Goal: Task Accomplishment & Management: Manage account settings

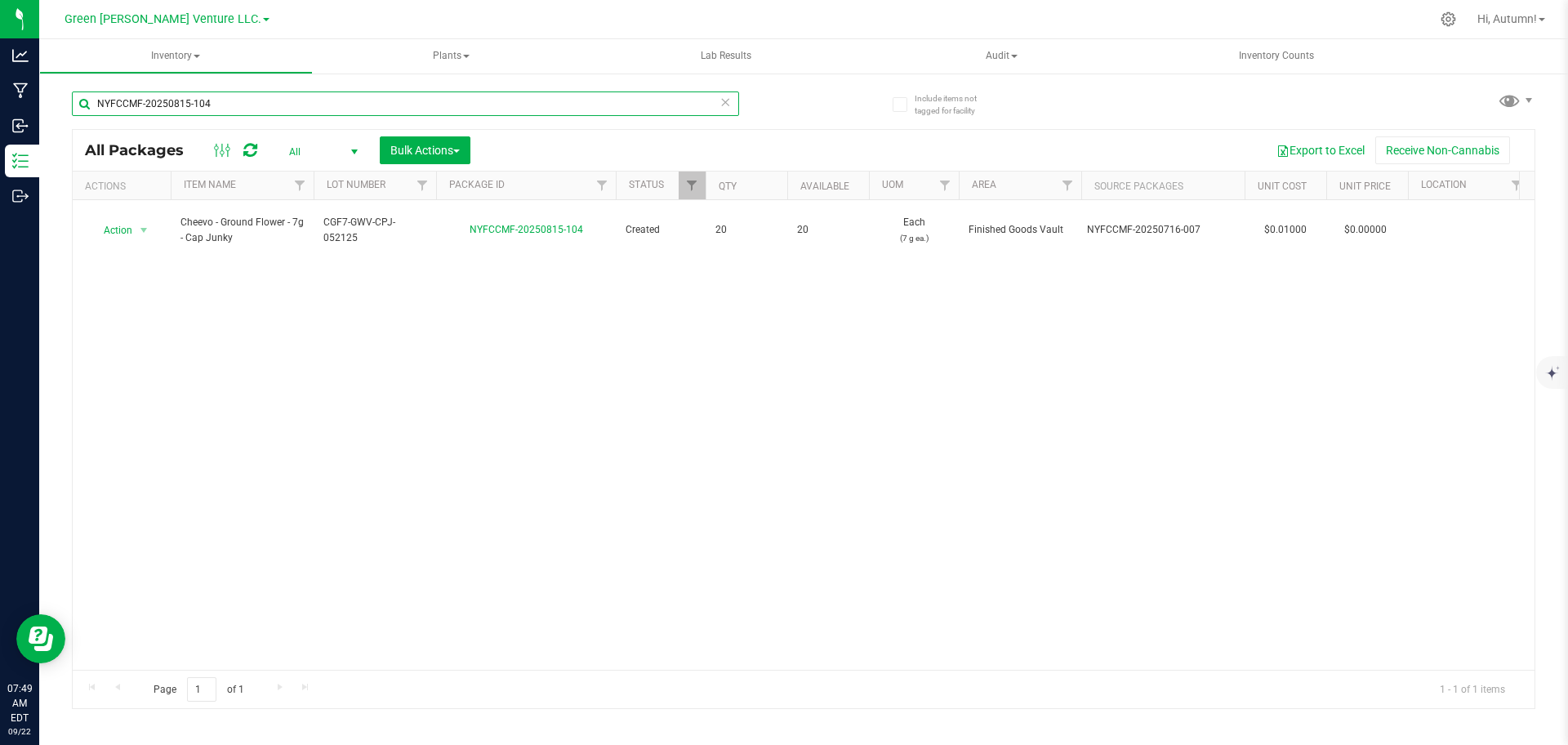
click at [292, 110] on input "NYFCCMF-20250815-104" at bounding box center [405, 104] width 667 height 25
click at [288, 96] on input "NYFCCMF-20250815-104" at bounding box center [405, 104] width 667 height 25
type input "NYFCCMF-20250915-069"
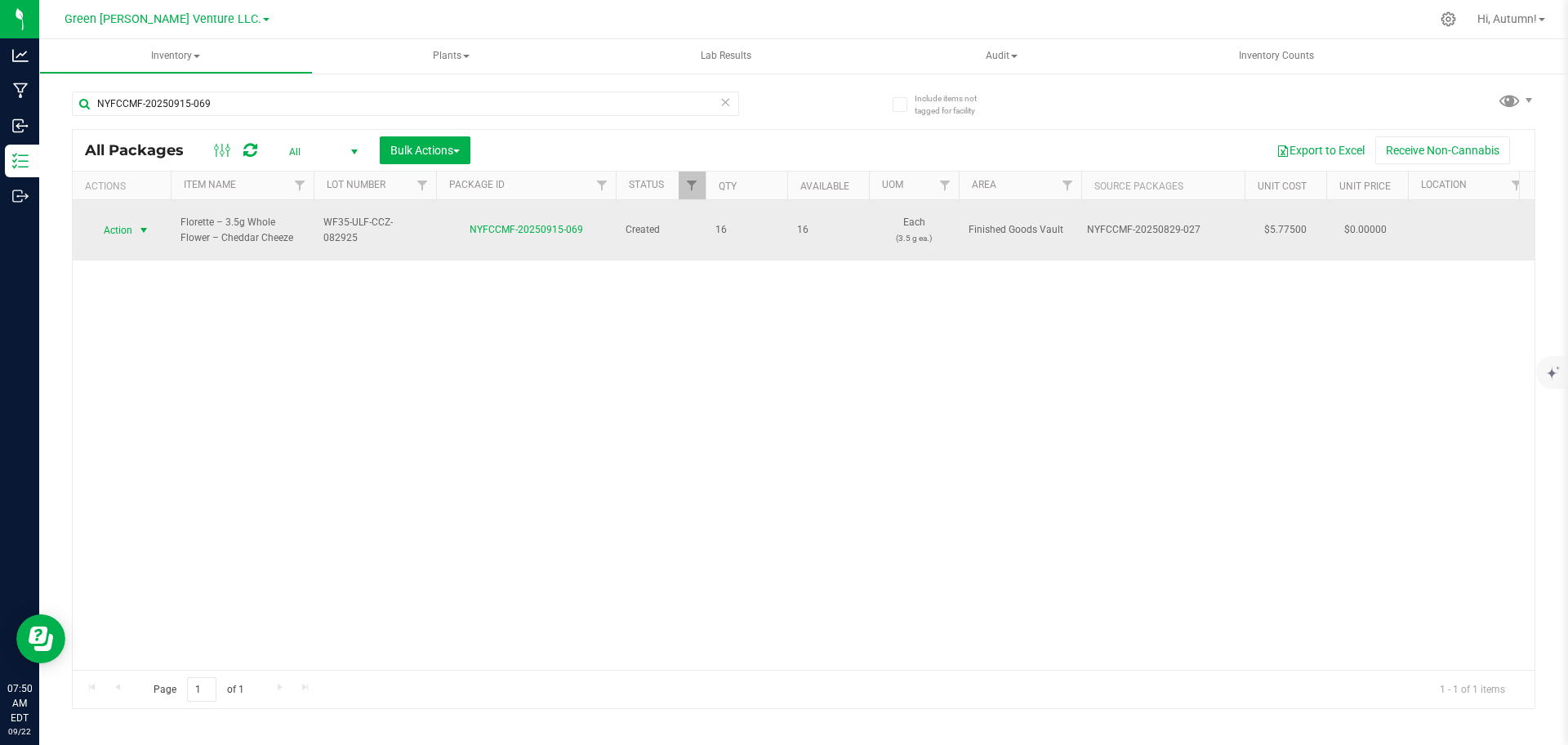
click at [116, 230] on span "Action" at bounding box center [111, 230] width 44 height 23
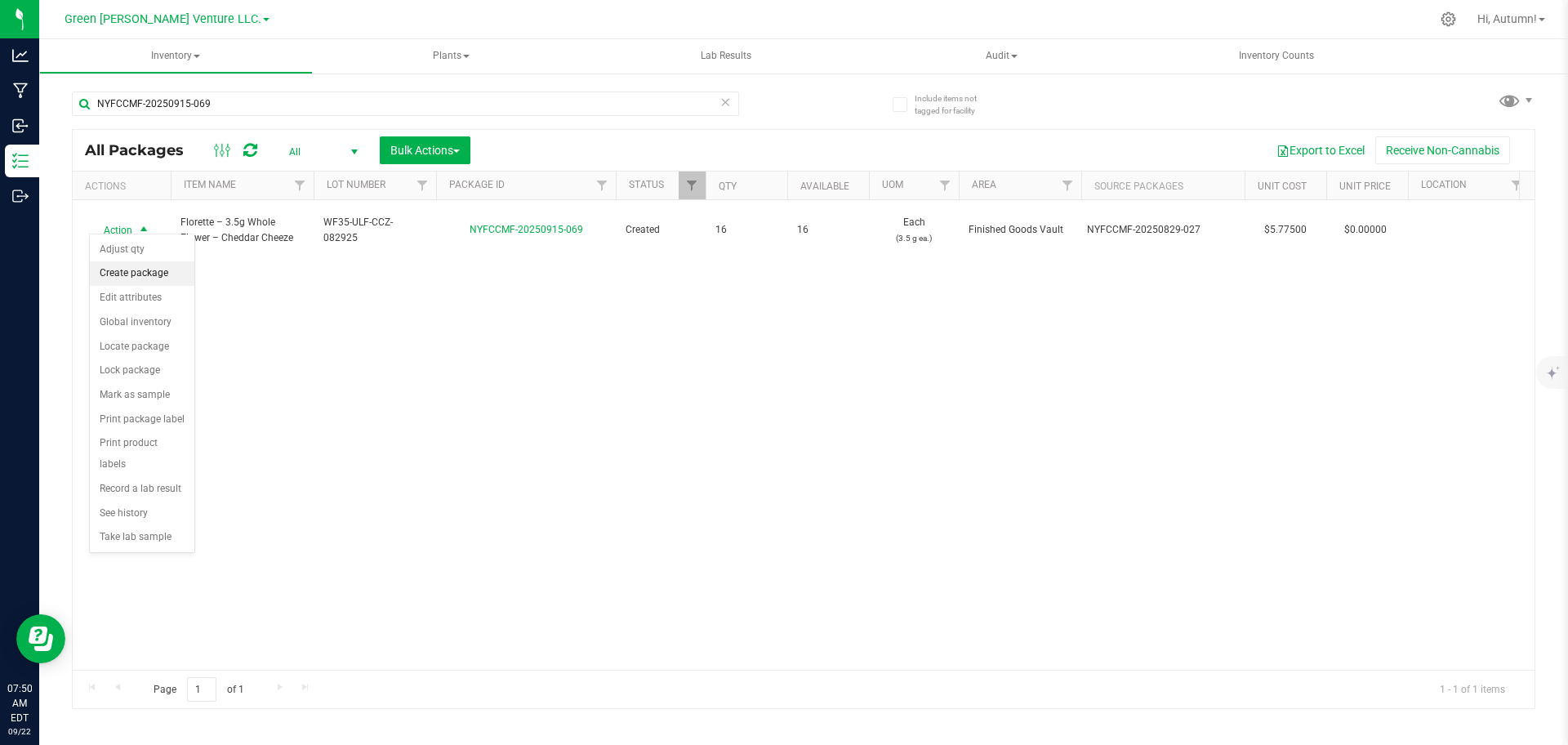
click at [132, 273] on li "Create package" at bounding box center [142, 274] width 104 height 25
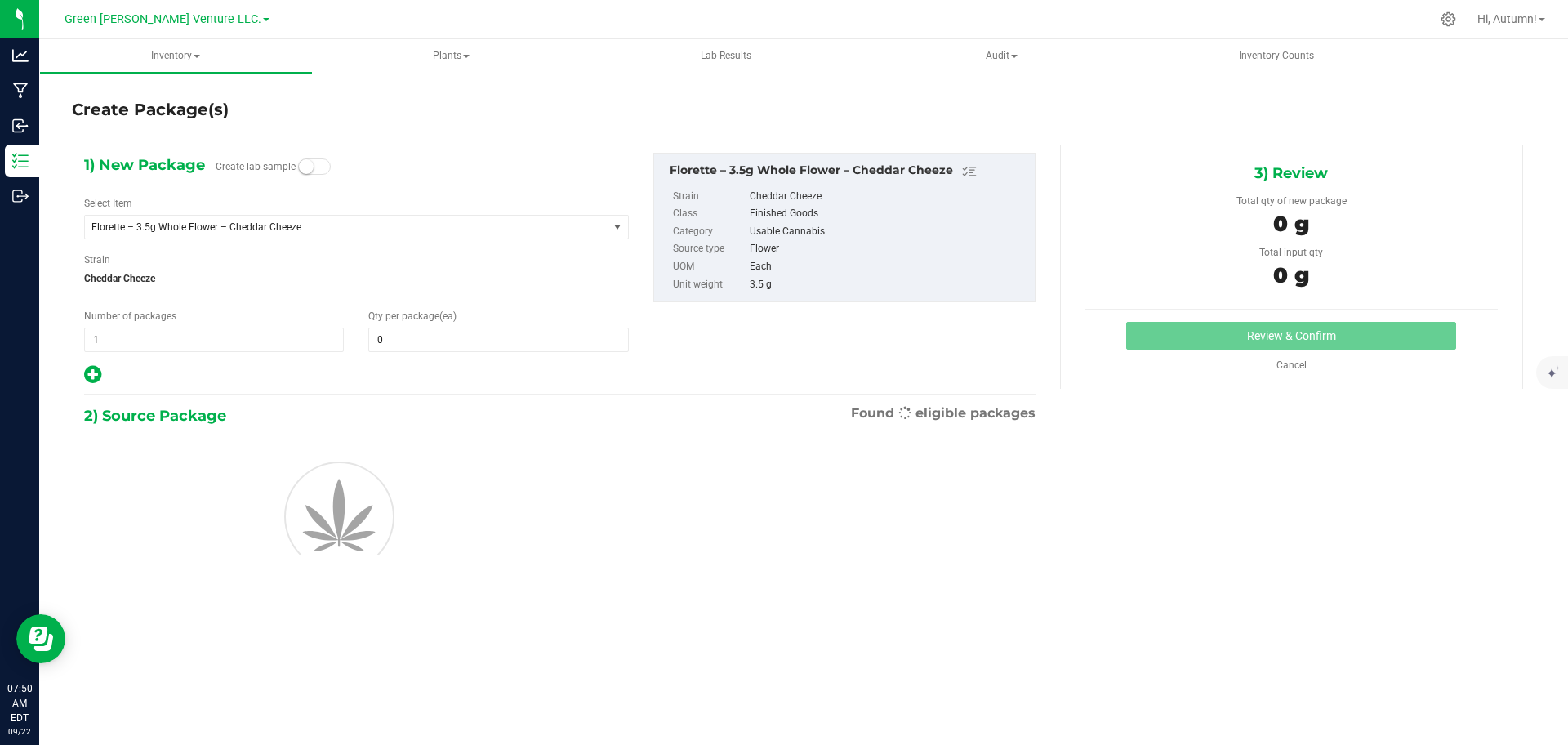
type input "0"
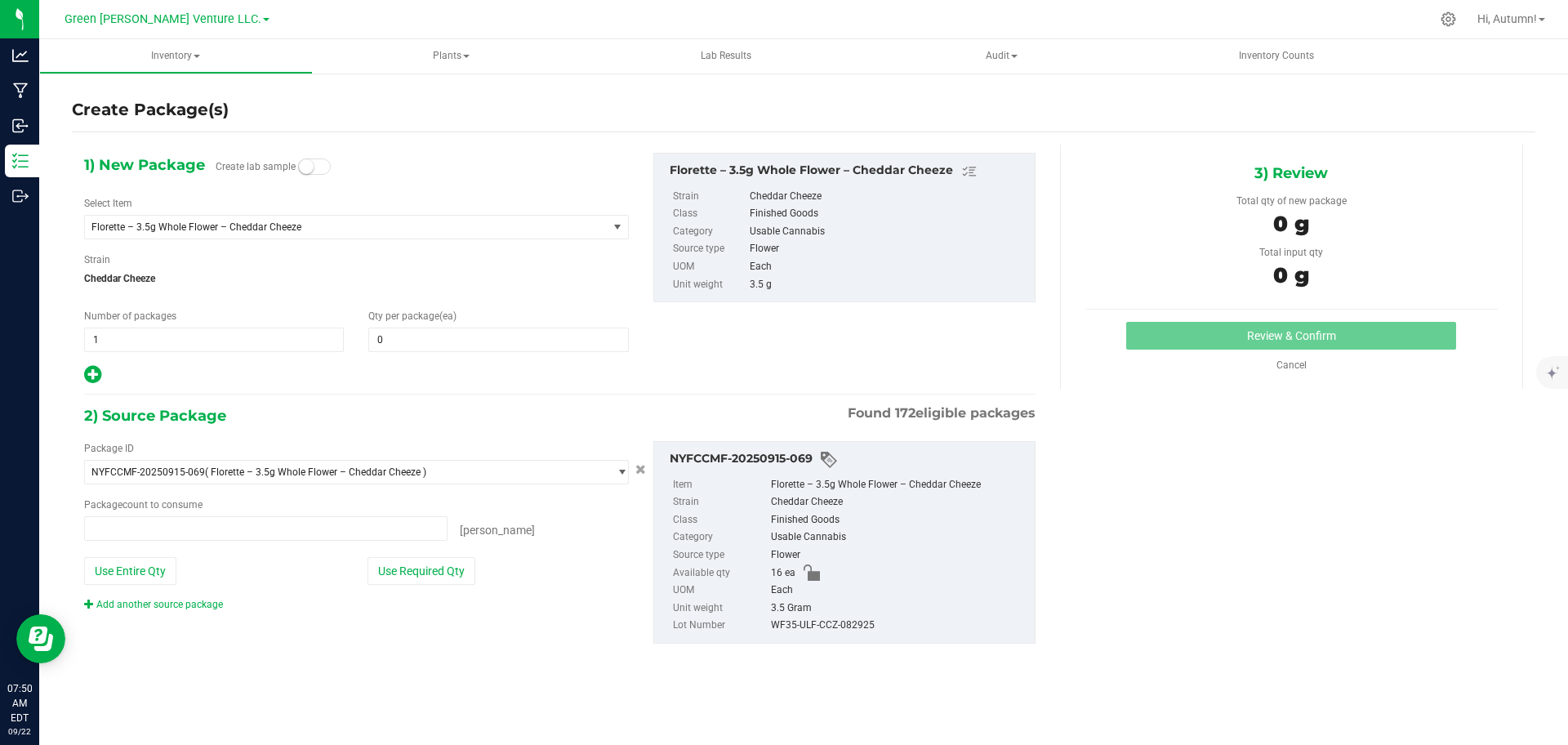
type input "0 ea"
drag, startPoint x: 404, startPoint y: 336, endPoint x: 336, endPoint y: 319, distance: 70.1
click at [337, 320] on div "Number of packages 1 1 Qty per package (ea)" at bounding box center [357, 330] width 569 height 43
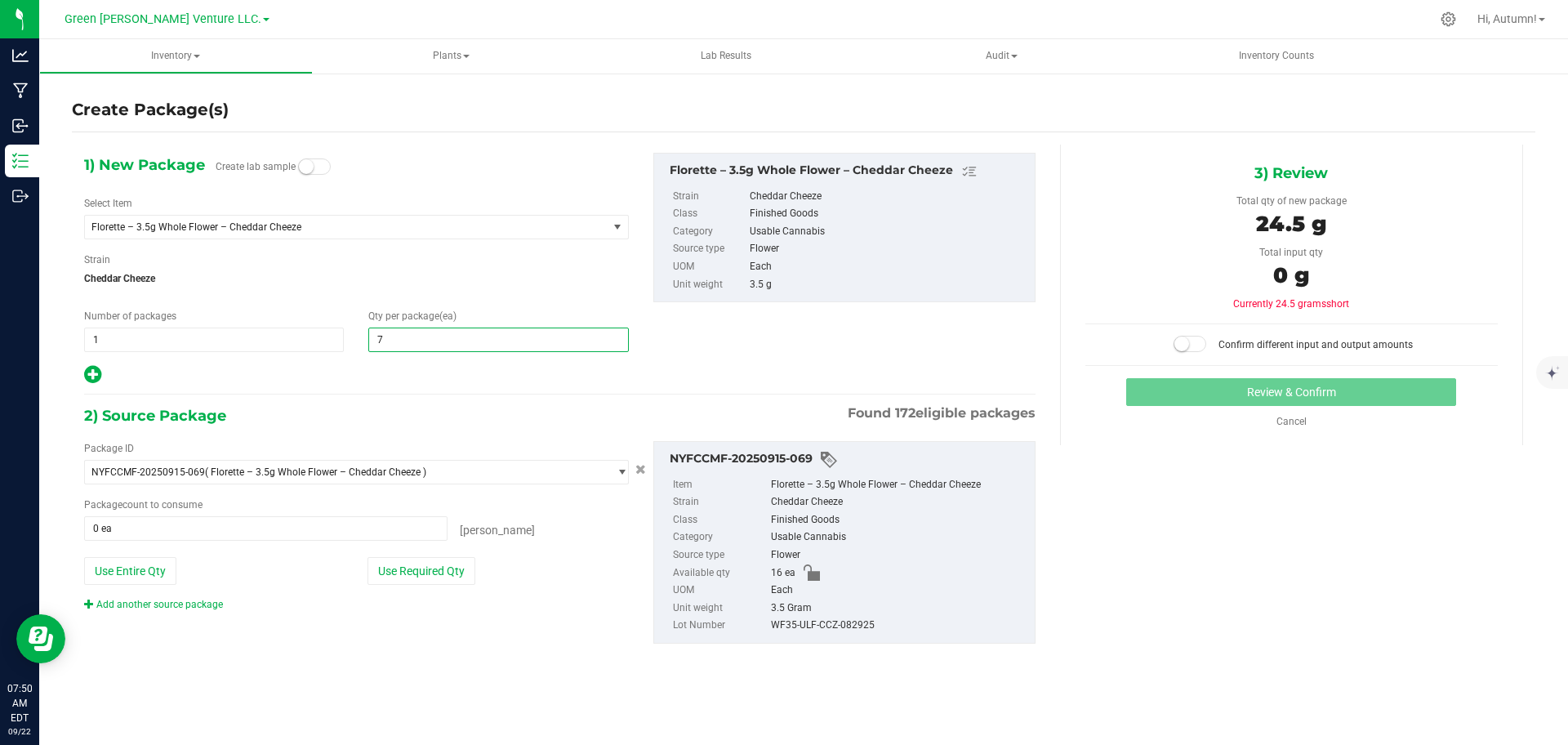
type input "7"
click at [396, 579] on button "Use Required Qty" at bounding box center [421, 571] width 108 height 28
type input "7 ea"
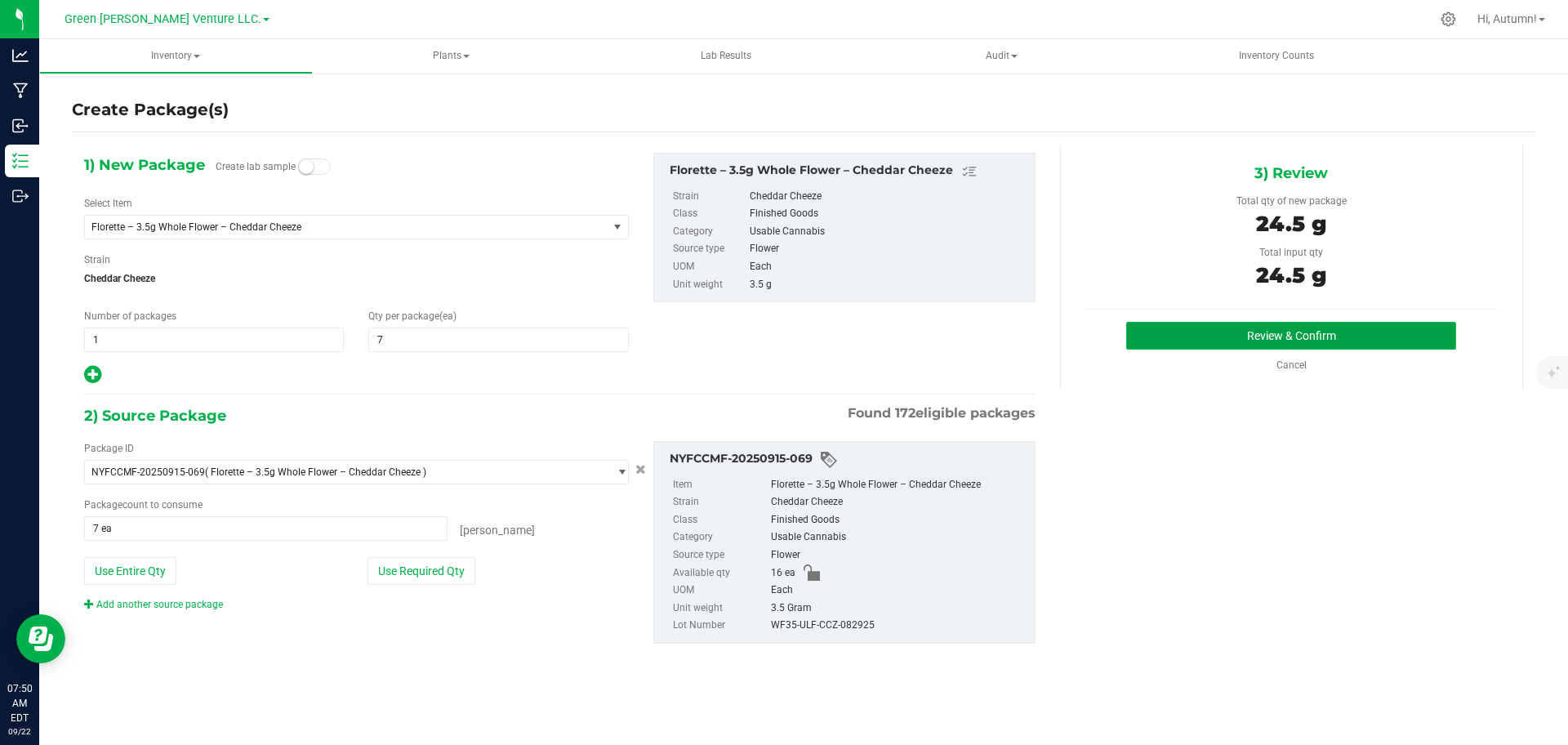
click at [1244, 345] on button "Review & Confirm" at bounding box center [1291, 336] width 330 height 28
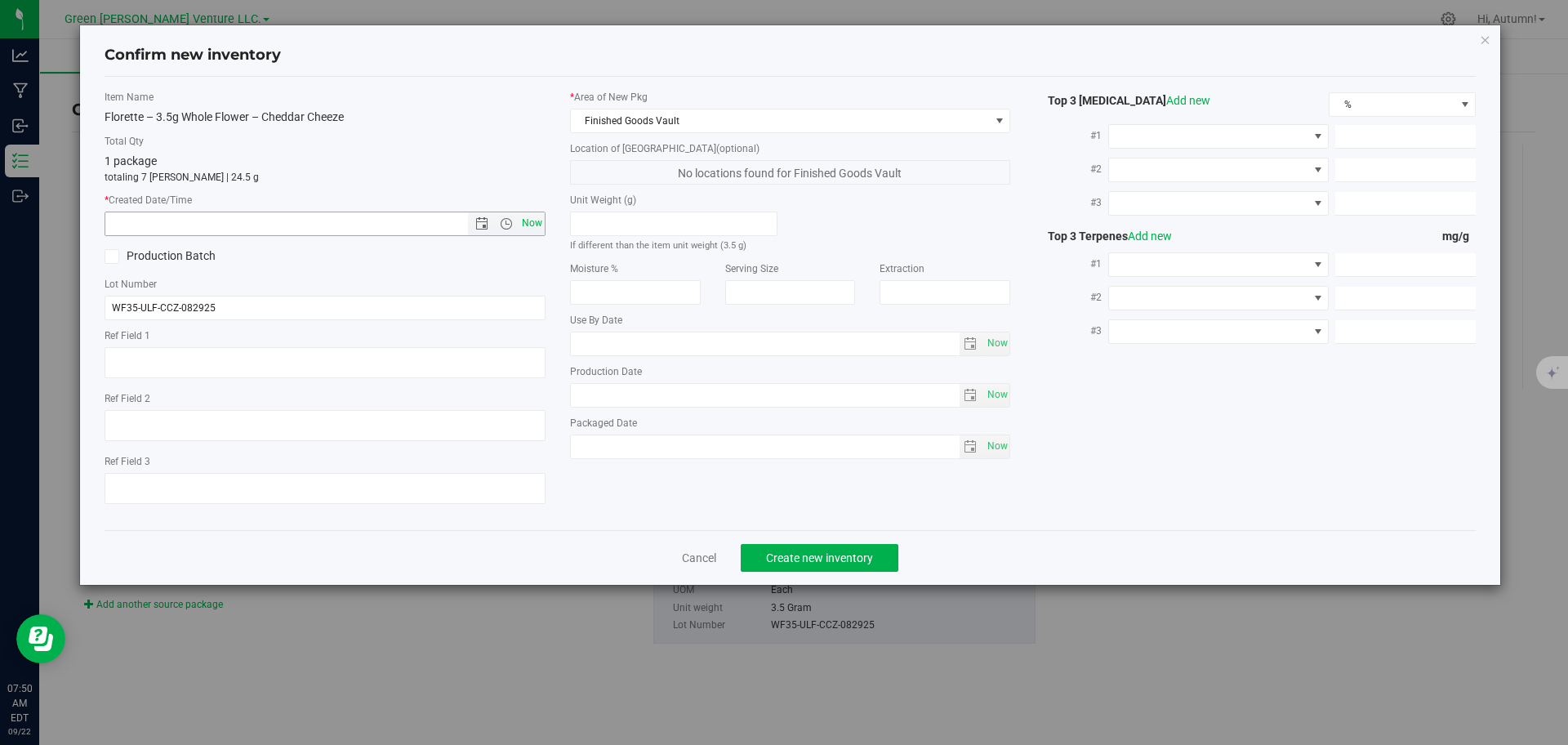
click at [529, 225] on span "Now" at bounding box center [532, 223] width 28 height 24
type input "[DATE] 7:50 AM"
click at [810, 559] on span "Create new inventory" at bounding box center [820, 557] width 107 height 13
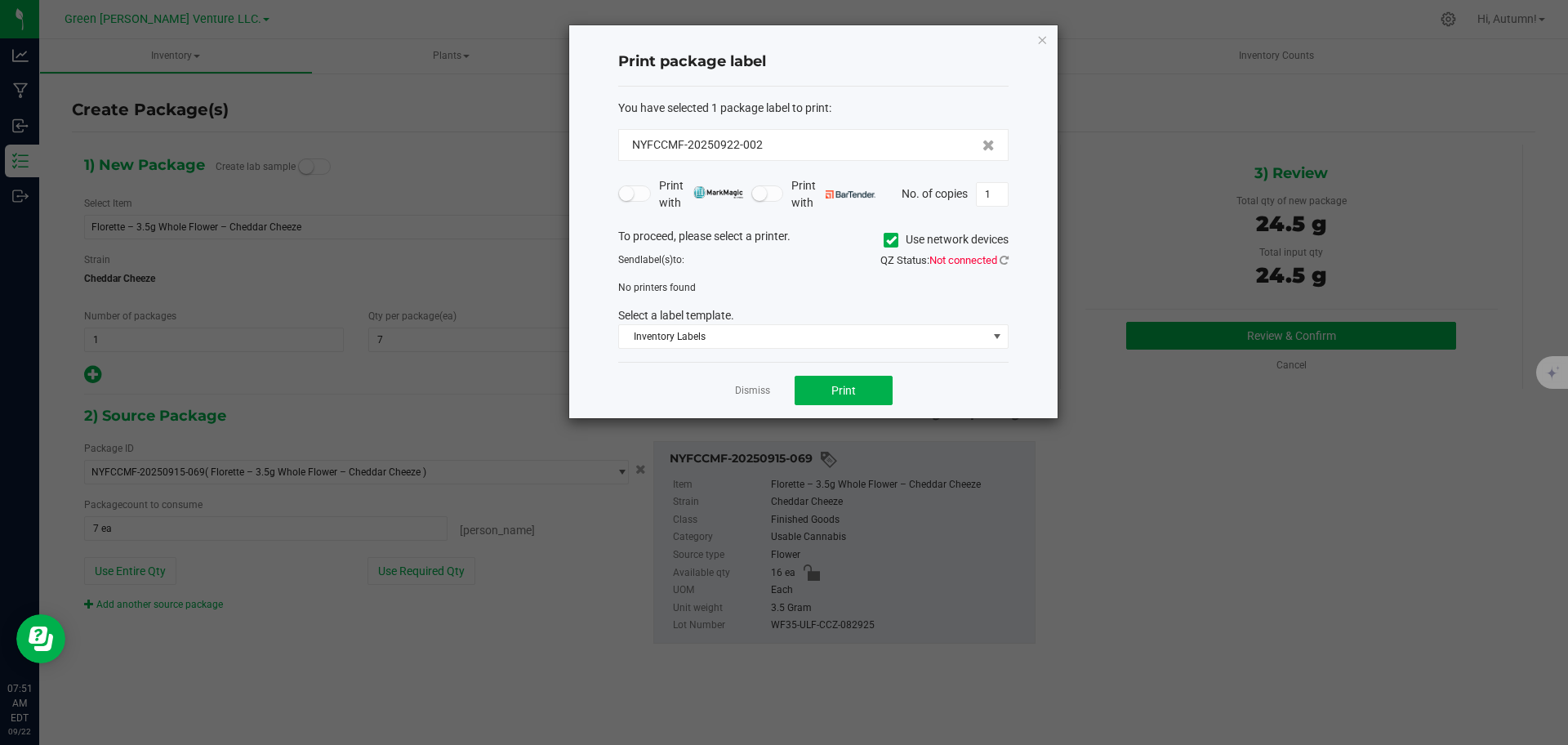
drag, startPoint x: 780, startPoint y: 332, endPoint x: 831, endPoint y: 413, distance: 95.7
click at [831, 413] on div "Dismiss Print" at bounding box center [814, 390] width 391 height 56
click at [838, 396] on span "Print" at bounding box center [843, 390] width 25 height 13
click at [893, 246] on span at bounding box center [890, 240] width 14 height 14
click at [0, 0] on input "Use network devices" at bounding box center [0, 0] width 0 height 0
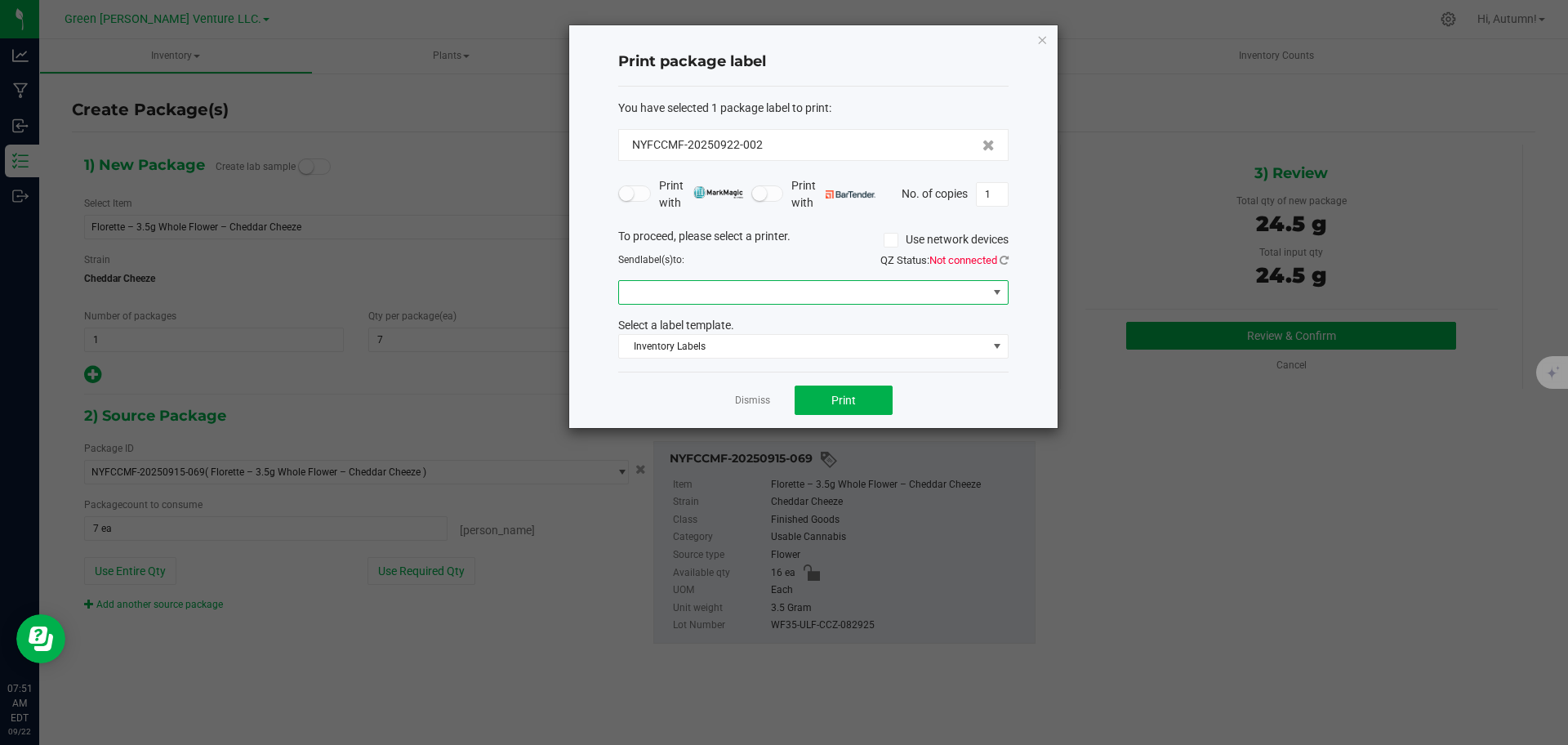
click at [891, 298] on span at bounding box center [804, 292] width 369 height 23
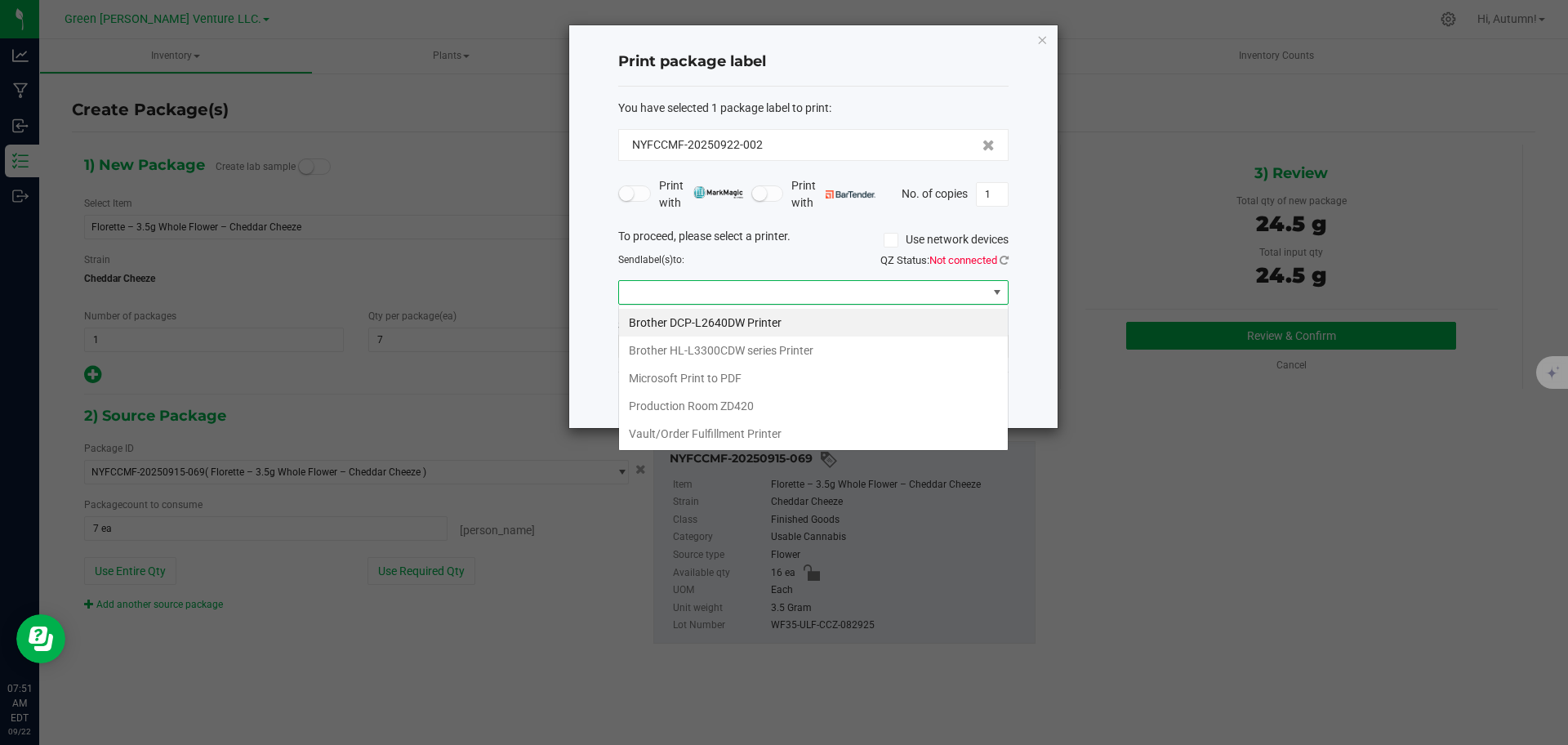
scroll to position [25, 391]
drag, startPoint x: 891, startPoint y: 298, endPoint x: 857, endPoint y: 290, distance: 34.9
click at [857, 290] on span at bounding box center [804, 292] width 369 height 23
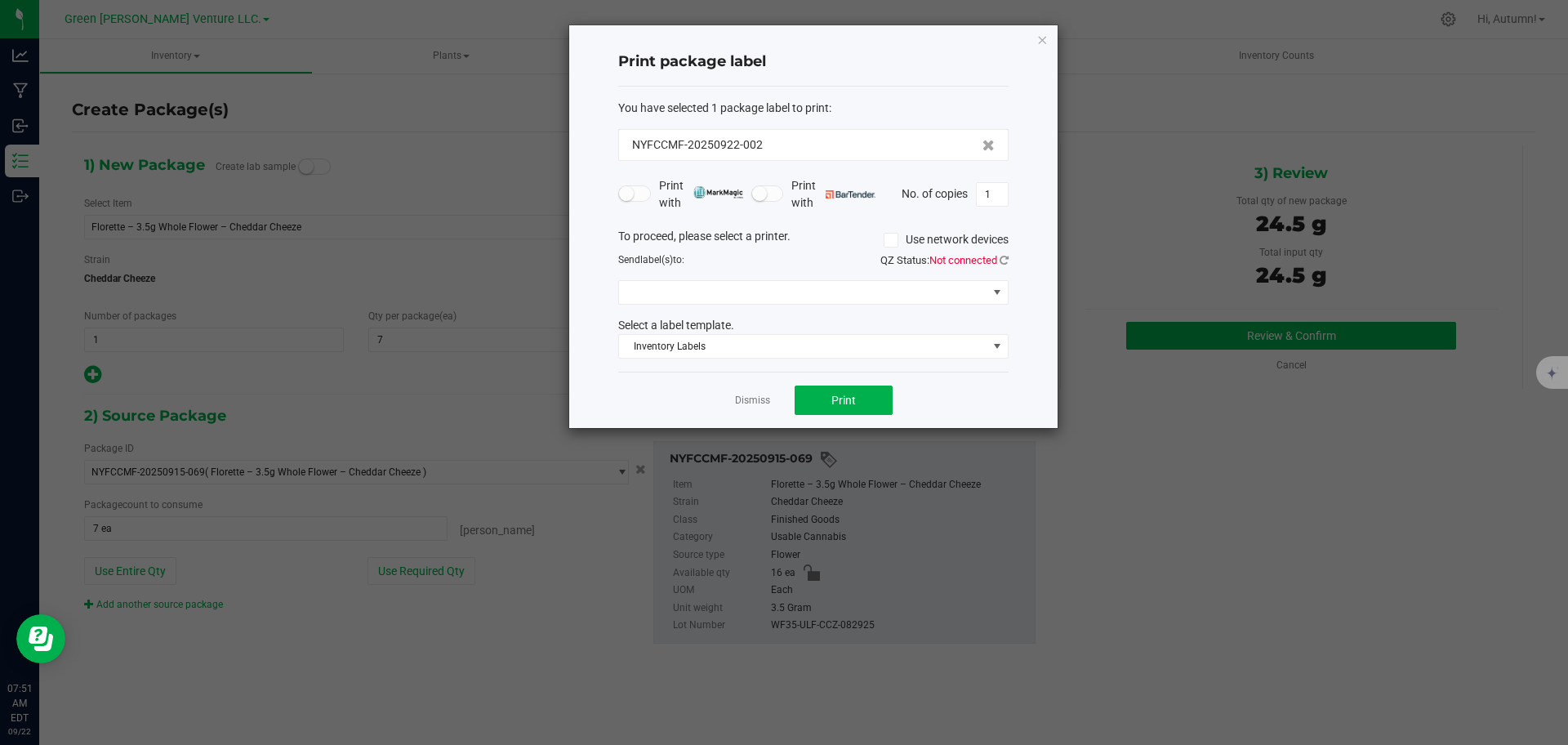
click at [877, 278] on div "To proceed, please select a printer. Use network devices Send label(s) to: QZ S…" at bounding box center [814, 293] width 391 height 132
click at [882, 292] on span at bounding box center [804, 292] width 369 height 23
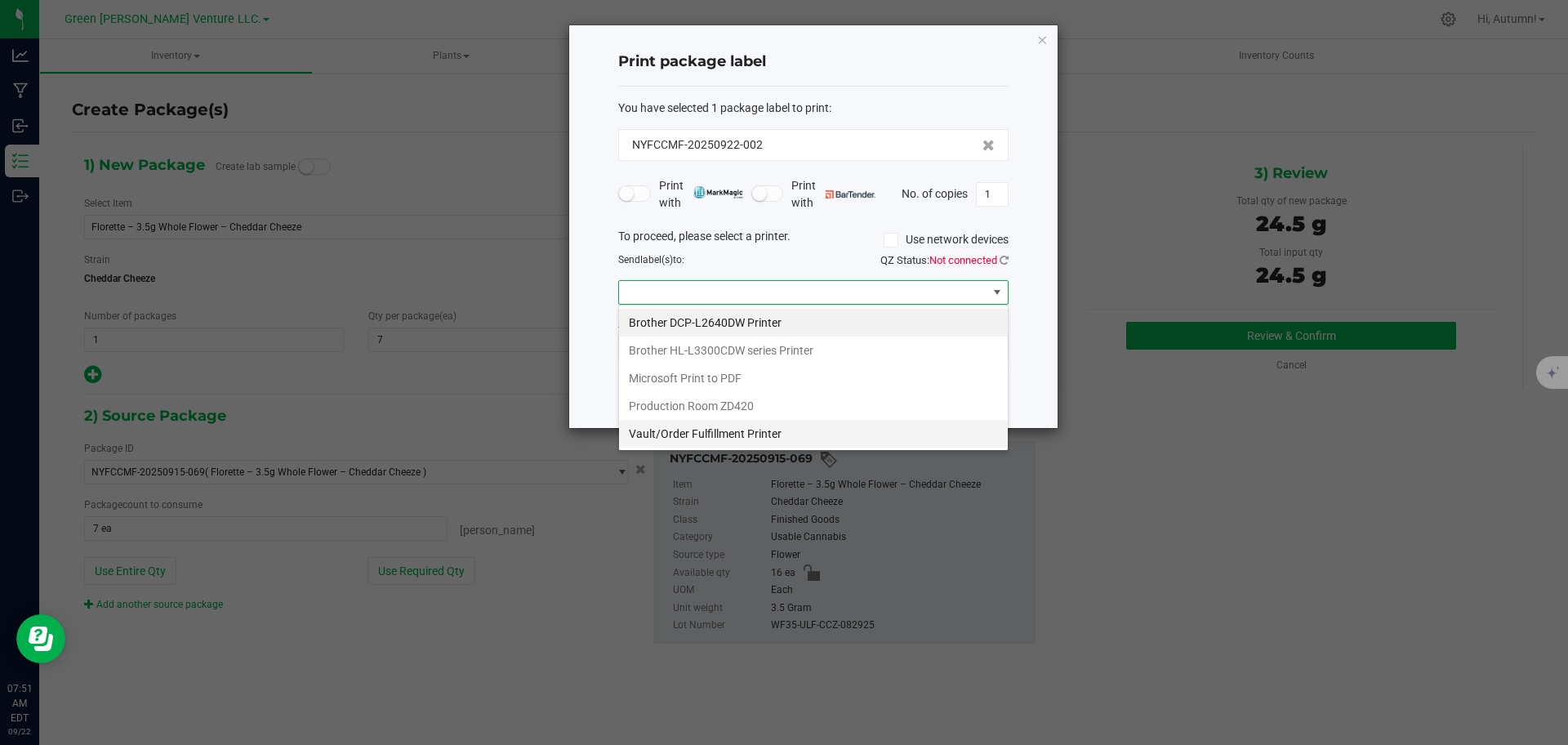
click at [821, 443] on Printer "Vault/Order Fulfillment Printer" at bounding box center [814, 433] width 389 height 28
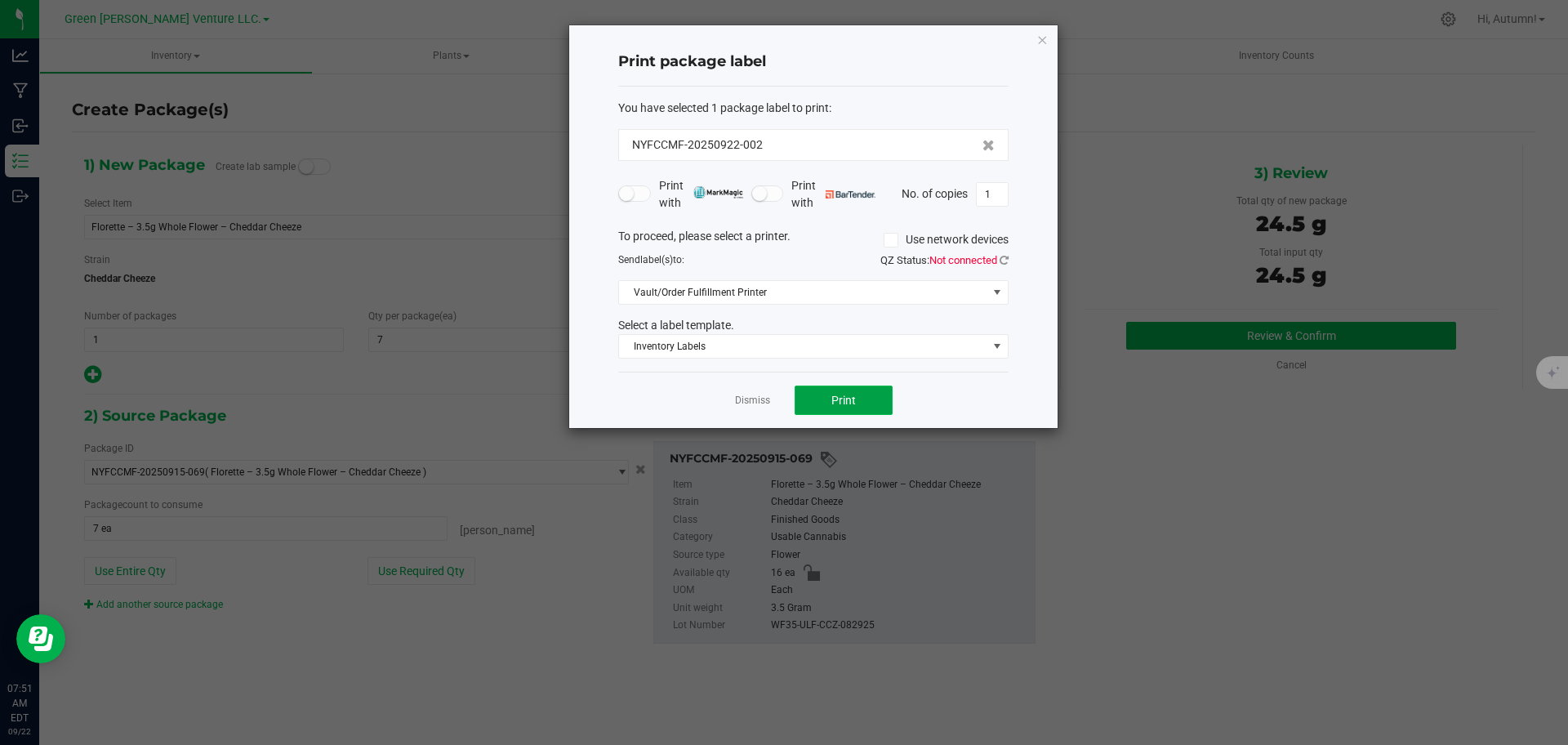
click at [834, 393] on span "Print" at bounding box center [843, 399] width 25 height 13
click at [892, 344] on span "Inventory Labels" at bounding box center [804, 346] width 369 height 23
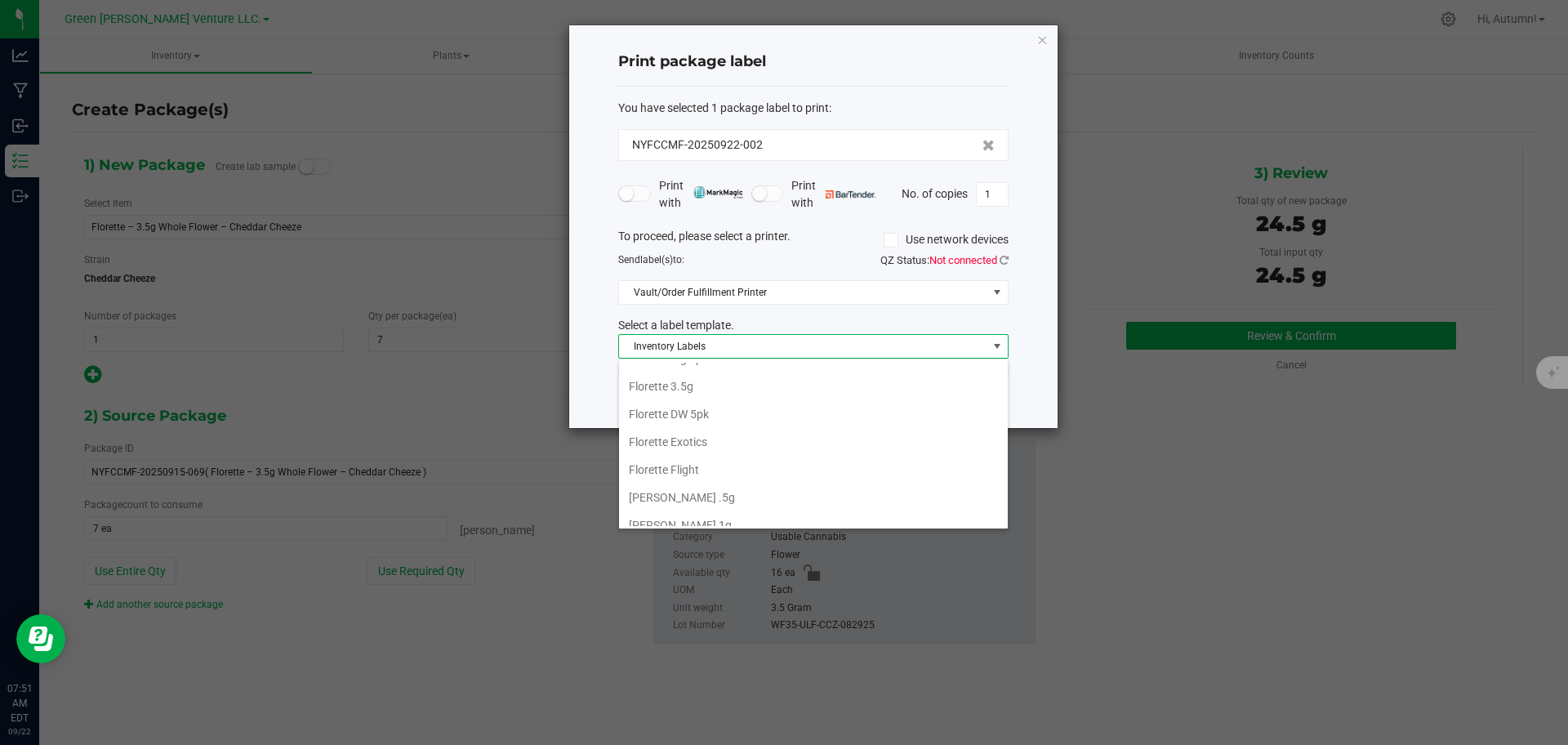
scroll to position [200, 0]
click at [791, 438] on li "Florette 3.5g" at bounding box center [814, 426] width 389 height 28
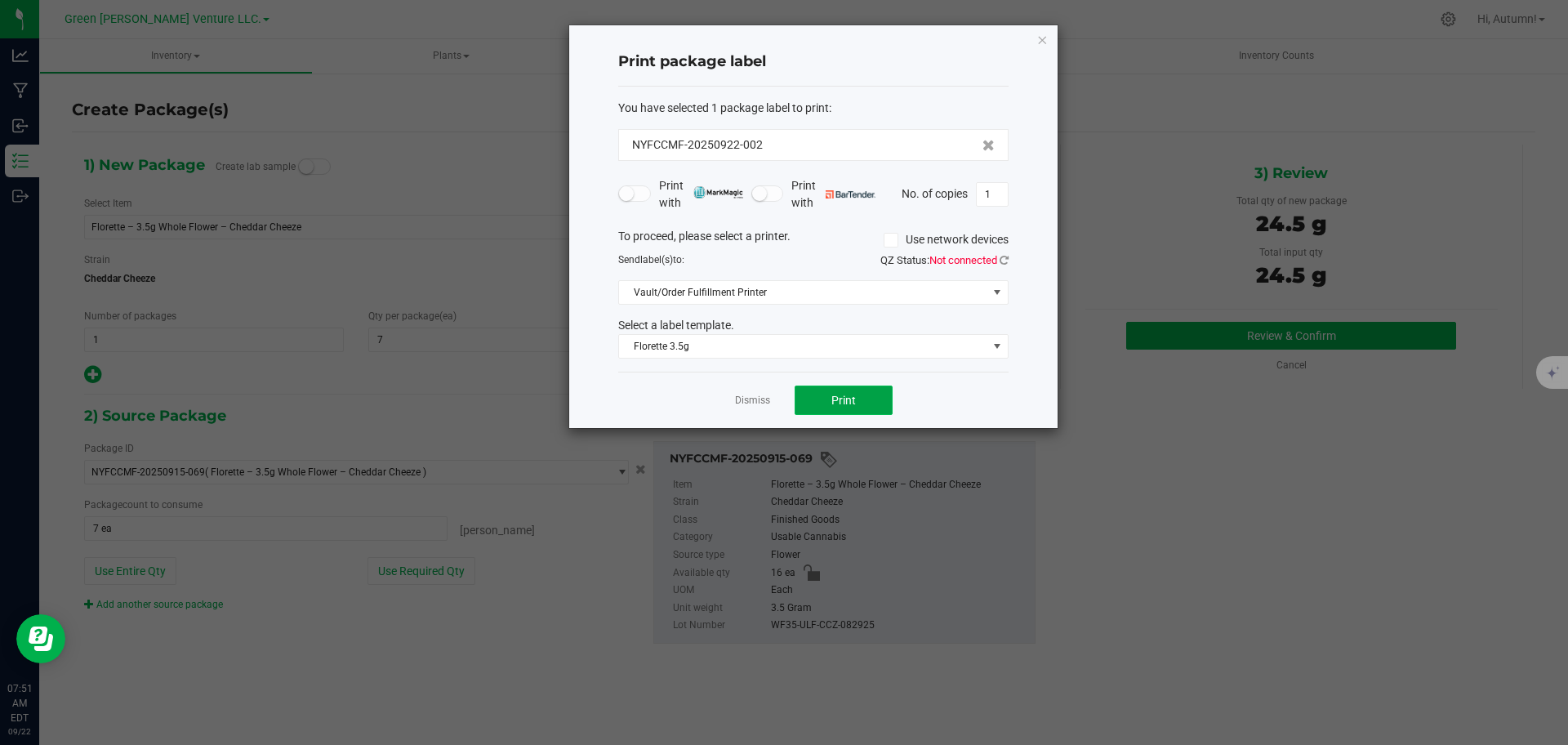
click at [811, 408] on button "Print" at bounding box center [843, 400] width 98 height 30
click at [1049, 38] on div "Print package label You have selected 1 package label to print : NYFCCMF-202509…" at bounding box center [813, 227] width 488 height 403
click at [1045, 31] on icon "button" at bounding box center [1041, 39] width 11 height 20
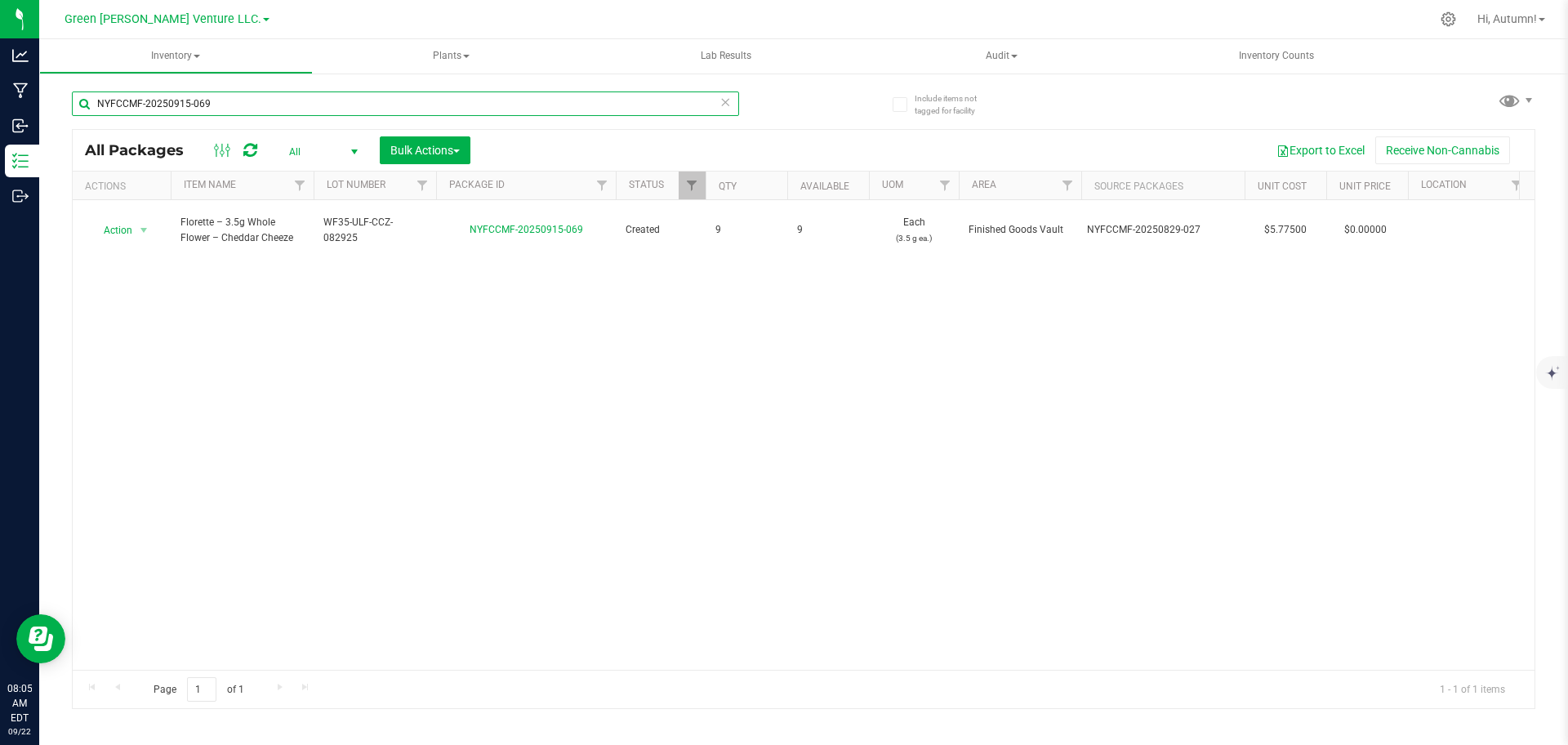
drag, startPoint x: 307, startPoint y: 110, endPoint x: 43, endPoint y: 87, distance: 265.0
click at [58, 88] on div "Include items not tagged for facility NYFCCMF-20250915-069 All Packages All Act…" at bounding box center [804, 321] width 1529 height 498
click at [1567, 418] on div "Include items not tagged for facility NYFCCMF-20250915-069 All Packages All Act…" at bounding box center [804, 321] width 1529 height 498
click at [234, 104] on input "NYFCCMF-20250915-069" at bounding box center [405, 104] width 667 height 25
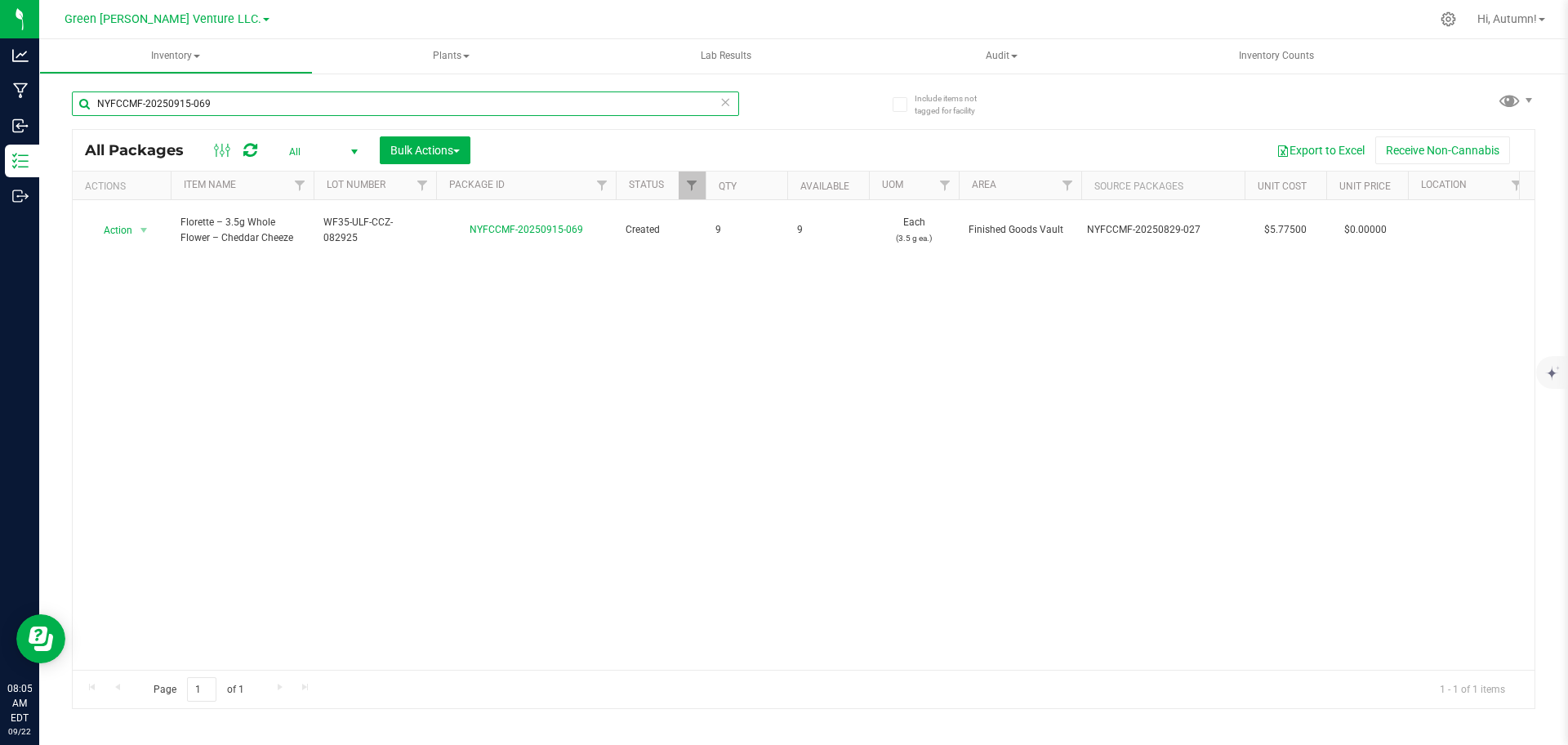
click at [234, 104] on input "NYFCCMF-20250915-069" at bounding box center [405, 104] width 667 height 25
click at [236, 104] on input "NYFCCMF-20250915-069" at bounding box center [405, 104] width 667 height 25
type input "NYFCCMF-20250612-423"
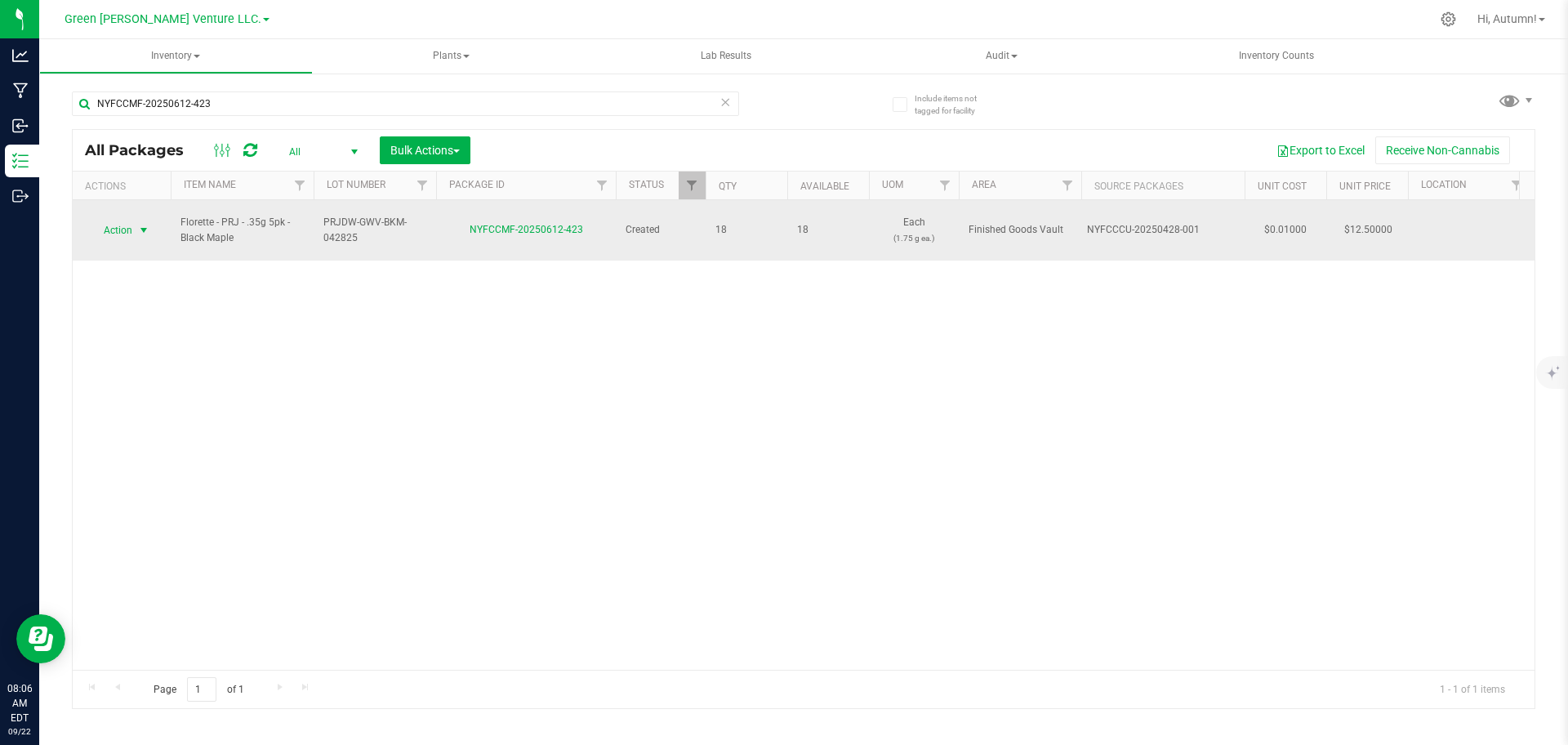
click at [143, 223] on span "select" at bounding box center [144, 229] width 13 height 13
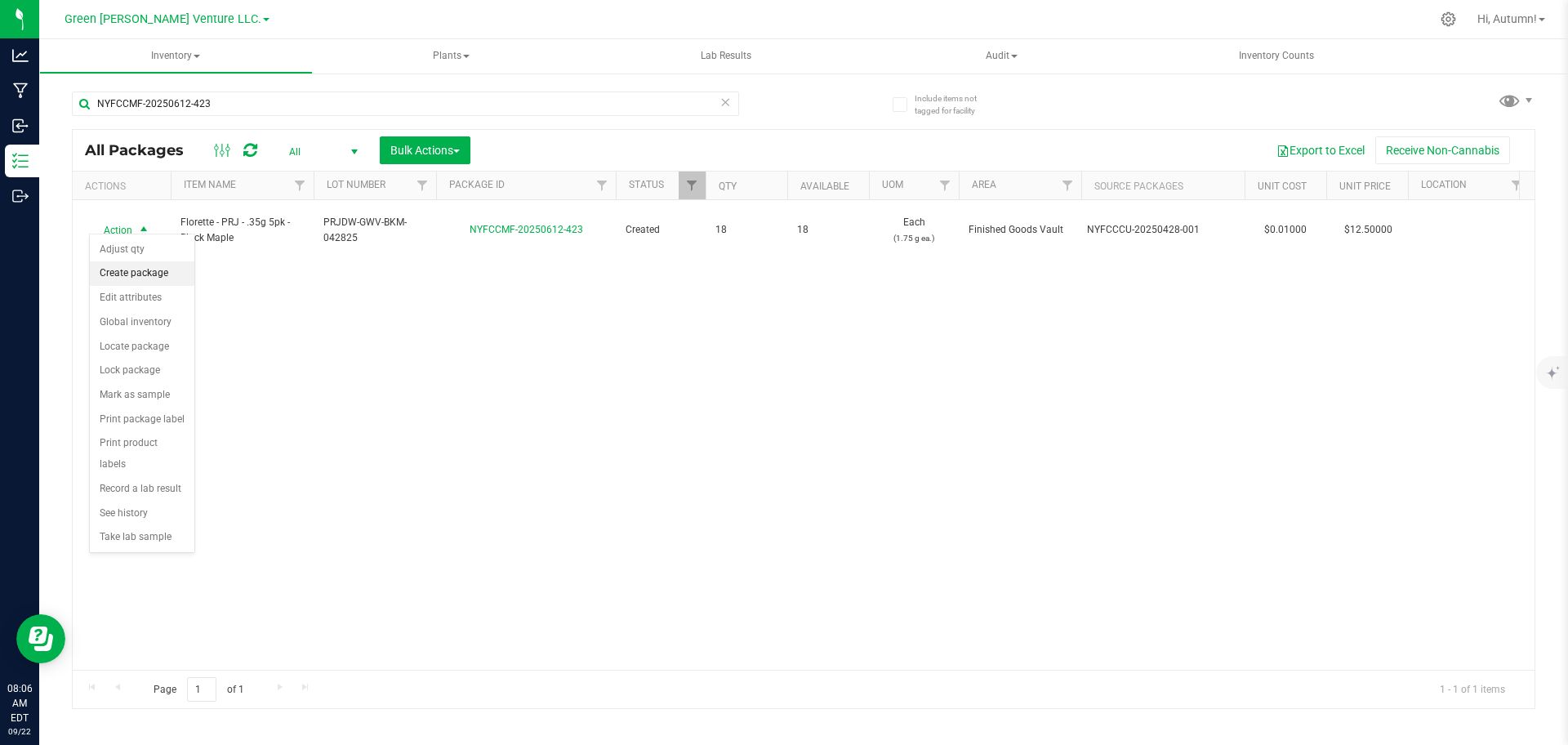
click at [150, 279] on li "Create package" at bounding box center [142, 274] width 104 height 25
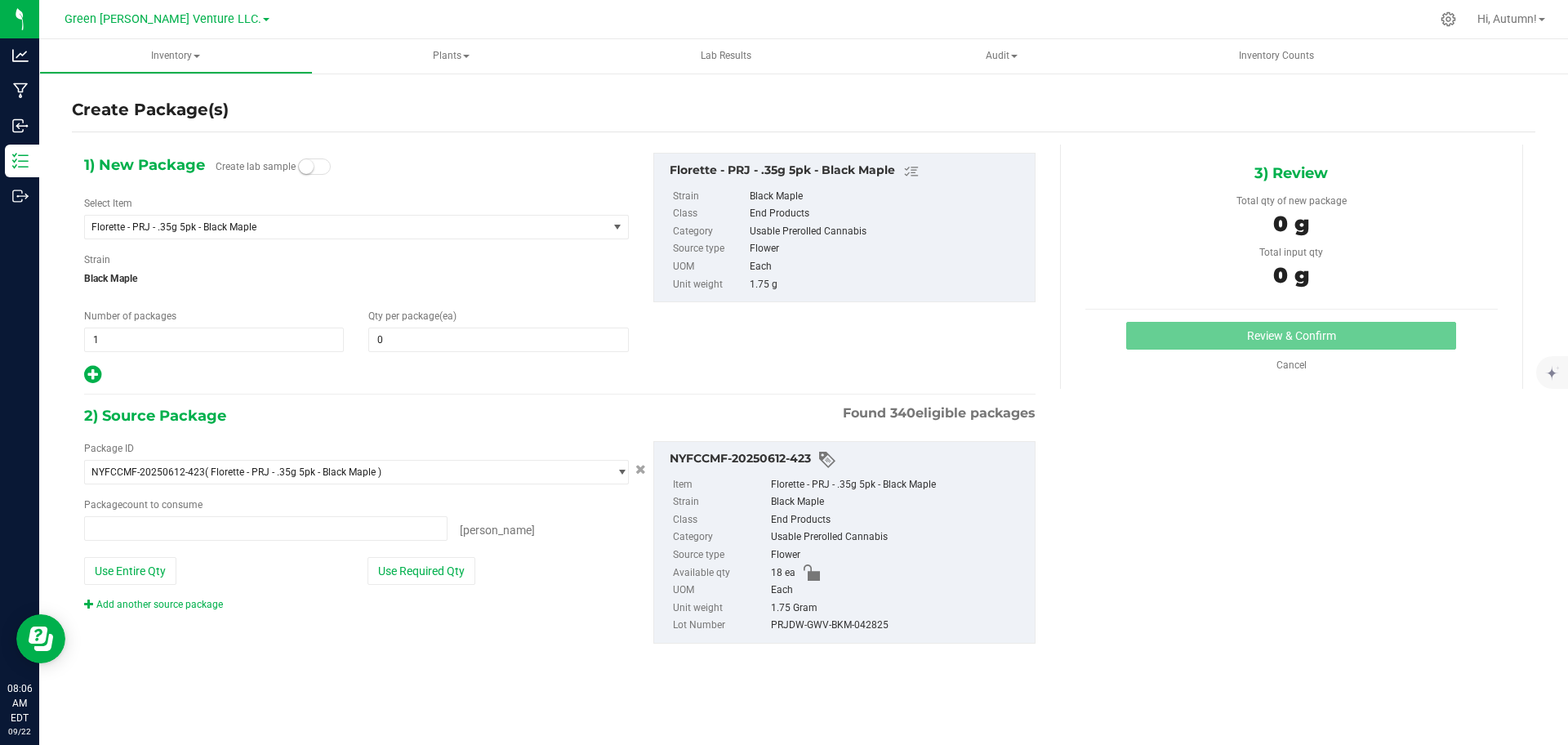
type input "0 ea"
drag, startPoint x: 403, startPoint y: 336, endPoint x: 382, endPoint y: 336, distance: 21.0
click at [382, 336] on span at bounding box center [499, 340] width 260 height 25
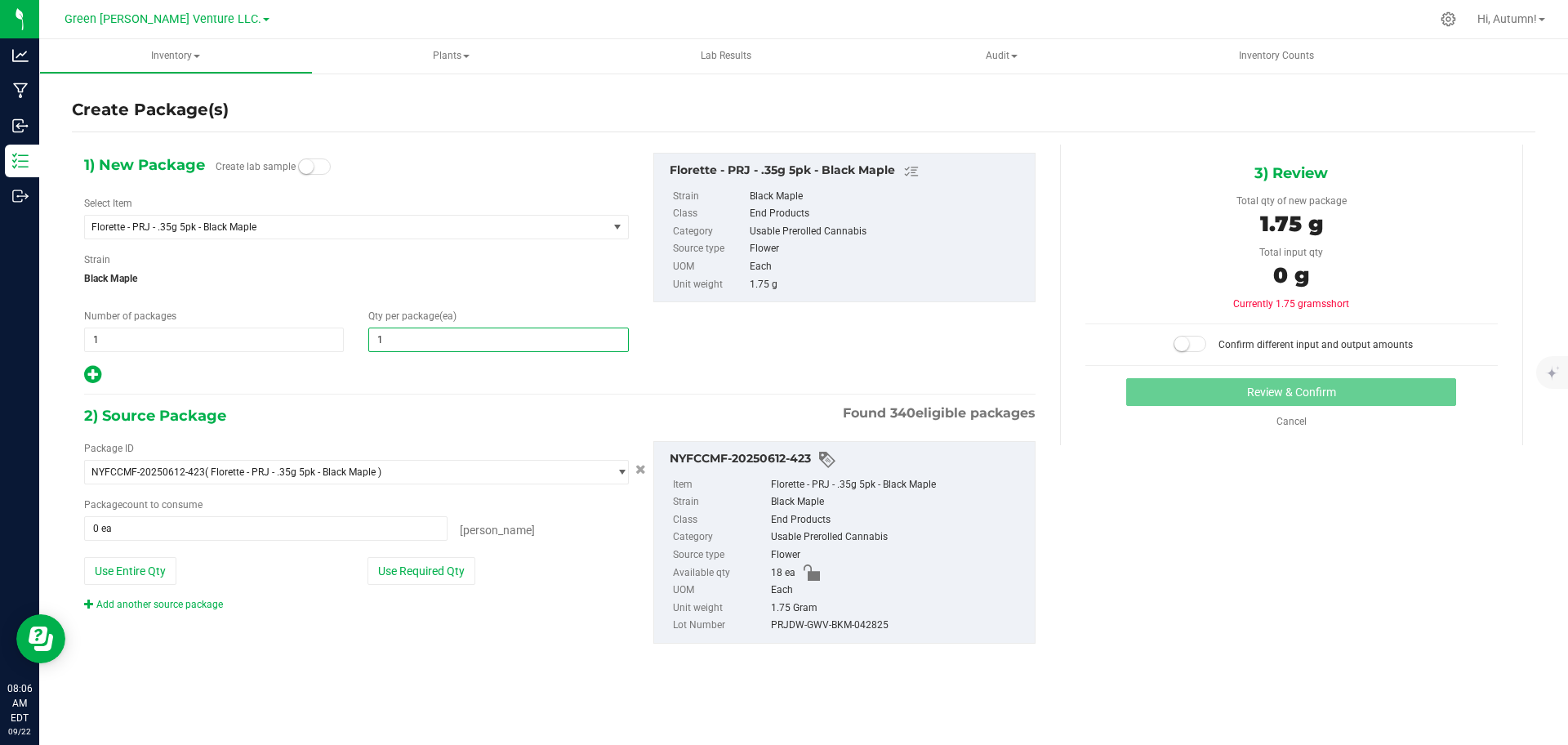
type input "10"
click at [424, 575] on button "Use Required Qty" at bounding box center [421, 571] width 108 height 28
type input "10"
type input "10 ea"
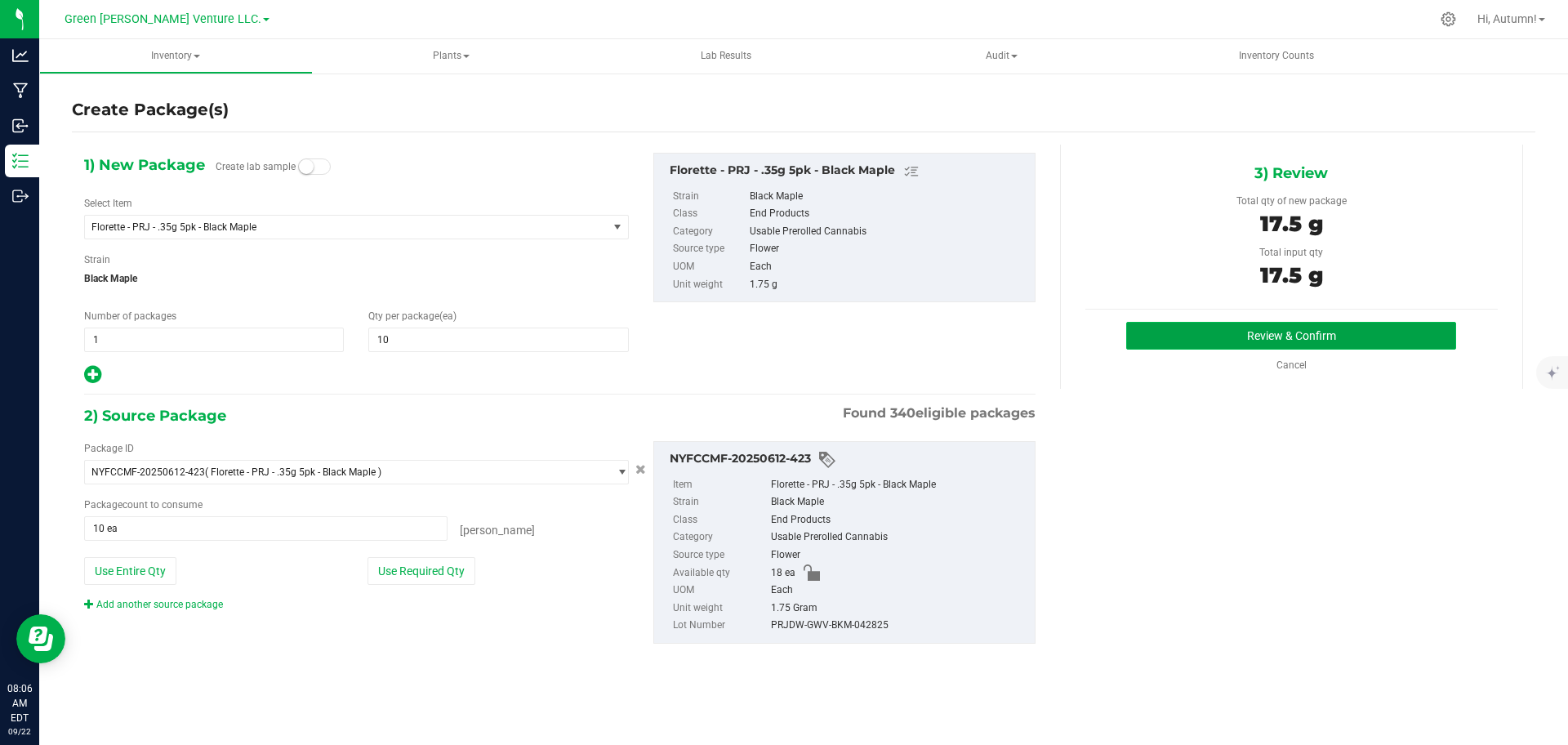
click at [1261, 334] on button "Review & Confirm" at bounding box center [1291, 336] width 330 height 28
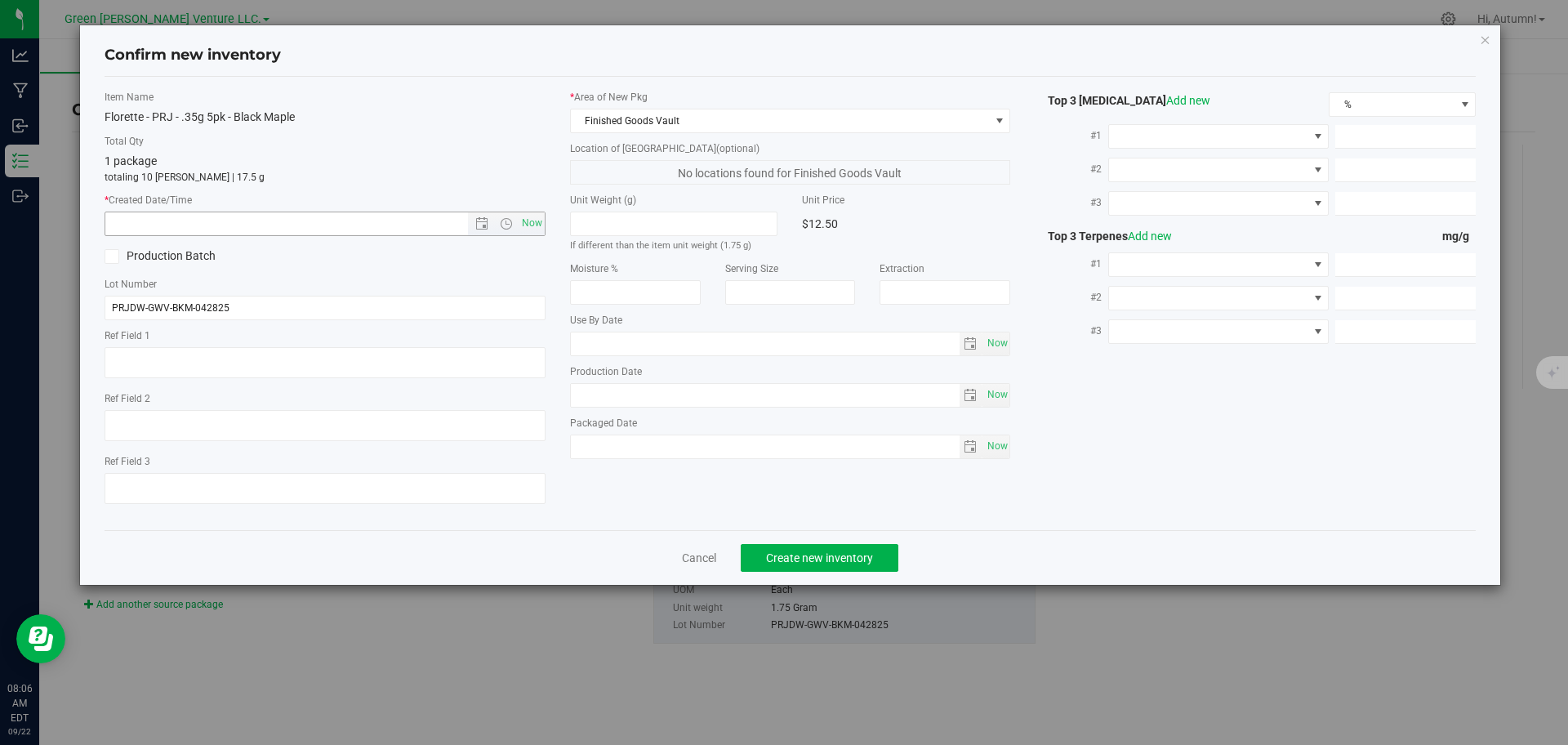
click at [524, 235] on span "Now" at bounding box center [324, 223] width 441 height 25
click at [527, 227] on span "Now" at bounding box center [532, 223] width 28 height 24
type input "[DATE] 8:06 AM"
click at [802, 544] on button "Create new inventory" at bounding box center [820, 557] width 158 height 28
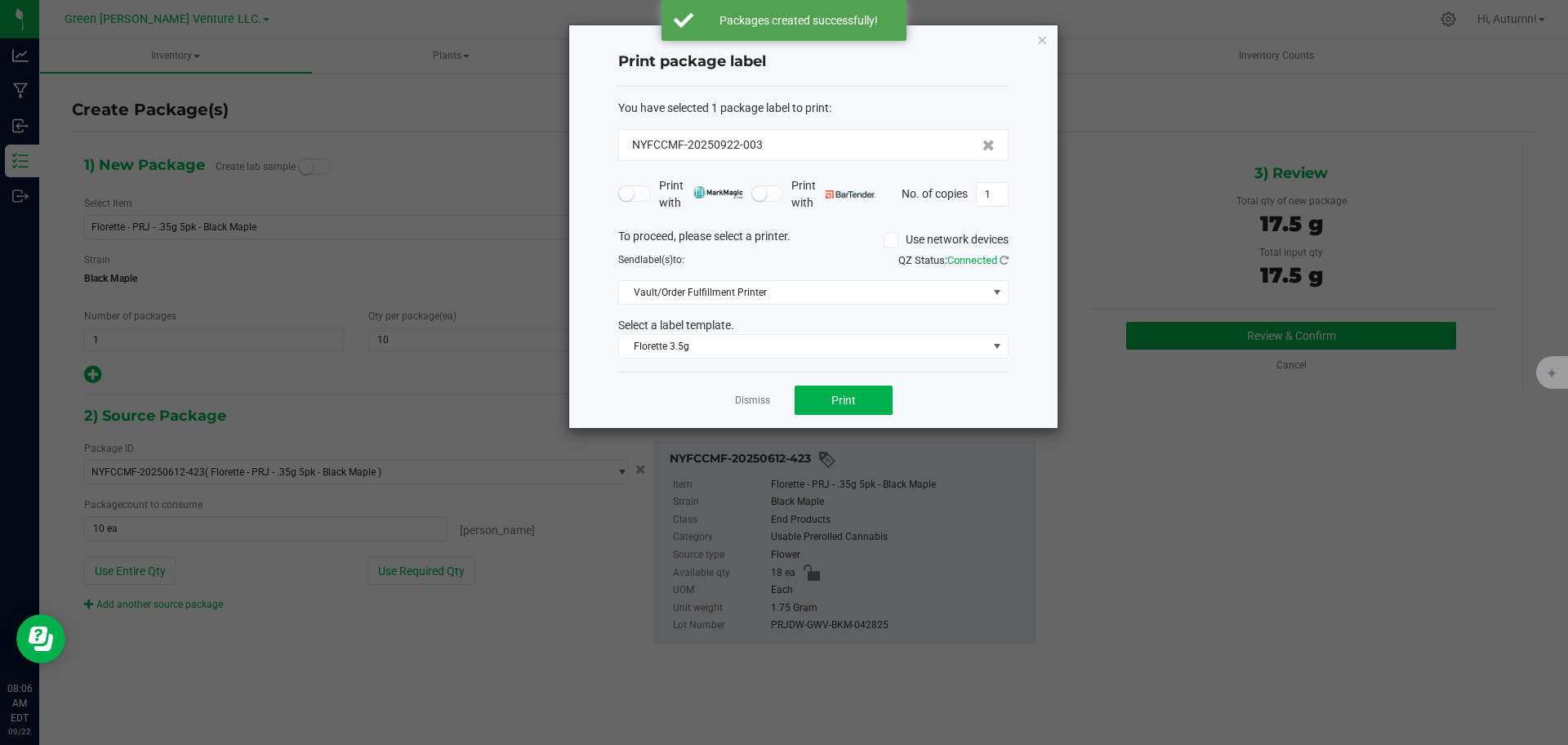
click at [842, 359] on div "You have selected 1 package label to print : NYFCCMF-20250922-003 Print with Pr…" at bounding box center [814, 229] width 391 height 285
click at [772, 346] on span "Florette 3.5g" at bounding box center [804, 346] width 369 height 23
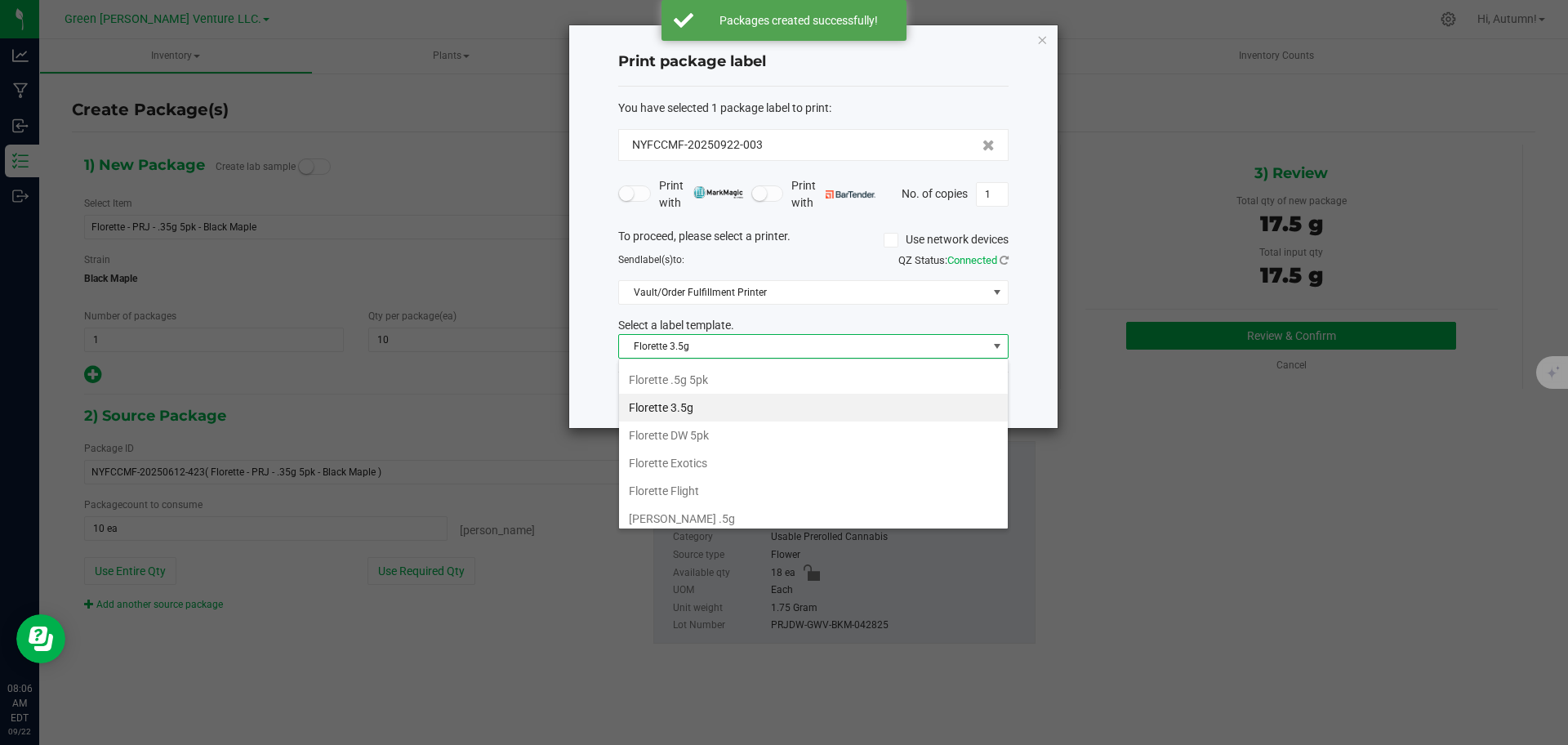
scroll to position [281, 0]
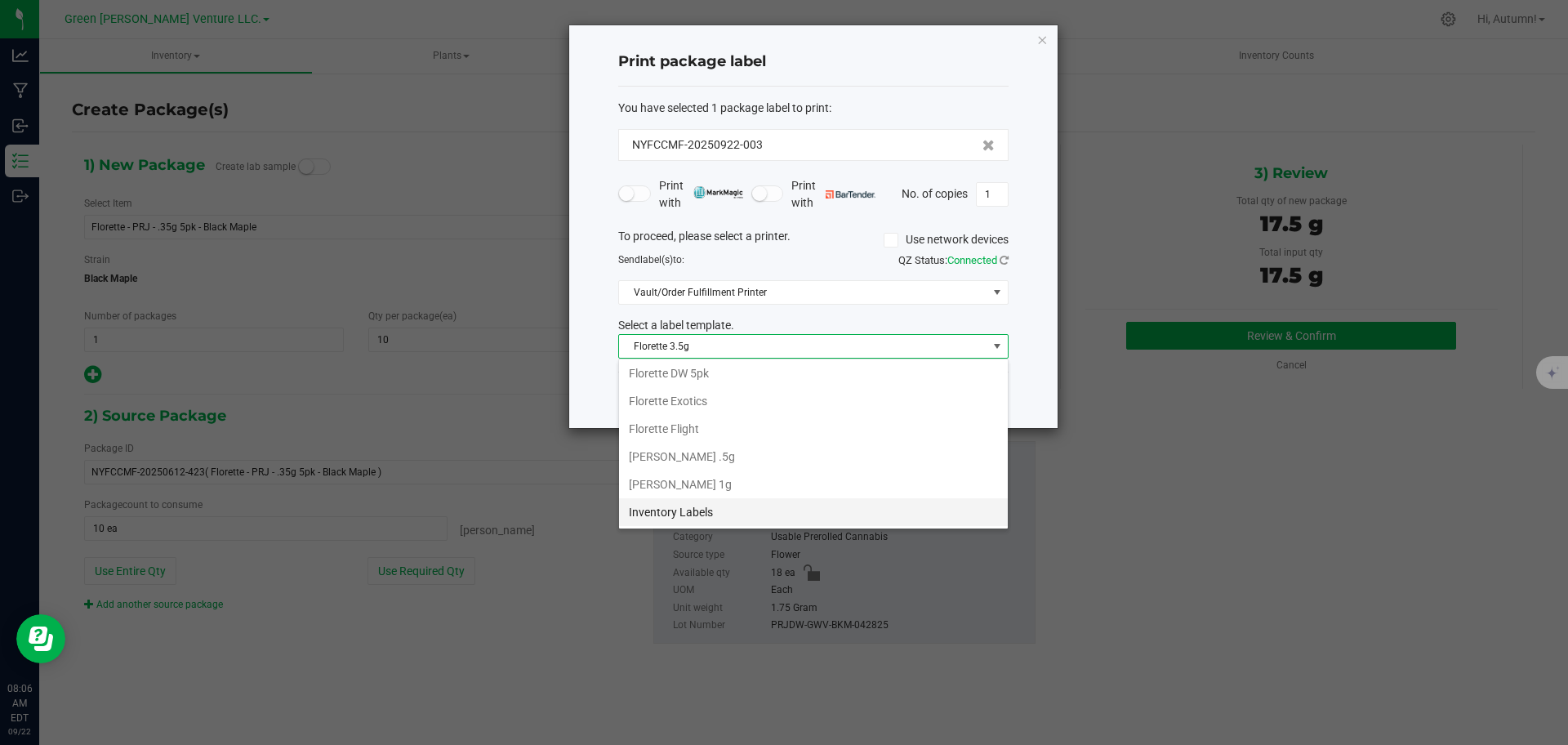
click at [758, 510] on li "Inventory Labels" at bounding box center [814, 511] width 389 height 28
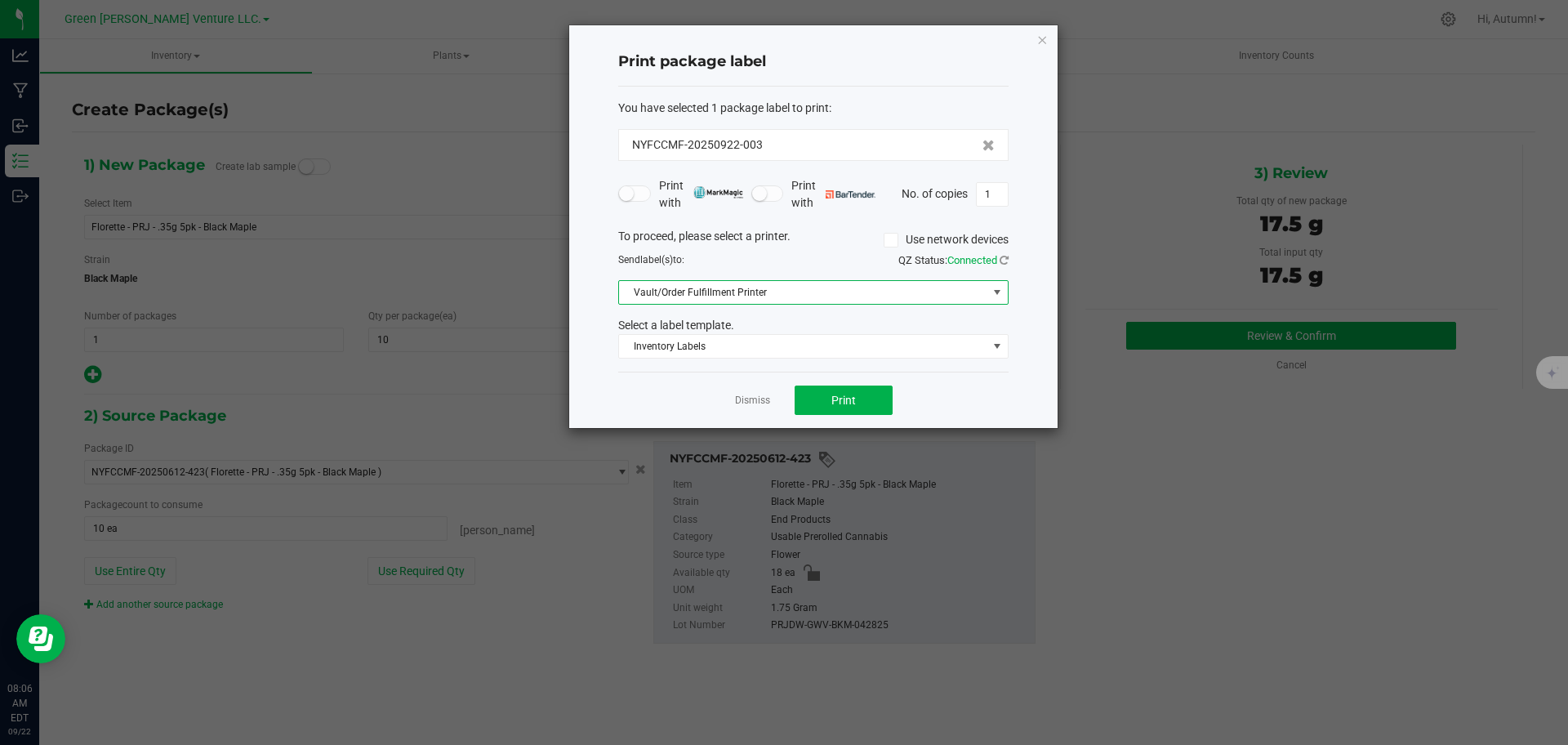
click at [922, 287] on span "Vault/Order Fulfillment Printer" at bounding box center [804, 292] width 369 height 23
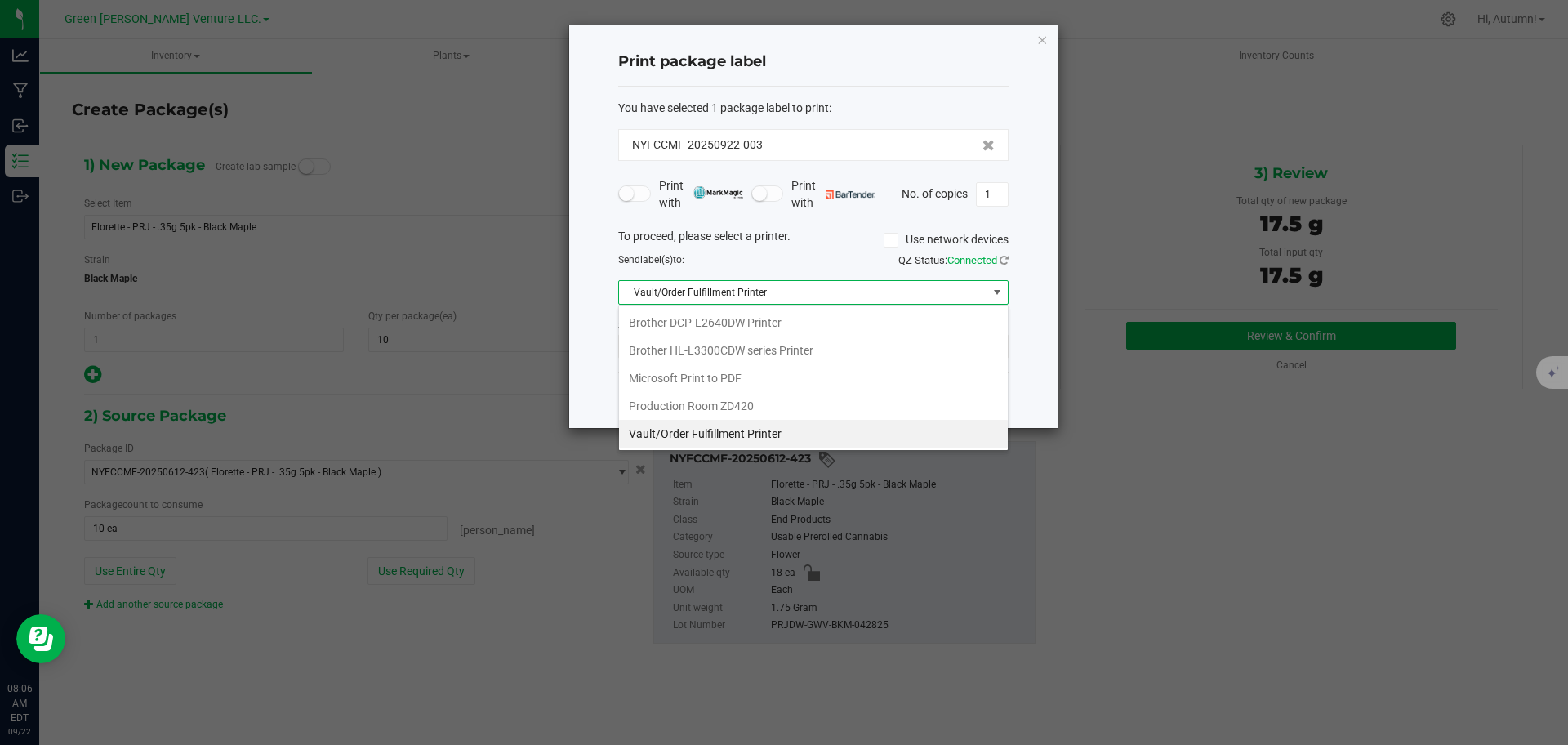
scroll to position [25, 391]
click at [728, 437] on Printer "Vault/Order Fulfillment Printer" at bounding box center [814, 433] width 389 height 28
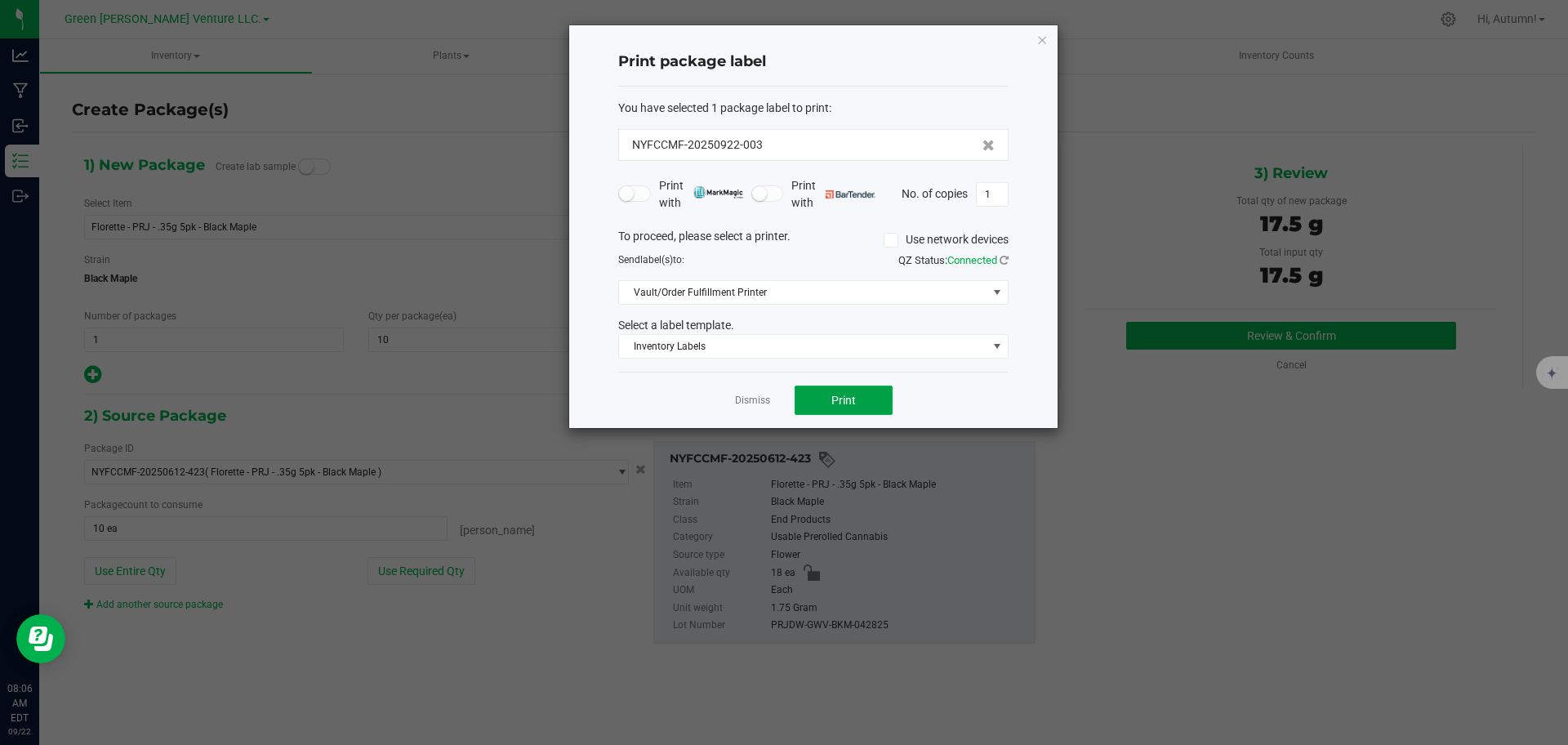
click at [807, 404] on button "Print" at bounding box center [843, 400] width 98 height 30
click at [821, 344] on span "Inventory Labels" at bounding box center [804, 346] width 369 height 23
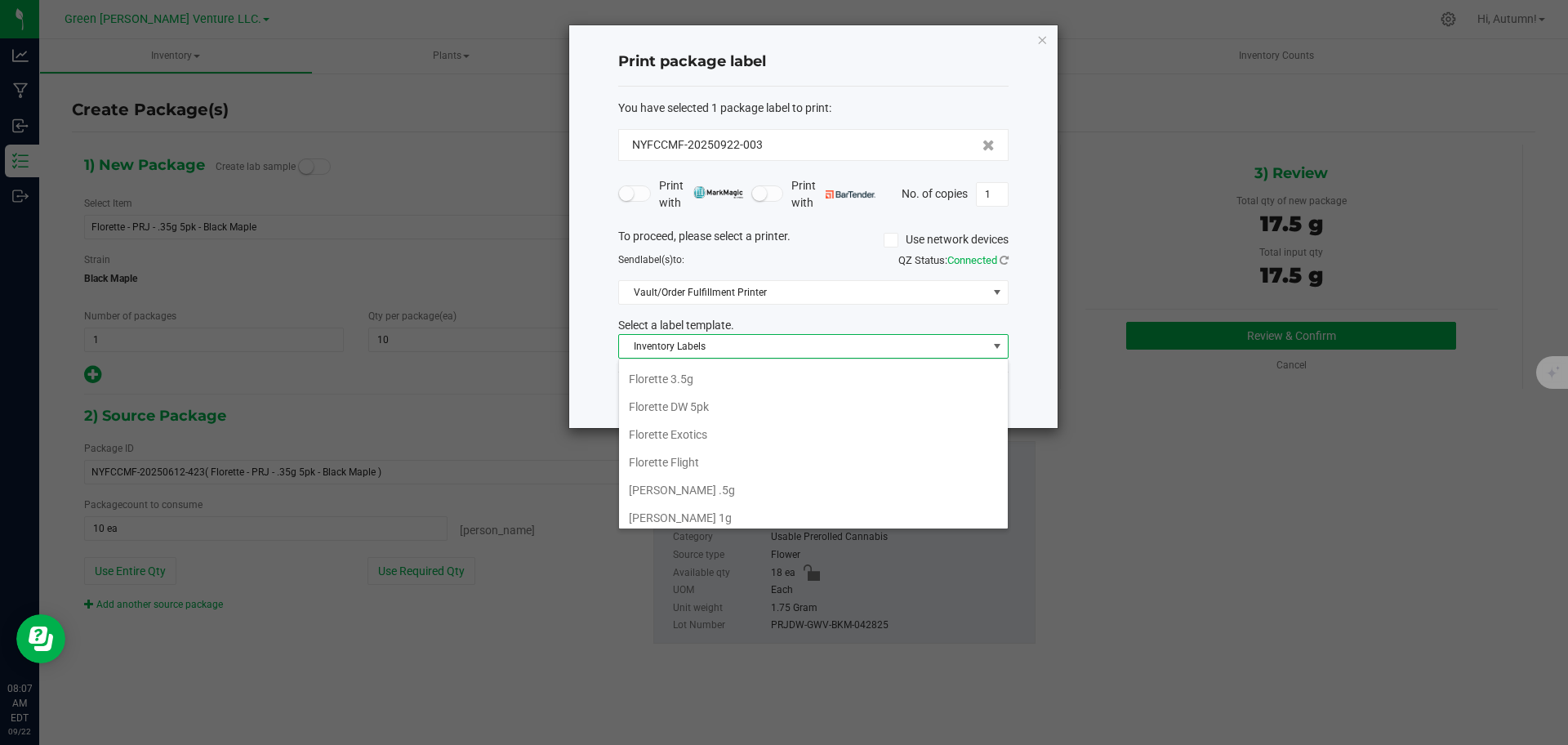
scroll to position [281, 0]
click at [695, 381] on li "Florette DW 5pk" at bounding box center [814, 373] width 389 height 28
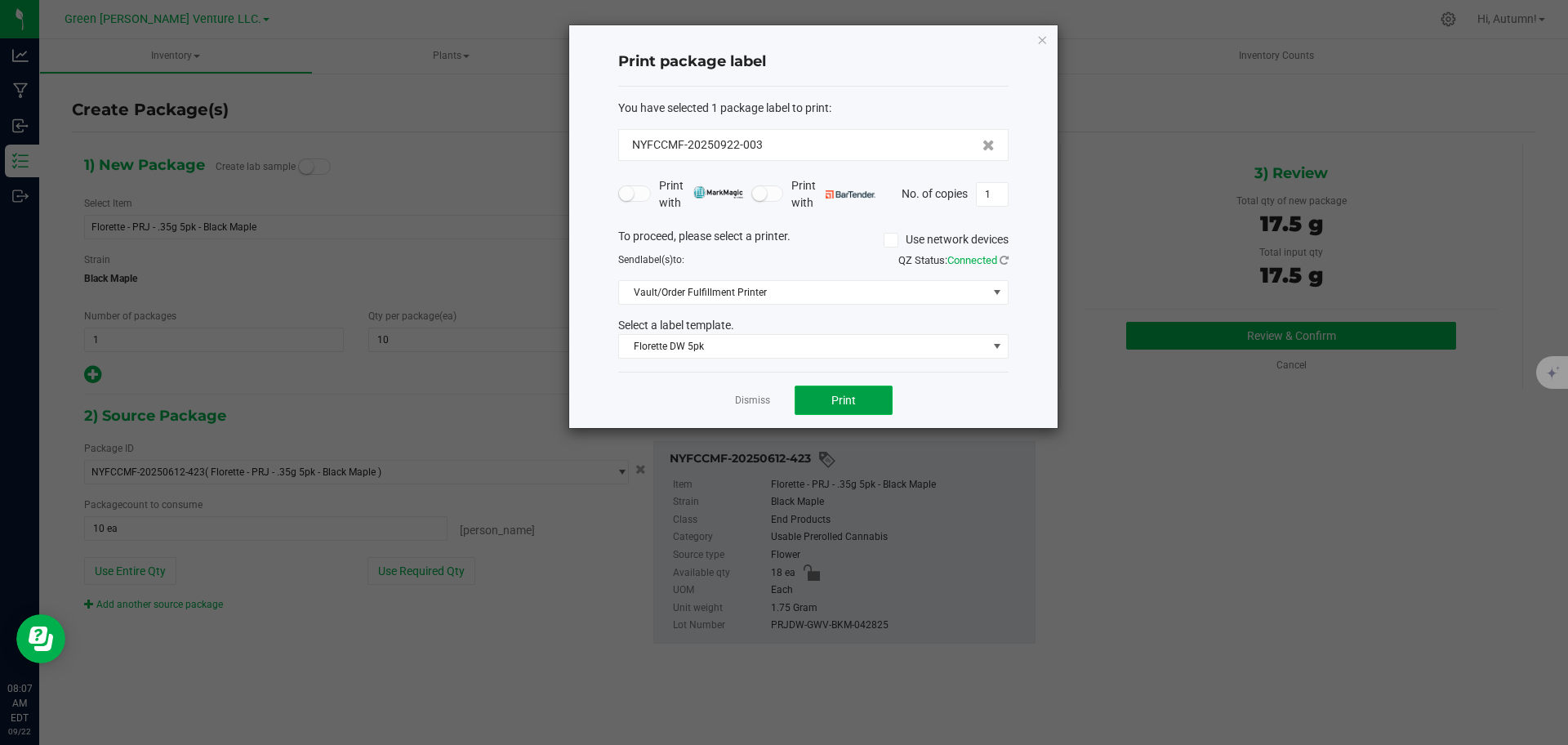
click at [816, 389] on button "Print" at bounding box center [843, 400] width 98 height 30
click at [1051, 48] on div "Print package label You have selected 1 package label to print : NYFCCMF-202509…" at bounding box center [813, 227] width 488 height 403
click at [1047, 40] on div "Print package label You have selected 1 package label to print : NYFCCMF-202509…" at bounding box center [813, 227] width 488 height 403
click at [1044, 40] on icon "button" at bounding box center [1041, 39] width 11 height 20
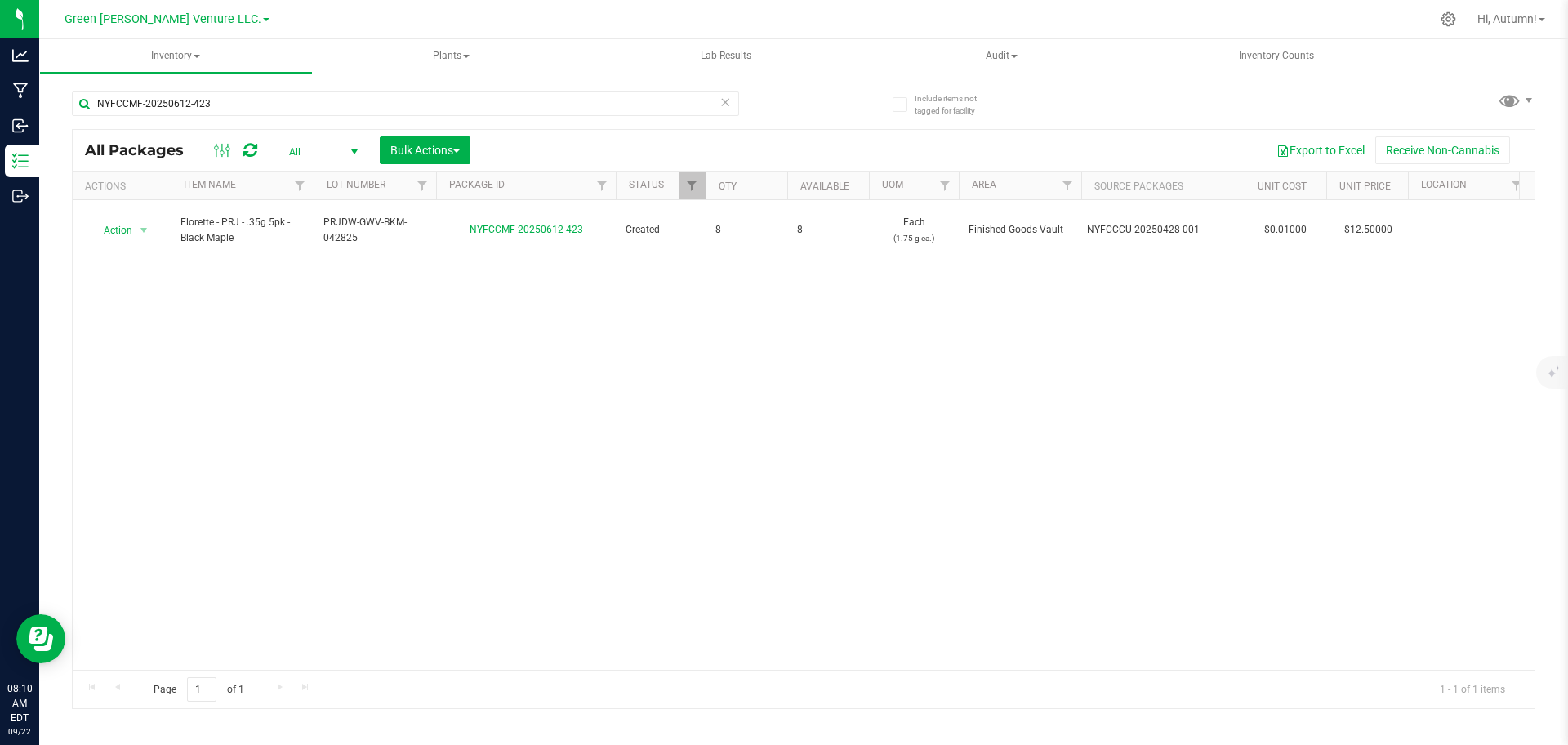
click at [250, 168] on div "All Packages All Active Only Lab Samples Locked All Bulk Actions Add to manufac…" at bounding box center [804, 150] width 1462 height 41
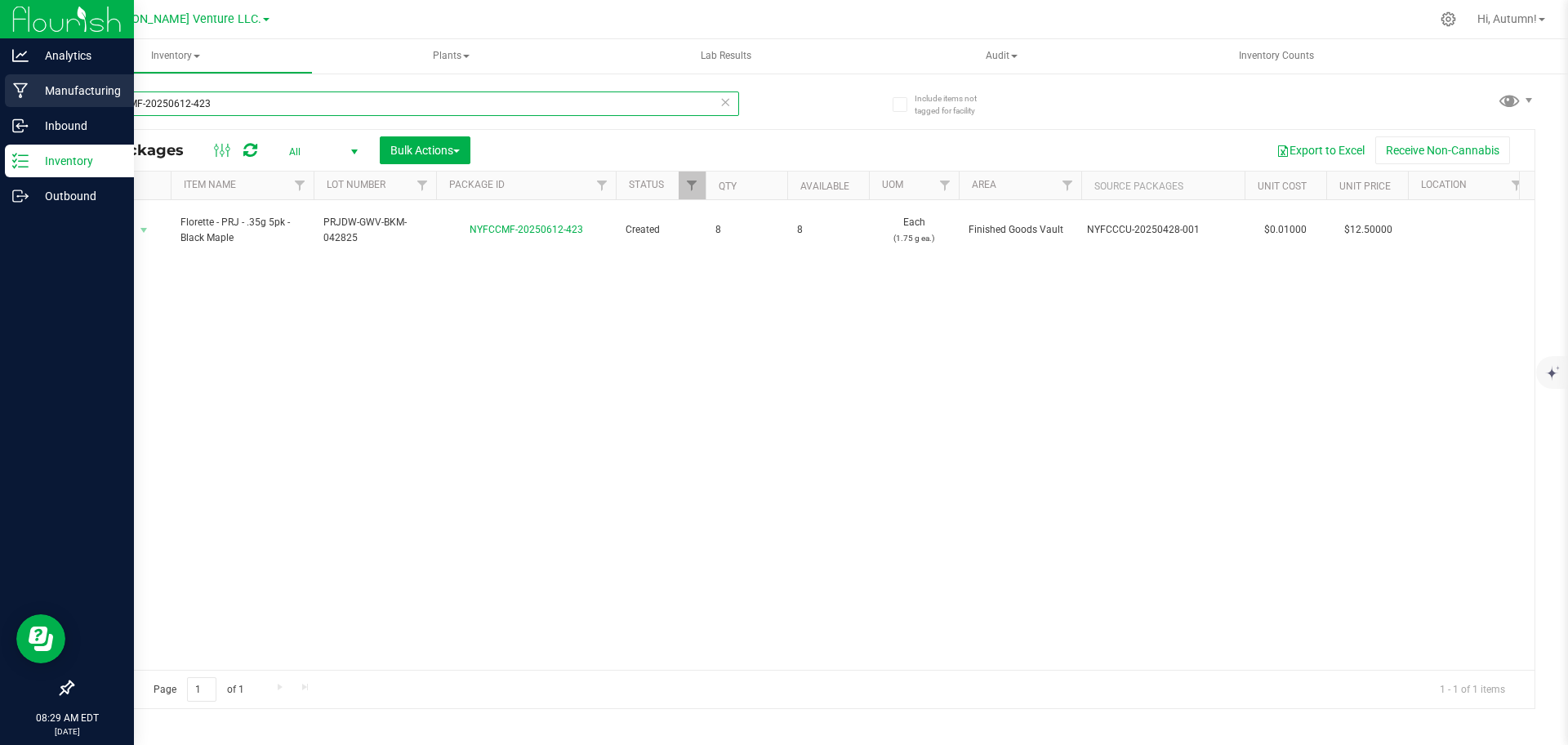
drag, startPoint x: 265, startPoint y: 109, endPoint x: 0, endPoint y: 98, distance: 265.2
click at [0, 104] on div "Analytics Manufacturing Inbound Inventory Outbound 08:29 AM EDT [DATE] 09/22 Gr…" at bounding box center [784, 372] width 1568 height 745
type input "NYFCCMF-20250404-028"
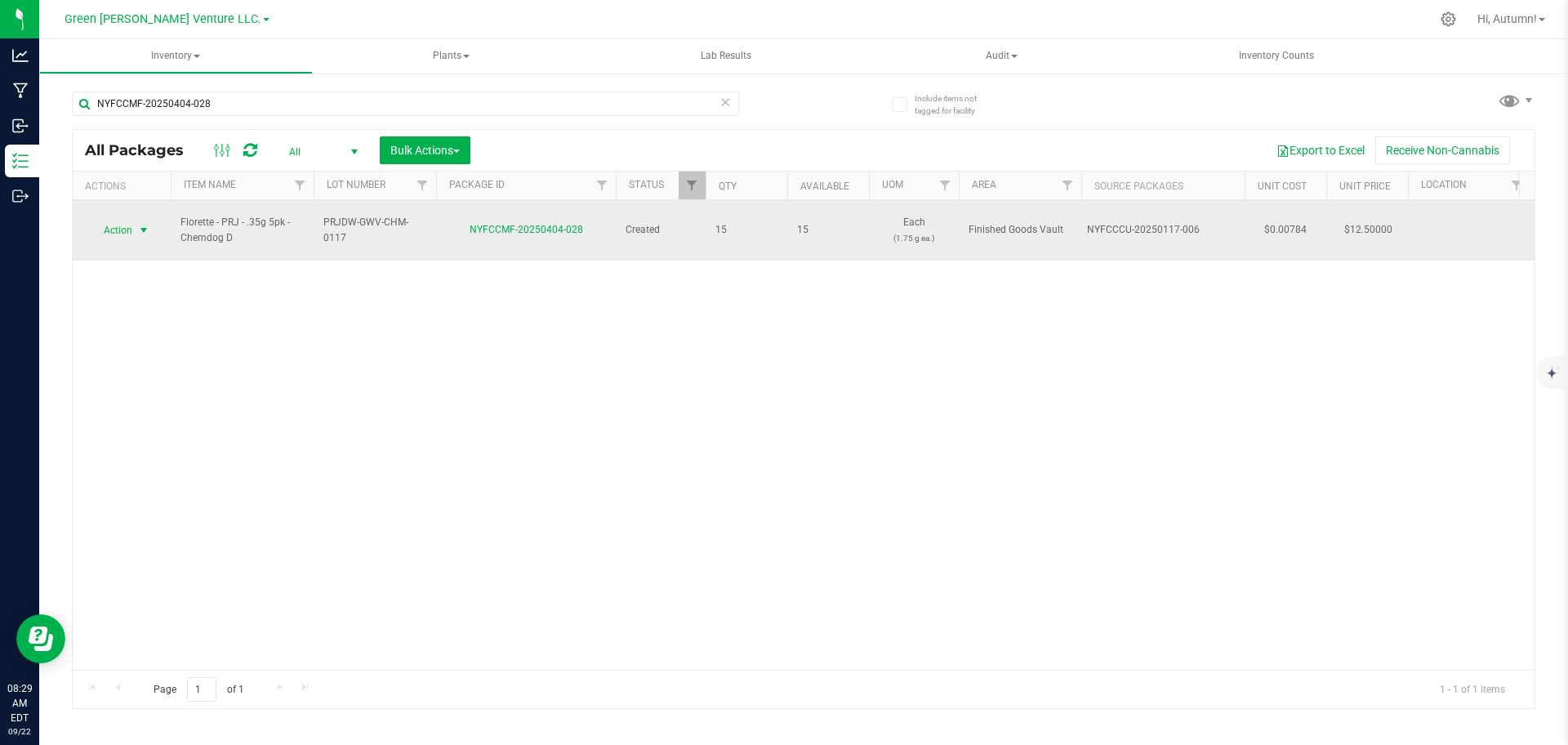
click at [144, 226] on span "select" at bounding box center [144, 229] width 13 height 13
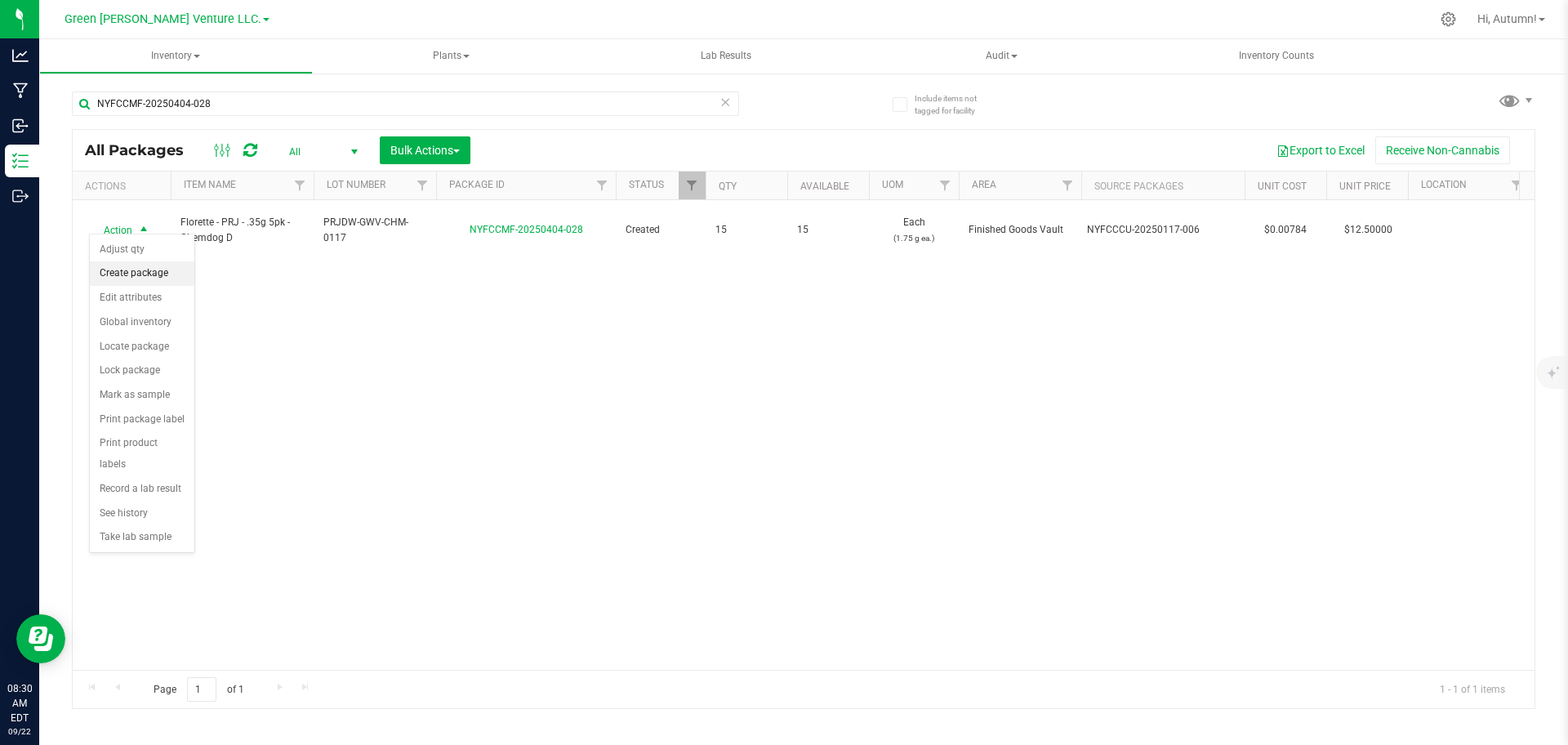
click at [144, 282] on li "Create package" at bounding box center [142, 274] width 104 height 25
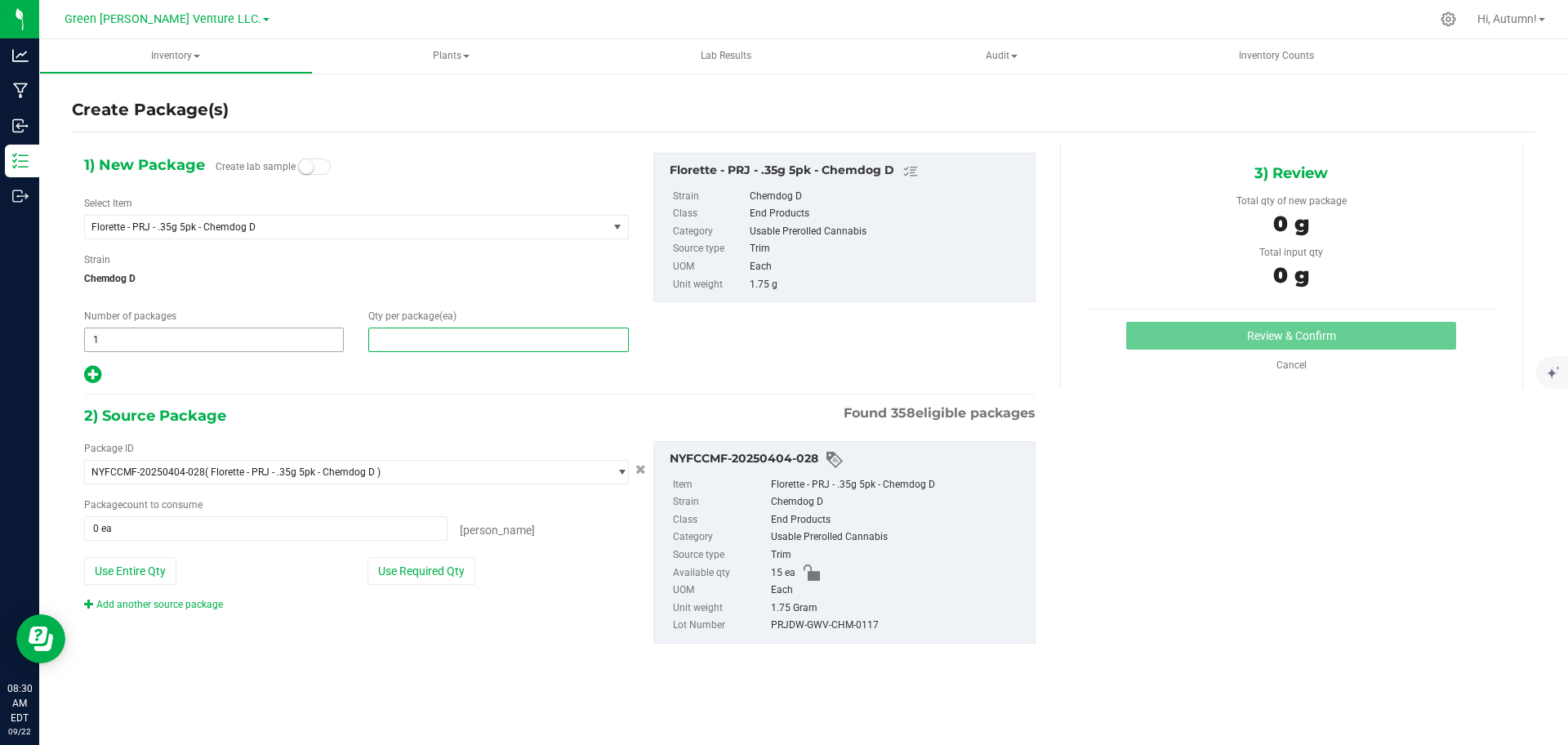
click at [312, 331] on div "Number of packages 1 1 Qty per package (ea)" at bounding box center [357, 330] width 569 height 43
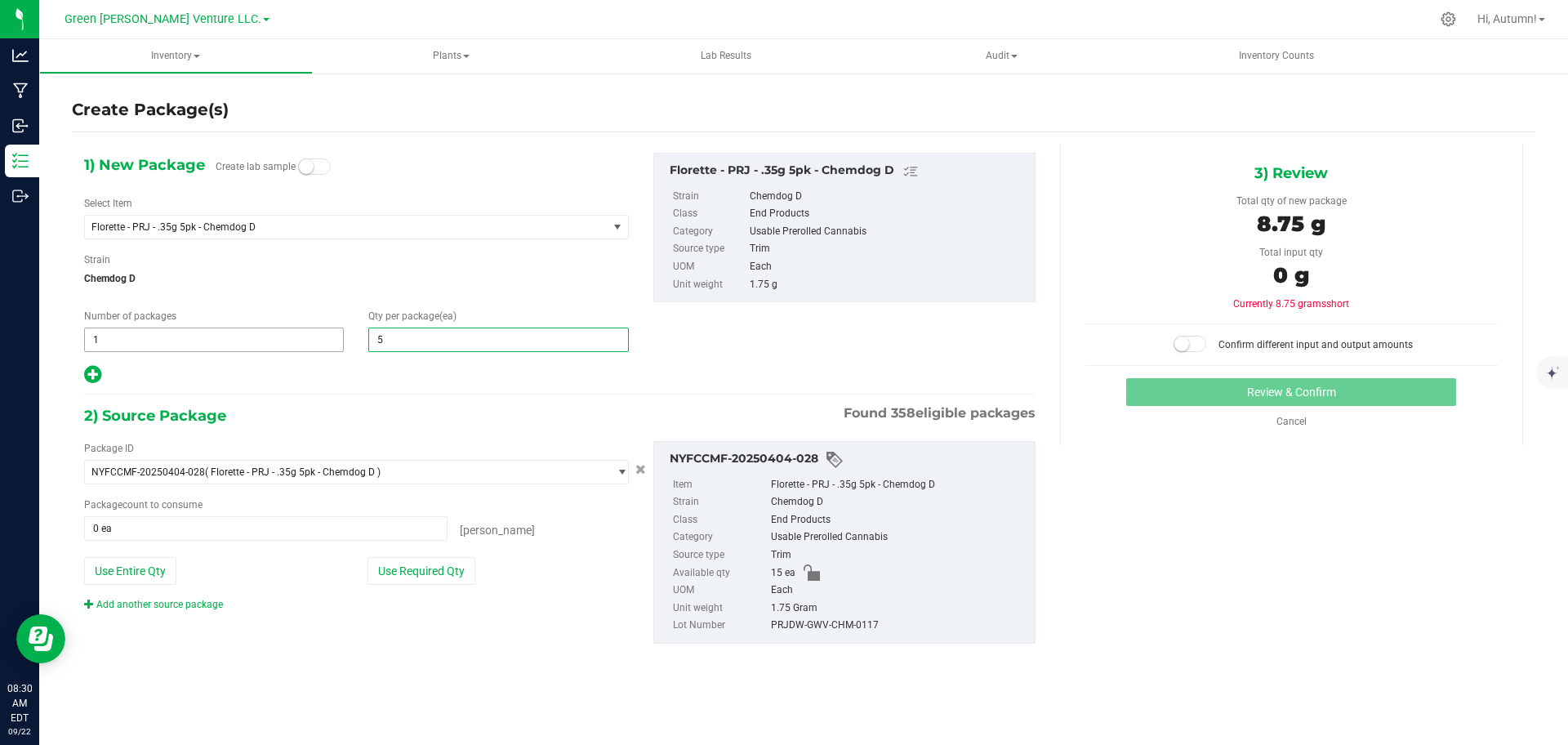
type input "5"
click at [431, 579] on button "Use Required Qty" at bounding box center [421, 571] width 108 height 28
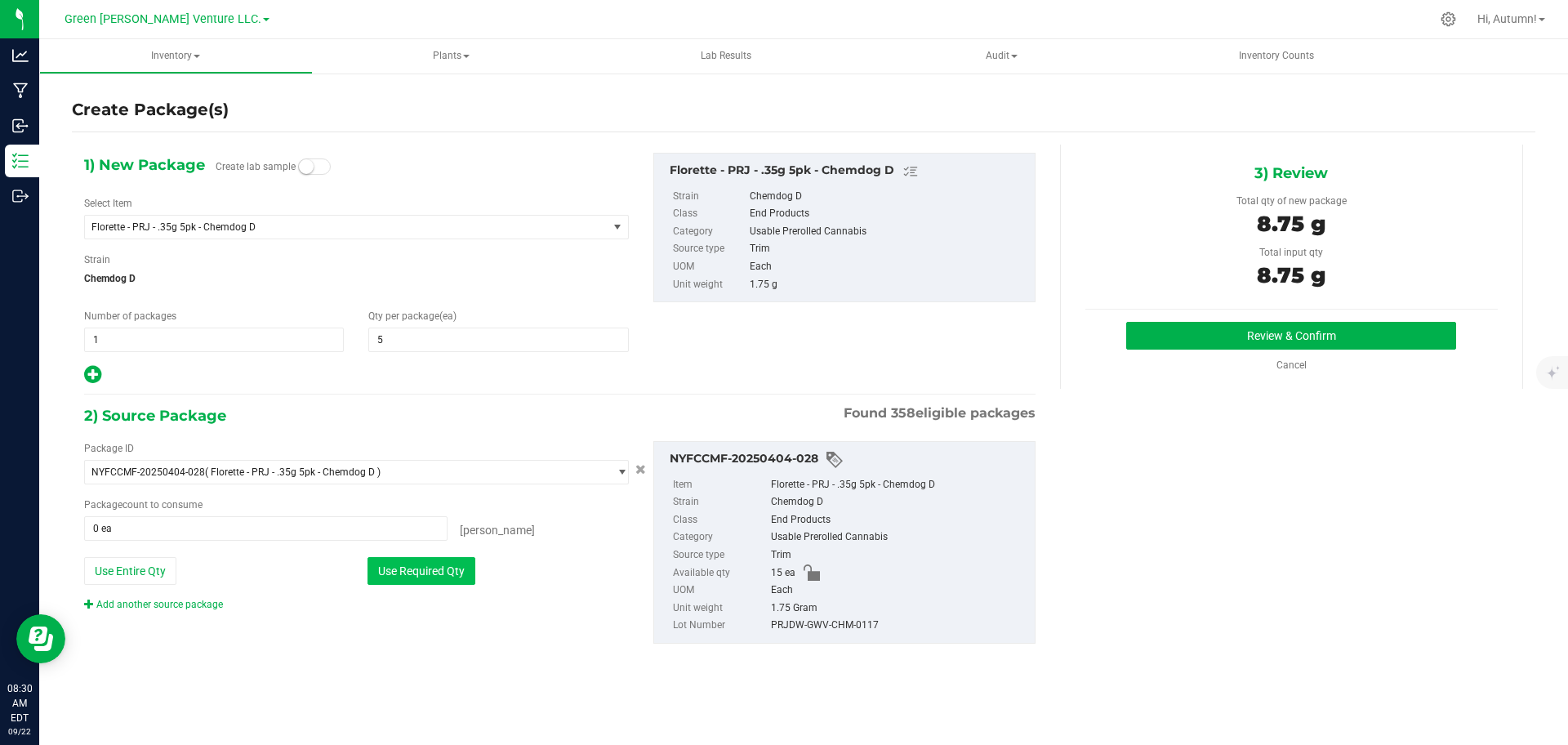
type input "5 ea"
click at [1259, 326] on button "Review & Confirm" at bounding box center [1291, 336] width 330 height 28
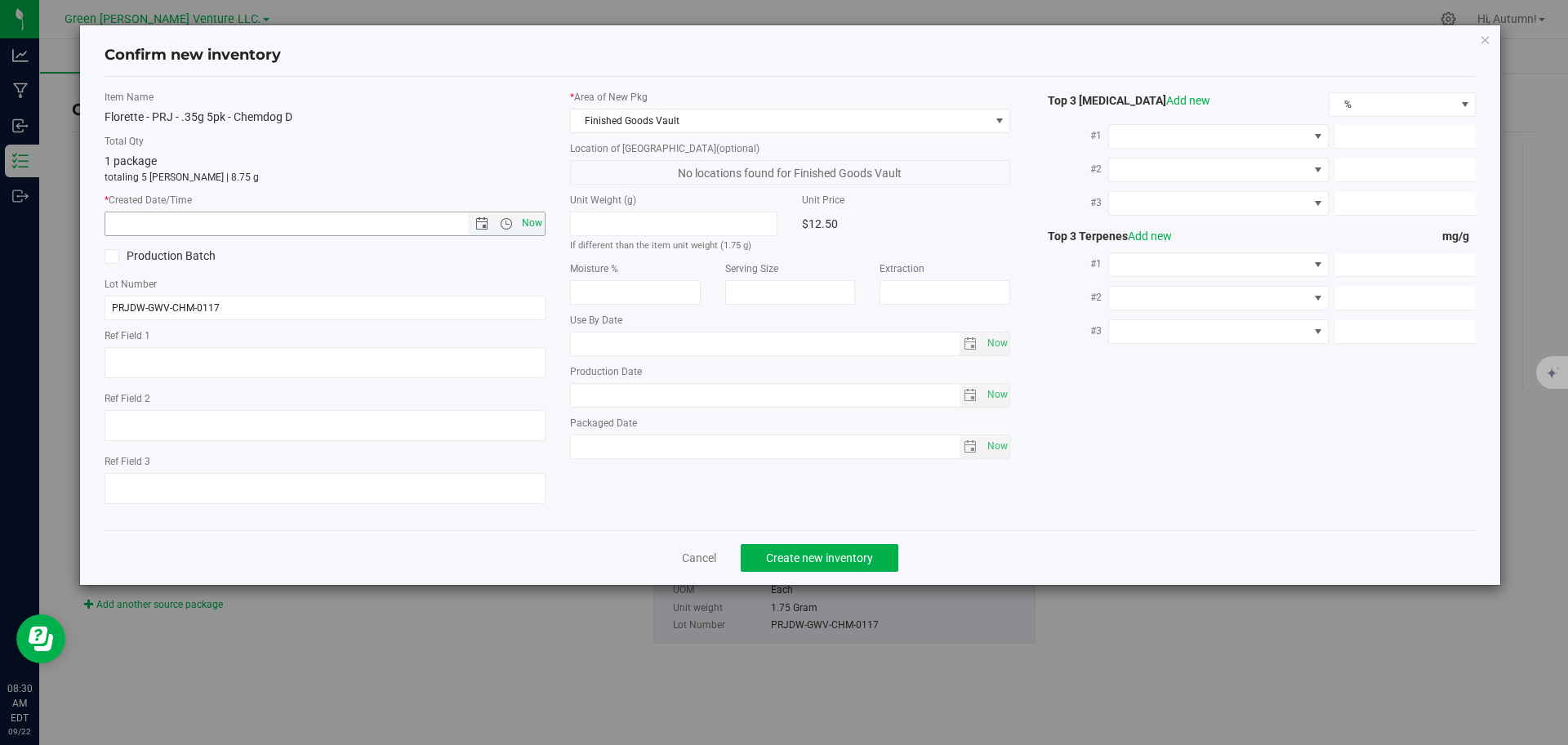
click at [533, 223] on span "Now" at bounding box center [532, 223] width 28 height 24
type input "[DATE] 8:30 AM"
click at [789, 562] on span "Create new inventory" at bounding box center [820, 557] width 107 height 13
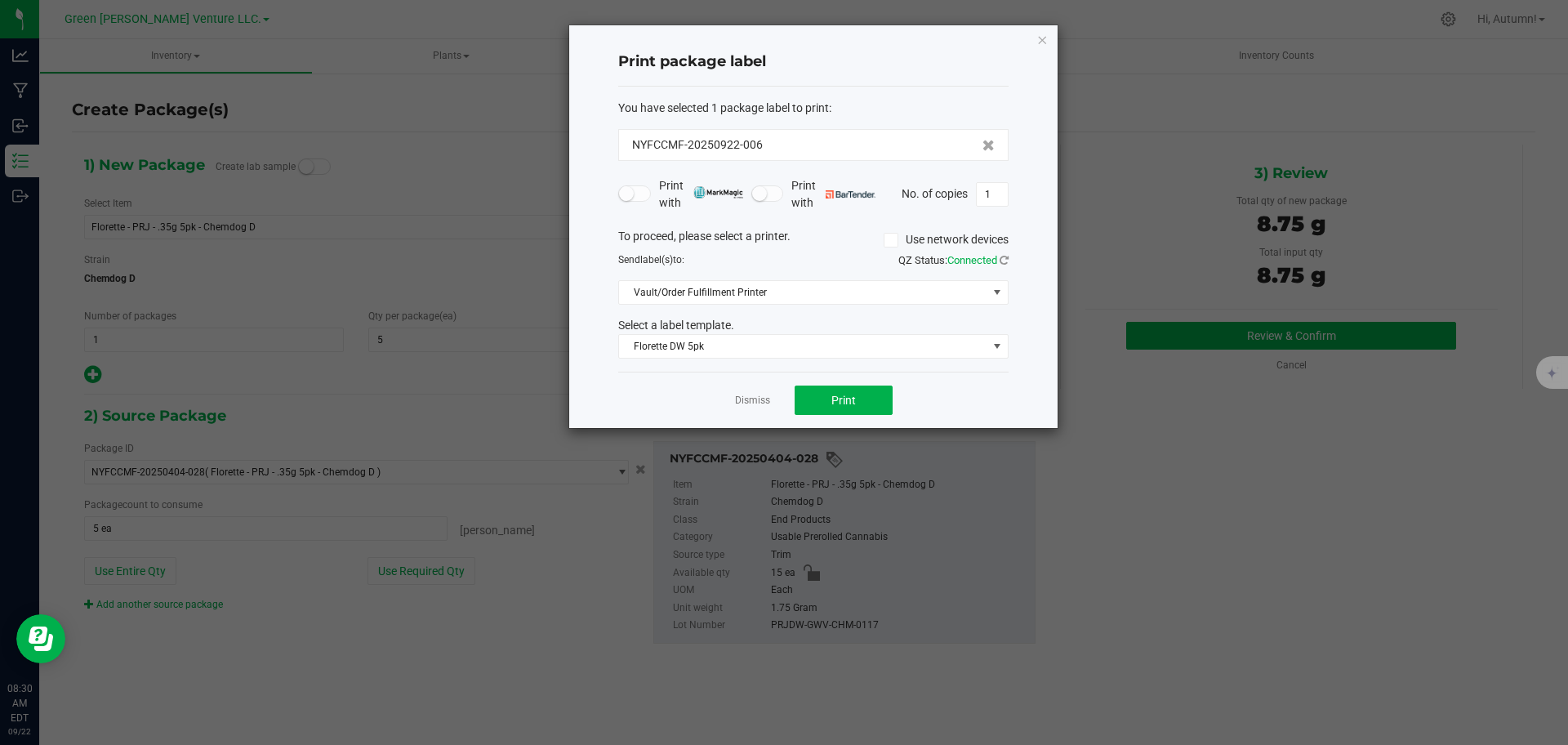
click at [871, 361] on div "You have selected 1 package label to print : NYFCCMF-20250922-006 Print with Pr…" at bounding box center [814, 229] width 391 height 285
click at [877, 352] on span "Florette DW 5pk" at bounding box center [804, 346] width 369 height 23
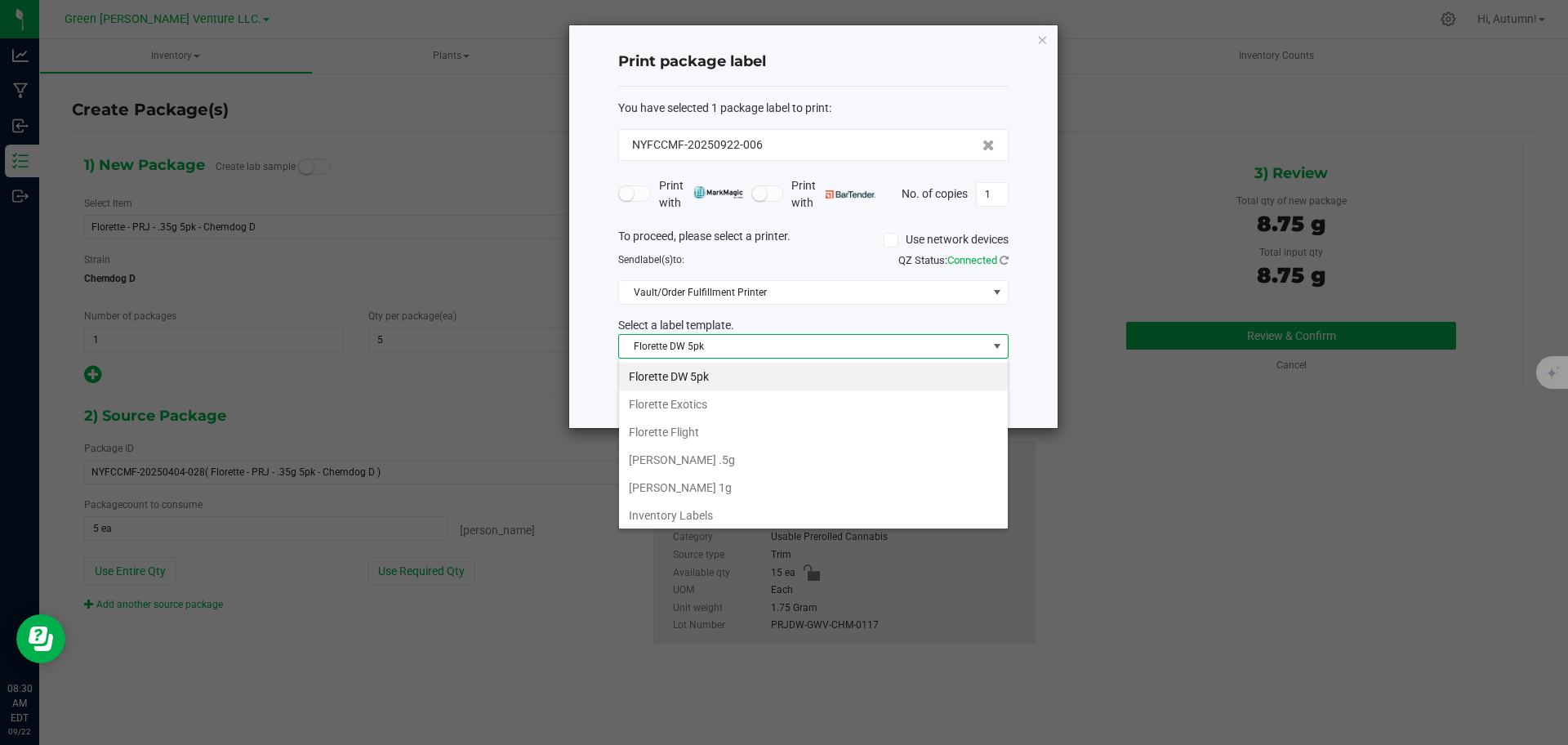
scroll to position [281, 0]
click at [923, 372] on li "Florette DW 5pk" at bounding box center [814, 373] width 389 height 28
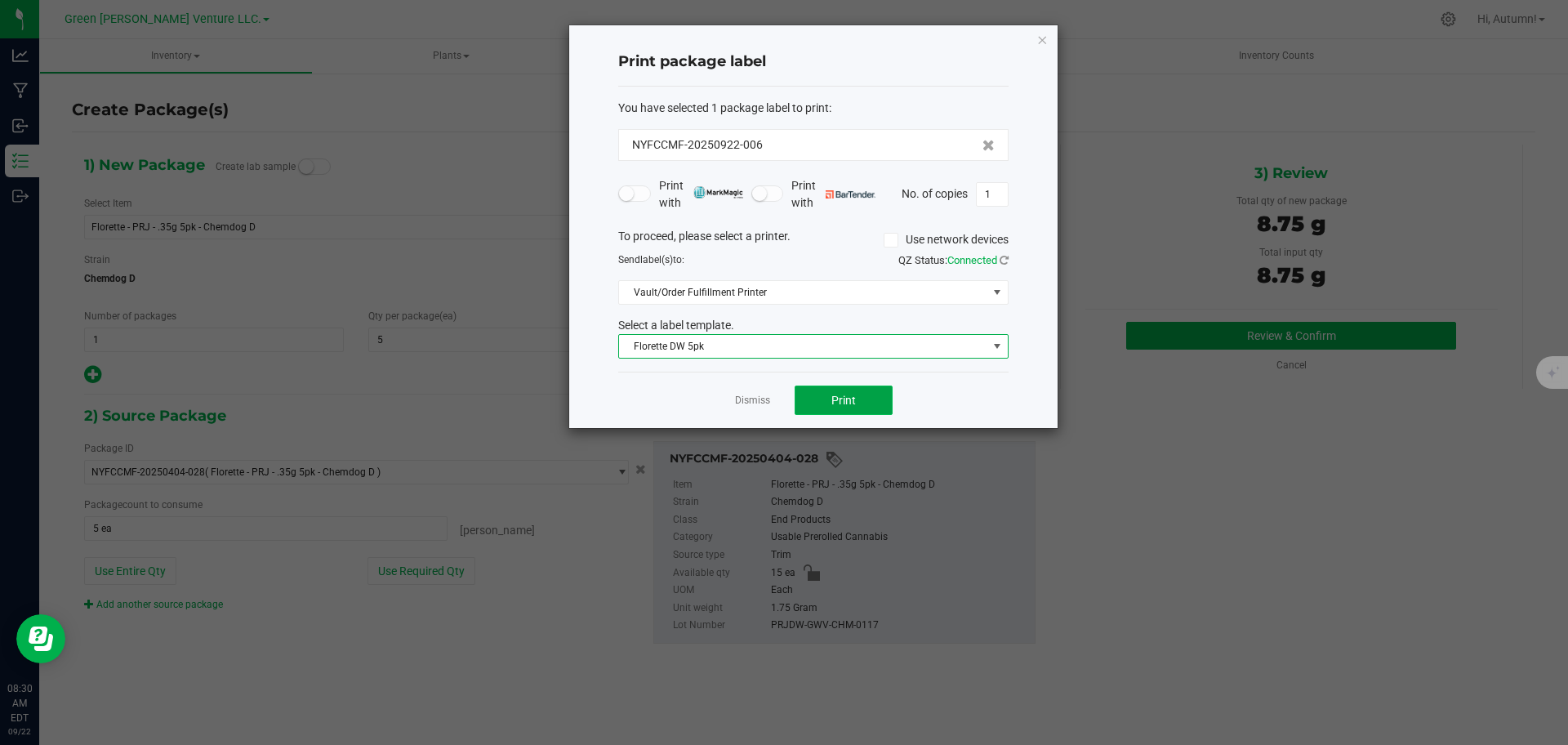
click at [861, 403] on button "Print" at bounding box center [843, 400] width 98 height 30
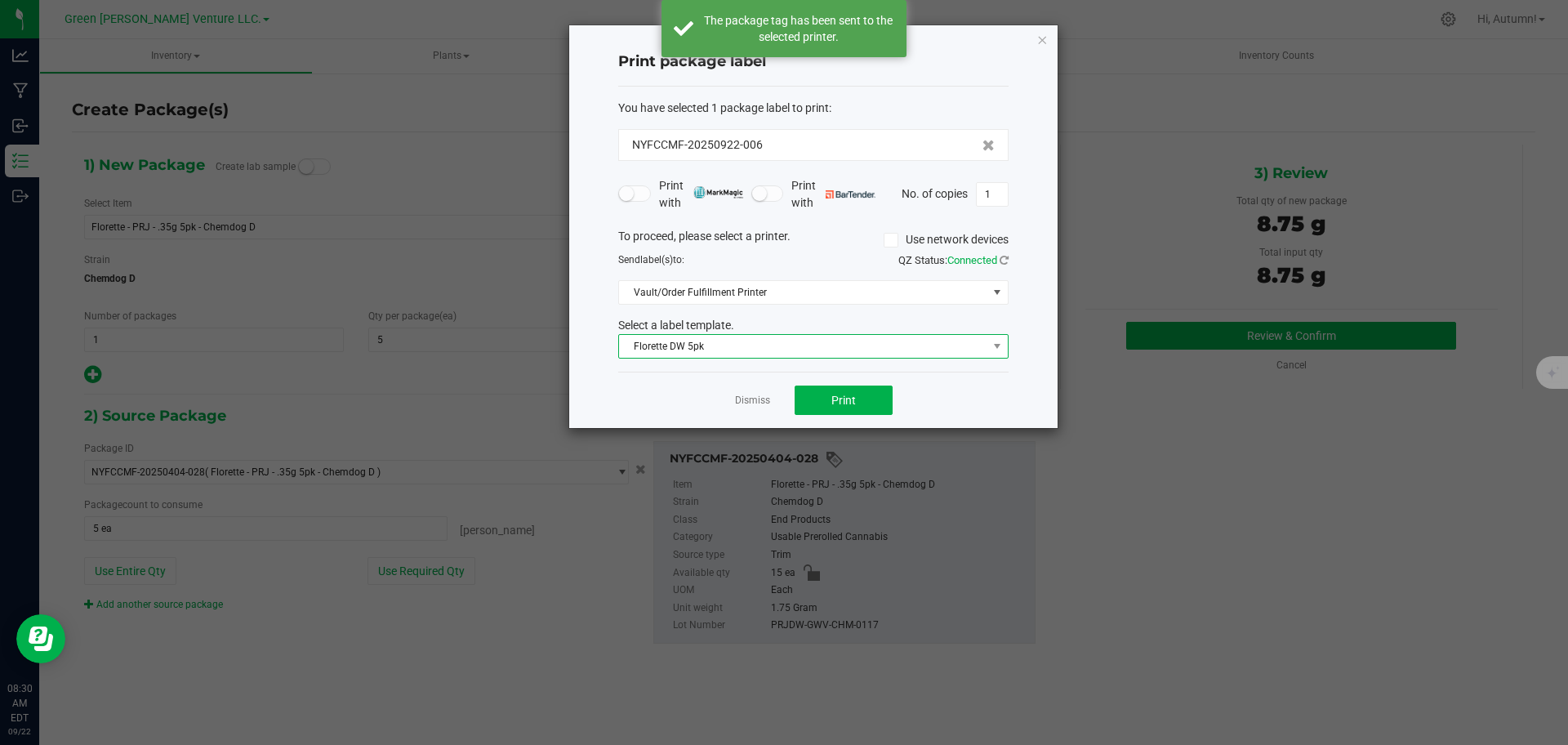
click at [871, 353] on span "Florette DW 5pk" at bounding box center [804, 346] width 369 height 23
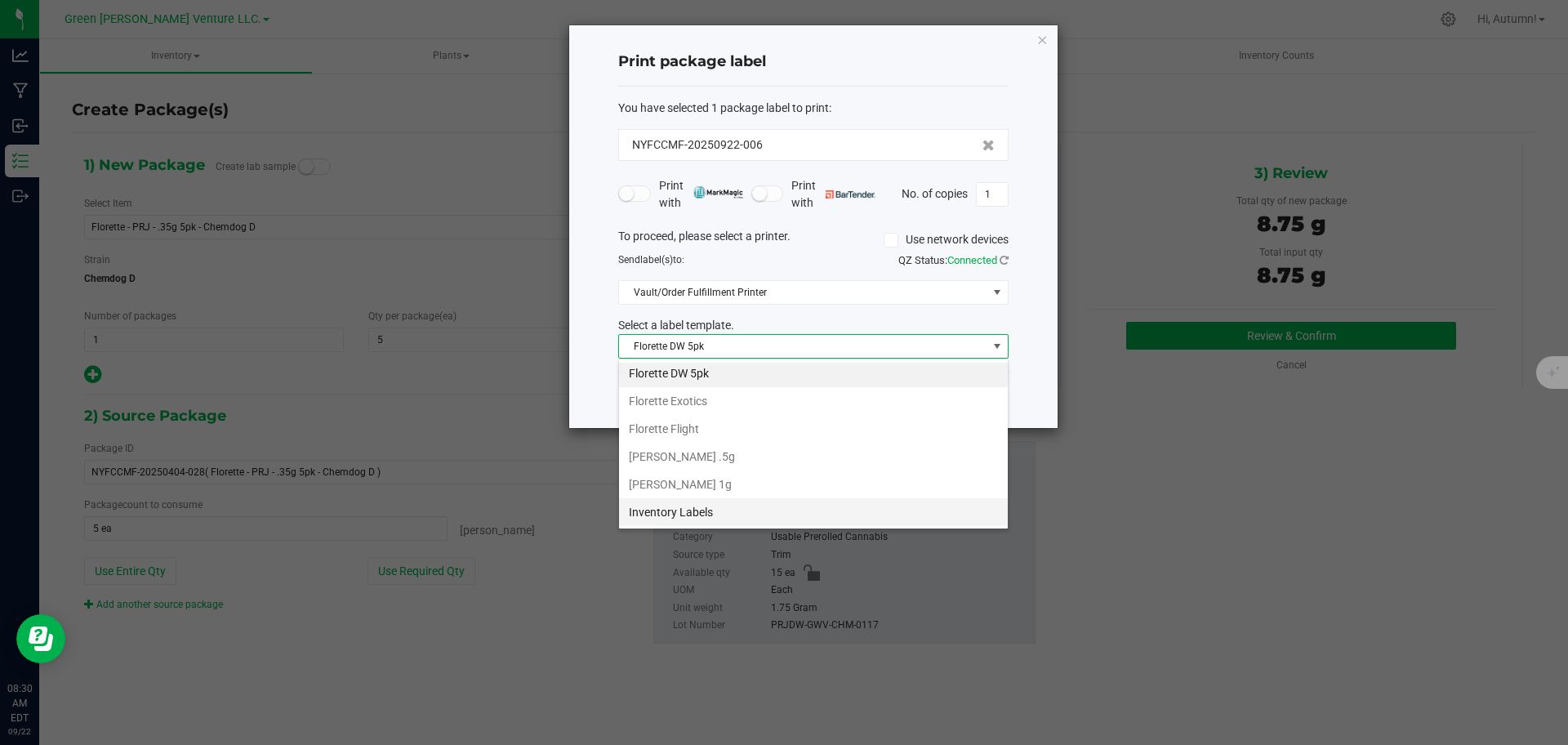
click at [723, 521] on li "Inventory Labels" at bounding box center [814, 511] width 389 height 28
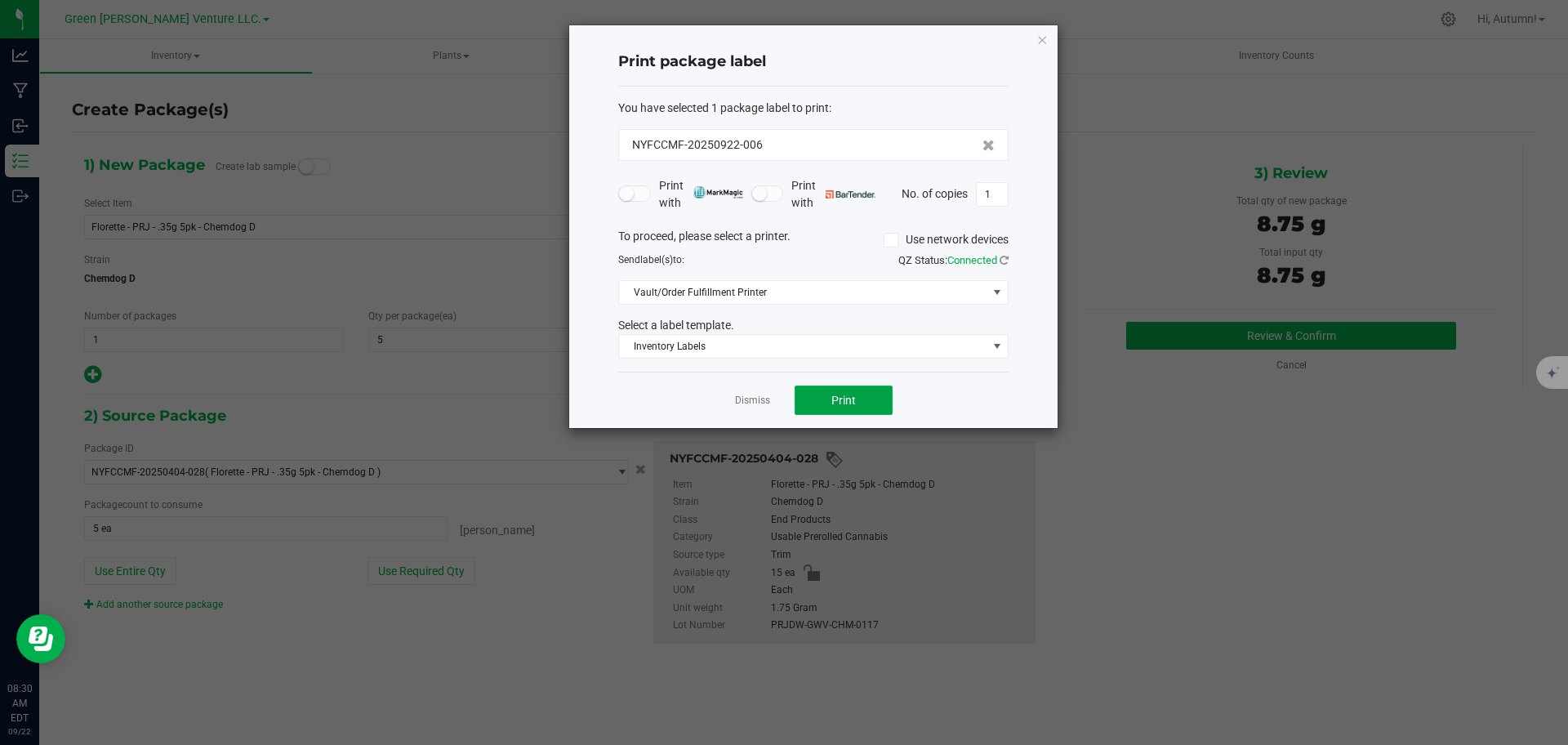
click at [888, 397] on button "Print" at bounding box center [843, 400] width 98 height 30
click at [5, 180] on ngb-modal-window "Print package label You have selected 1 package label to print : NYFCCMF-202509…" at bounding box center [784, 372] width 1568 height 745
click at [1041, 45] on icon "button" at bounding box center [1041, 39] width 11 height 20
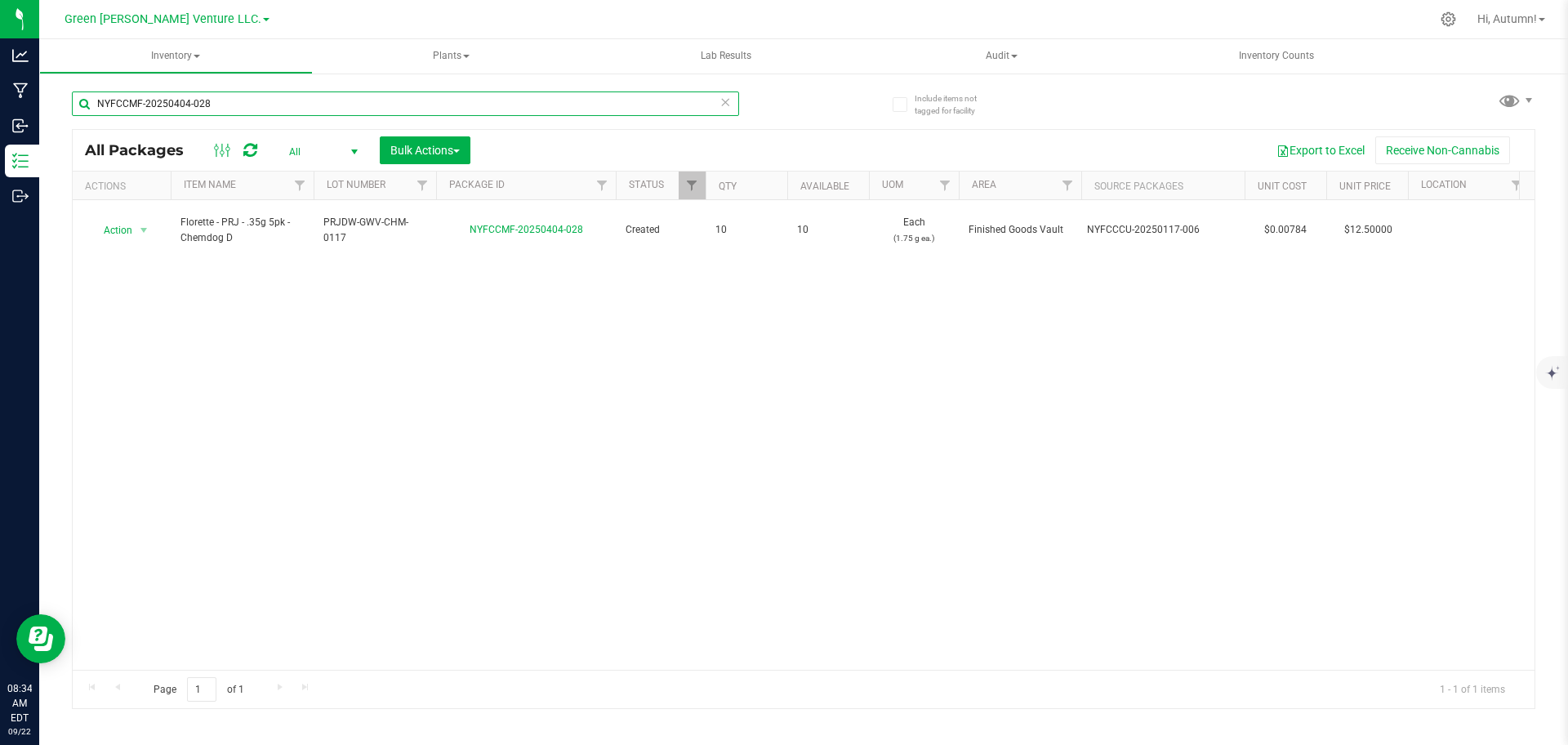
click at [221, 105] on input "NYFCCMF-20250404-028" at bounding box center [405, 104] width 667 height 25
type input "NYFCCMF-20250612-138"
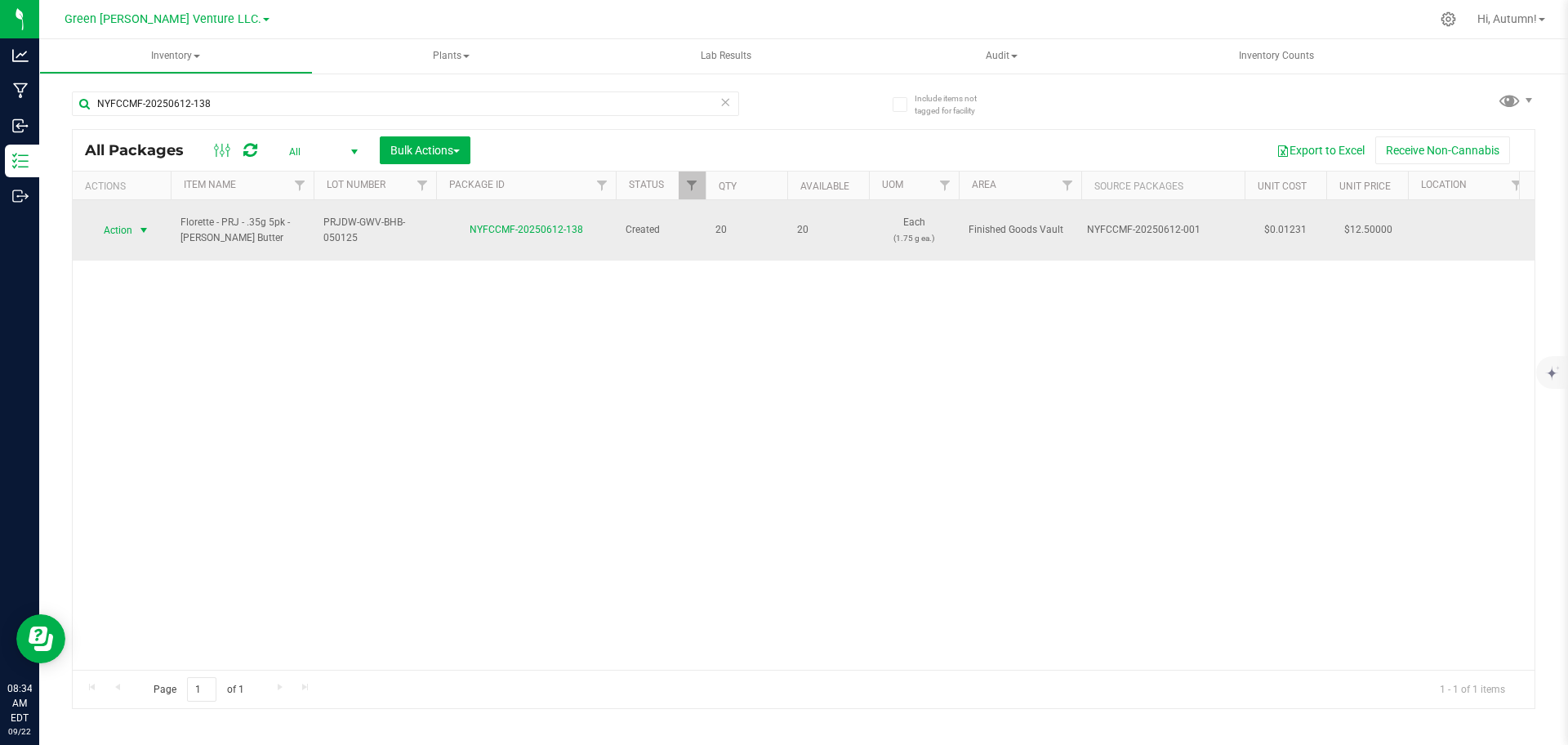
click at [140, 223] on span "select" at bounding box center [144, 229] width 13 height 13
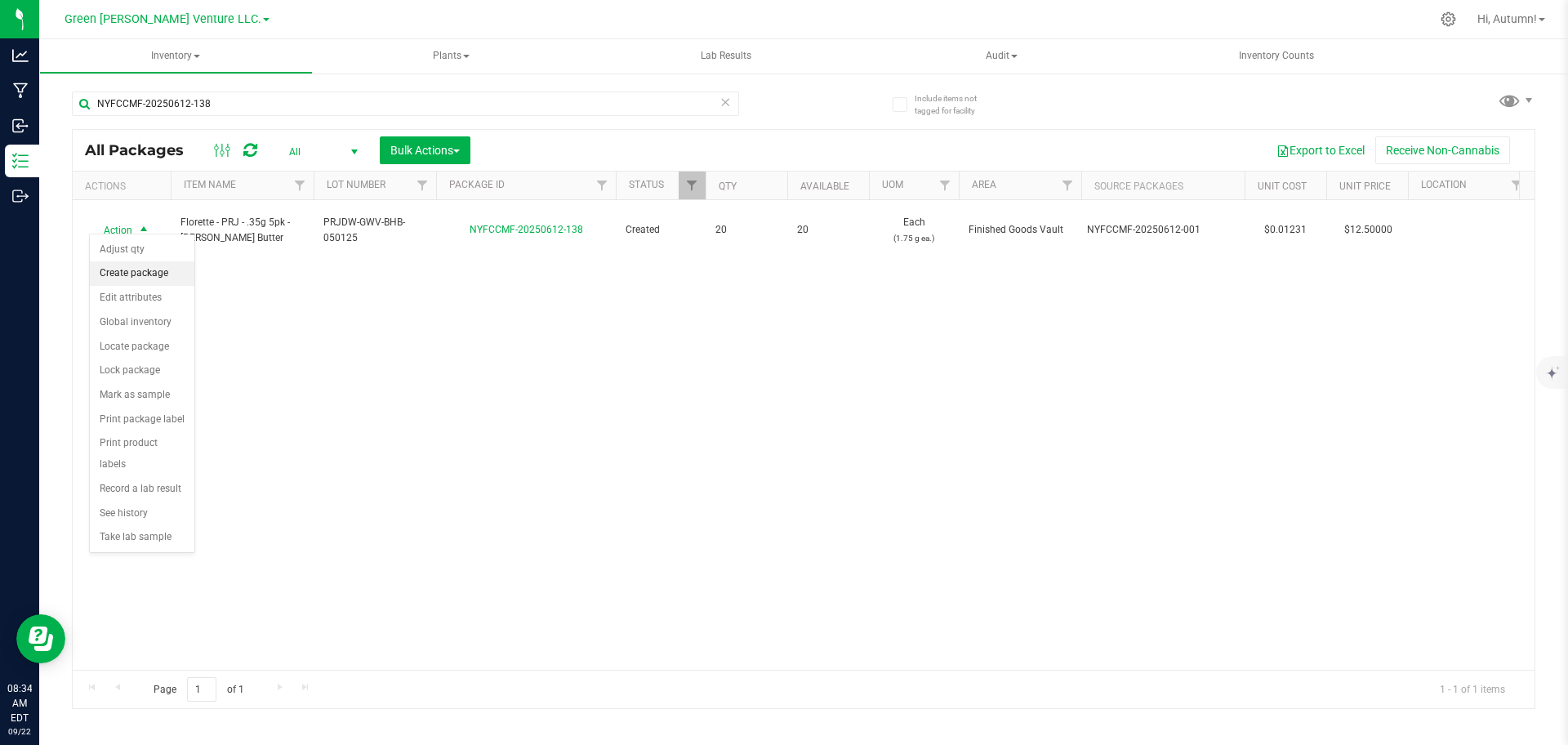
click at [147, 275] on li "Create package" at bounding box center [142, 274] width 104 height 25
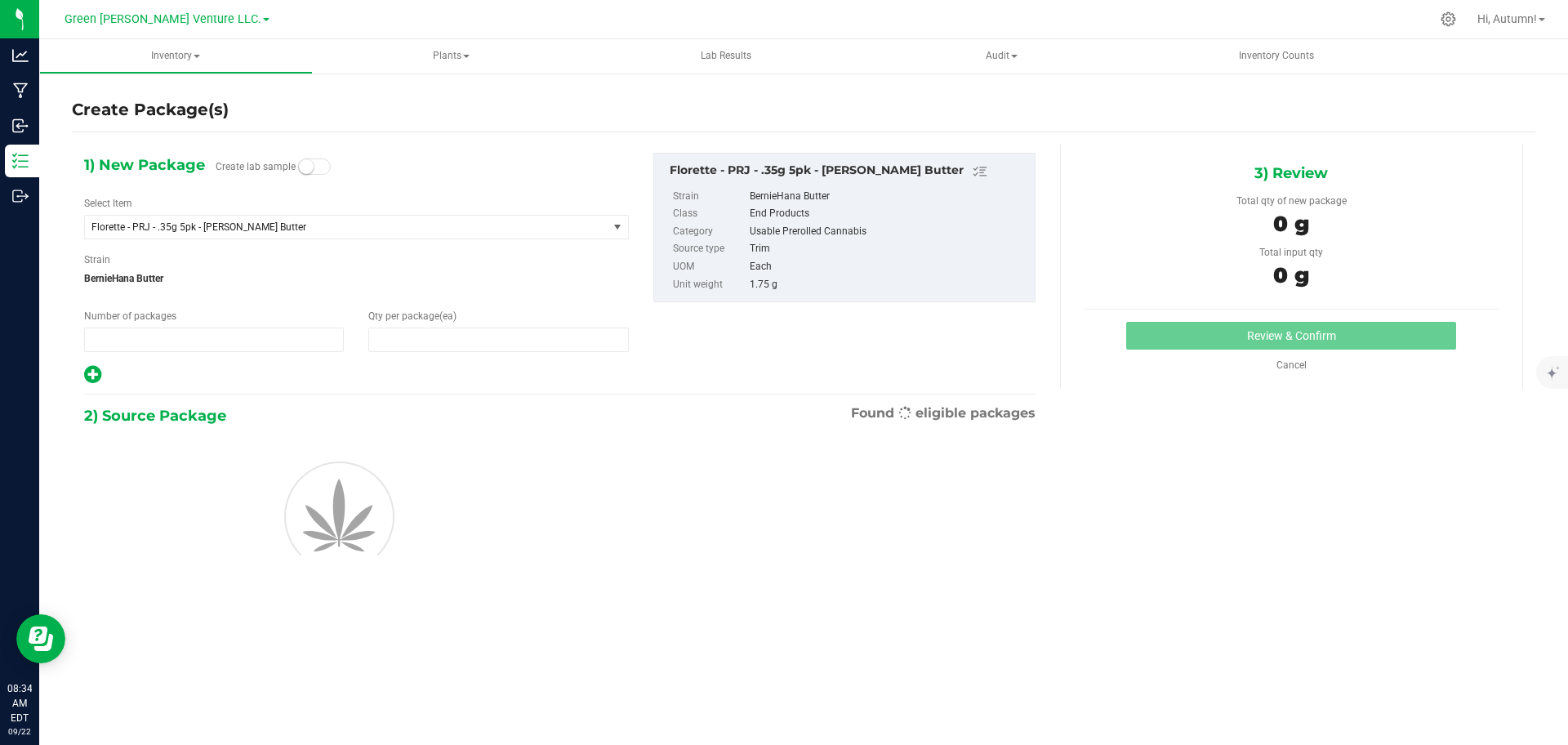
type input "1"
type input "0"
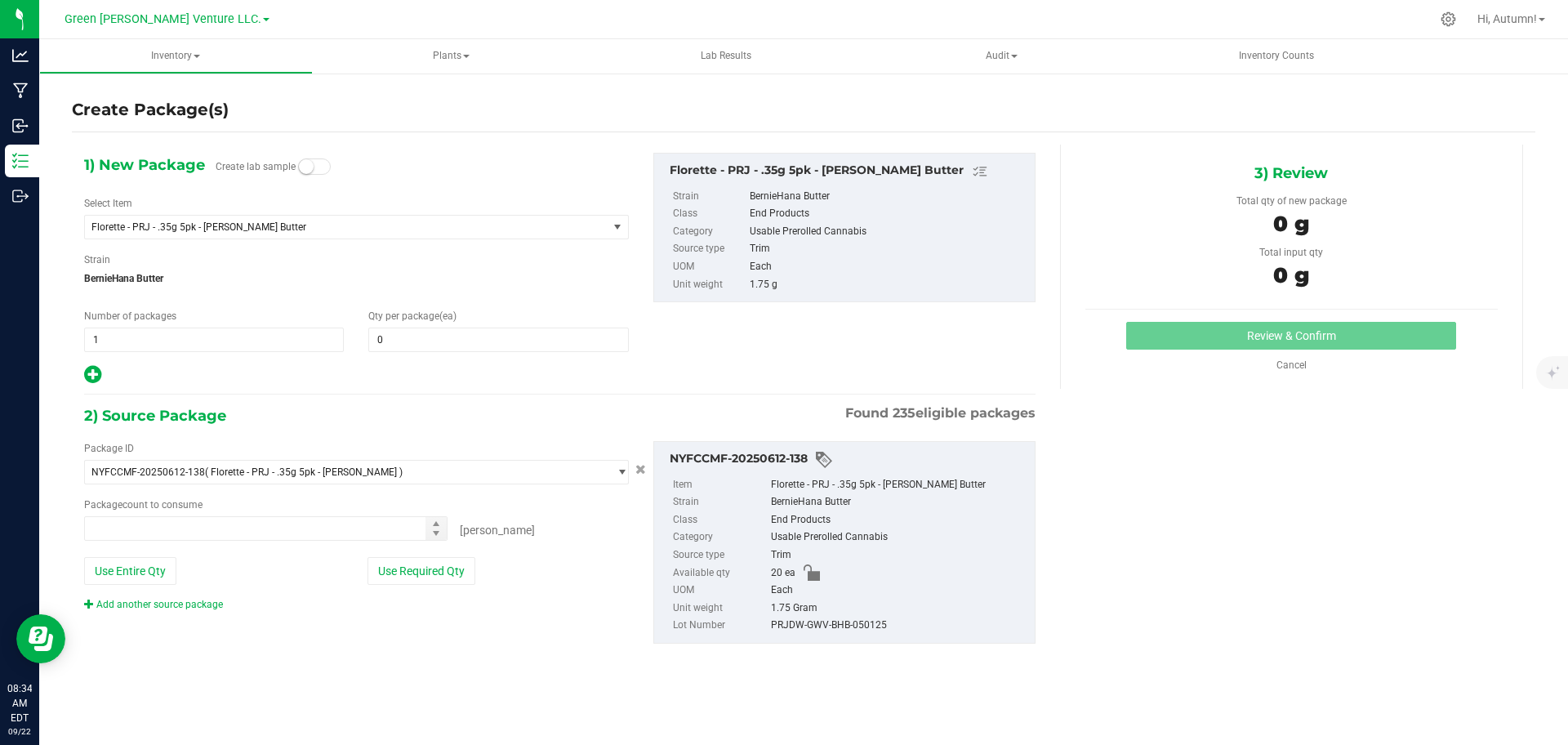
type input "0 ea"
click at [412, 336] on span at bounding box center [499, 340] width 260 height 25
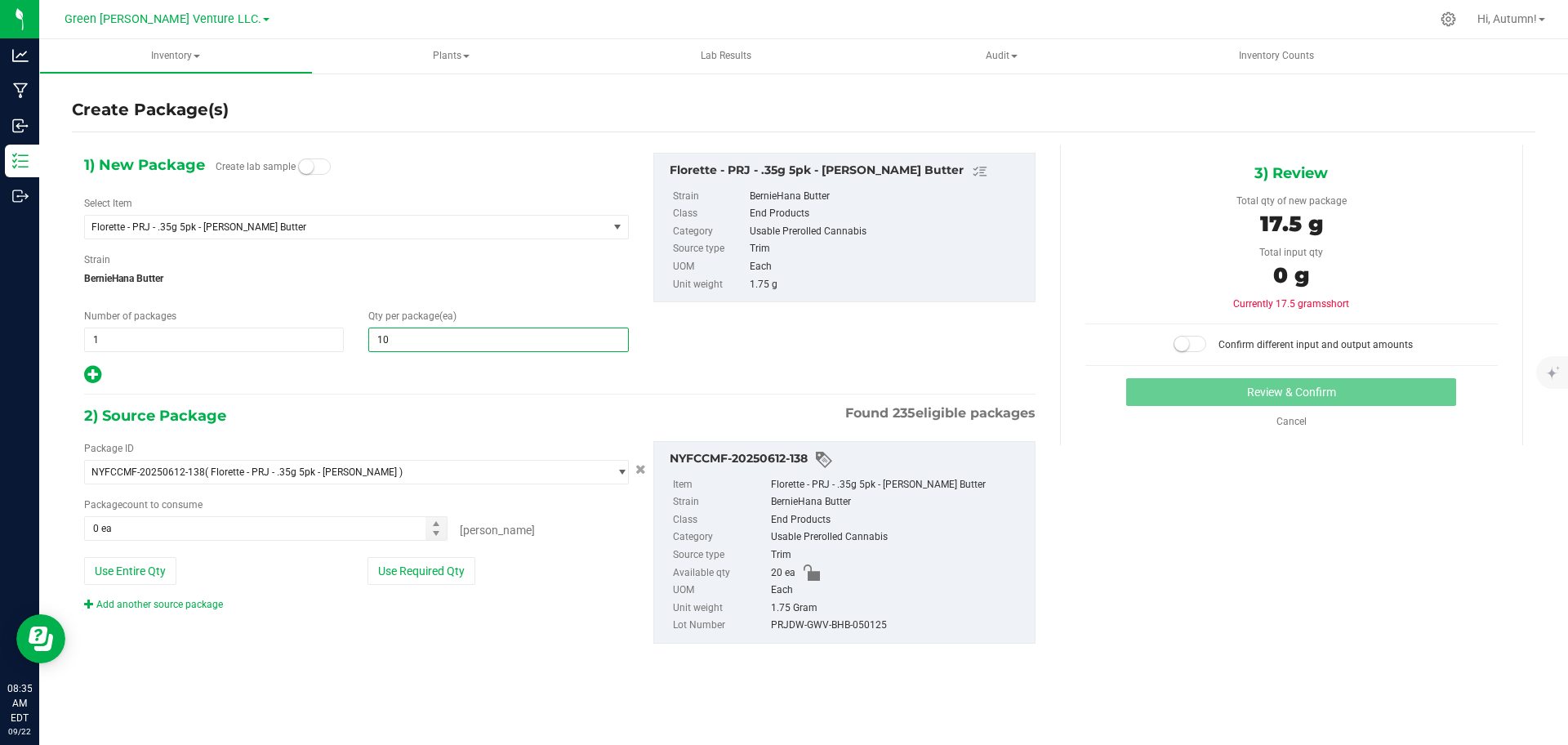
type input "10"
click at [454, 573] on button "Use Required Qty" at bounding box center [421, 571] width 108 height 28
type input "10 ea"
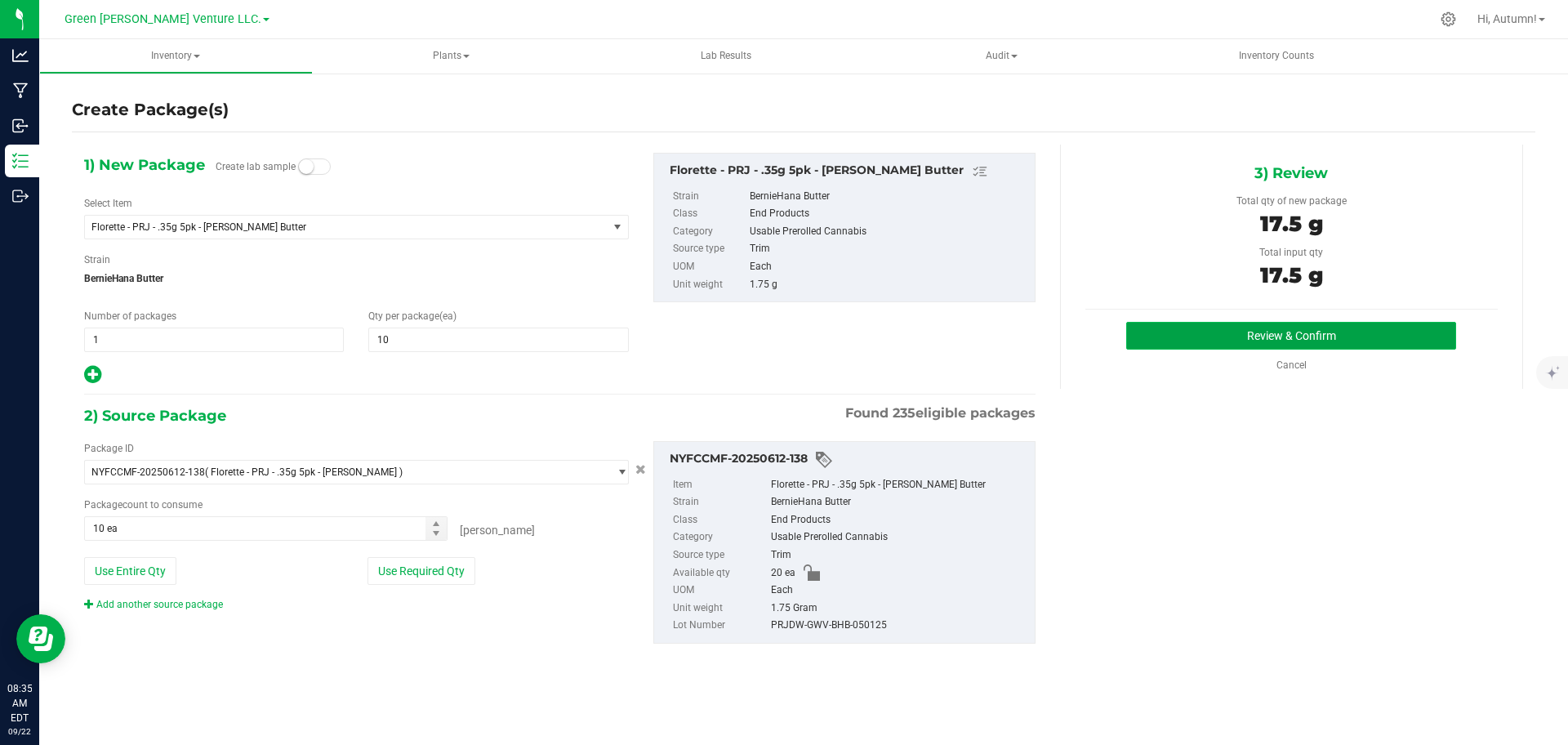
click at [1245, 332] on button "Review & Confirm" at bounding box center [1291, 336] width 330 height 28
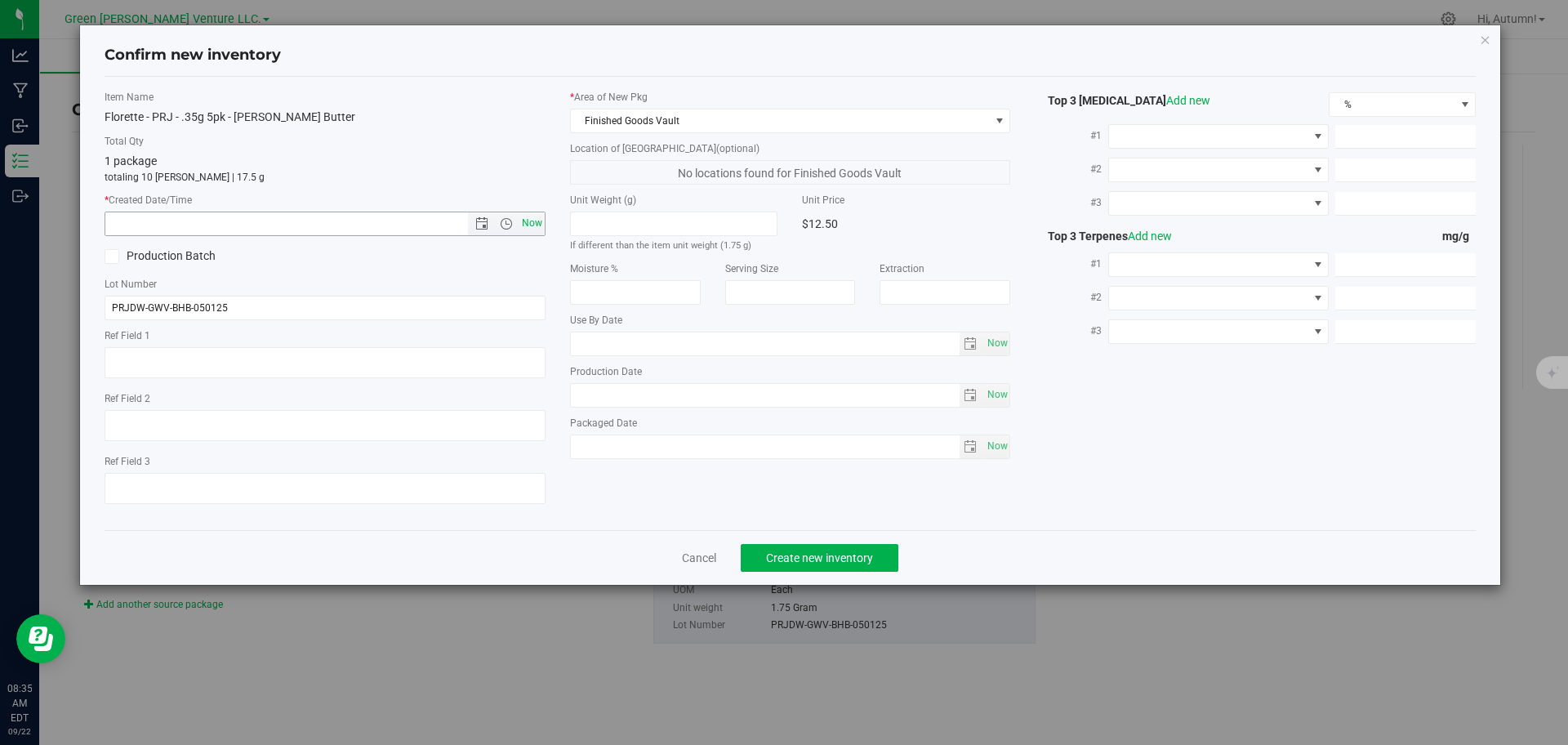
click at [535, 223] on span "Now" at bounding box center [532, 223] width 28 height 24
type input "[DATE] 8:35 AM"
click at [815, 551] on span "Create new inventory" at bounding box center [820, 557] width 107 height 13
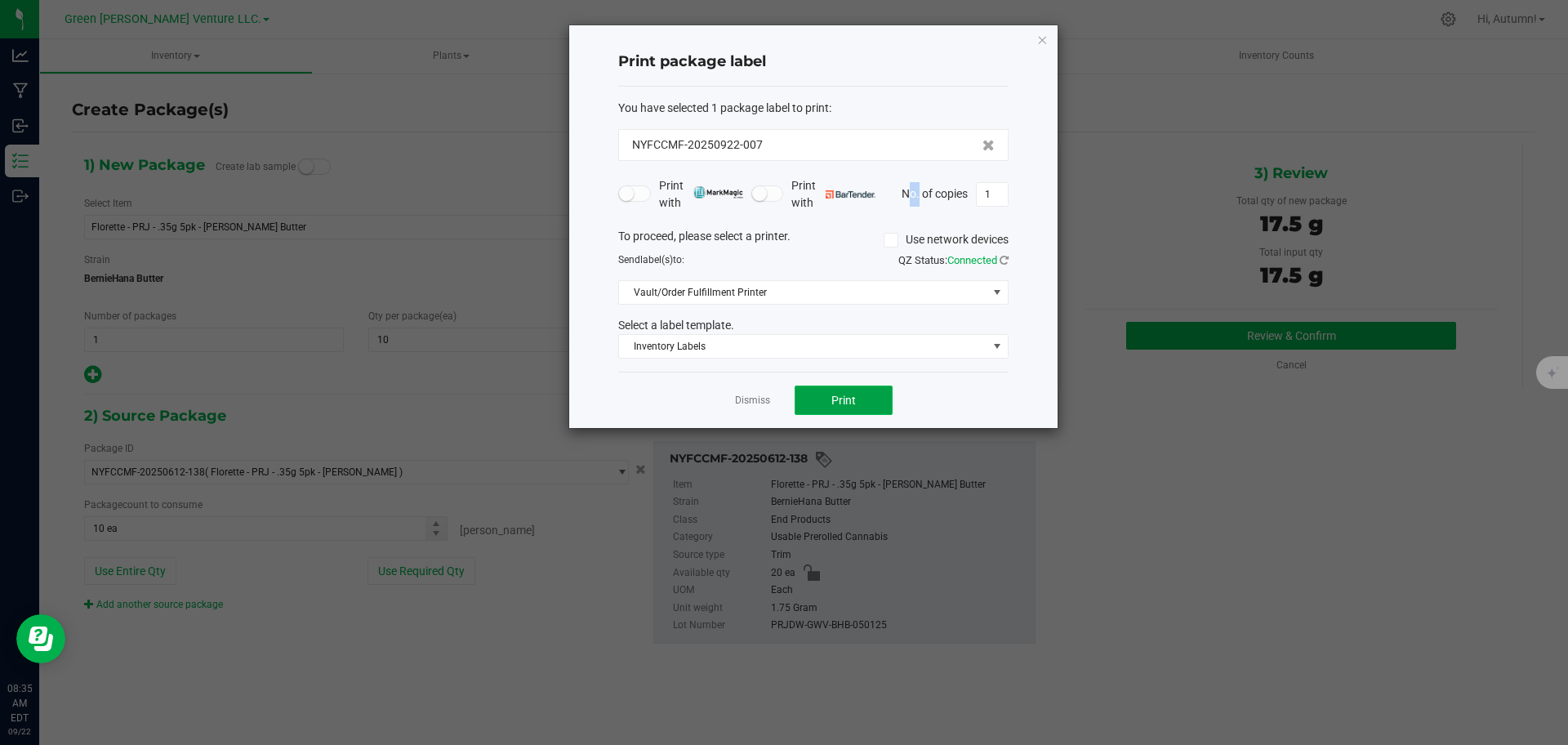
click at [829, 395] on button "Print" at bounding box center [843, 400] width 98 height 30
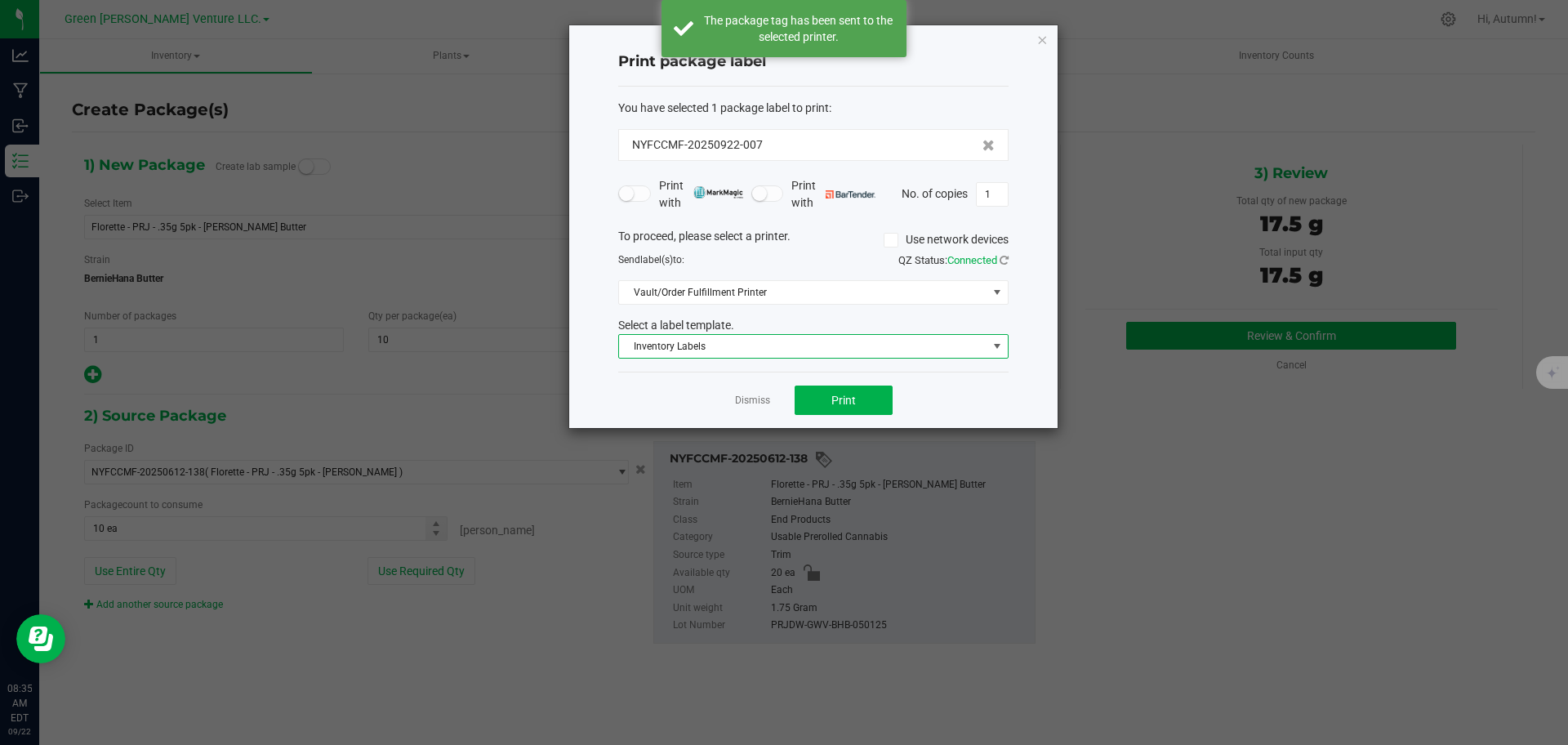
click at [881, 353] on span "Inventory Labels" at bounding box center [804, 346] width 369 height 23
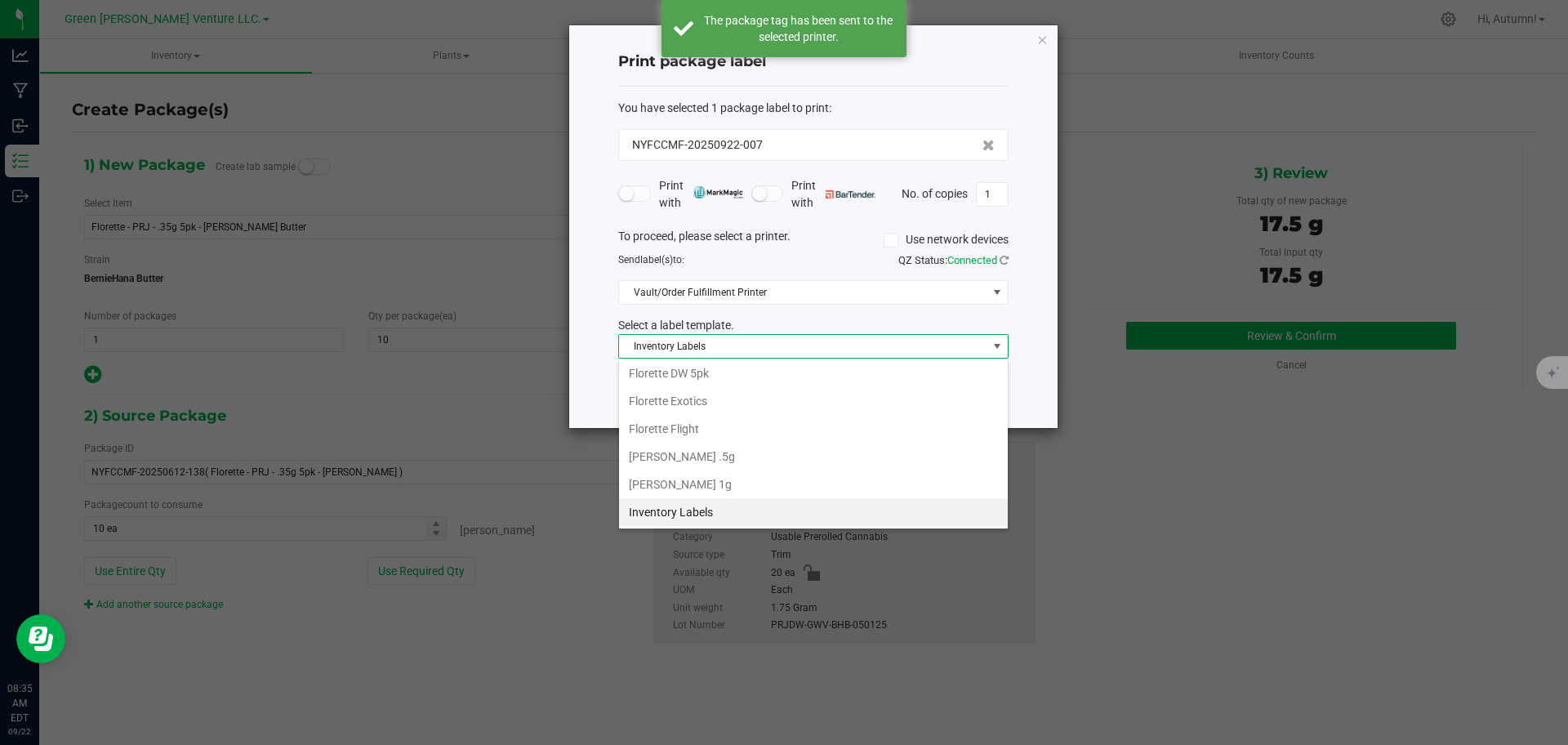
scroll to position [240, 0]
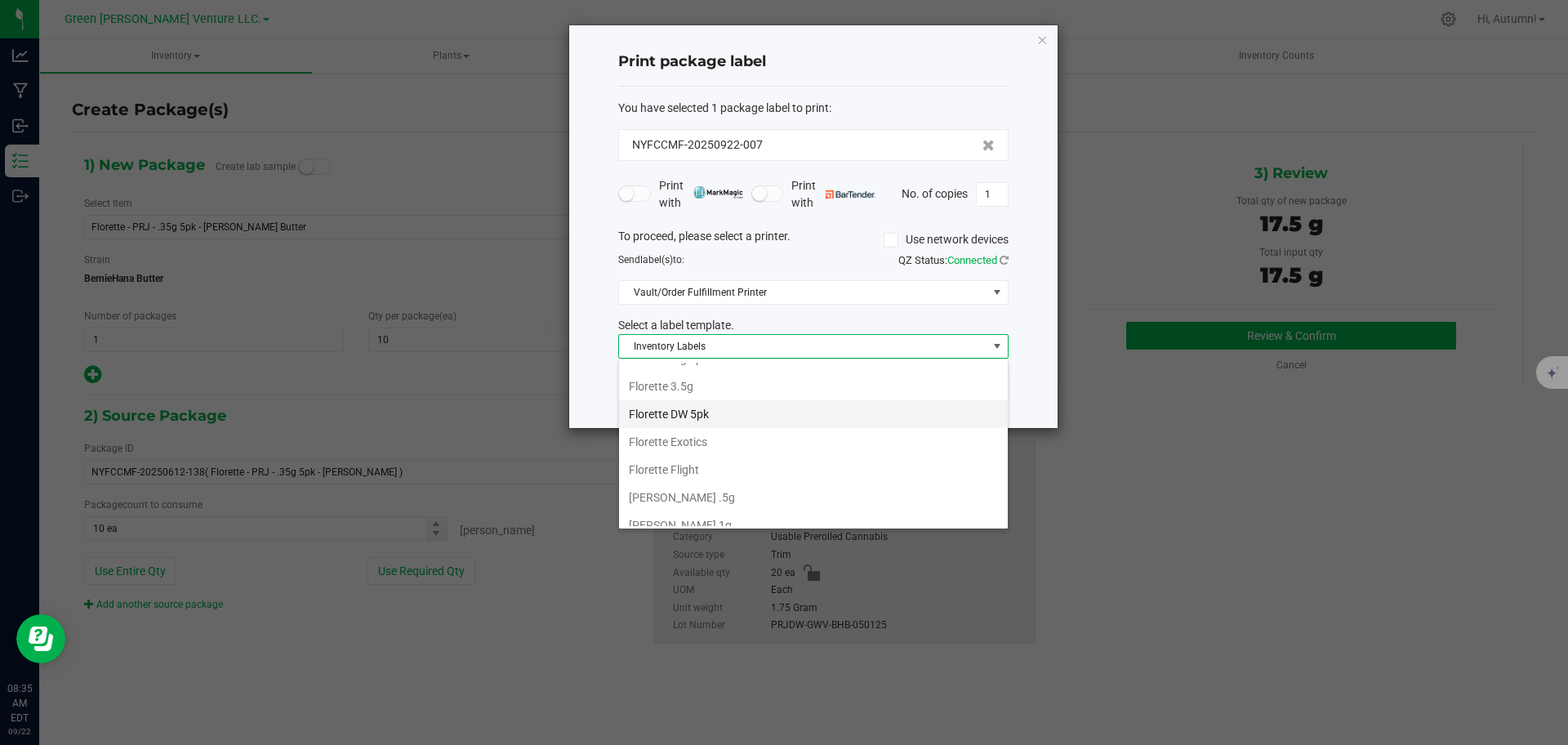
click at [736, 411] on li "Florette DW 5pk" at bounding box center [814, 414] width 389 height 28
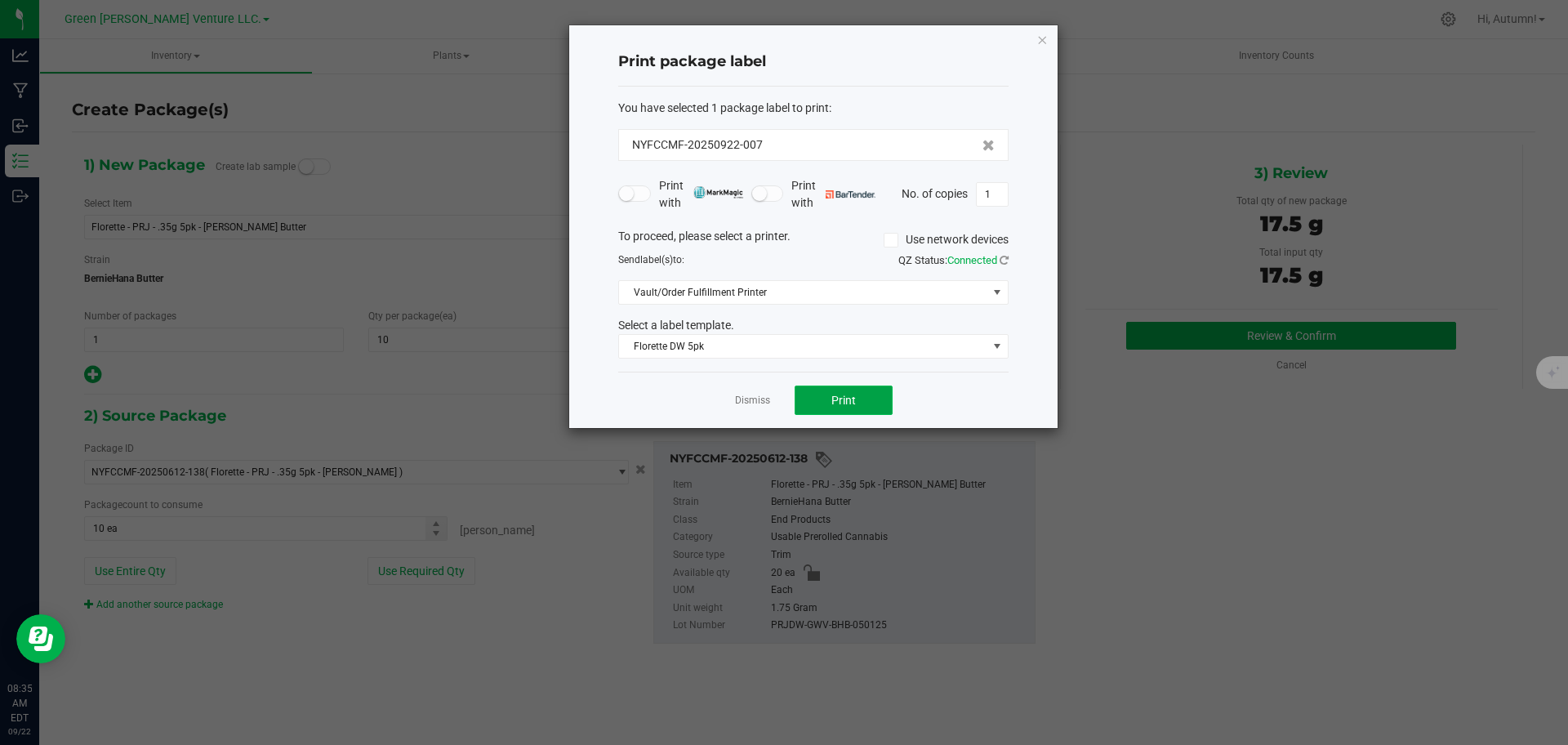
click at [838, 398] on span "Print" at bounding box center [843, 399] width 25 height 13
click at [1042, 37] on icon "button" at bounding box center [1041, 39] width 11 height 20
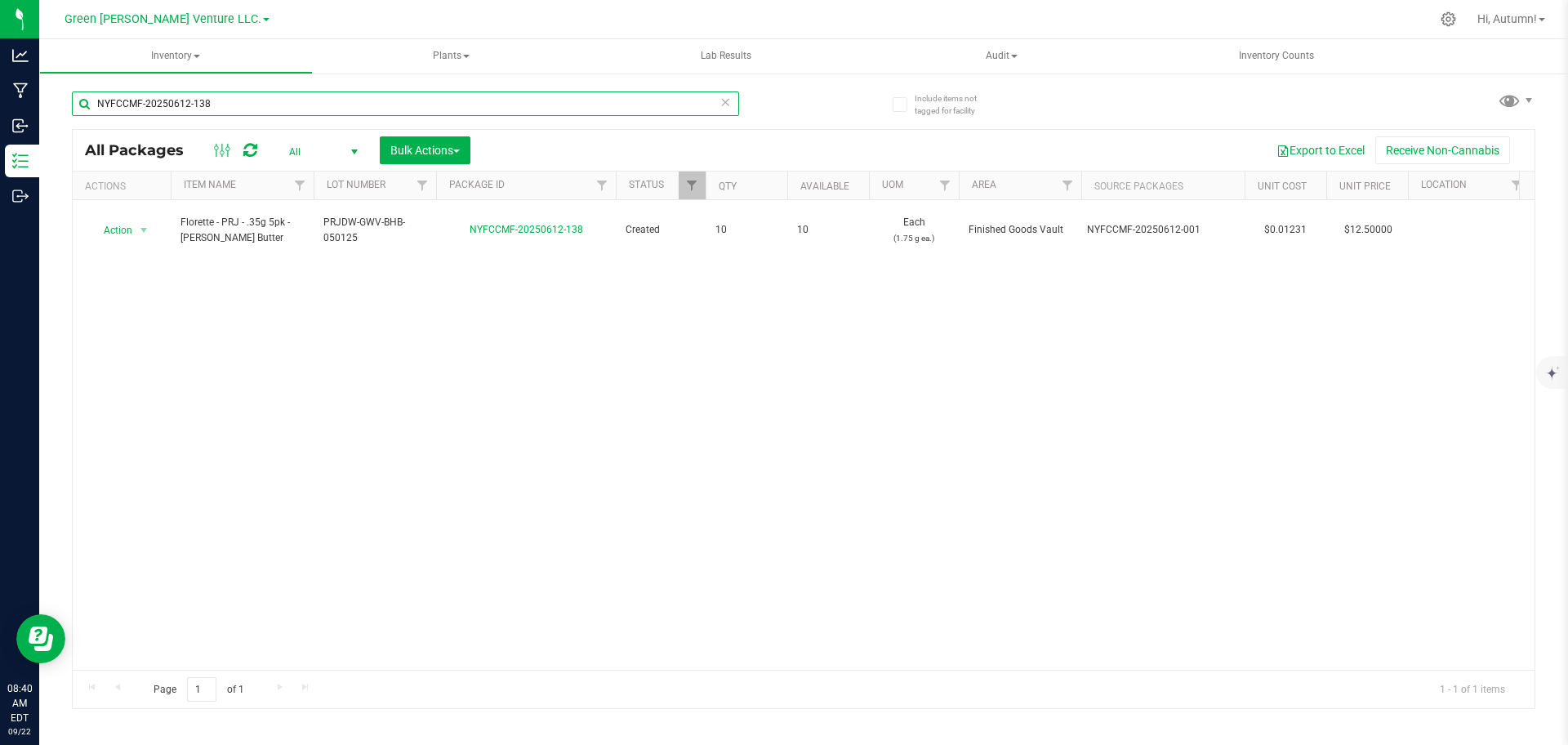
click at [230, 93] on input "NYFCCMF-20250612-138" at bounding box center [405, 104] width 667 height 25
type input "NYFCCMF-20250402-043"
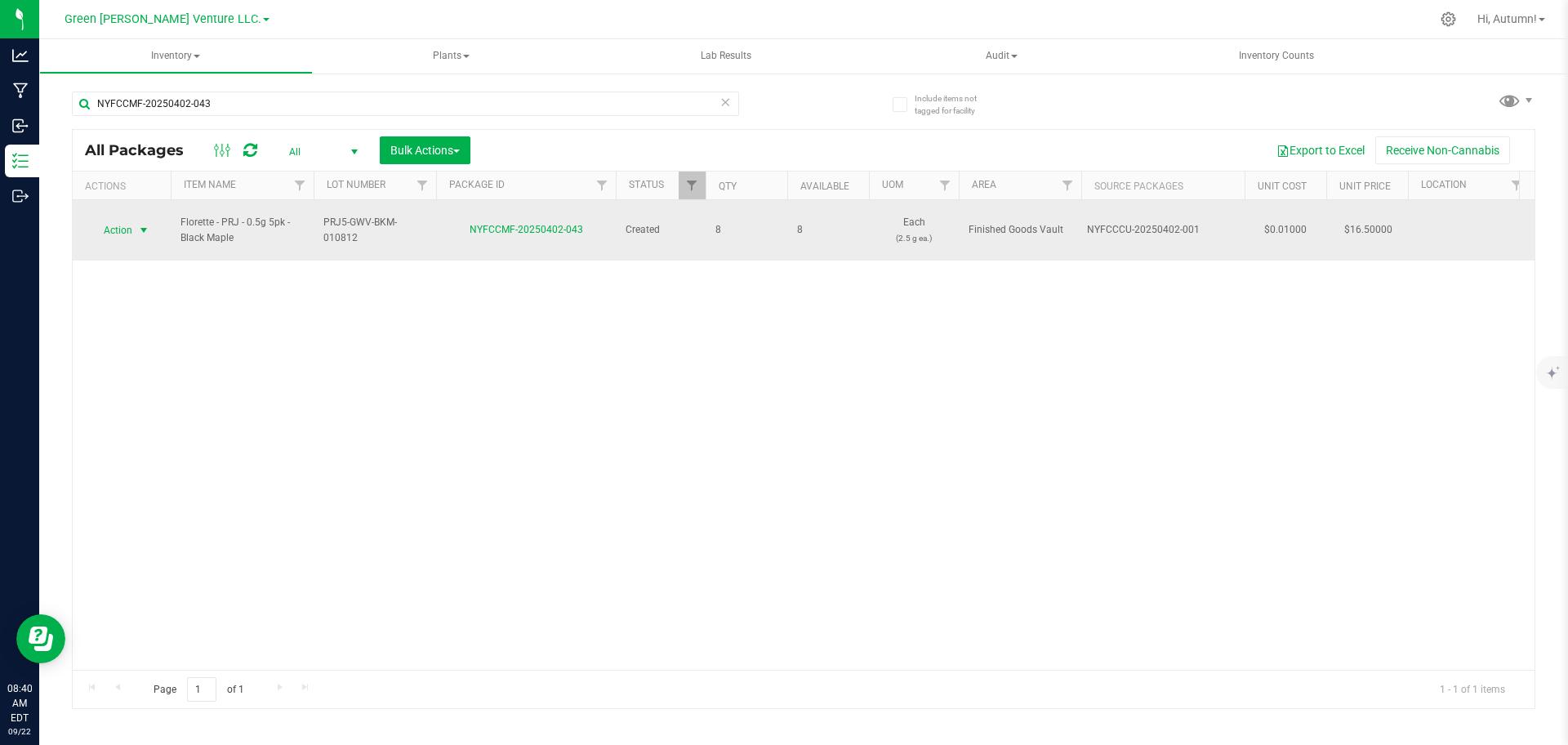
click at [140, 223] on span "select" at bounding box center [144, 229] width 13 height 13
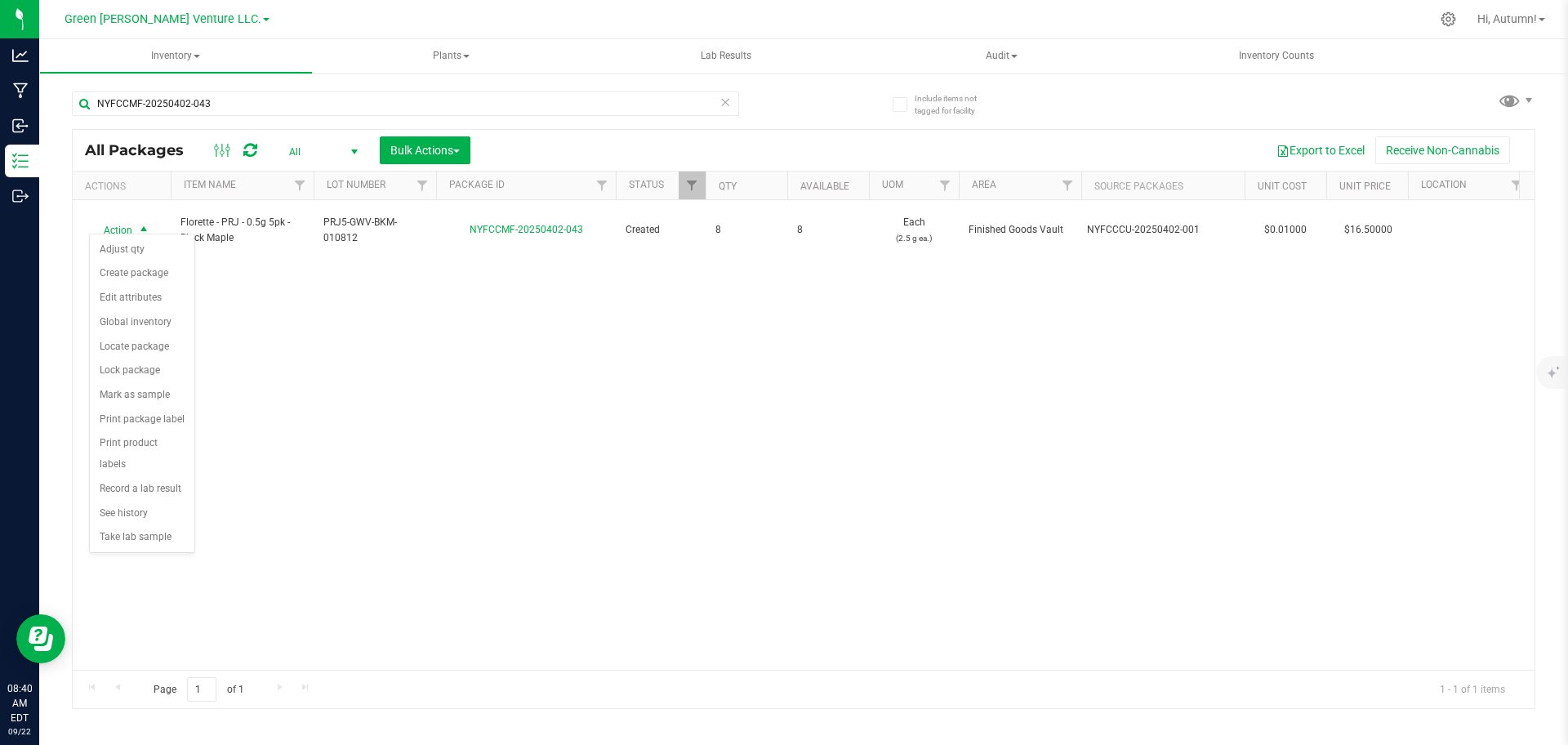
drag, startPoint x: 140, startPoint y: 223, endPoint x: 537, endPoint y: 357, distance: 419.0
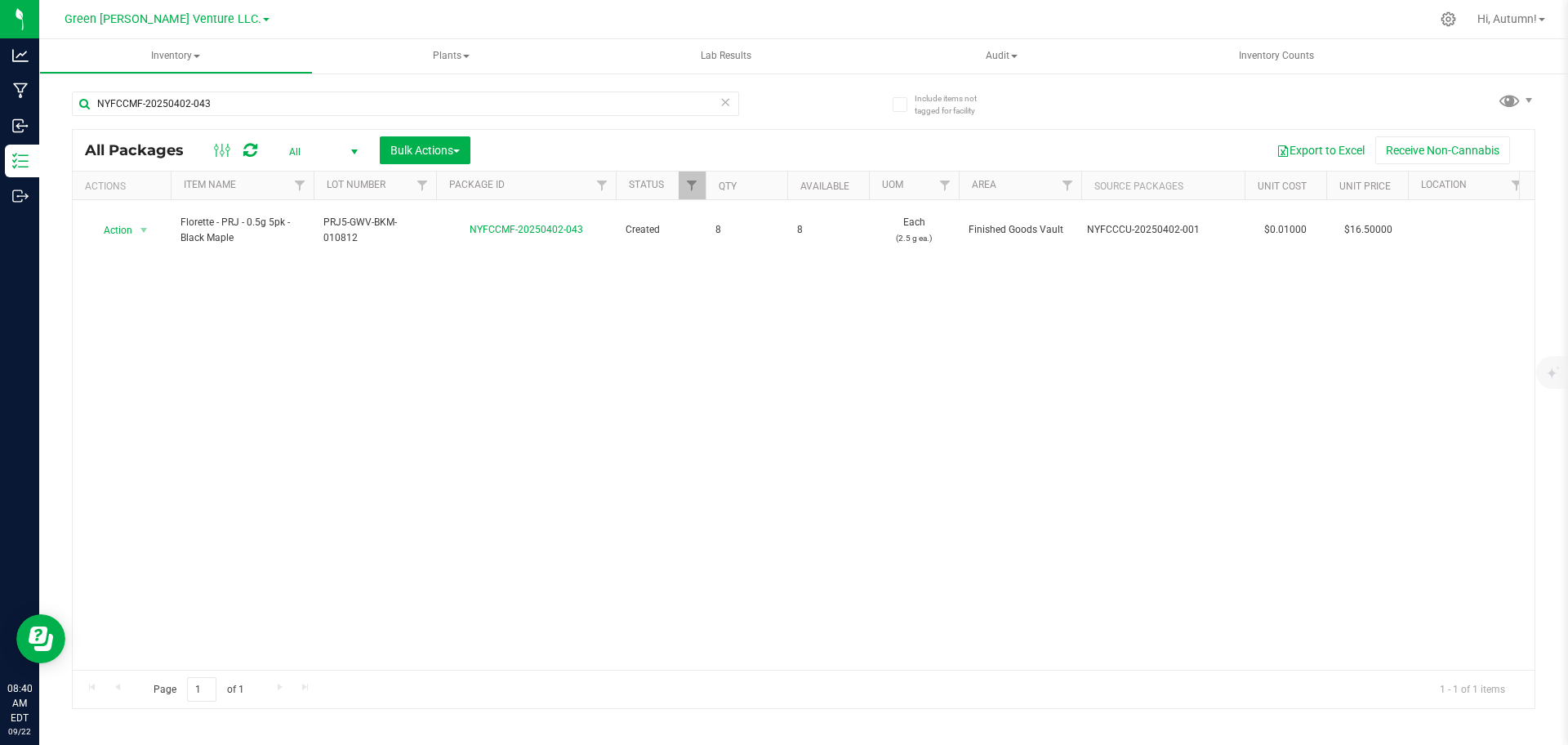
click at [198, 287] on div "Action Action Adjust qty Create package Edit attributes Global inventory Locate…" at bounding box center [804, 435] width 1462 height 470
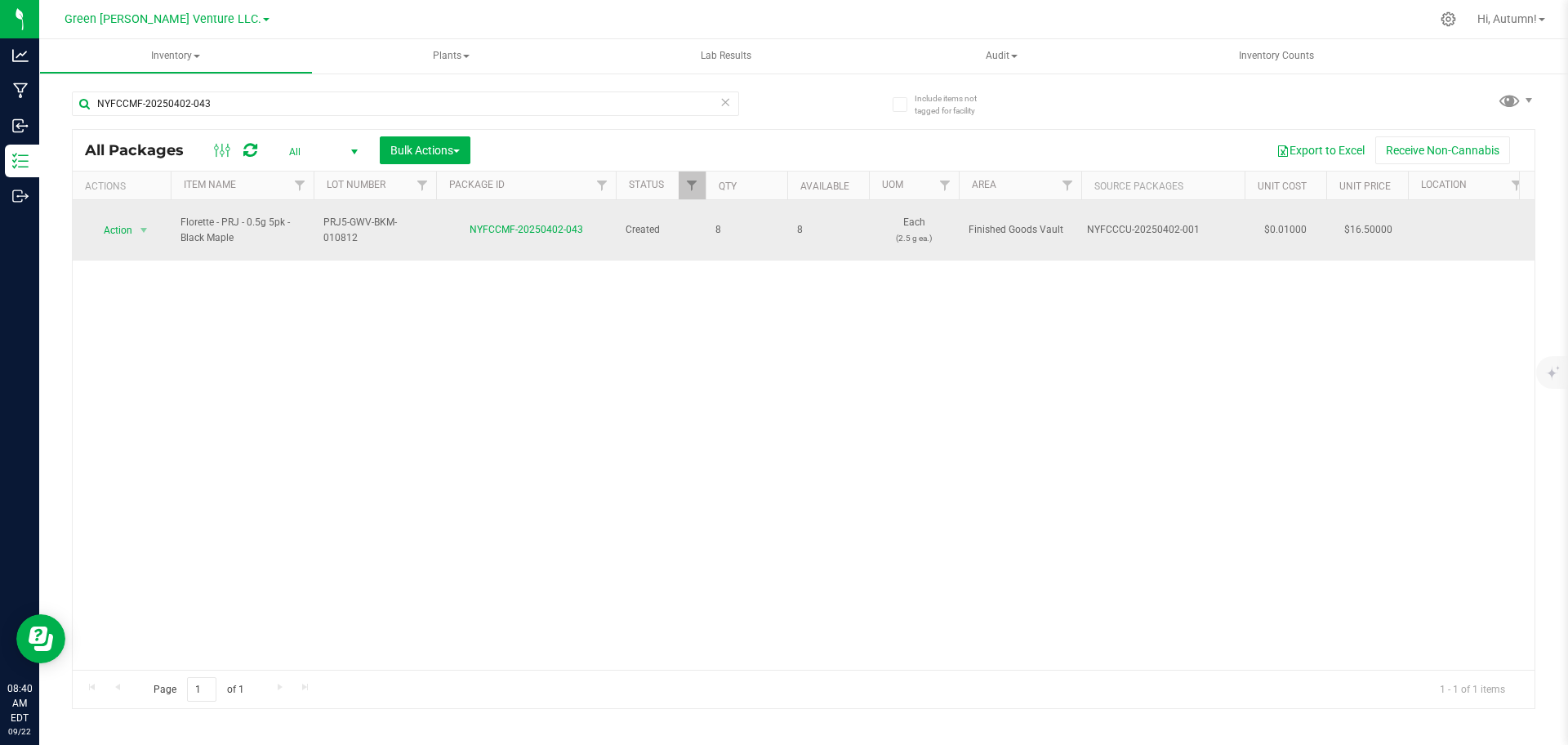
drag, startPoint x: 198, startPoint y: 287, endPoint x: 131, endPoint y: 222, distance: 93.3
click at [131, 222] on span "Action" at bounding box center [111, 230] width 44 height 23
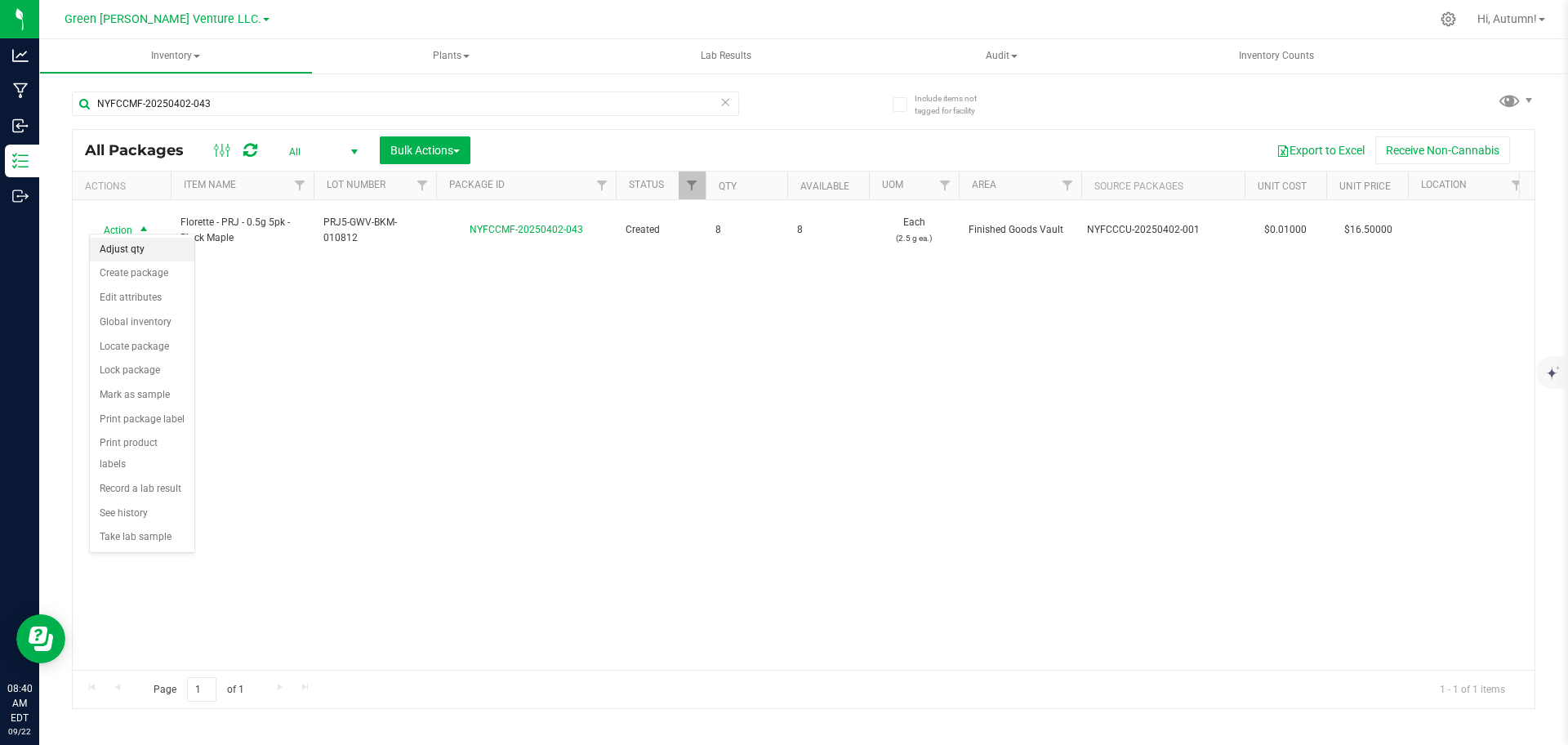
click at [149, 256] on li "Adjust qty" at bounding box center [142, 250] width 104 height 25
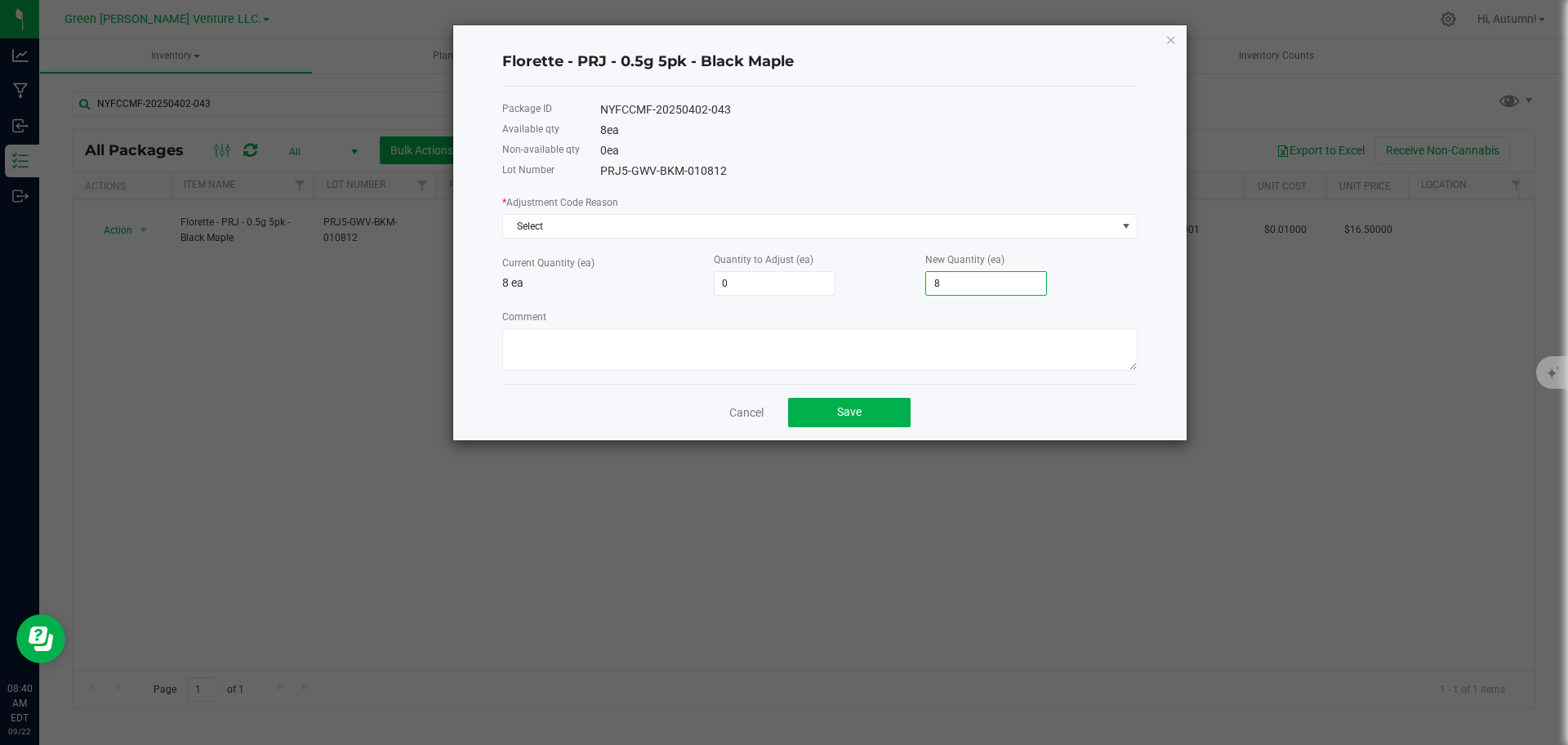
click at [963, 285] on input "8" at bounding box center [985, 283] width 120 height 23
type input "-7"
type input "1"
type input "2"
type input "10"
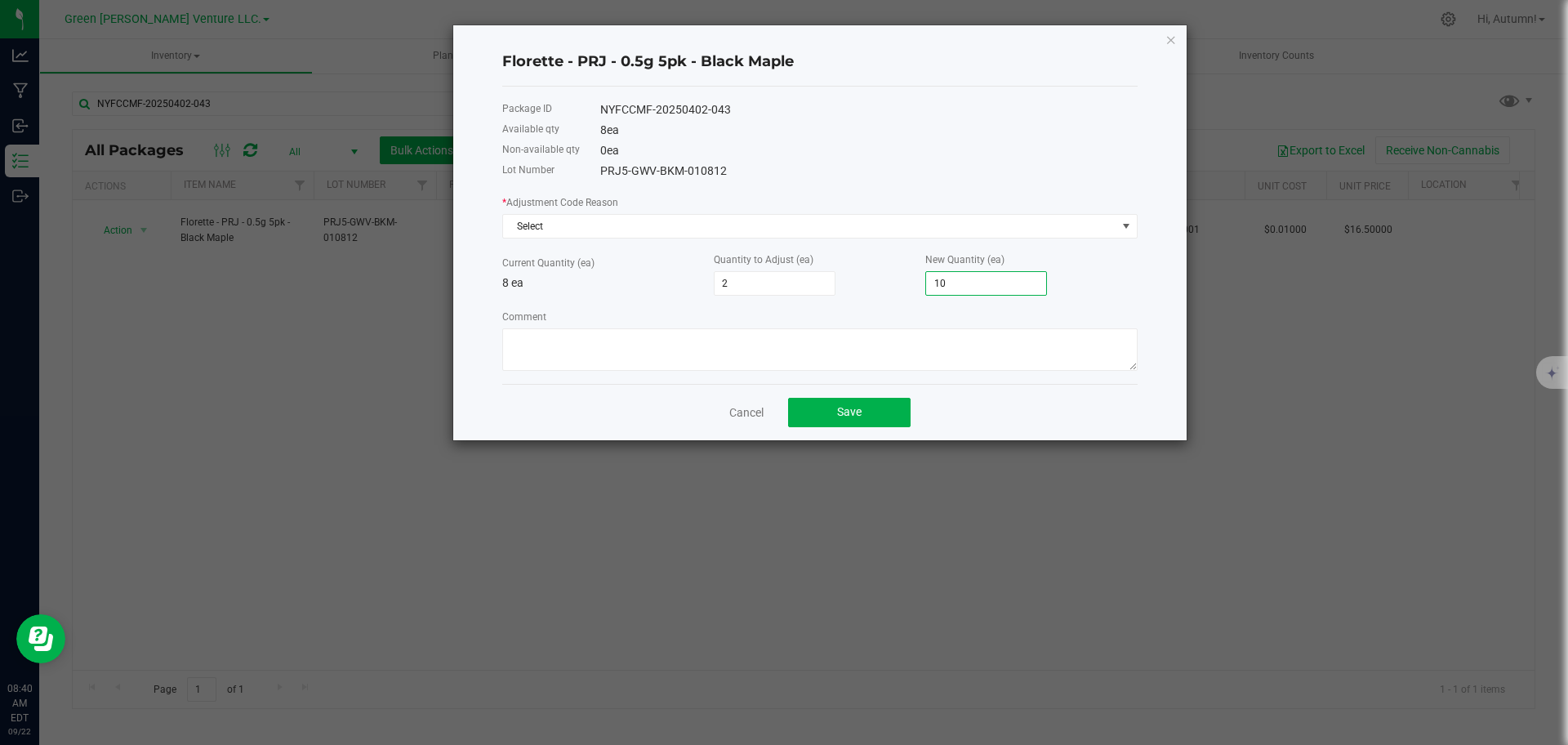
type input "-7"
type input "1"
type input "-8"
type input "1"
type input "9"
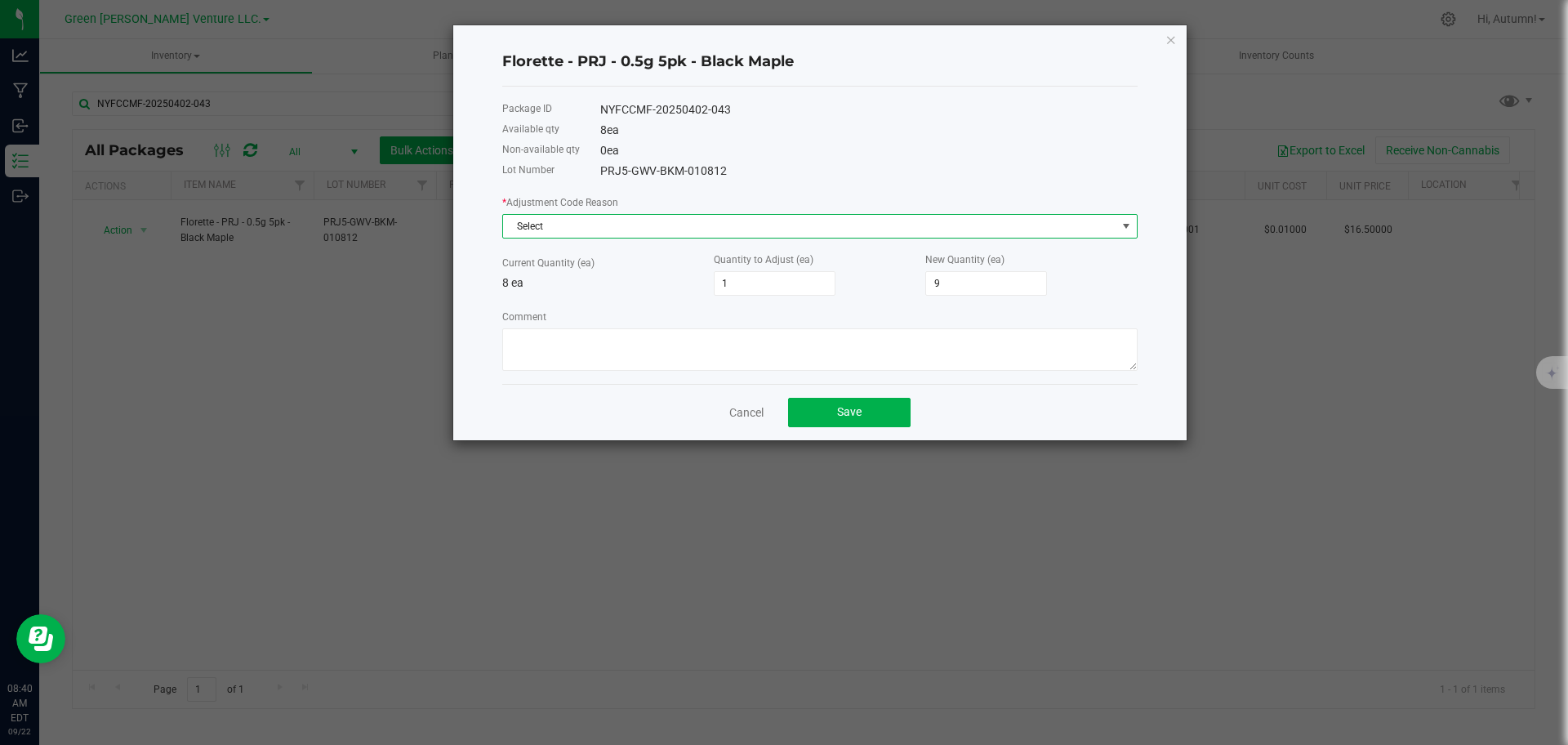
click at [877, 237] on span "Select" at bounding box center [809, 226] width 613 height 23
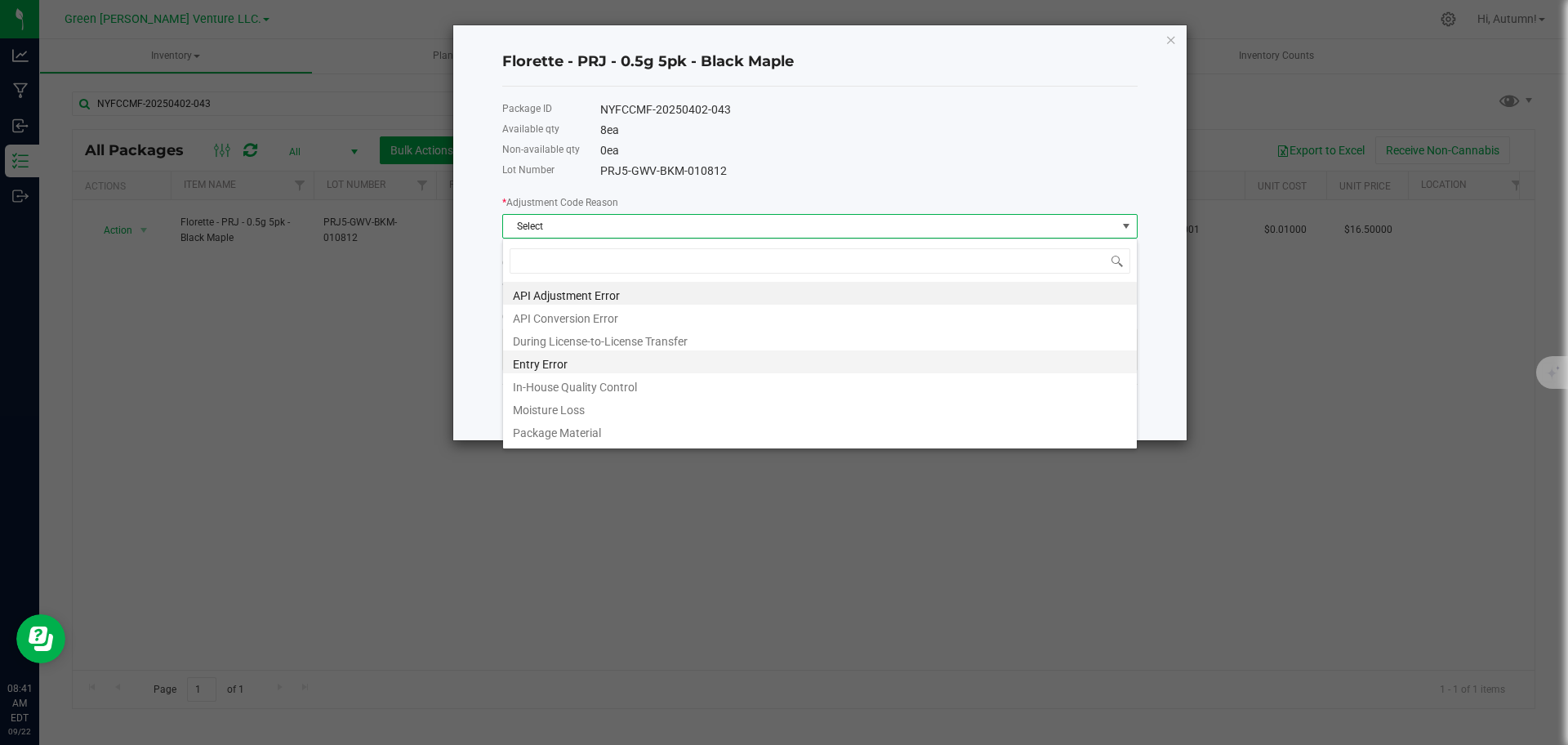
click at [583, 368] on li "Entry Error" at bounding box center [820, 361] width 634 height 23
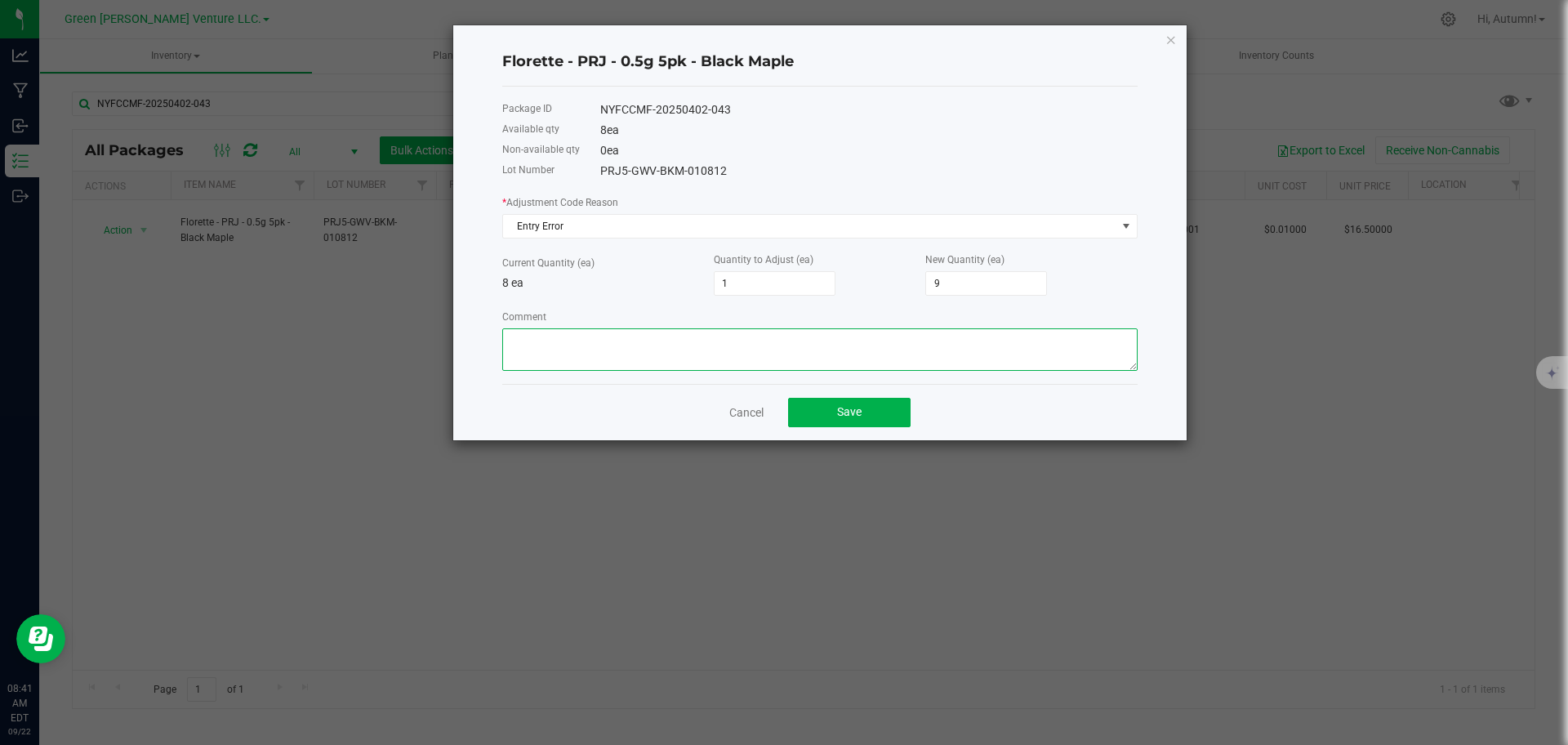
click at [585, 366] on textarea "Comment" at bounding box center [820, 349] width 635 height 42
type textarea "Entry Error"
click at [853, 405] on span "Save" at bounding box center [849, 411] width 25 height 13
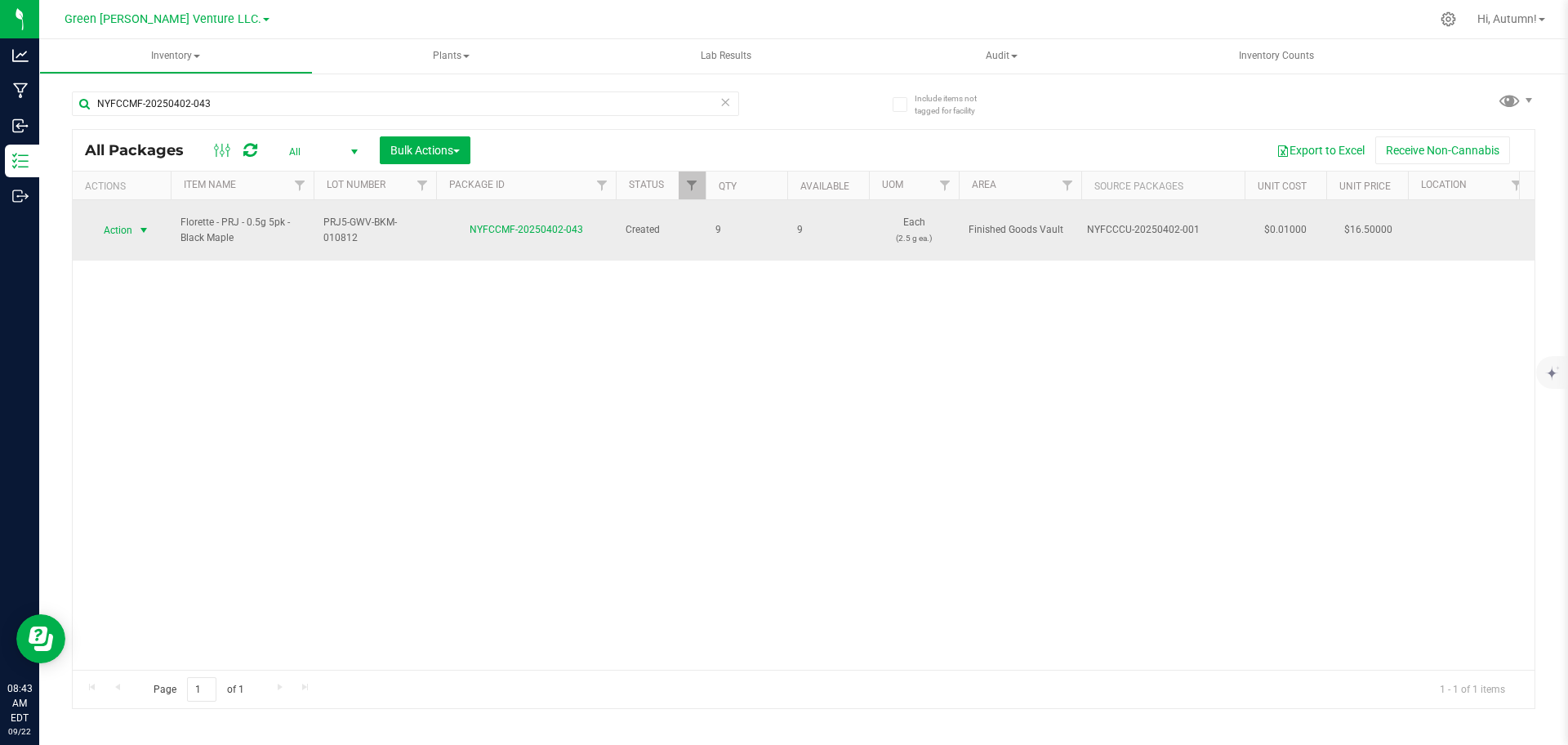
click at [144, 223] on span "select" at bounding box center [144, 229] width 13 height 13
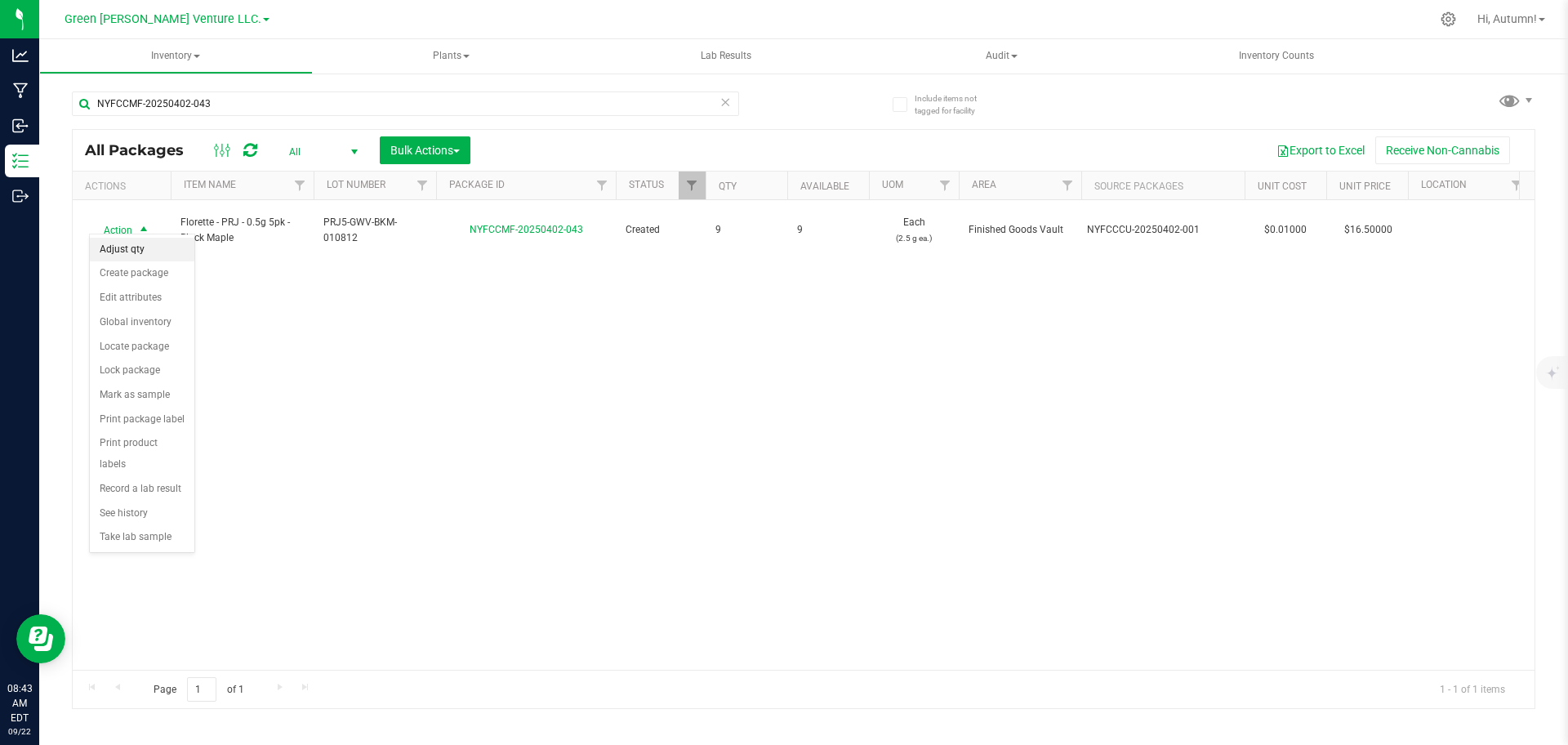
click at [147, 260] on li "Adjust qty" at bounding box center [142, 250] width 104 height 25
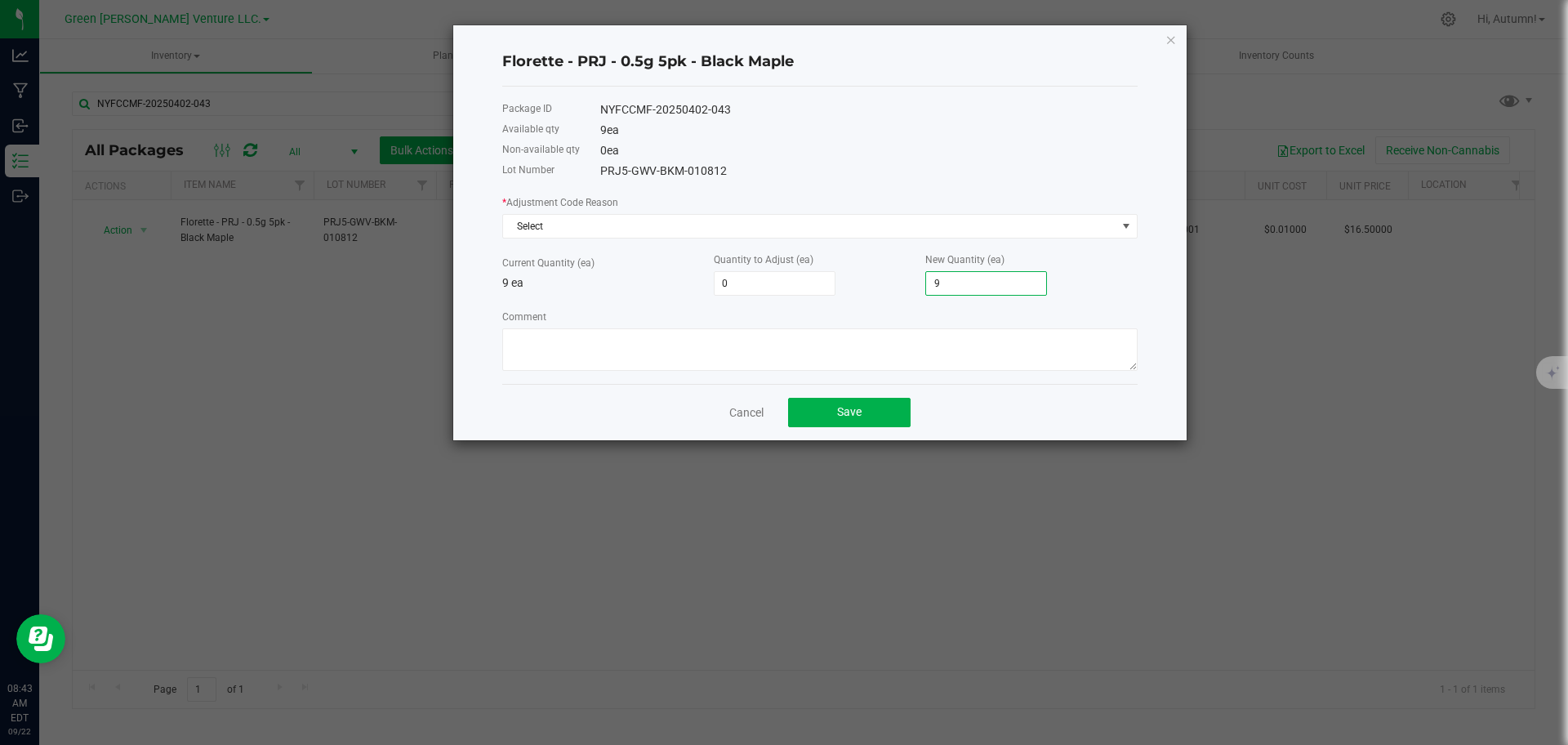
click at [970, 280] on input "9" at bounding box center [985, 283] width 120 height 23
type input "-8"
type input "1"
type input "10"
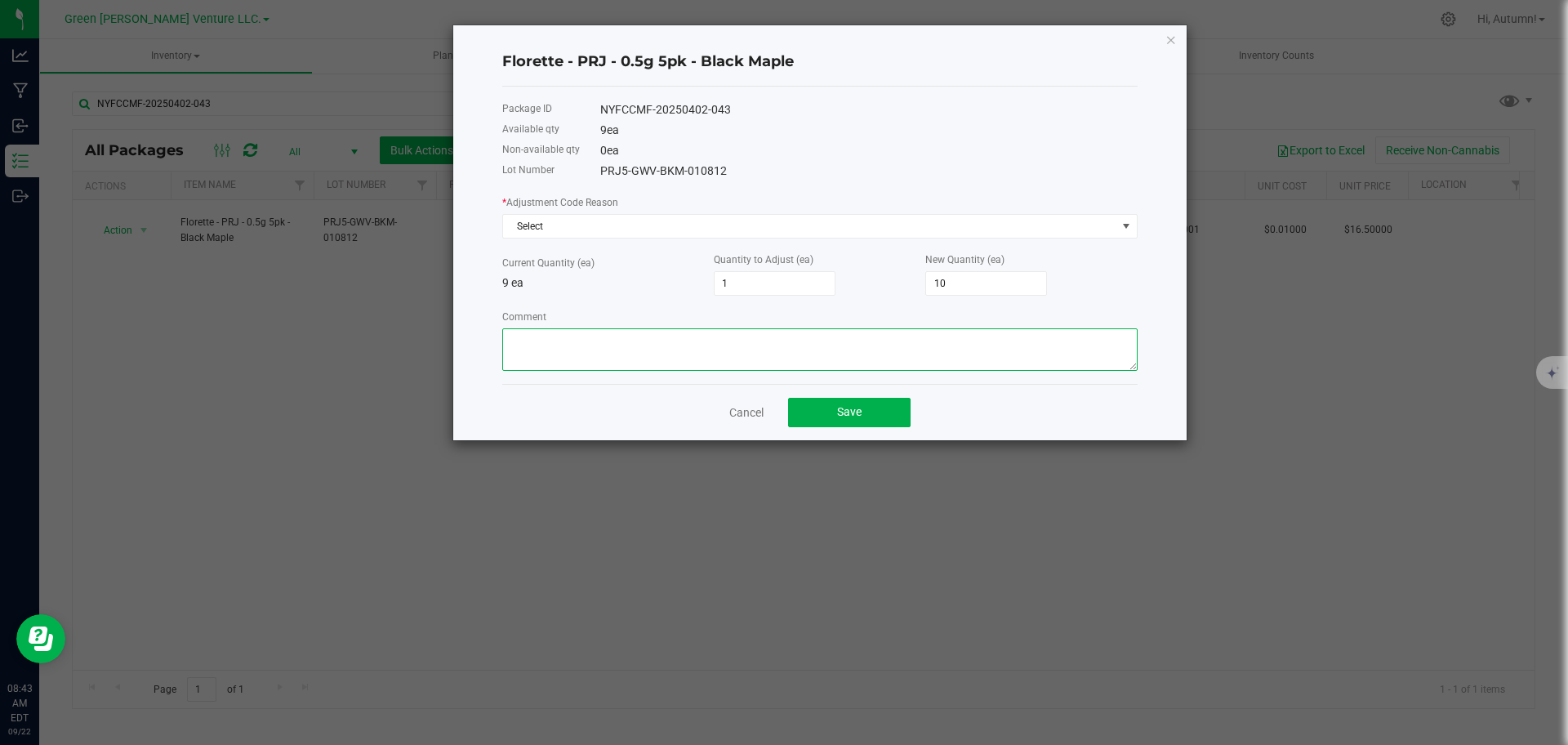
click at [810, 351] on textarea "Comment" at bounding box center [820, 349] width 635 height 42
type textarea "Entry Error. Adjusted up to reflect case."
click at [883, 412] on button "Save" at bounding box center [849, 412] width 122 height 30
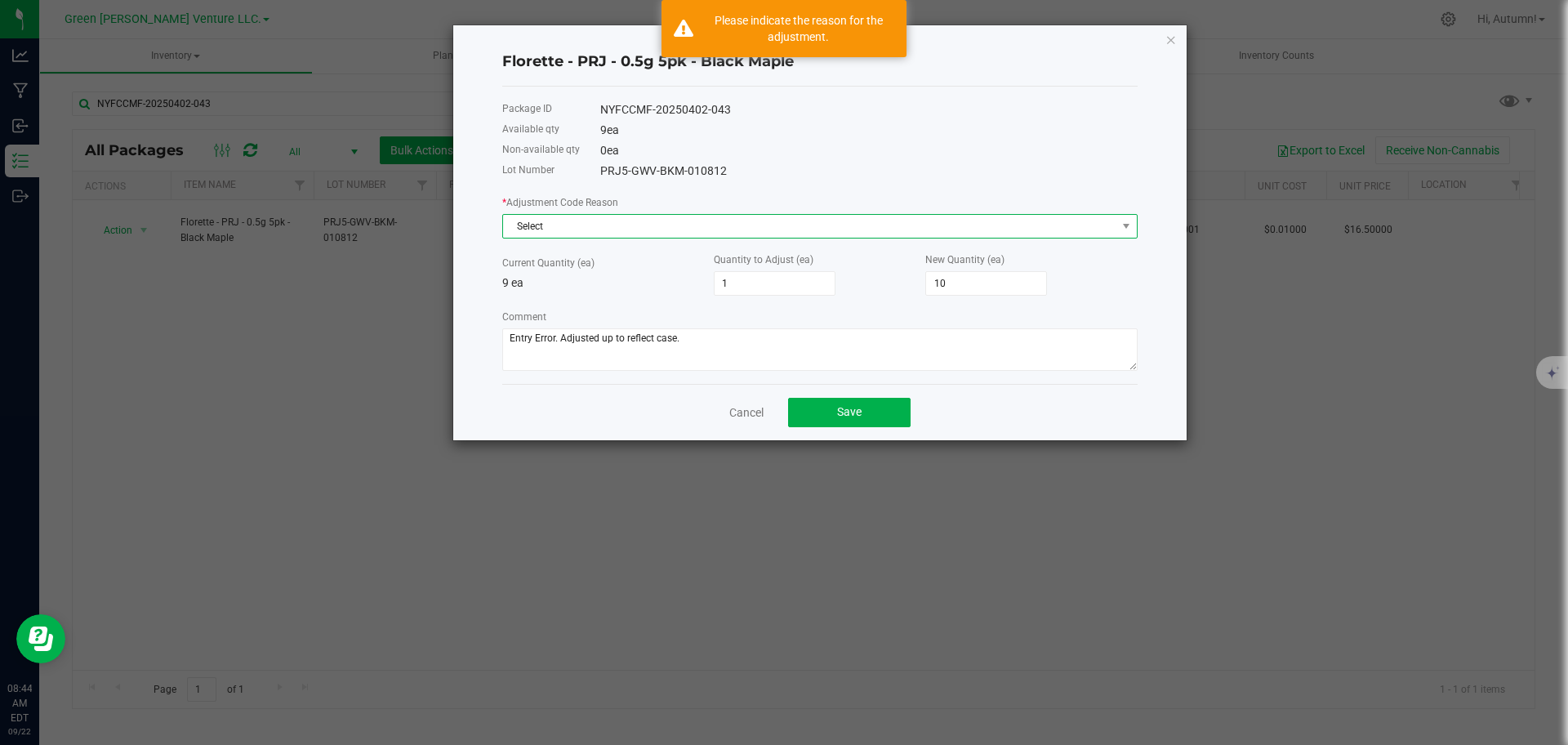
click at [756, 217] on span "Select" at bounding box center [809, 226] width 613 height 23
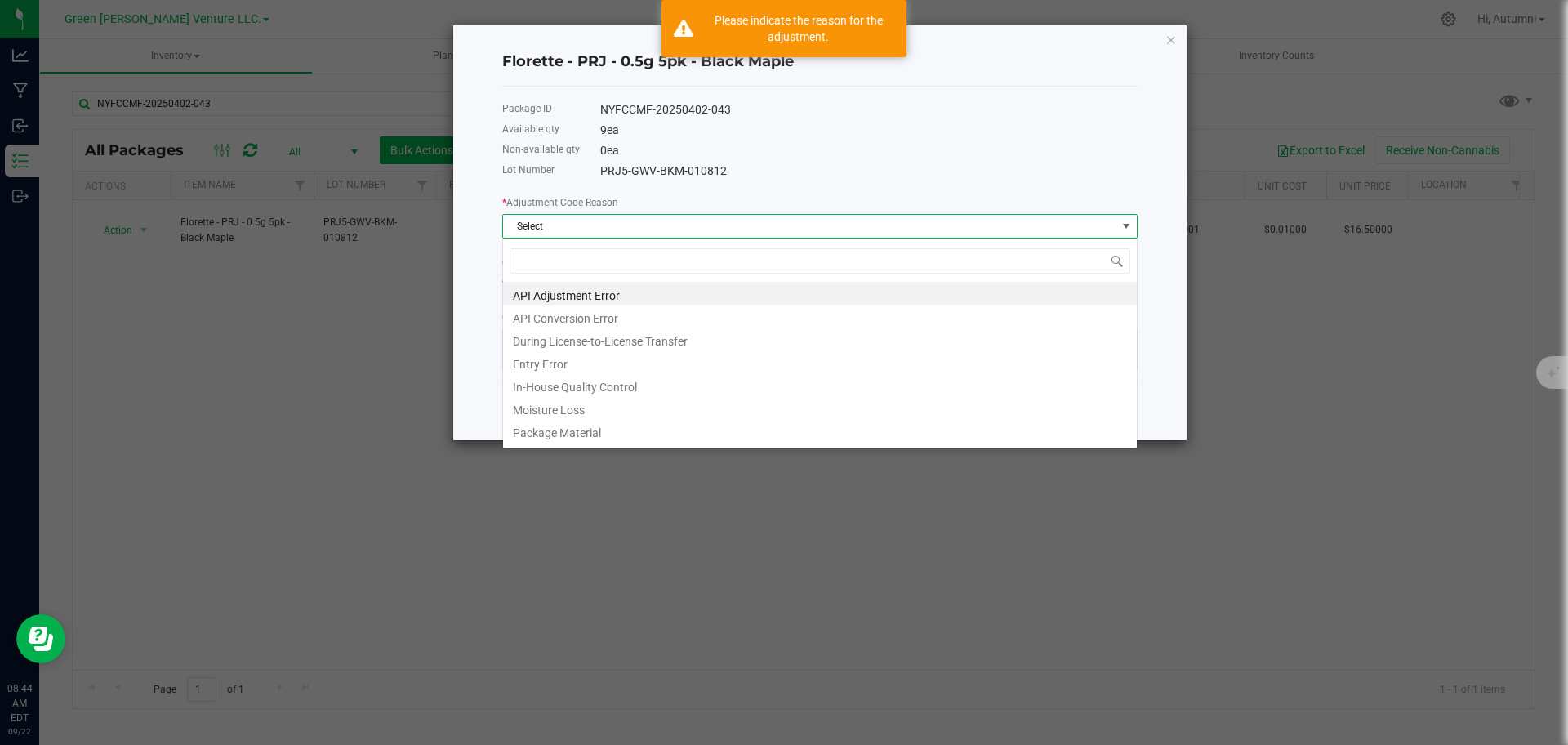
scroll to position [25, 635]
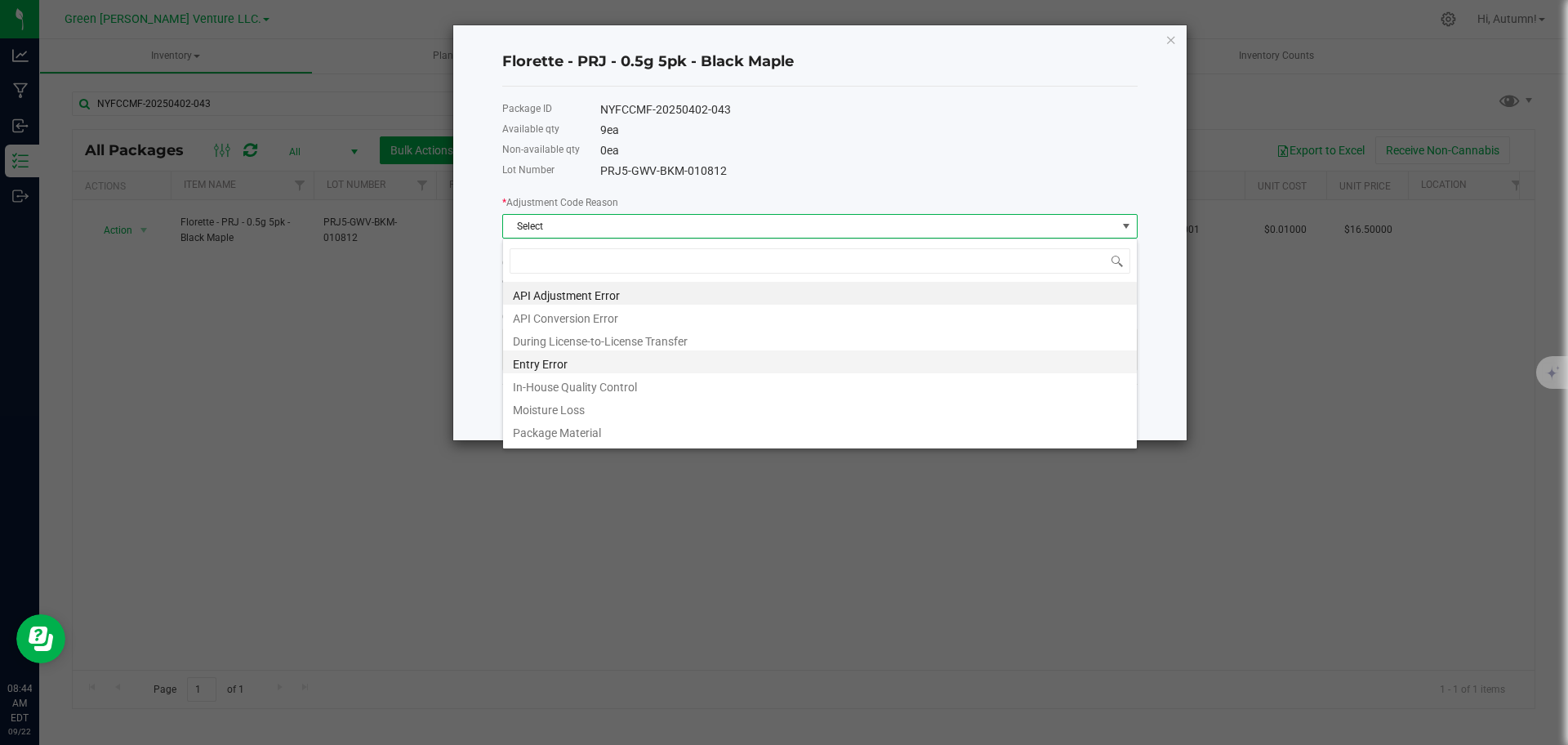
click at [824, 367] on li "Entry Error" at bounding box center [820, 361] width 634 height 23
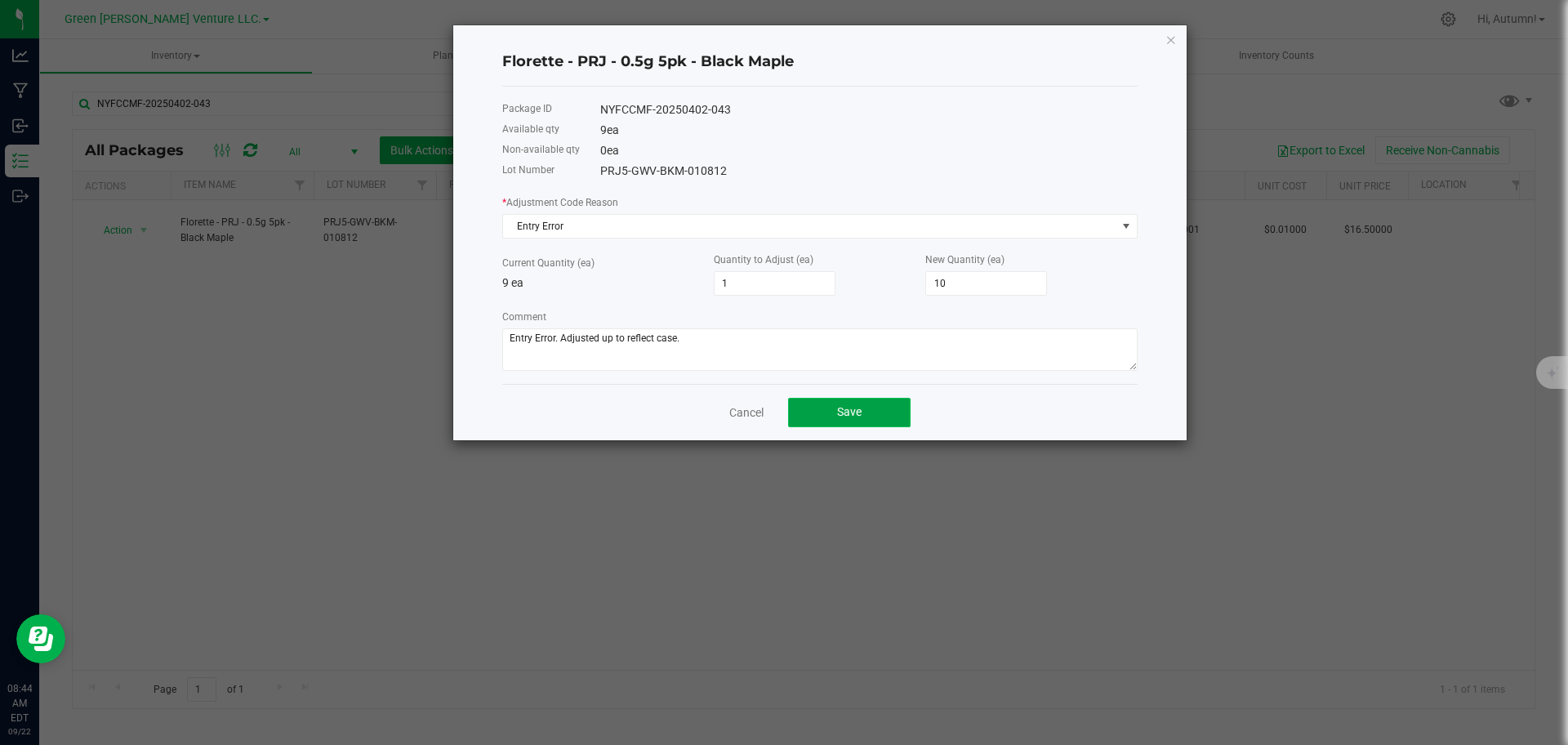
click at [865, 413] on button "Save" at bounding box center [849, 412] width 122 height 30
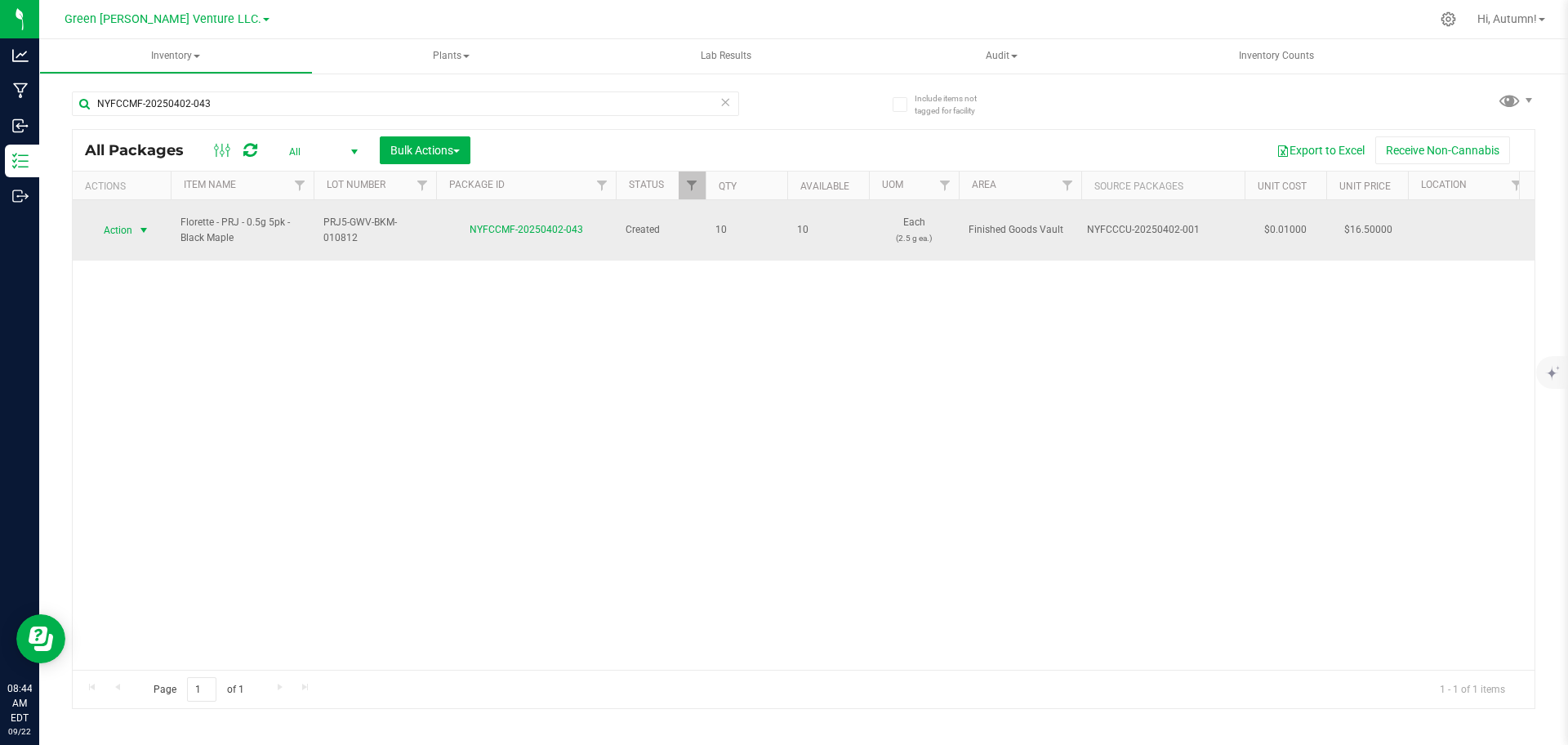
click at [117, 229] on span "Action" at bounding box center [111, 230] width 44 height 23
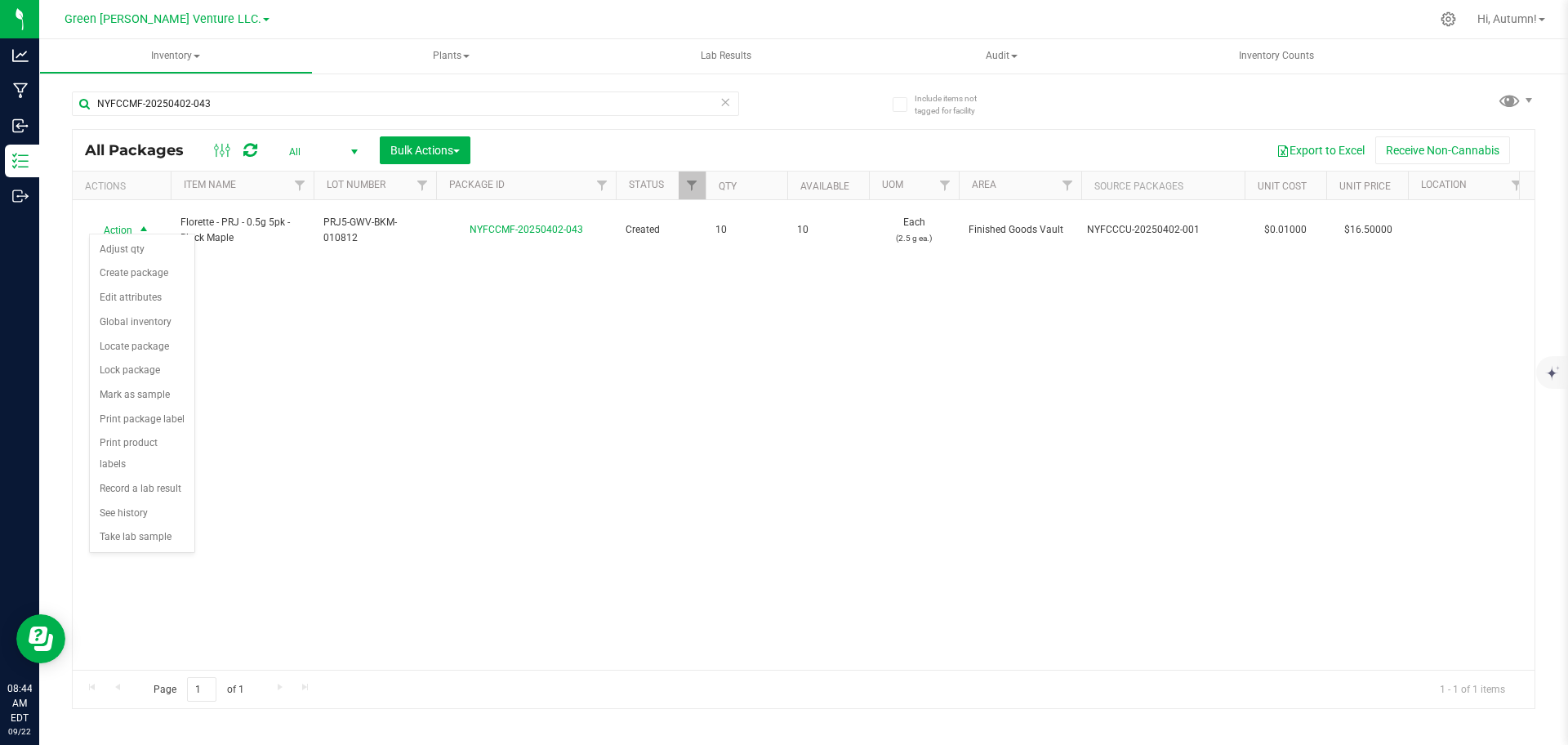
click at [274, 258] on div "Action Action Adjust qty Create package Edit attributes Global inventory Locate…" at bounding box center [804, 435] width 1462 height 470
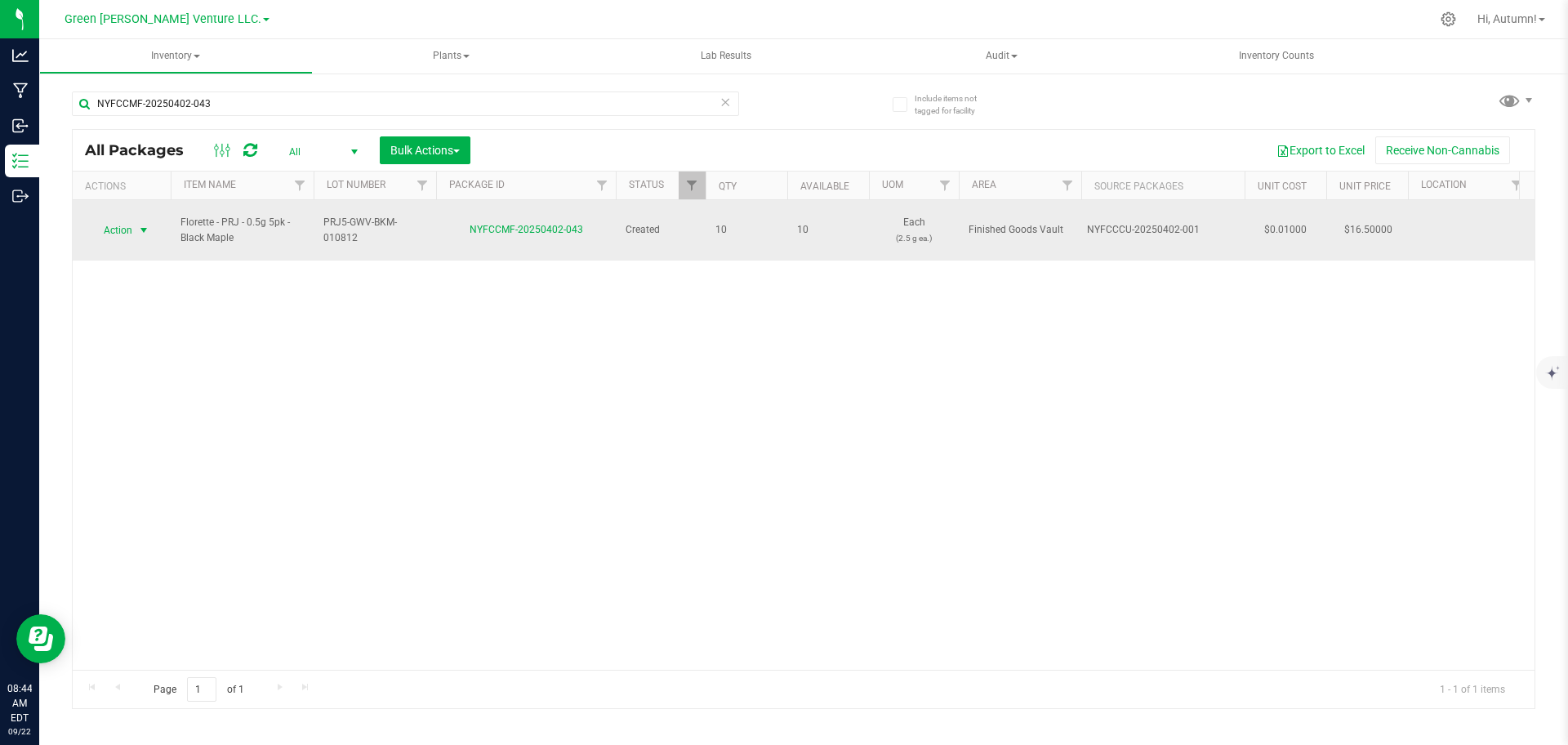
click at [142, 223] on span "select" at bounding box center [144, 229] width 13 height 13
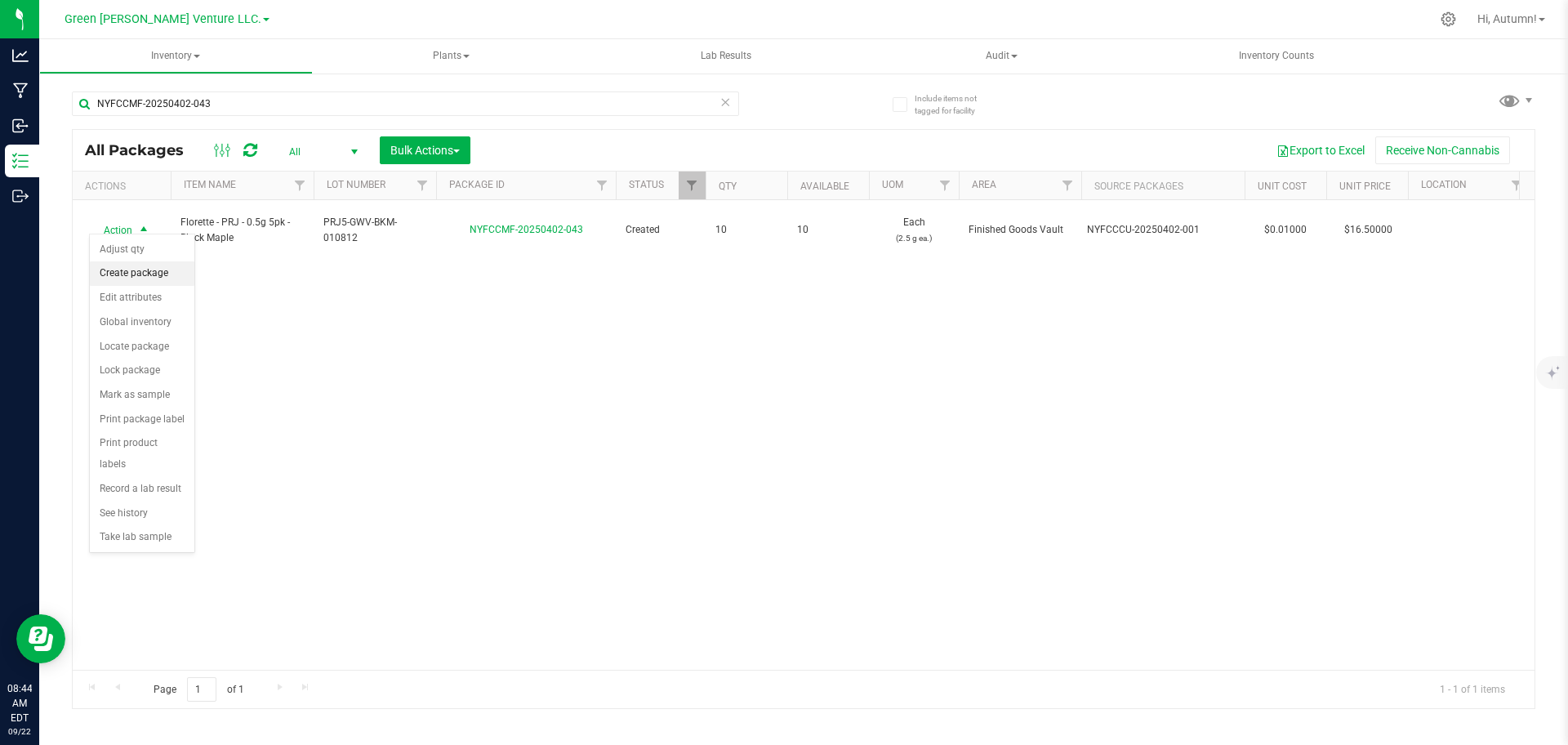
click at [141, 281] on li "Create package" at bounding box center [142, 274] width 104 height 25
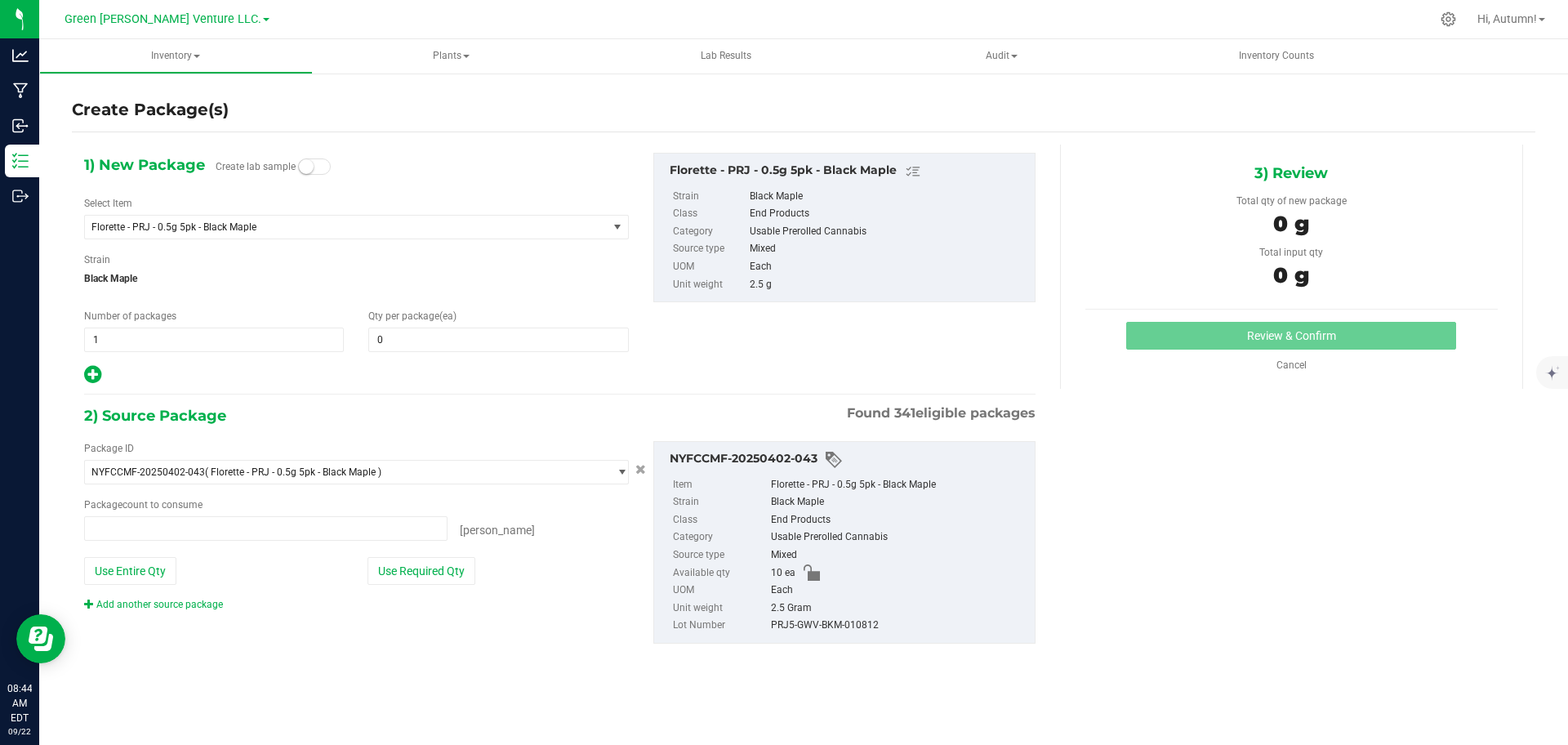
type input "0 ea"
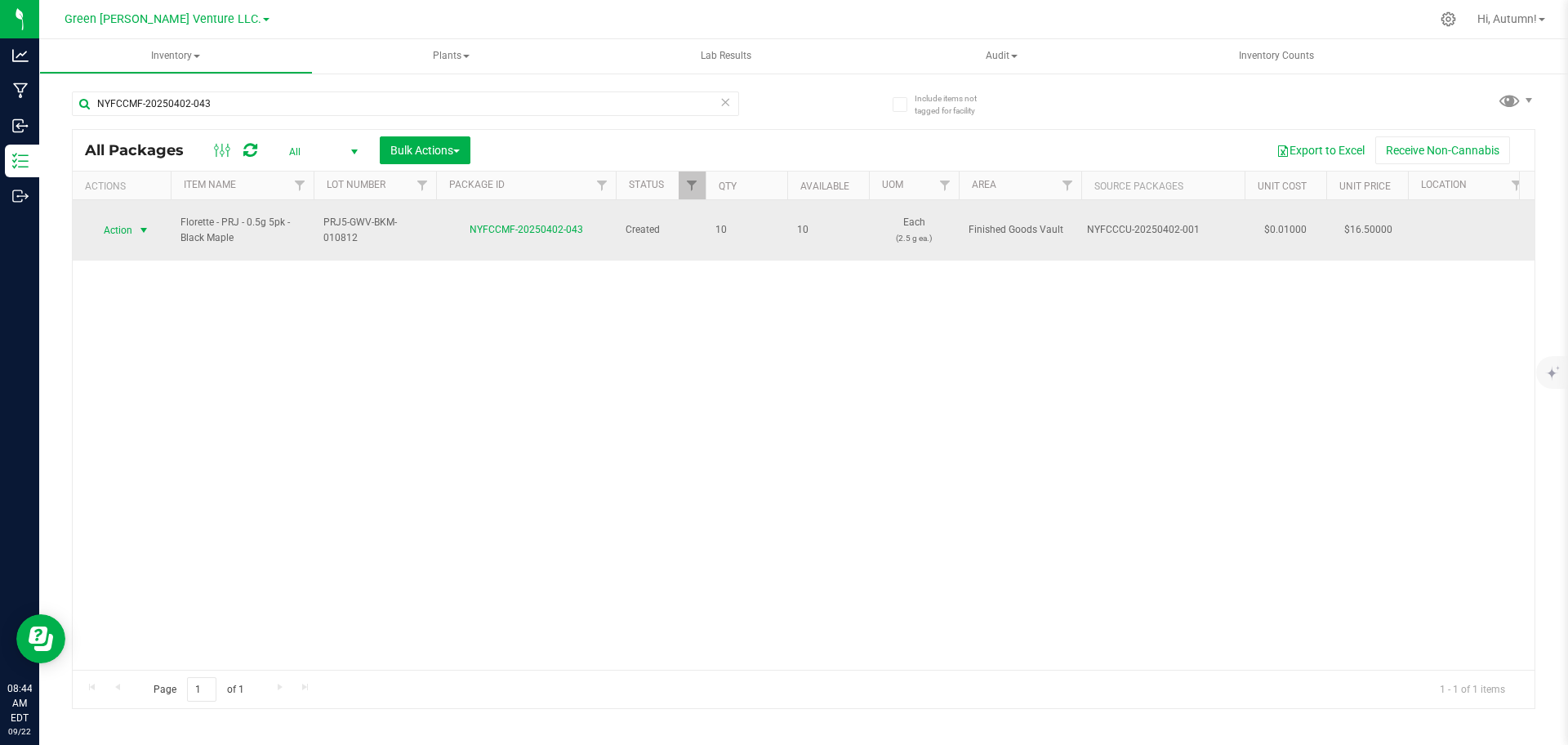
click at [145, 227] on span "select" at bounding box center [144, 229] width 13 height 13
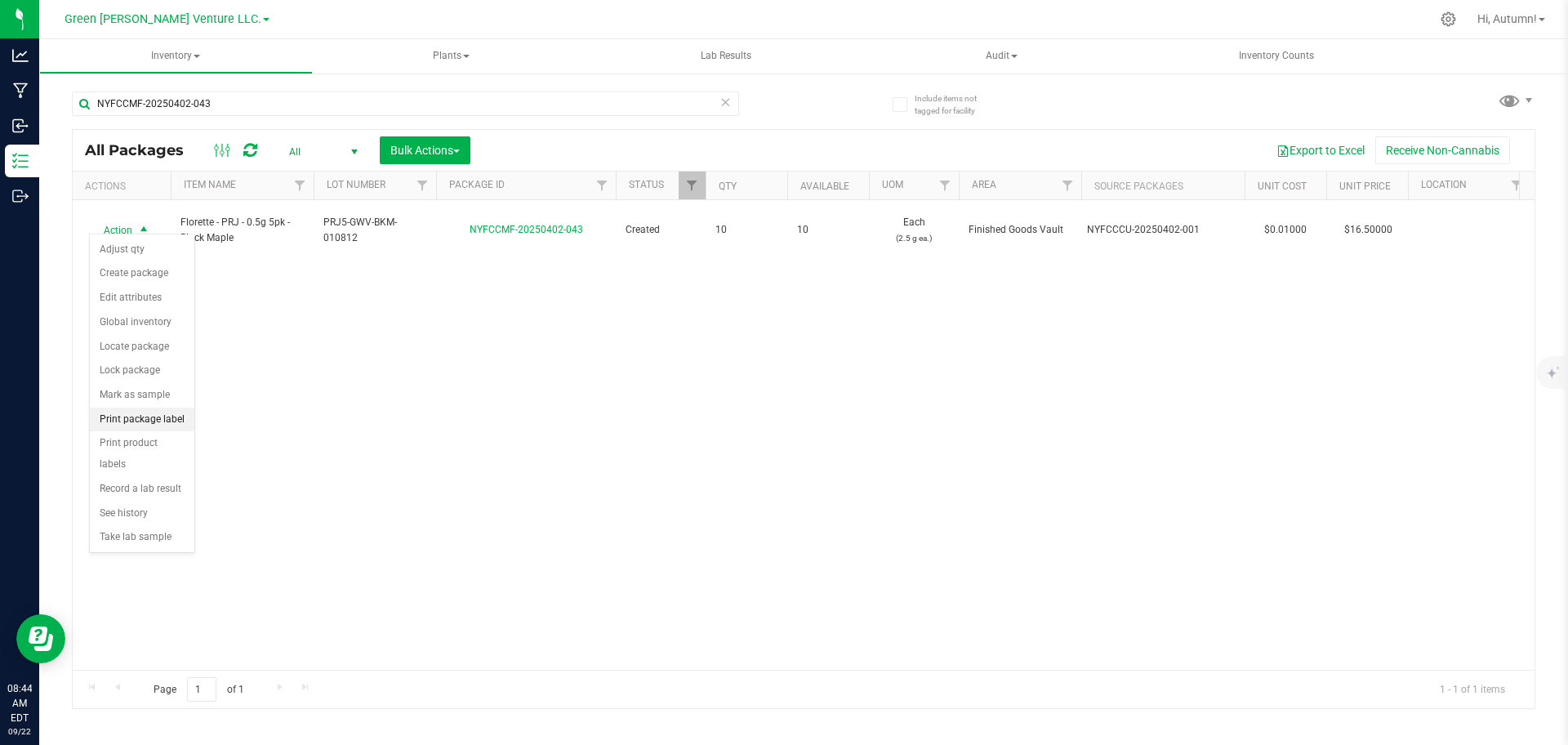
click at [173, 423] on li "Print package label" at bounding box center [142, 420] width 104 height 25
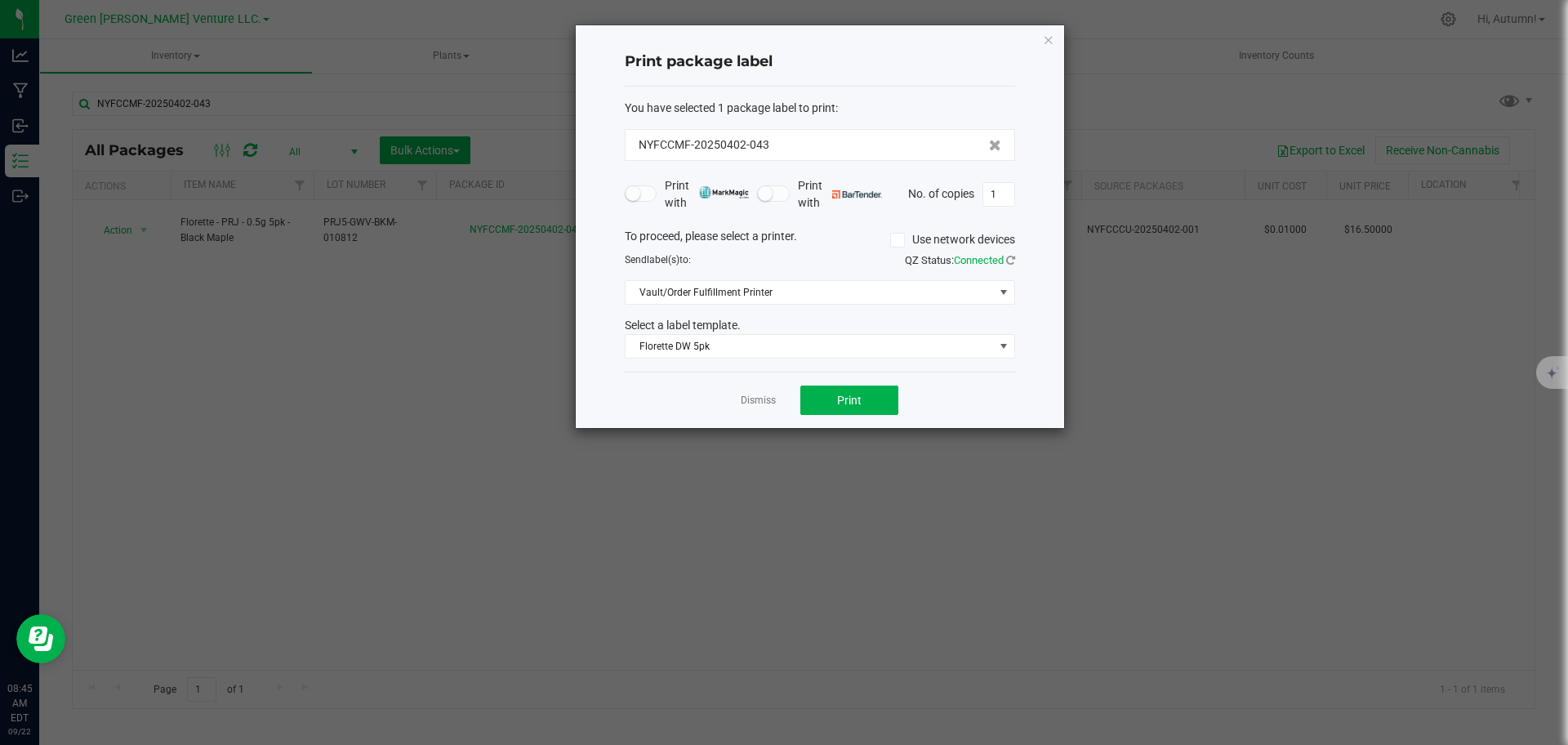
click at [1560, 142] on ngb-modal-window "Print package label You have selected 1 package label to print : NYFCCMF-202504…" at bounding box center [790, 372] width 1580 height 745
click at [870, 398] on button "Print" at bounding box center [849, 400] width 98 height 30
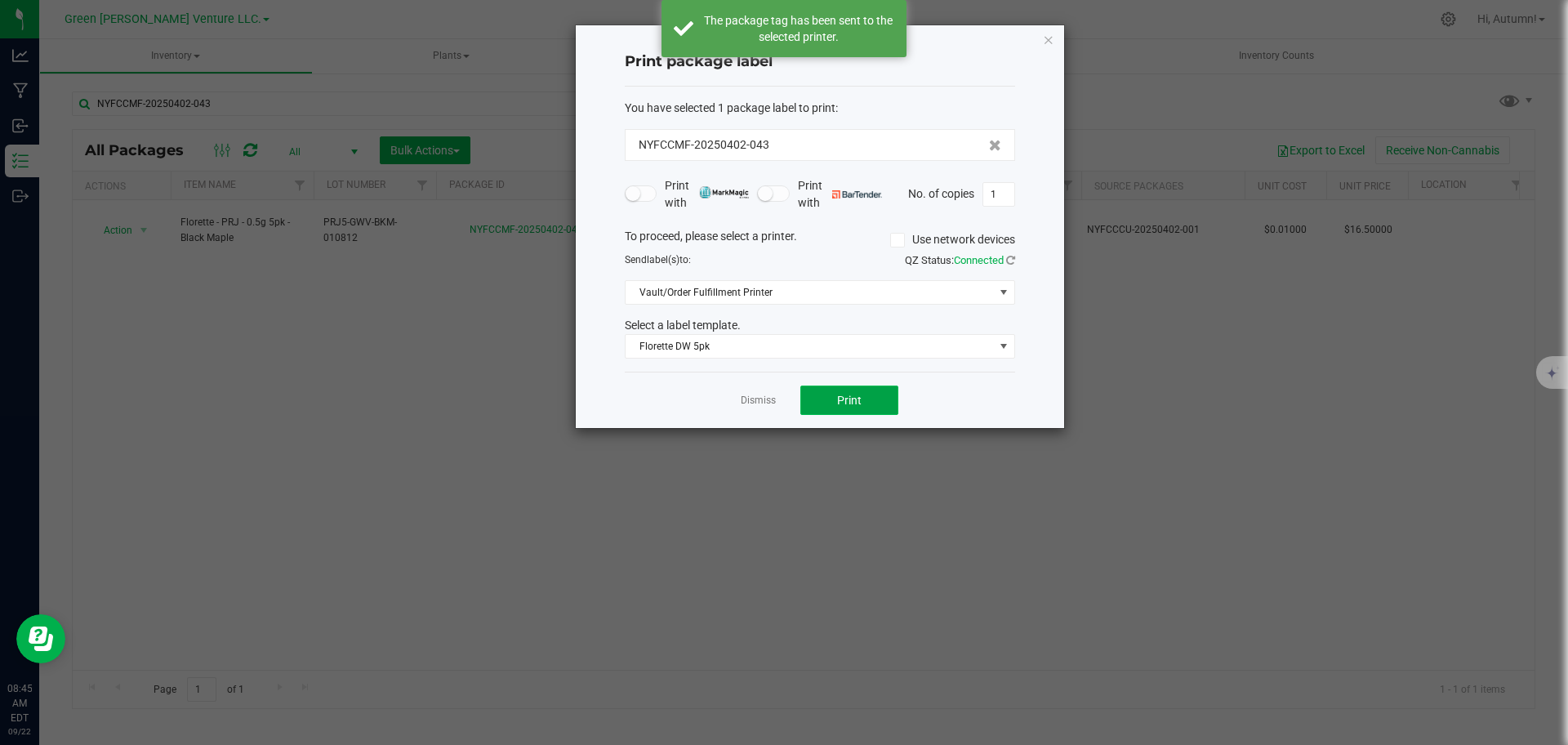
click at [870, 398] on button "Print" at bounding box center [849, 400] width 98 height 30
click at [836, 404] on button "Print" at bounding box center [849, 400] width 98 height 30
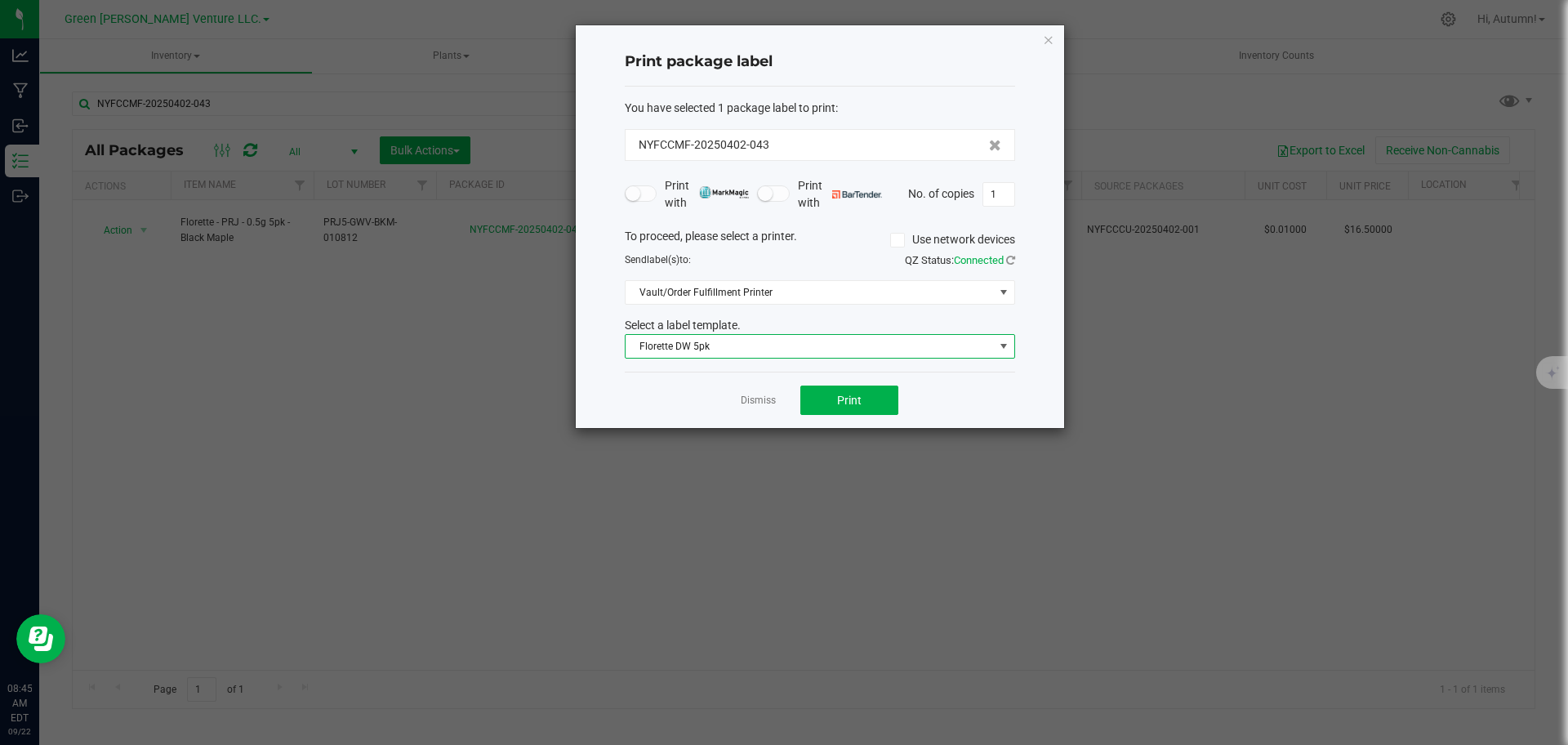
click at [839, 335] on span "Florette DW 5pk" at bounding box center [809, 346] width 369 height 23
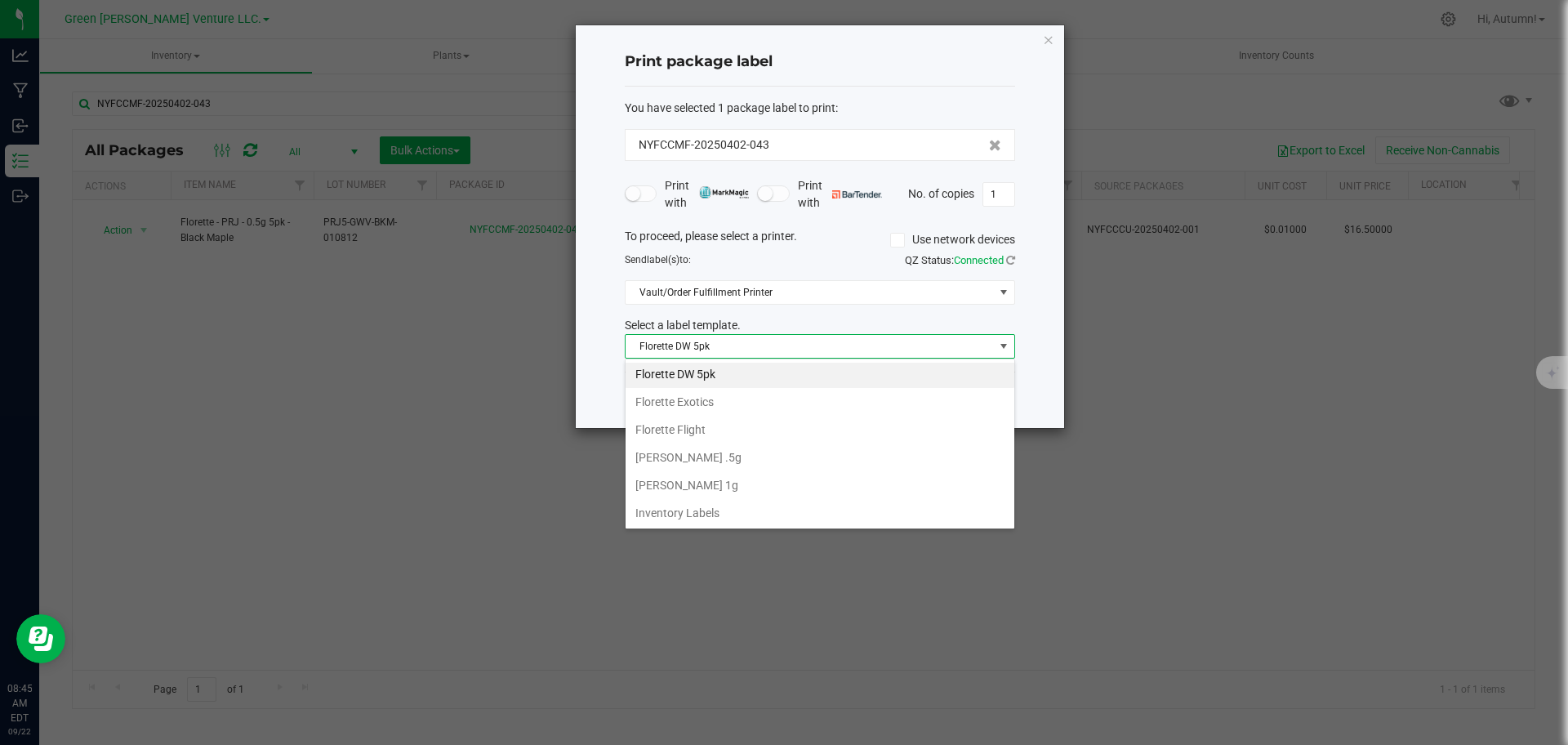
scroll to position [281, 0]
click at [779, 523] on li "Inventory Labels" at bounding box center [820, 511] width 389 height 28
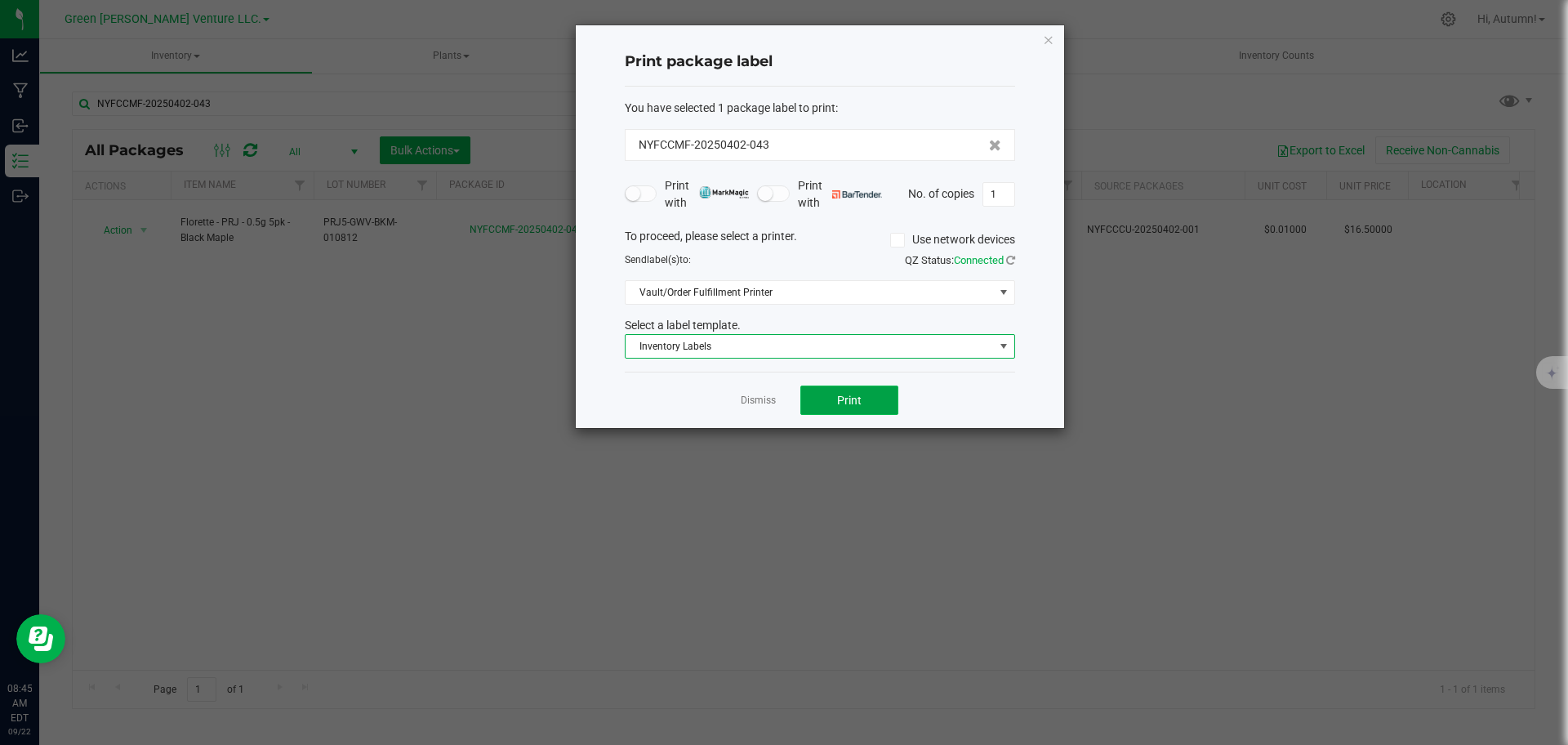
click at [854, 404] on span "Print" at bounding box center [849, 399] width 25 height 13
click at [1052, 43] on icon "button" at bounding box center [1048, 39] width 11 height 20
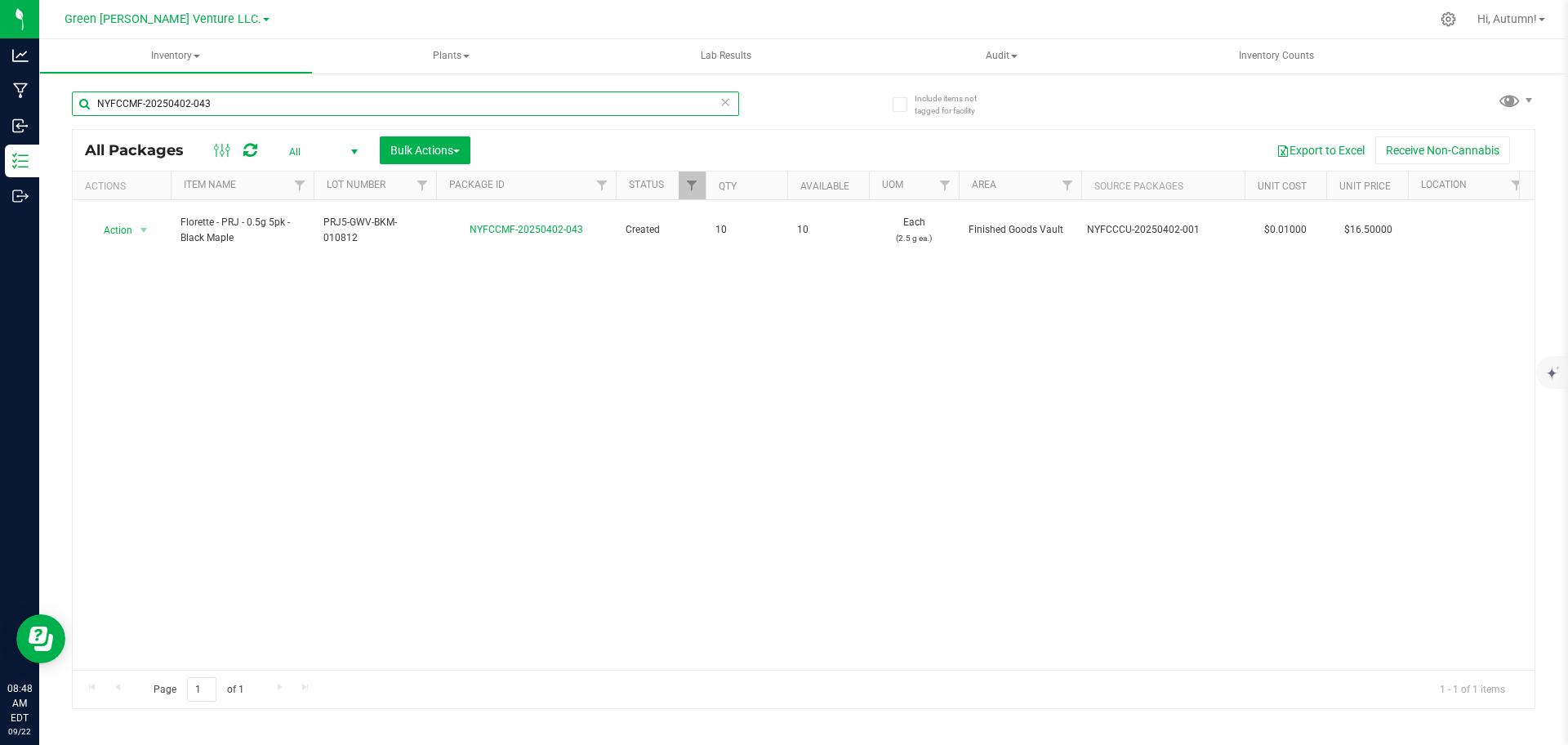
click at [451, 105] on input "NYFCCMF-20250402-043" at bounding box center [405, 104] width 667 height 25
type input "N"
type input "NYFCCMF-20250402-042"
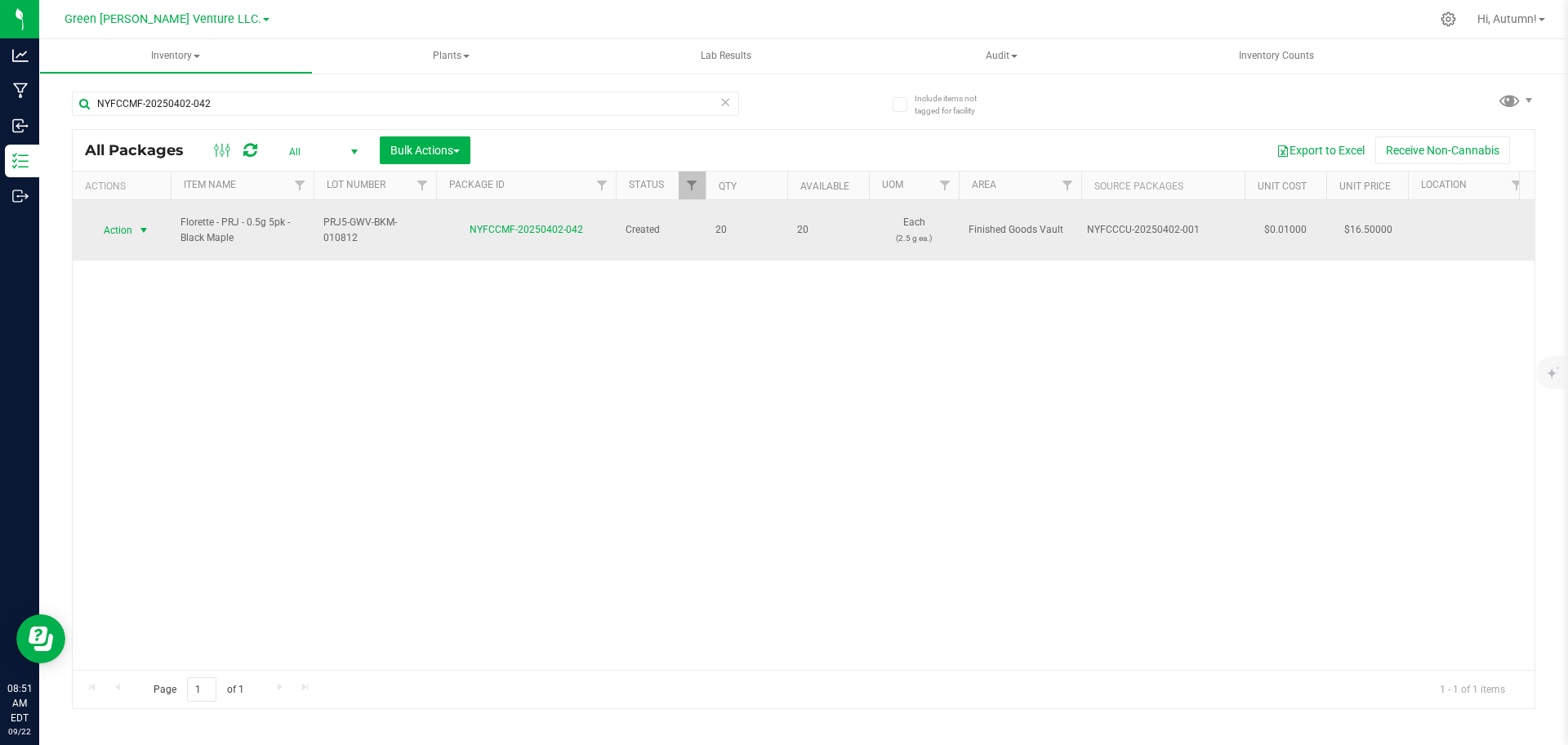
click at [138, 224] on span "select" at bounding box center [144, 229] width 13 height 13
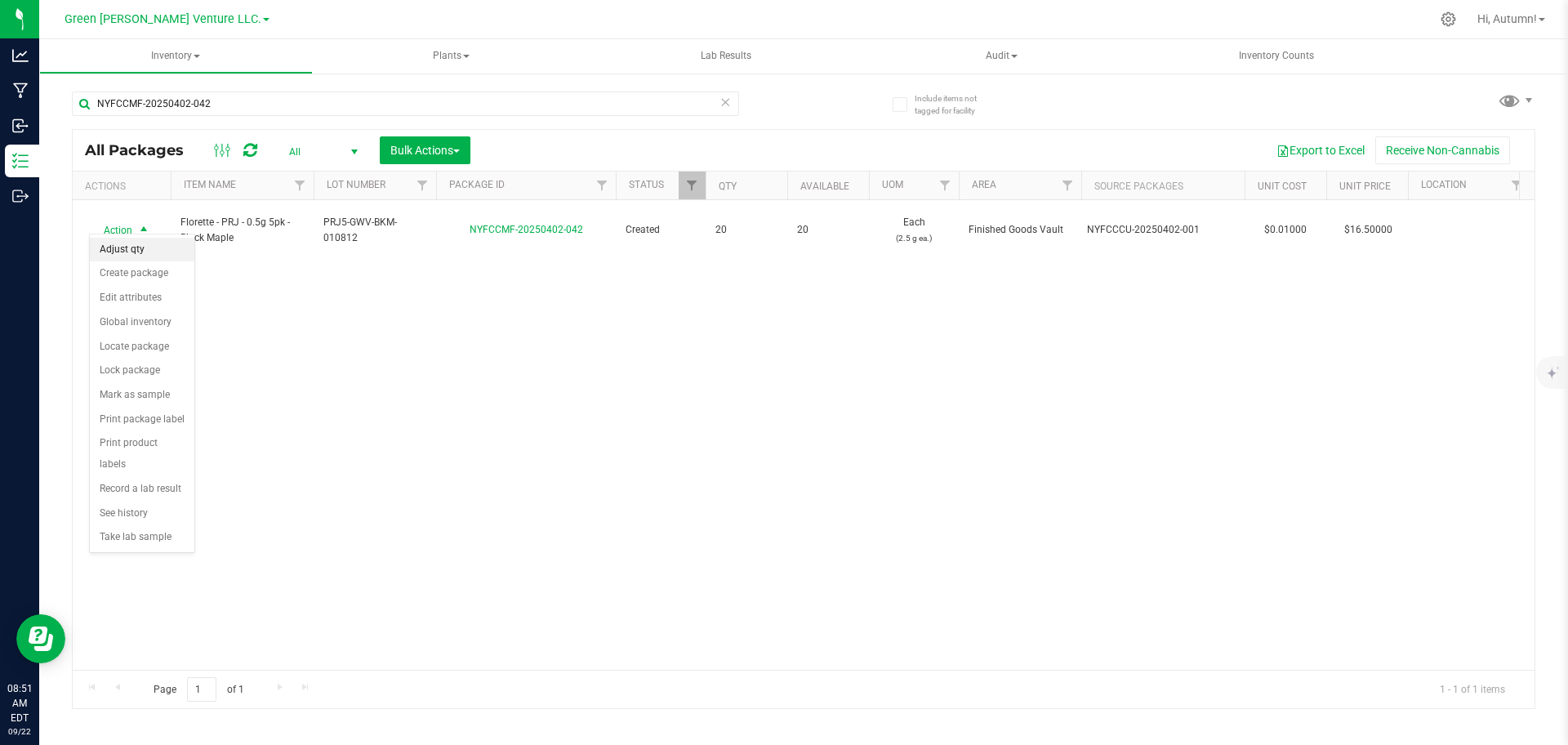
click at [143, 254] on li "Adjust qty" at bounding box center [142, 250] width 104 height 25
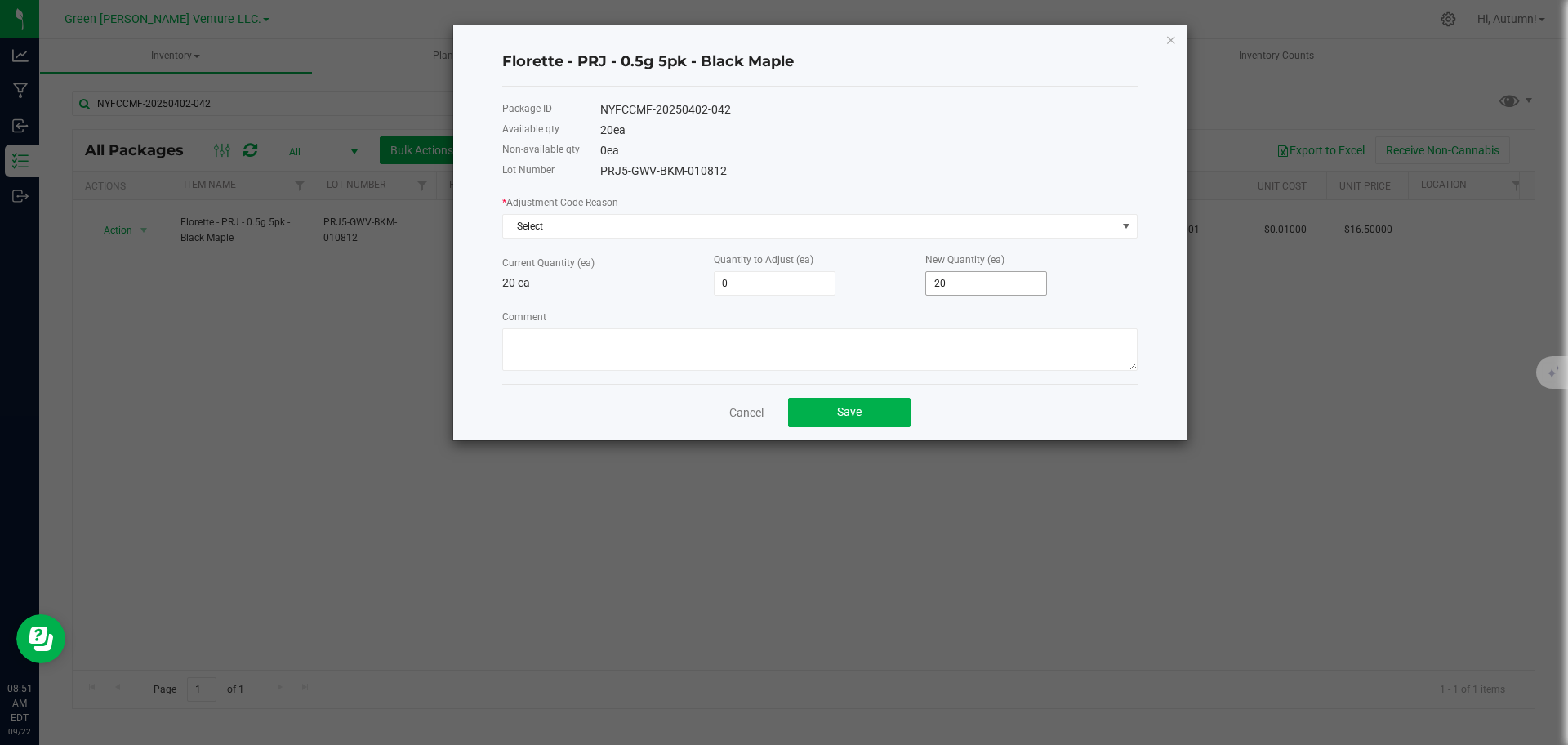
click at [964, 285] on input "20" at bounding box center [985, 283] width 120 height 23
type input "-19"
type input "1"
type input "-1"
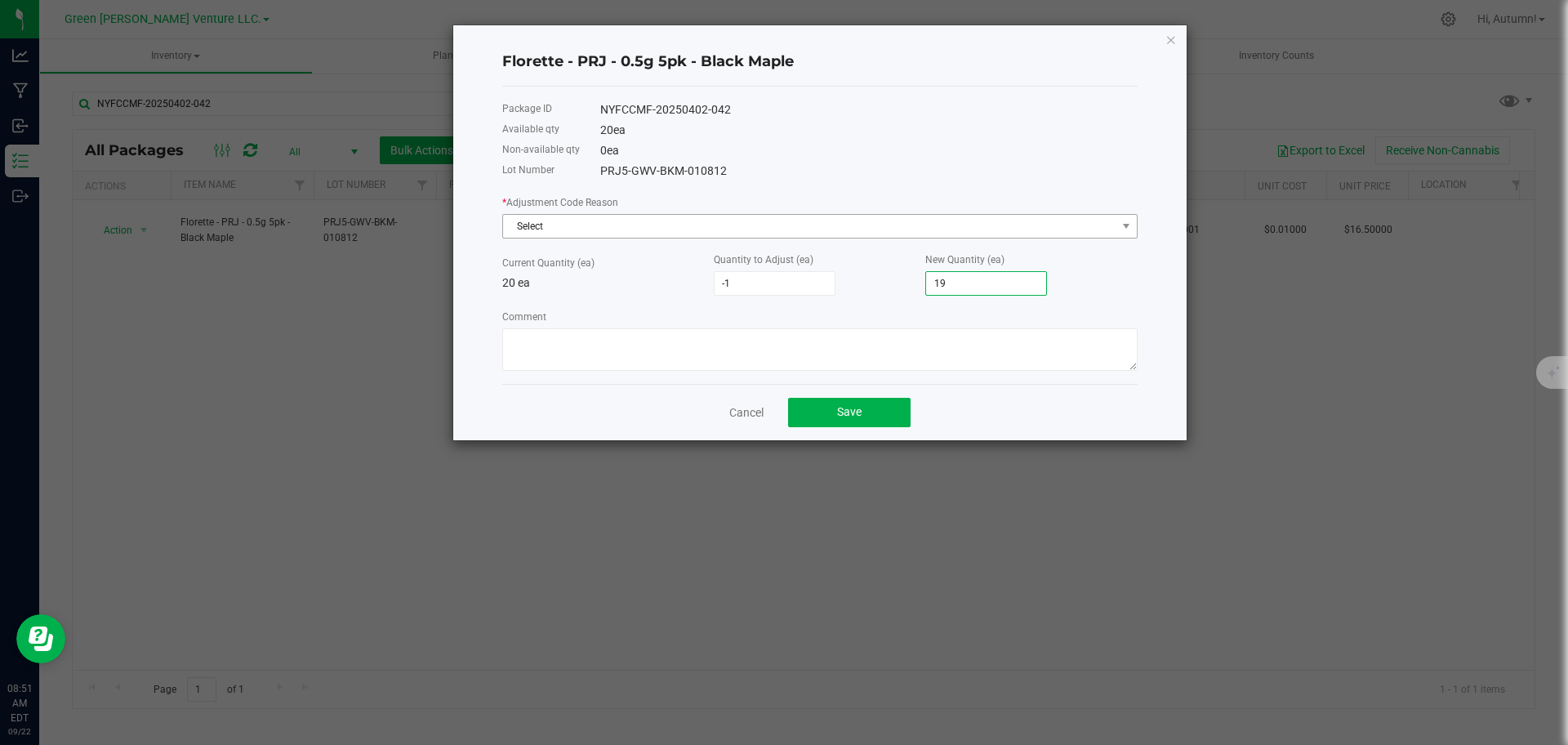
type input "19"
click at [915, 223] on span "Select" at bounding box center [809, 226] width 613 height 23
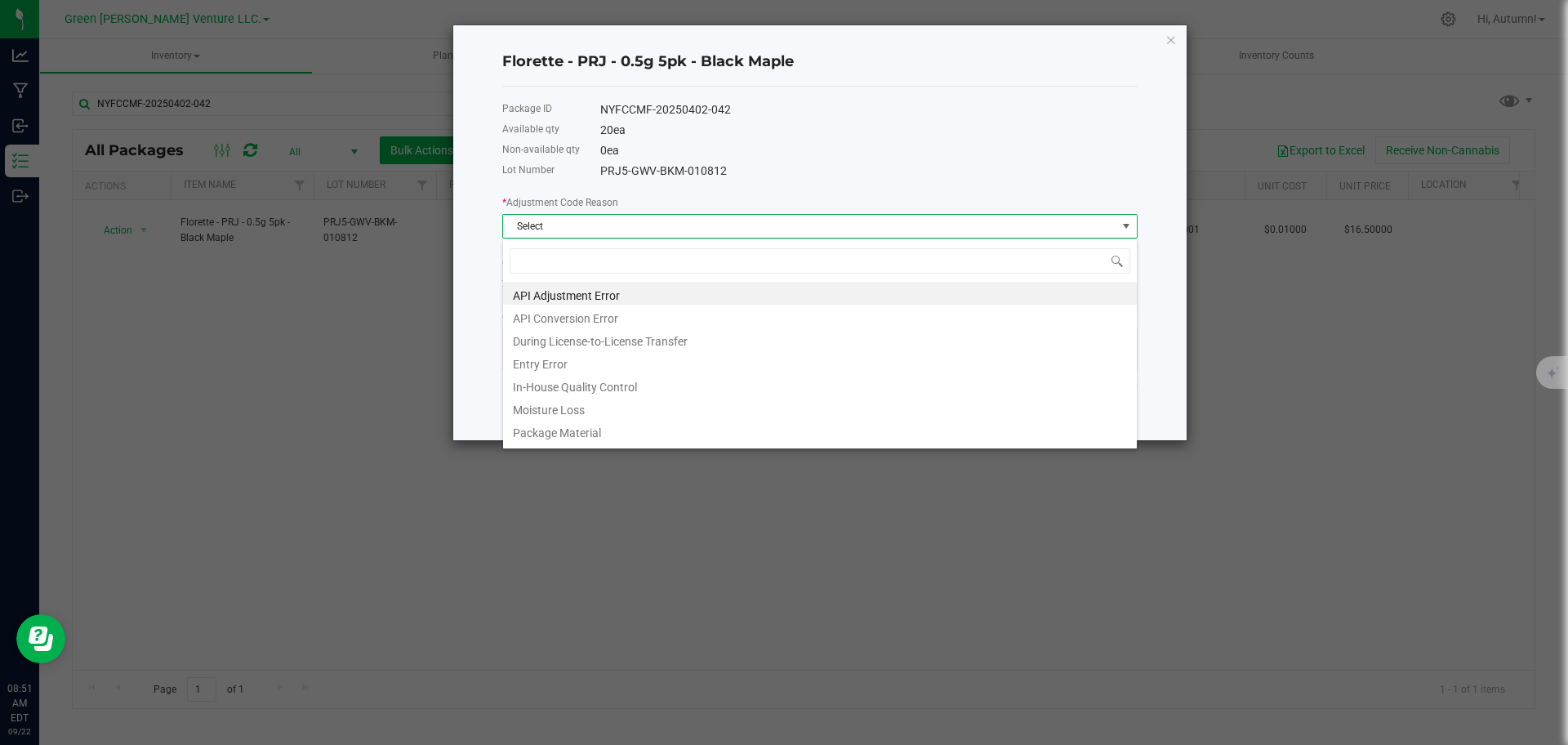
scroll to position [25, 635]
click at [657, 360] on li "Entry Error" at bounding box center [820, 361] width 634 height 23
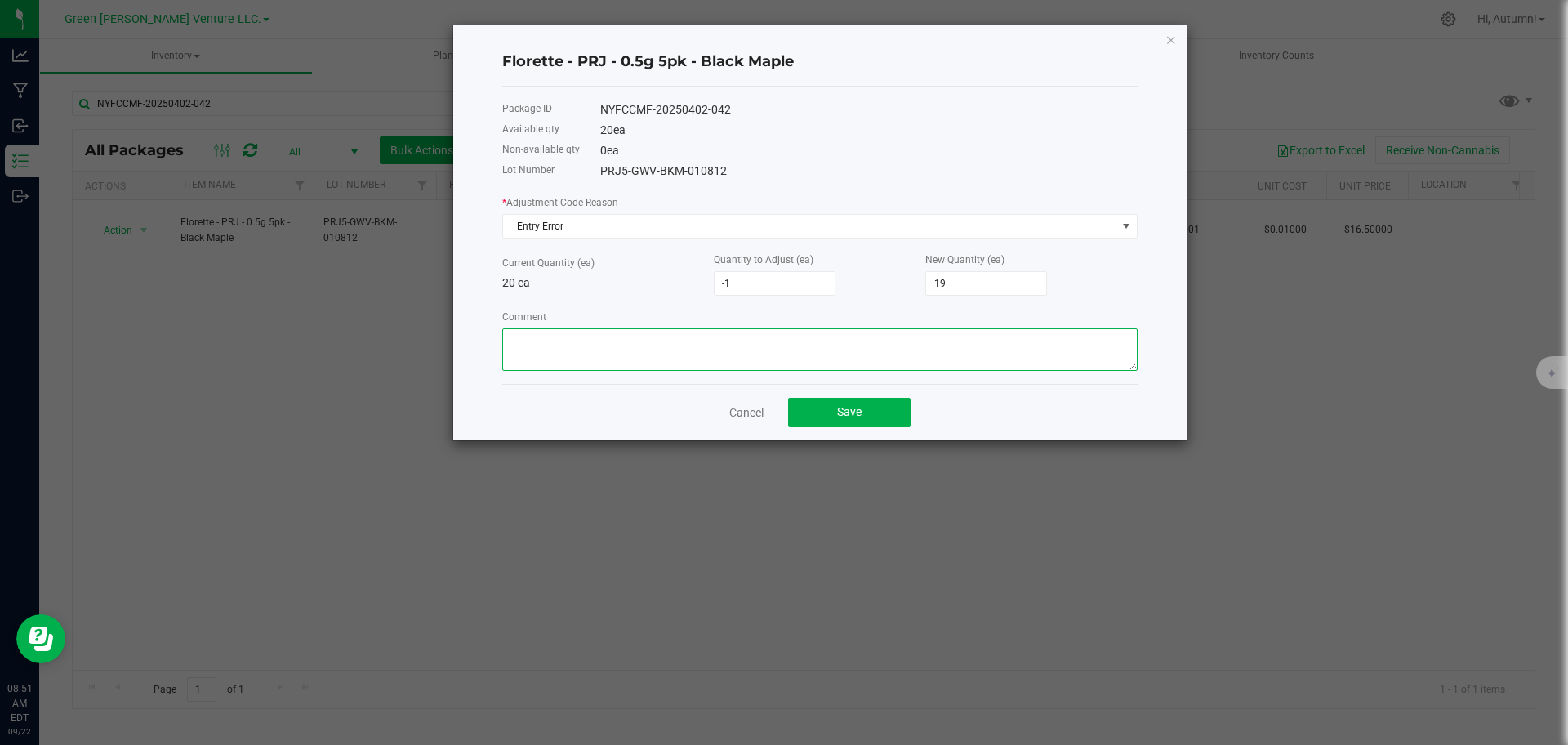
click at [661, 352] on textarea "Comment" at bounding box center [820, 349] width 635 height 42
type textarea "Entry Error. Adjusted quantity to reflect case."
click at [815, 403] on button "Save" at bounding box center [849, 412] width 122 height 30
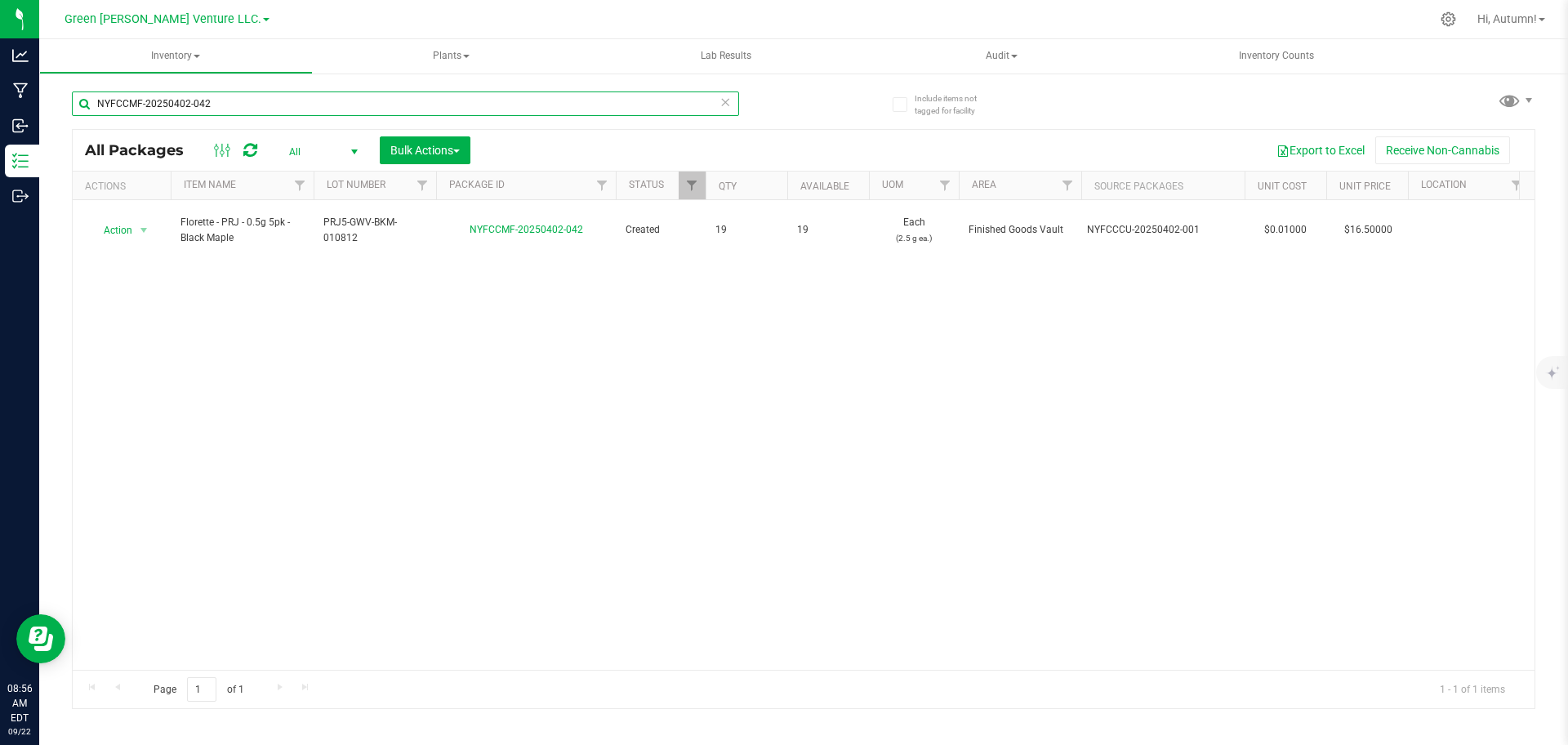
click at [305, 95] on input "NYFCCMF-20250402-042" at bounding box center [405, 104] width 667 height 25
type input "NYFCCMF-20250503-124"
click at [136, 224] on div "Action Action Adjust qty Create package Edit attributes Global inventory Locate…" at bounding box center [121, 230] width 78 height 23
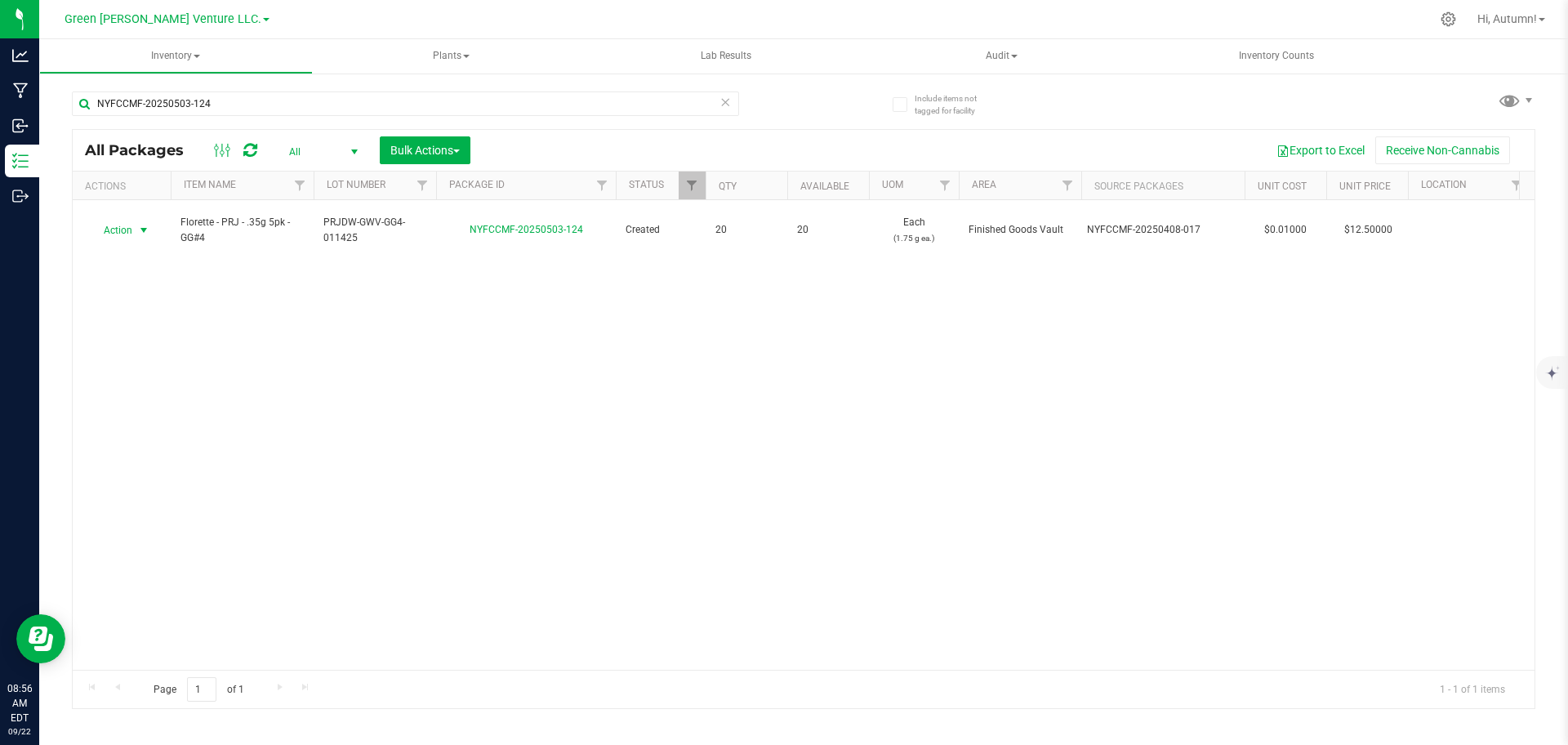
click at [136, 224] on span "select" at bounding box center [144, 230] width 20 height 23
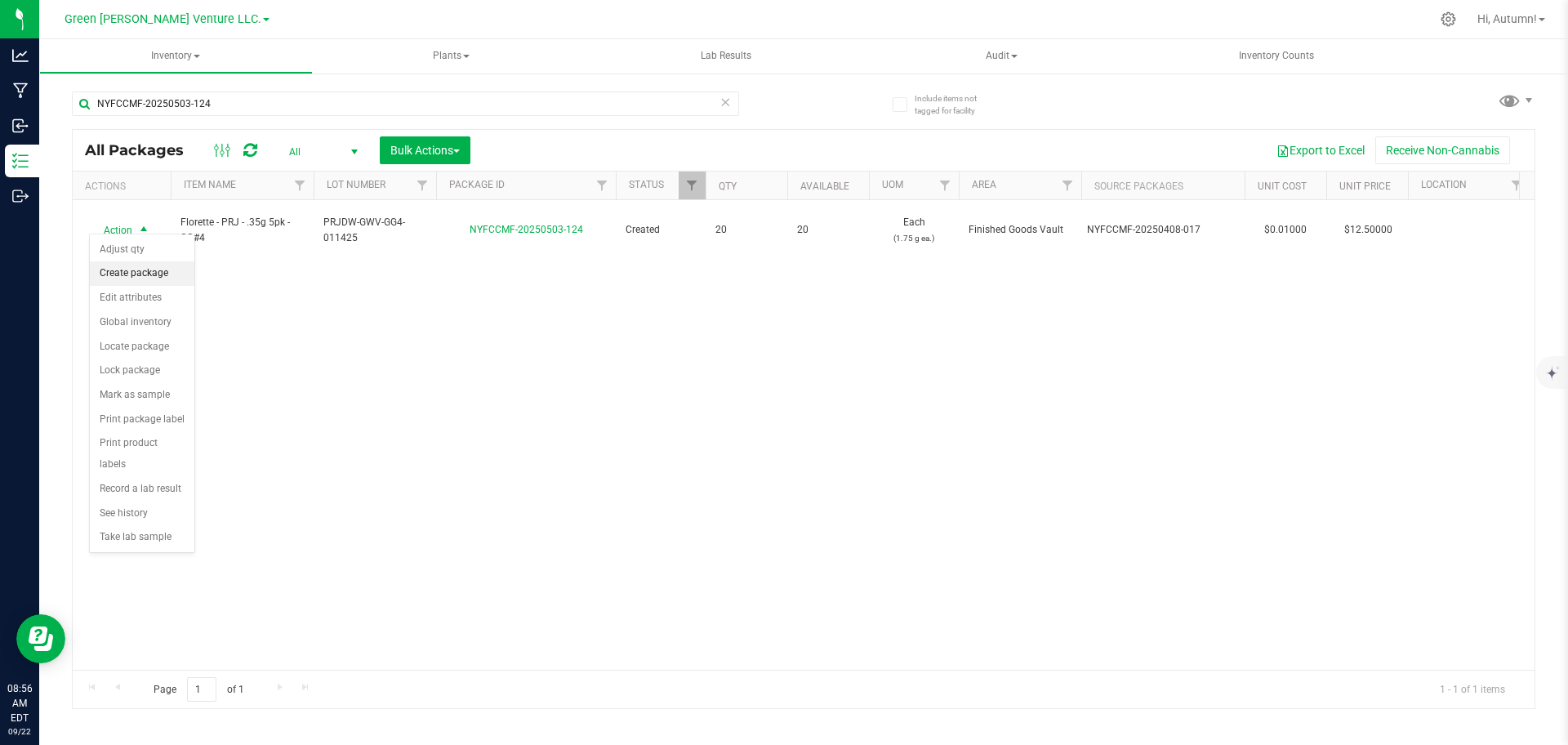
click at [141, 279] on li "Create package" at bounding box center [142, 274] width 104 height 25
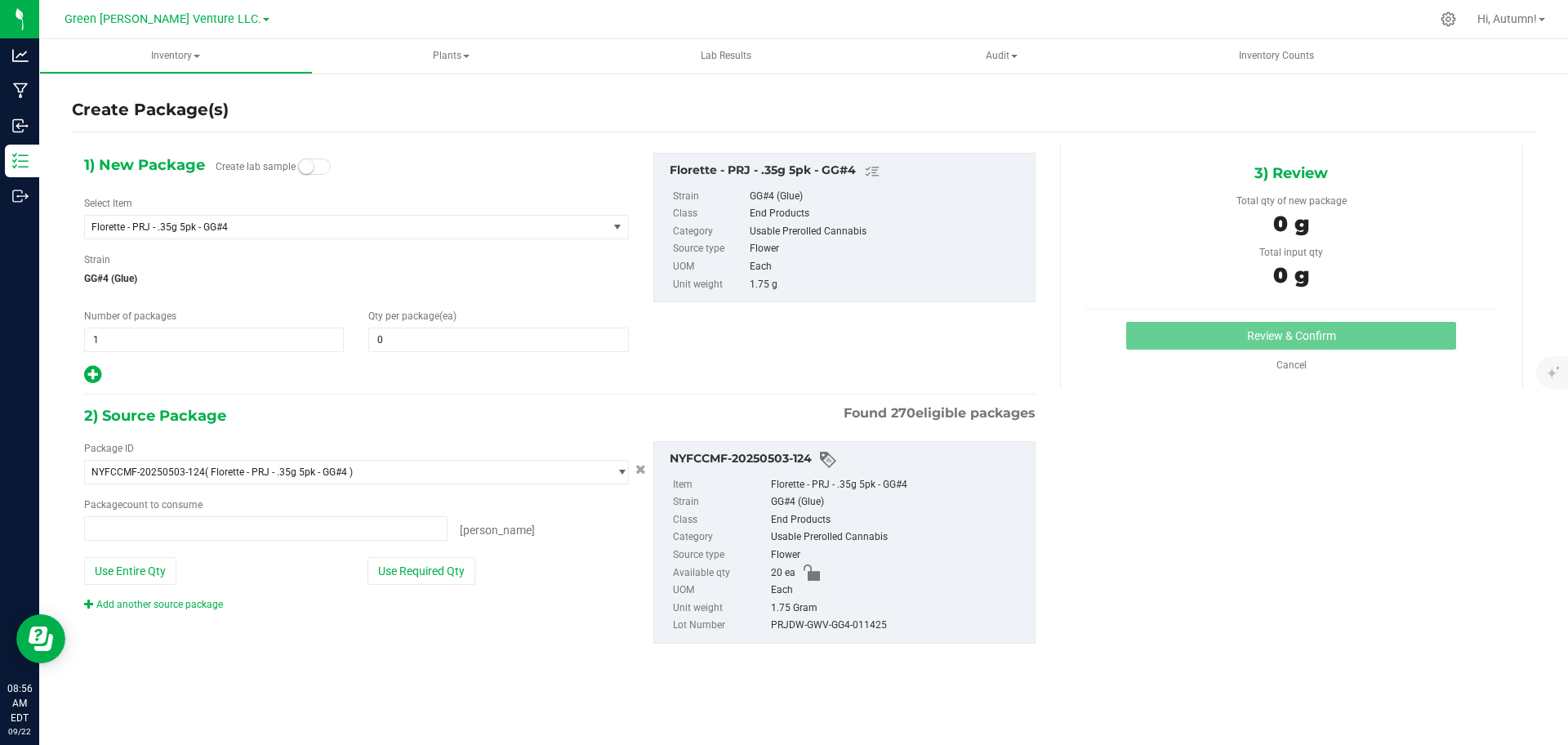
type input "0 ea"
click at [426, 342] on span at bounding box center [499, 340] width 260 height 25
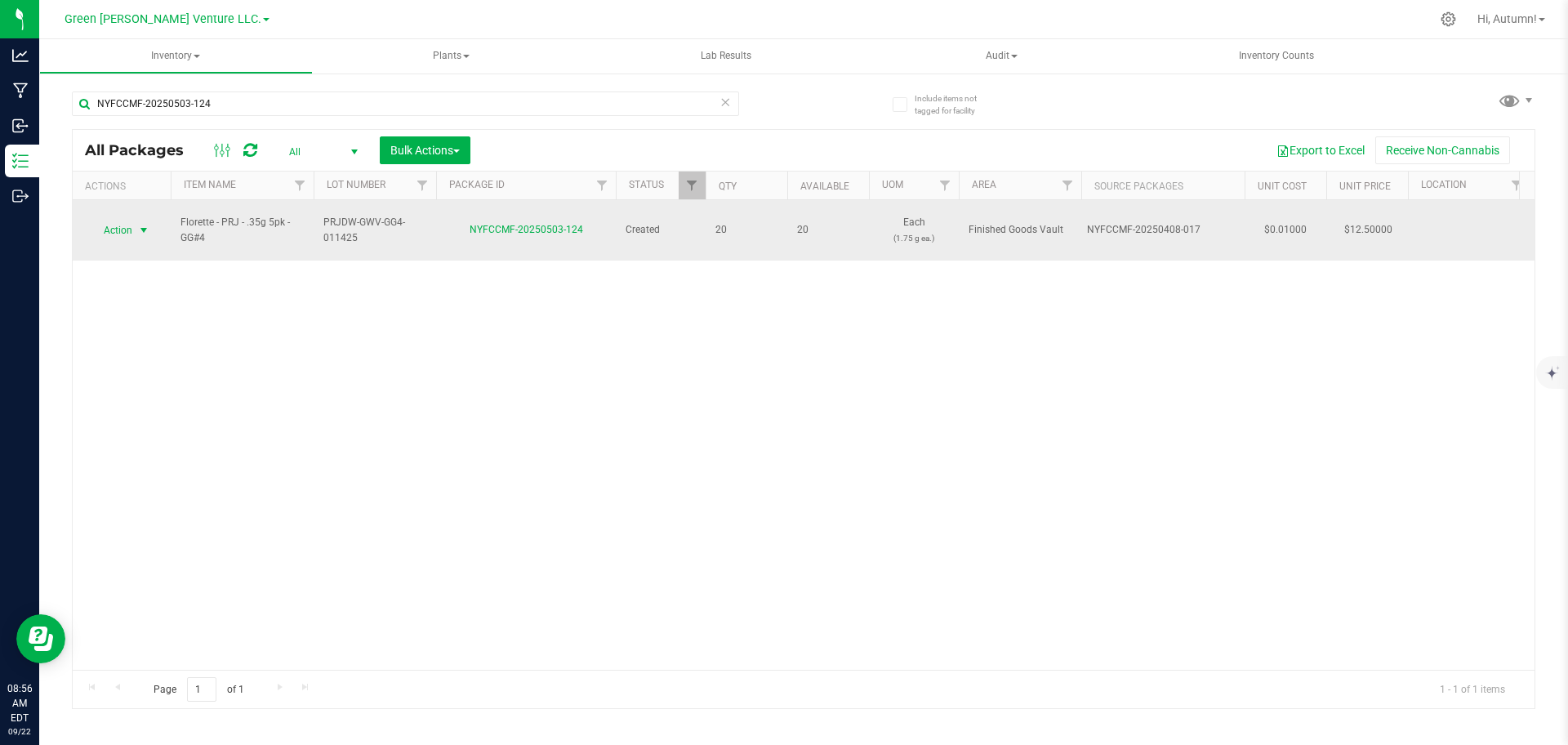
click at [146, 224] on span "select" at bounding box center [144, 229] width 13 height 13
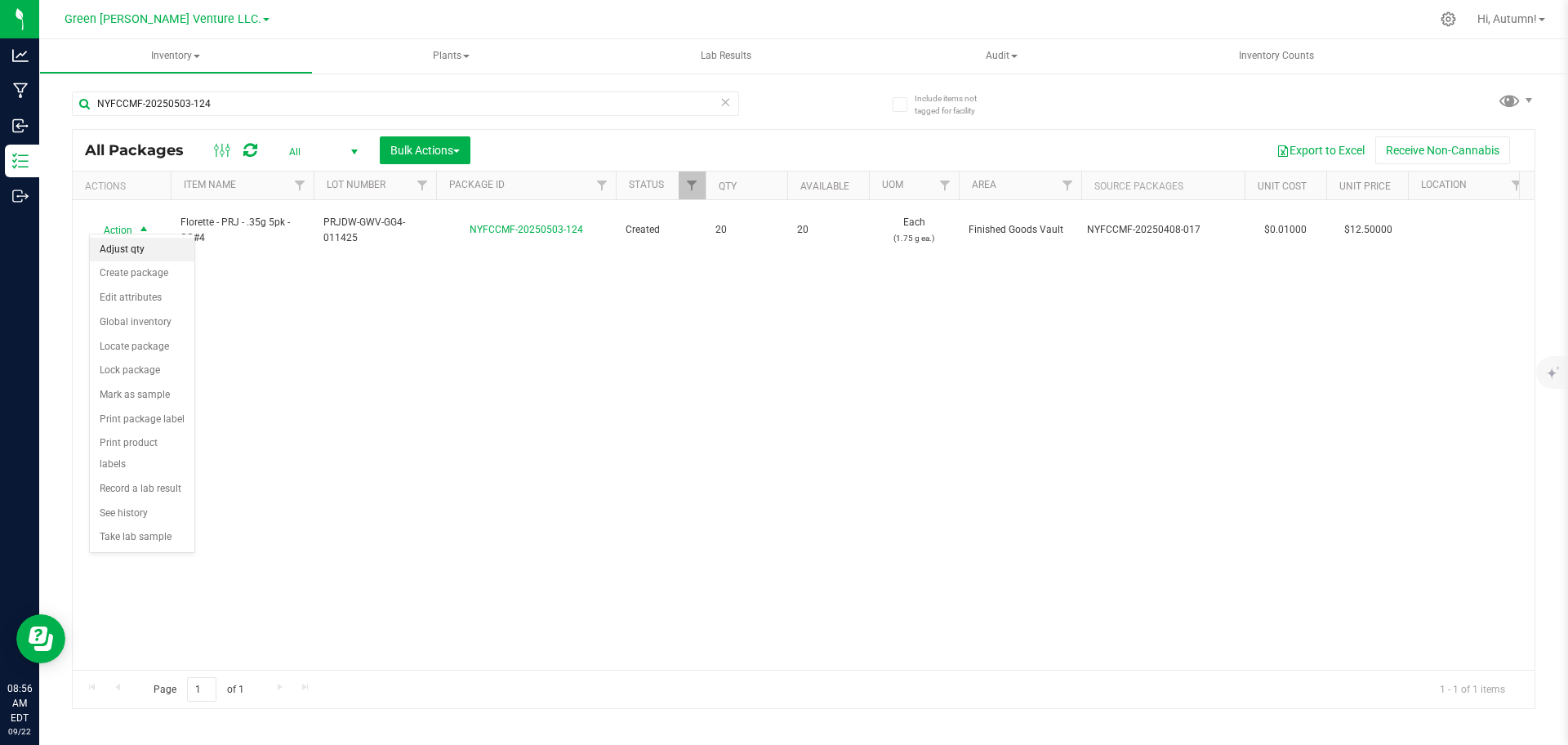
click at [155, 257] on li "Adjust qty" at bounding box center [142, 250] width 104 height 25
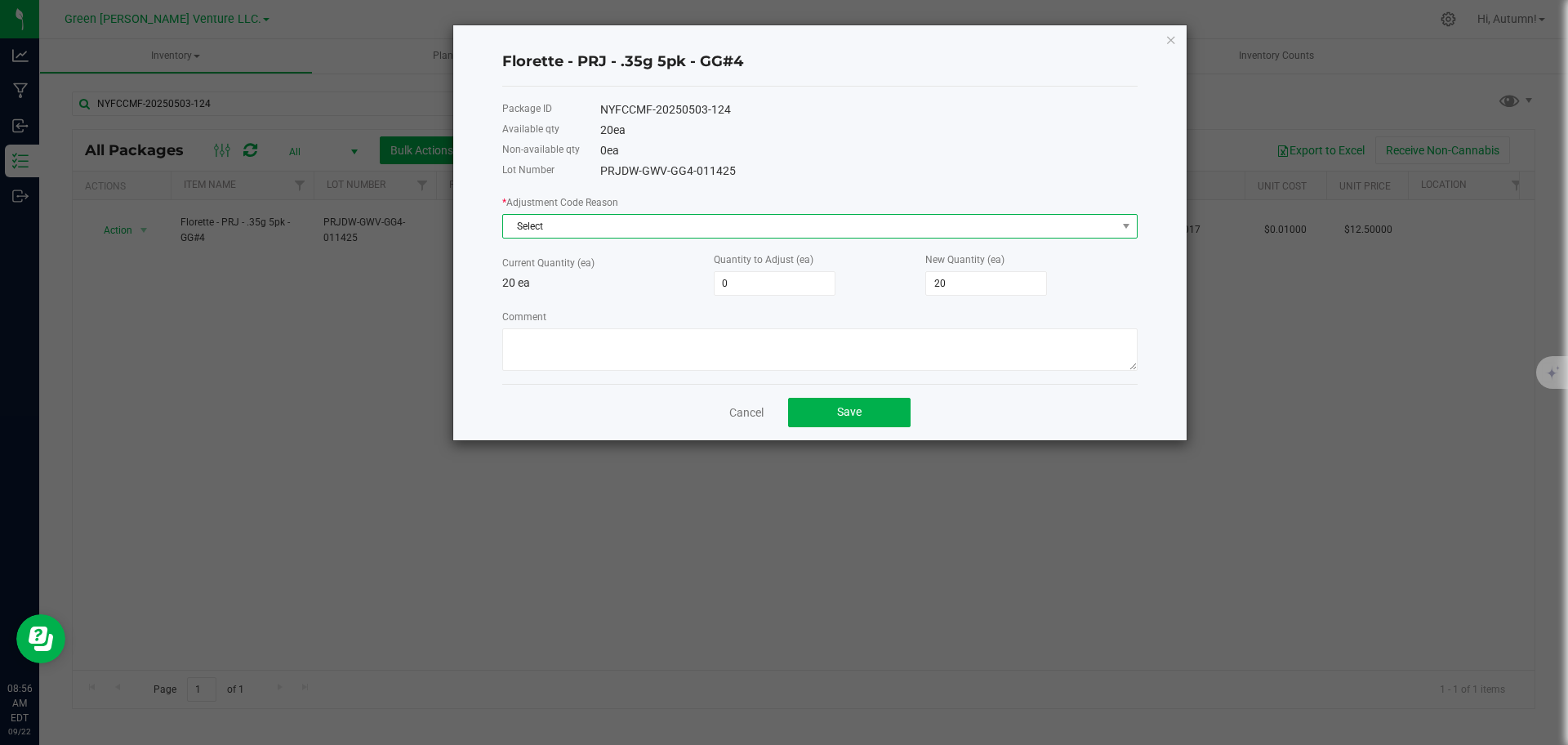
click at [609, 223] on span "Select" at bounding box center [809, 226] width 613 height 23
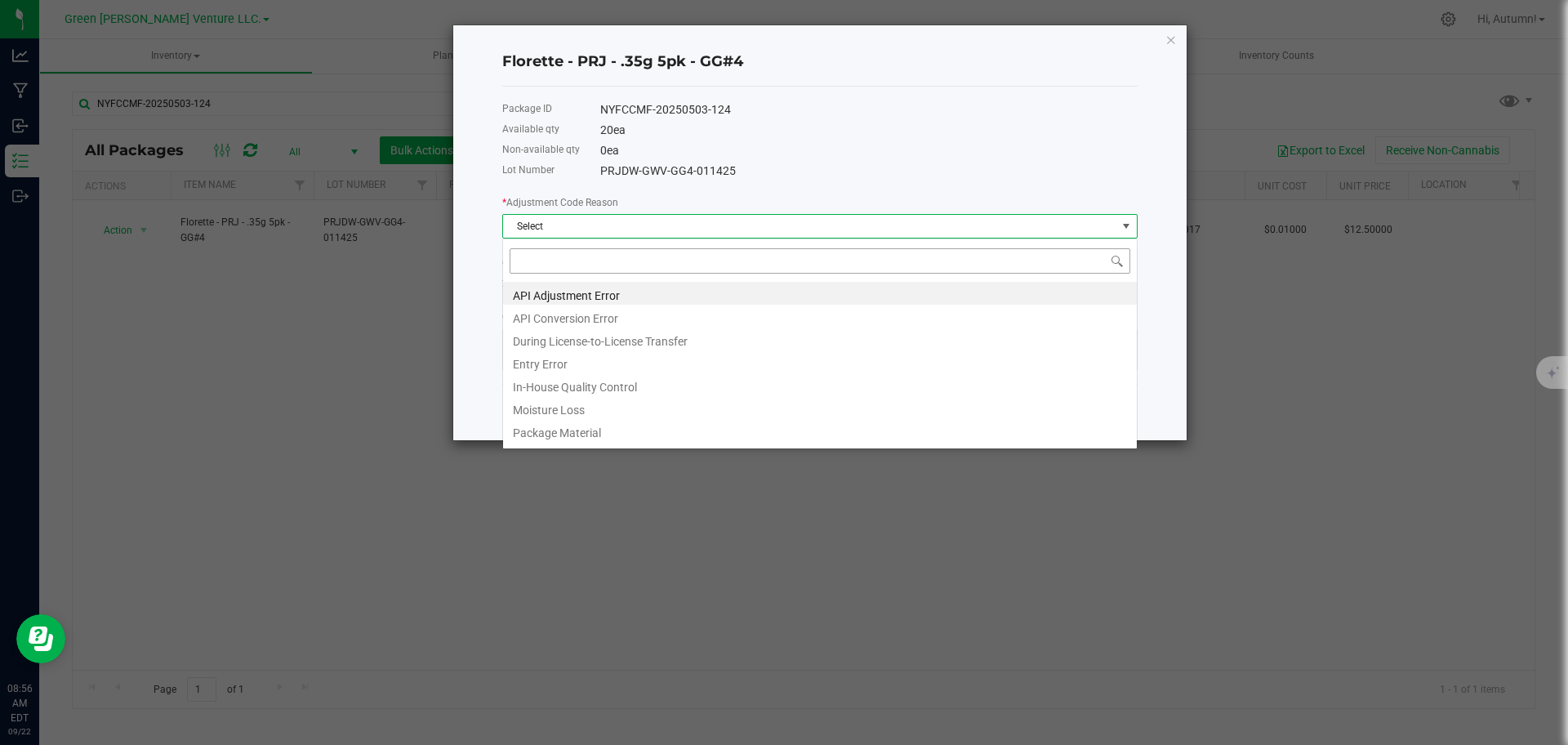
scroll to position [25, 635]
click at [1167, 289] on div "Florette - PRJ - .35g 5pk - GG#4 Package ID NYFCCMF-20250503-124 Available qty …" at bounding box center [820, 233] width 733 height 415
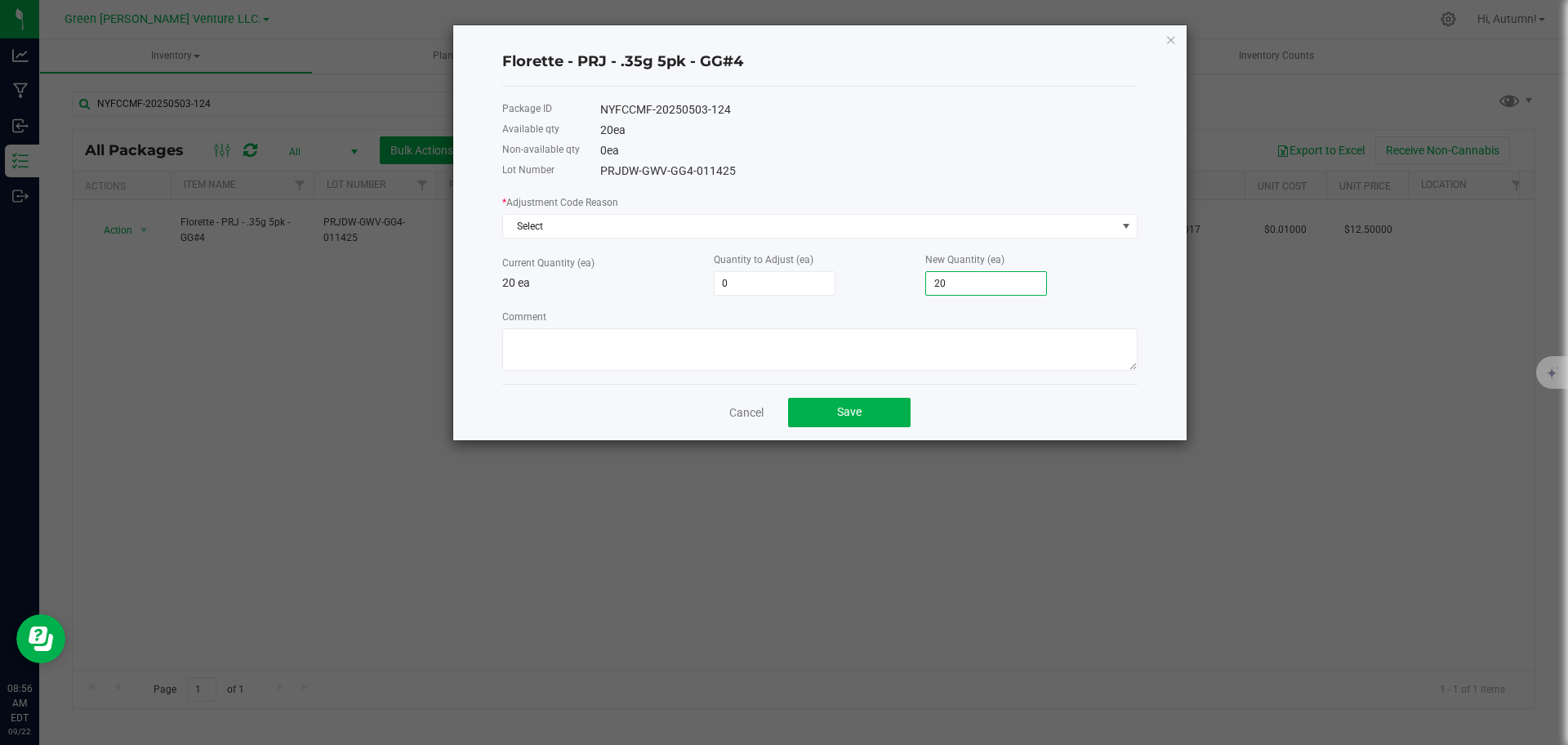
click at [968, 290] on input "20" at bounding box center [985, 283] width 120 height 23
type input "-19"
type input "1"
type input "-1"
type input "19"
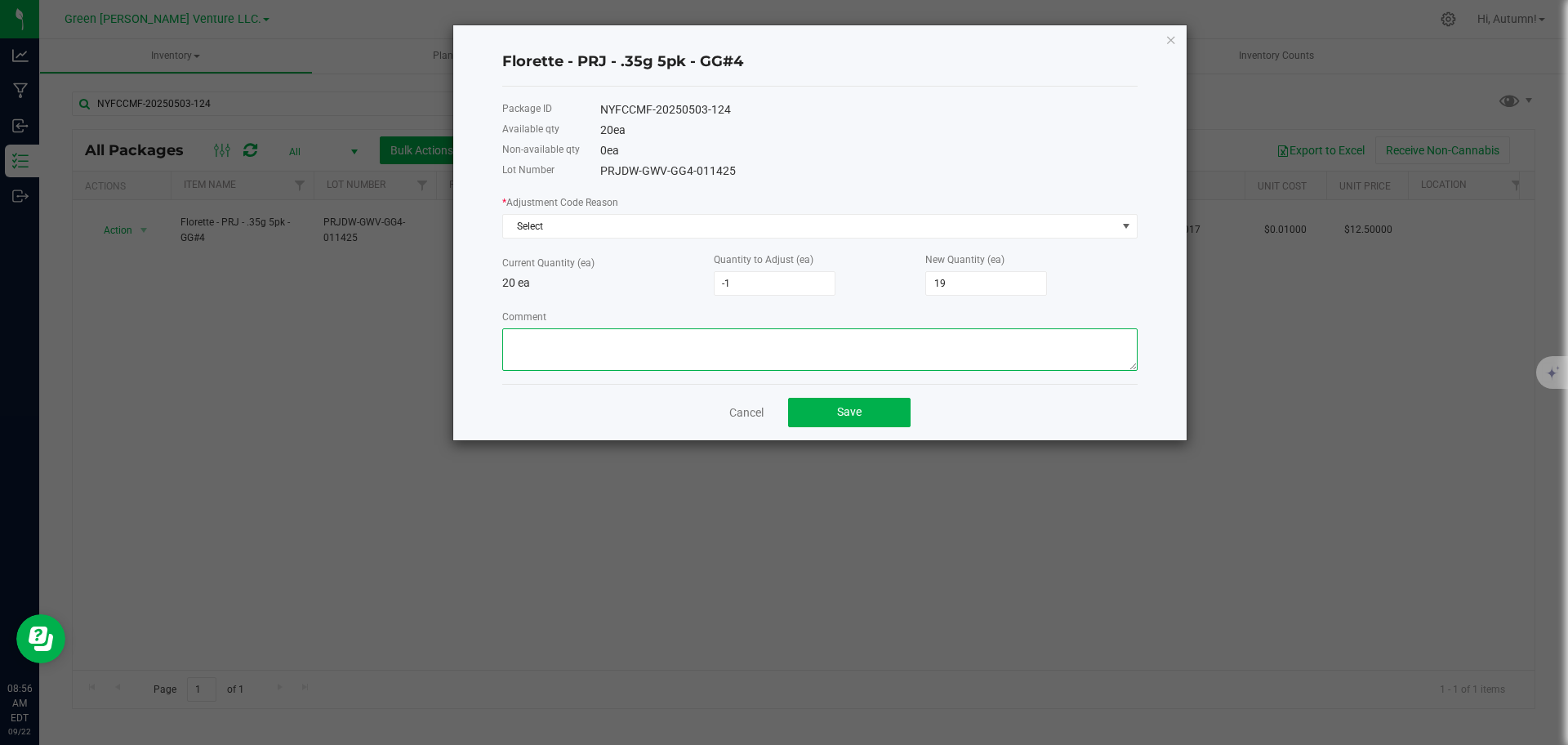
click at [697, 328] on textarea "Comment" at bounding box center [820, 349] width 635 height 42
click at [835, 420] on button "Save" at bounding box center [849, 412] width 122 height 30
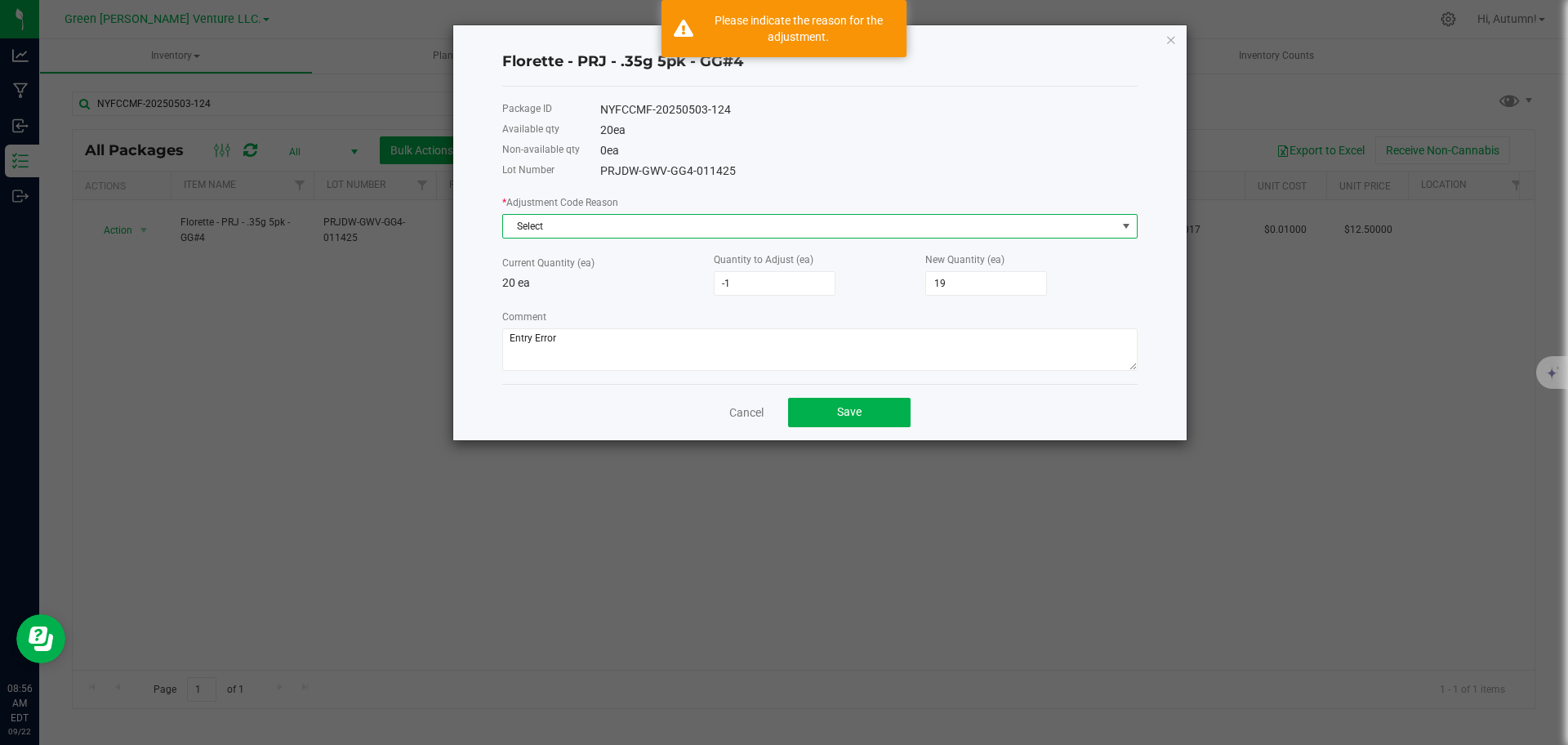
click at [730, 227] on span "Select" at bounding box center [809, 226] width 613 height 23
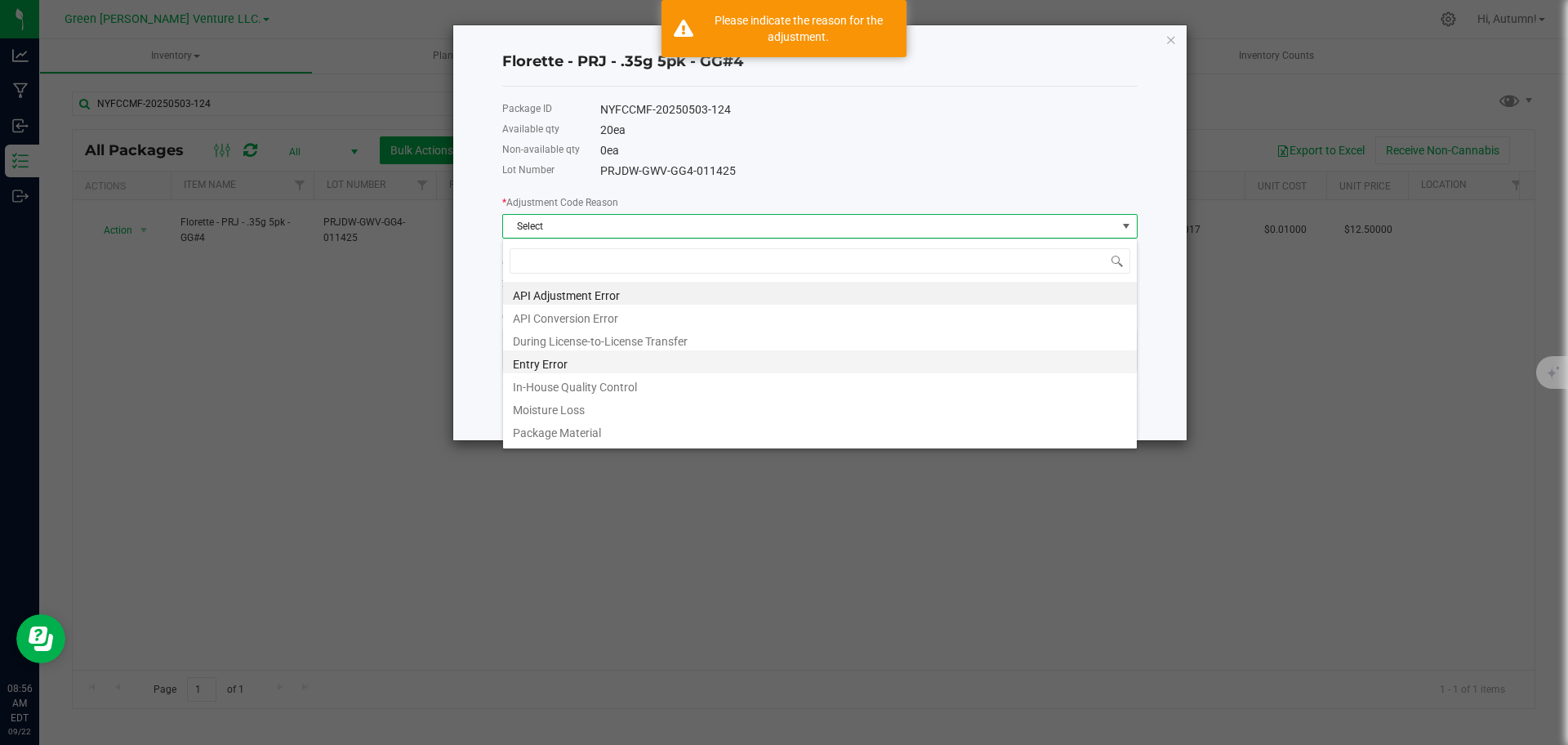
click at [623, 357] on li "Entry Error" at bounding box center [820, 361] width 634 height 23
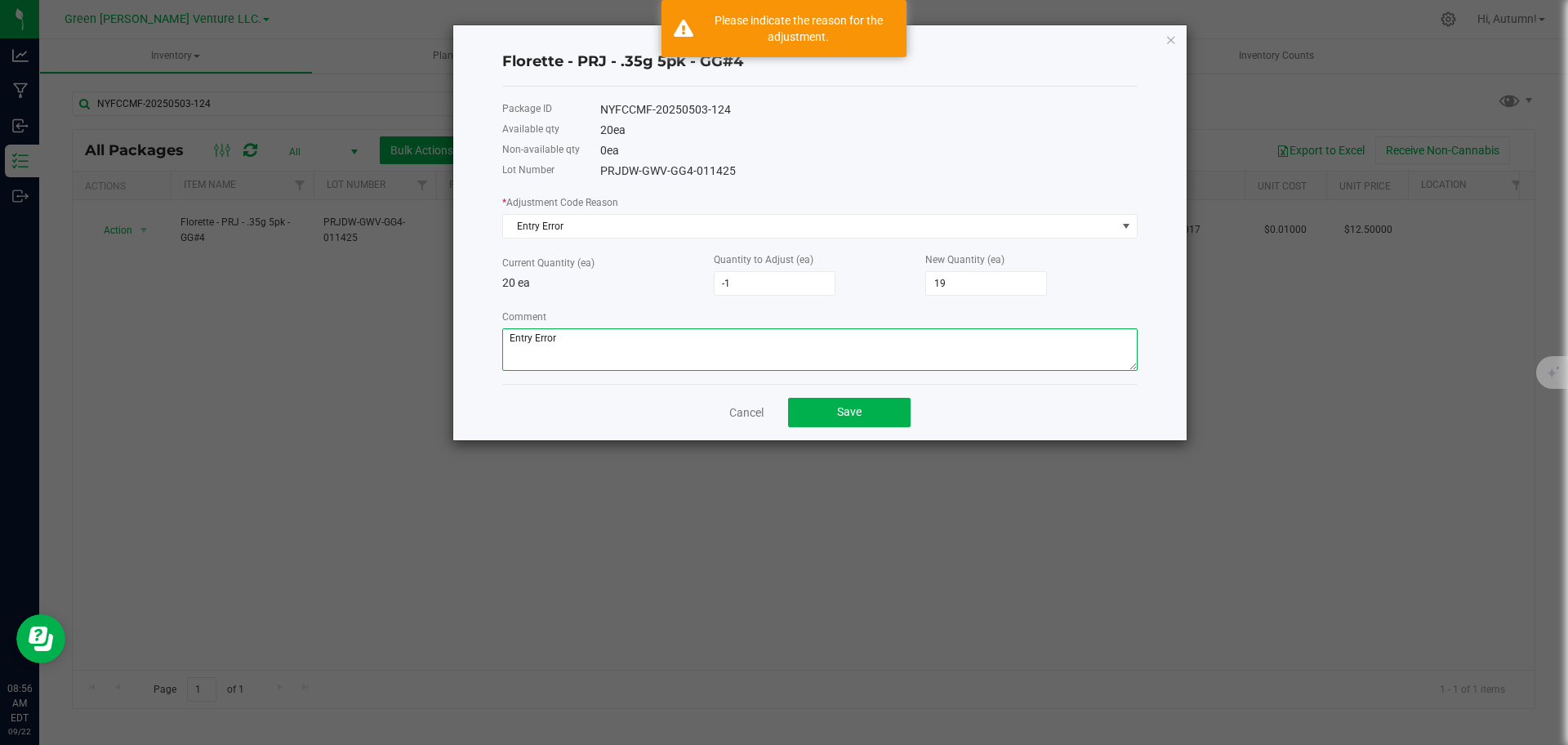
click at [625, 345] on textarea "Comment" at bounding box center [820, 349] width 635 height 42
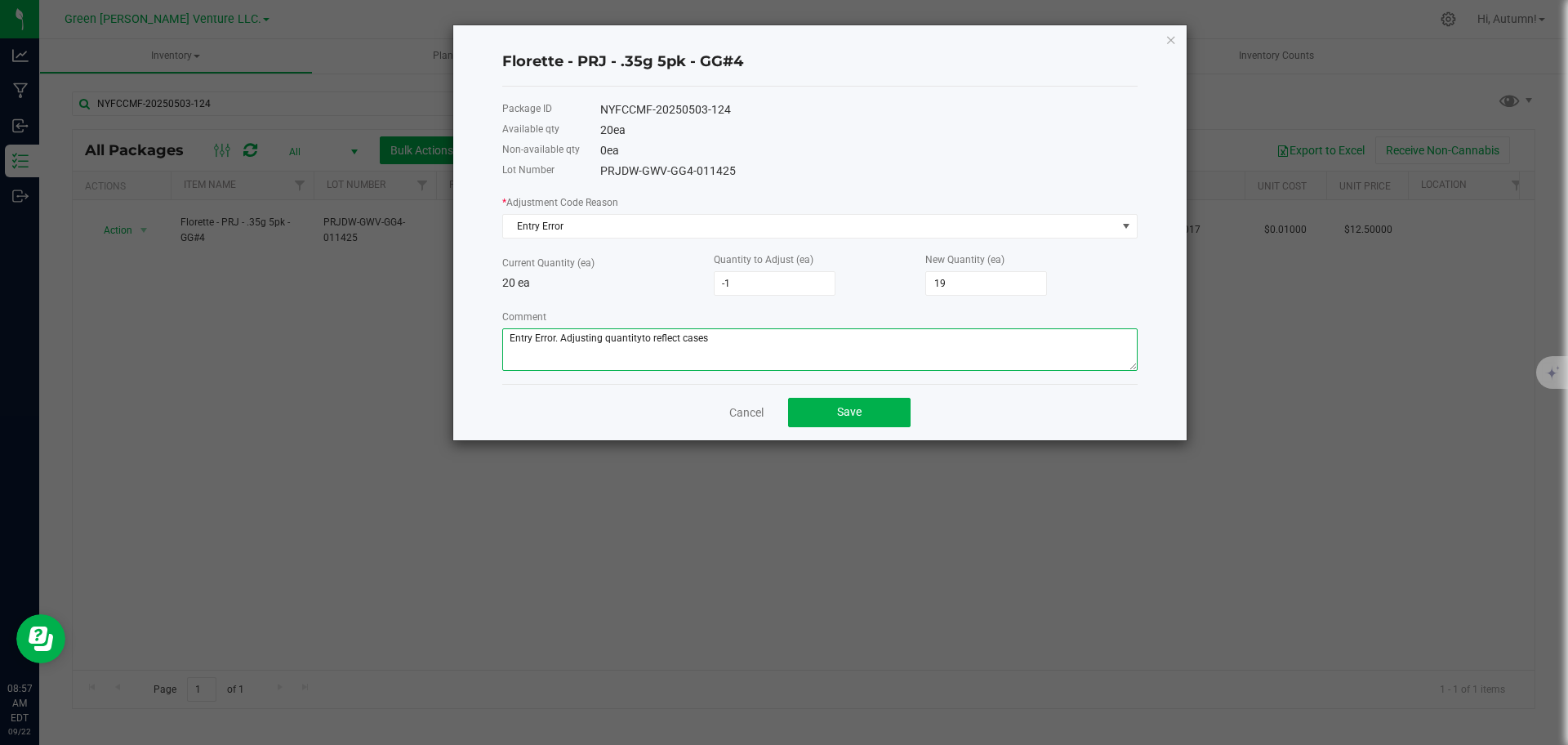
click at [635, 339] on textarea "Comment" at bounding box center [820, 349] width 635 height 42
click at [639, 336] on textarea "Comment" at bounding box center [820, 349] width 635 height 42
type textarea "Entry Error. Adjusting quantityto reflect cases"
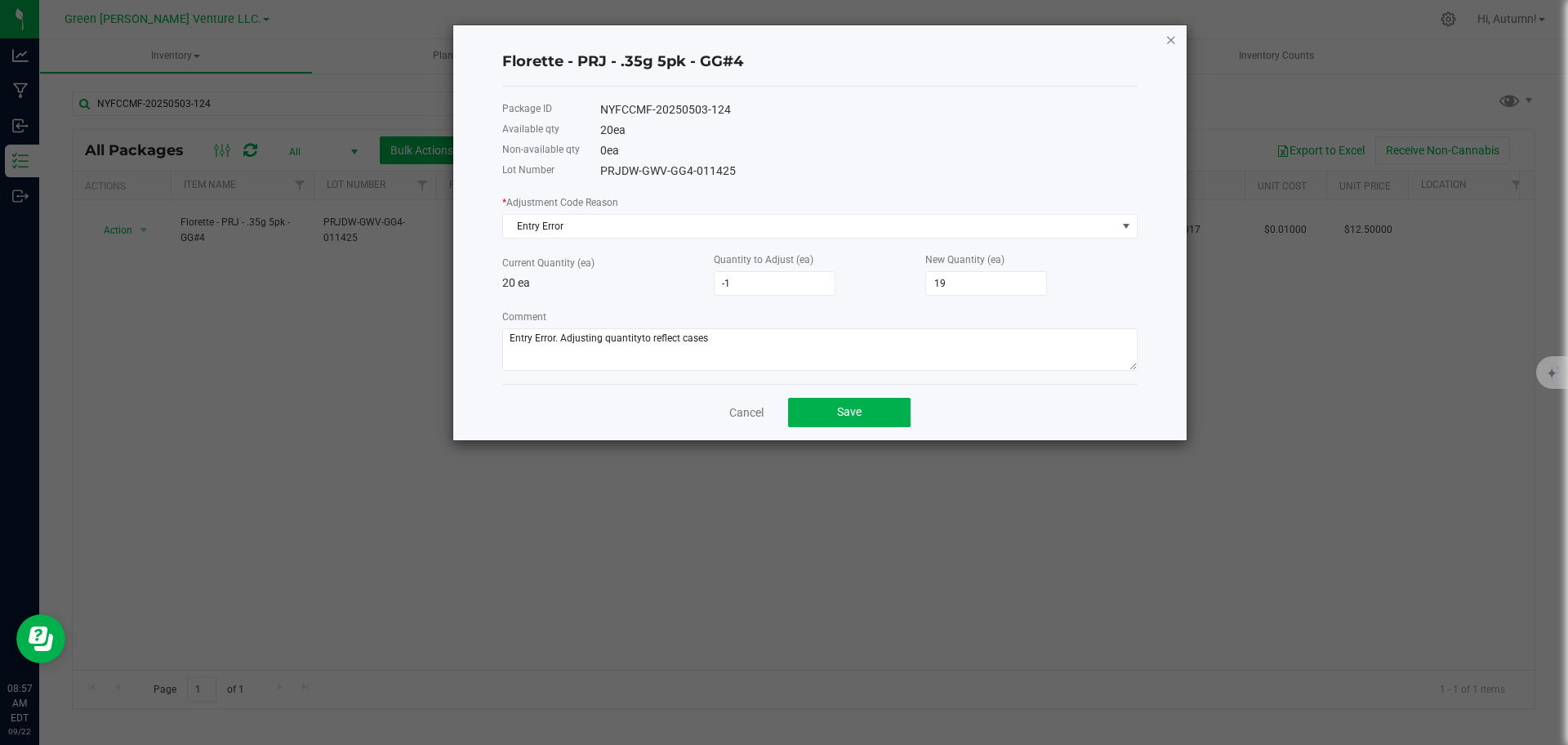
click at [1173, 47] on icon "button" at bounding box center [1170, 39] width 11 height 20
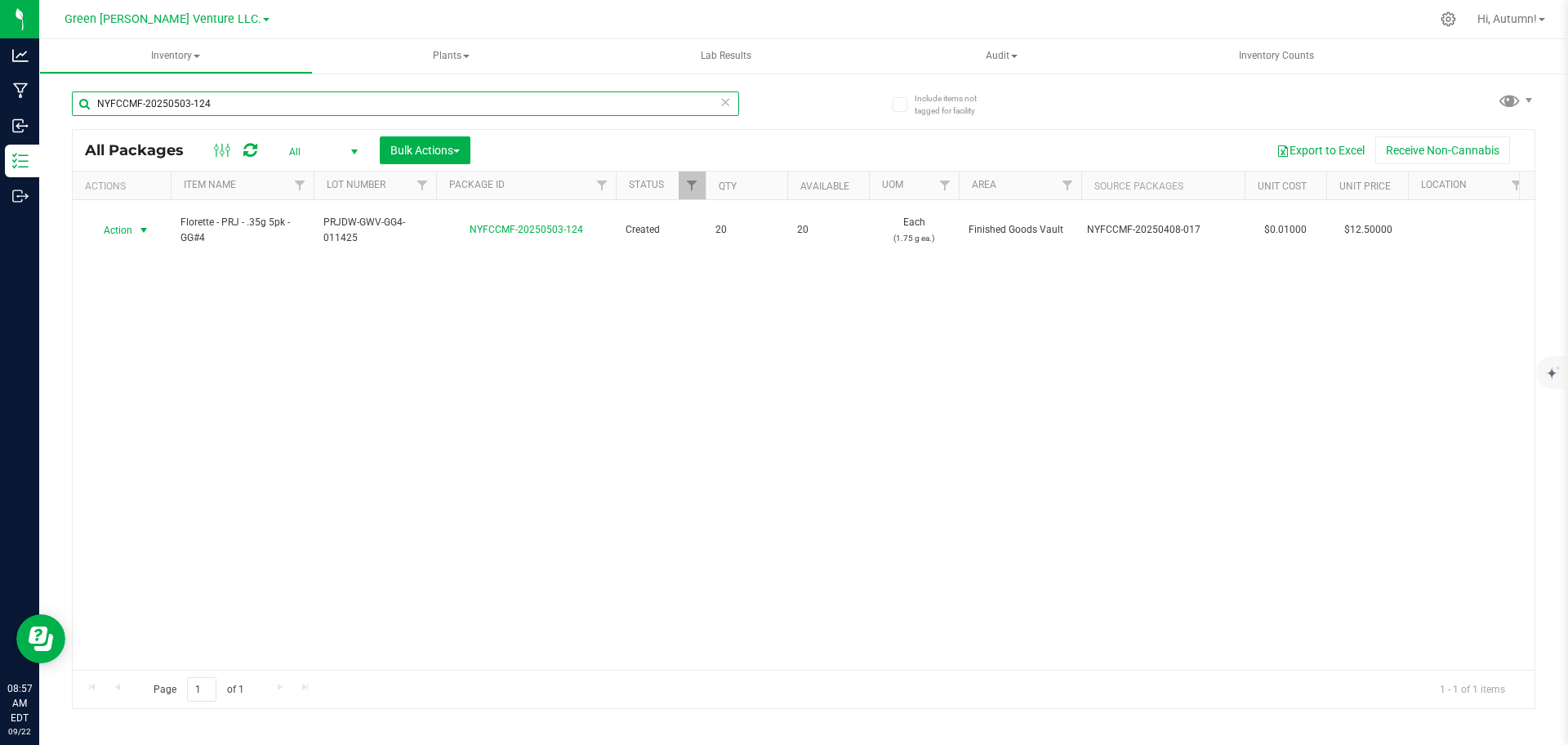
click at [357, 97] on input "NYFCCMF-20250503-124" at bounding box center [405, 104] width 667 height 25
type input "NYFCCMF-20250503-124"
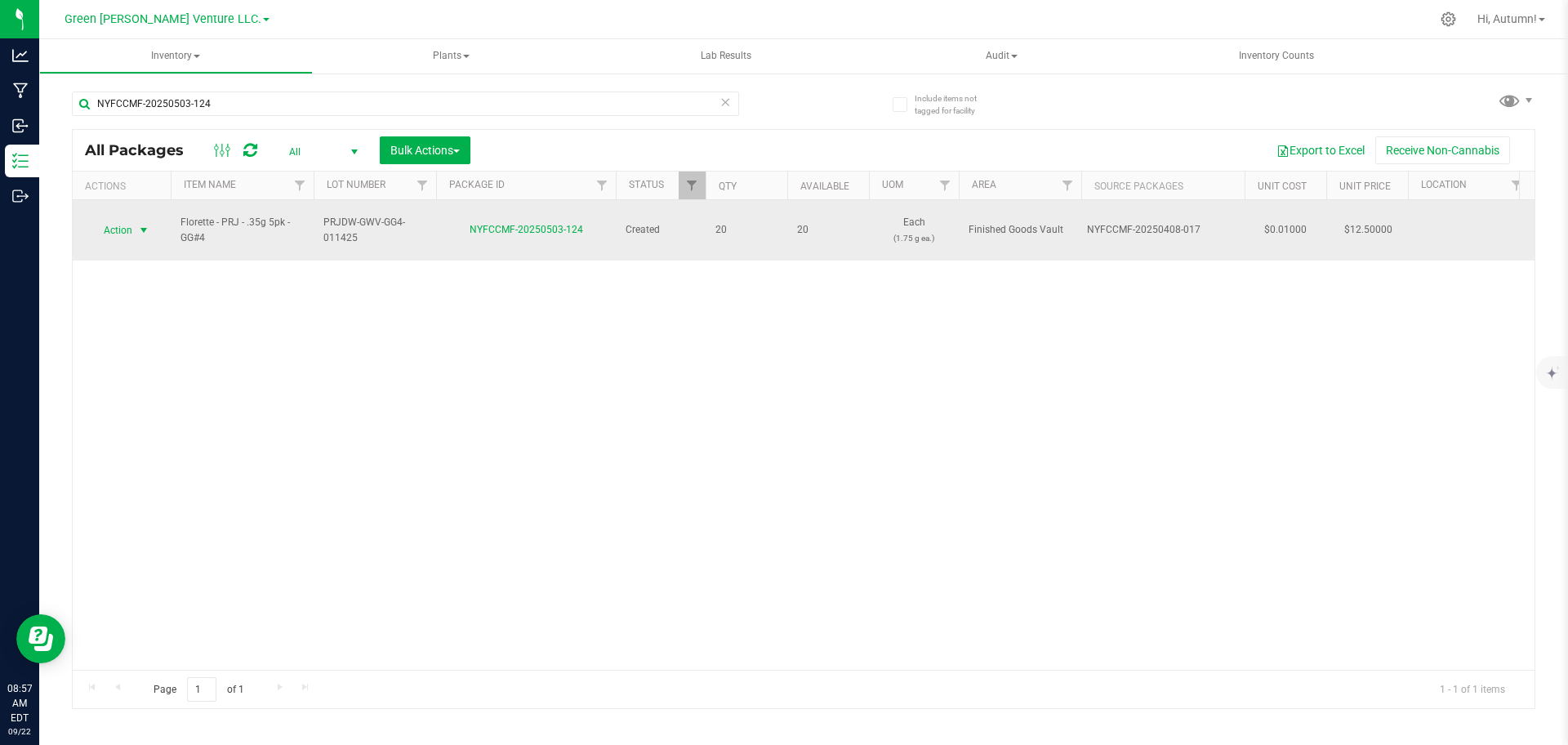
click at [135, 222] on span "select" at bounding box center [144, 230] width 20 height 23
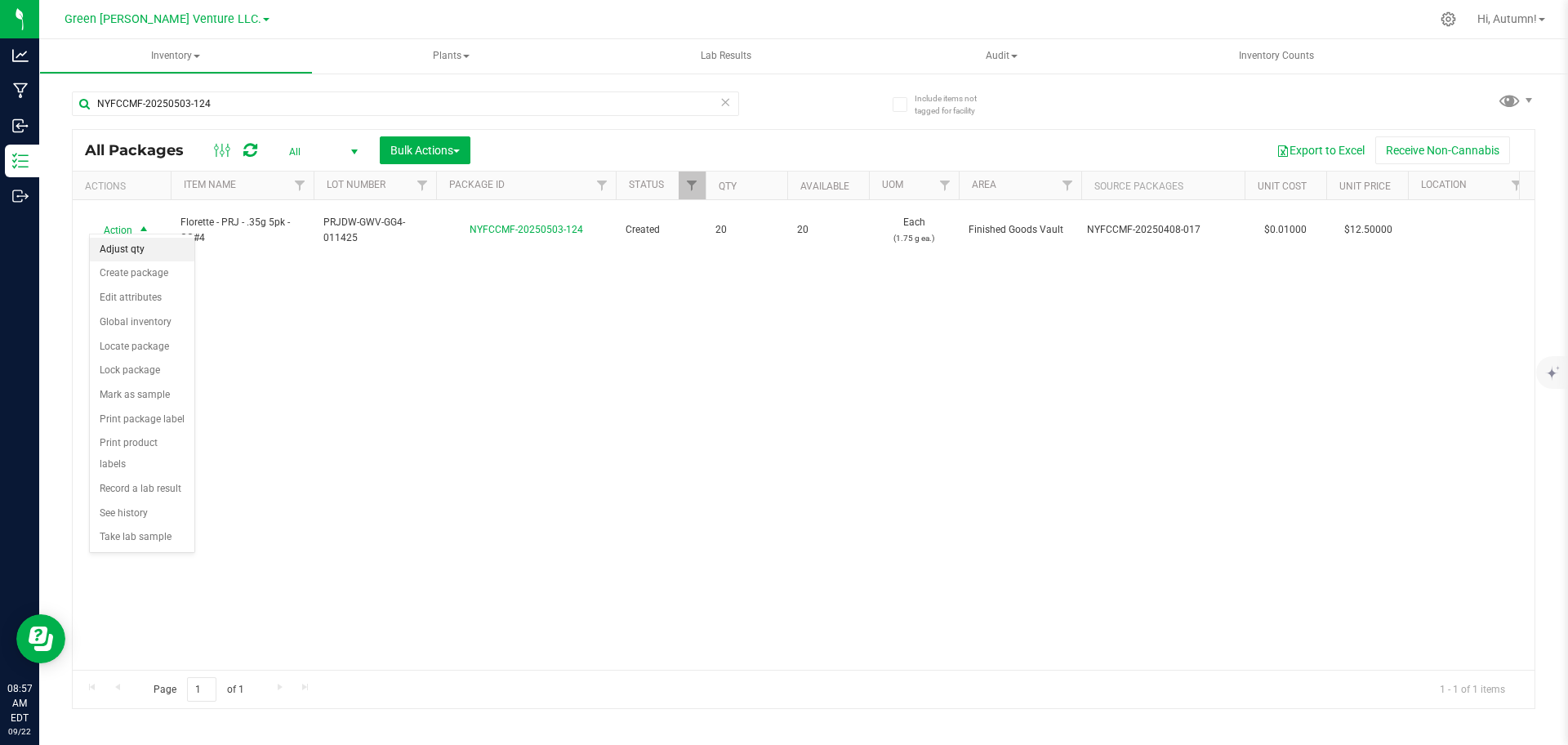
click at [156, 243] on li "Adjust qty" at bounding box center [142, 250] width 104 height 25
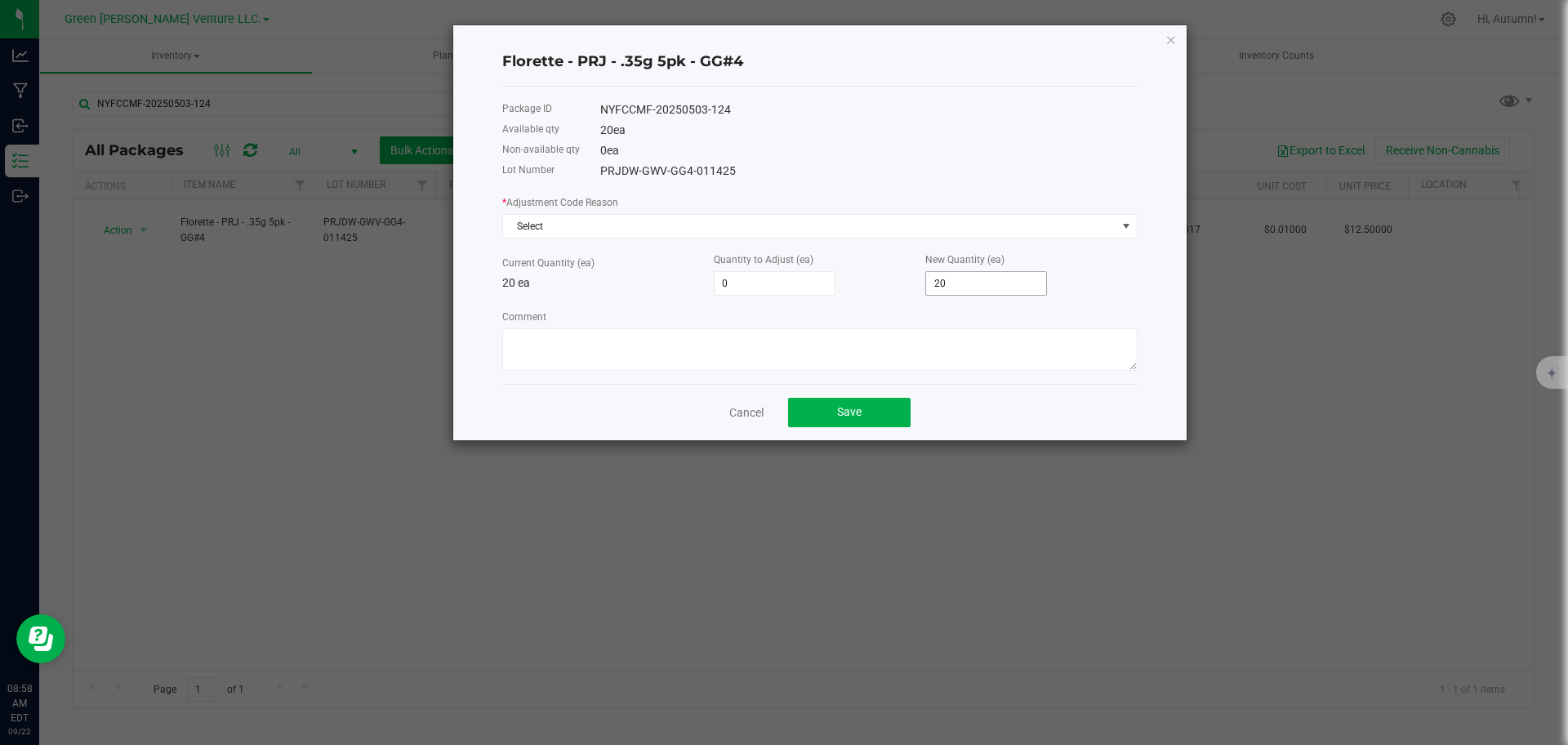
click at [973, 277] on input "20" at bounding box center [985, 283] width 120 height 23
type input "-19"
type input "1"
type input "-9"
type input "11"
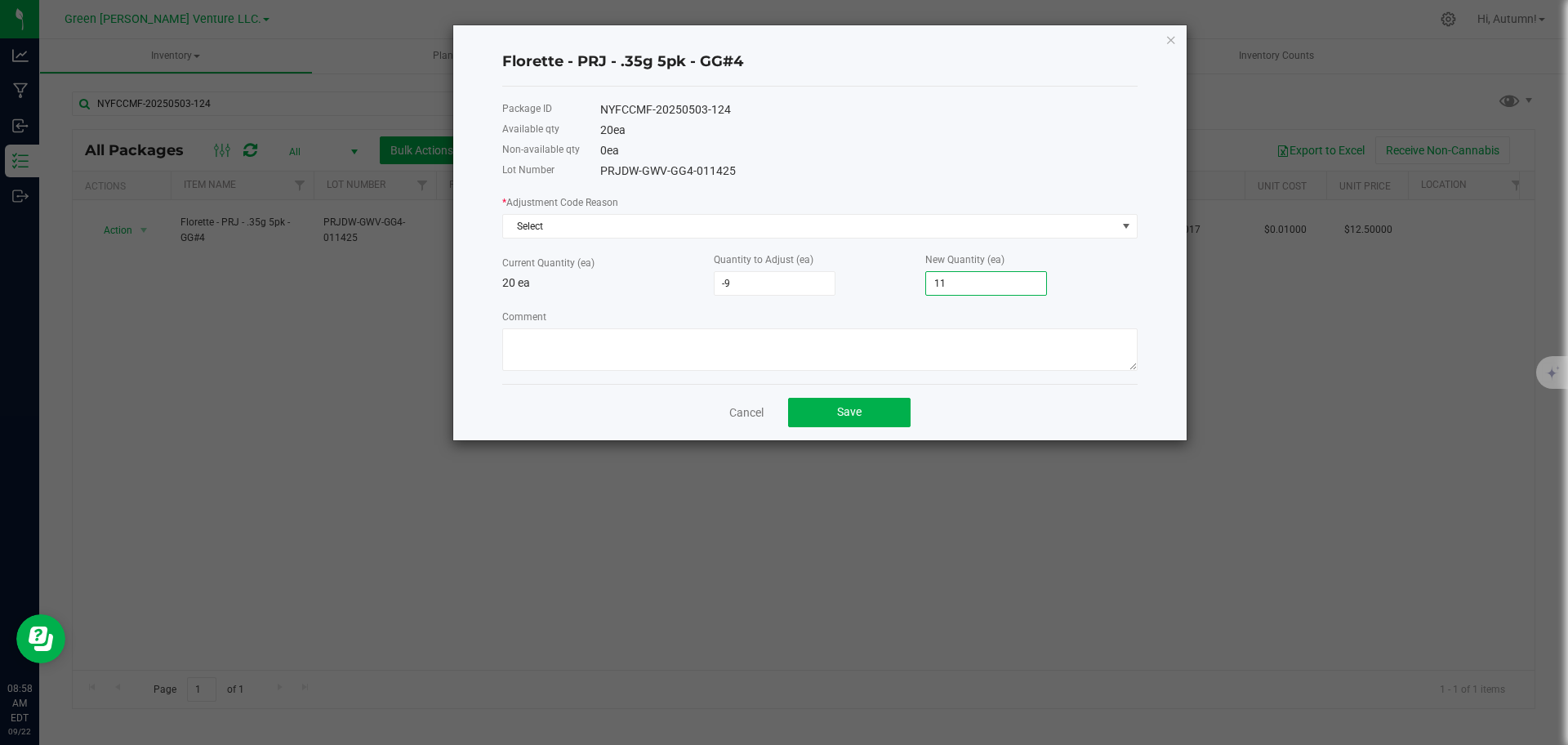
type input "-19"
type input "1"
type input "-20"
type input "-19"
type input "1"
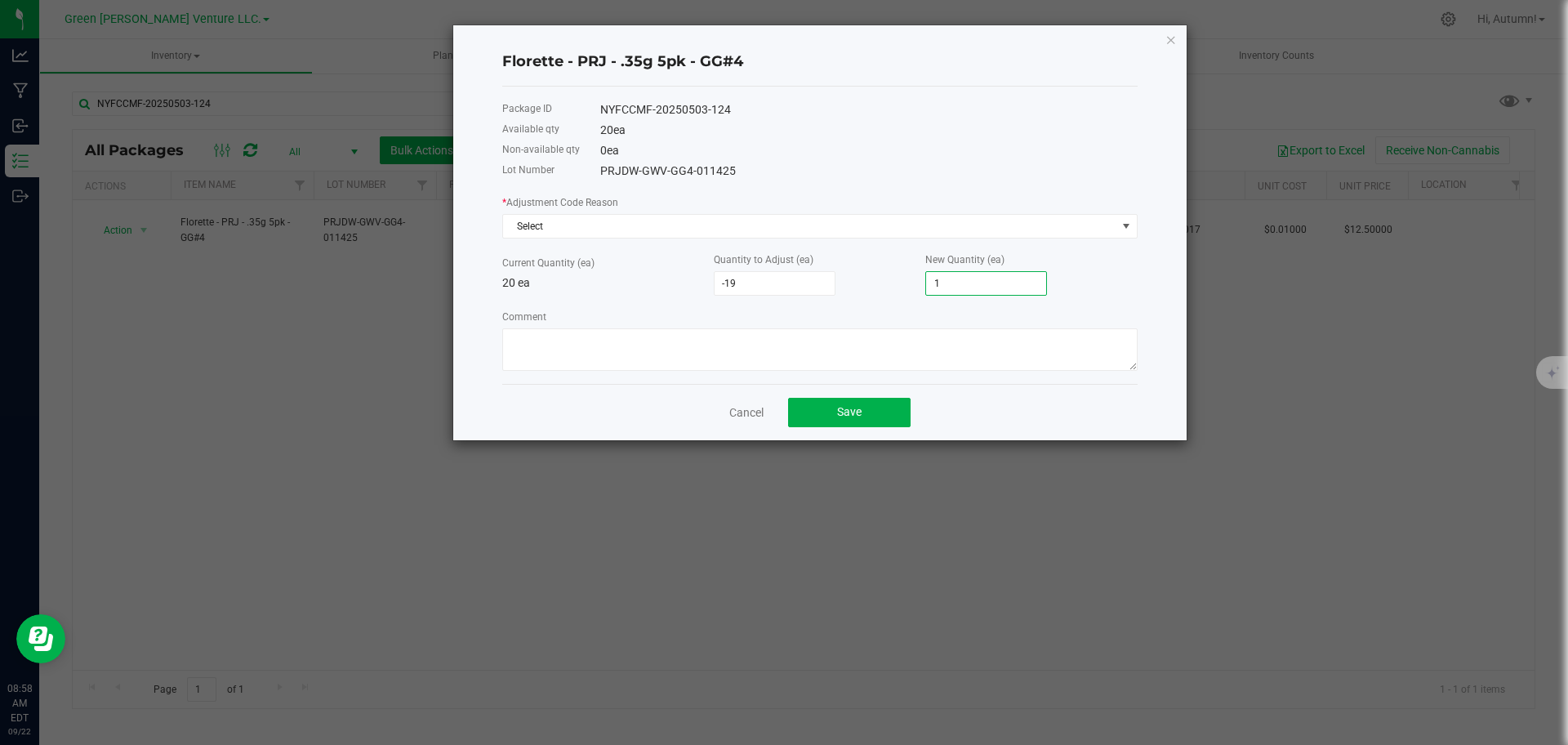
type input "-9"
type input "11"
click at [734, 347] on textarea "Comment" at bounding box center [820, 349] width 635 height 42
click at [575, 228] on span "Select" at bounding box center [809, 226] width 613 height 23
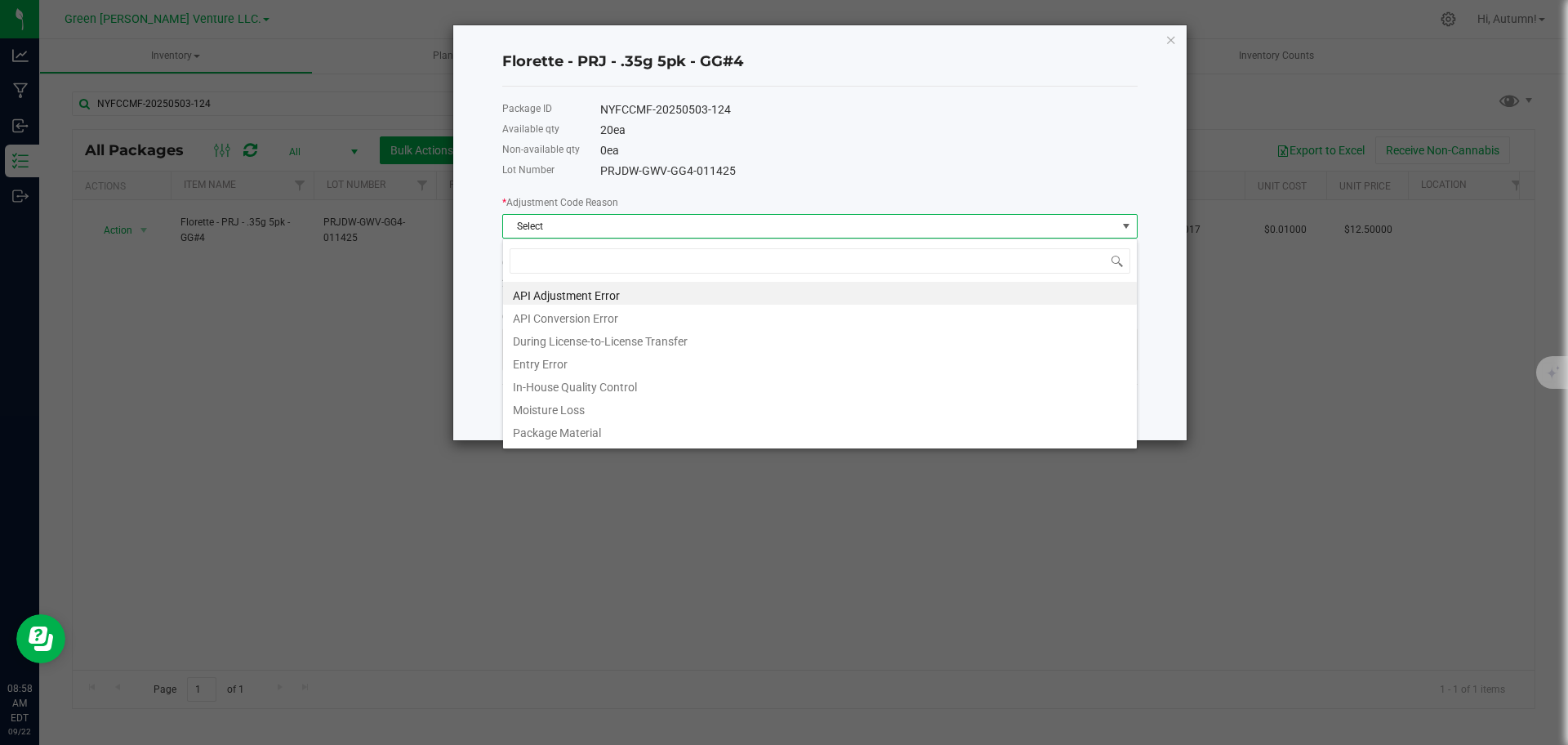
click at [469, 317] on div "Florette - PRJ - .35g 5pk - GG#4 Package ID NYFCCMF-20250503-124 Available qty …" at bounding box center [820, 233] width 733 height 415
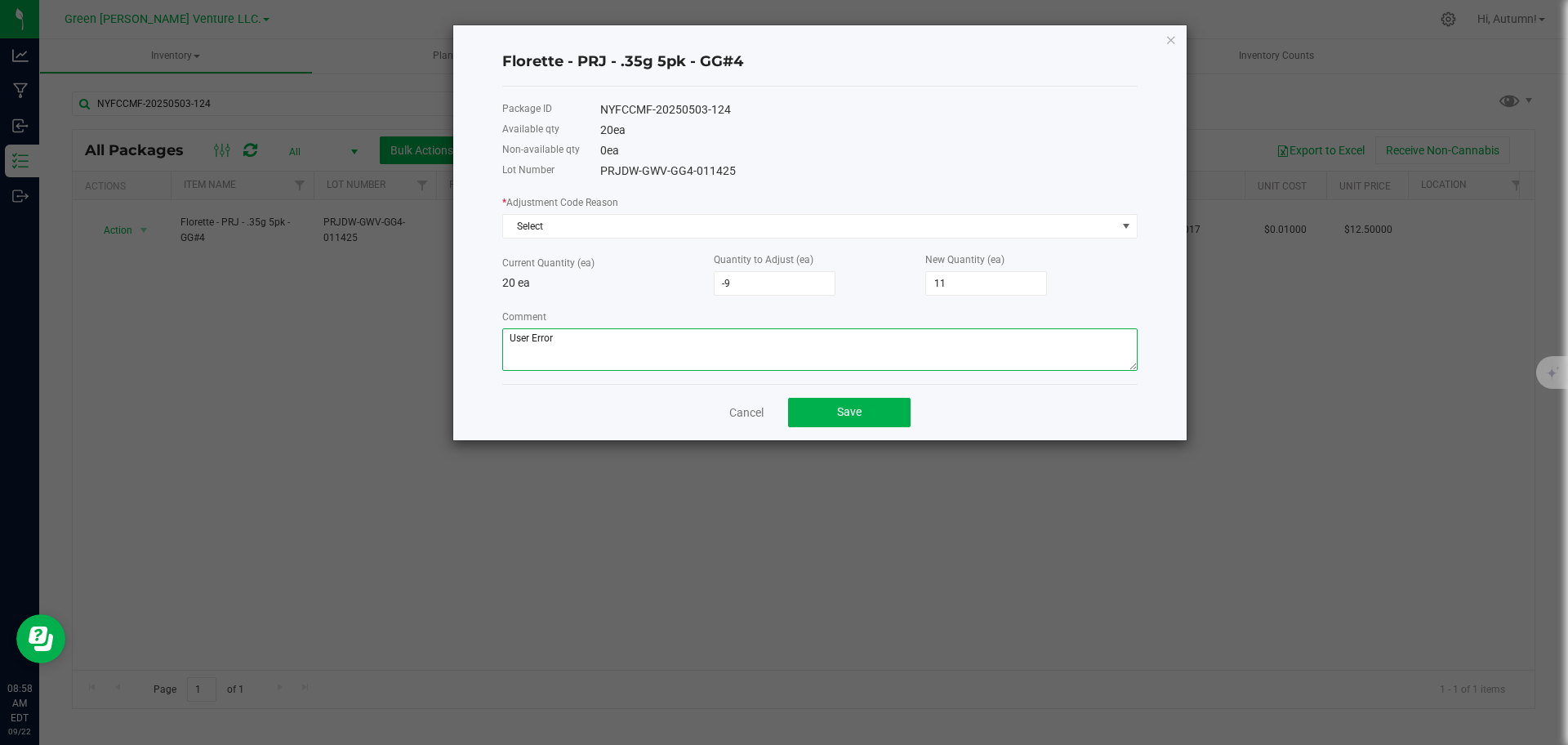
click at [560, 341] on textarea "Comment" at bounding box center [820, 349] width 635 height 42
type textarea "Entry Error. Adjusting quantity to reflect cases"
click at [807, 402] on button "Save" at bounding box center [849, 412] width 122 height 30
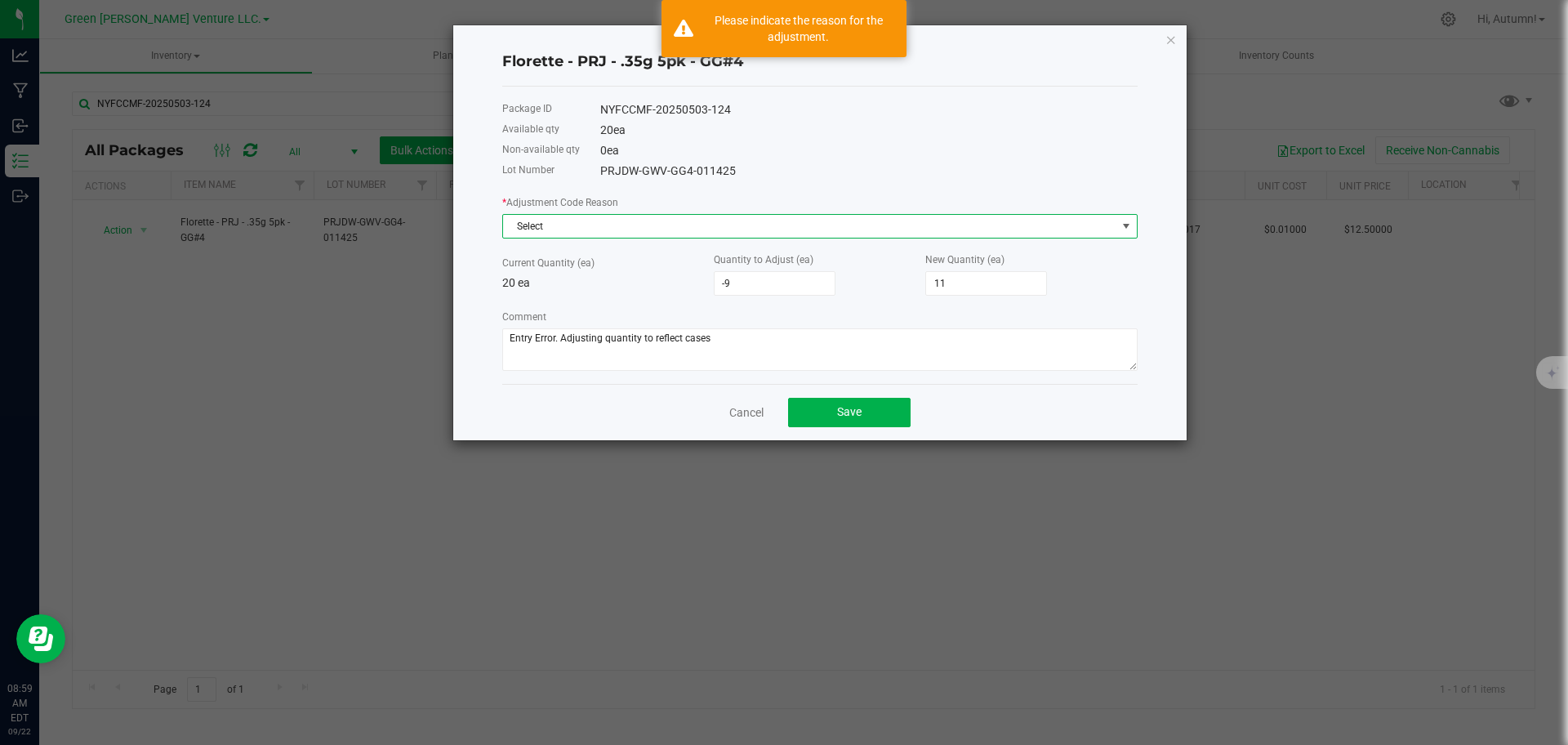
click at [745, 233] on span "Select" at bounding box center [809, 226] width 613 height 23
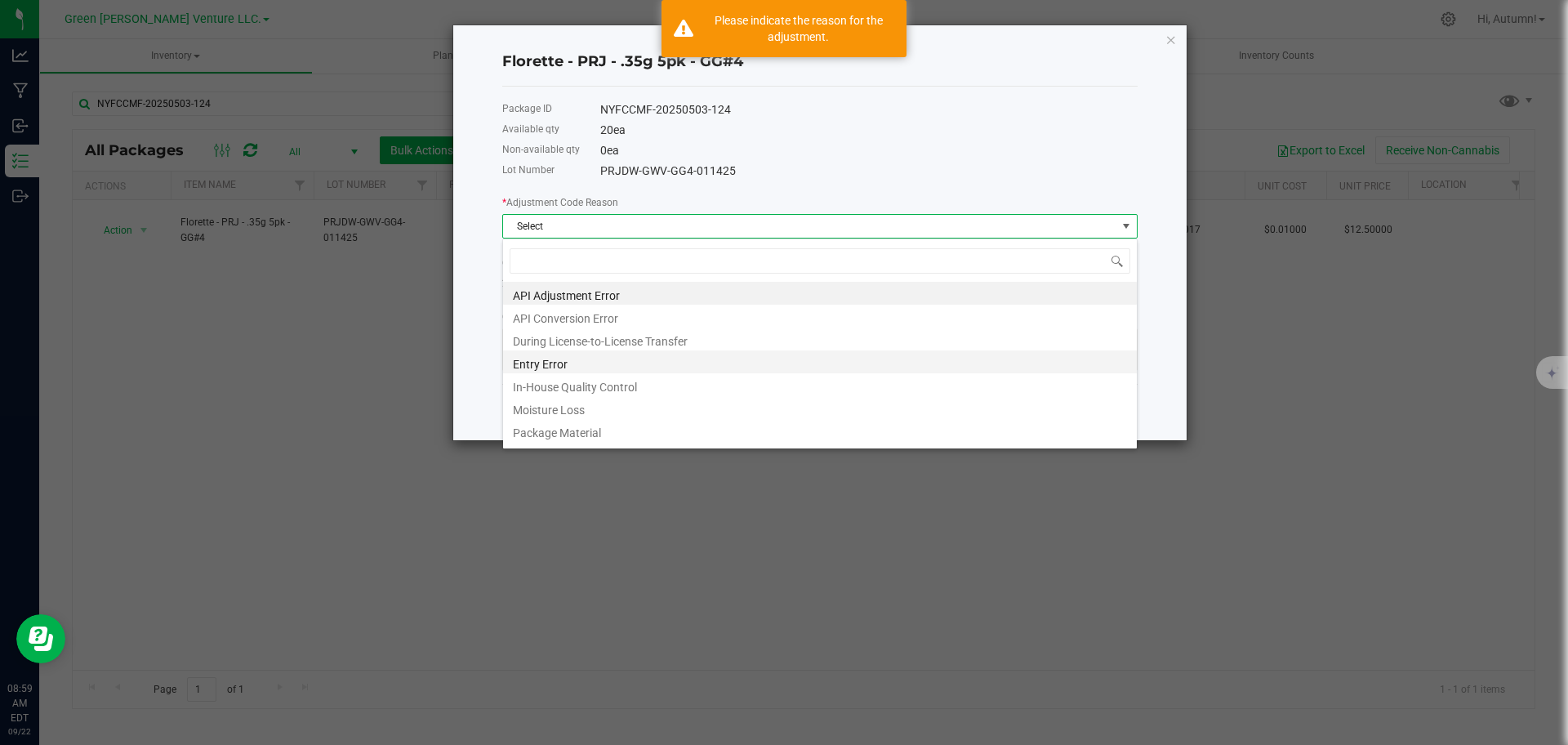
click at [589, 366] on li "Entry Error" at bounding box center [820, 361] width 634 height 23
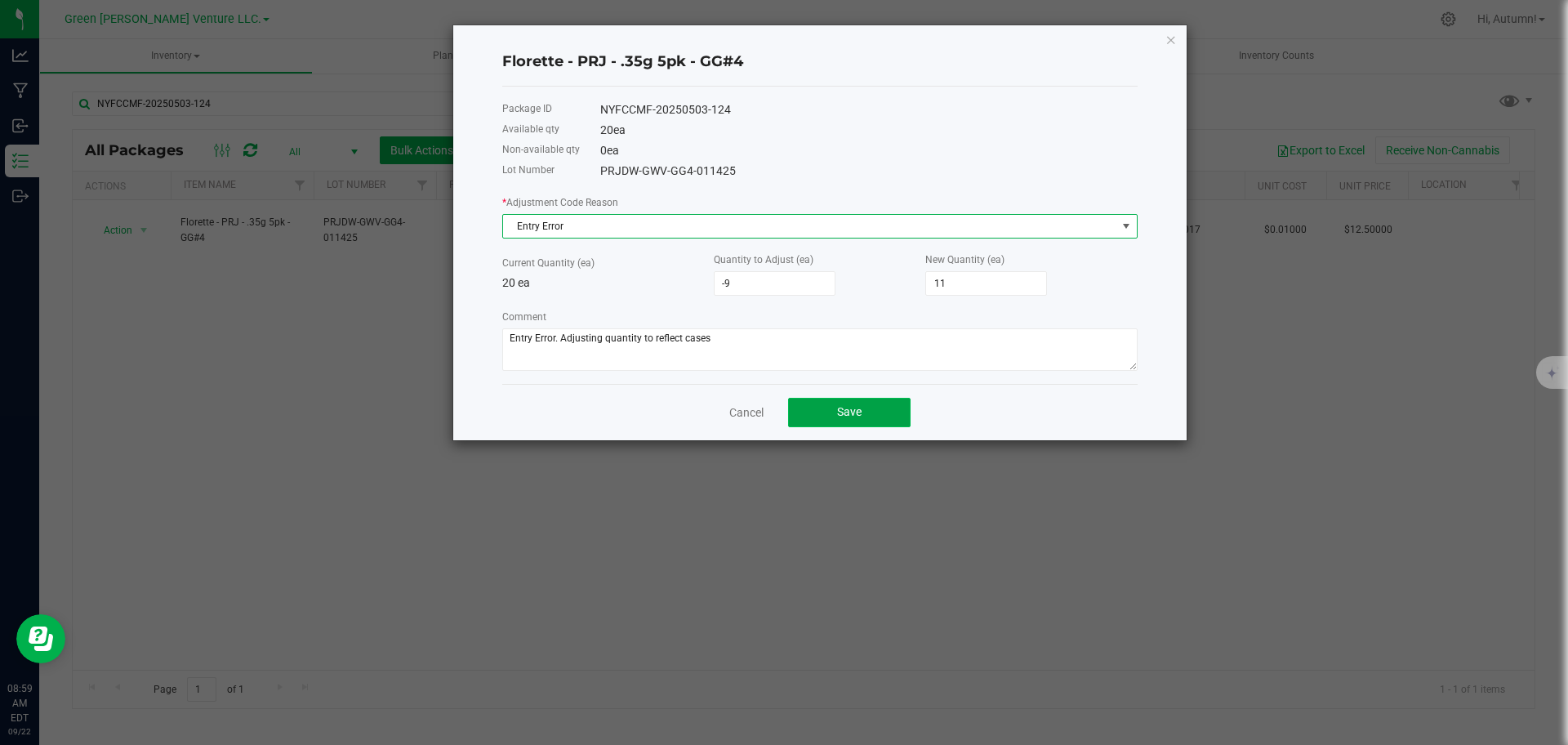
click at [828, 417] on button "Save" at bounding box center [849, 412] width 122 height 30
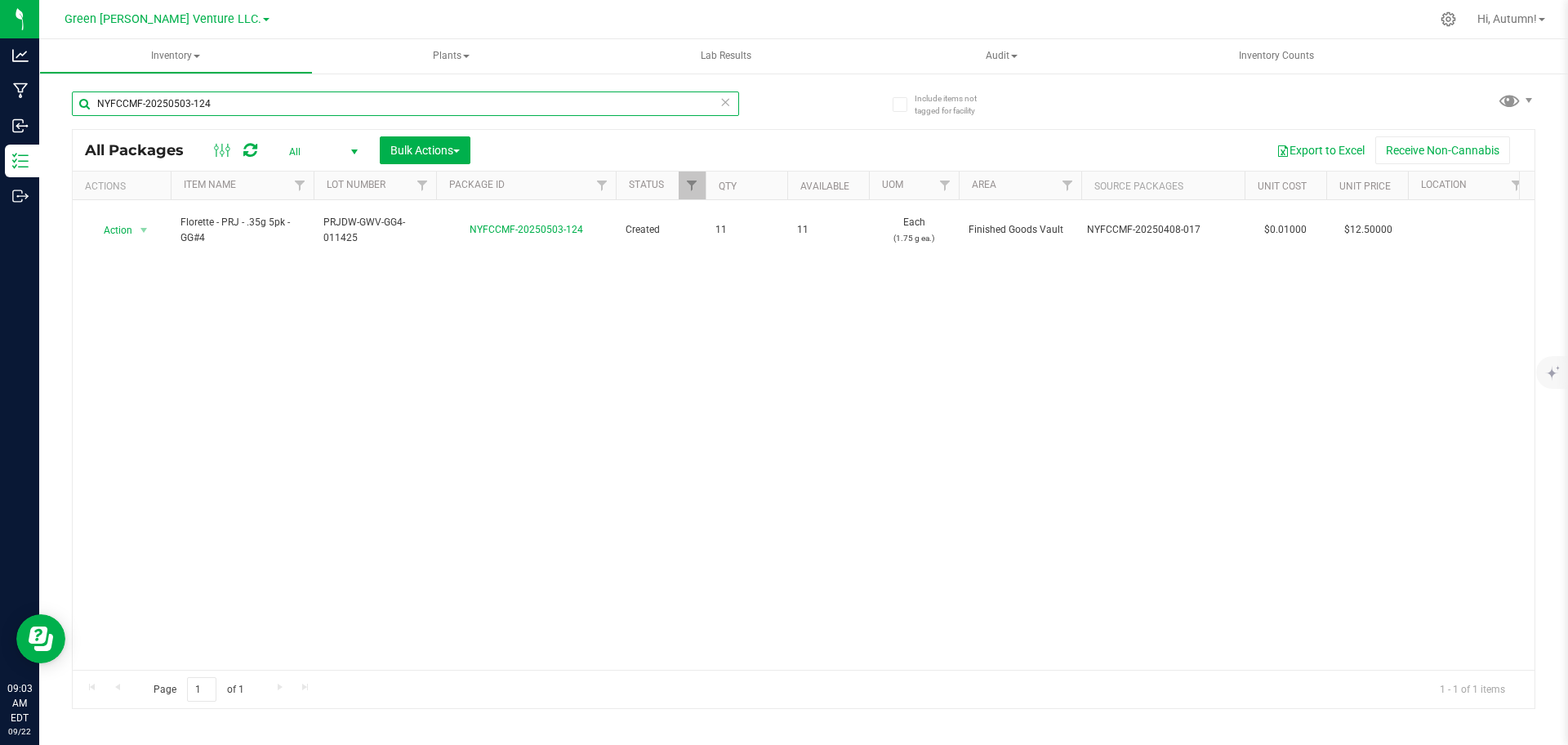
click at [300, 104] on input "NYFCCMF-20250503-124" at bounding box center [405, 104] width 667 height 25
type input "N"
type input "NYFCCMF-20250503-135"
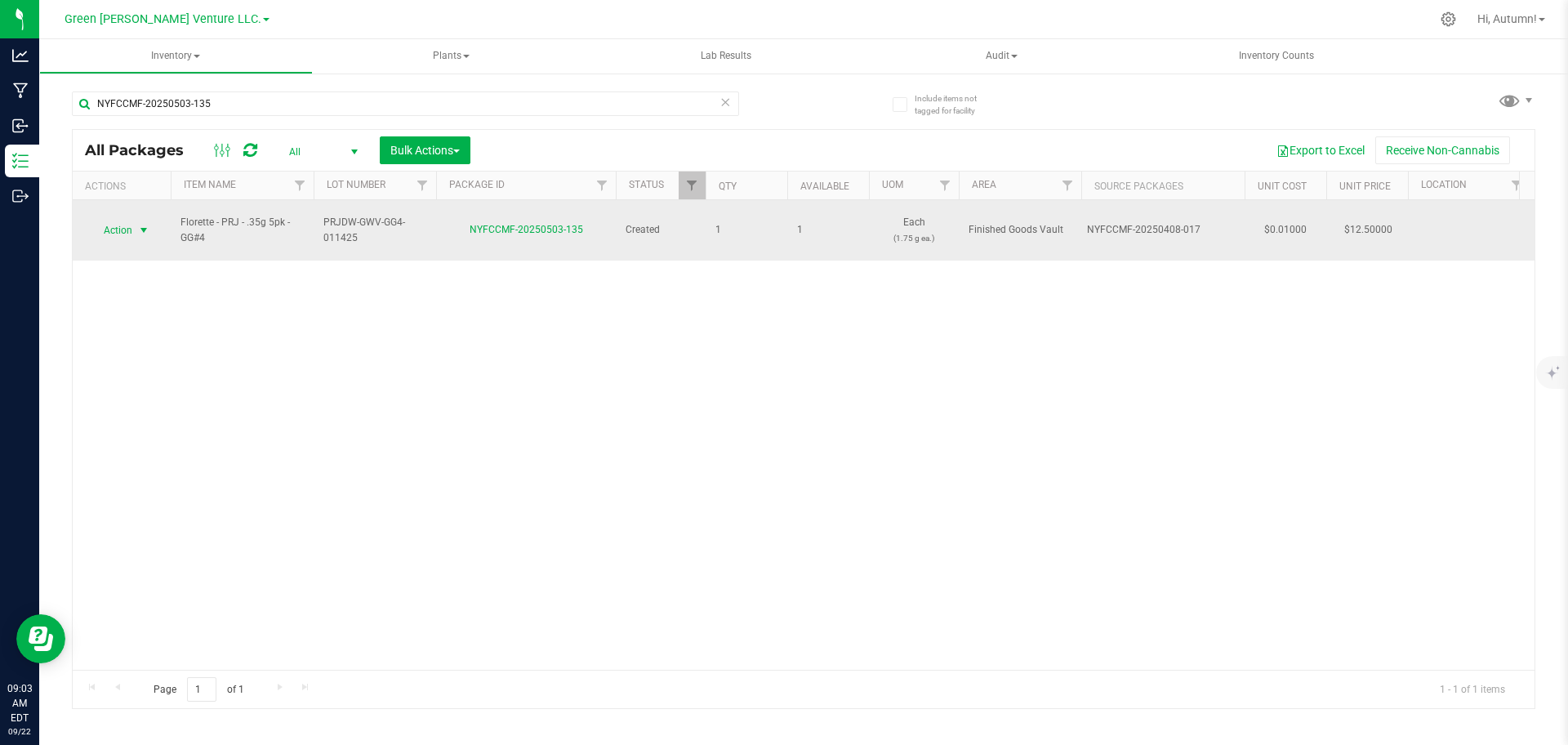
click at [141, 225] on span "select" at bounding box center [144, 229] width 13 height 13
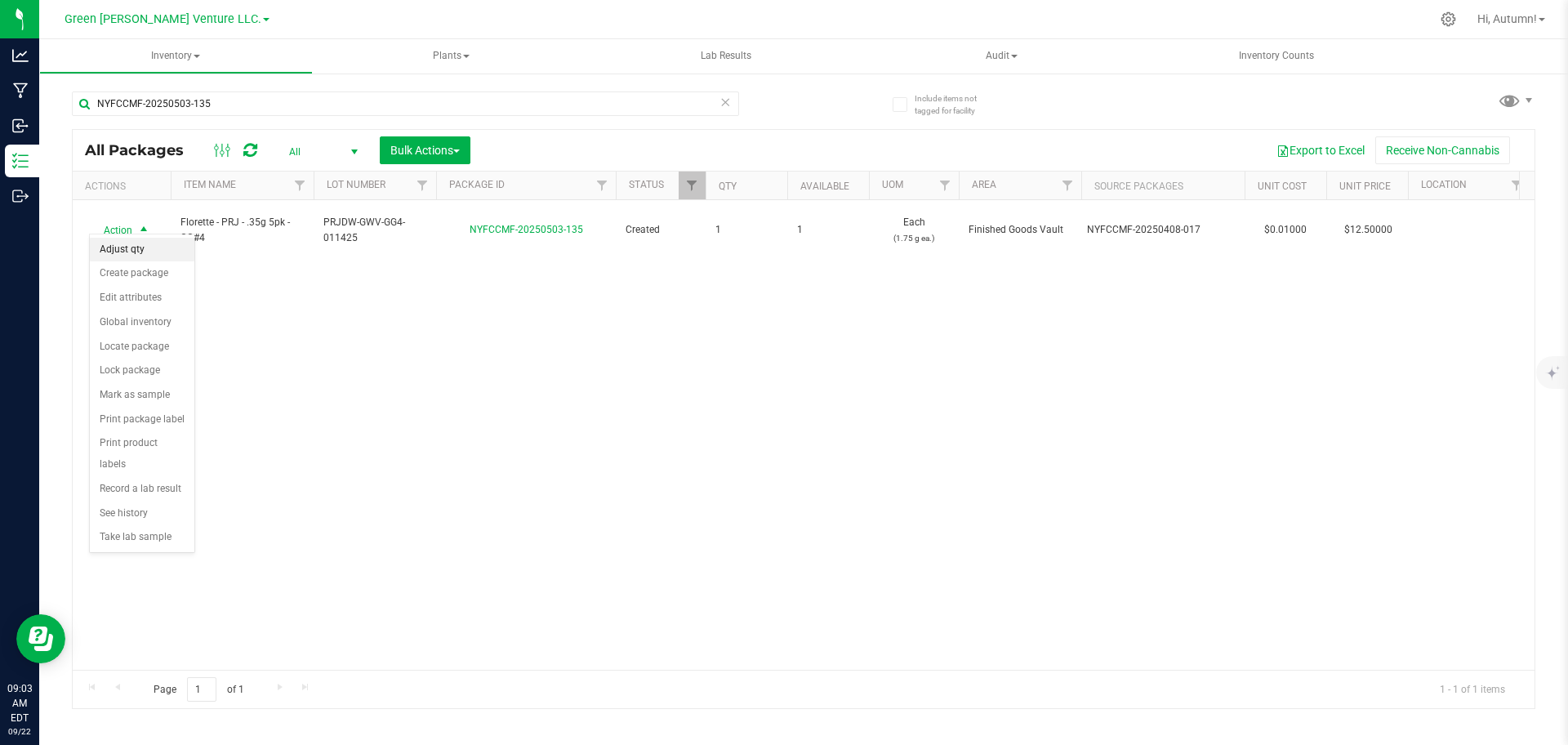
click at [144, 255] on li "Adjust qty" at bounding box center [142, 250] width 104 height 25
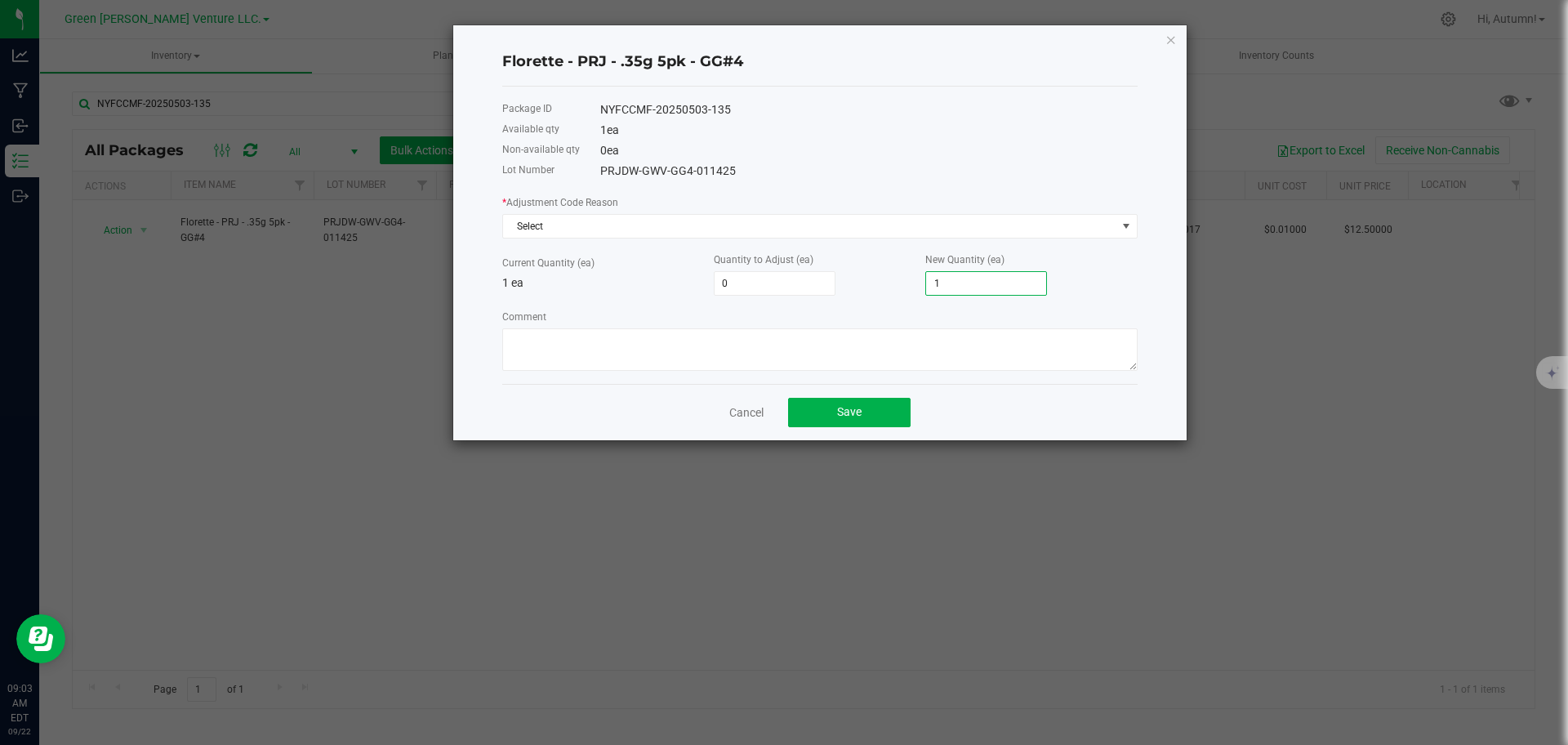
click at [977, 287] on input "1" at bounding box center [985, 283] width 120 height 23
type input "-1"
type input "0"
type input "1"
type input "9"
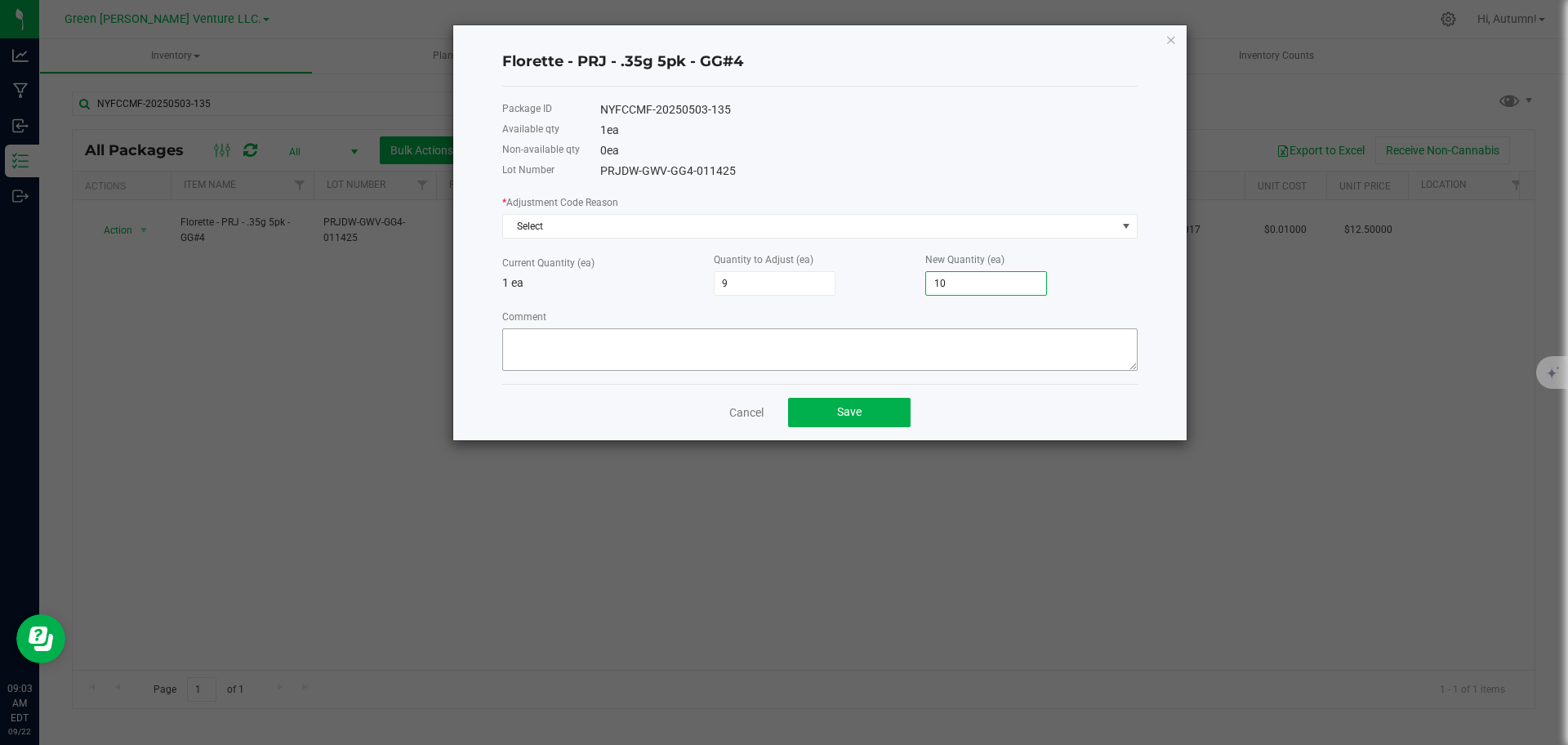
type input "10"
click at [791, 335] on textarea "Comment" at bounding box center [820, 349] width 635 height 42
type textarea "Entry Error. Adjusted quantity to reflect case count"
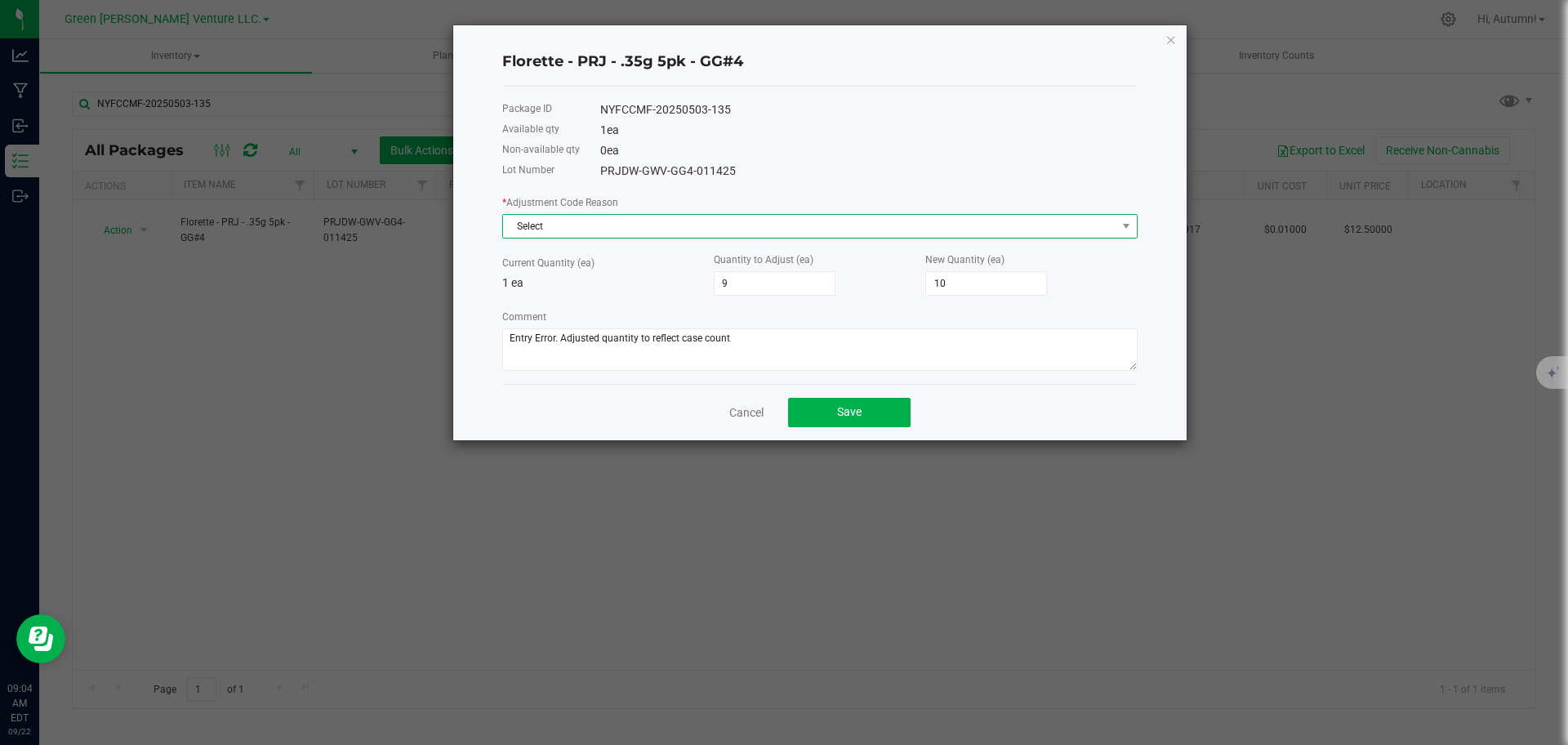
click at [837, 217] on span "Select" at bounding box center [809, 226] width 613 height 23
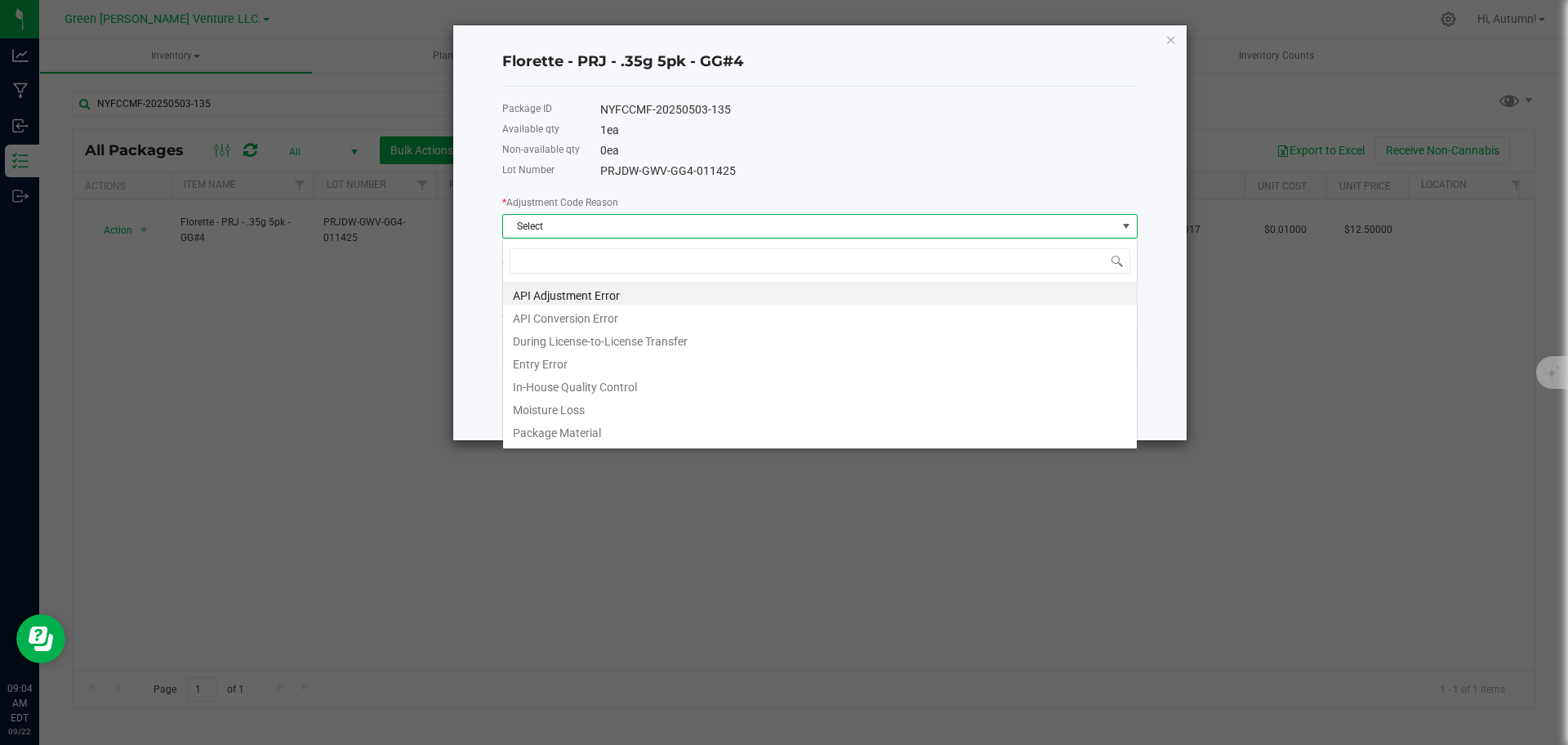
scroll to position [25, 635]
click at [663, 355] on li "Entry Error" at bounding box center [820, 361] width 634 height 23
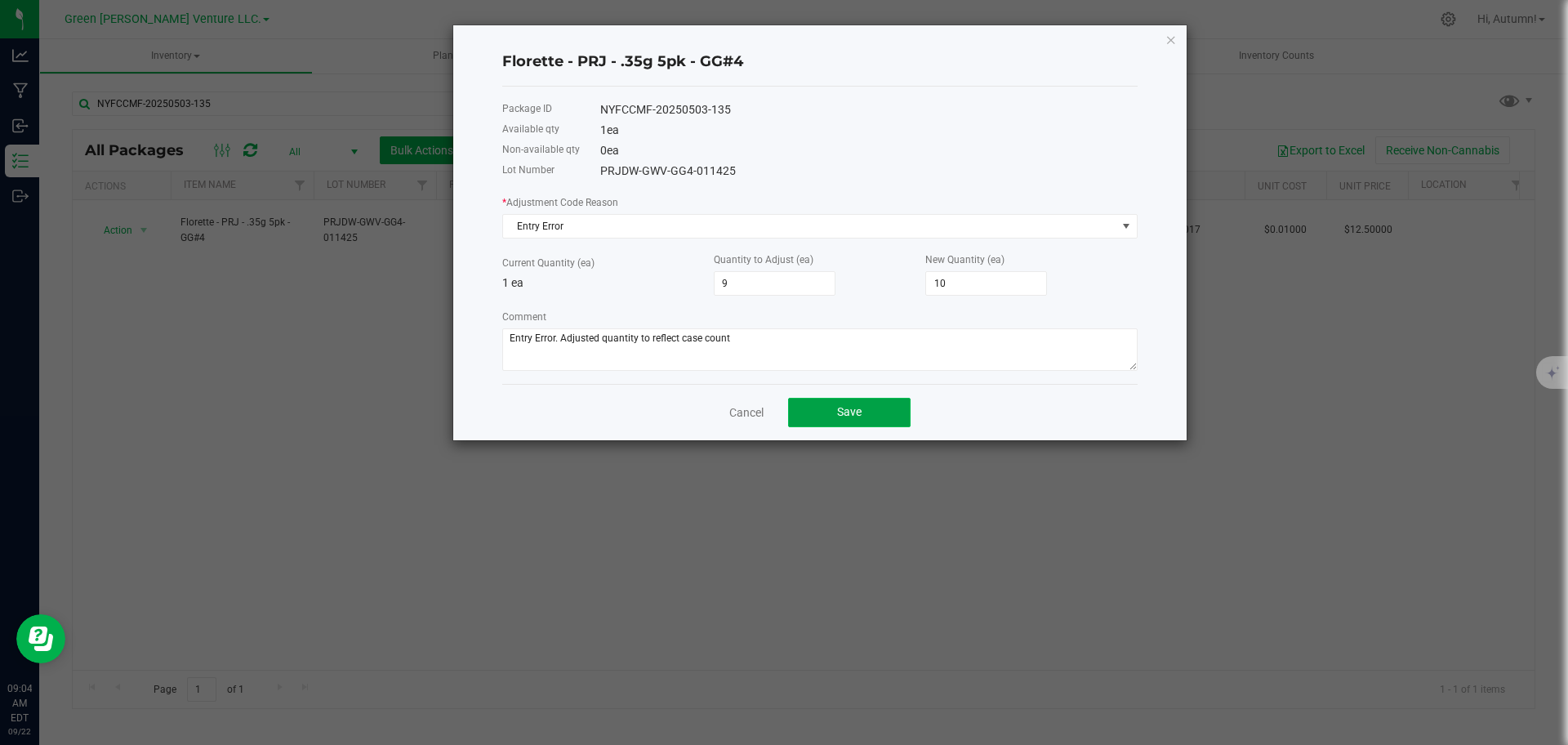
click at [876, 409] on button "Save" at bounding box center [849, 412] width 122 height 30
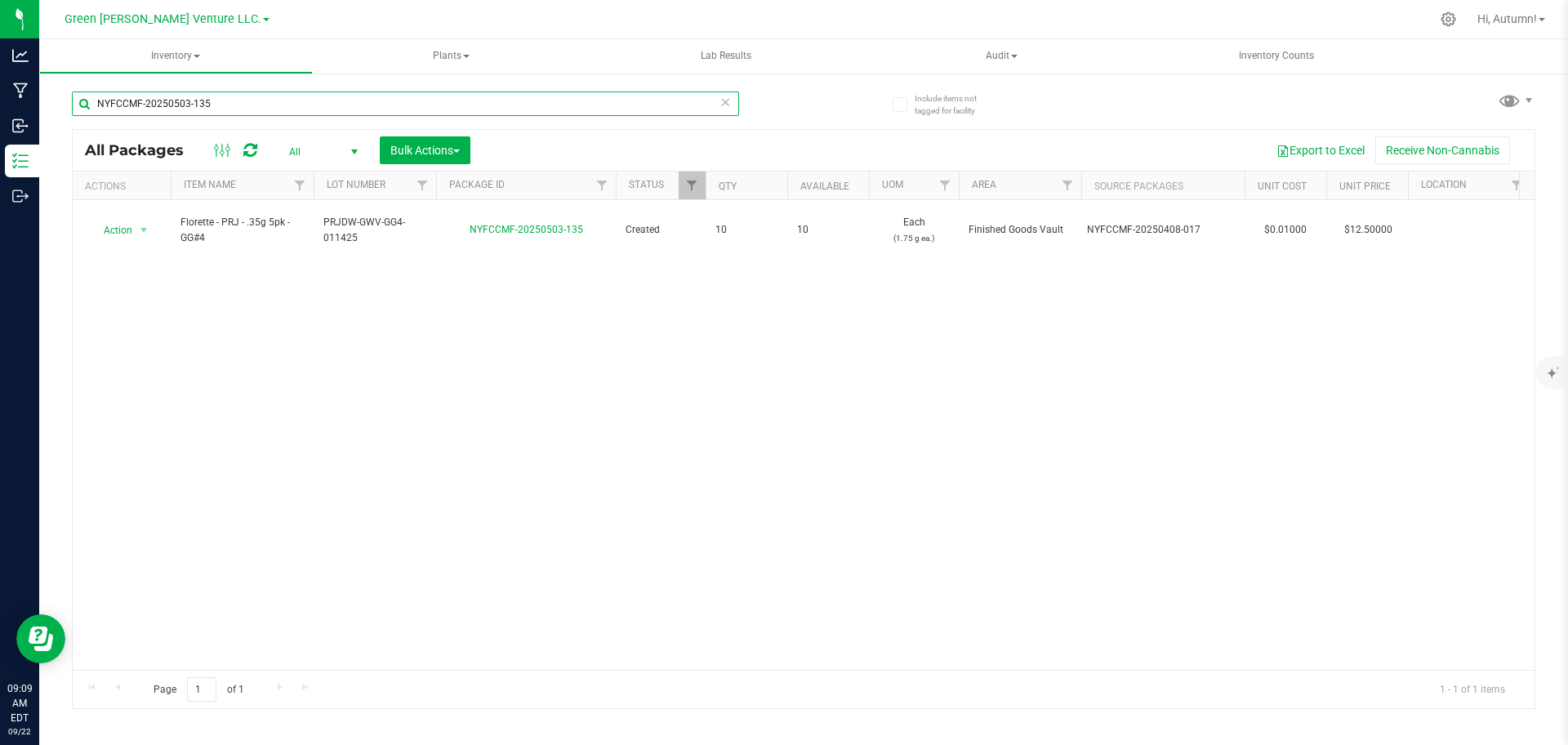
drag, startPoint x: 346, startPoint y: 94, endPoint x: 335, endPoint y: 108, distance: 17.8
click at [335, 108] on input "NYFCCMF-20250503-135" at bounding box center [405, 104] width 667 height 25
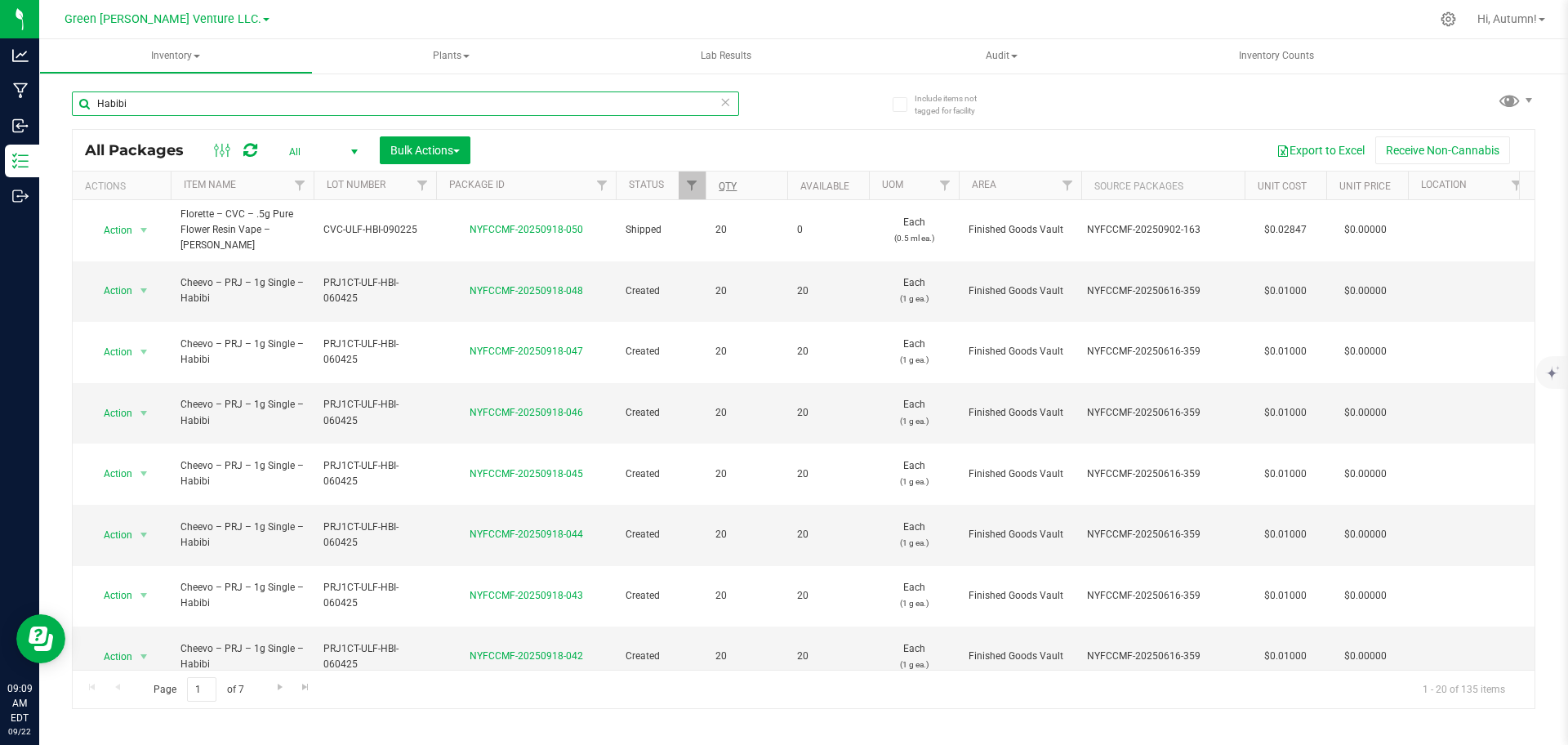
type input "Habibi"
click at [736, 186] on link "Qty" at bounding box center [727, 185] width 18 height 11
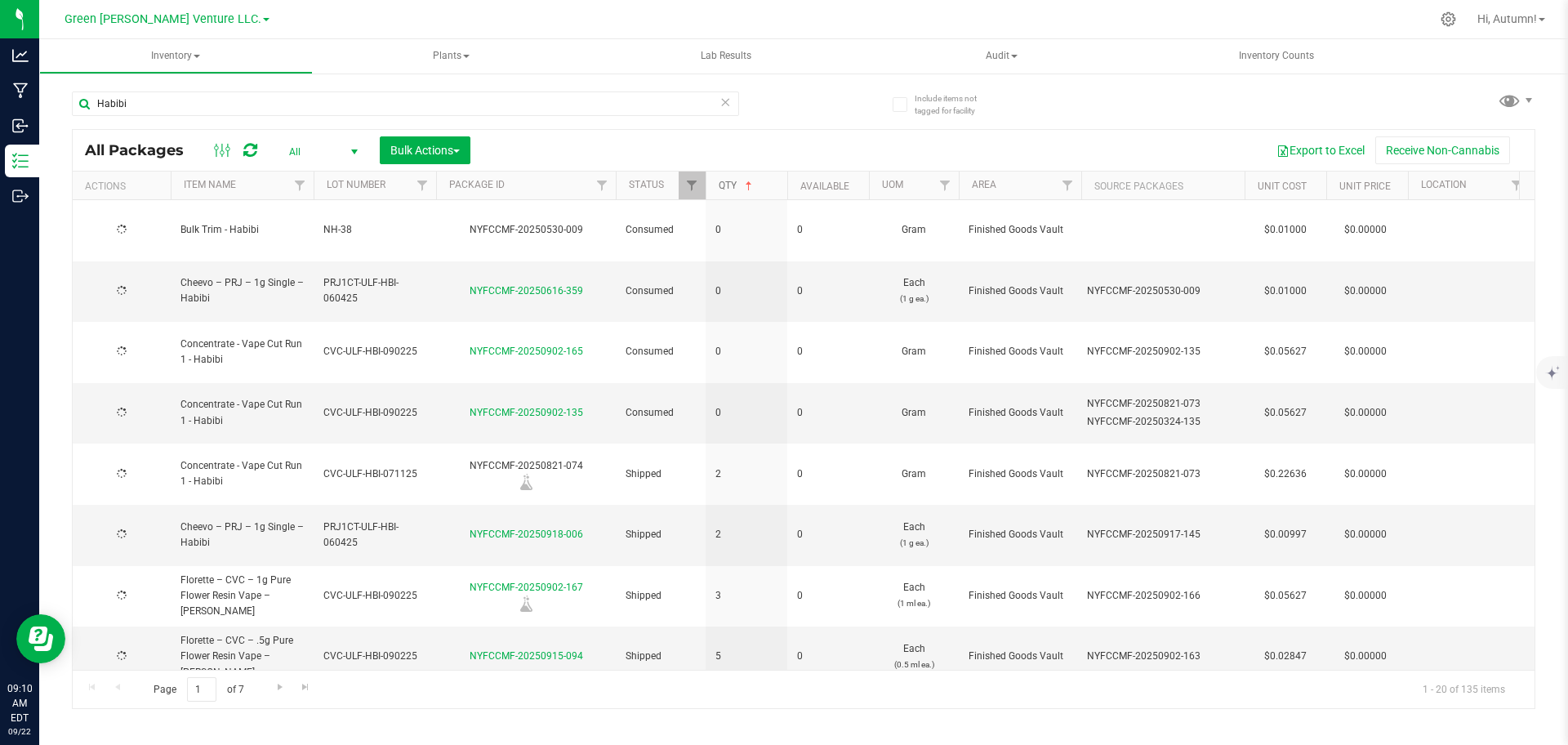
click at [736, 186] on link "Qty" at bounding box center [736, 185] width 37 height 11
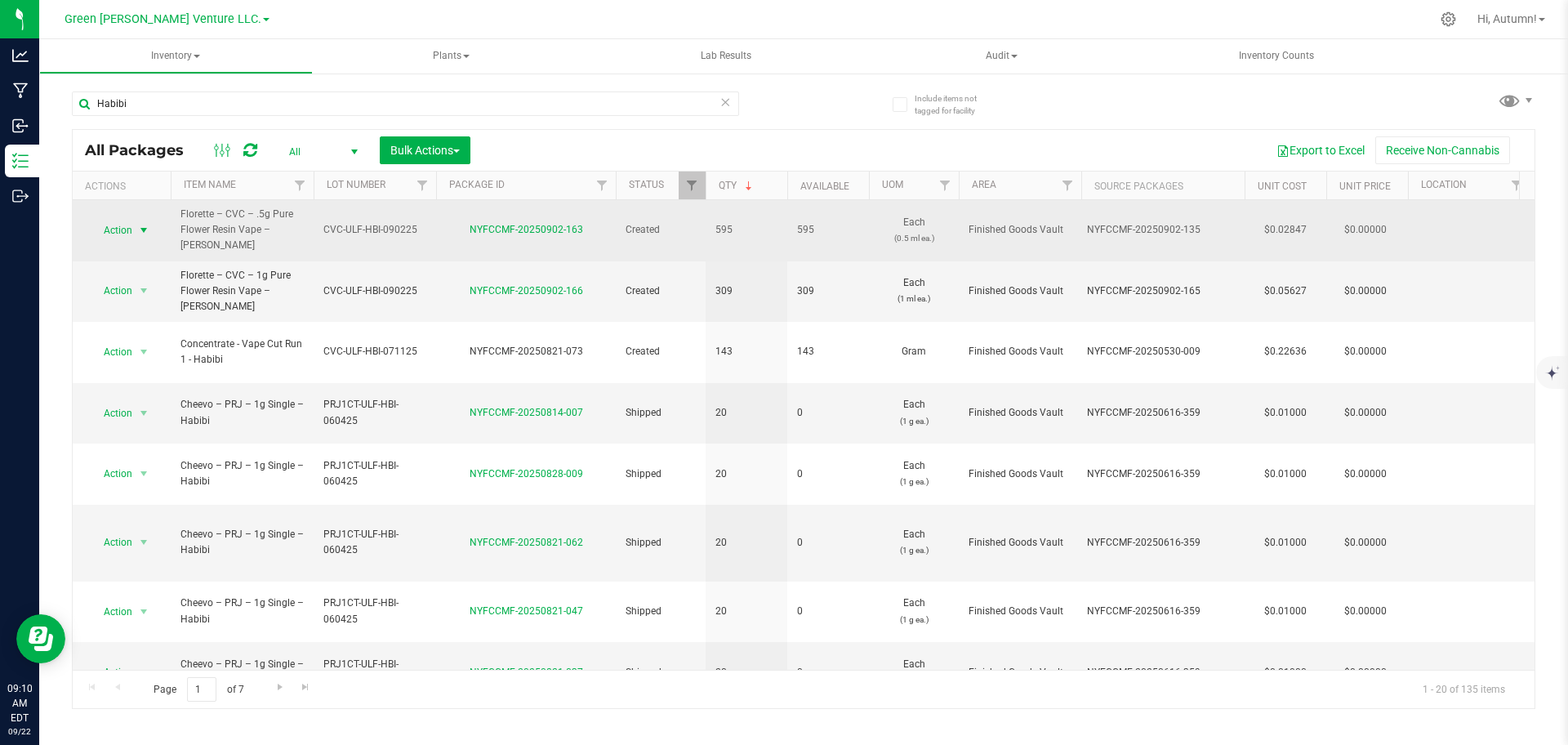
click at [129, 227] on span "Action" at bounding box center [111, 230] width 44 height 23
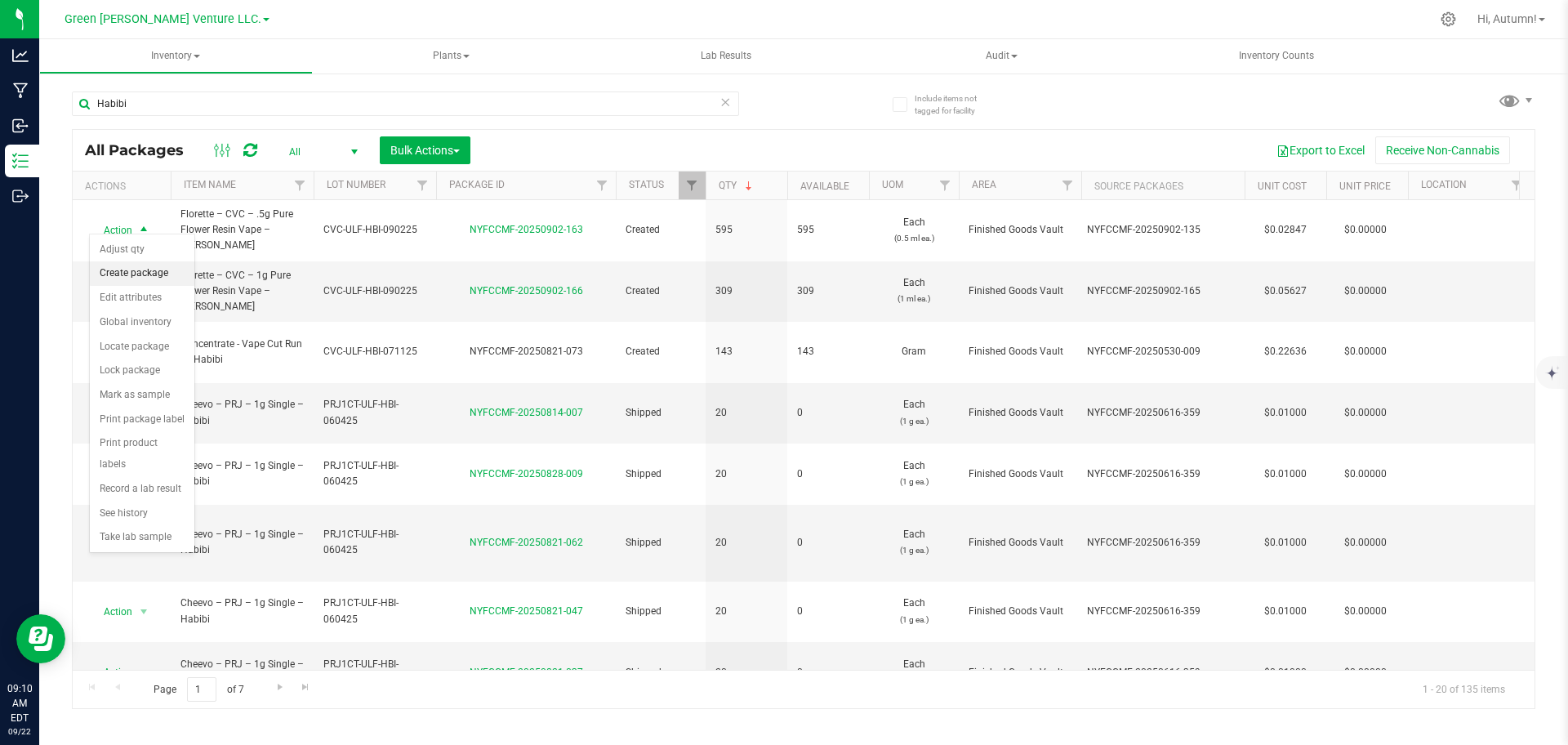
click at [151, 269] on li "Create package" at bounding box center [142, 274] width 104 height 25
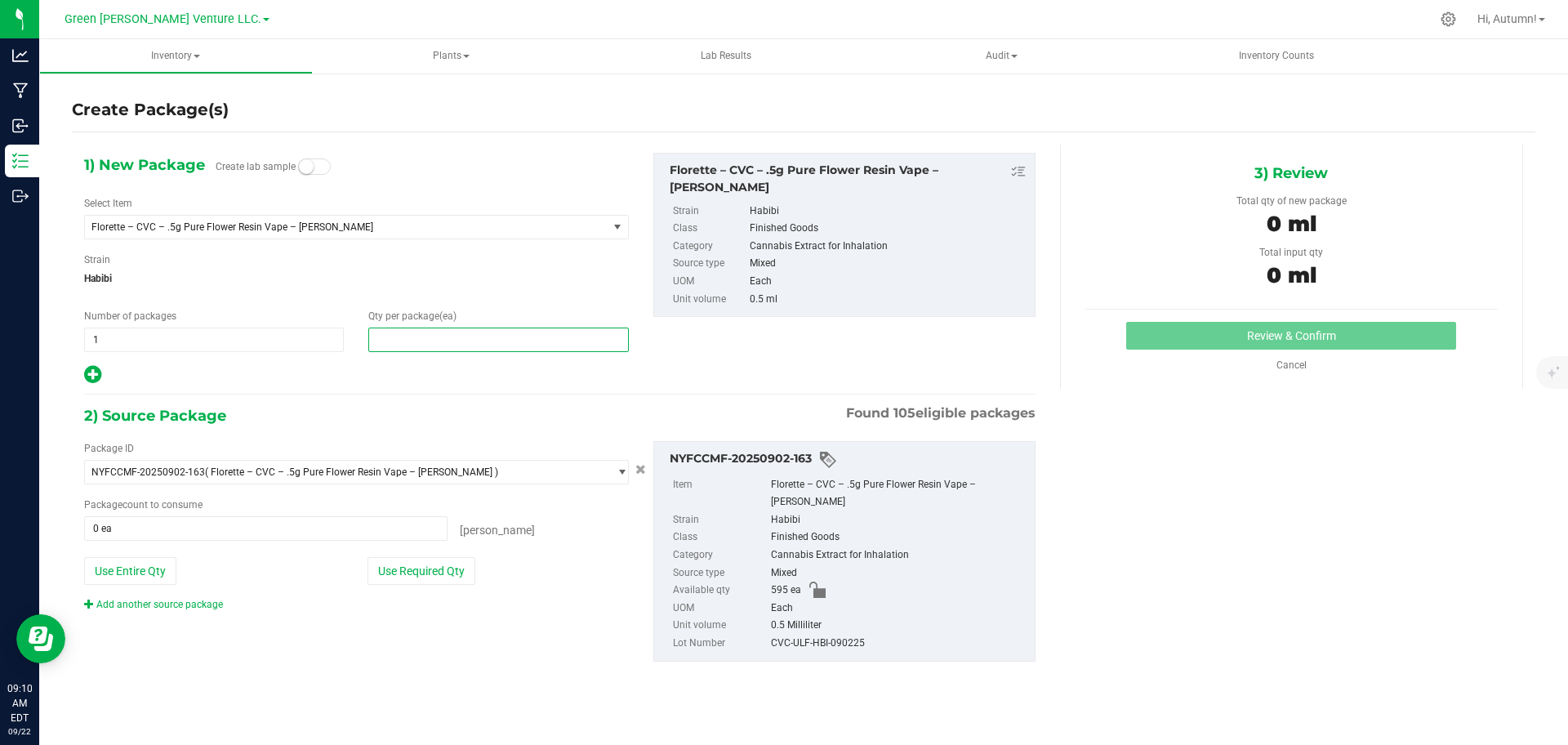
click at [448, 344] on span at bounding box center [499, 340] width 260 height 25
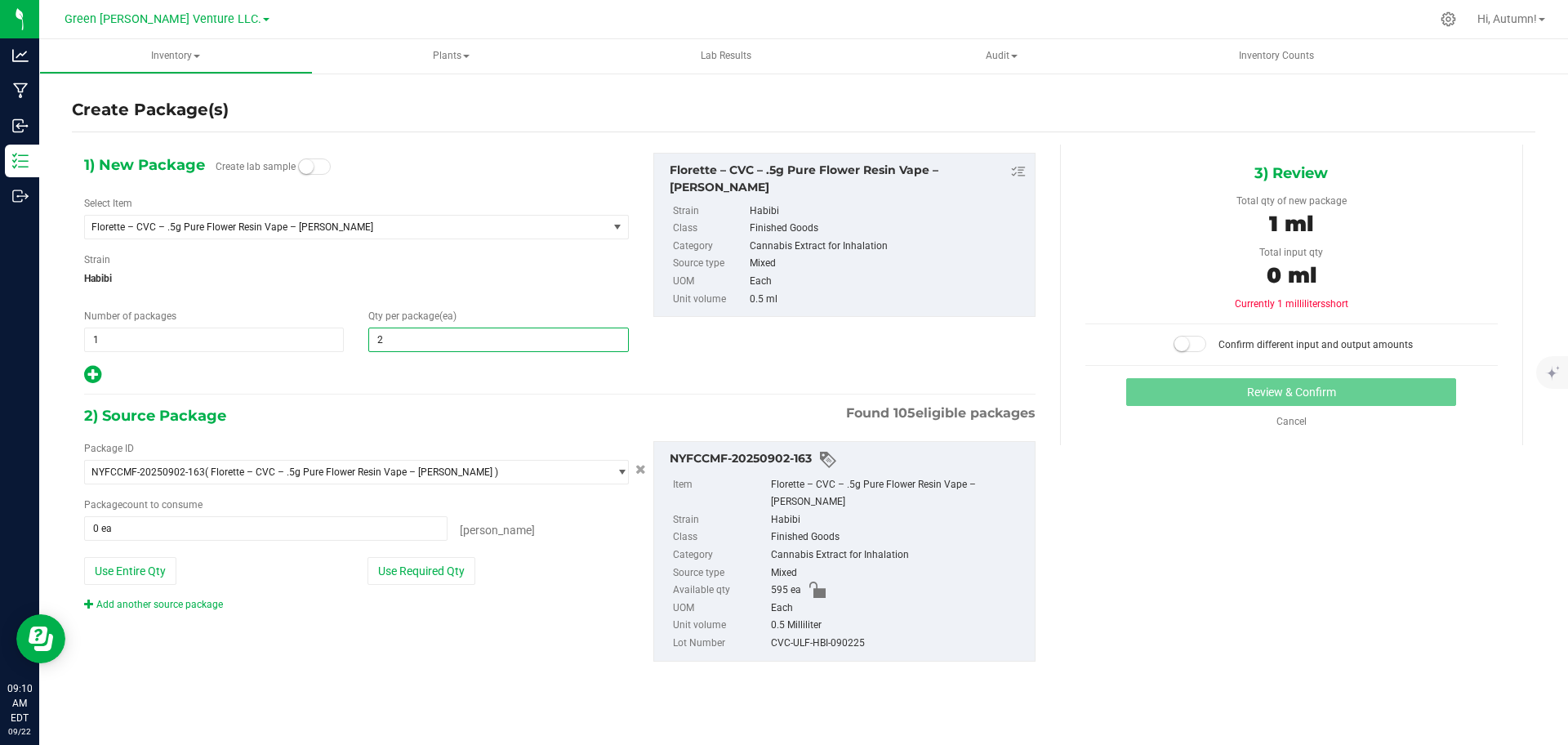
type input "20"
click at [411, 570] on button "Use Required Qty" at bounding box center [421, 571] width 108 height 28
type input "20 ea"
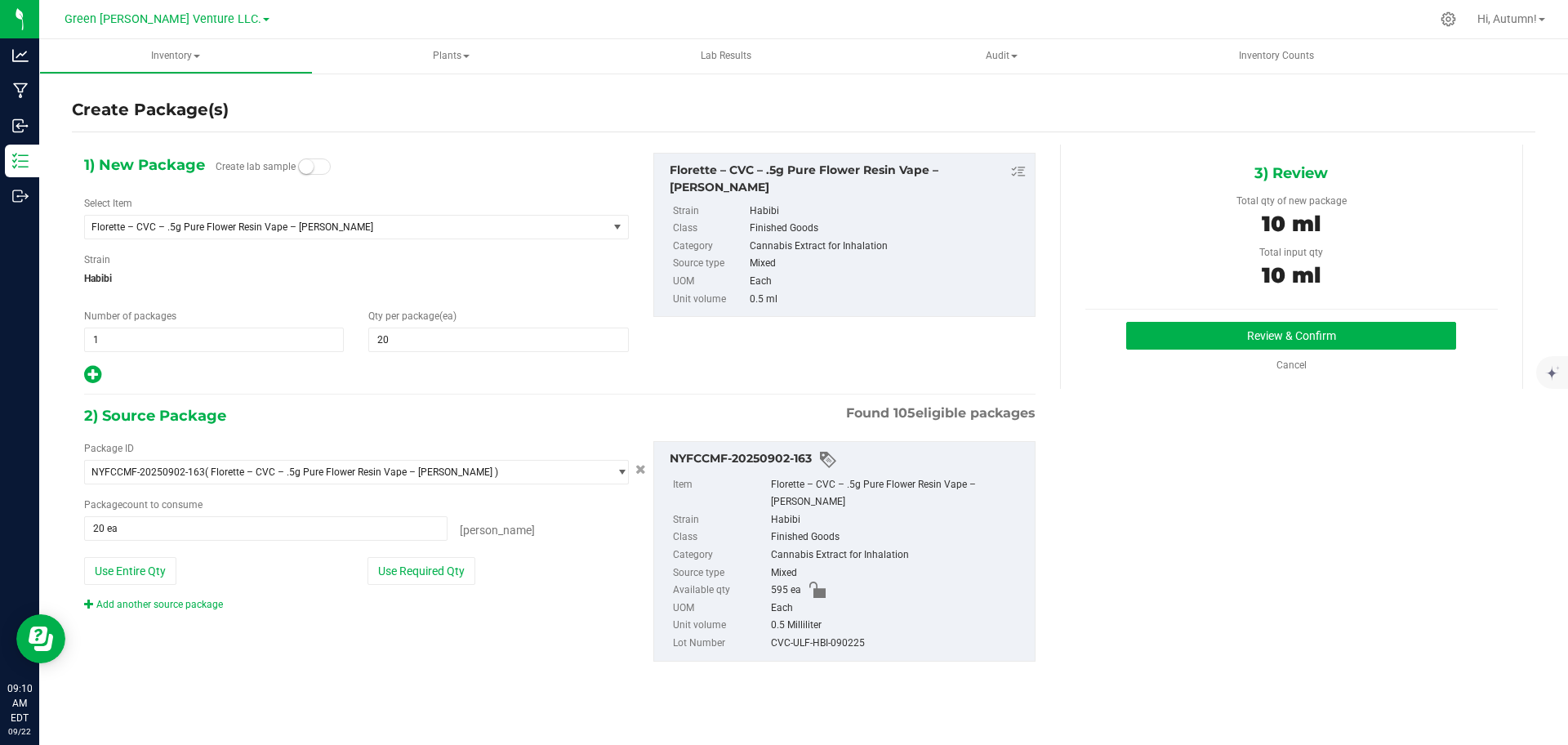
click at [1267, 349] on div "Review & Confirm Cancel" at bounding box center [1292, 347] width 413 height 51
click at [1267, 342] on button "Review & Confirm" at bounding box center [1291, 336] width 330 height 28
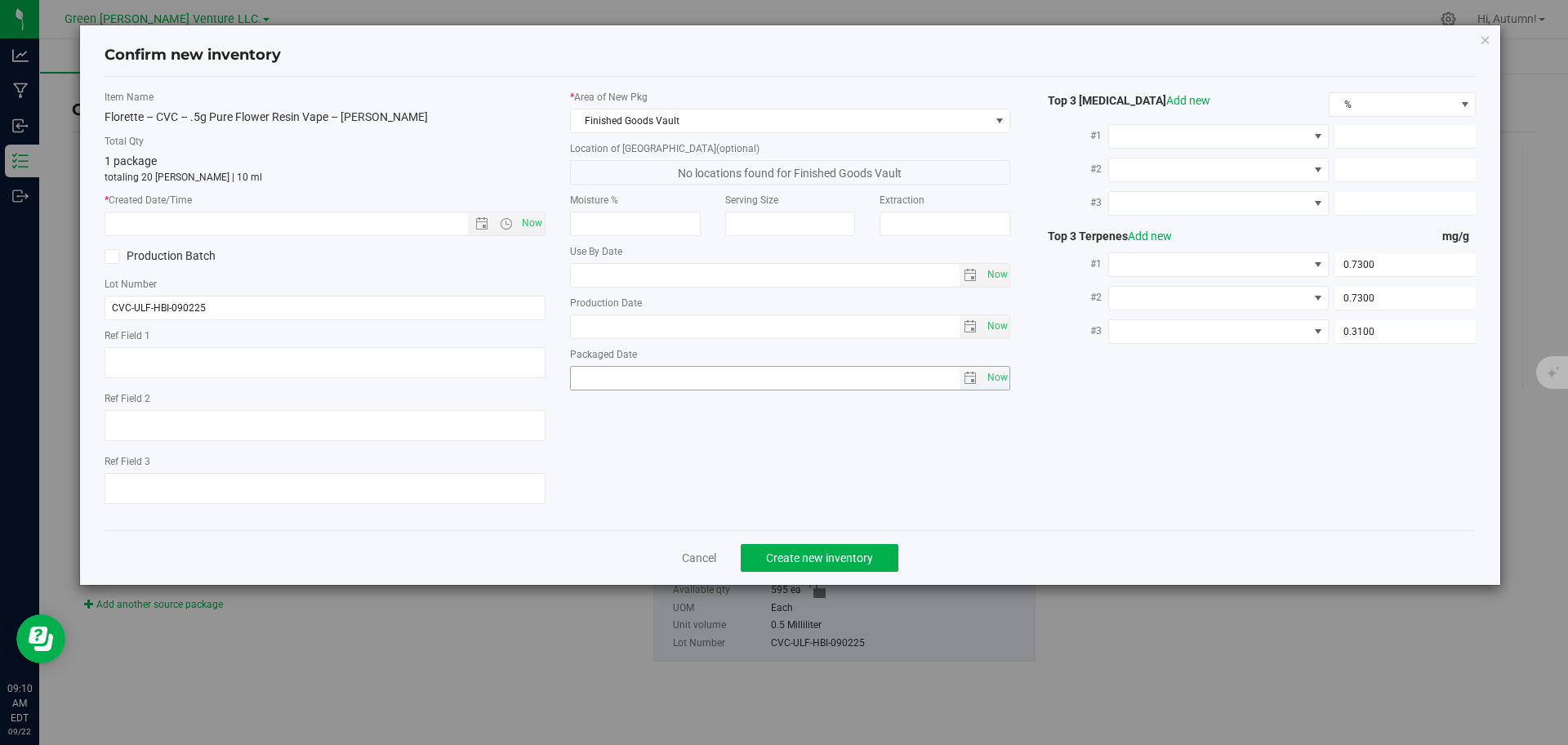
type input "[DATE]"
click at [539, 222] on span "Now" at bounding box center [532, 223] width 28 height 24
type input "[DATE] 9:10 AM"
click at [823, 562] on span "Create new inventory" at bounding box center [820, 557] width 107 height 13
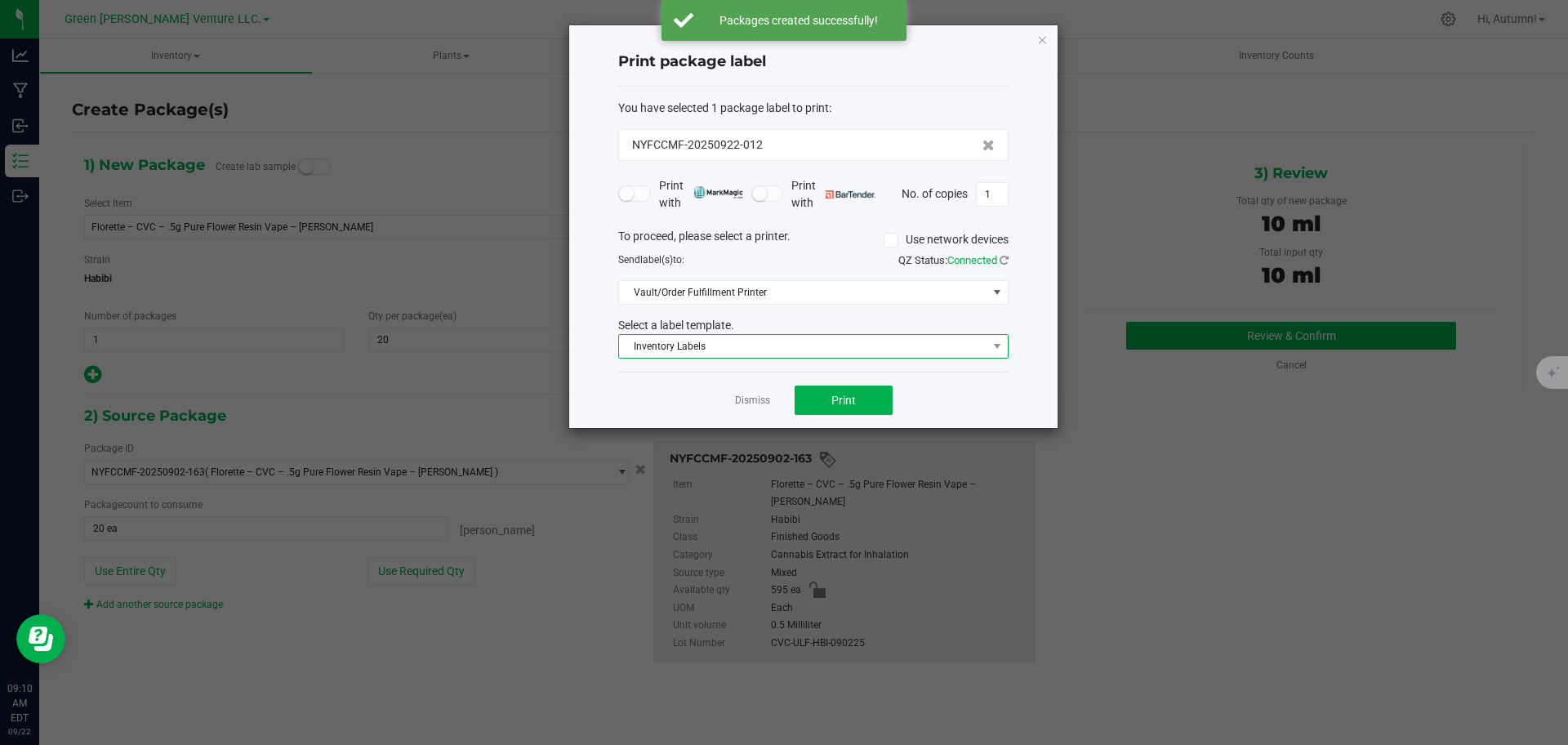
click at [866, 350] on span "Inventory Labels" at bounding box center [804, 346] width 369 height 23
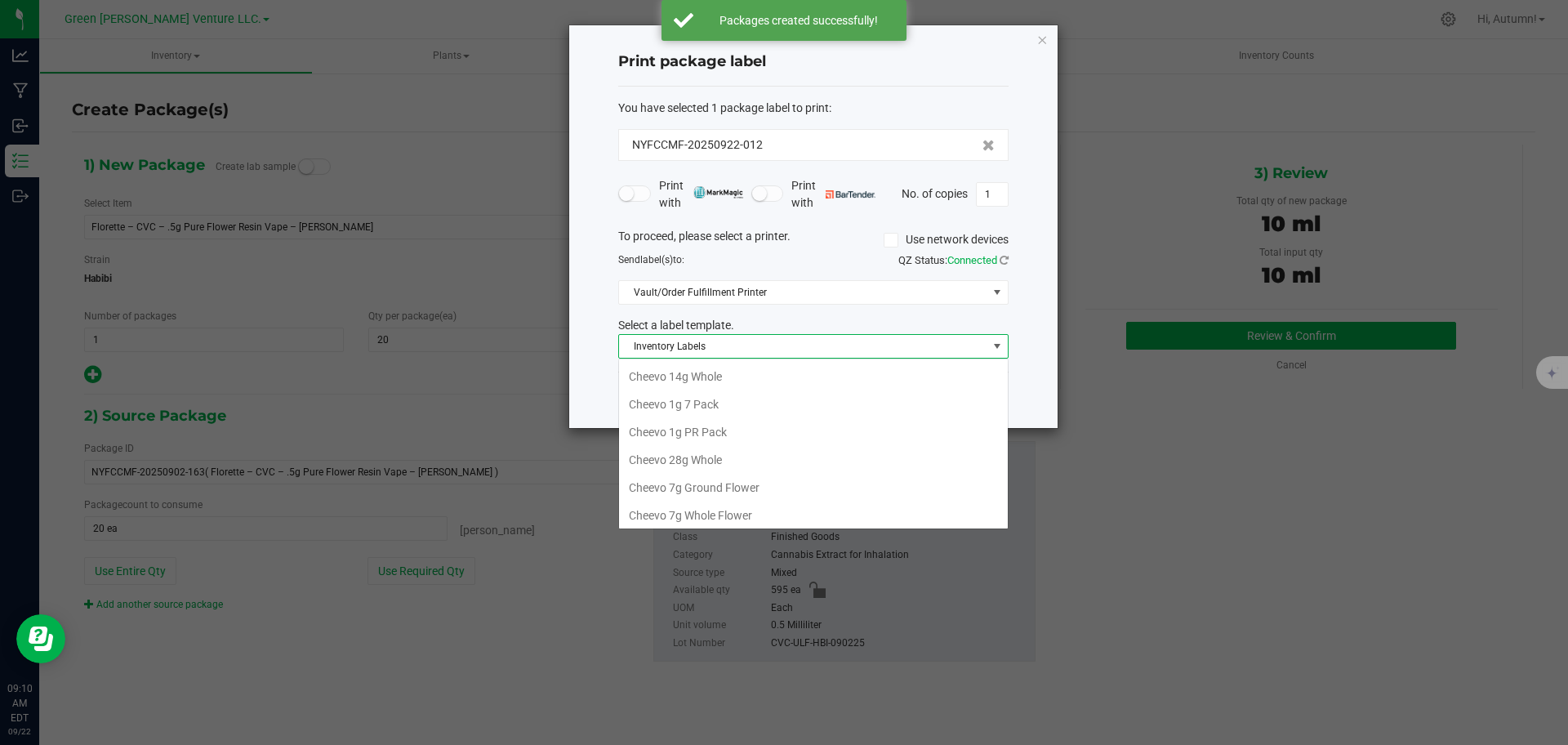
scroll to position [281, 0]
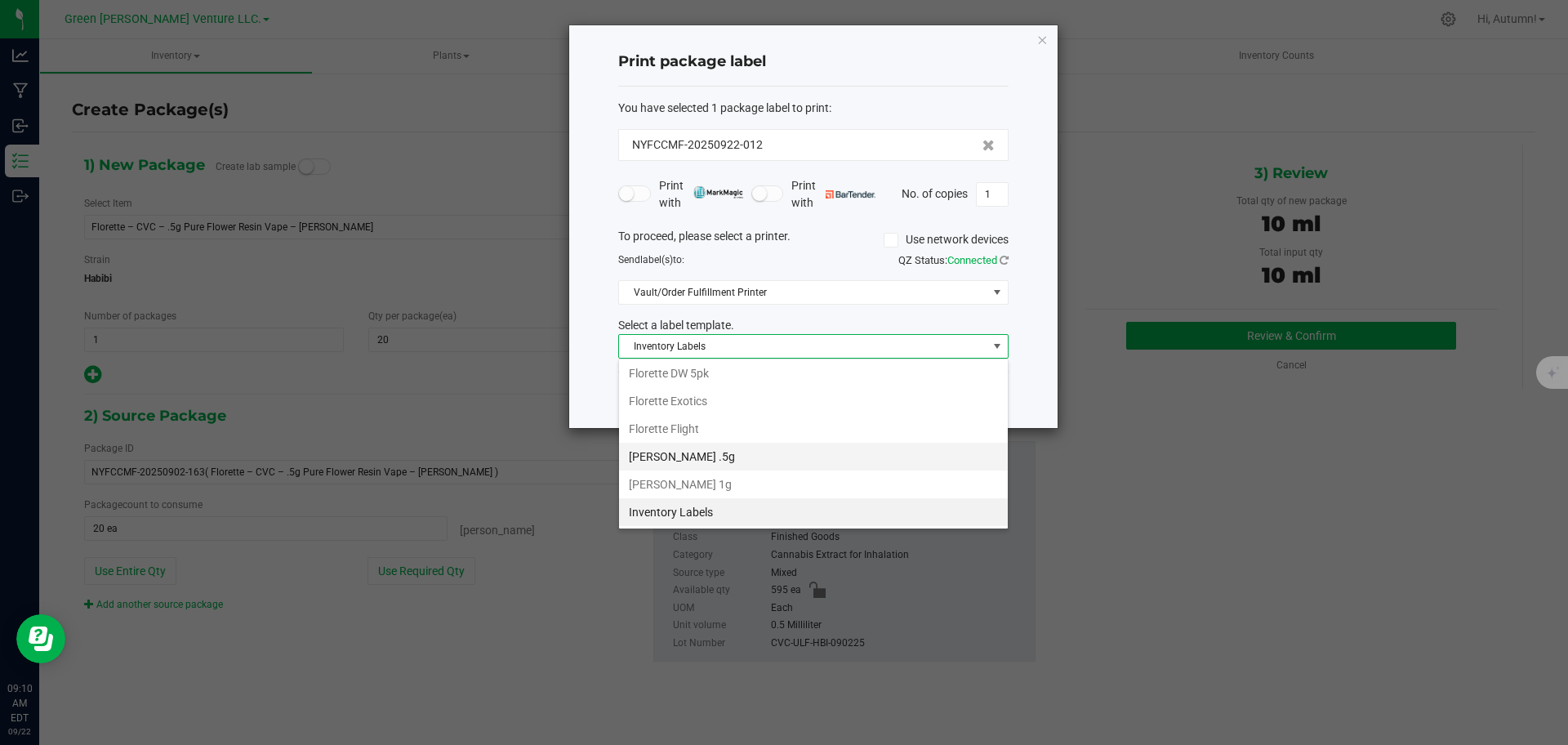
drag, startPoint x: 853, startPoint y: 492, endPoint x: 865, endPoint y: 451, distance: 42.7
click at [865, 451] on ul "Cheevo 14g Whole Cheevo 1g 7 Pack Cheevo 1g PR Pack Cheevo 28g Whole Cheevo 7g …" at bounding box center [814, 303] width 389 height 444
click at [865, 451] on li "[PERSON_NAME] .5g" at bounding box center [814, 456] width 389 height 28
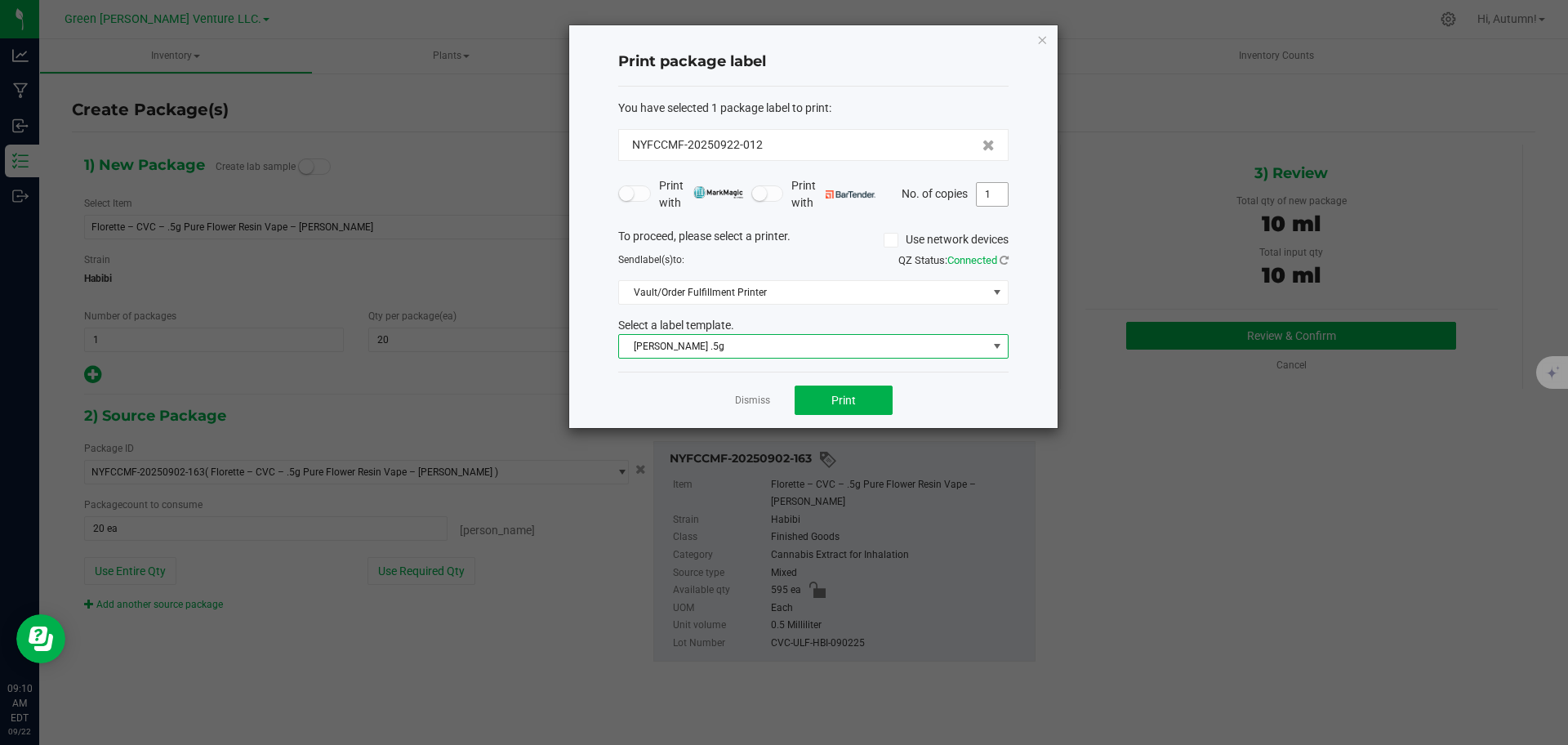
click at [984, 199] on input "1" at bounding box center [992, 194] width 31 height 23
type input "21"
click at [856, 397] on button "Print" at bounding box center [843, 400] width 98 height 30
click at [868, 338] on span "[PERSON_NAME] .5g" at bounding box center [804, 346] width 369 height 23
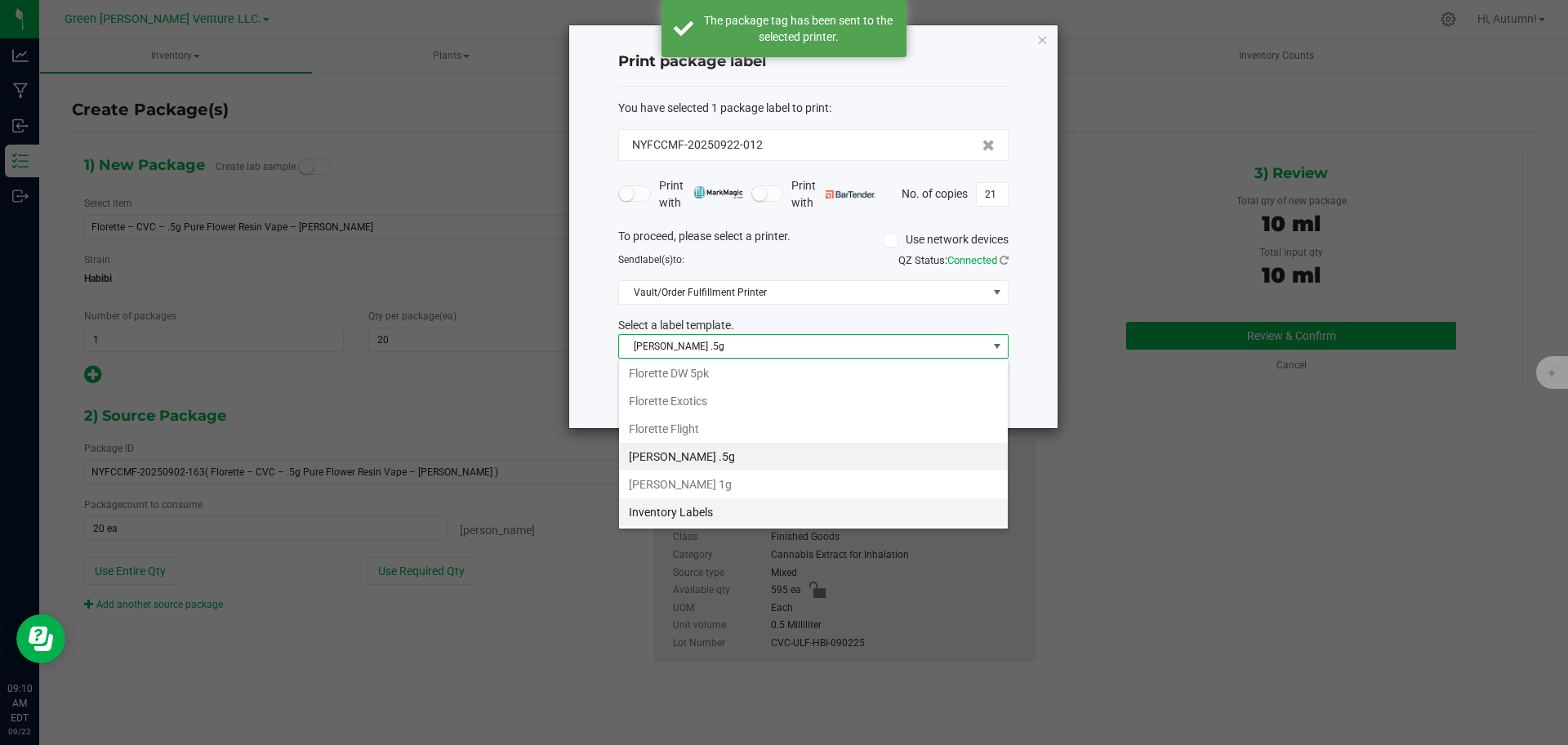
drag, startPoint x: 810, startPoint y: 518, endPoint x: 811, endPoint y: 507, distance: 11.0
click at [811, 507] on li "Inventory Labels" at bounding box center [814, 511] width 389 height 28
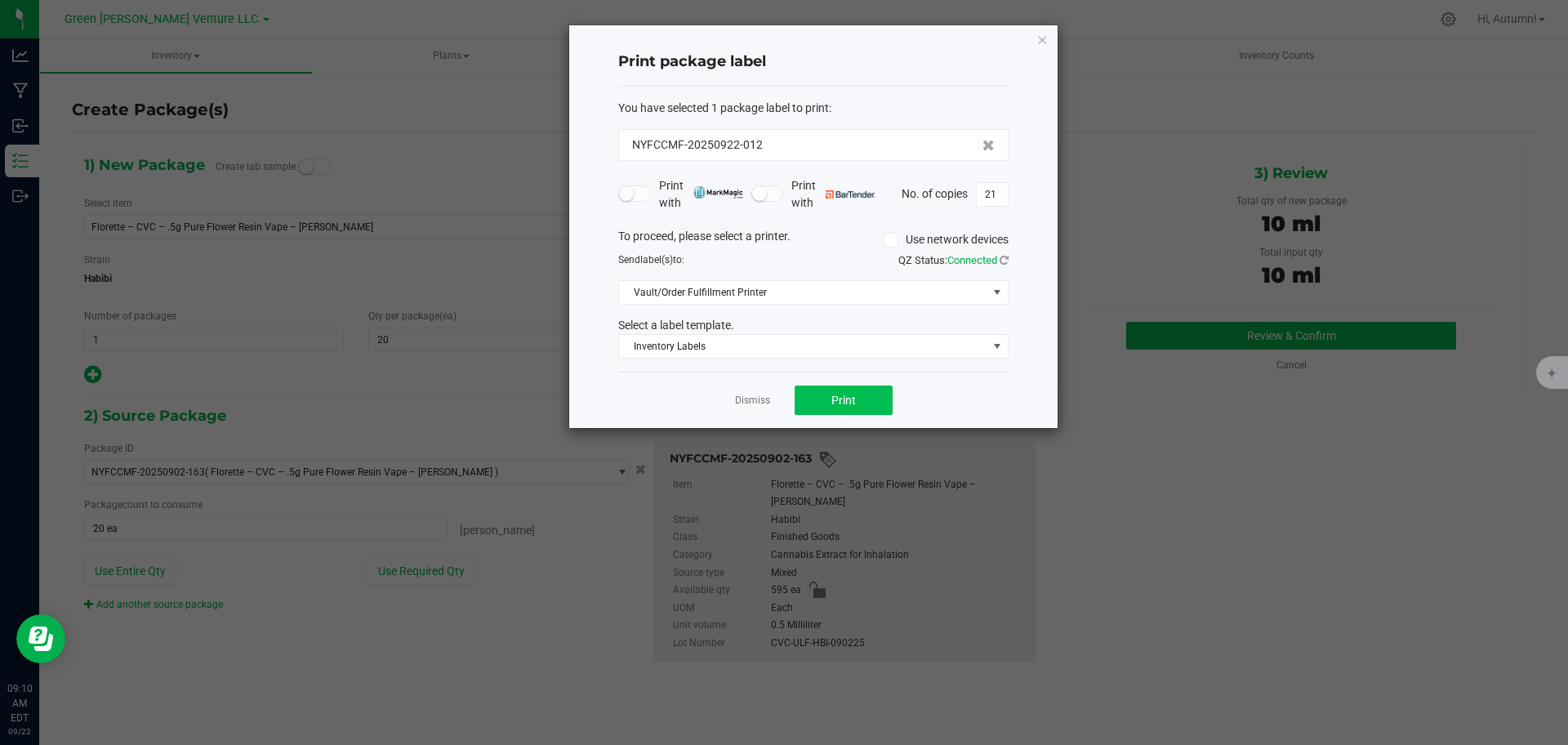
drag, startPoint x: 872, startPoint y: 375, endPoint x: 864, endPoint y: 392, distance: 18.8
click at [865, 391] on div "Dismiss Print" at bounding box center [814, 399] width 391 height 56
click at [864, 392] on button "Print" at bounding box center [843, 400] width 98 height 30
click at [1410, 654] on ngb-modal-window "Print package label You have selected 1 package label to print : NYFCCMF-202509…" at bounding box center [784, 372] width 1568 height 745
click at [1044, 43] on icon "button" at bounding box center [1041, 39] width 11 height 20
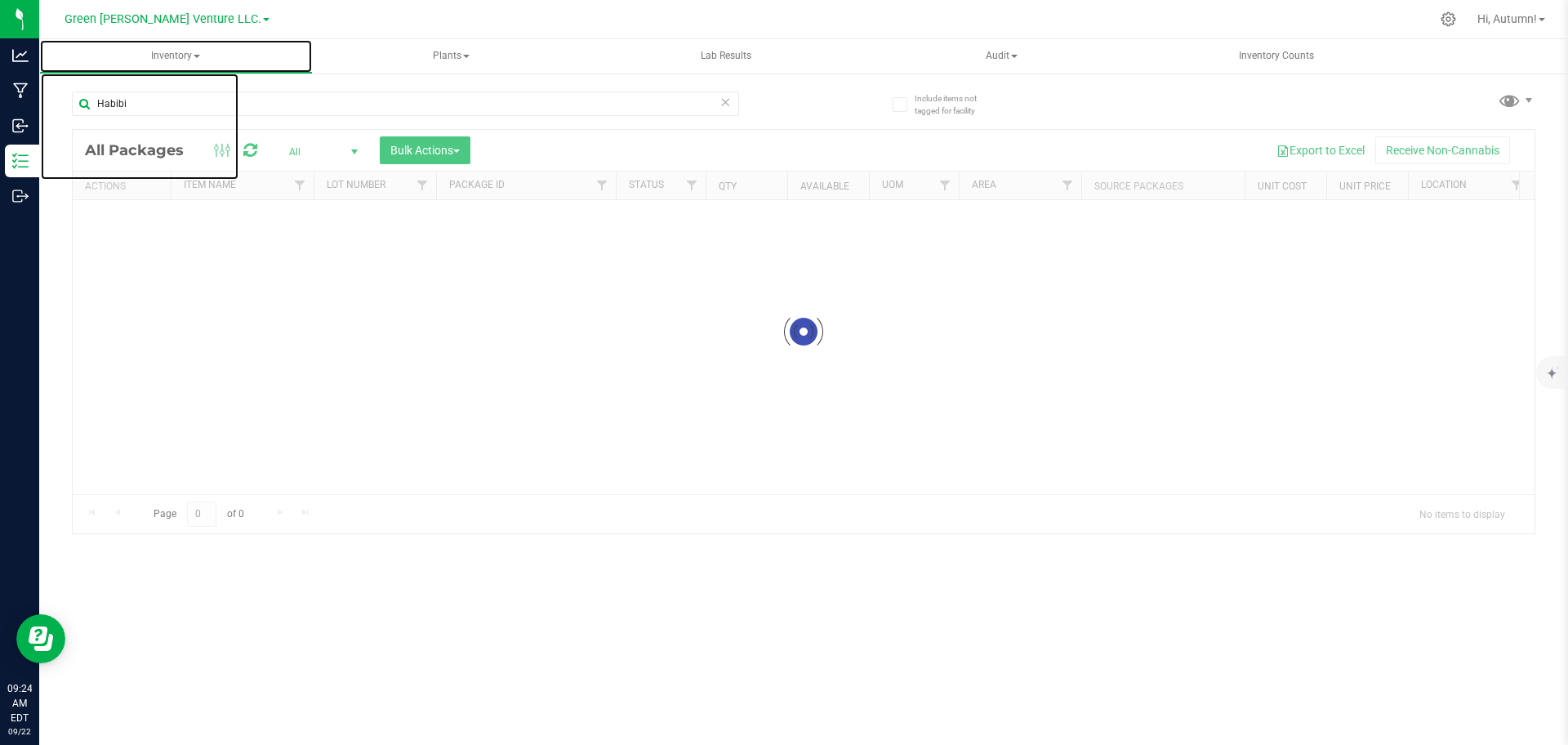
click at [183, 59] on span "Inventory" at bounding box center [176, 56] width 272 height 32
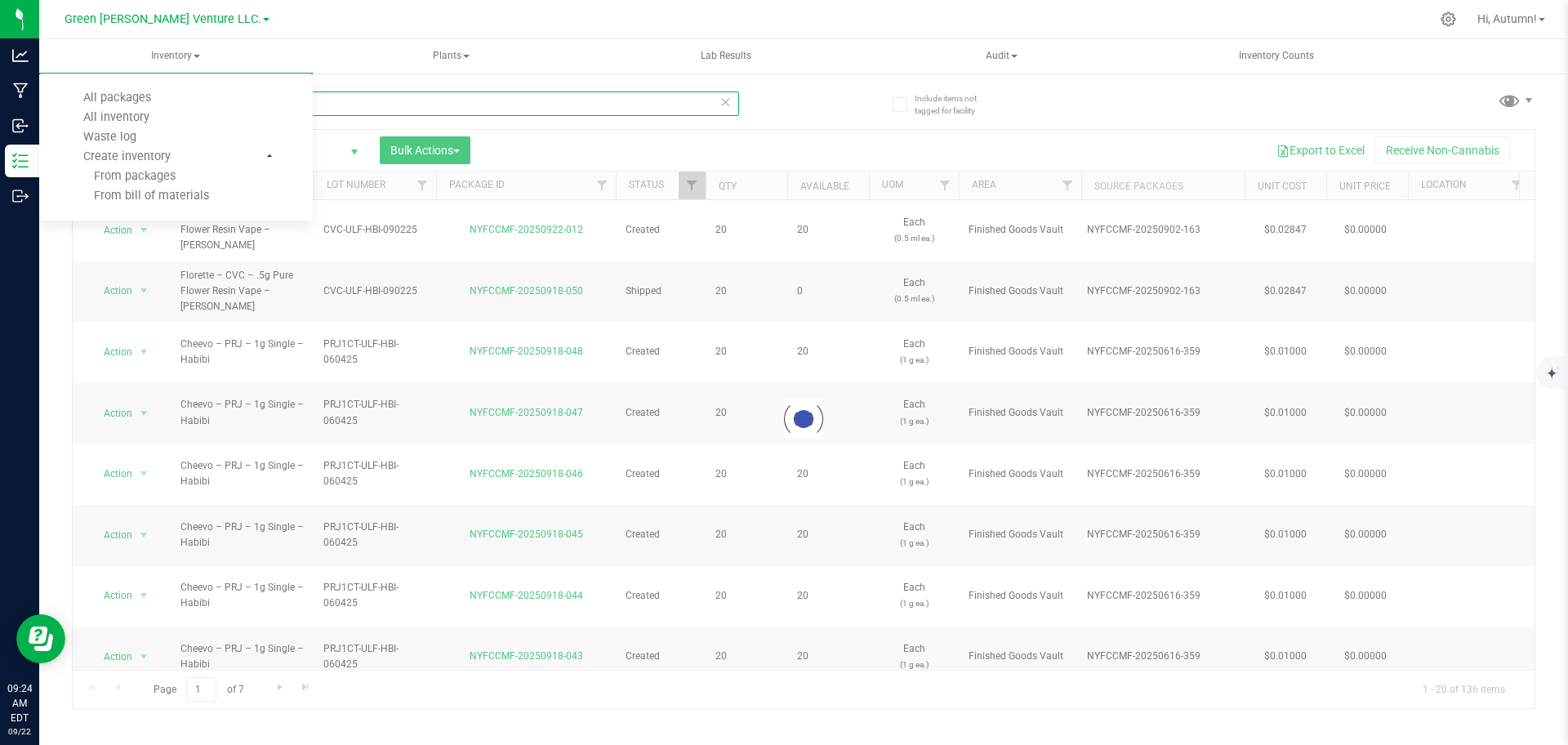
click at [182, 95] on input "Habibi" at bounding box center [405, 104] width 667 height 25
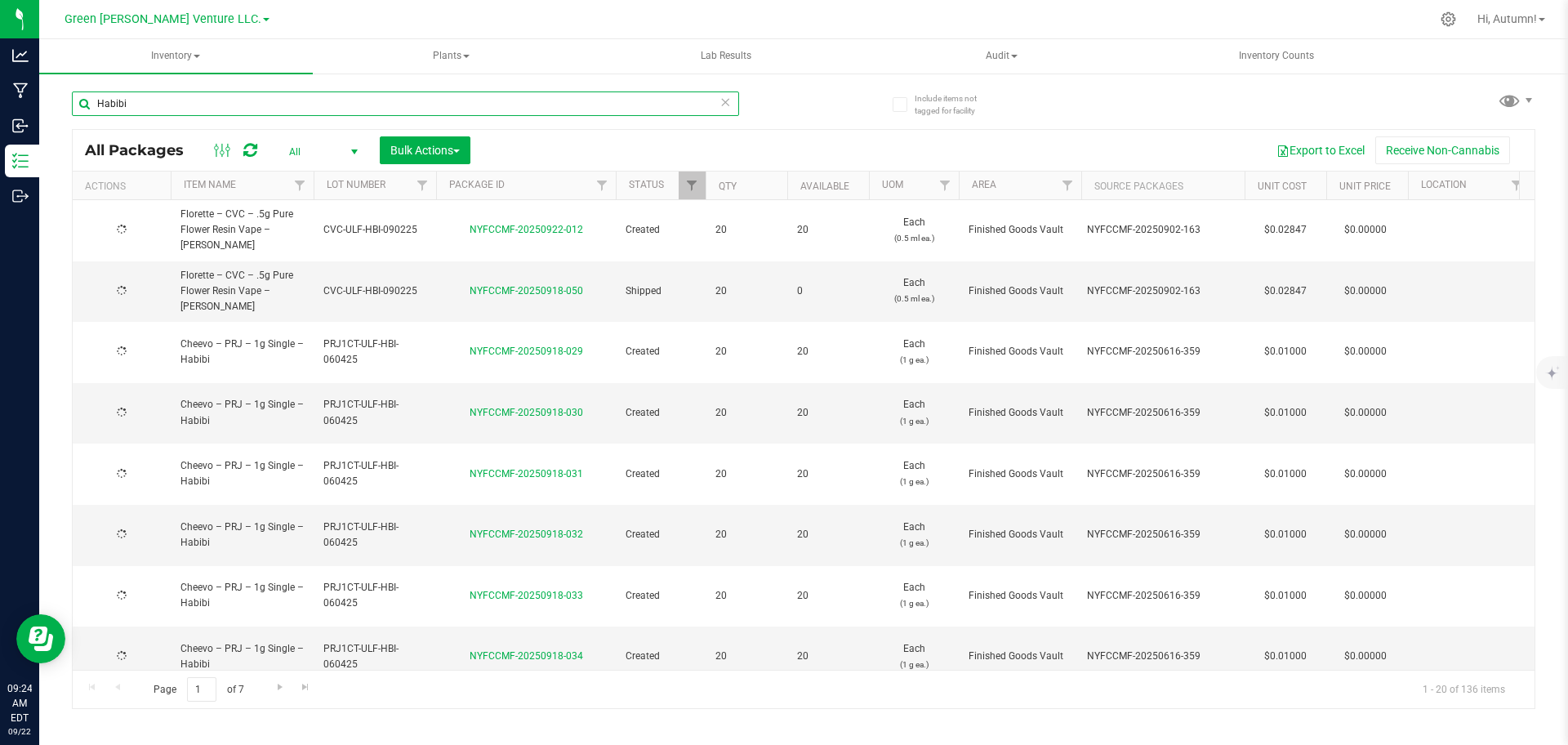
type input "[DATE]"
click at [180, 104] on input "Habibi" at bounding box center [405, 104] width 667 height 25
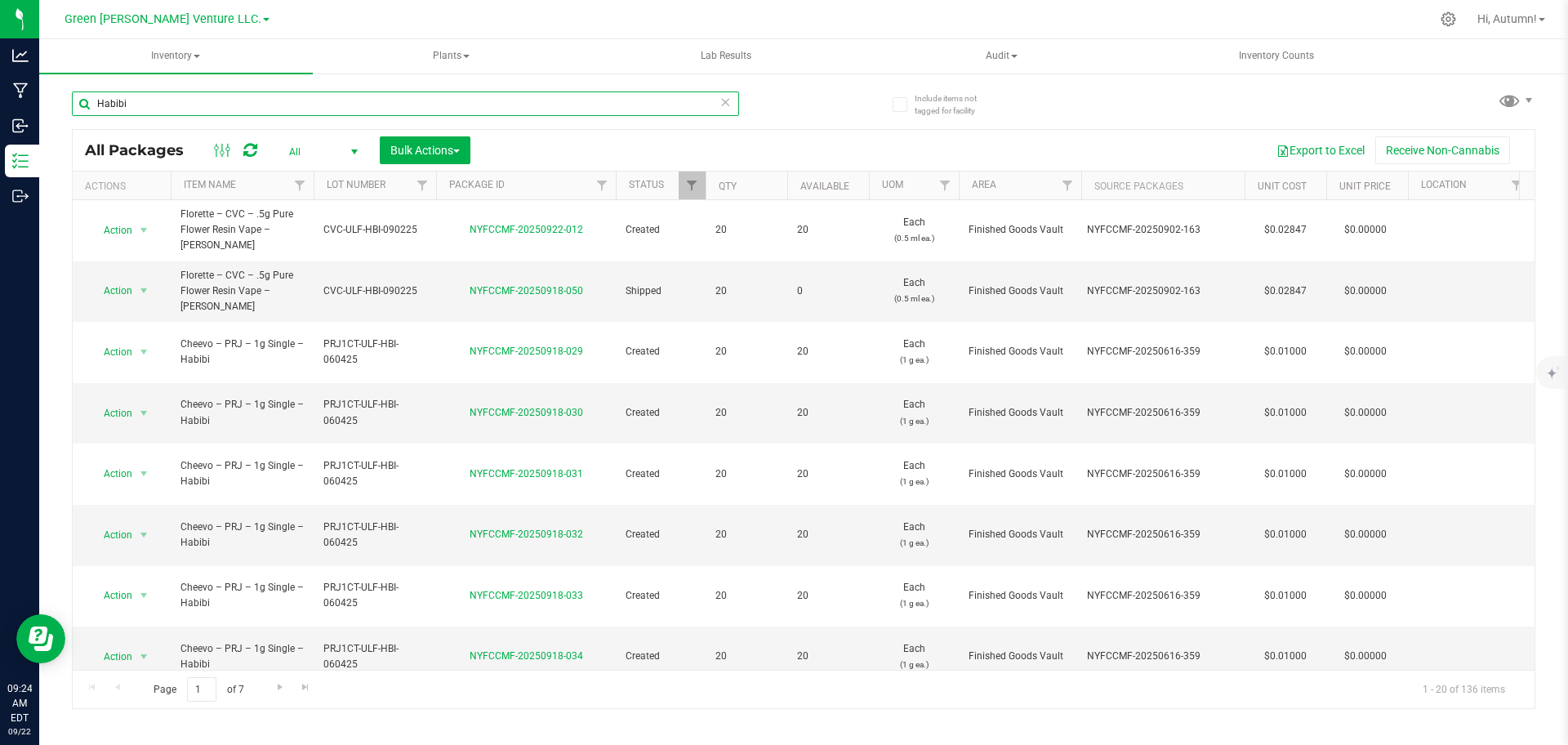
click at [180, 104] on input "Habibi" at bounding box center [405, 104] width 667 height 25
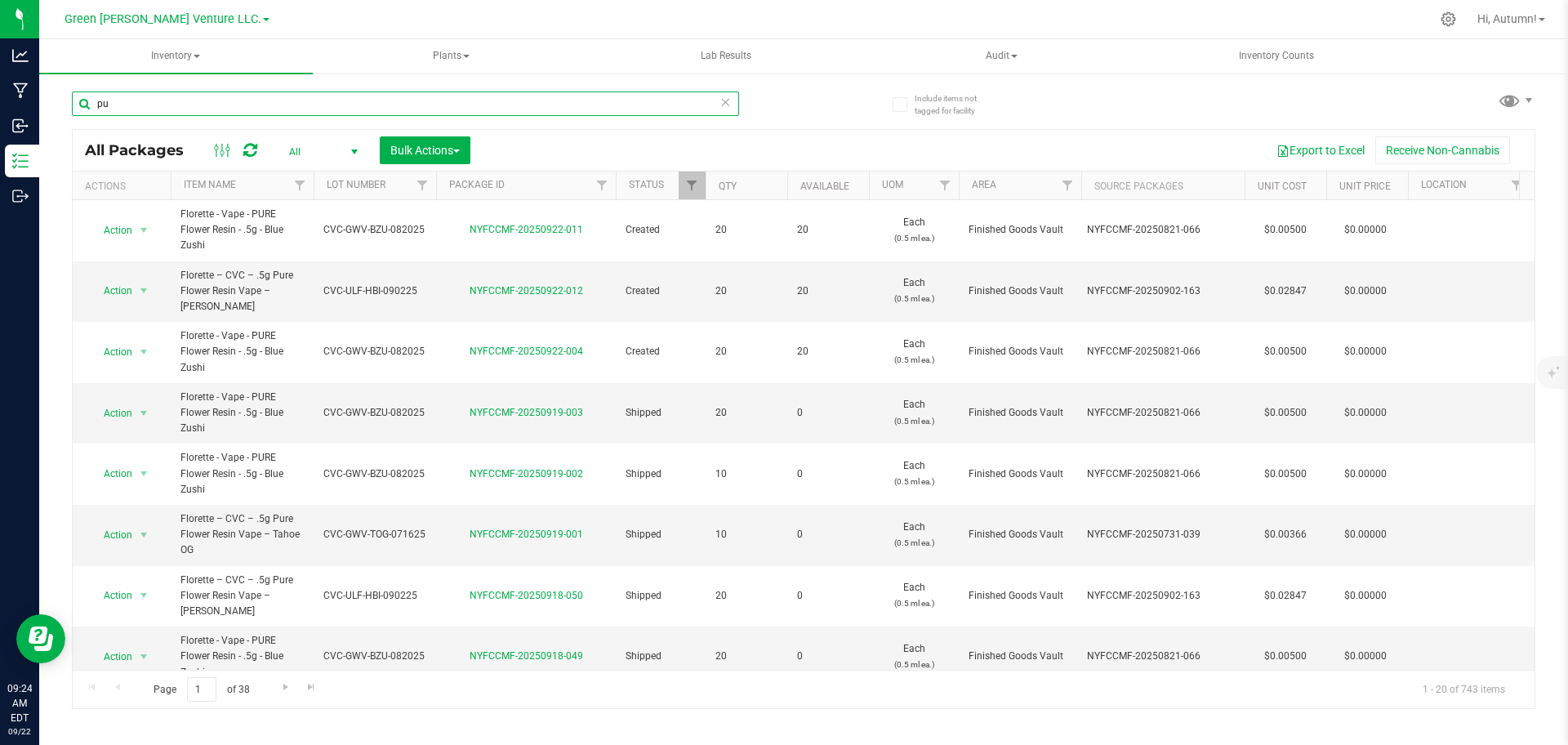
type input "p"
type input "redline"
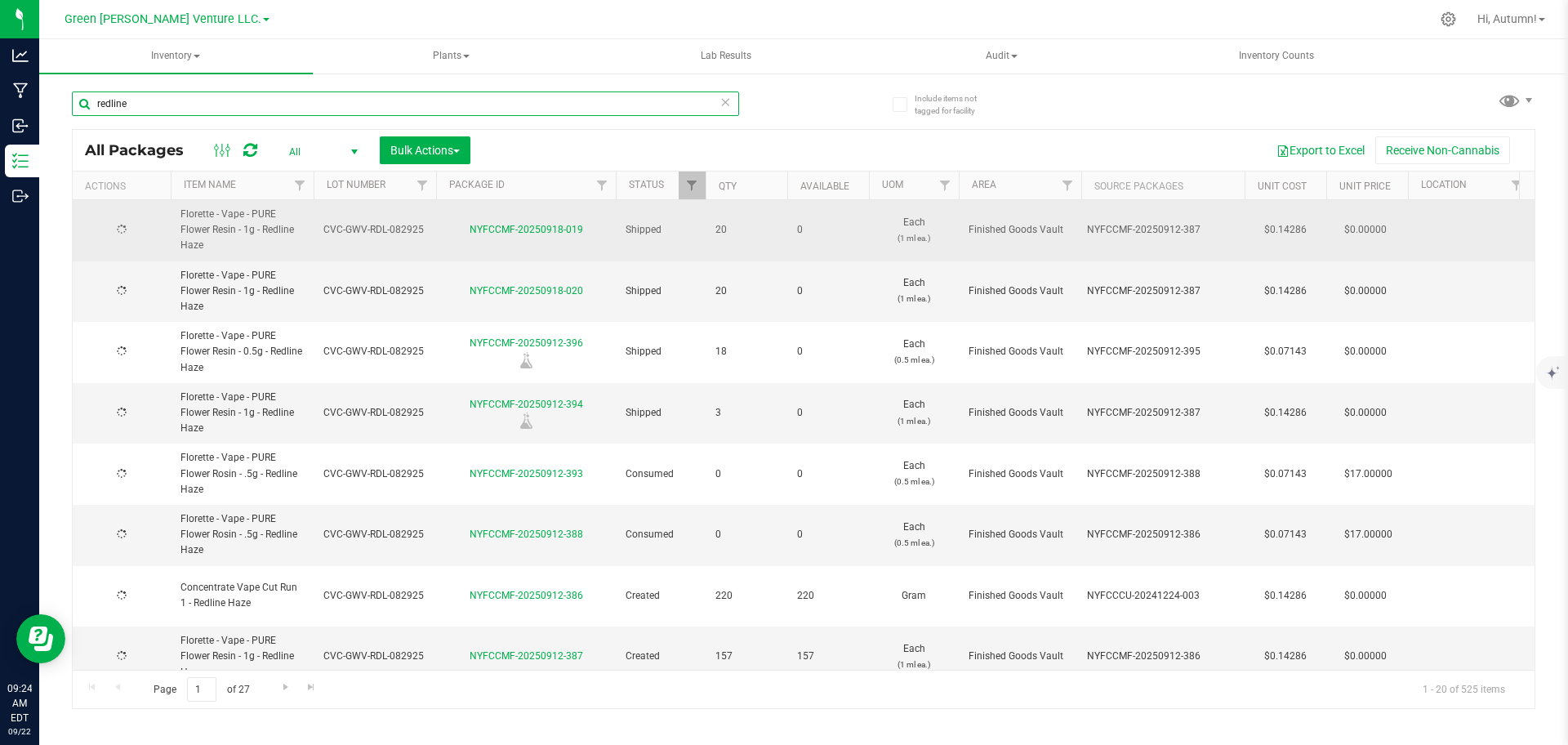
type input "[DATE]"
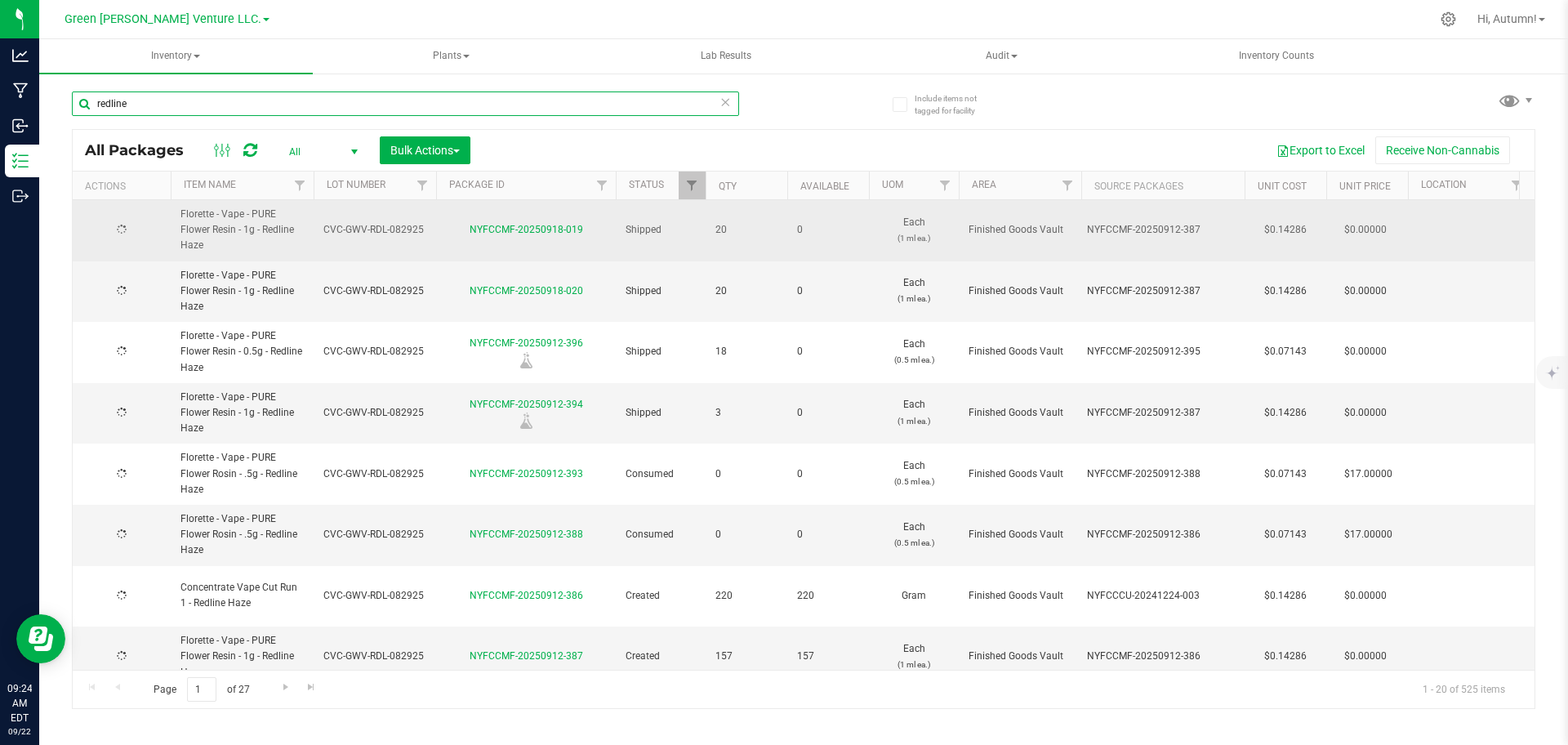
type input "[DATE]"
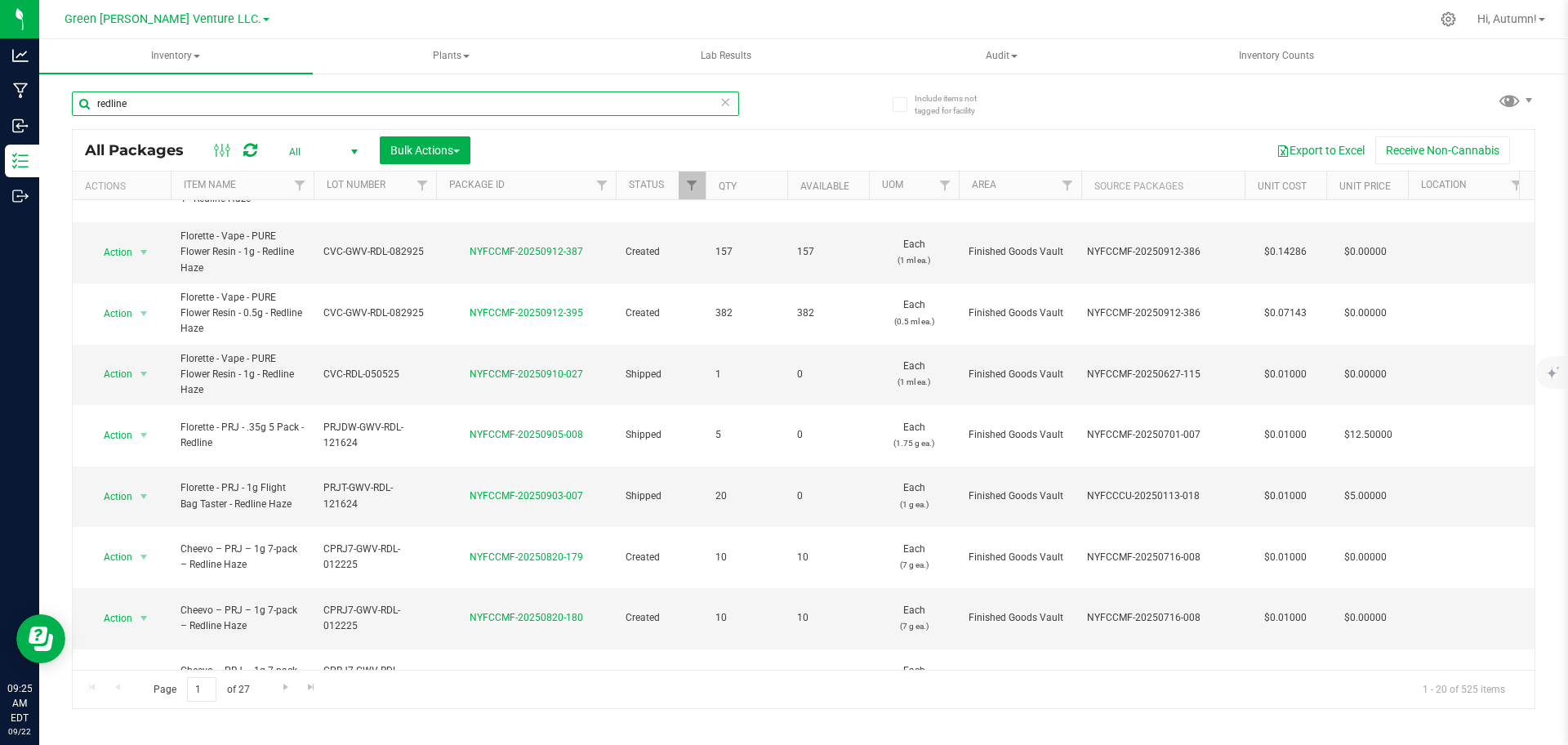
scroll to position [387, 0]
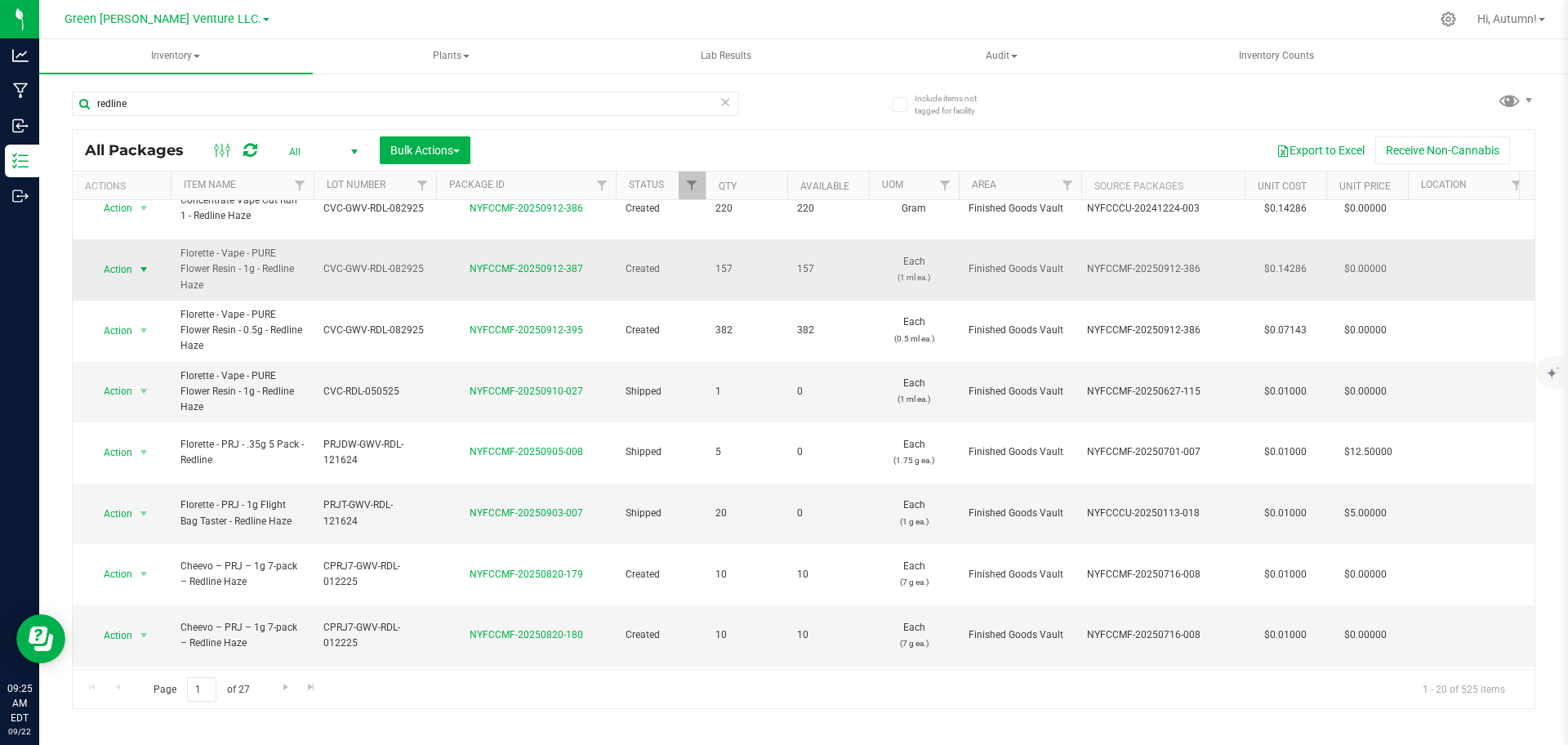
click at [127, 258] on span "Action" at bounding box center [111, 269] width 44 height 23
click at [156, 298] on li "Create package" at bounding box center [142, 305] width 104 height 25
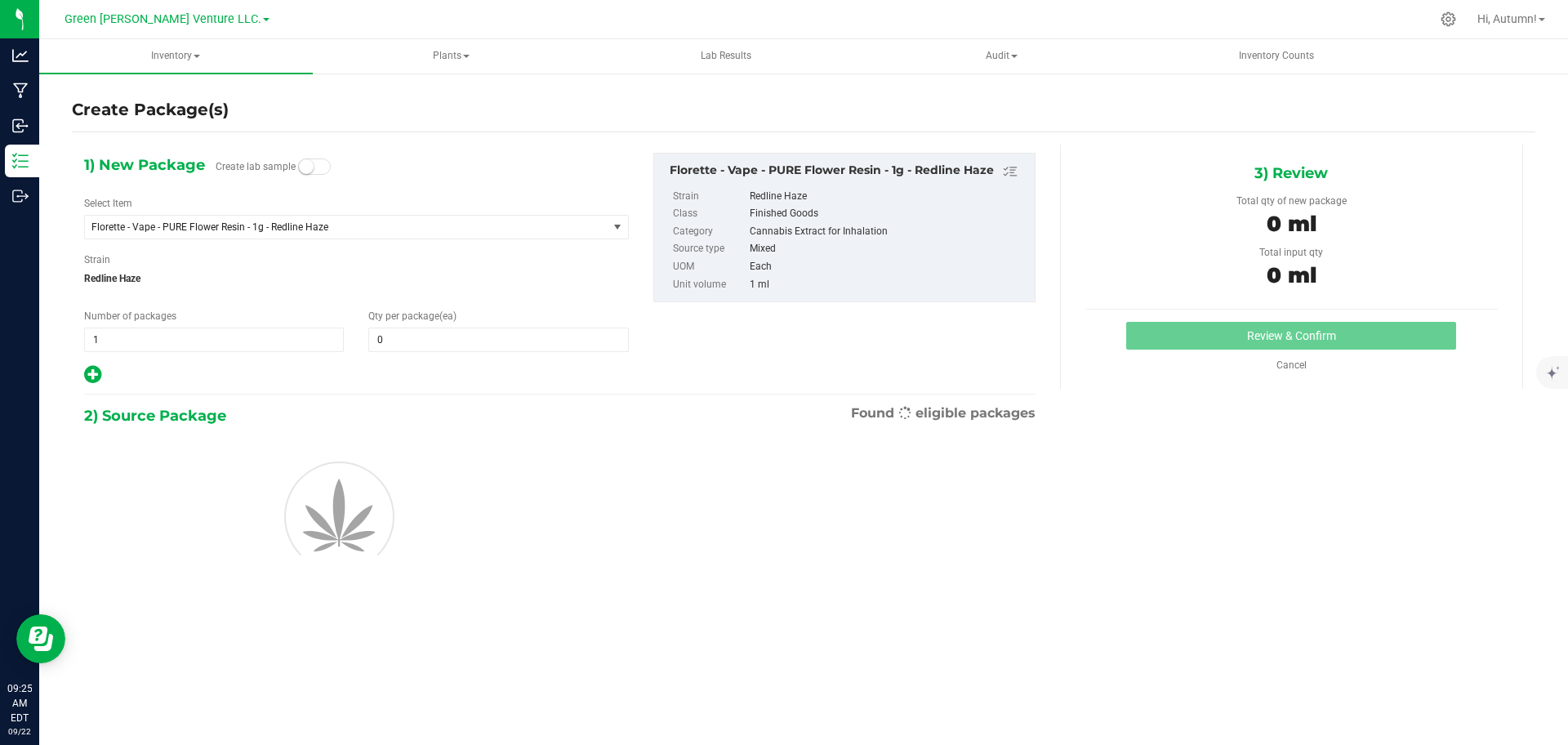
type input "0"
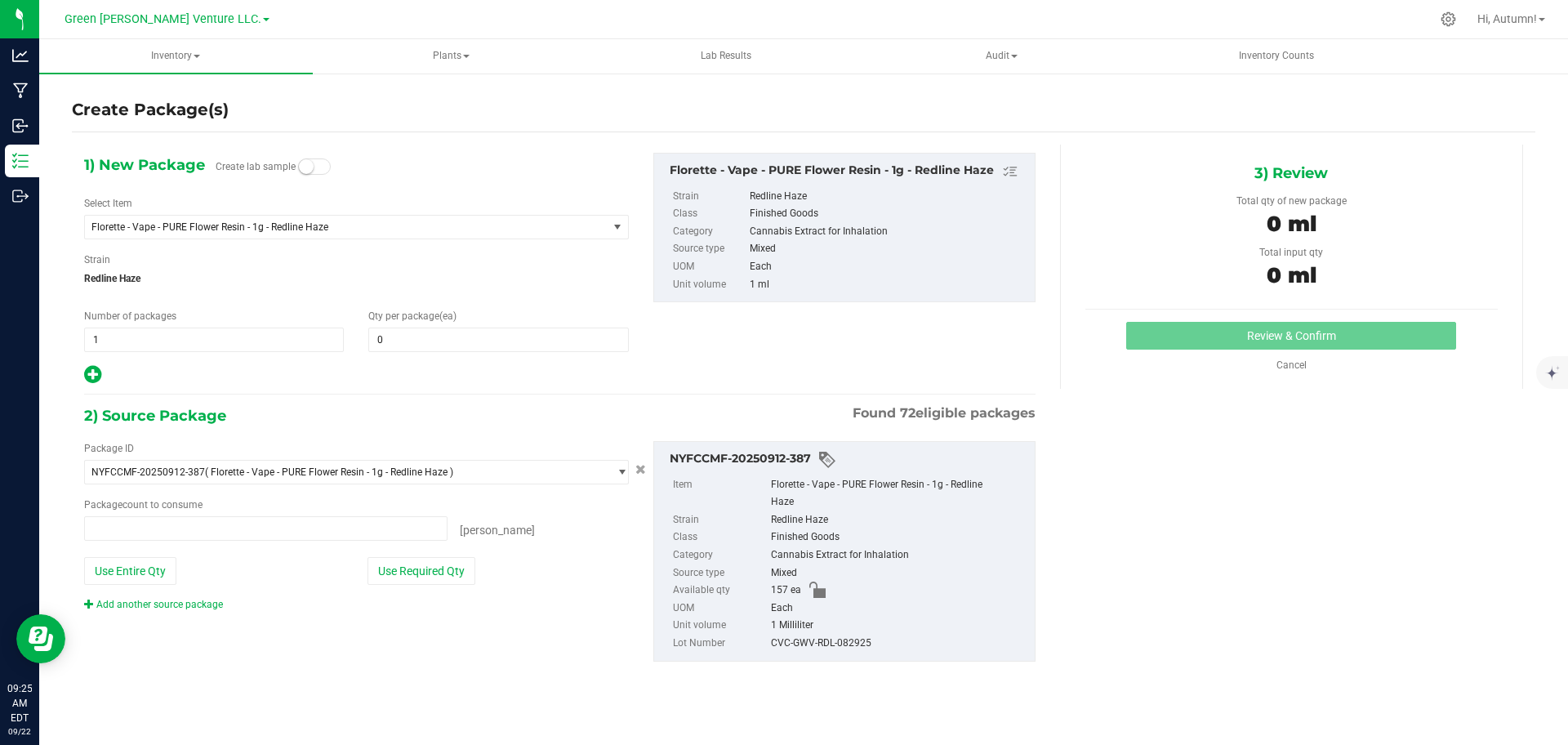
type input "0 ea"
click at [443, 330] on span at bounding box center [499, 340] width 260 height 25
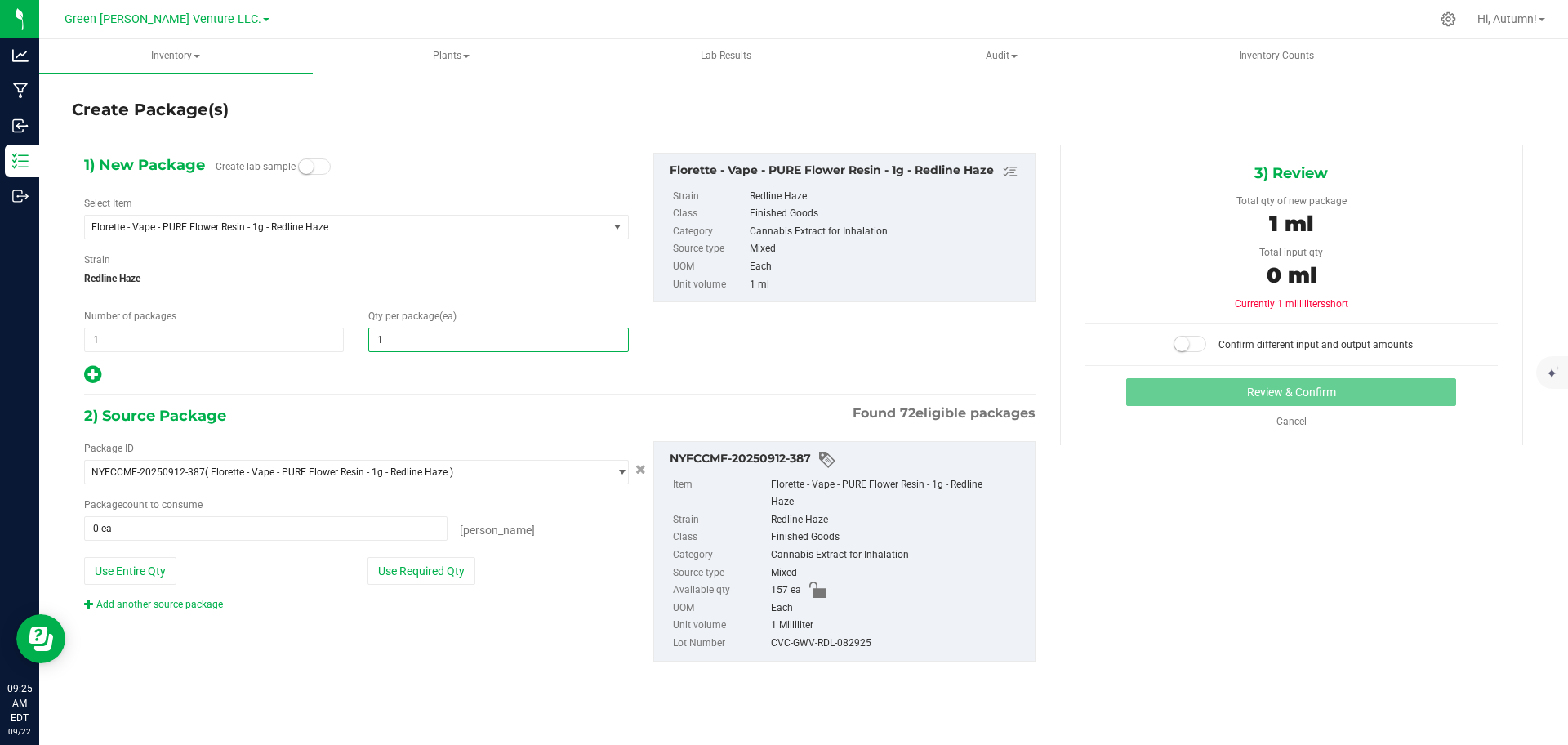
type input "10"
click at [454, 561] on button "Use Required Qty" at bounding box center [421, 571] width 108 height 28
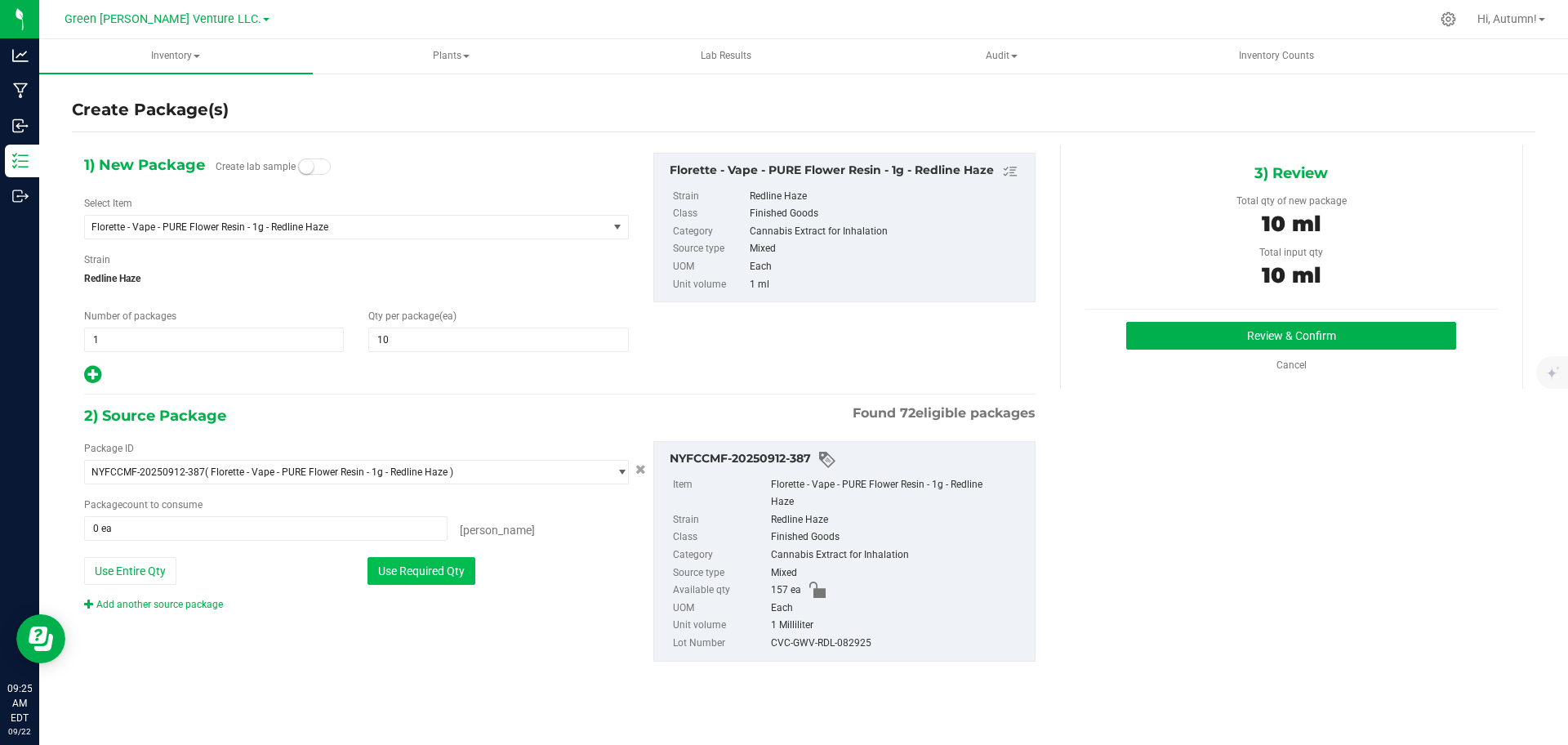
type input "10 ea"
click at [1300, 332] on button "Review & Confirm" at bounding box center [1291, 336] width 330 height 28
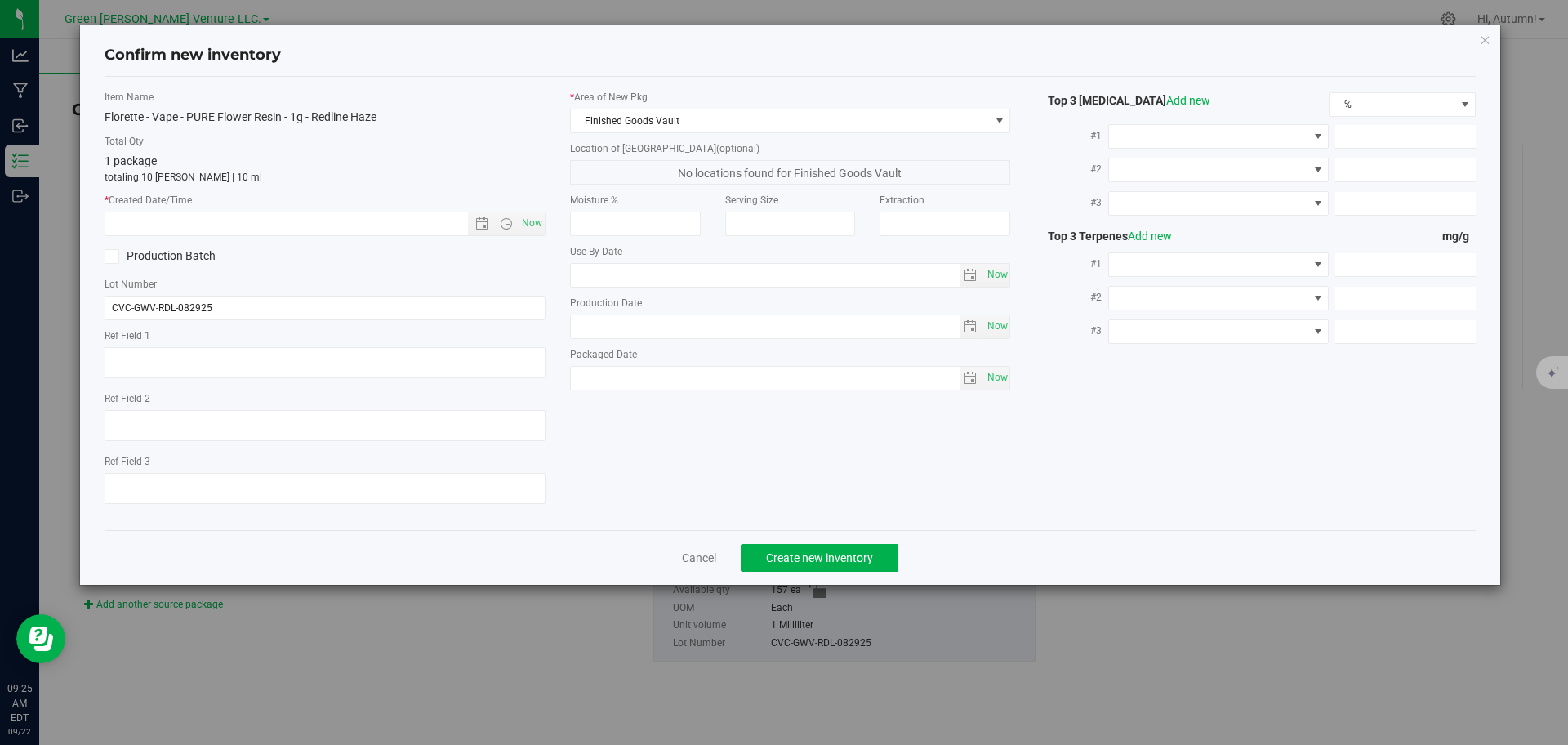
type input "[DATE]"
type input "1.5100"
type input "1.0100"
type input "0.5100"
click at [526, 223] on span "Now" at bounding box center [532, 223] width 28 height 24
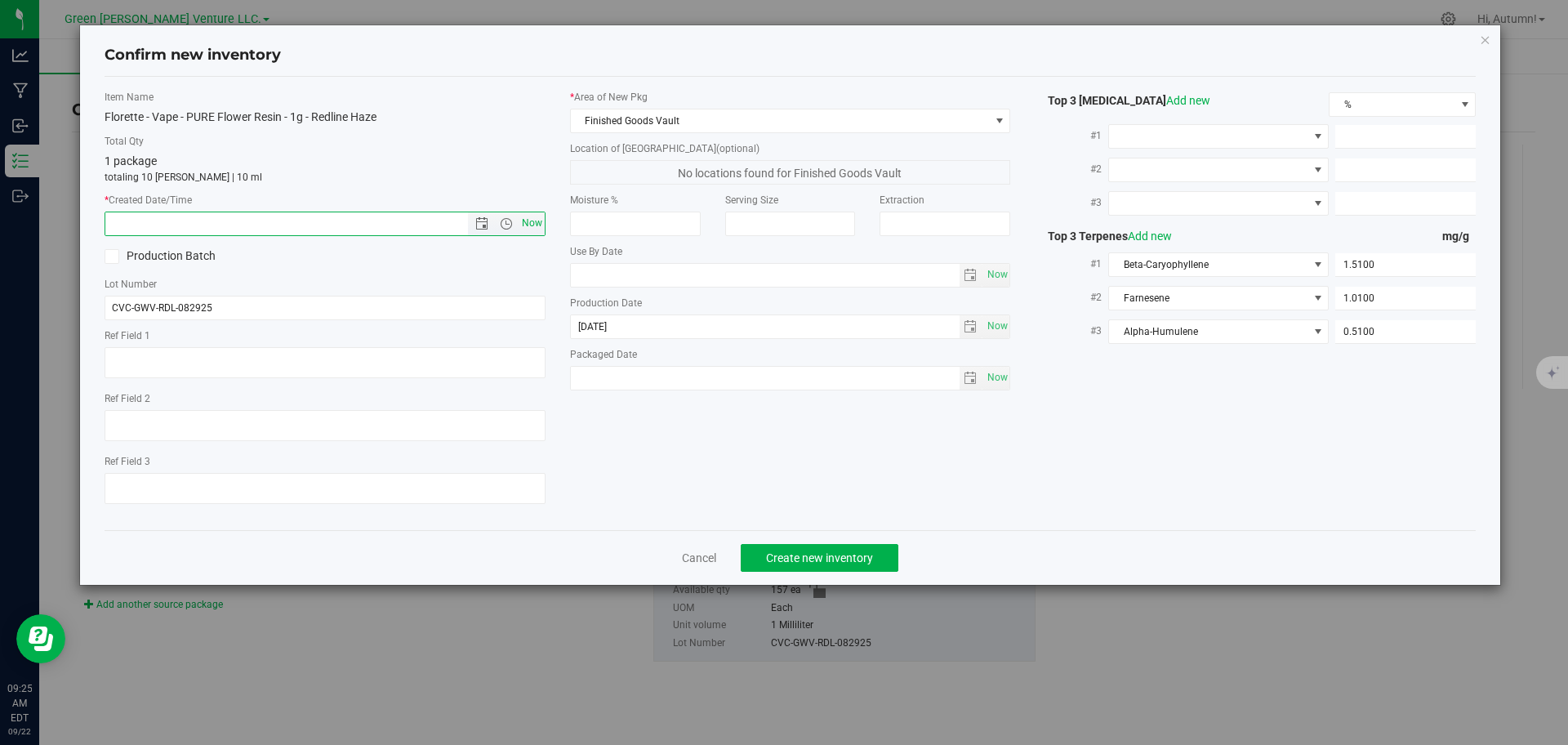
type input "[DATE] 9:25 AM"
click at [796, 562] on span "Create new inventory" at bounding box center [820, 557] width 107 height 13
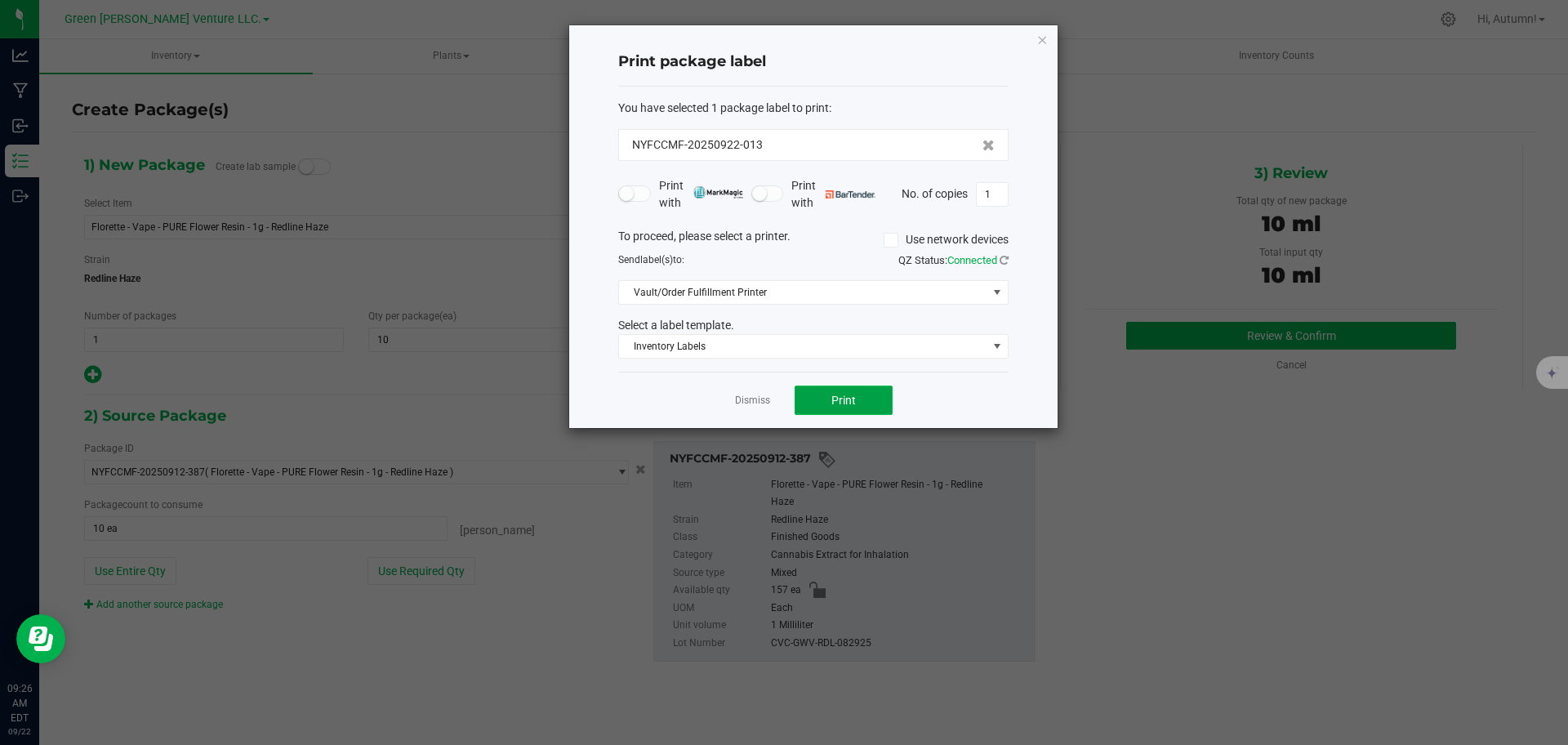
click at [855, 405] on span "Print" at bounding box center [843, 399] width 25 height 13
click at [877, 349] on span "Inventory Labels" at bounding box center [804, 346] width 369 height 23
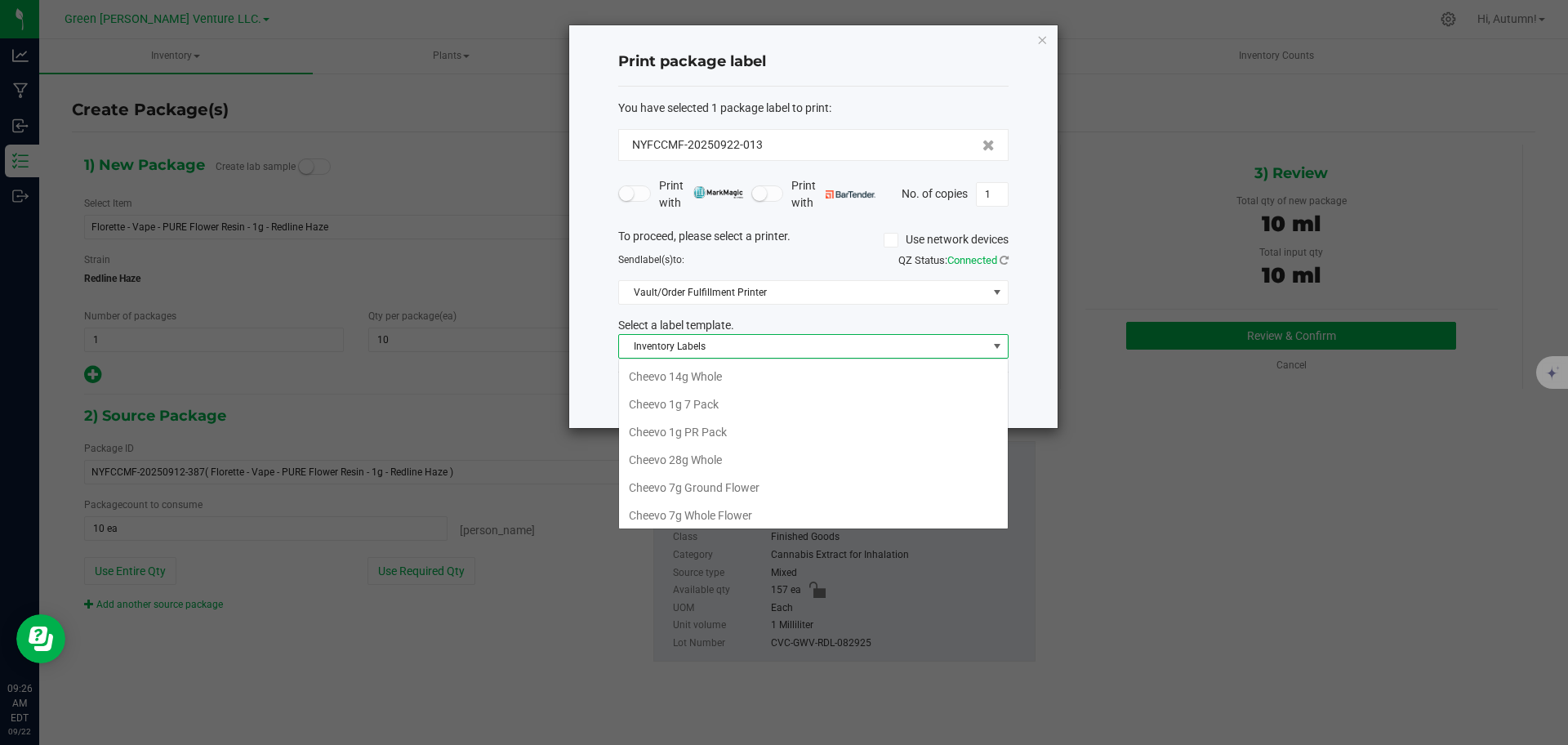
scroll to position [281, 0]
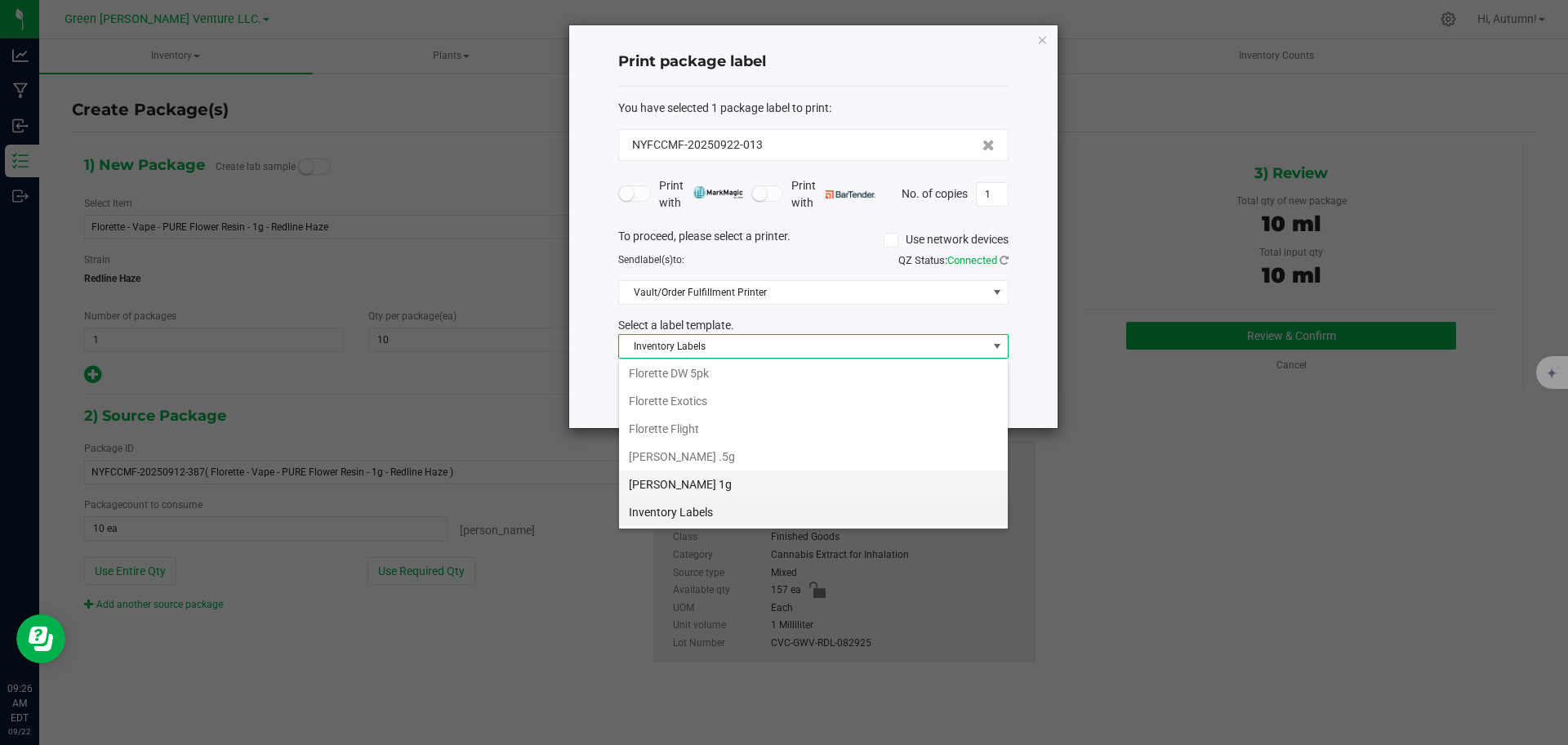
click at [787, 493] on li "[PERSON_NAME] 1g" at bounding box center [814, 484] width 389 height 28
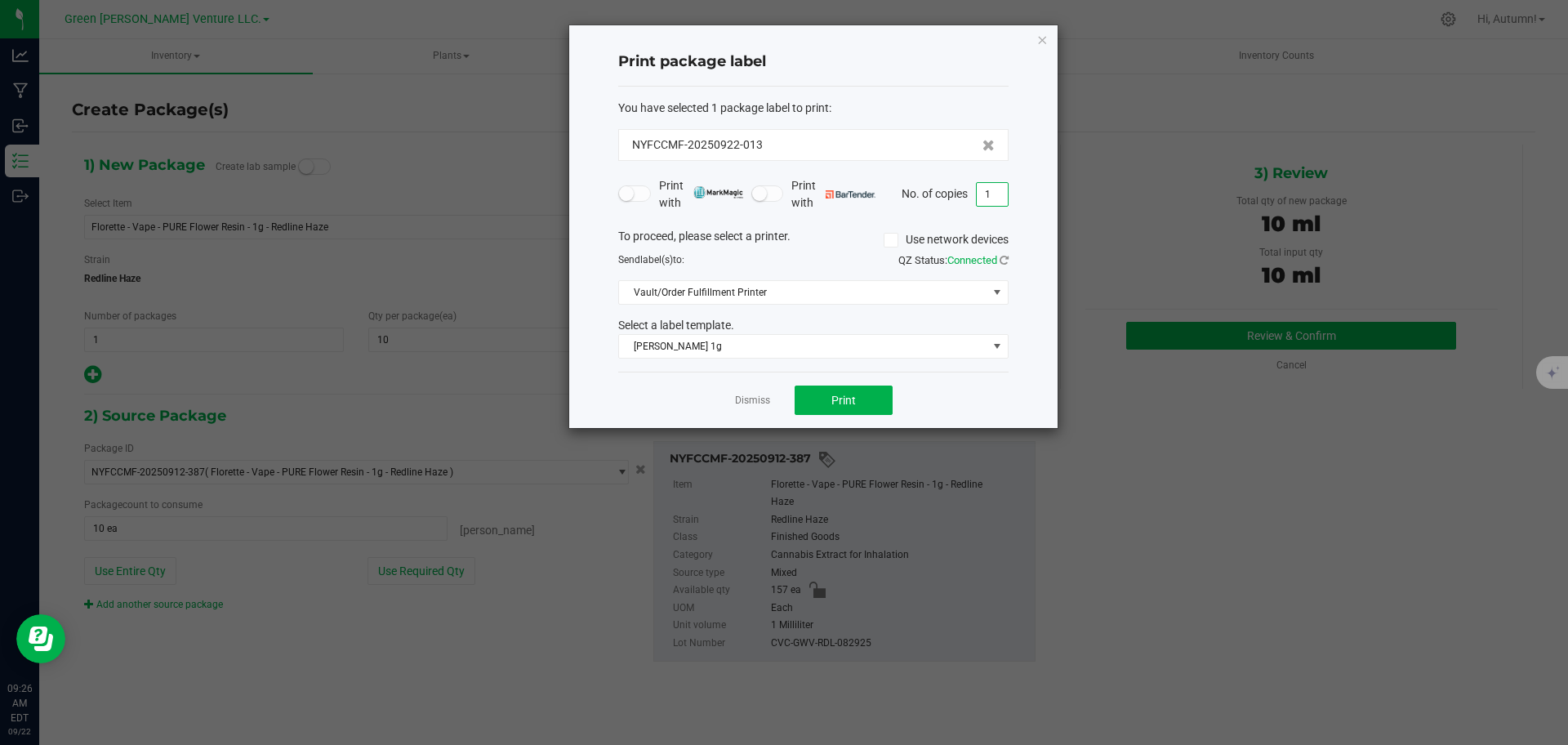
click at [996, 192] on input "1" at bounding box center [992, 194] width 31 height 23
type input "11"
click at [832, 398] on span "Print" at bounding box center [843, 399] width 25 height 13
click at [1044, 45] on icon "button" at bounding box center [1041, 39] width 11 height 20
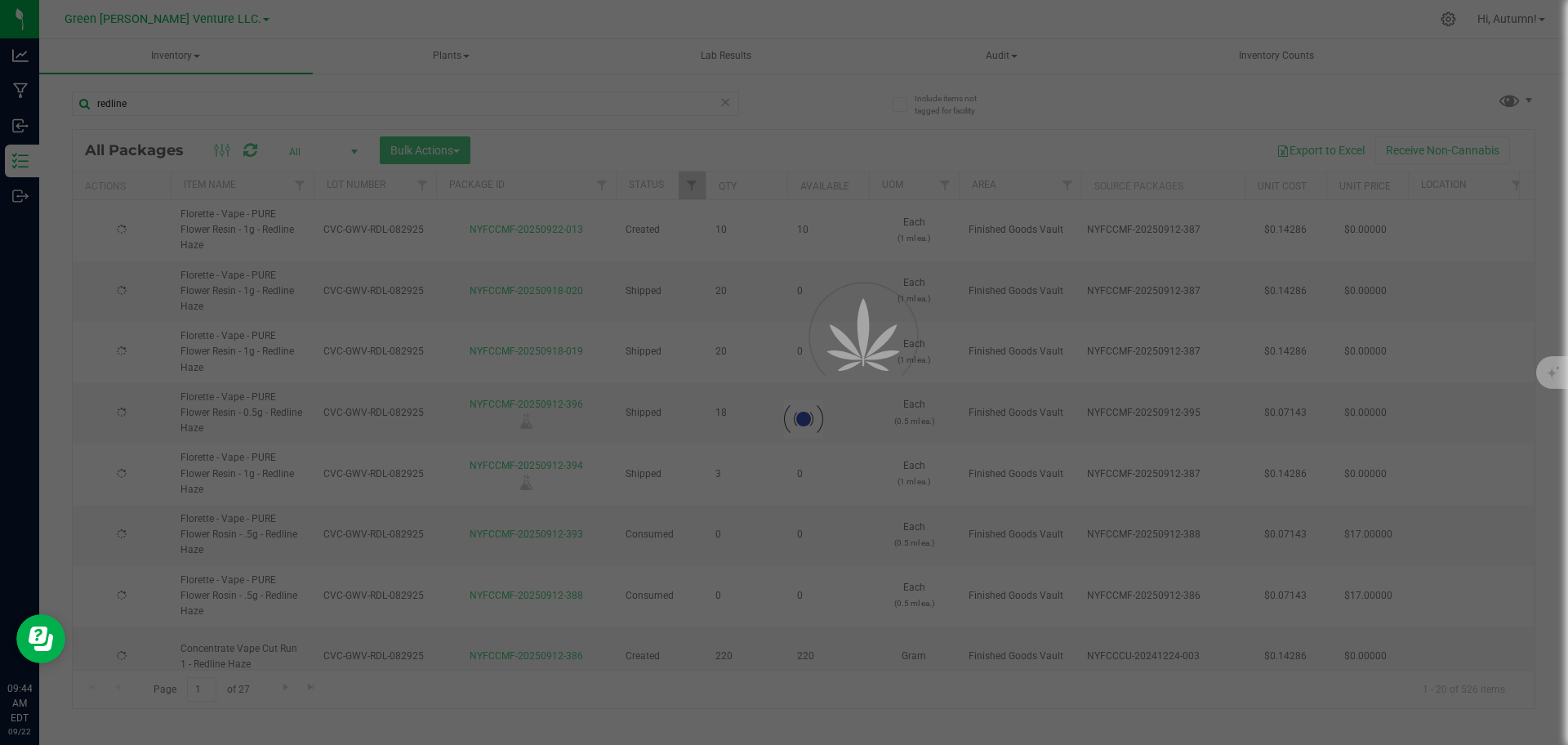
click at [178, 99] on div at bounding box center [784, 372] width 1568 height 745
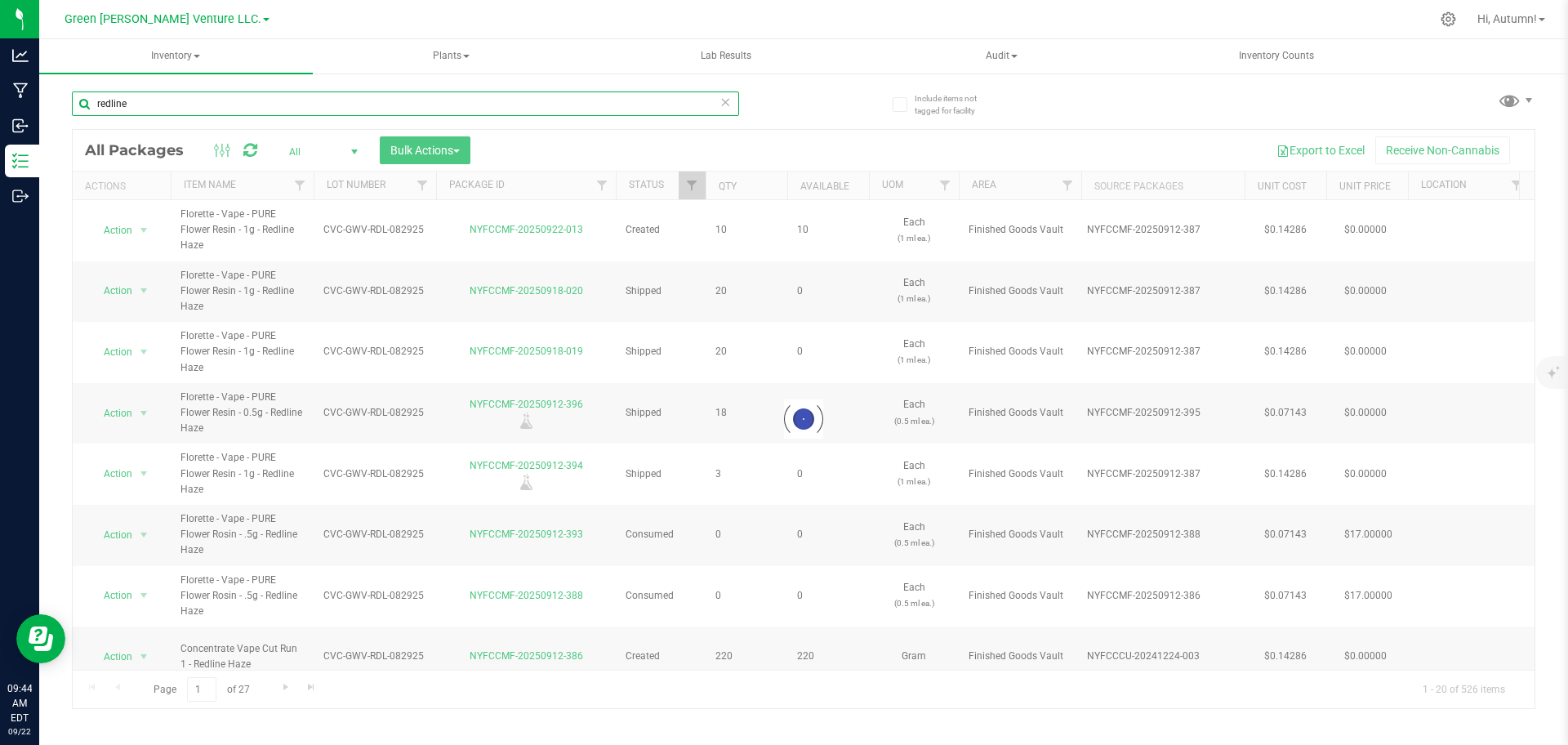
click at [183, 104] on input "redline" at bounding box center [405, 104] width 667 height 25
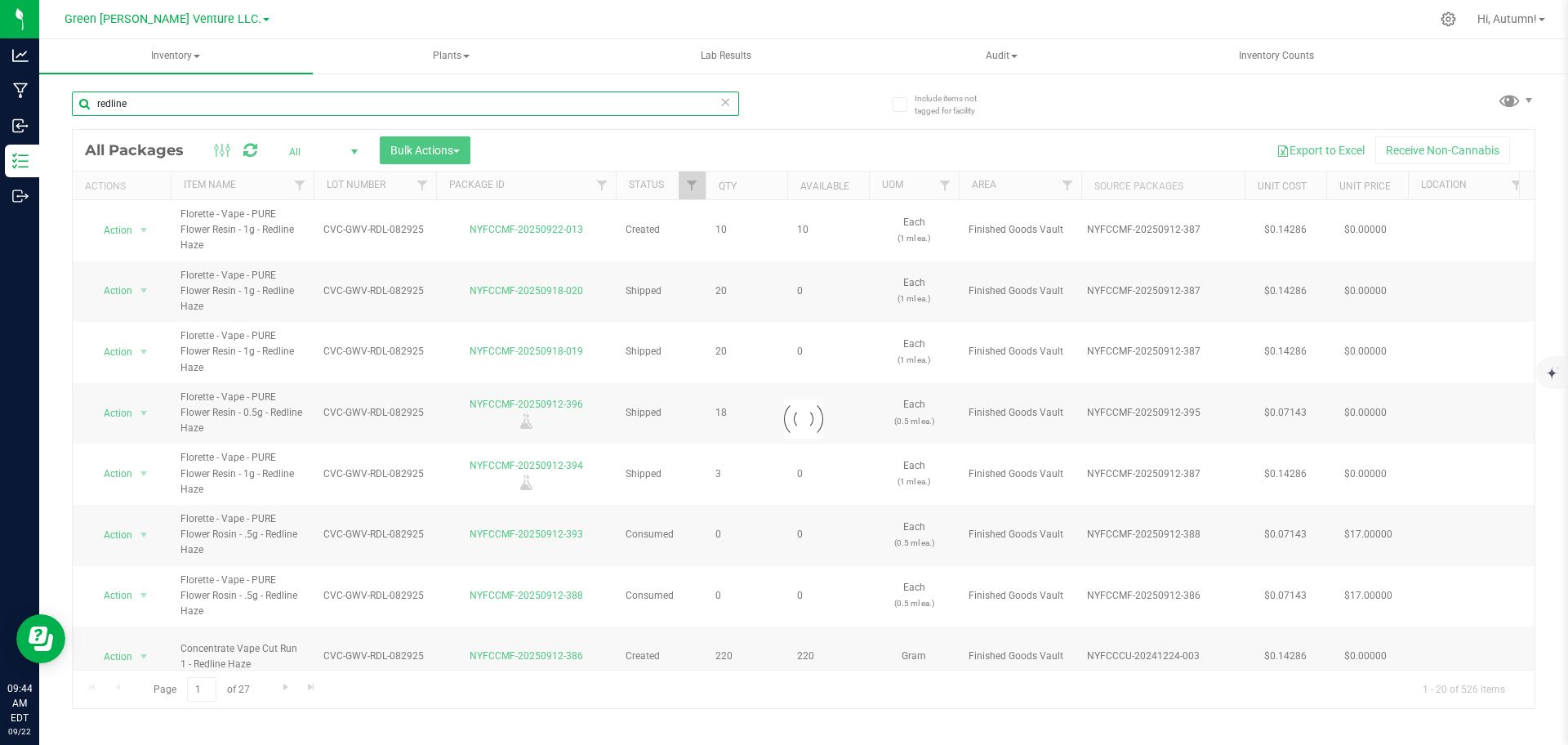
click at [183, 104] on input "redline" at bounding box center [405, 104] width 667 height 25
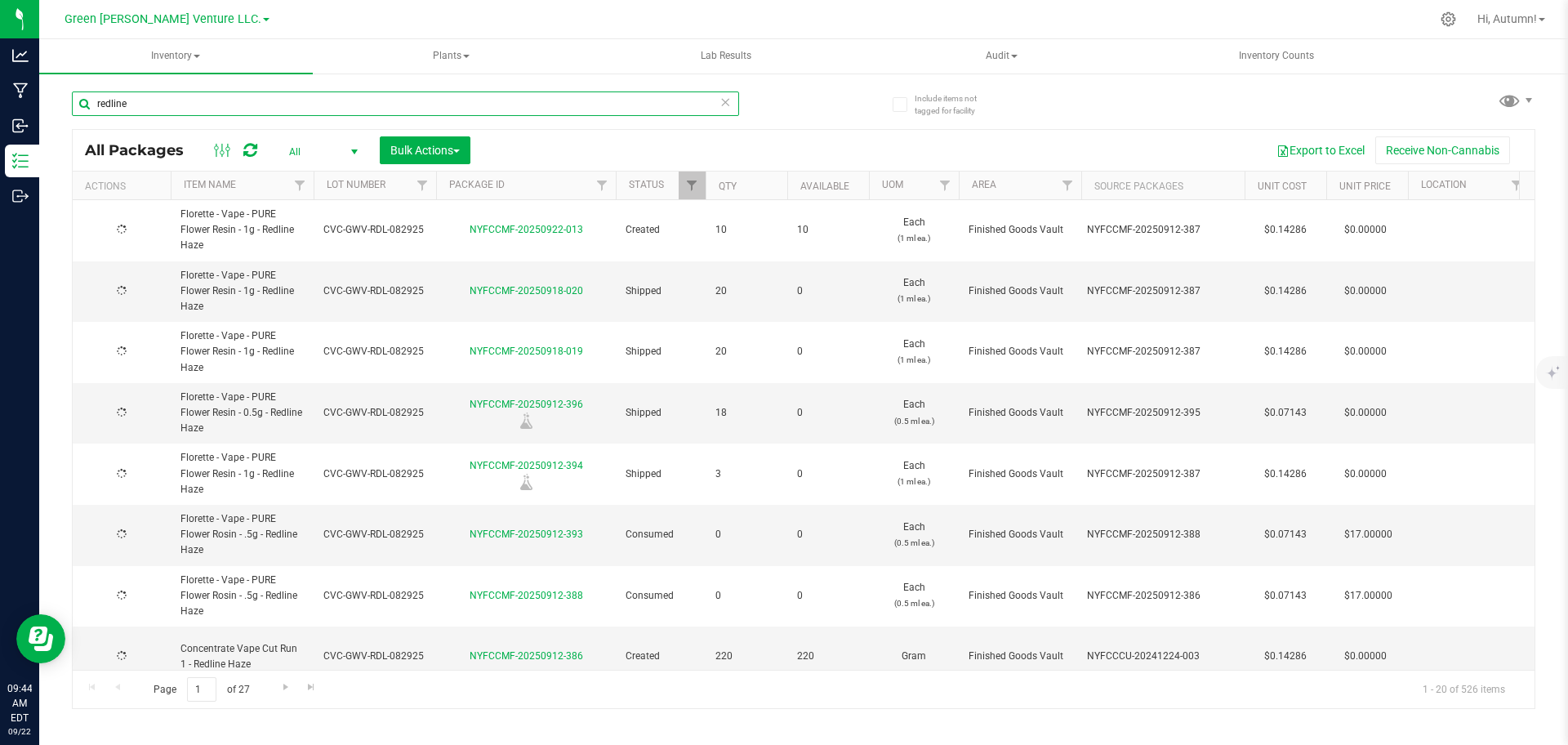
click at [183, 104] on input "redline" at bounding box center [405, 104] width 667 height 25
type input "[DATE]"
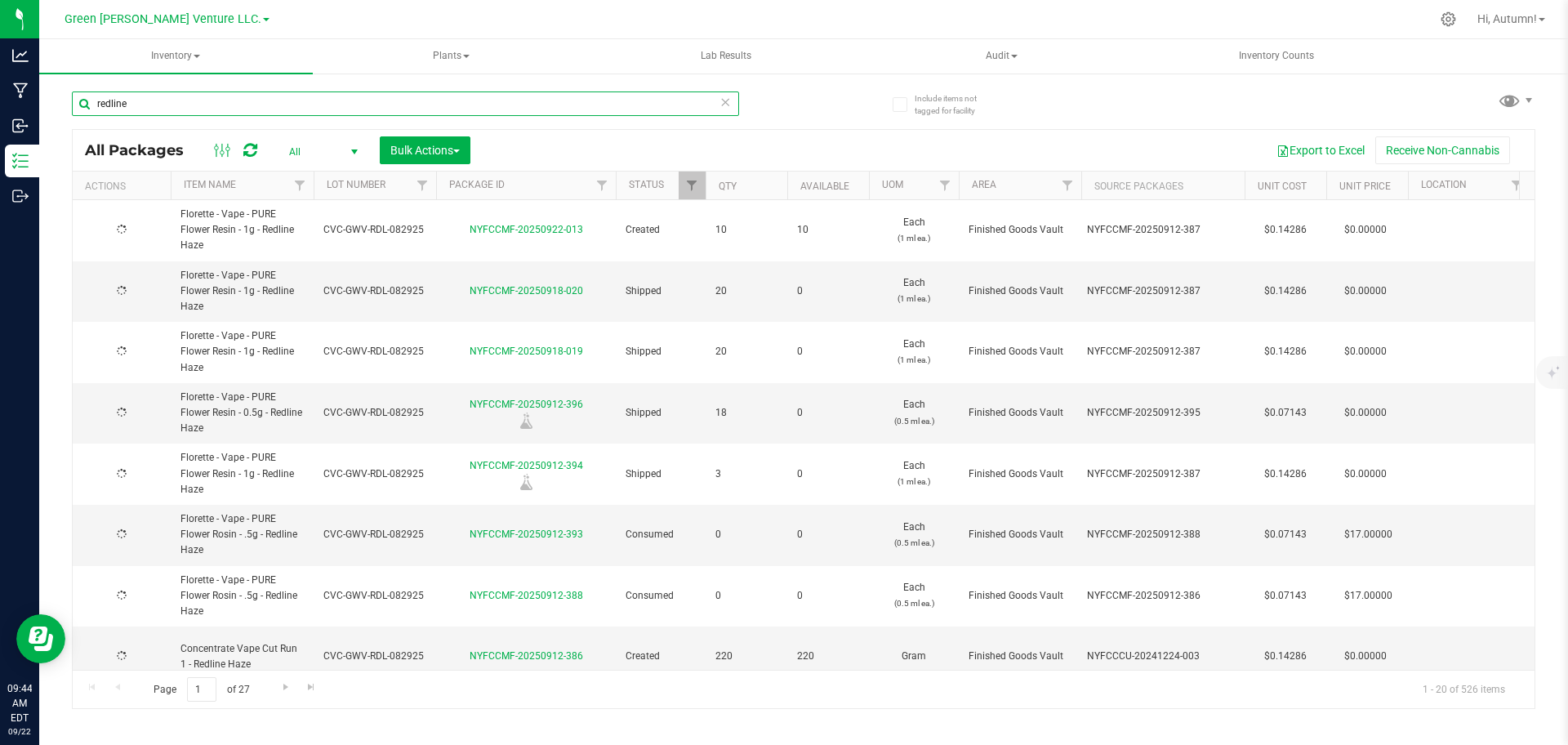
type input "[DATE]"
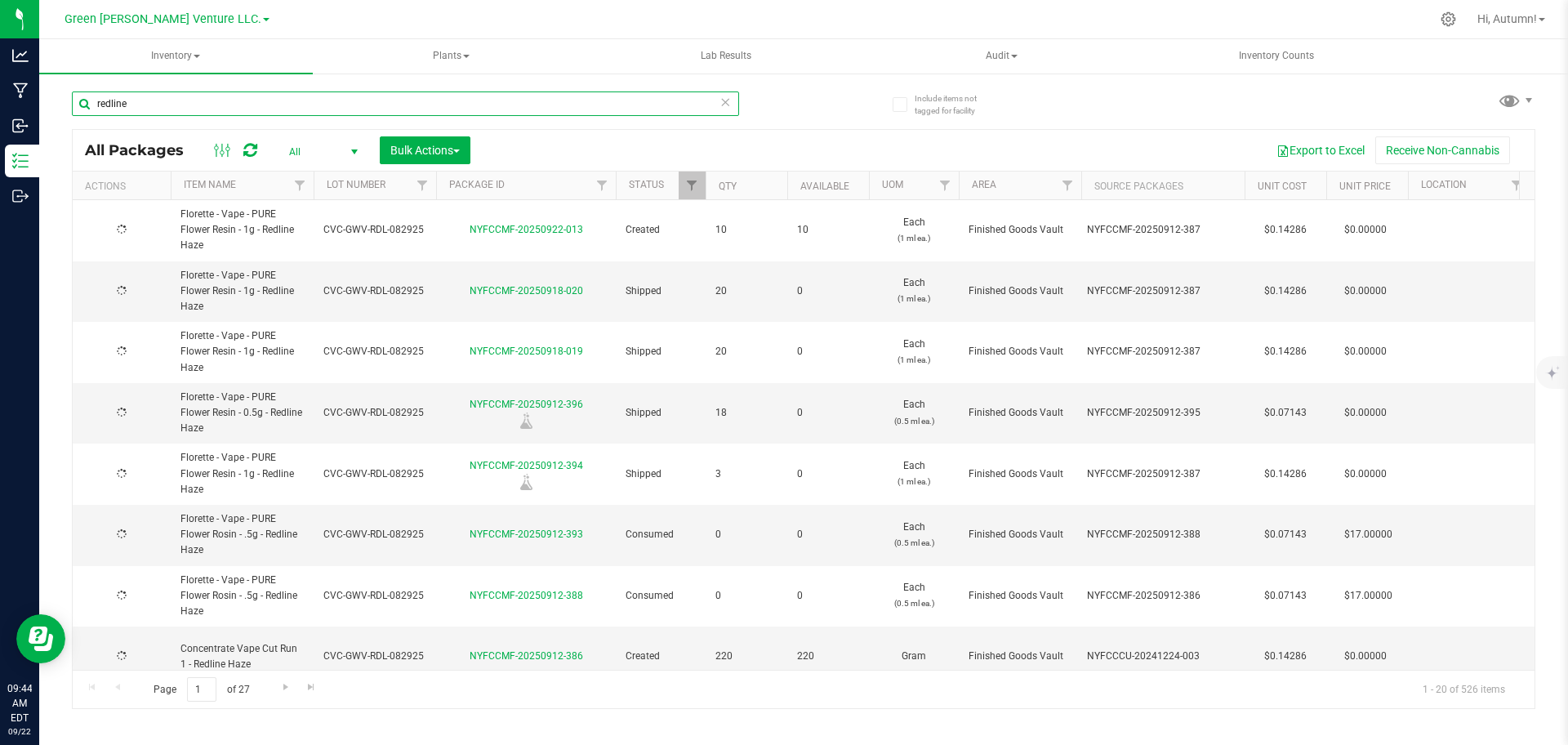
type input "[DATE]"
click at [183, 104] on input "redline" at bounding box center [405, 104] width 667 height 25
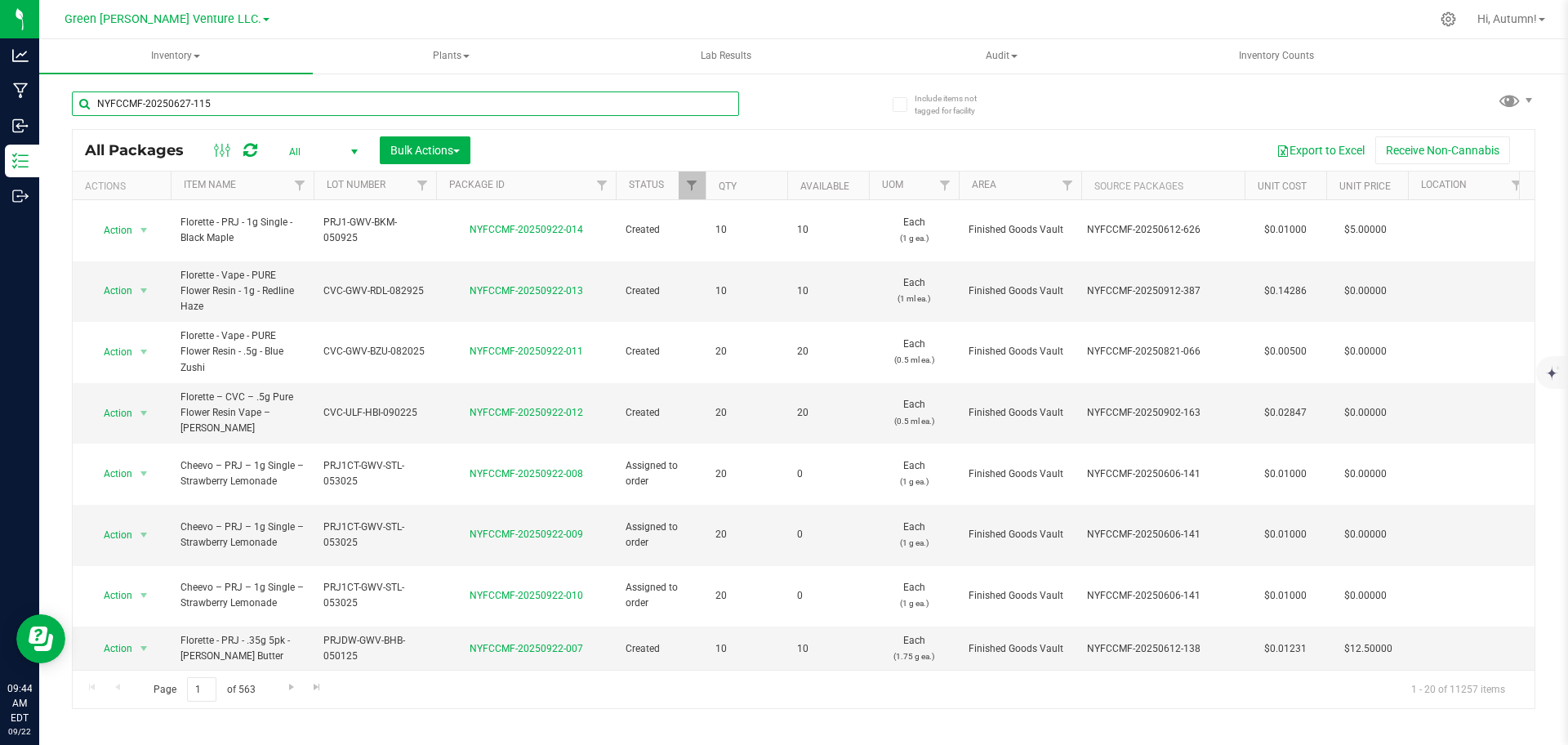
type input "NYFCCMF-20250627-115"
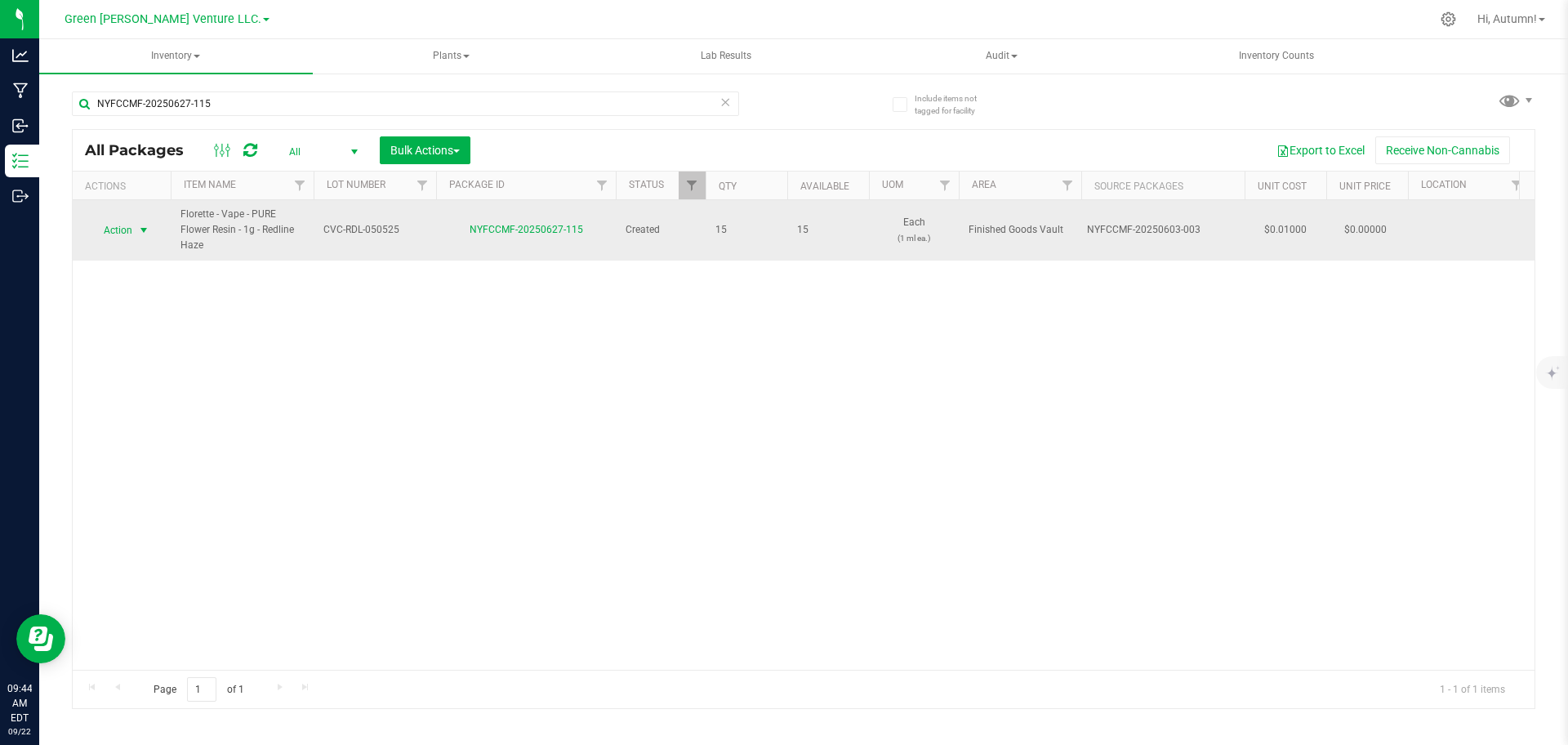
click at [144, 237] on span "select" at bounding box center [144, 230] width 20 height 23
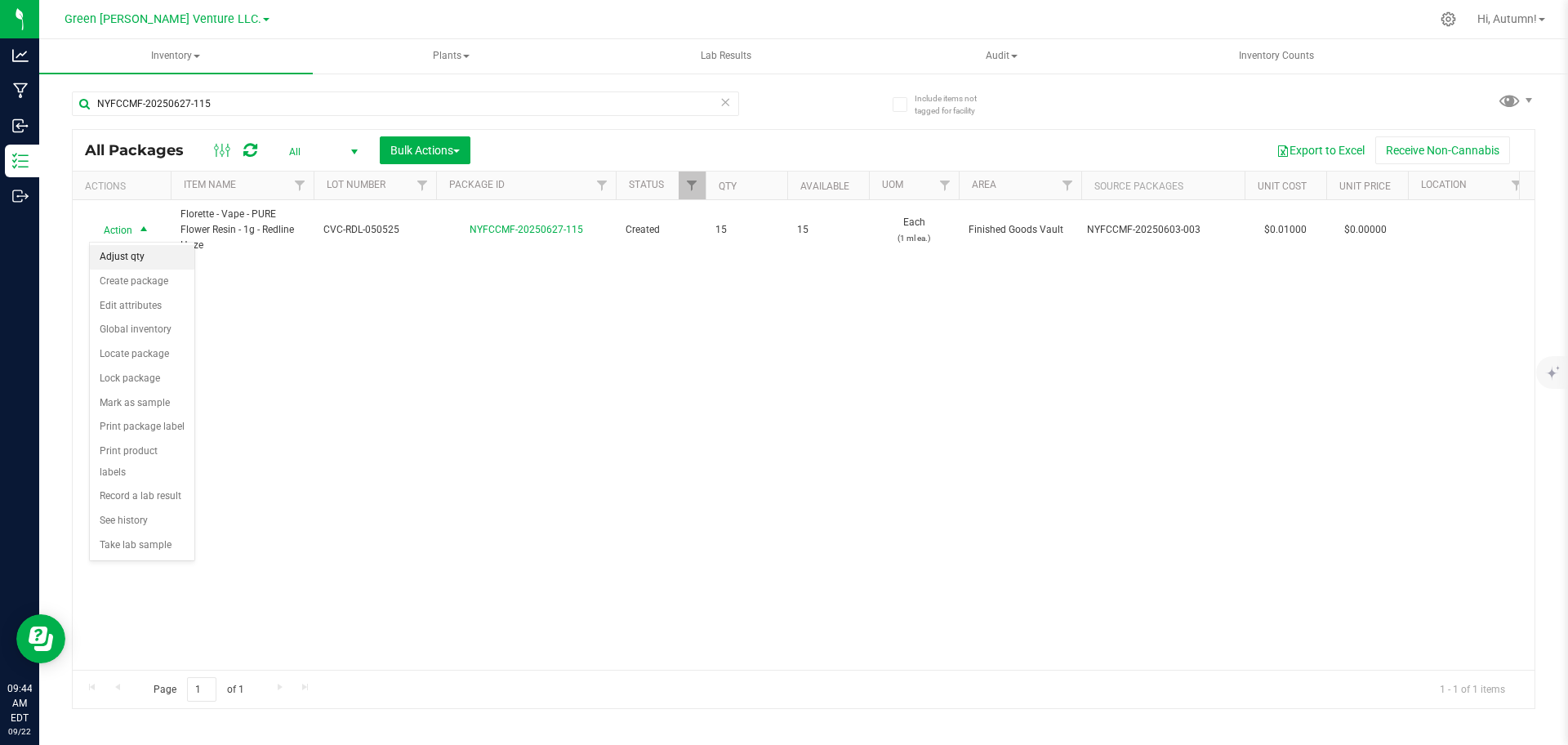
click at [149, 261] on li "Adjust qty" at bounding box center [142, 257] width 104 height 25
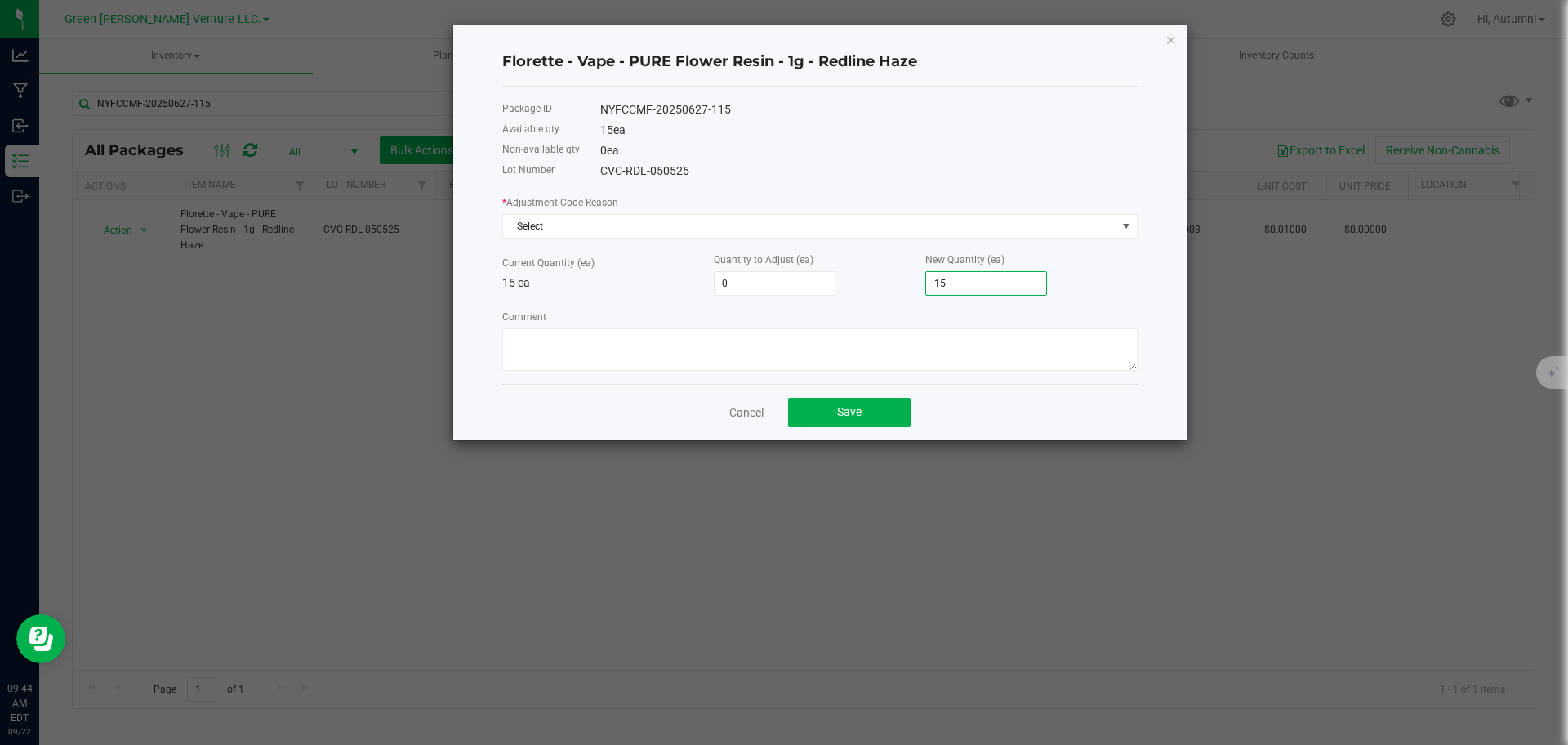
click at [971, 285] on input "15" at bounding box center [985, 283] width 120 height 23
type input "-10"
type input "5"
click at [850, 343] on textarea "Comment" at bounding box center [820, 349] width 635 height 42
type textarea "A"
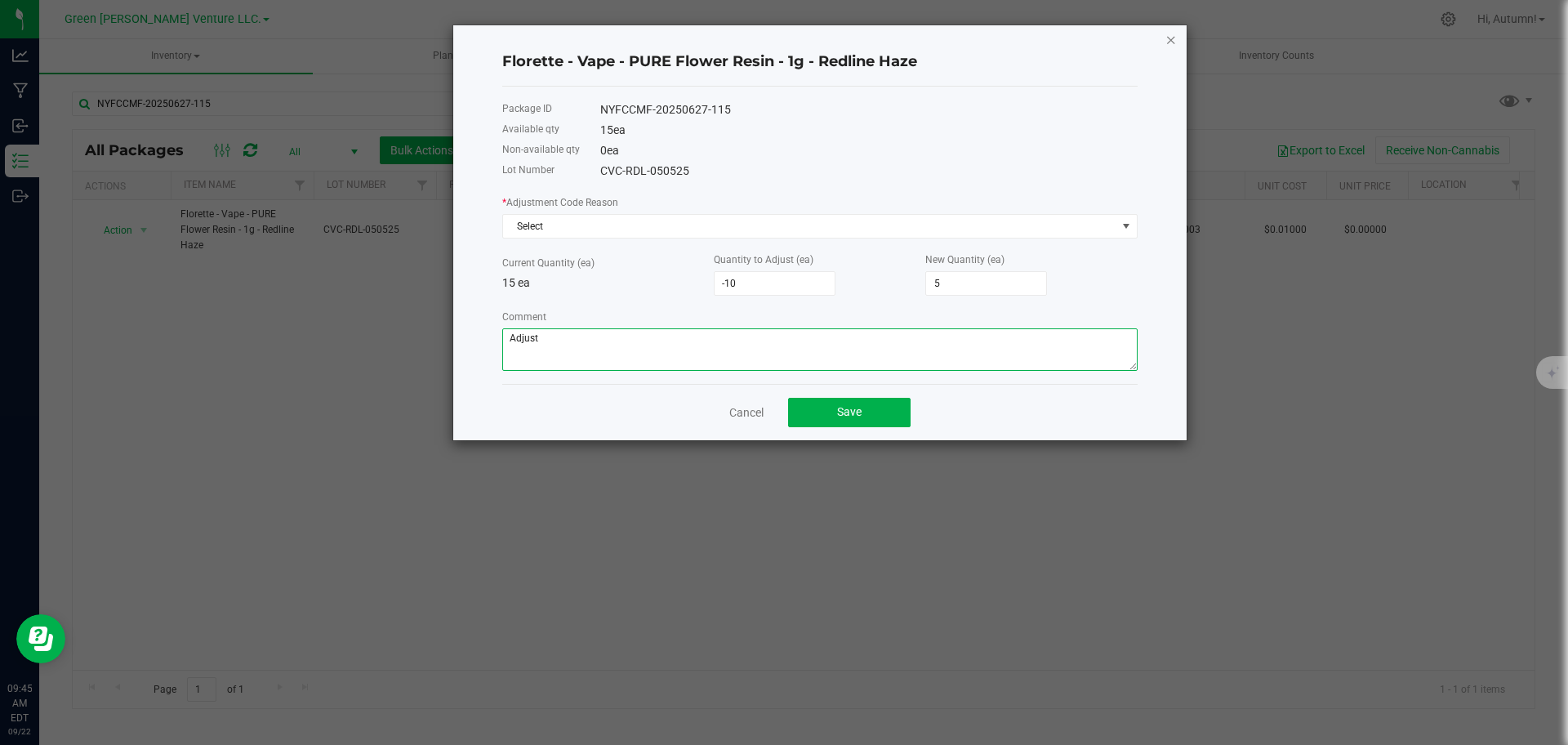
type textarea "Adjust"
click at [1174, 40] on icon "button" at bounding box center [1170, 39] width 11 height 20
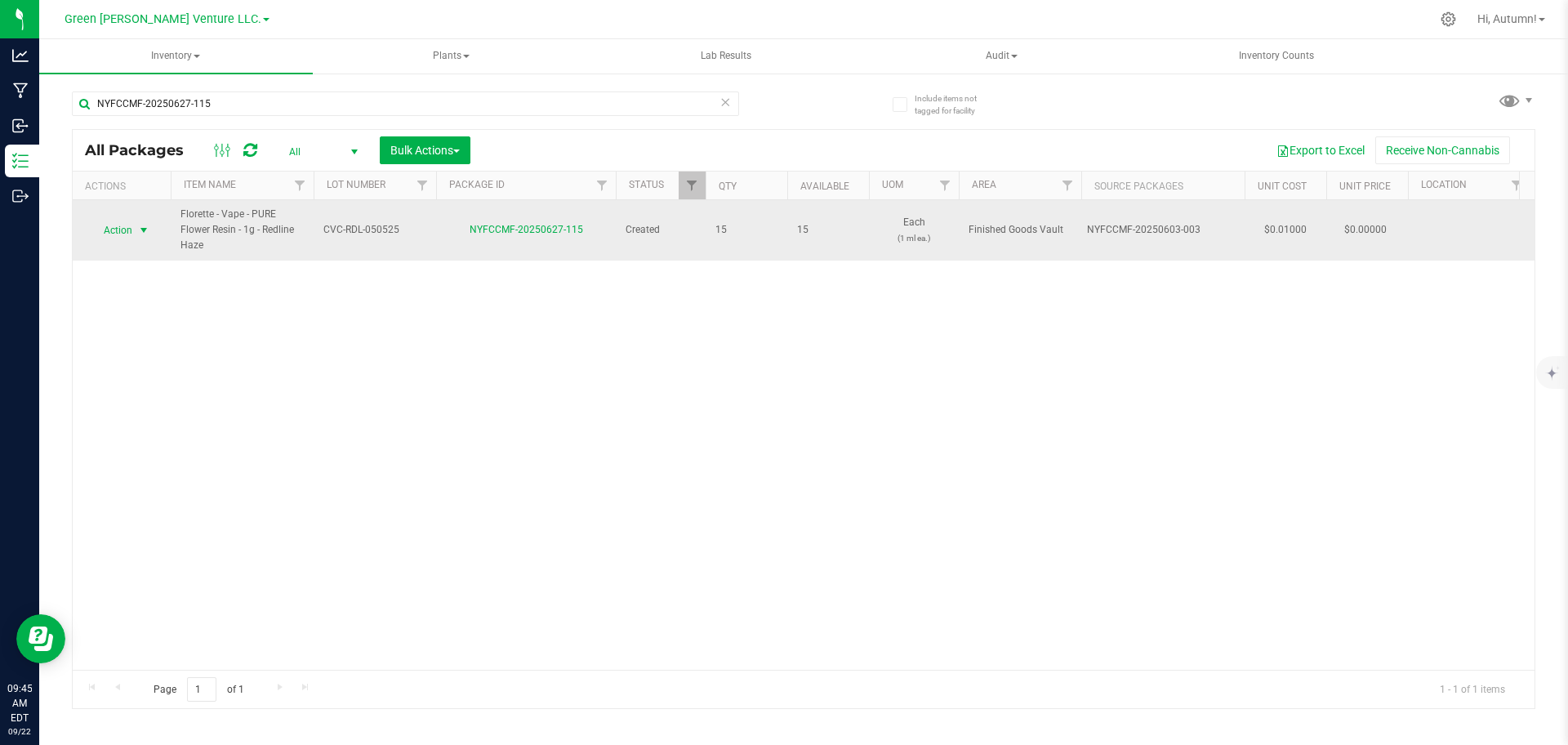
click at [140, 229] on span "select" at bounding box center [144, 229] width 13 height 13
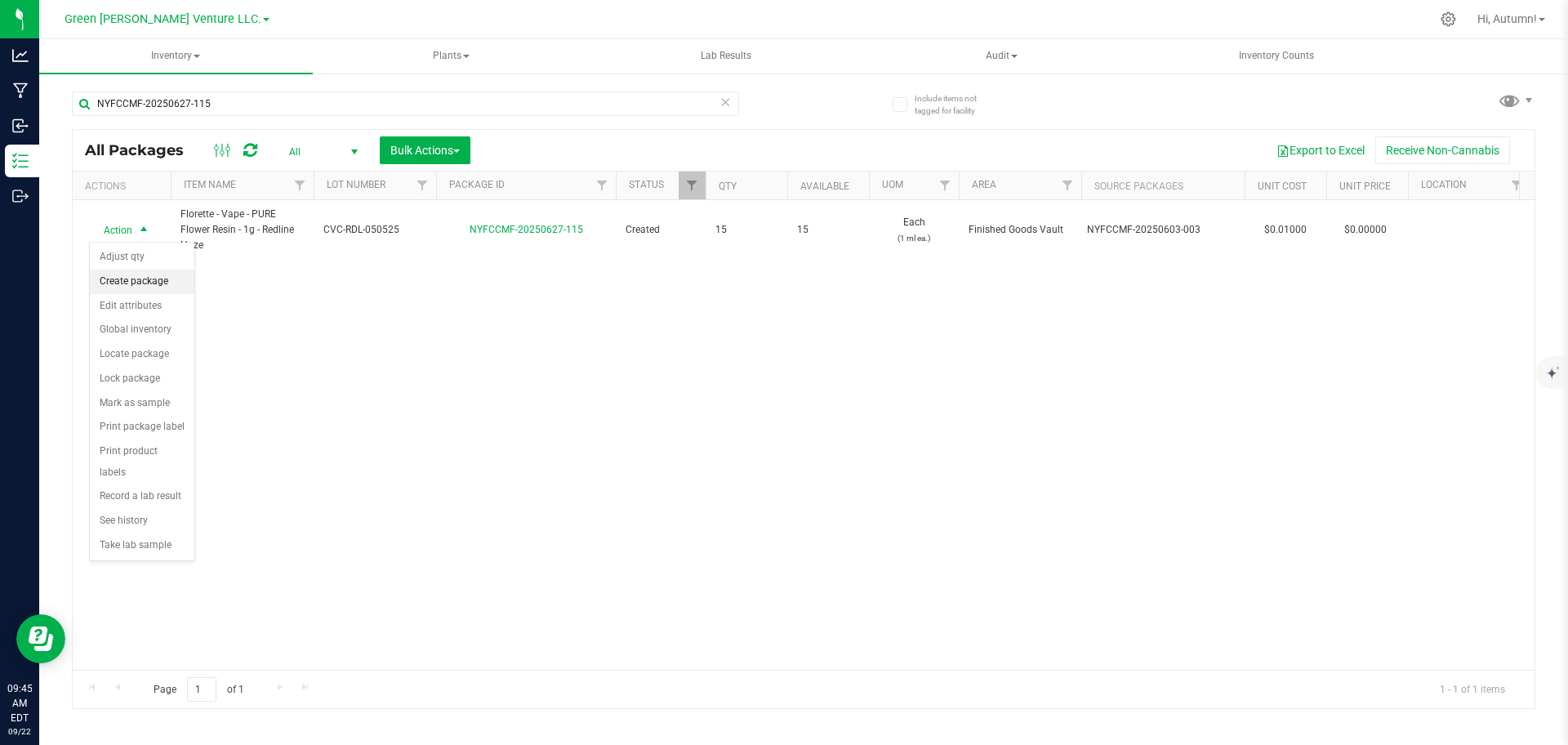
click at [144, 278] on li "Create package" at bounding box center [142, 281] width 104 height 25
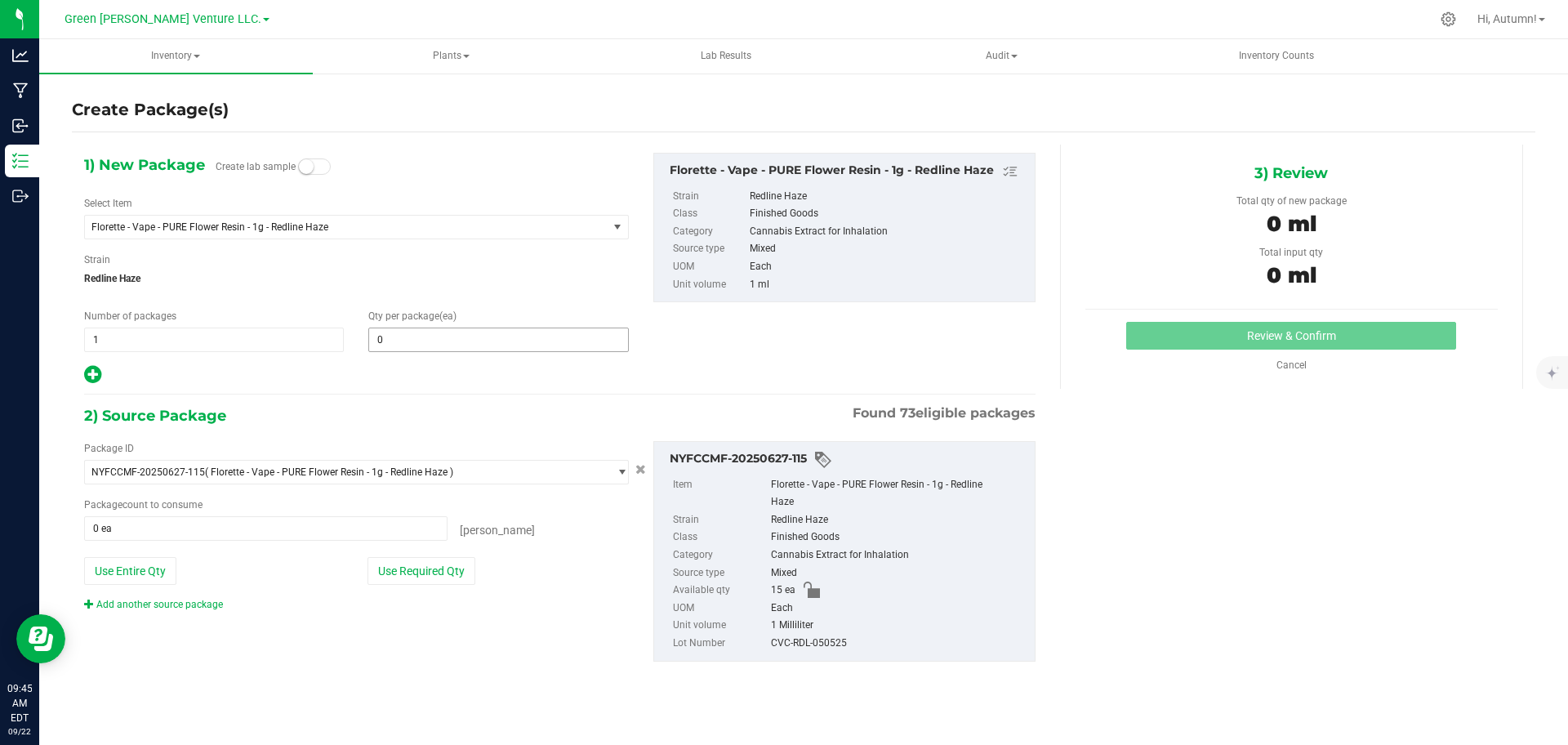
click at [410, 336] on span "0 0" at bounding box center [499, 340] width 260 height 25
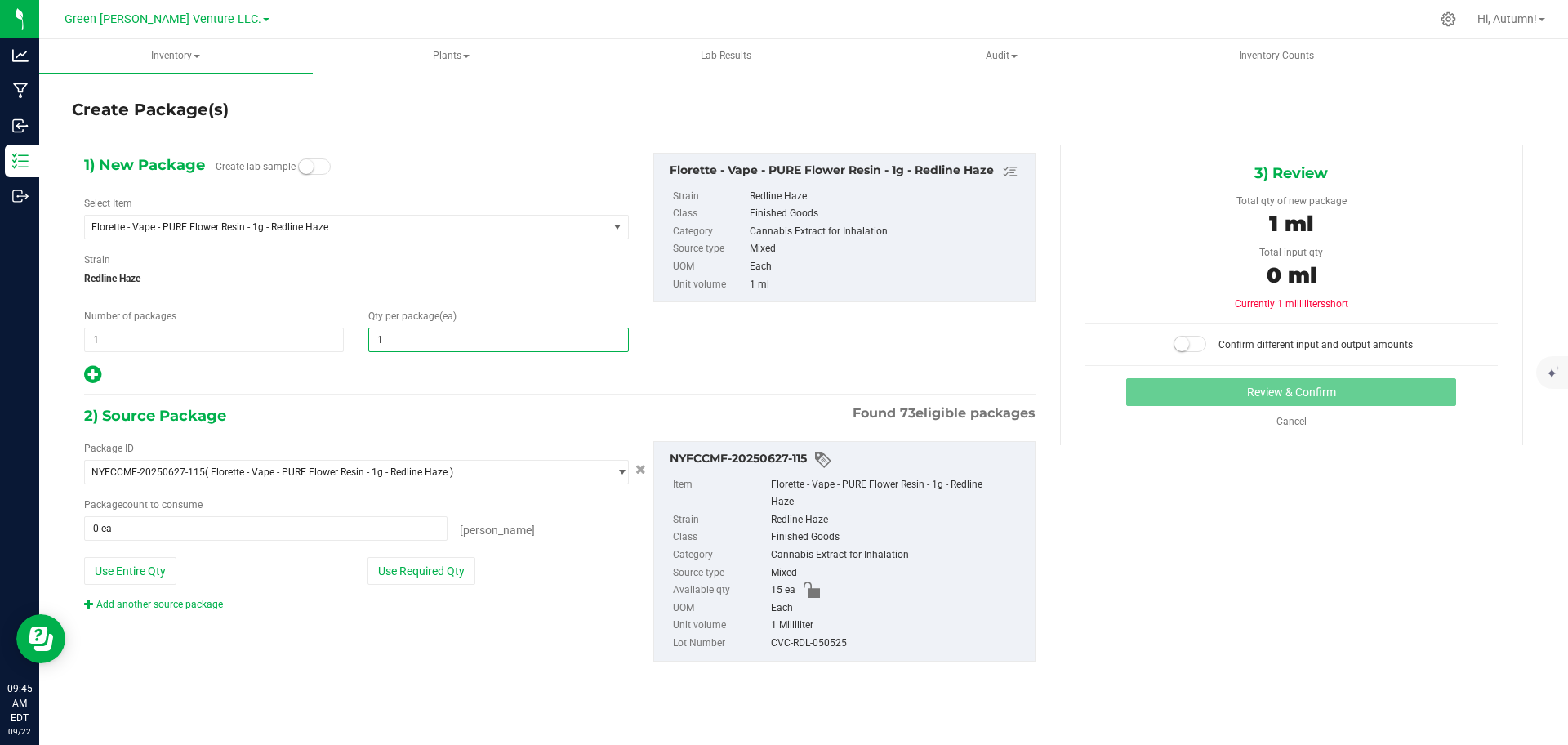
type input "10"
click at [447, 577] on button "Use Required Qty" at bounding box center [421, 571] width 108 height 28
type input "10"
type input "10 ea"
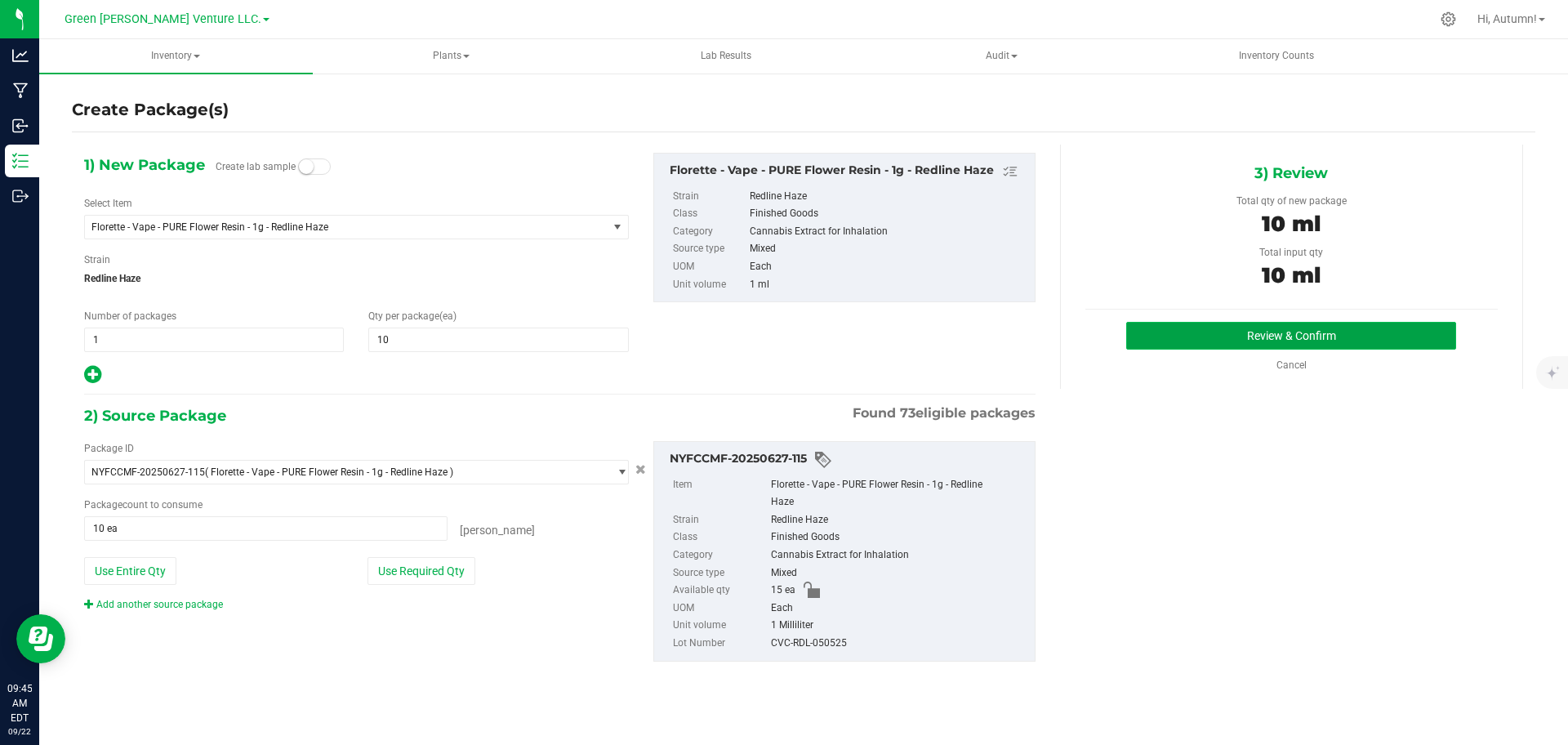
click at [1261, 330] on button "Review & Confirm" at bounding box center [1291, 336] width 330 height 28
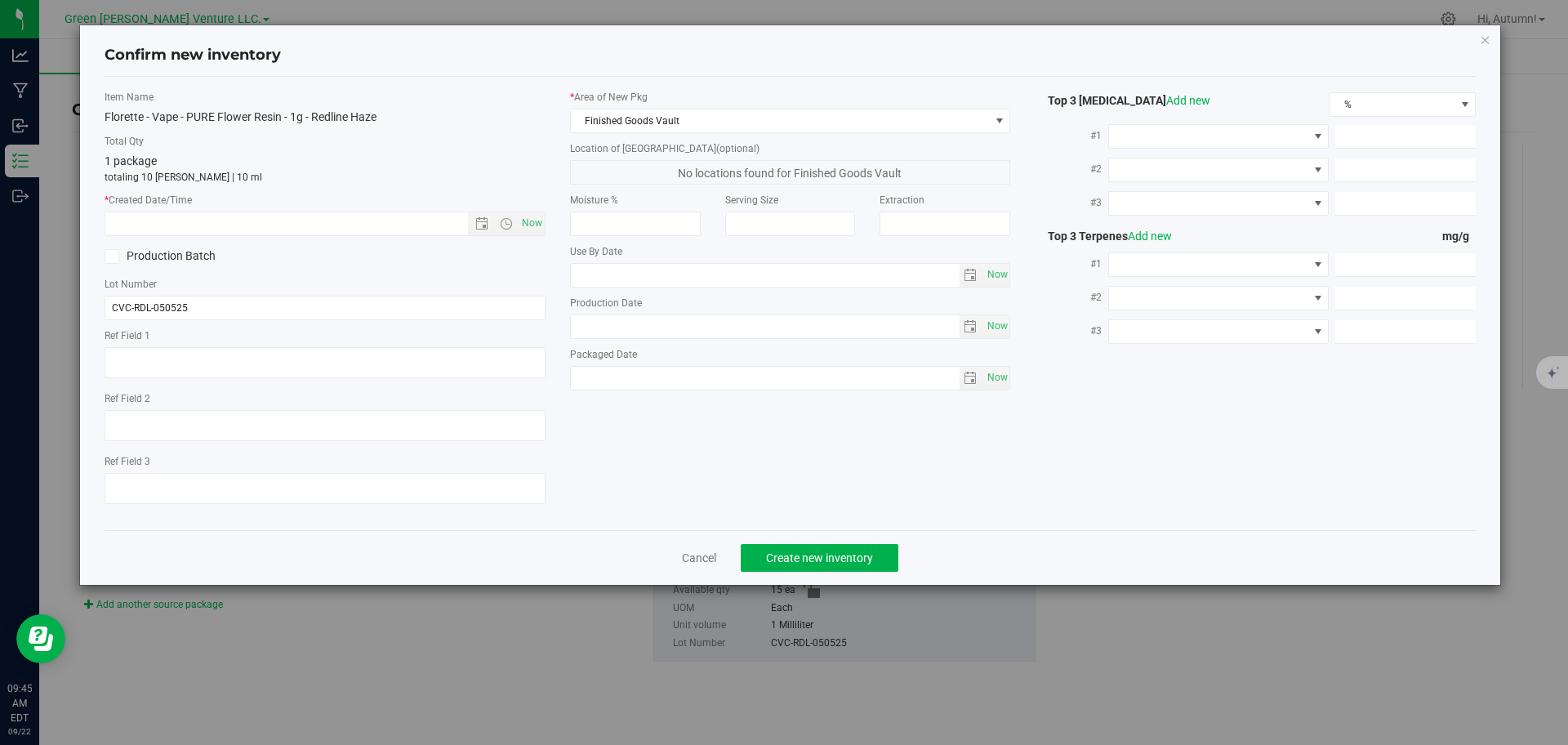
type input "0.008"
type input "1.5300"
type input "0.9000"
type input "0.6500"
click at [536, 226] on span "Now" at bounding box center [532, 223] width 28 height 24
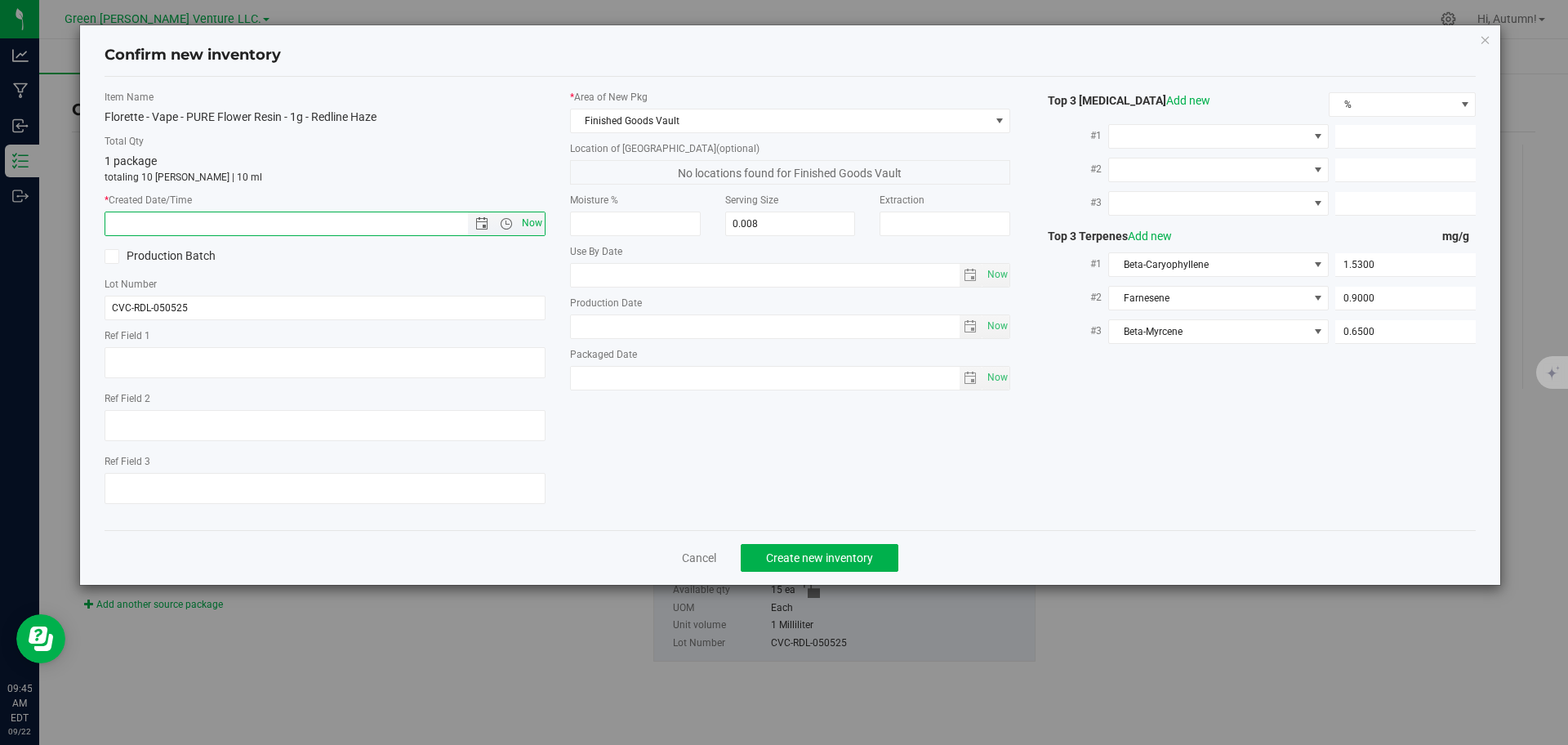
type input "[DATE] 9:45 AM"
click at [838, 555] on span "Create new inventory" at bounding box center [820, 557] width 107 height 13
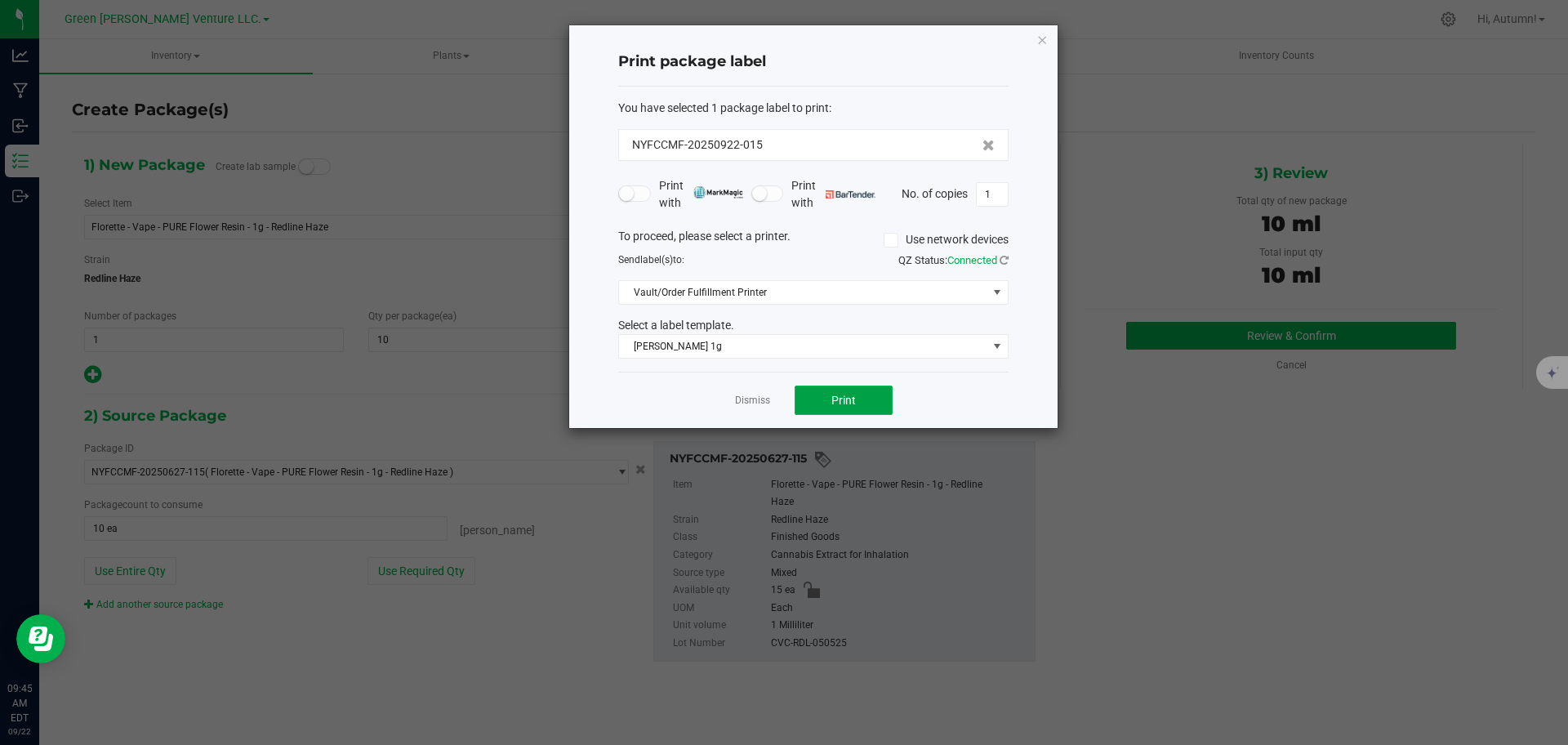
click at [838, 402] on span "Print" at bounding box center [843, 399] width 25 height 13
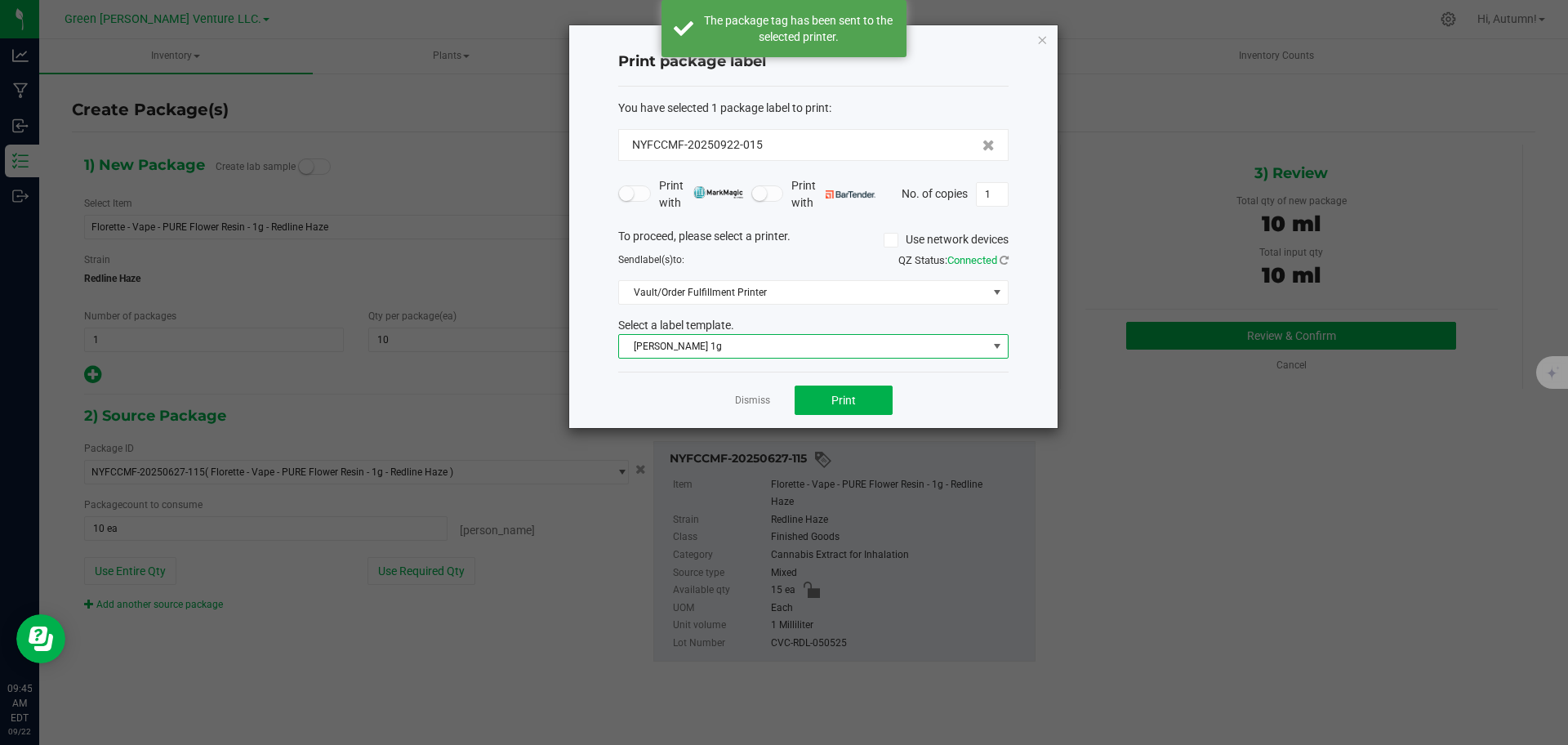
click at [875, 352] on span "[PERSON_NAME] 1g" at bounding box center [804, 346] width 369 height 23
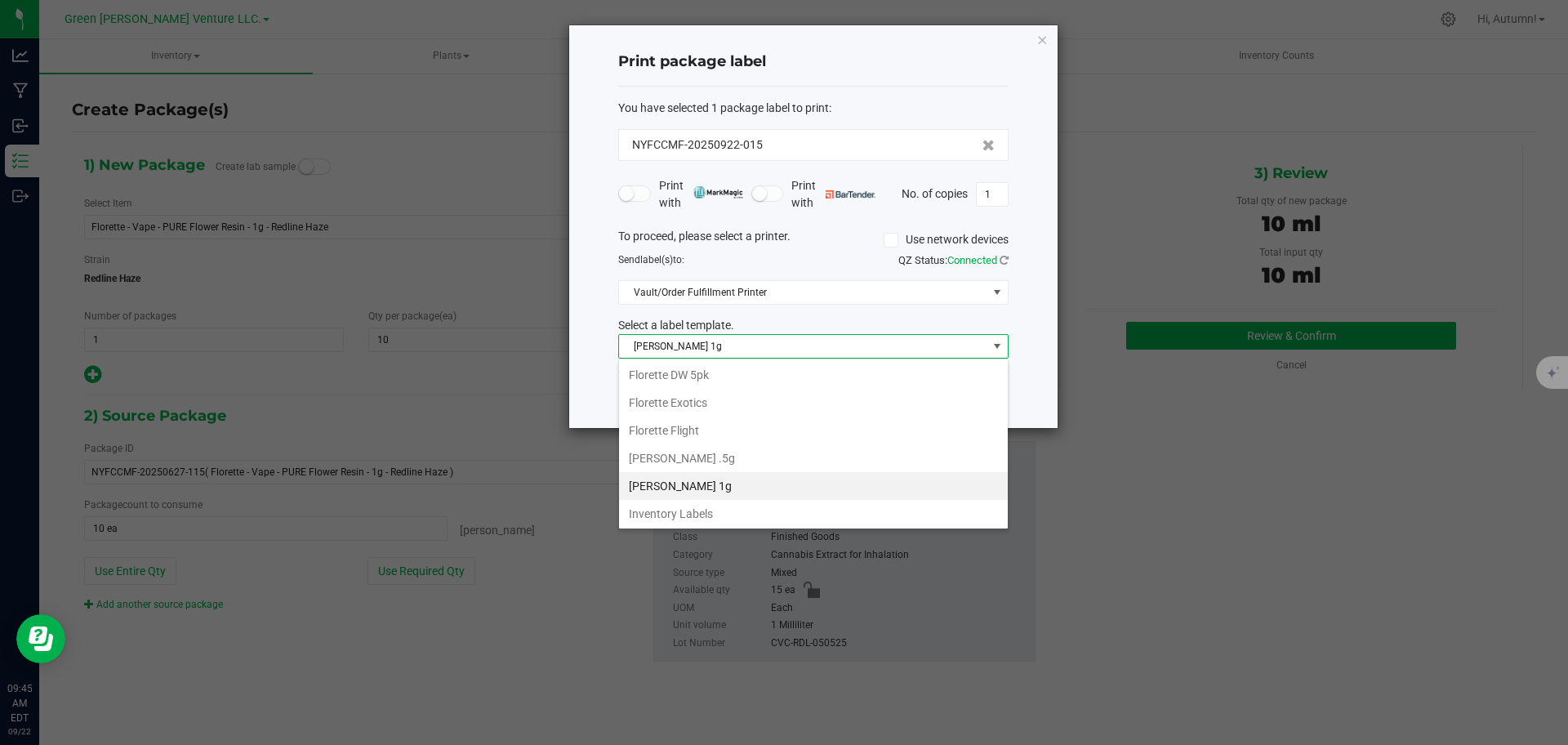
scroll to position [281, 0]
click at [862, 516] on li "Inventory Labels" at bounding box center [814, 511] width 389 height 28
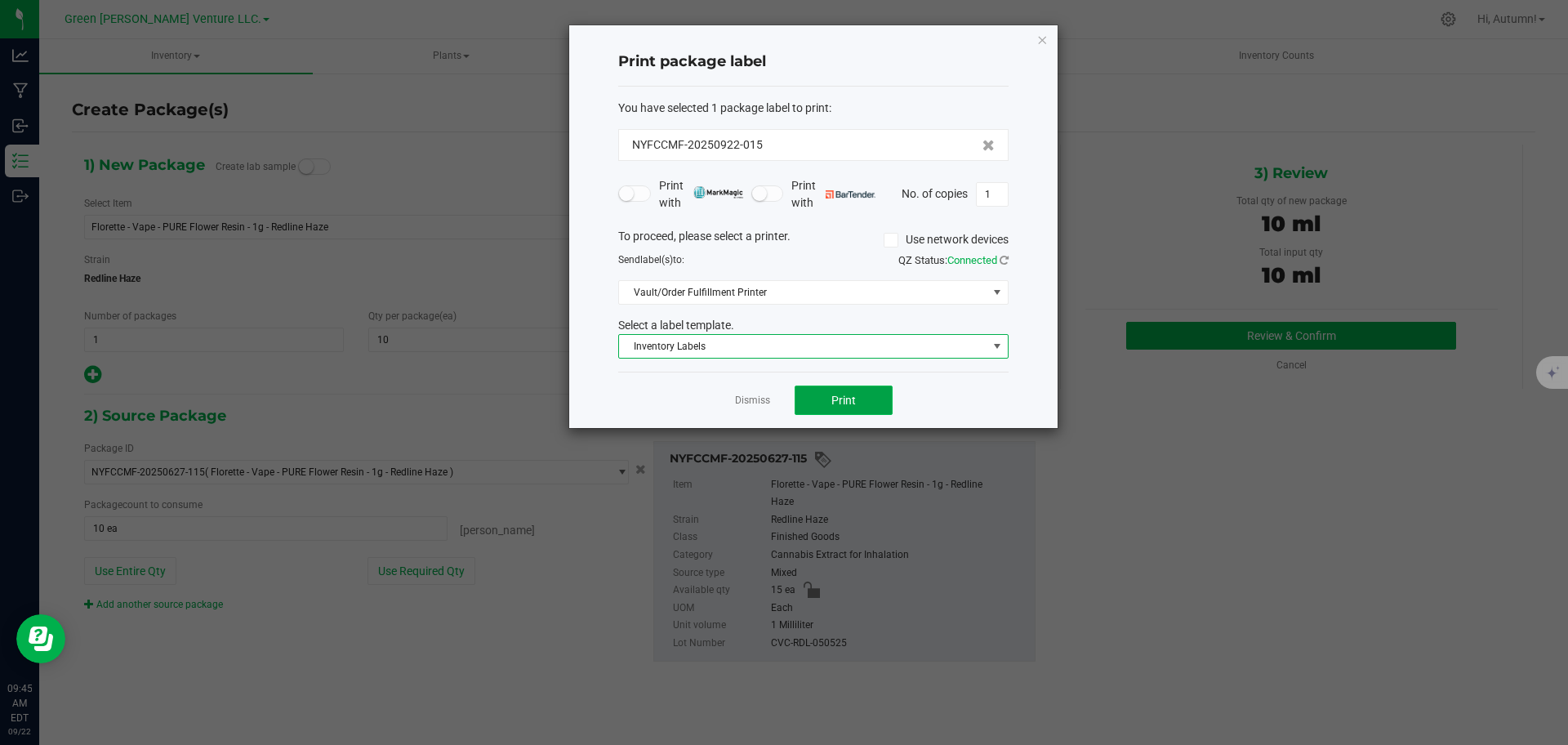
click at [879, 409] on button "Print" at bounding box center [843, 400] width 98 height 30
click at [1041, 44] on icon "button" at bounding box center [1041, 39] width 11 height 20
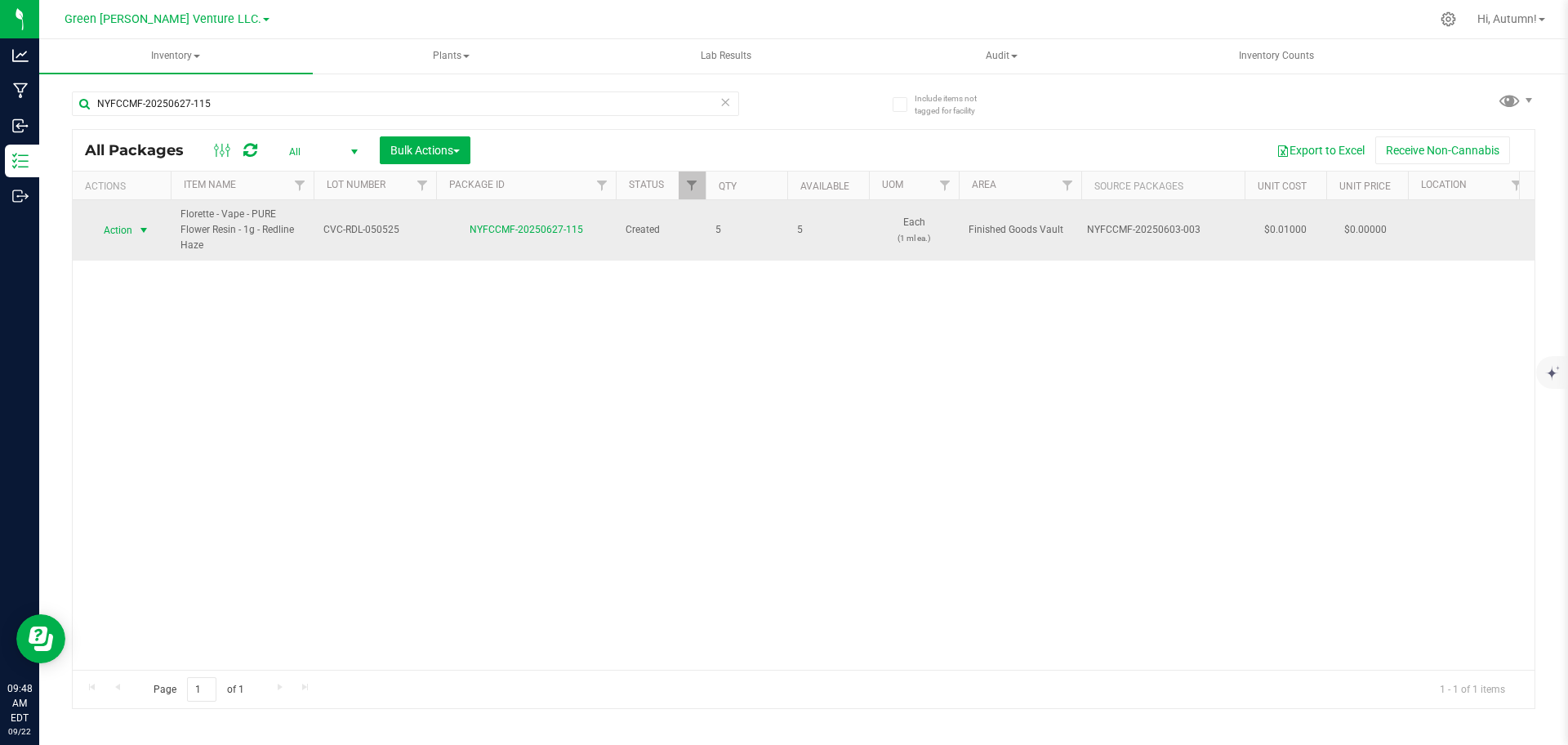
click at [149, 229] on span "select" at bounding box center [144, 229] width 13 height 13
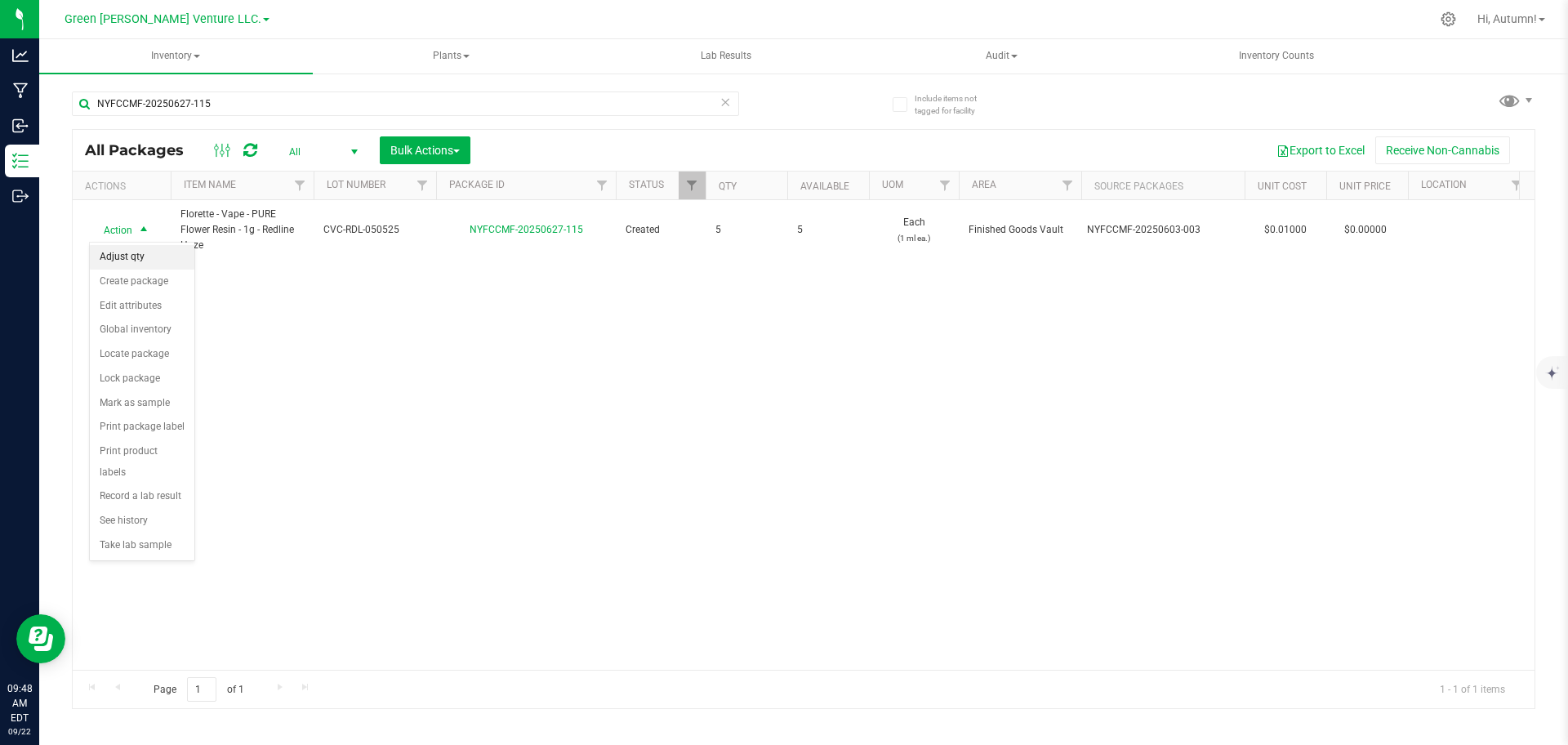
click at [145, 260] on li "Adjust qty" at bounding box center [142, 257] width 104 height 25
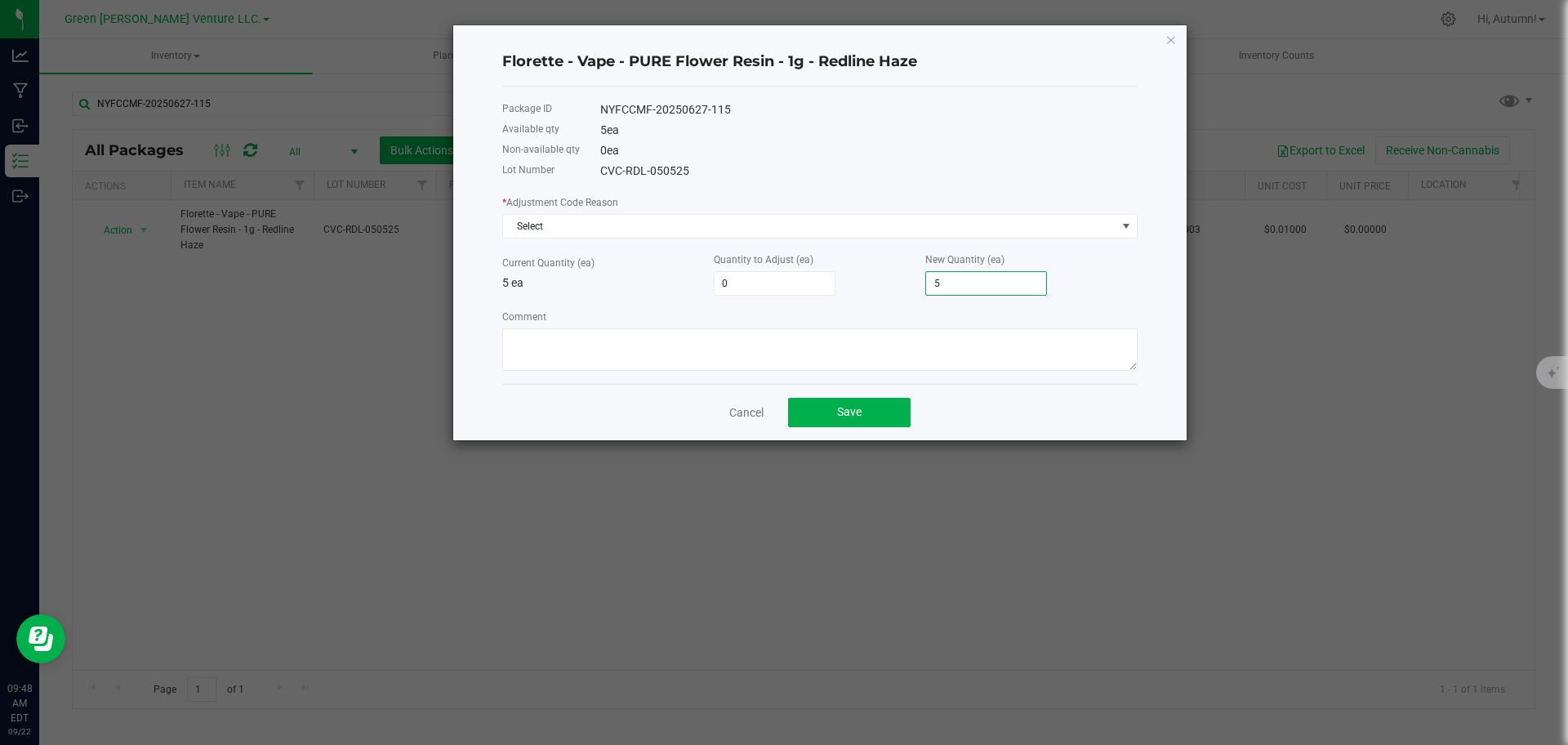
click at [954, 285] on input "5" at bounding box center [985, 283] width 120 height 23
type input "-4"
type input "1"
type input "10"
type input "15"
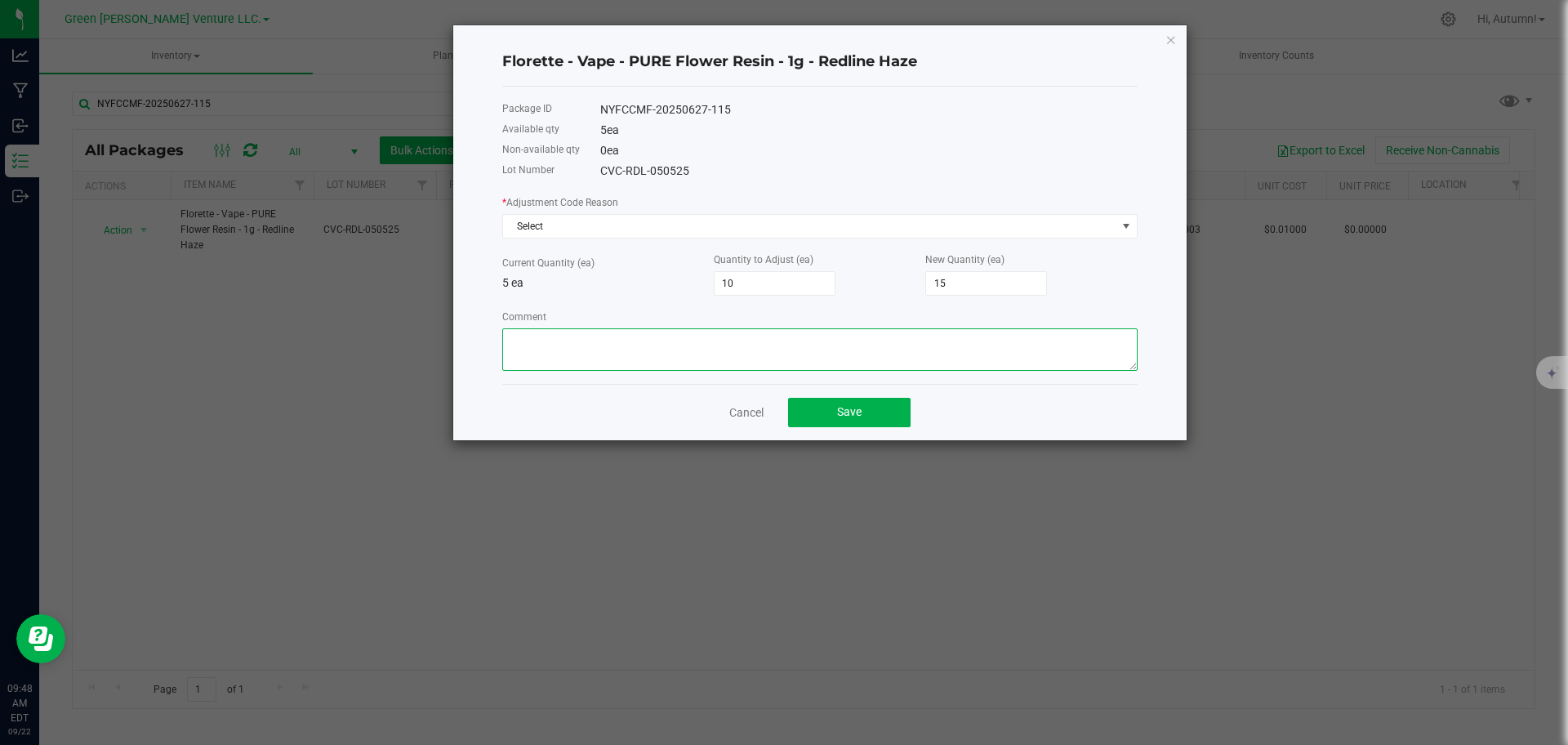
click at [856, 353] on textarea "Comment" at bounding box center [820, 349] width 635 height 42
type textarea "U"
click at [844, 219] on span "Select" at bounding box center [809, 226] width 613 height 23
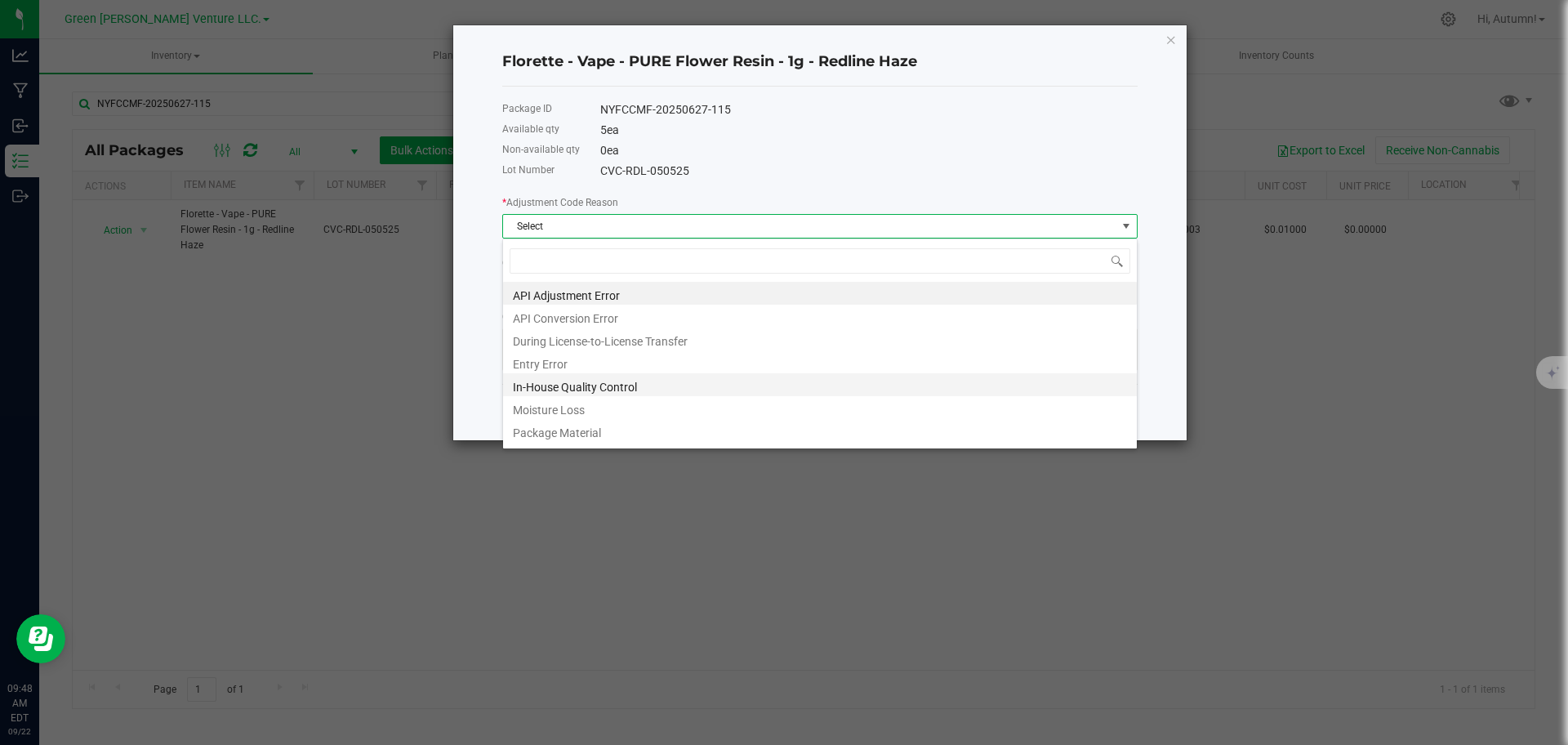
scroll to position [25, 635]
click at [696, 361] on li "Entry Error" at bounding box center [820, 361] width 634 height 23
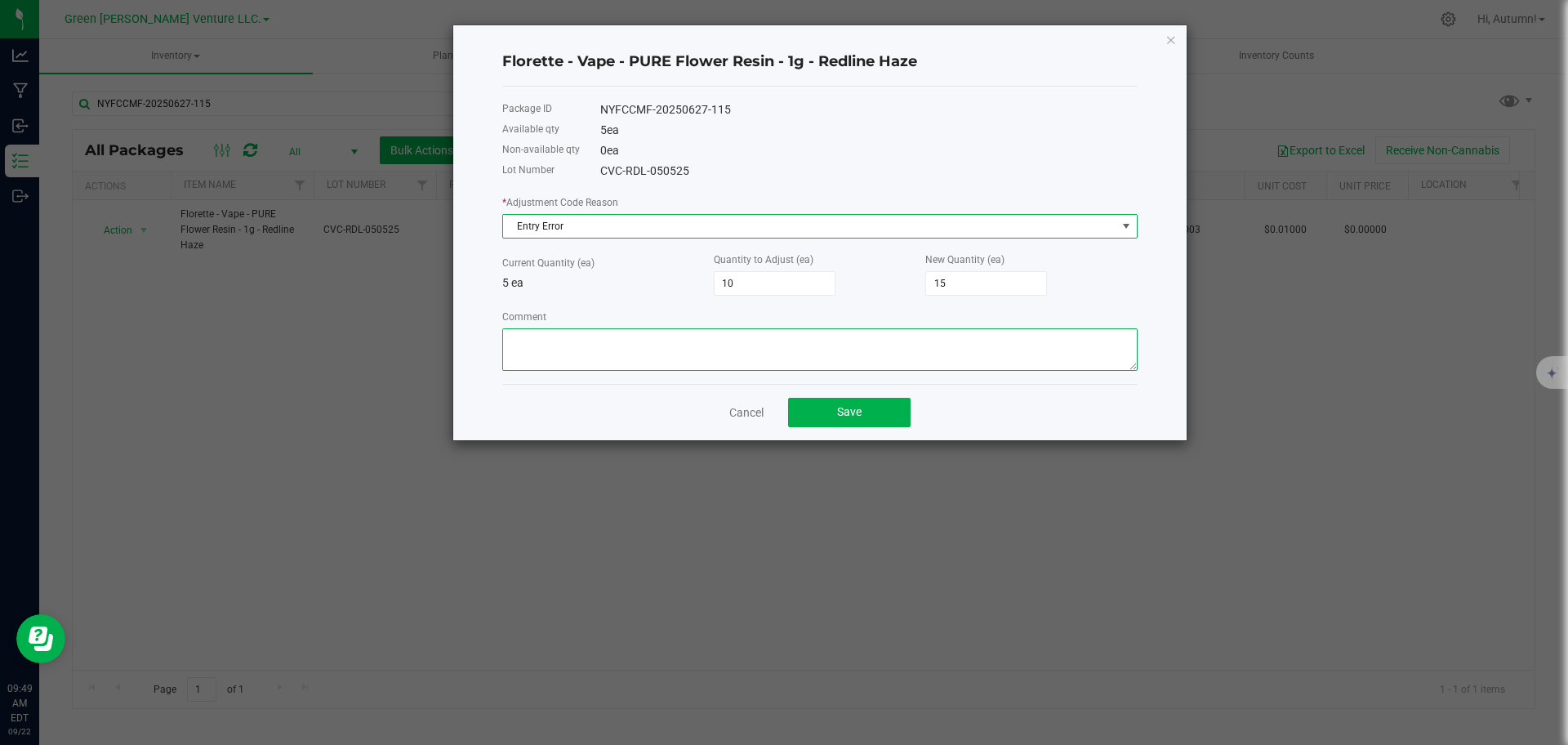
click at [662, 358] on textarea "Comment" at bounding box center [820, 349] width 635 height 42
type textarea "Entry Error."
click at [847, 406] on span "Save" at bounding box center [849, 411] width 25 height 13
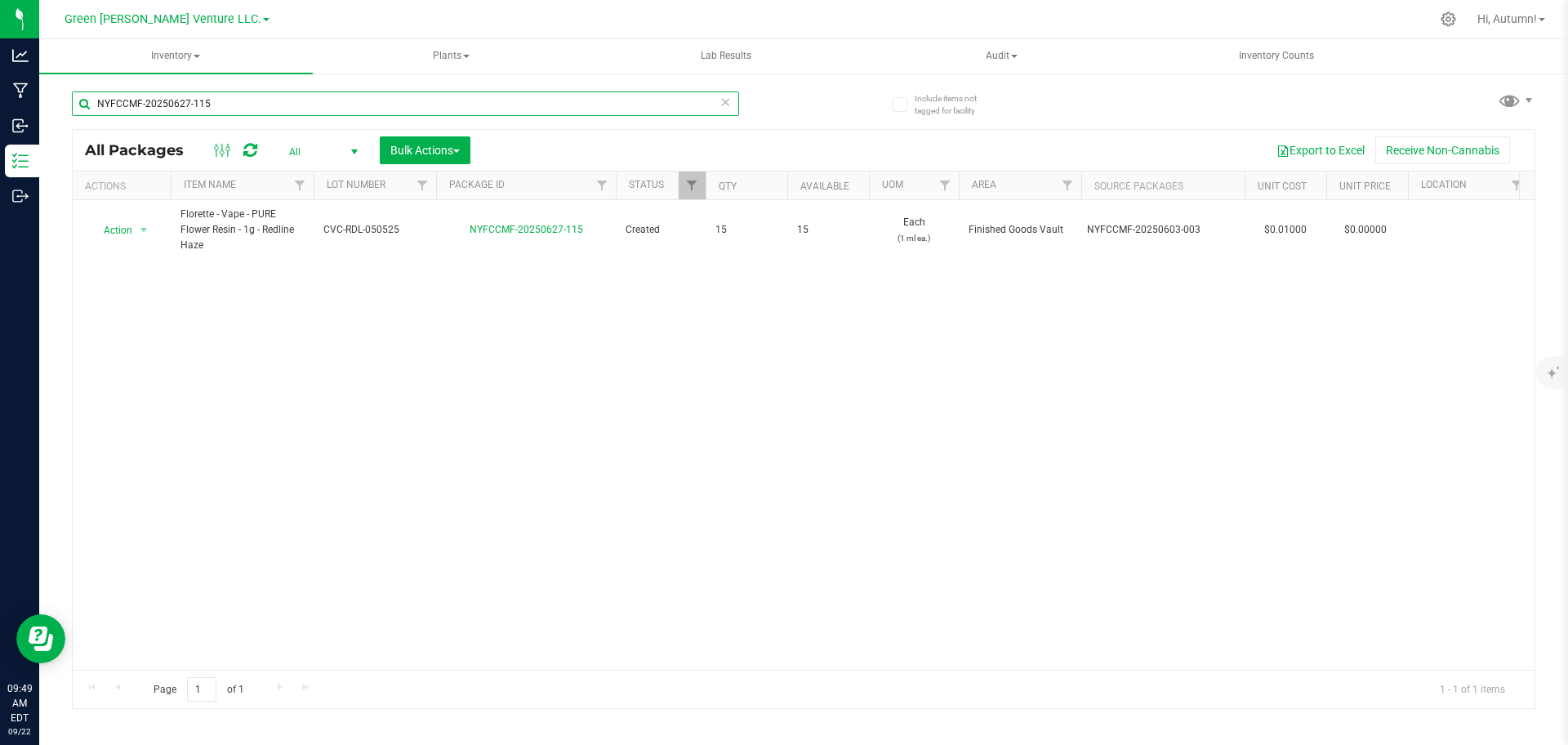
click at [260, 113] on input "NYFCCMF-20250627-115" at bounding box center [405, 104] width 667 height 25
type input "N"
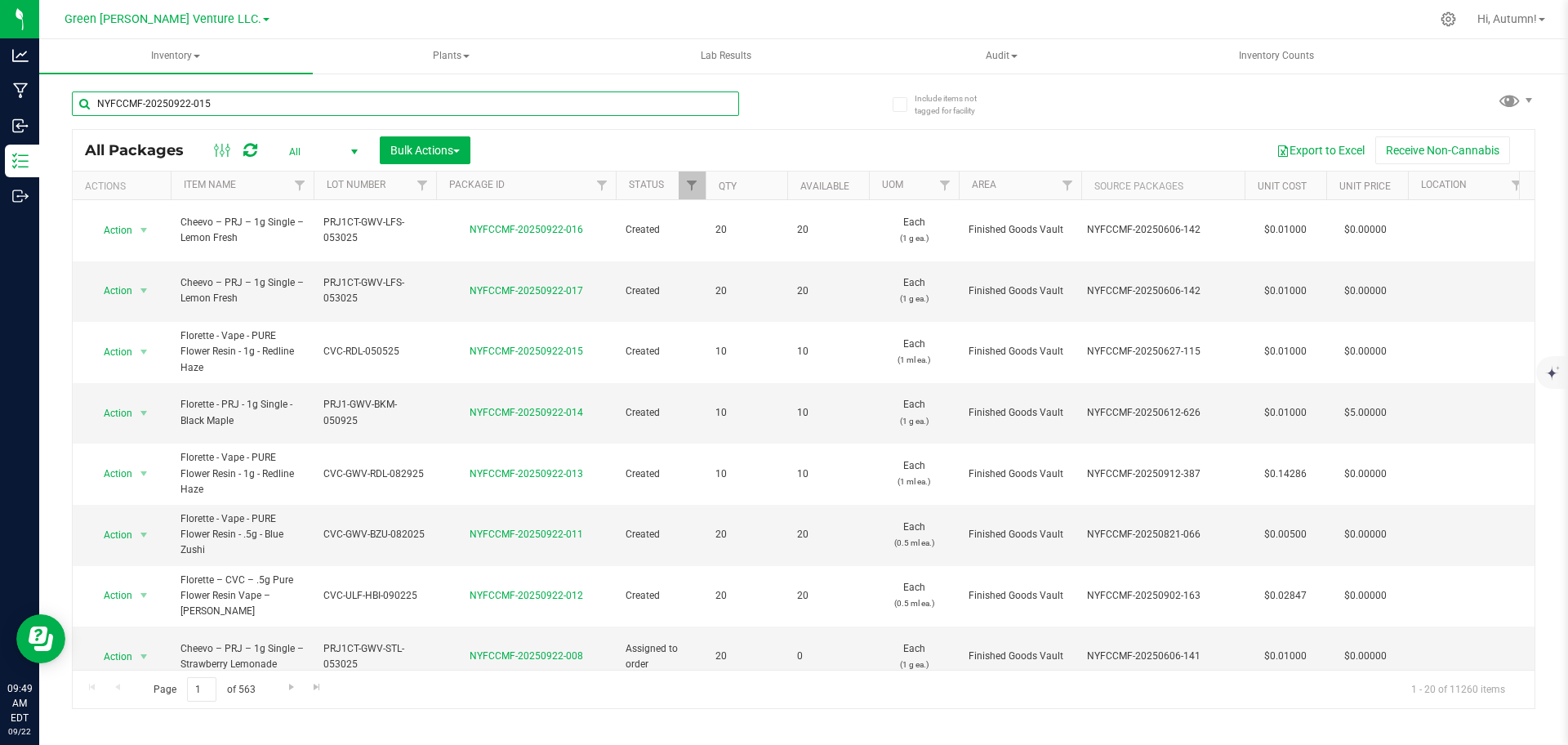
type input "NYFCCMF-20250922-015"
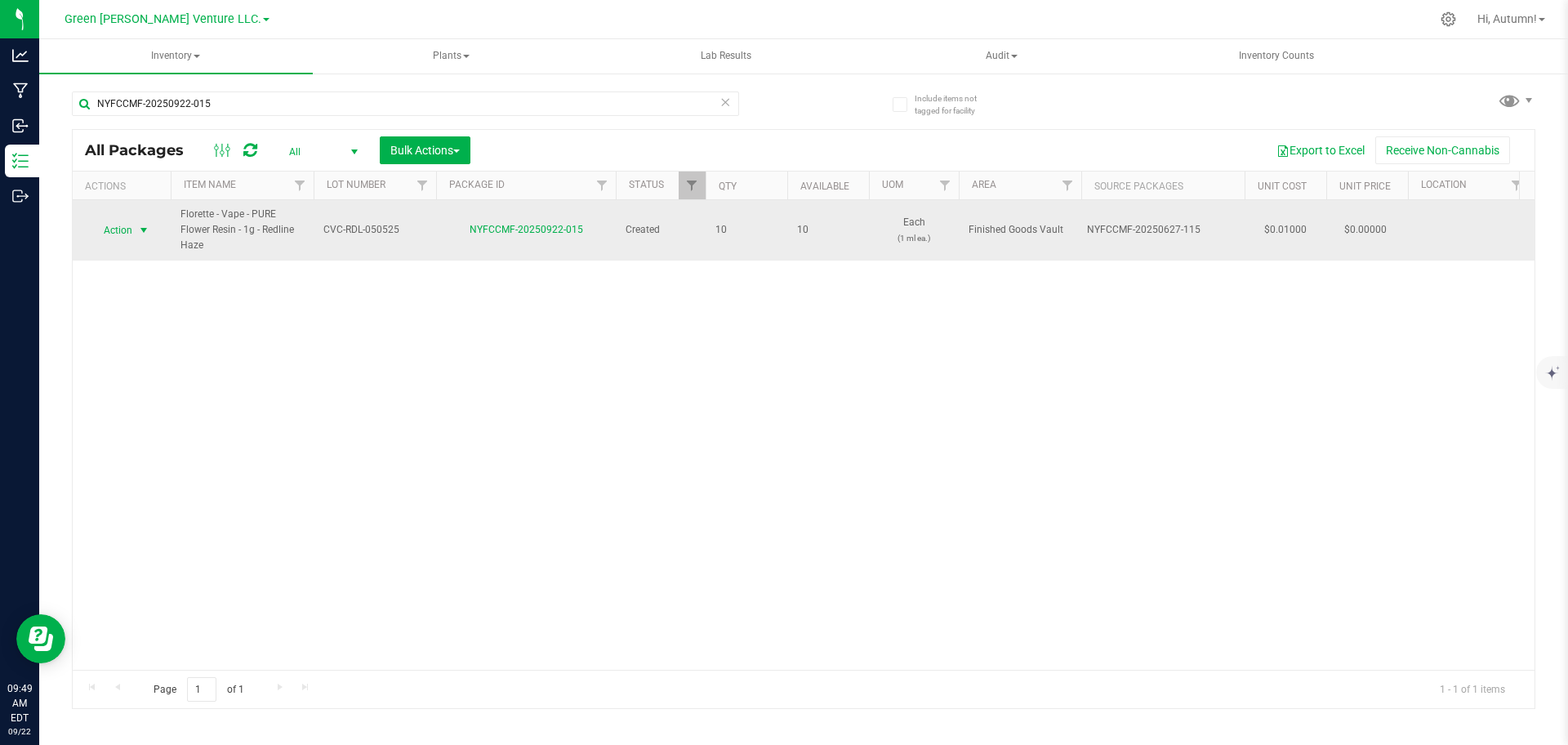
click at [133, 230] on span "Action" at bounding box center [111, 230] width 44 height 23
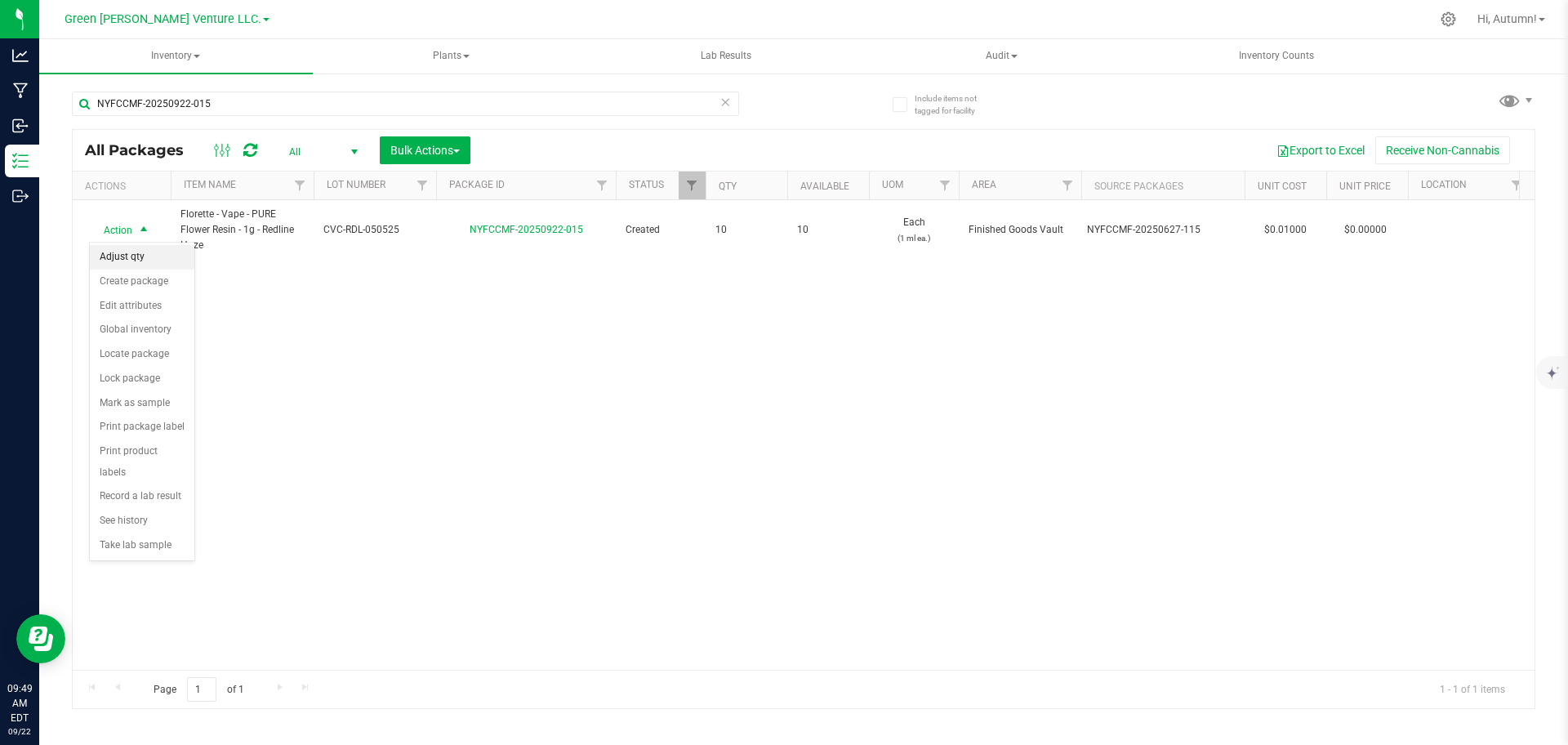
click at [155, 251] on li "Adjust qty" at bounding box center [142, 257] width 104 height 25
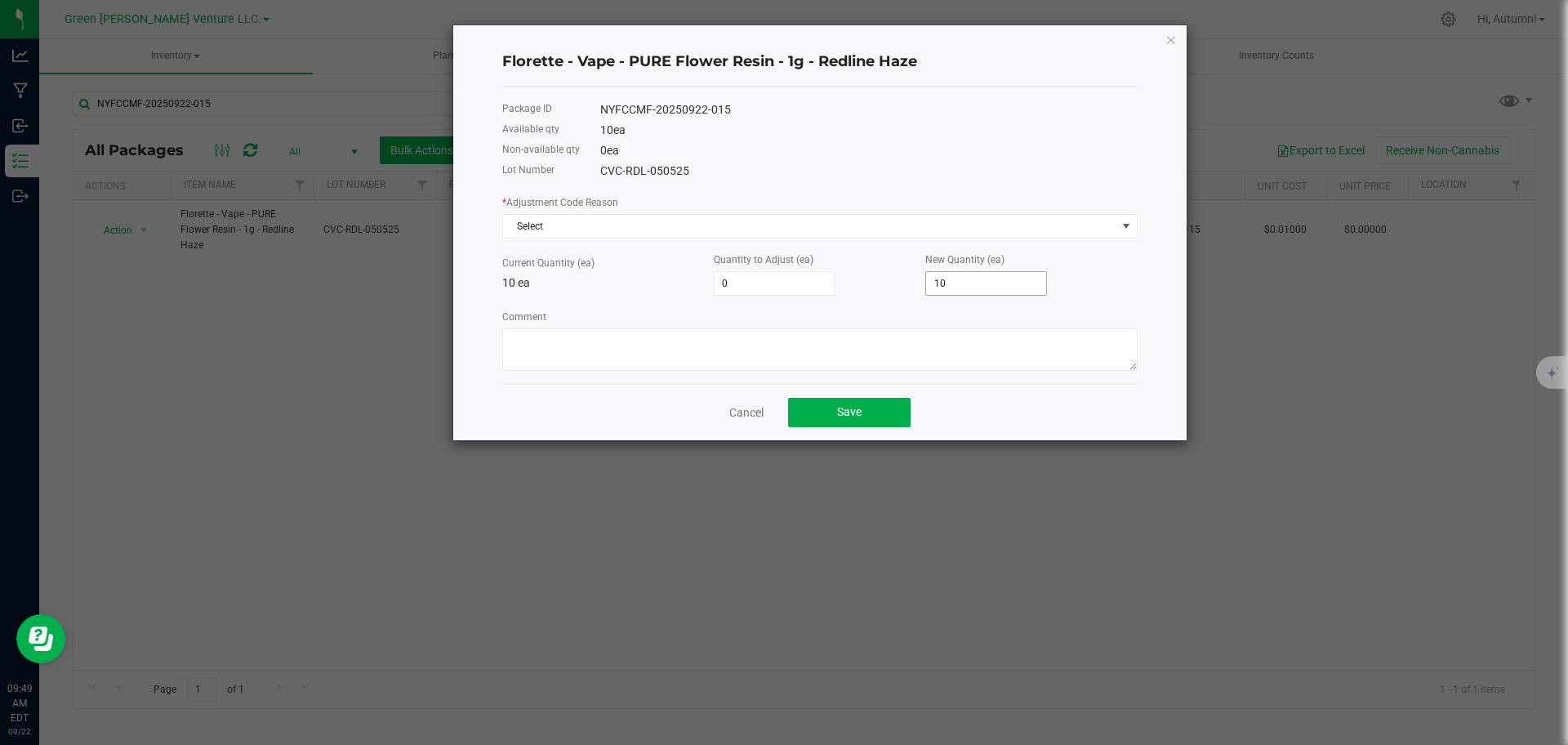
click at [1005, 274] on input "10" at bounding box center [985, 283] width 120 height 23
type input "-10"
type input "0"
click at [829, 223] on span "Select" at bounding box center [809, 226] width 613 height 23
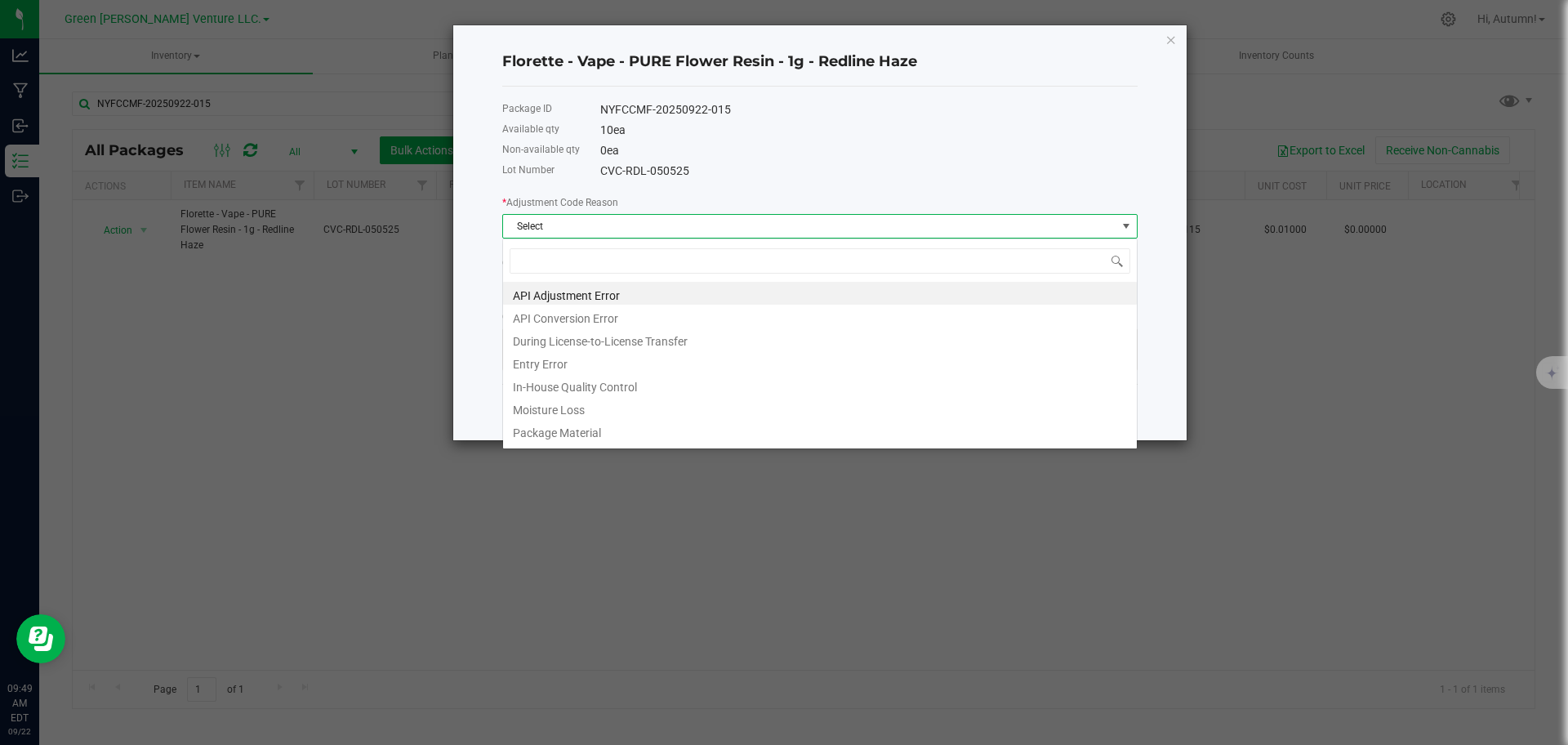
scroll to position [25, 635]
drag, startPoint x: 632, startPoint y: 378, endPoint x: 641, endPoint y: 363, distance: 17.5
click at [641, 282] on ul "API Adjustment Error API Conversion Error During License-to-License Transfer En…" at bounding box center [820, 282] width 634 height 0
click at [641, 363] on li "Entry Error" at bounding box center [820, 361] width 634 height 23
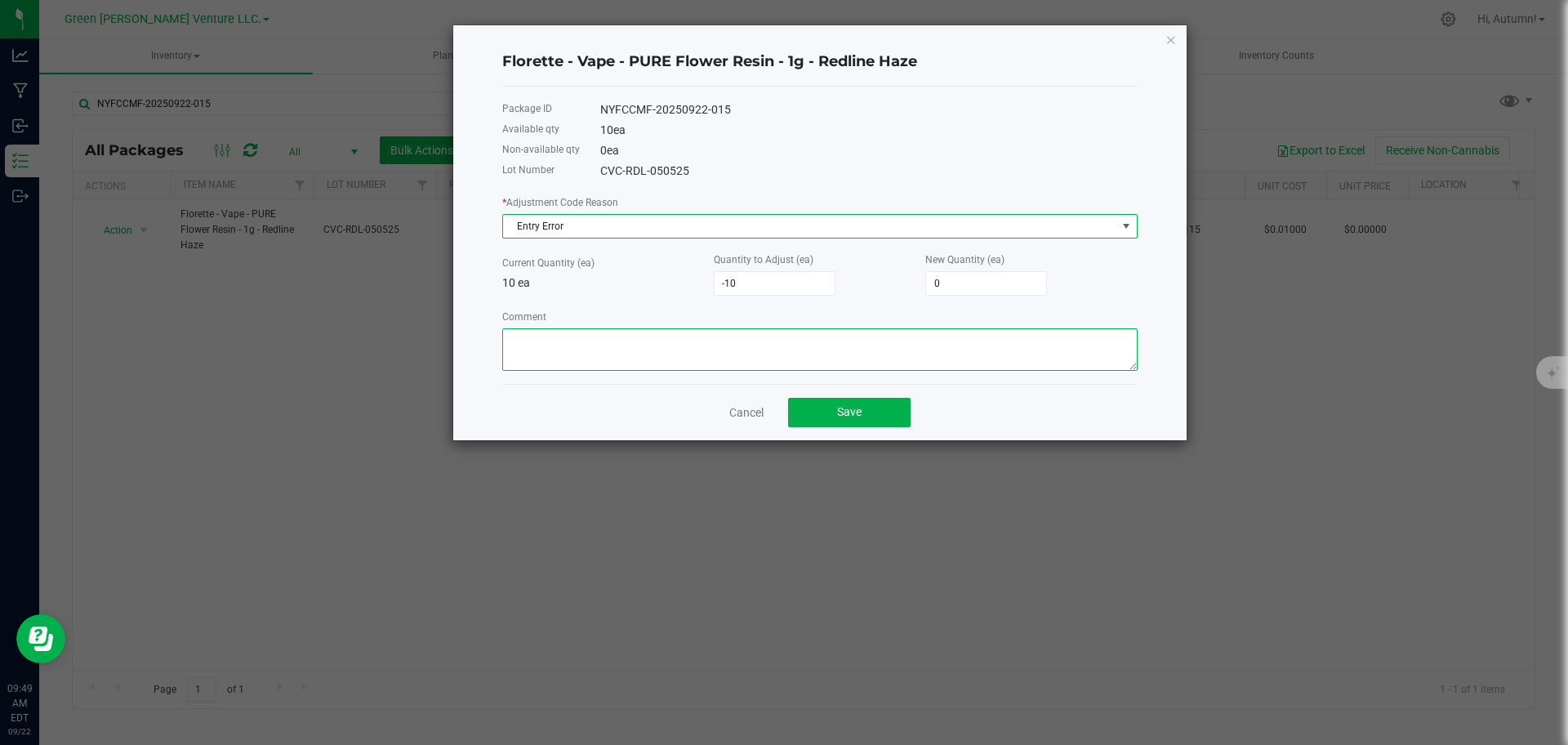
click at [641, 340] on textarea "Comment" at bounding box center [820, 349] width 635 height 42
type textarea "Entry Error"
click at [865, 400] on button "Save" at bounding box center [849, 412] width 122 height 30
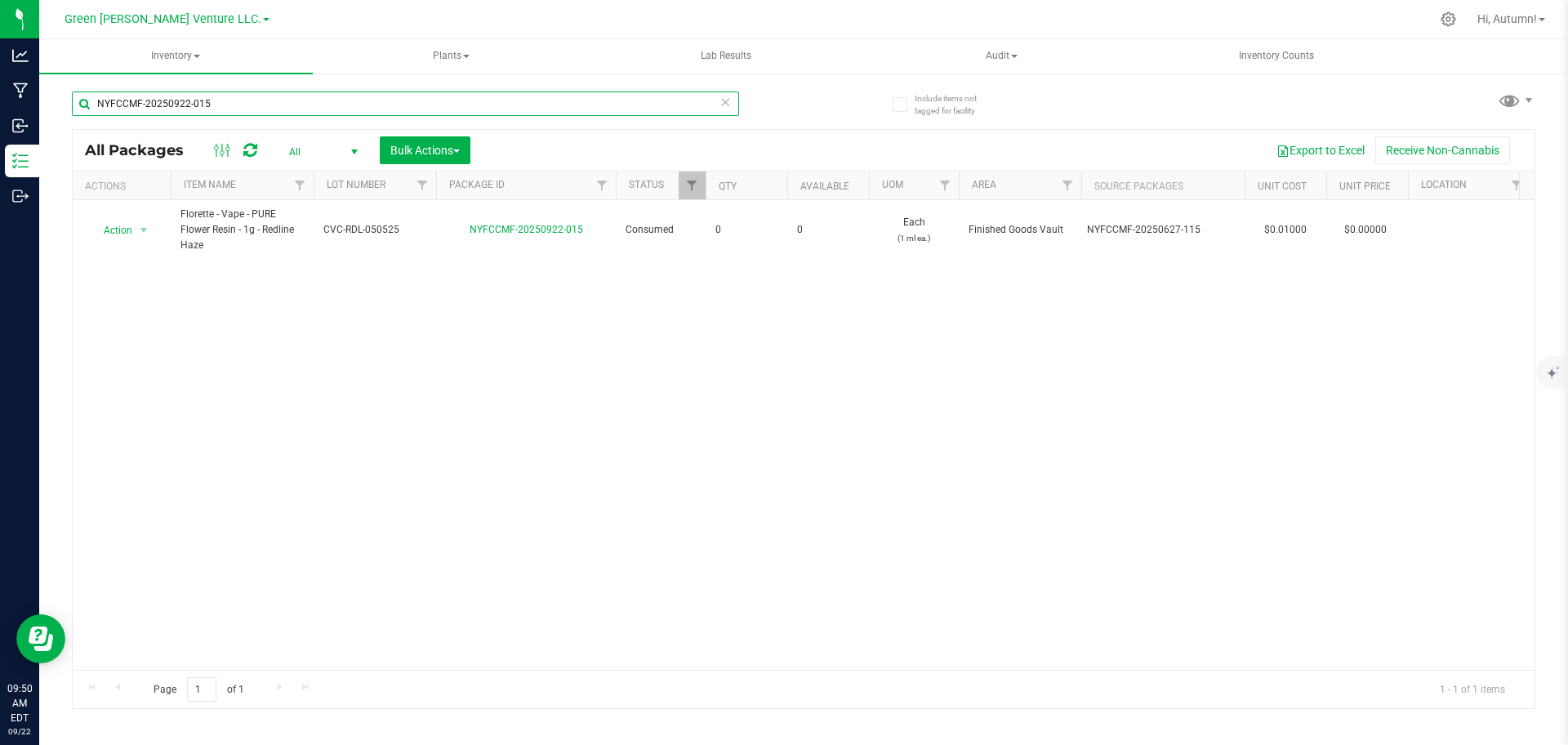
click at [247, 113] on input "NYFCCMF-20250922-015" at bounding box center [405, 104] width 667 height 25
type input "N"
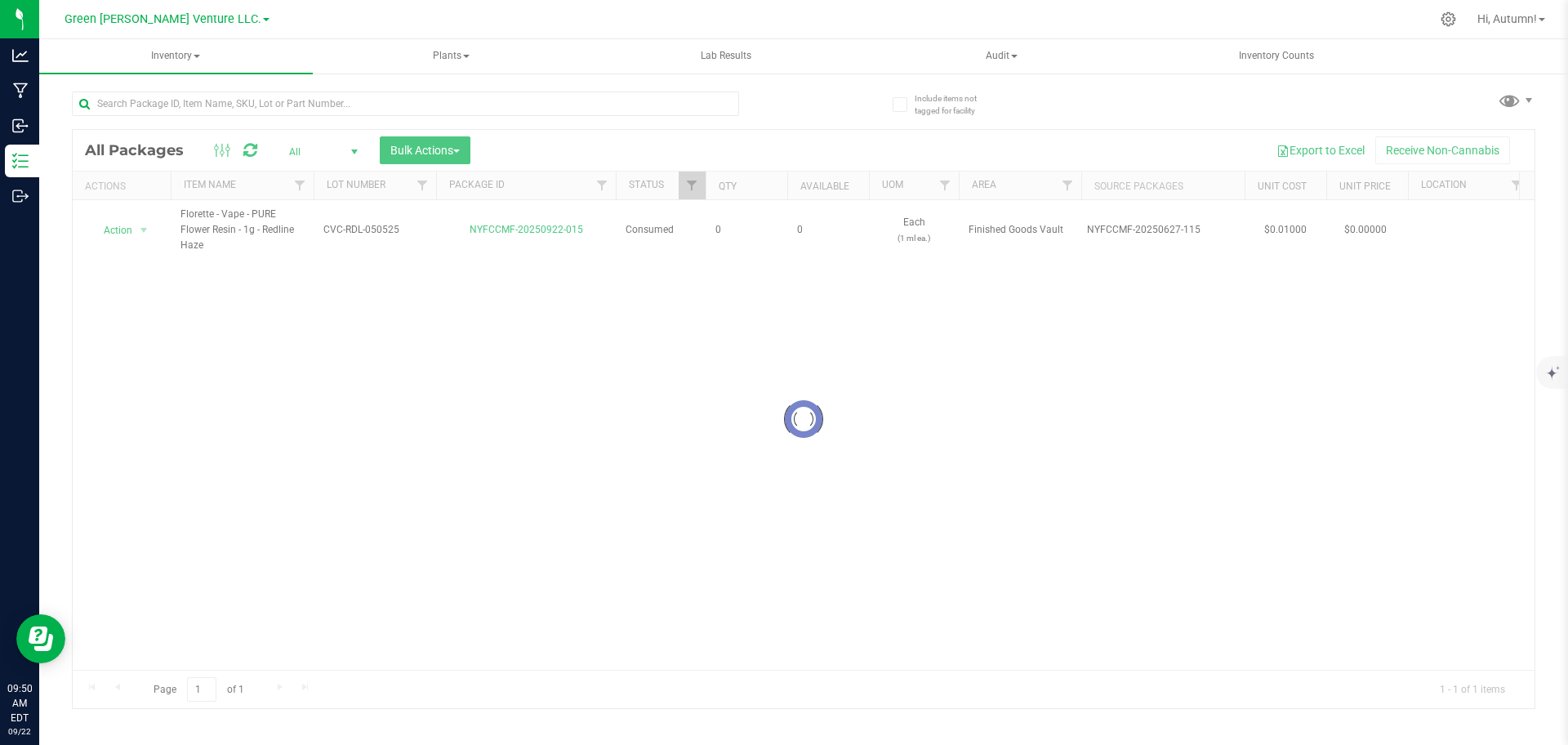
click at [678, 116] on div at bounding box center [405, 110] width 667 height 37
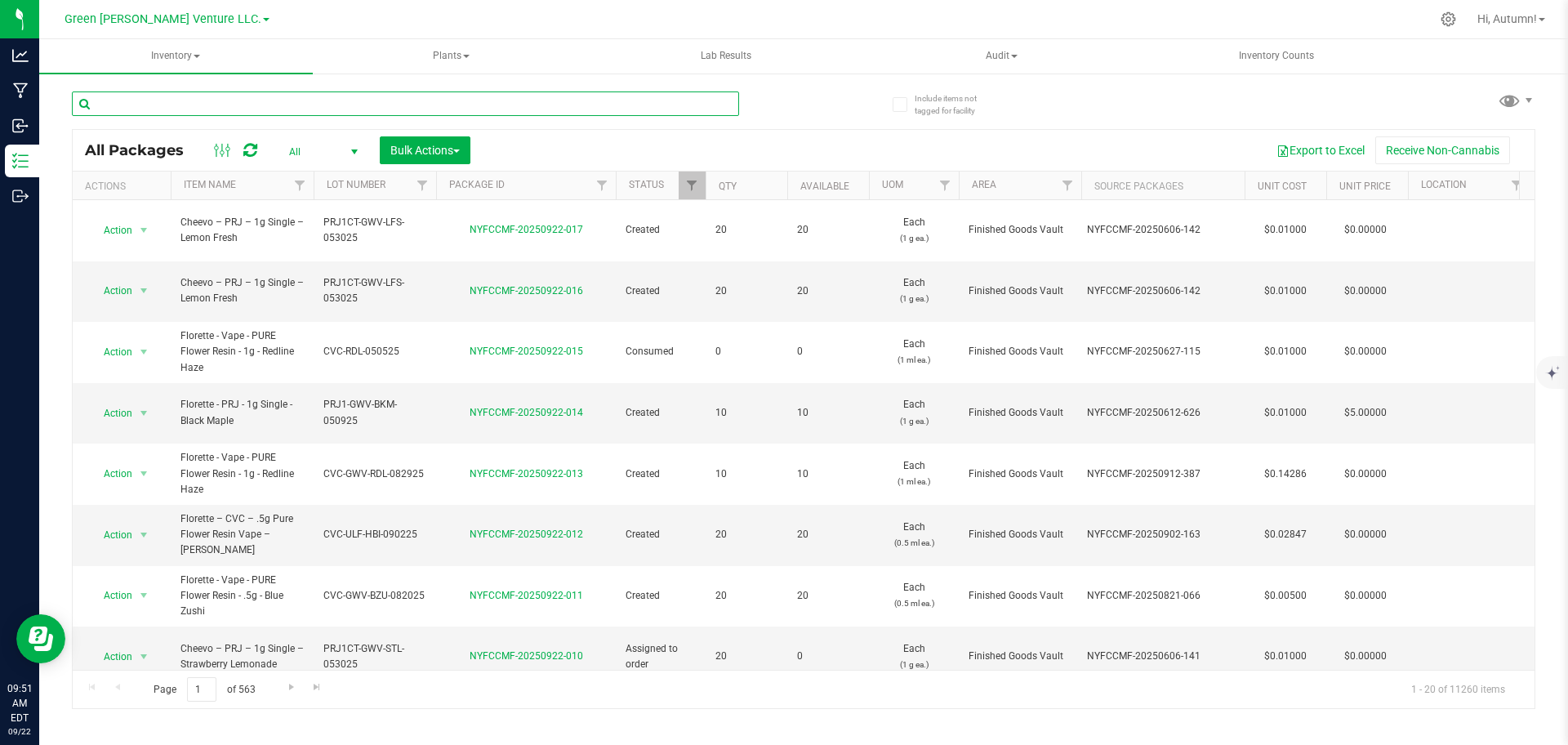
click at [370, 96] on input "text" at bounding box center [405, 104] width 667 height 25
type input "NYFCCMF-20250815-301"
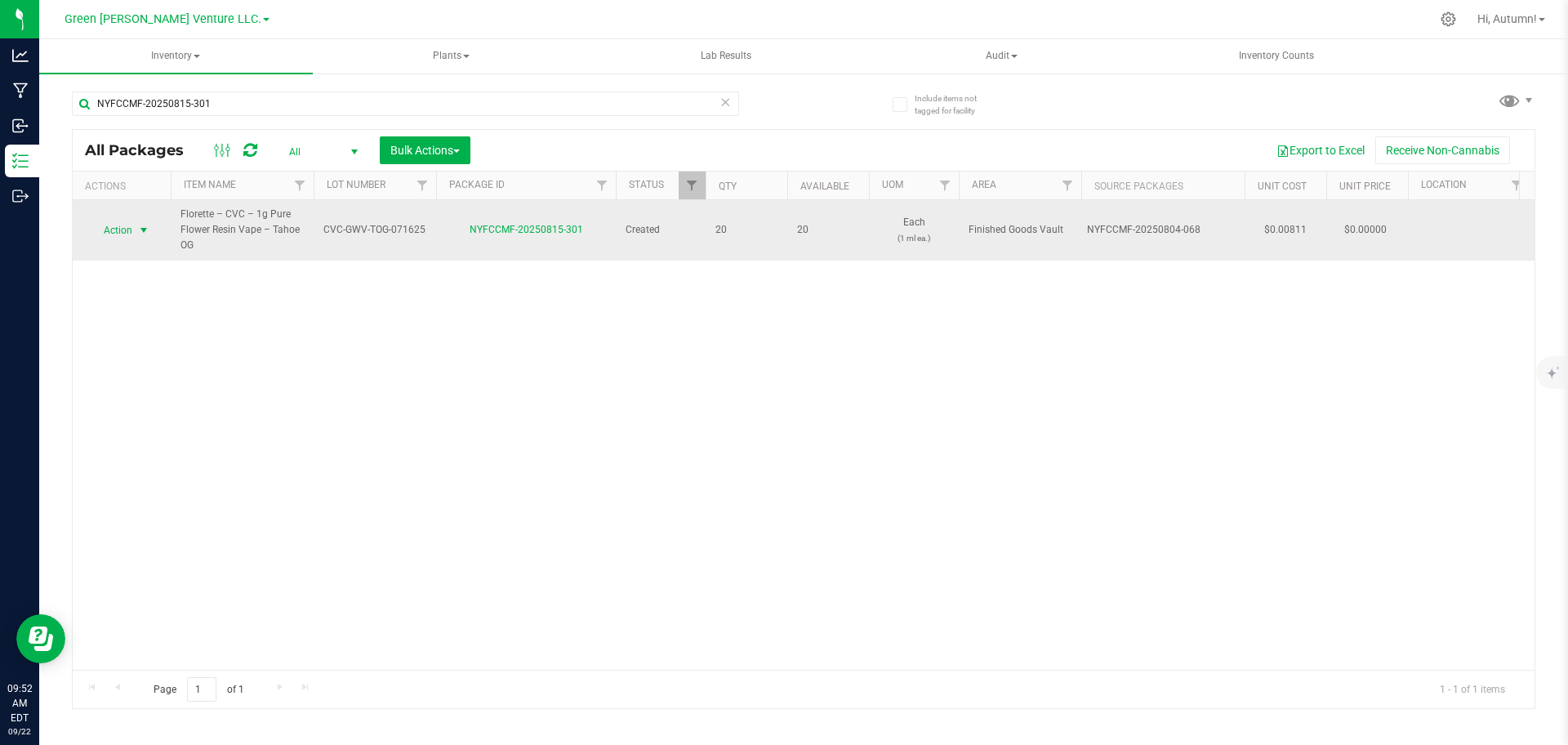
click at [145, 229] on span "select" at bounding box center [144, 229] width 13 height 13
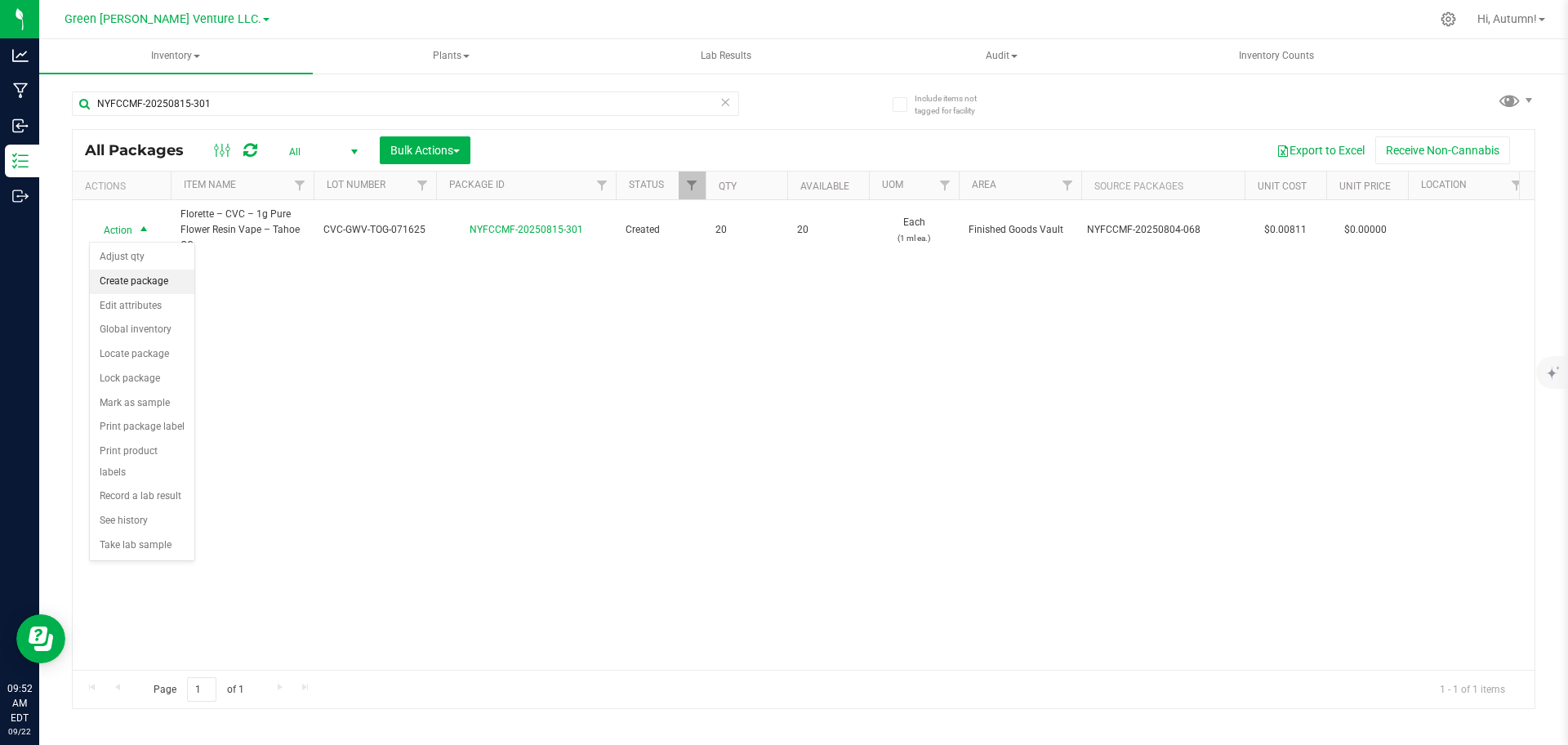
click at [153, 284] on li "Create package" at bounding box center [142, 281] width 104 height 25
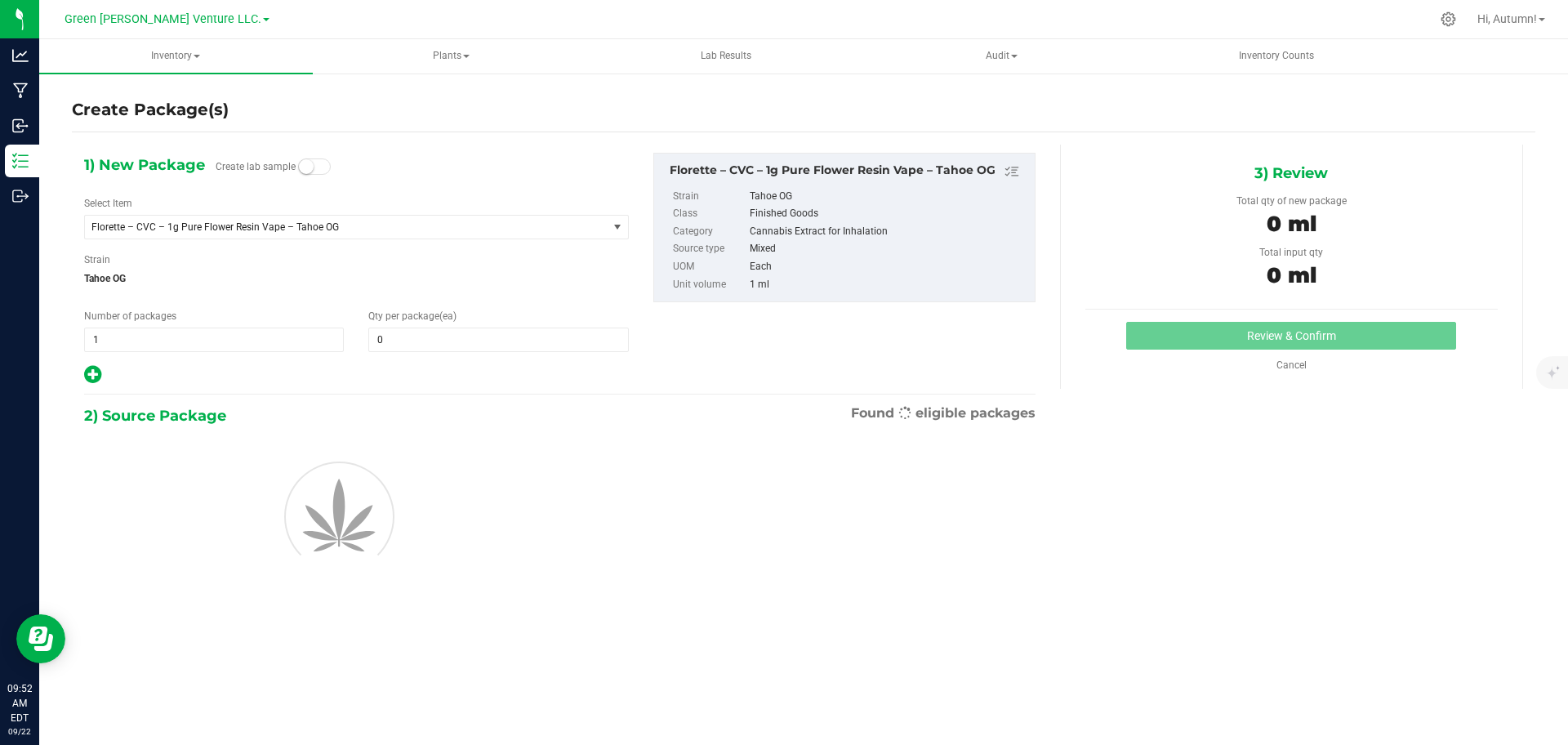
type input "0"
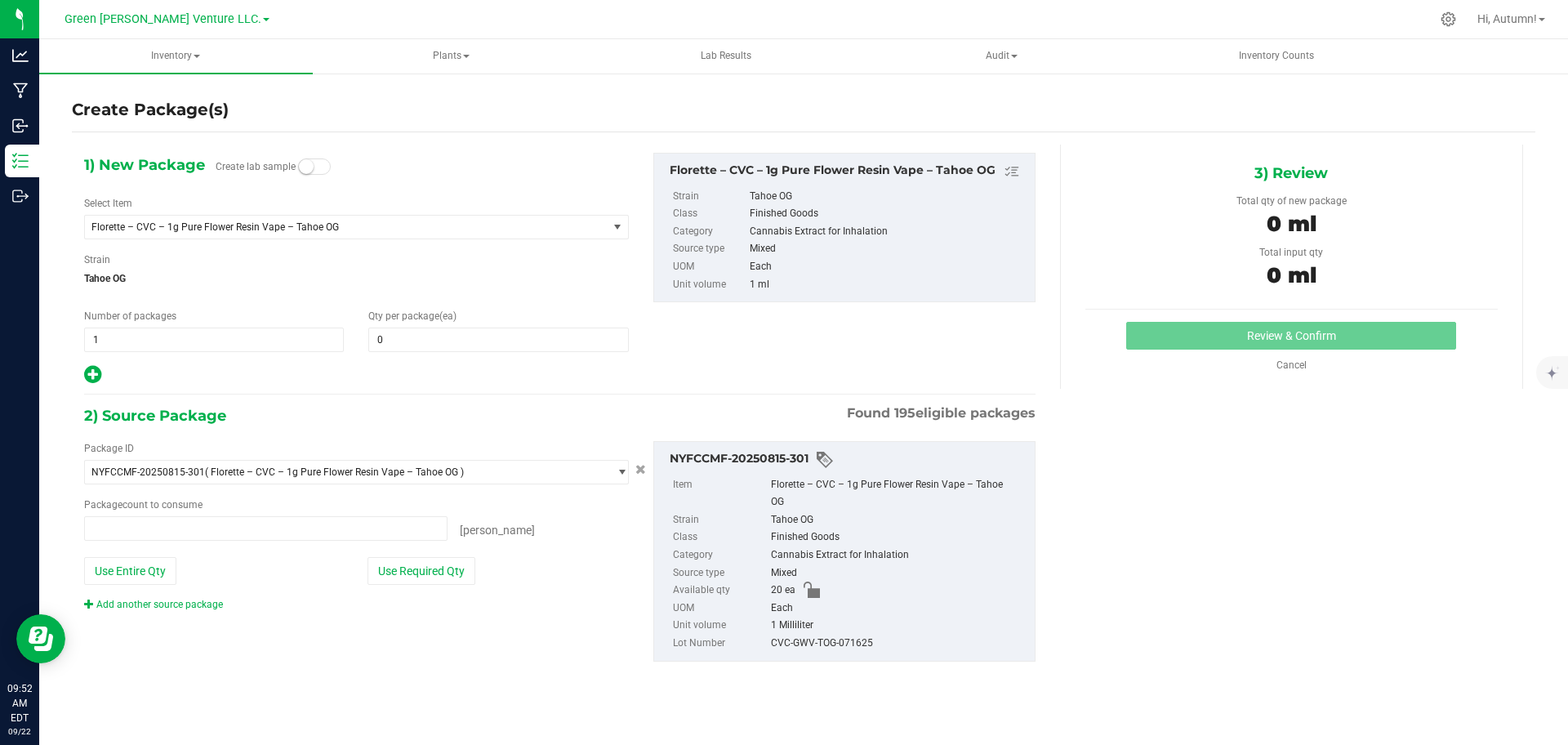
type input "0 ea"
click at [411, 333] on span at bounding box center [499, 340] width 260 height 25
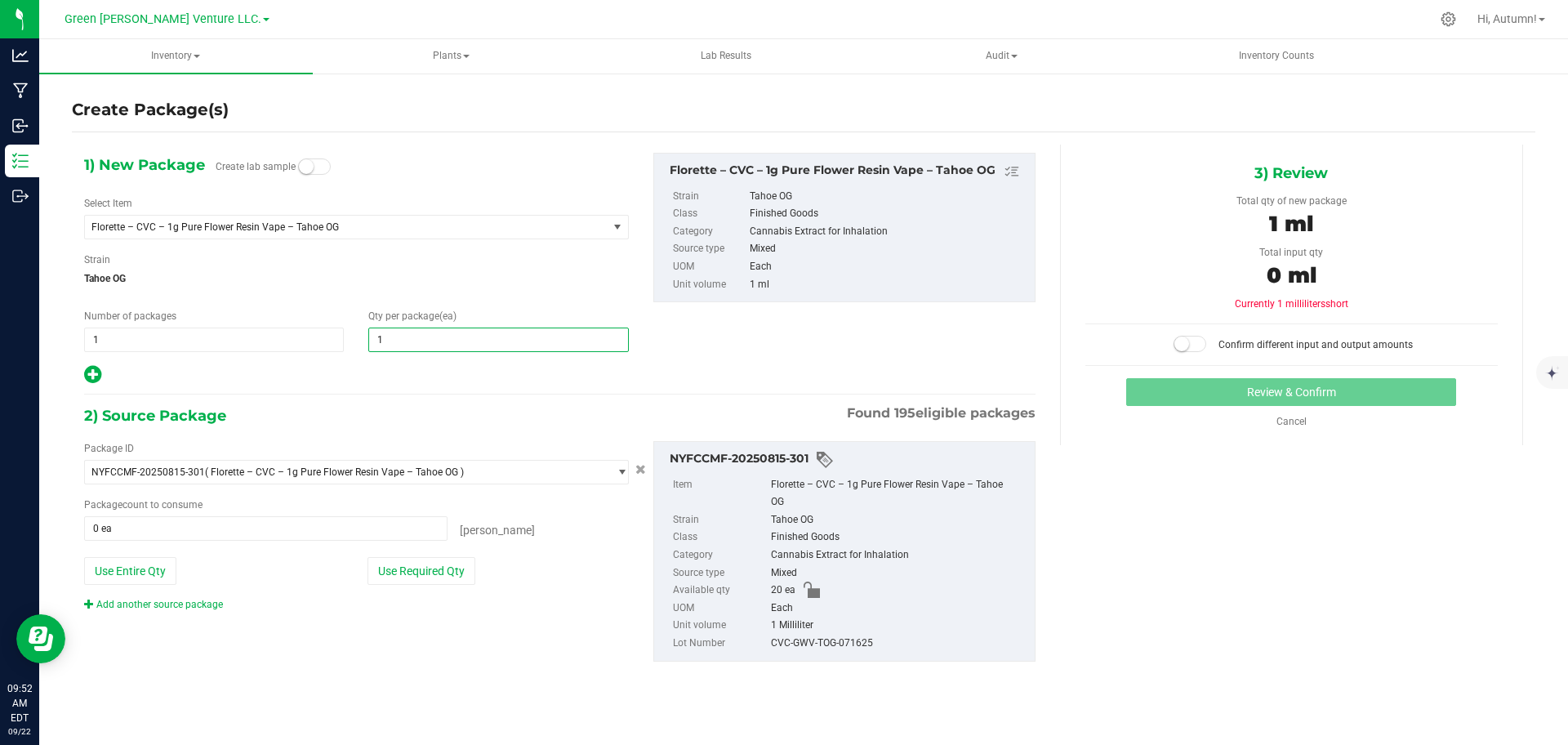
type input "10"
click at [454, 563] on button "Use Required Qty" at bounding box center [421, 571] width 108 height 28
type input "10 ea"
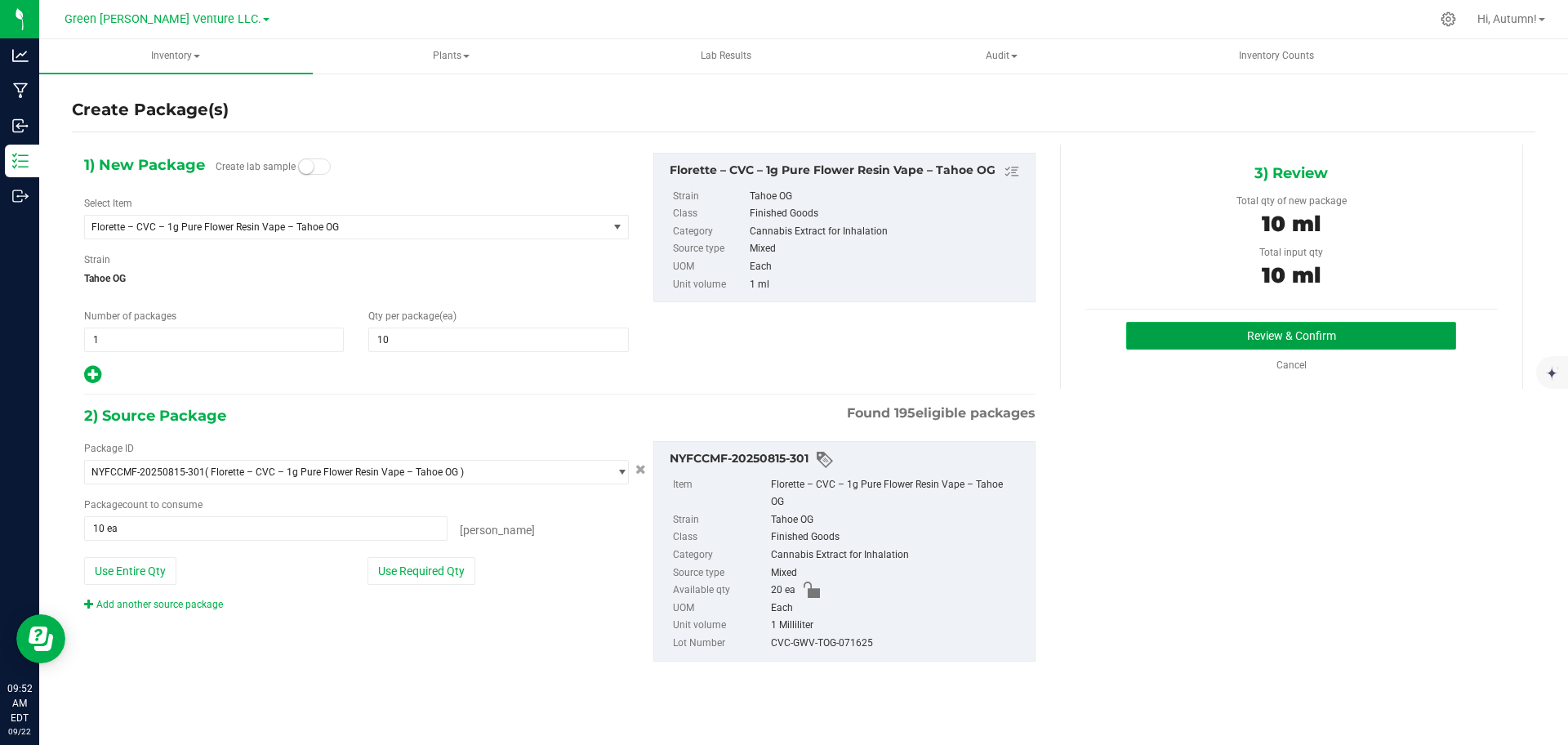
click at [1190, 340] on button "Review & Confirm" at bounding box center [1291, 336] width 330 height 28
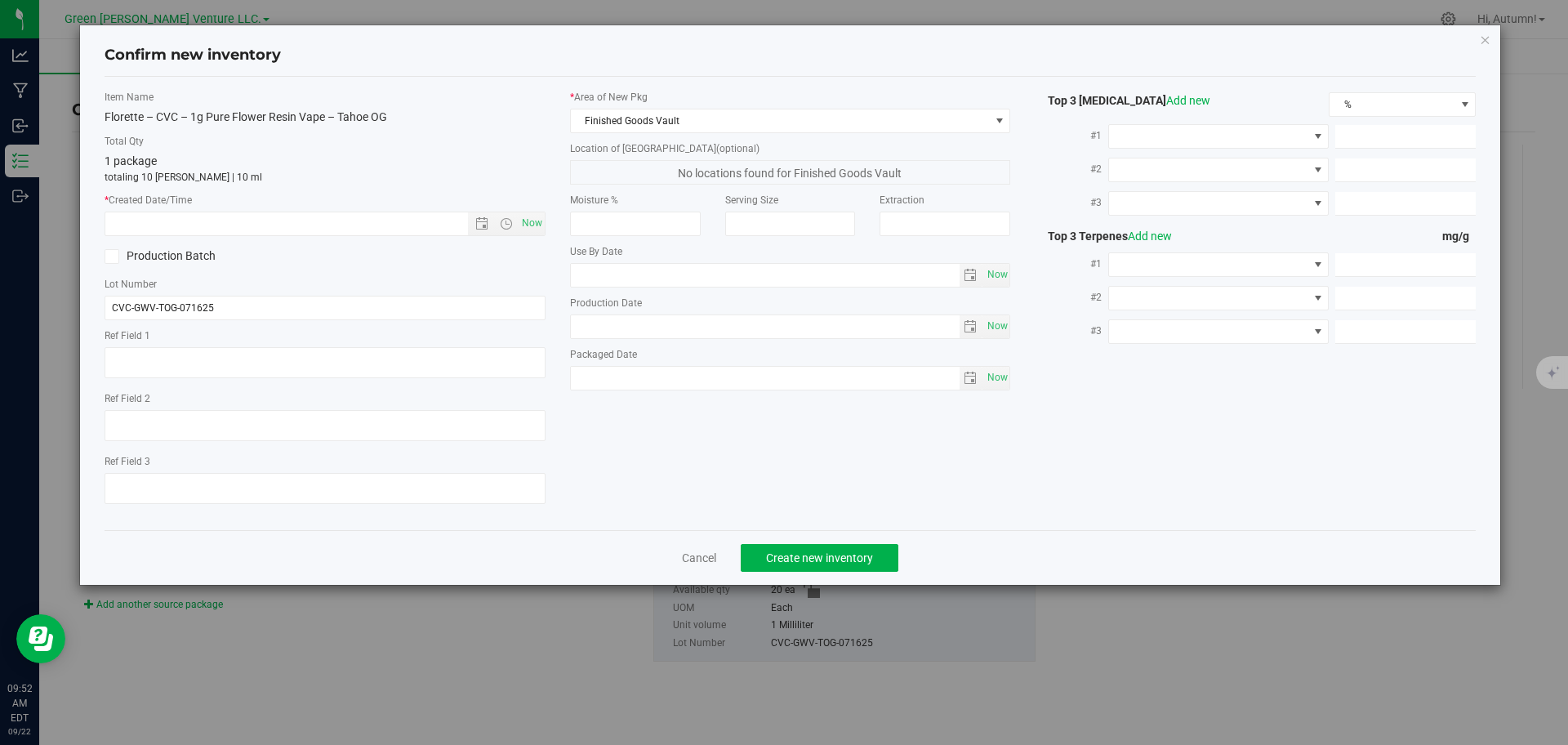
type input "[DATE]"
type input "0.9900"
type input "0.8300"
type input "0.5900"
click at [528, 225] on span "Now" at bounding box center [532, 223] width 28 height 24
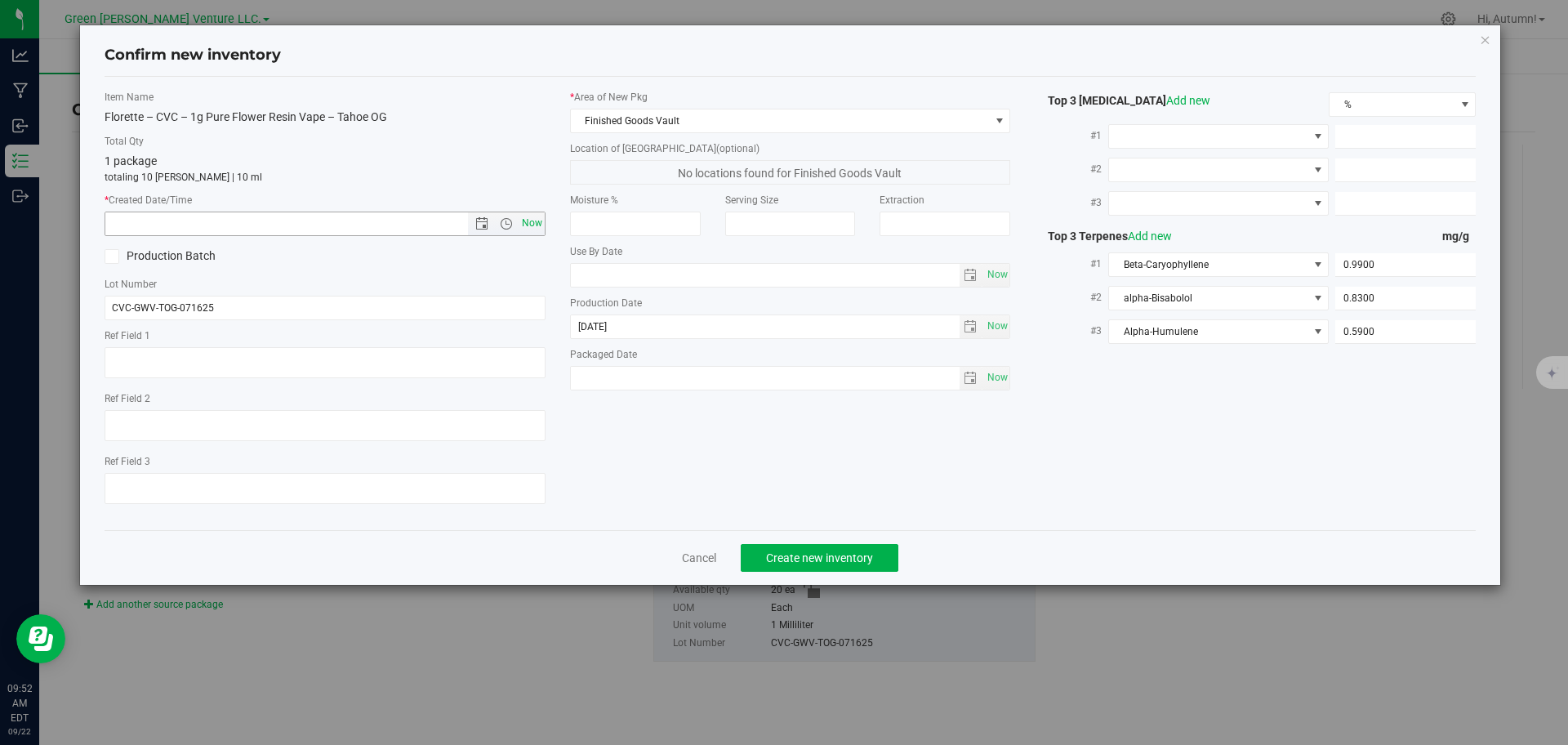
type input "[DATE] 9:52 AM"
click at [833, 555] on span "Create new inventory" at bounding box center [820, 557] width 107 height 13
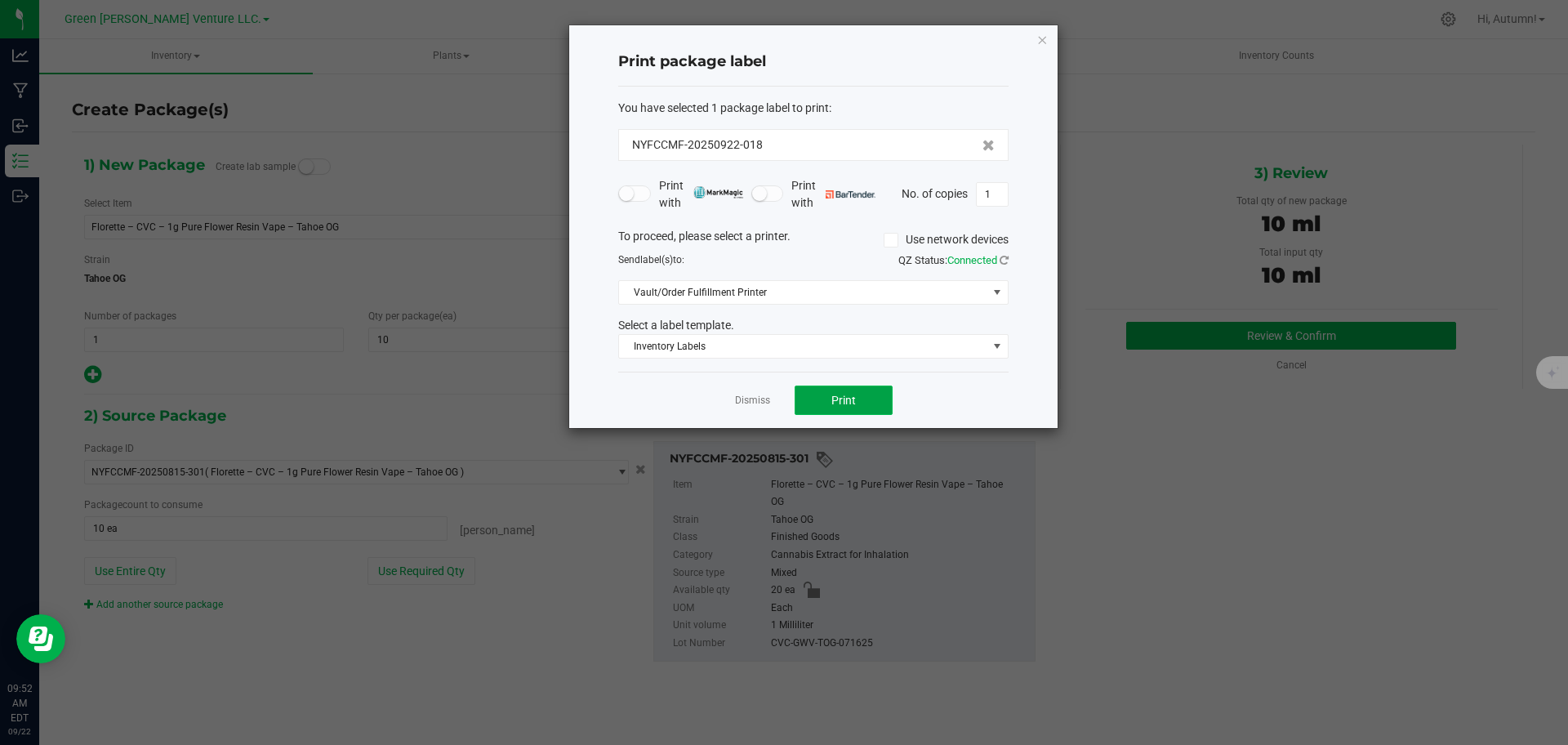
click at [842, 413] on button "Print" at bounding box center [843, 400] width 98 height 30
click at [842, 413] on div at bounding box center [813, 227] width 488 height 403
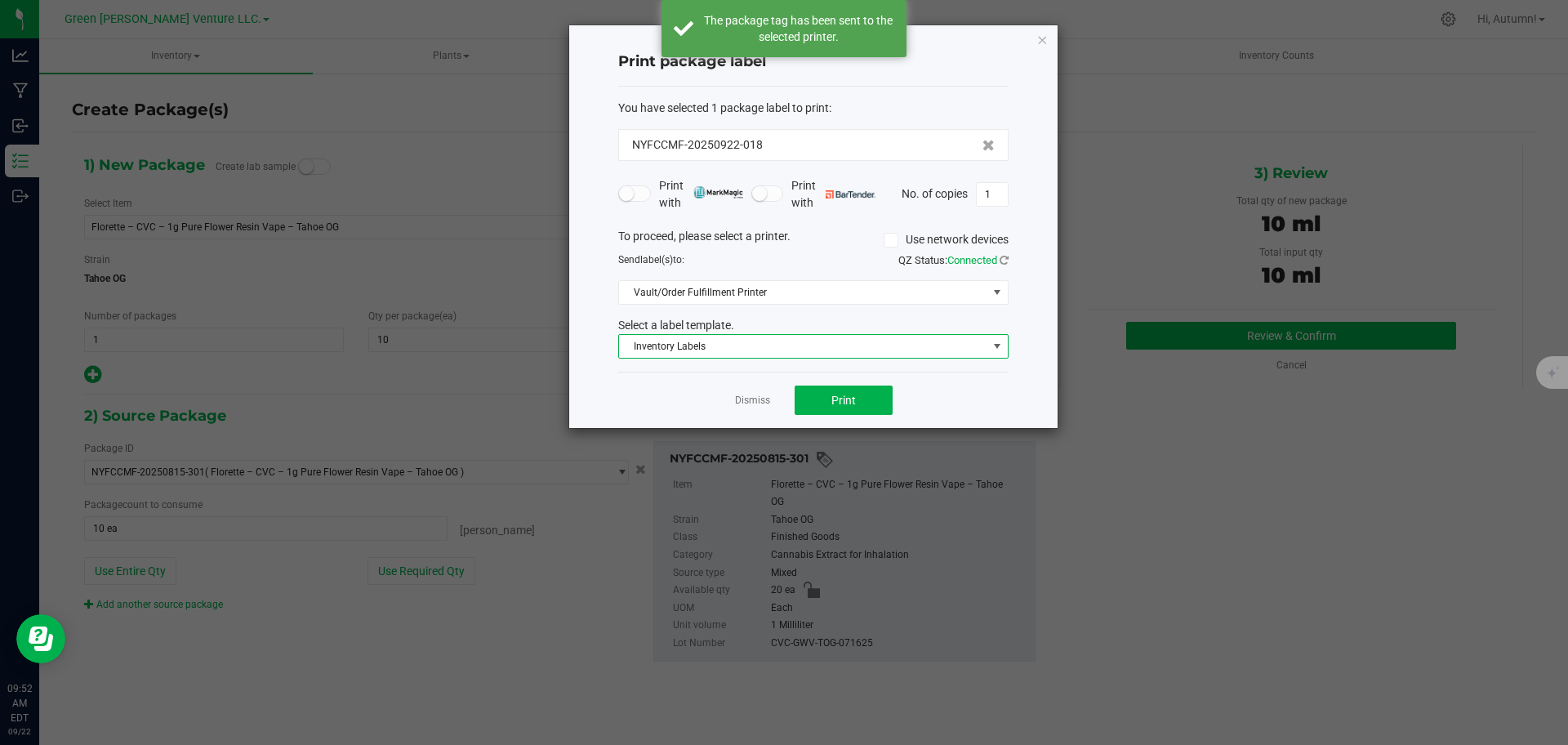
click at [993, 345] on span at bounding box center [996, 346] width 13 height 13
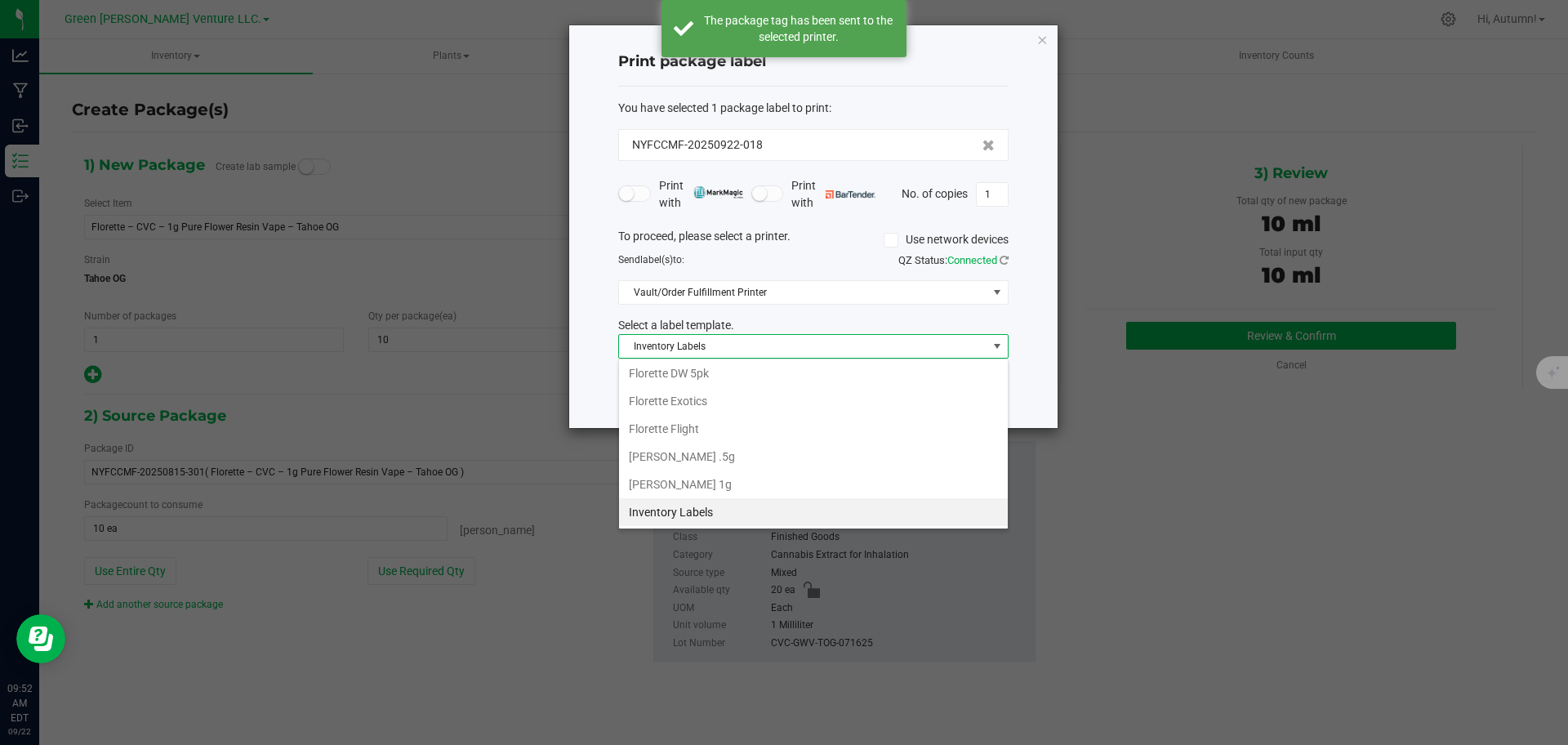
scroll to position [25, 391]
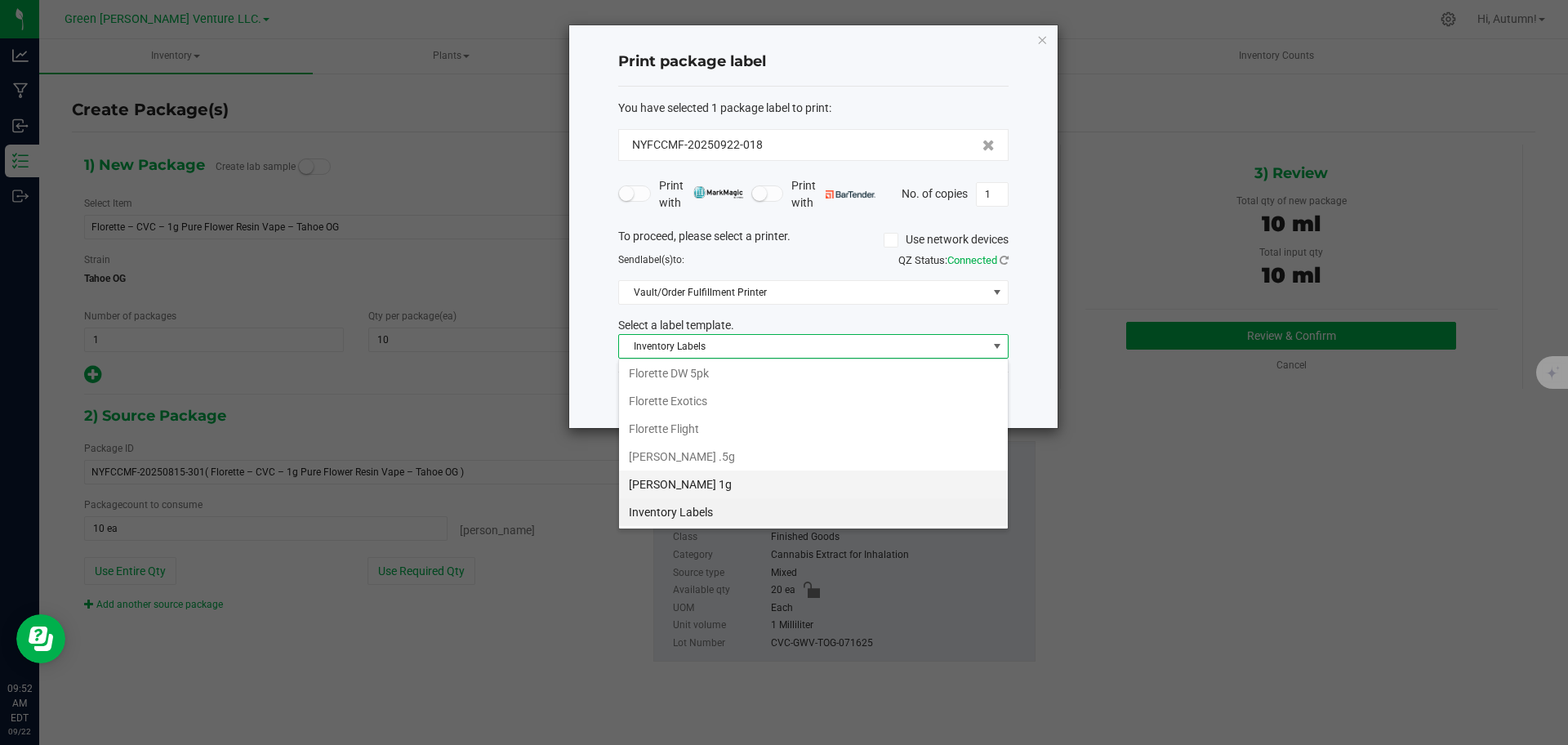
click at [918, 488] on li "[PERSON_NAME] 1g" at bounding box center [814, 484] width 389 height 28
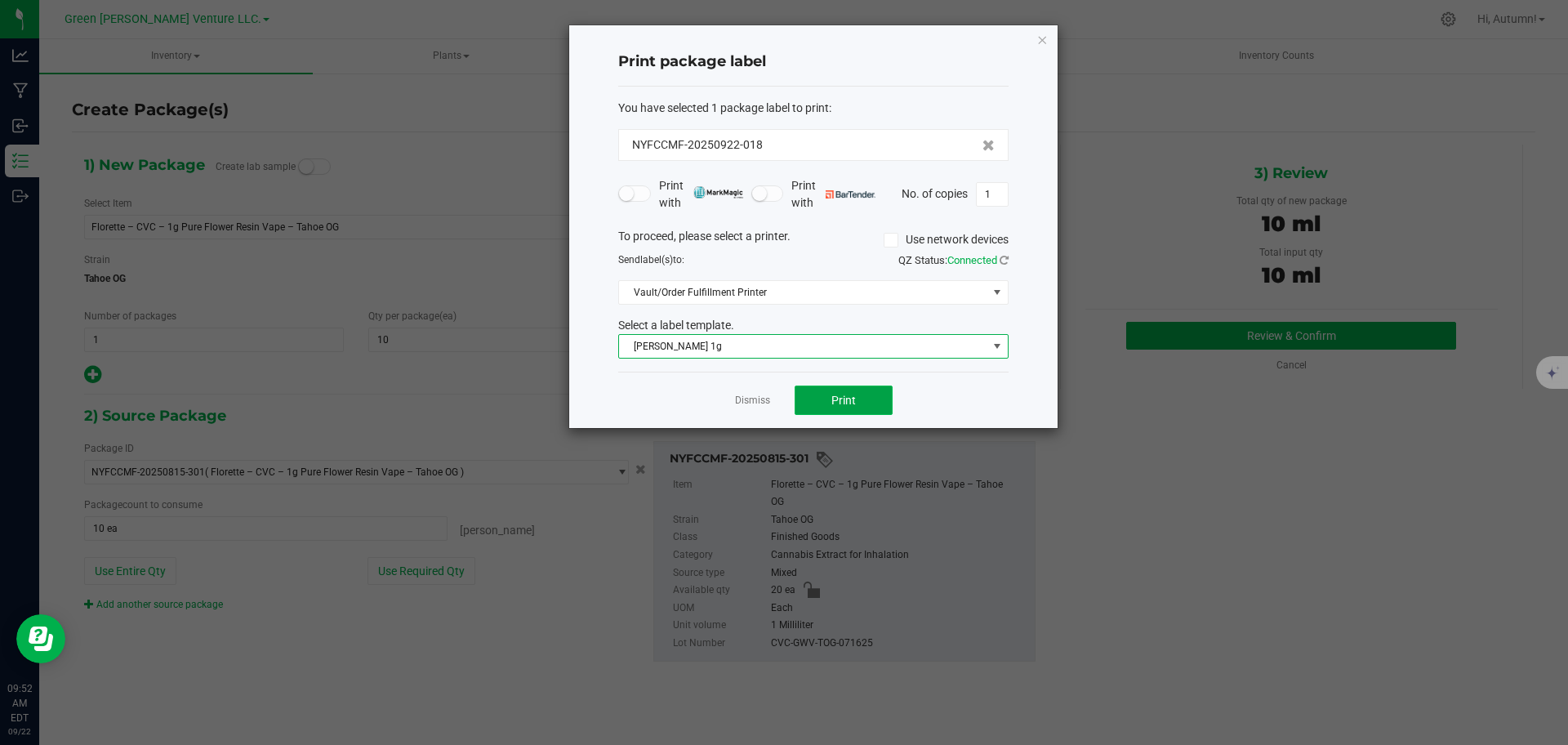
click at [872, 411] on button "Print" at bounding box center [843, 400] width 98 height 30
click at [1045, 39] on icon "button" at bounding box center [1041, 39] width 11 height 20
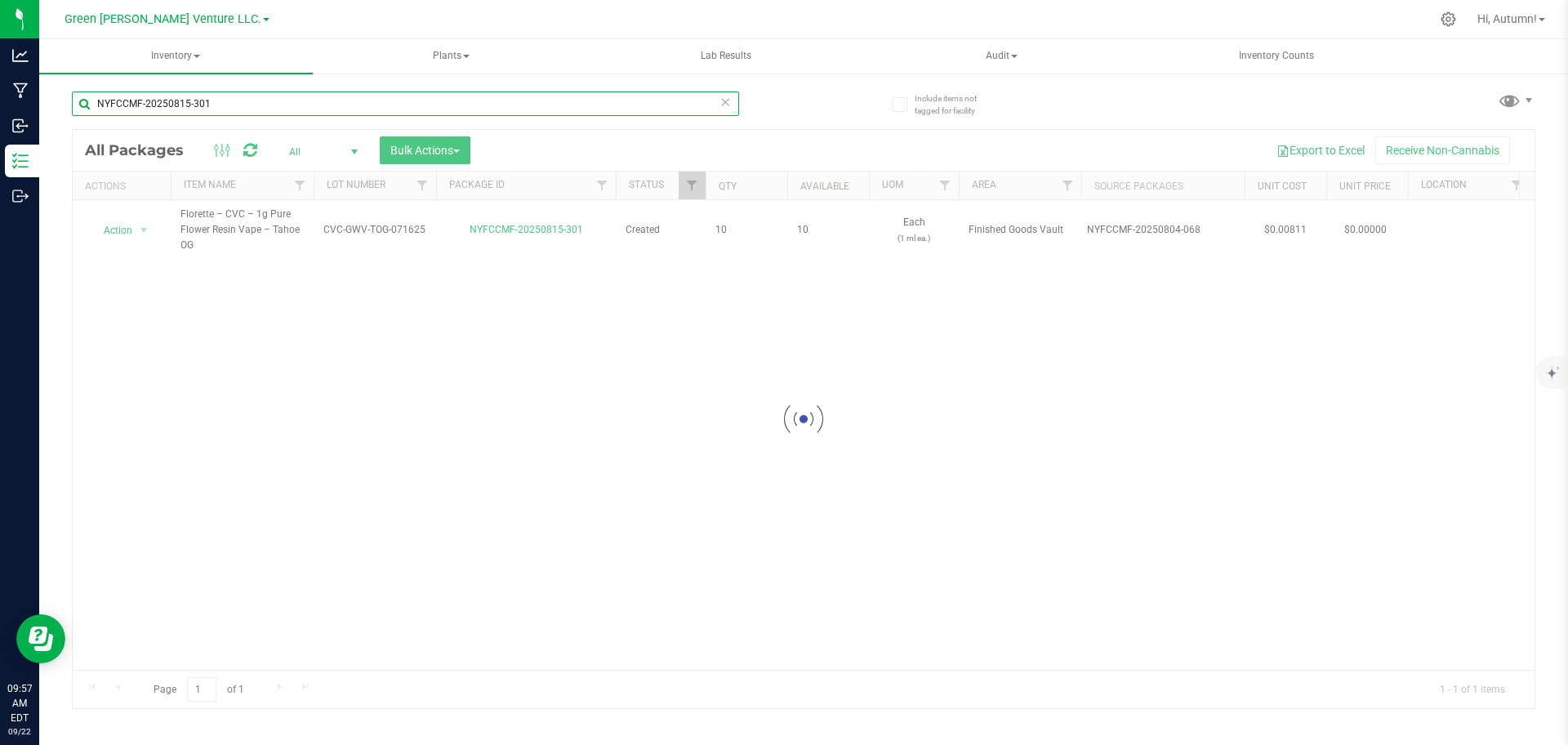
click at [257, 109] on input "NYFCCMF-20250815-301" at bounding box center [405, 104] width 667 height 25
type input "[DATE]"
click at [257, 109] on input "NYFCCMF-20250815-301" at bounding box center [405, 104] width 667 height 25
type input "N"
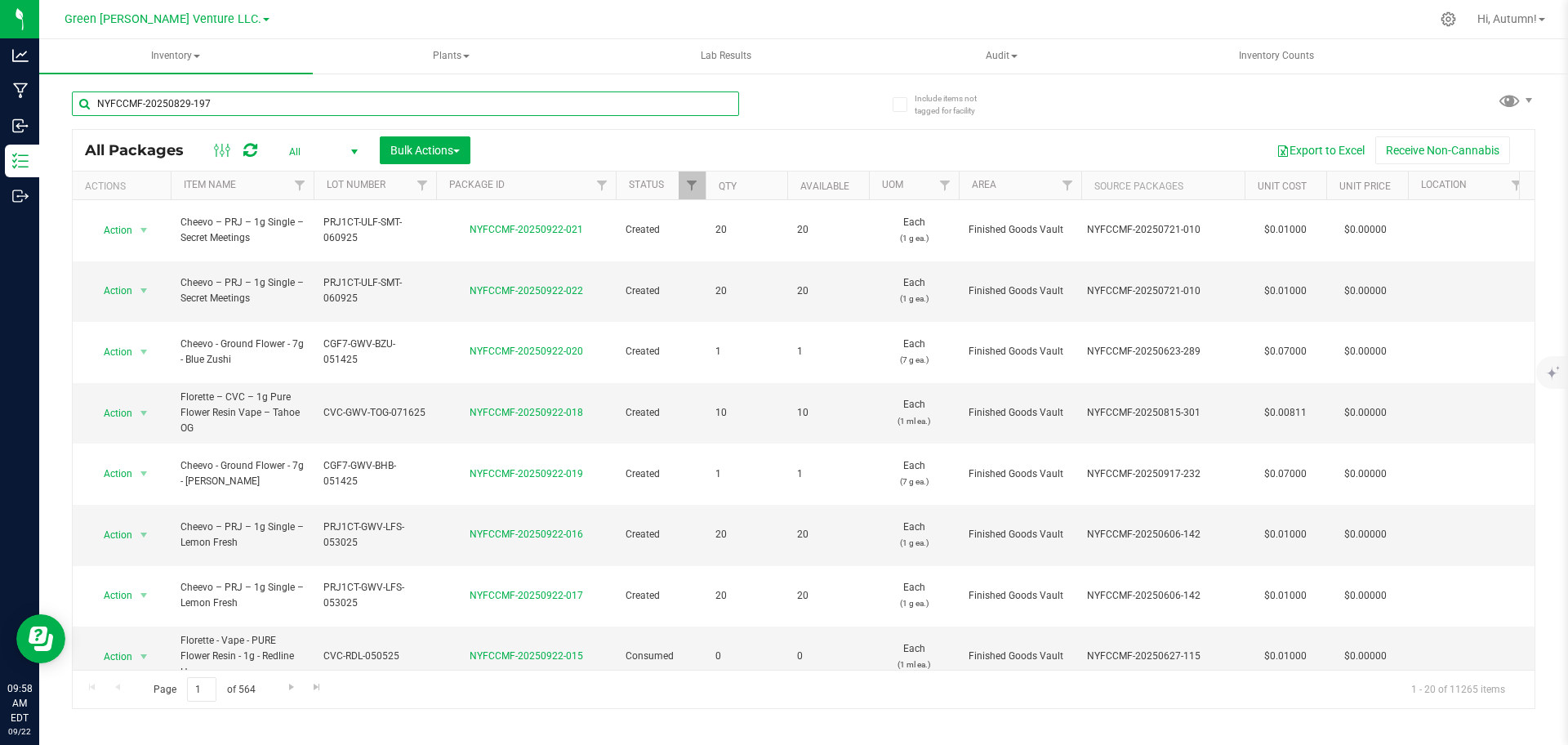
type input "NYFCCMF-20250829-197"
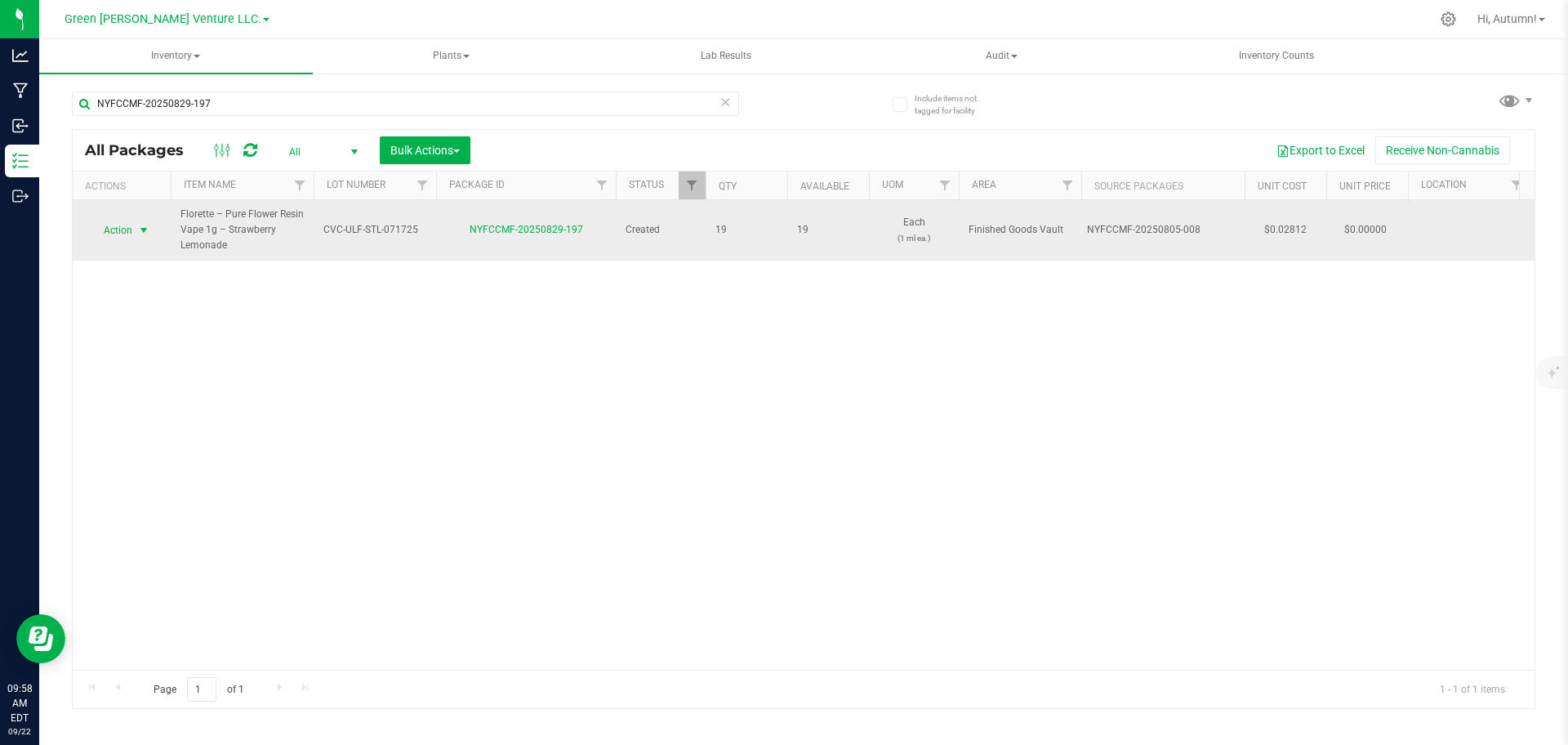
click at [140, 232] on span "select" at bounding box center [144, 229] width 13 height 13
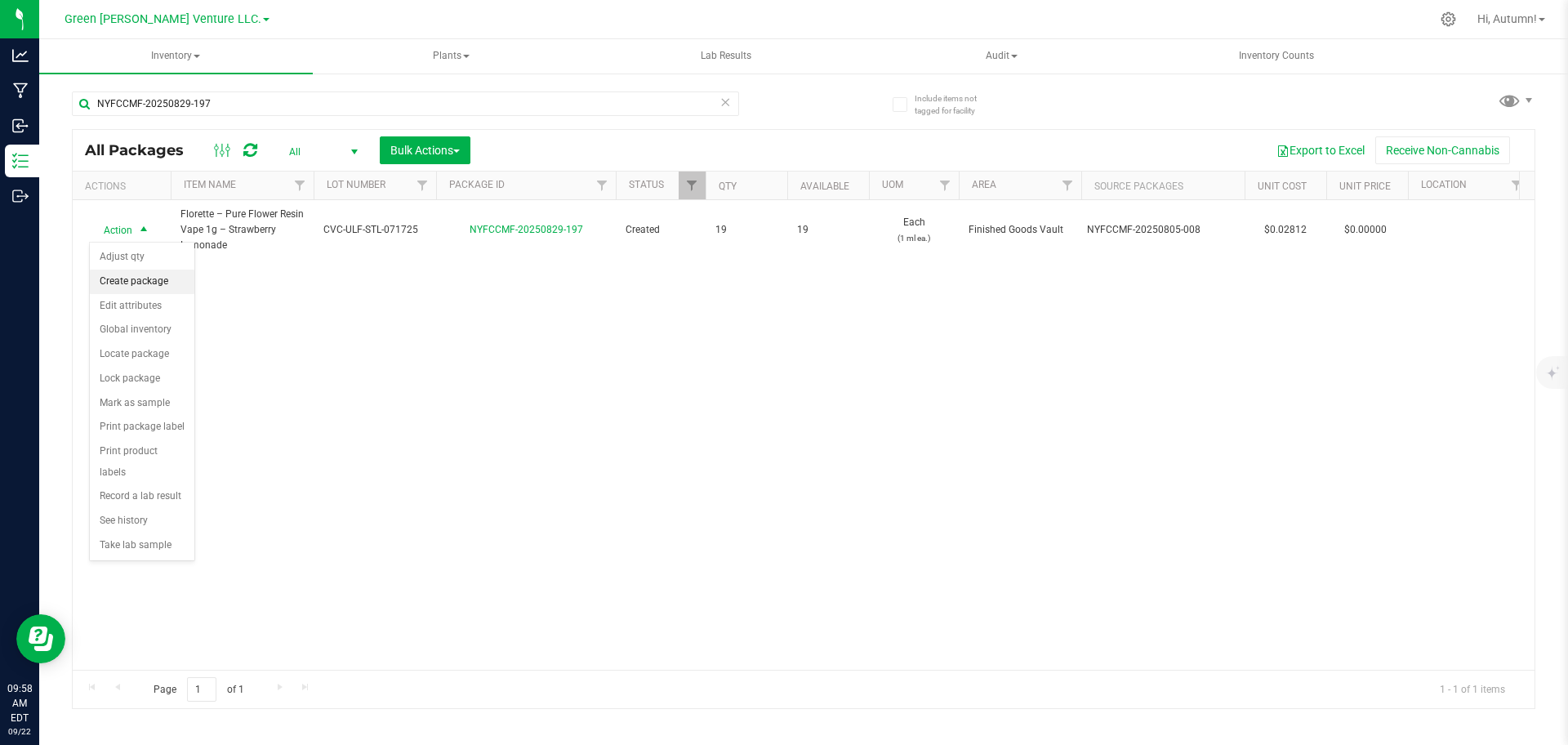
click at [142, 279] on li "Create package" at bounding box center [142, 281] width 104 height 25
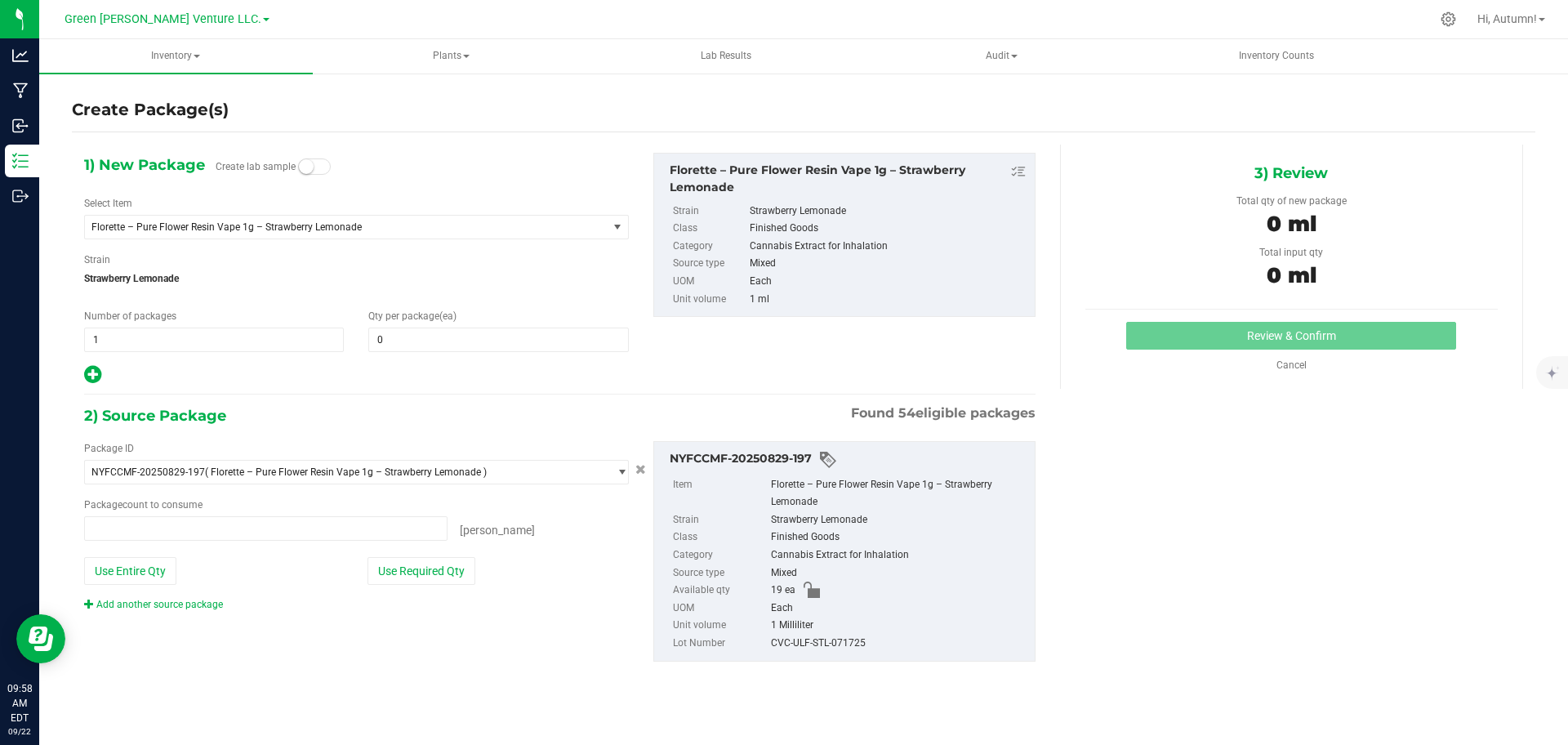
type input "0 ea"
click at [488, 345] on span "0 0" at bounding box center [499, 340] width 260 height 25
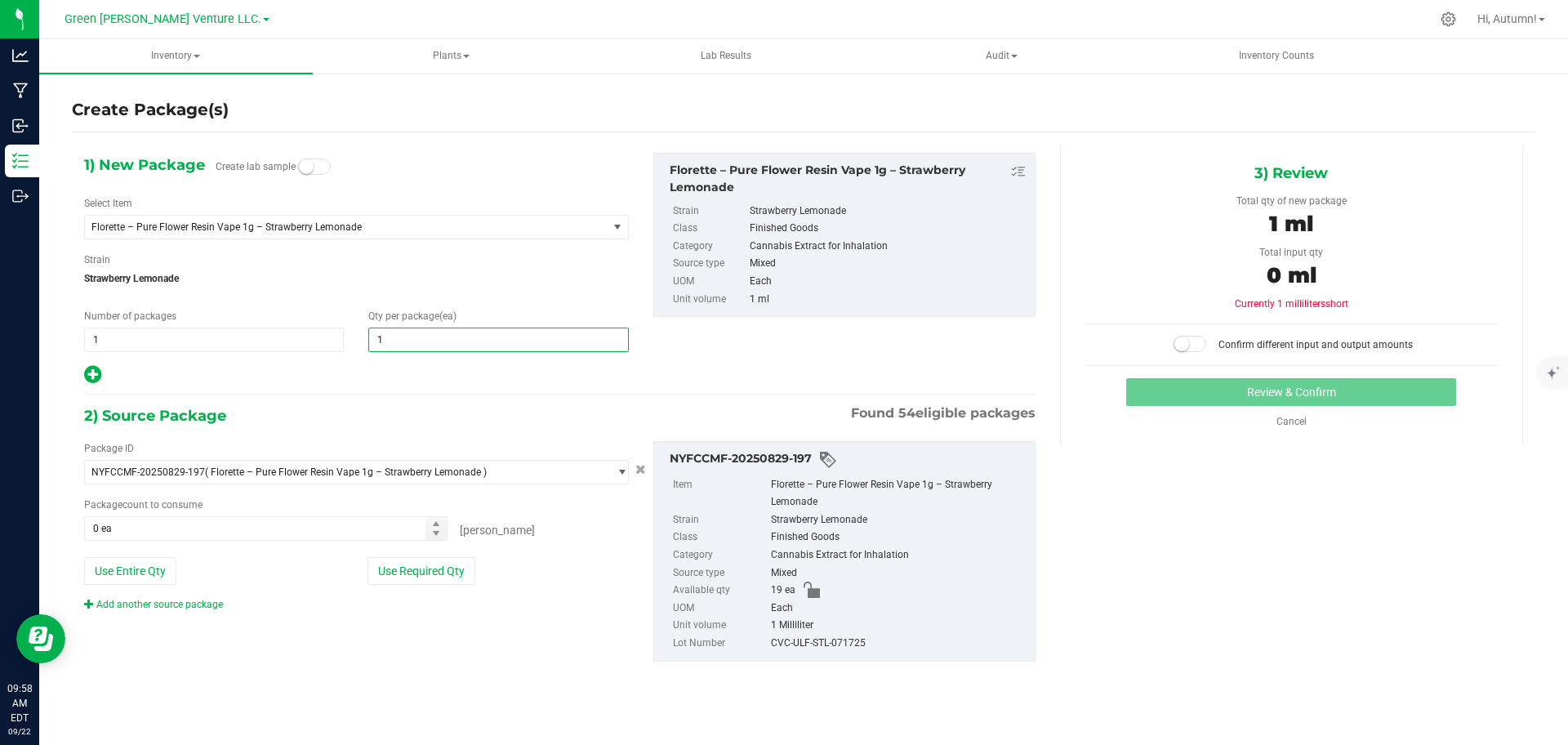
type input "10"
click at [431, 571] on button "Use Required Qty" at bounding box center [421, 571] width 108 height 28
type input "10 ea"
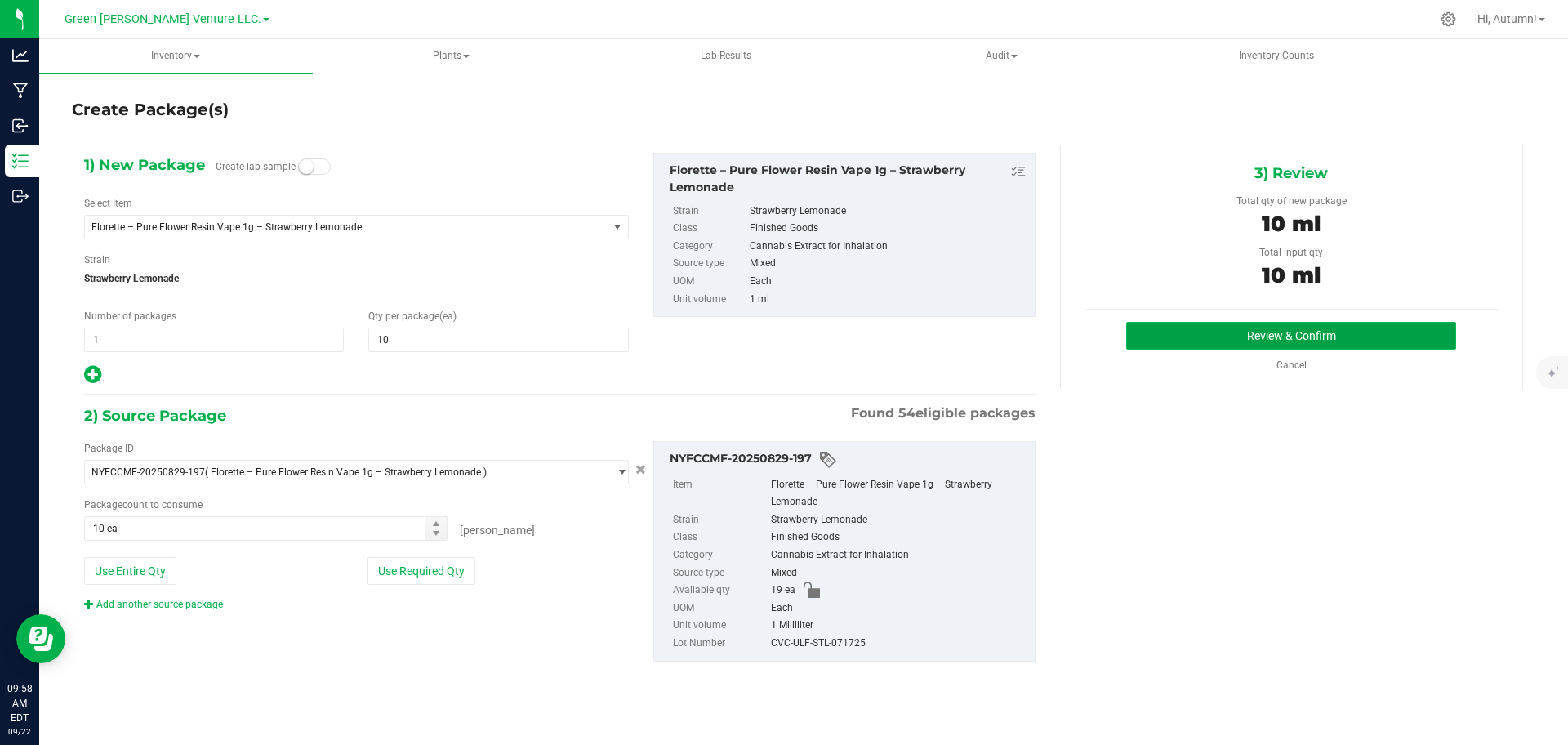
click at [1173, 322] on button "Review & Confirm" at bounding box center [1291, 336] width 330 height 28
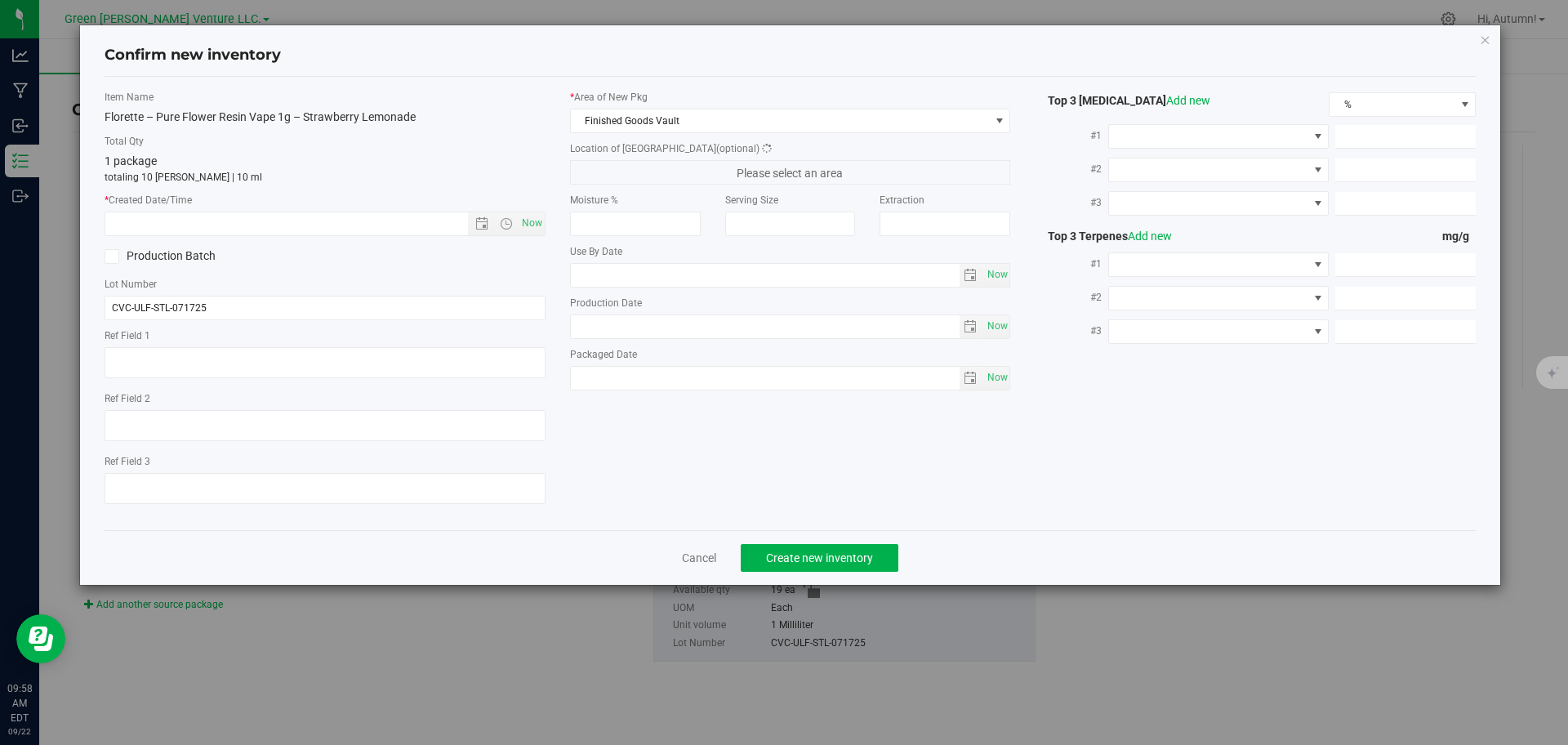
type input "1.2300"
type input "0.9100"
type input "0.6300"
click at [540, 223] on span "Now" at bounding box center [532, 223] width 28 height 24
type input "[DATE] 9:58 AM"
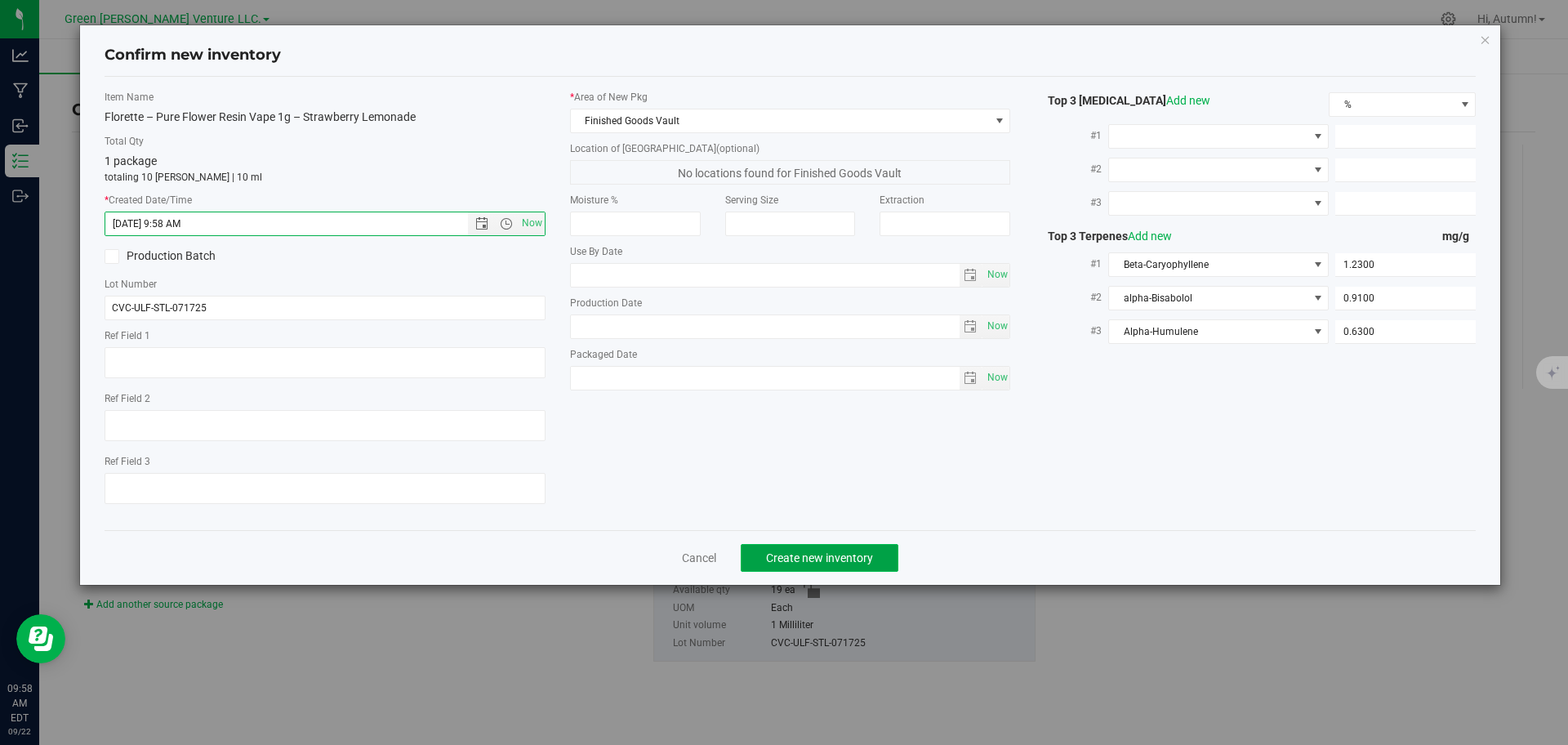
click at [838, 549] on button "Create new inventory" at bounding box center [820, 557] width 158 height 28
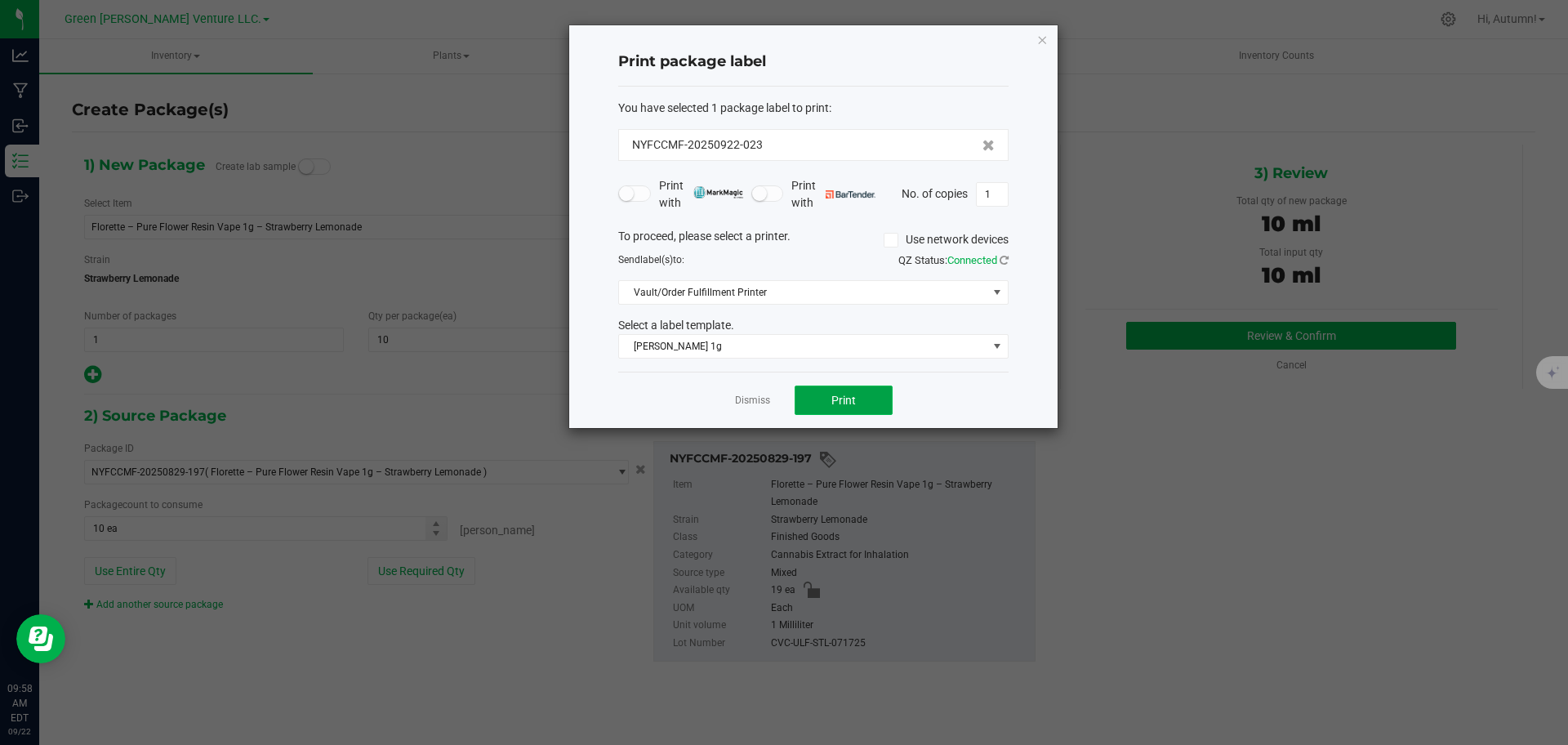
click at [881, 390] on button "Print" at bounding box center [843, 400] width 98 height 30
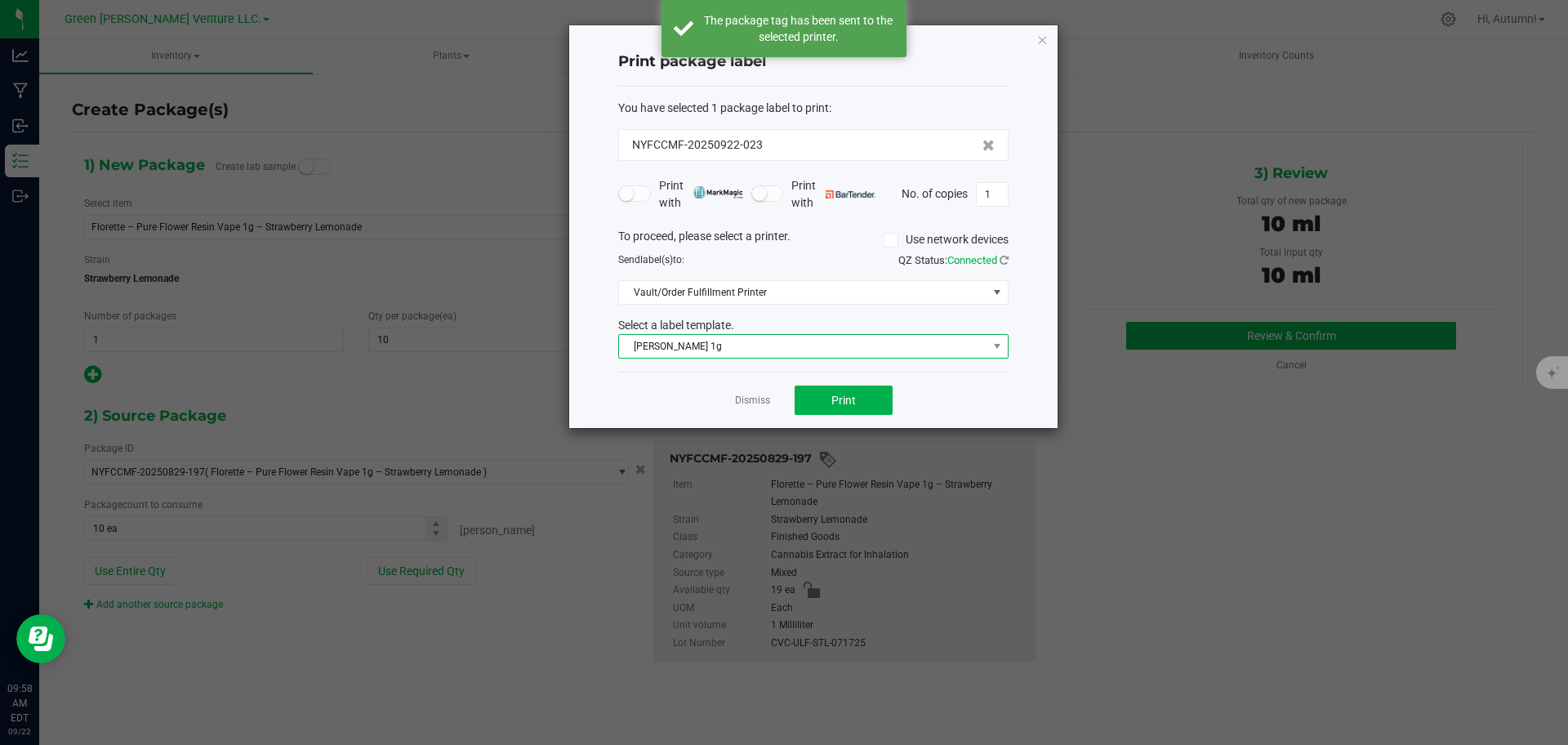
click at [919, 350] on span "[PERSON_NAME] 1g" at bounding box center [804, 346] width 369 height 23
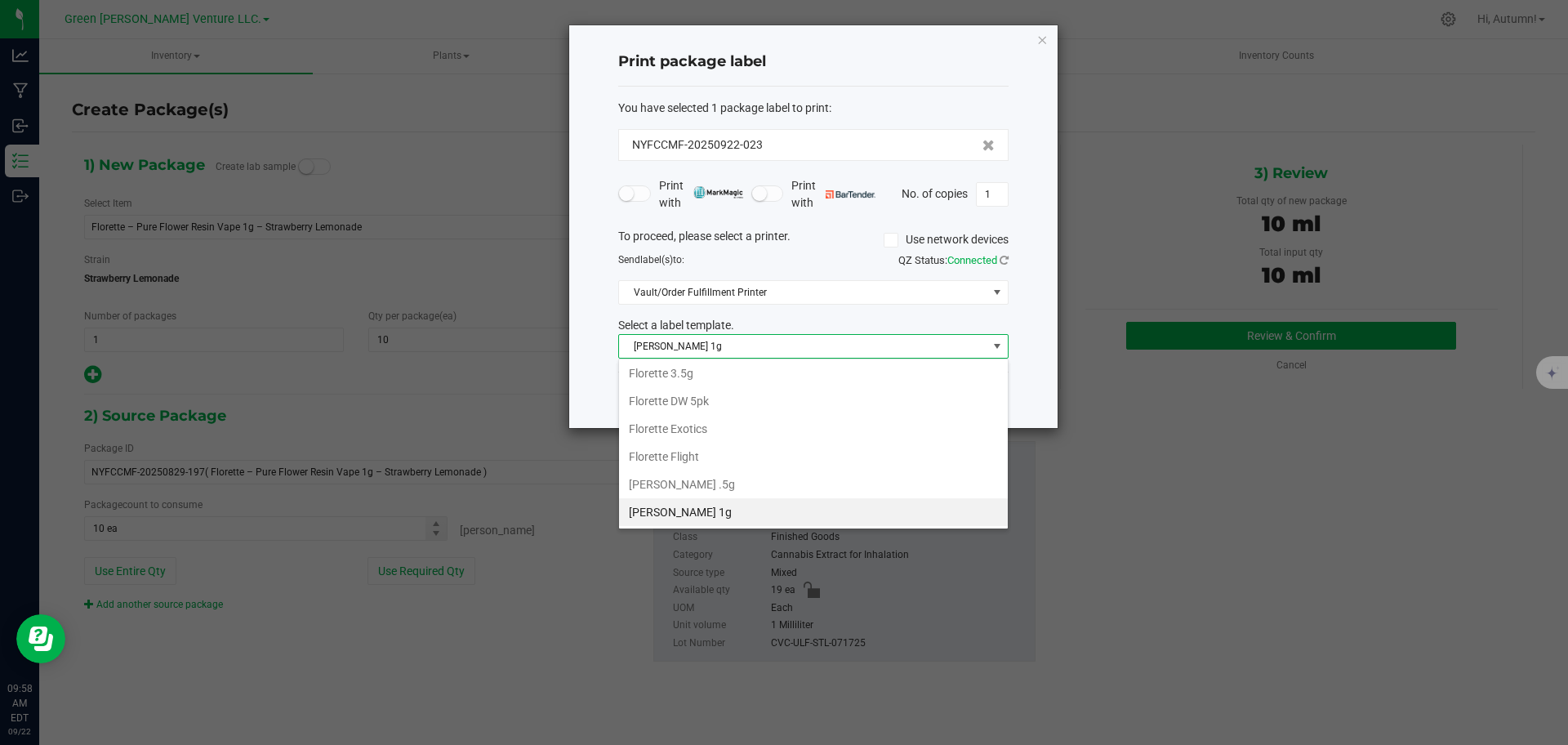
scroll to position [281, 0]
click at [788, 513] on li "Inventory Labels" at bounding box center [814, 511] width 389 height 28
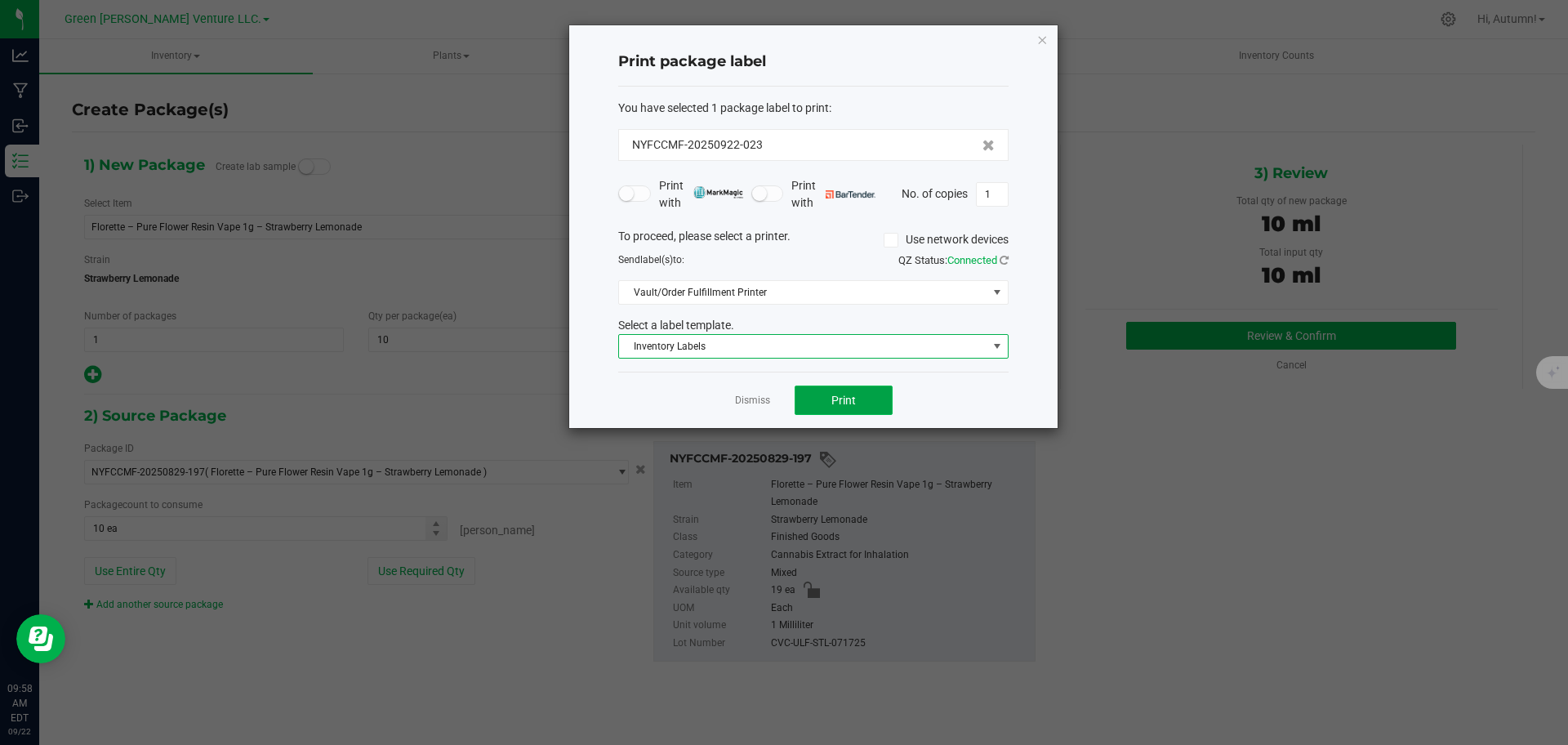
click at [877, 401] on button "Print" at bounding box center [843, 400] width 98 height 30
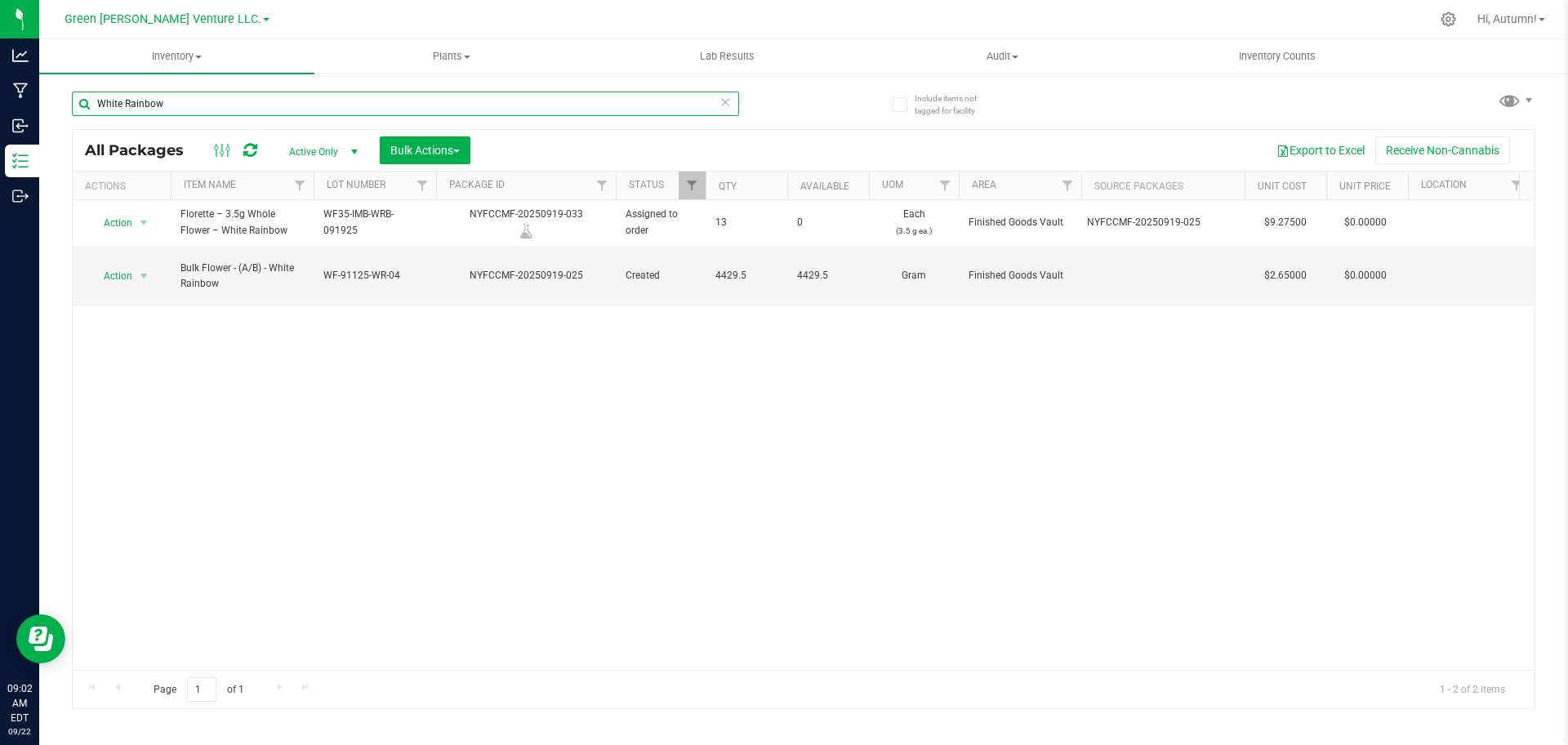
click at [243, 107] on input "White Rainbow" at bounding box center [405, 104] width 667 height 25
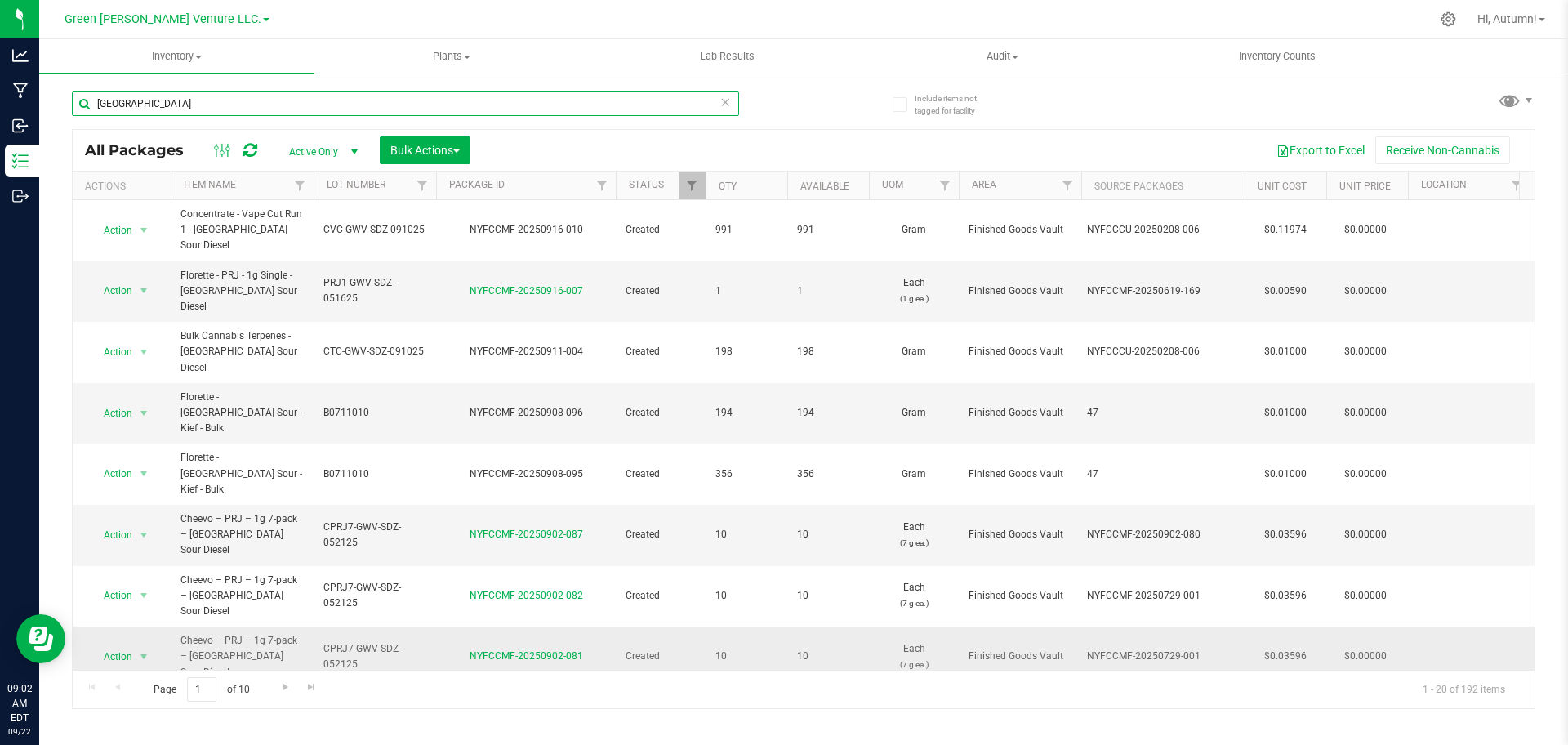
scroll to position [450, 0]
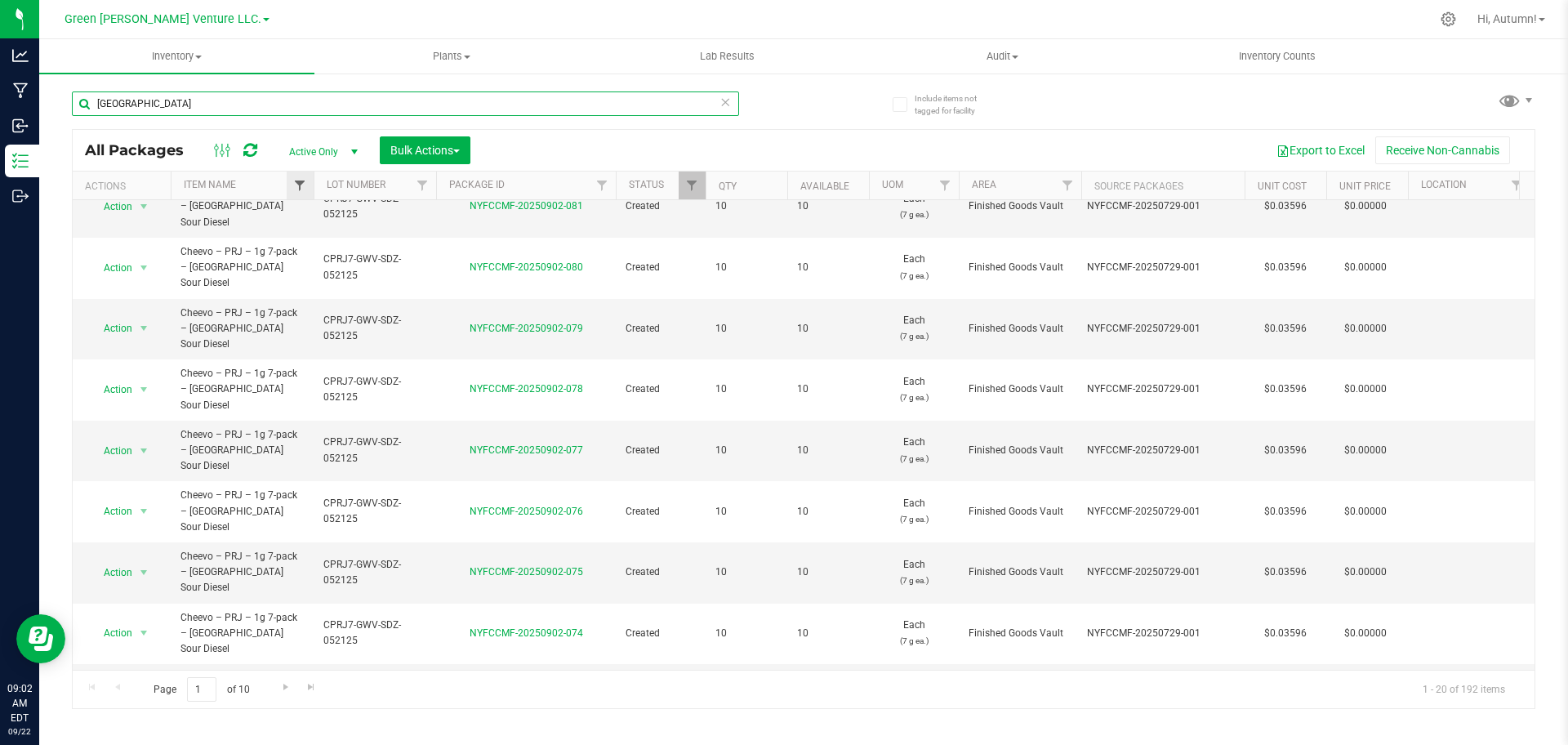
type input "albany"
click at [296, 189] on span "Filter" at bounding box center [299, 185] width 13 height 13
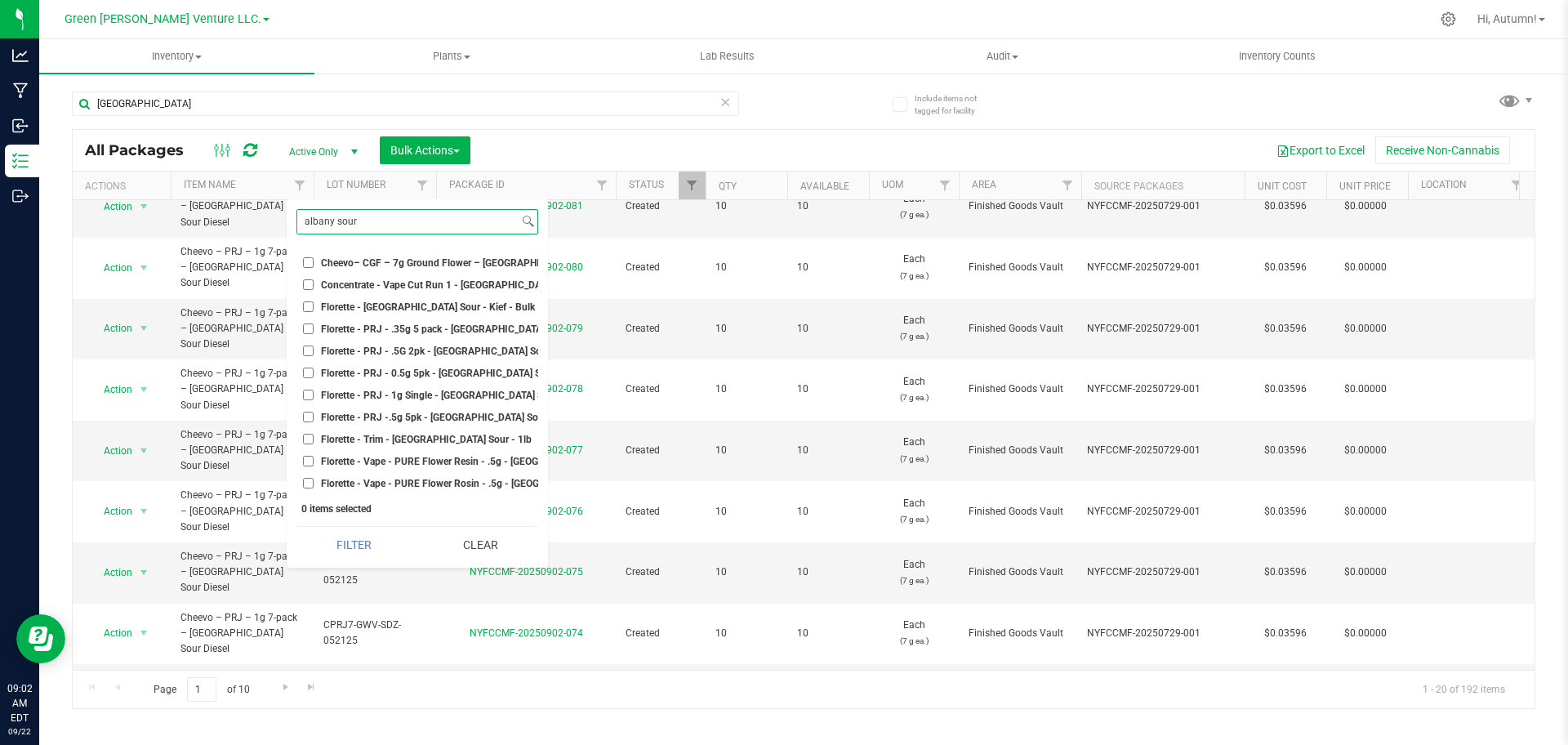
scroll to position [123, 0]
type input "albany sour"
click at [317, 320] on li "Florette - PRJ - .35g 5 pack - Albany Sour Diesel" at bounding box center [417, 329] width 242 height 17
click at [310, 324] on input "Florette - PRJ - .35g 5 pack - Albany Sour Diesel" at bounding box center [308, 329] width 10 height 10
checkbox input "true"
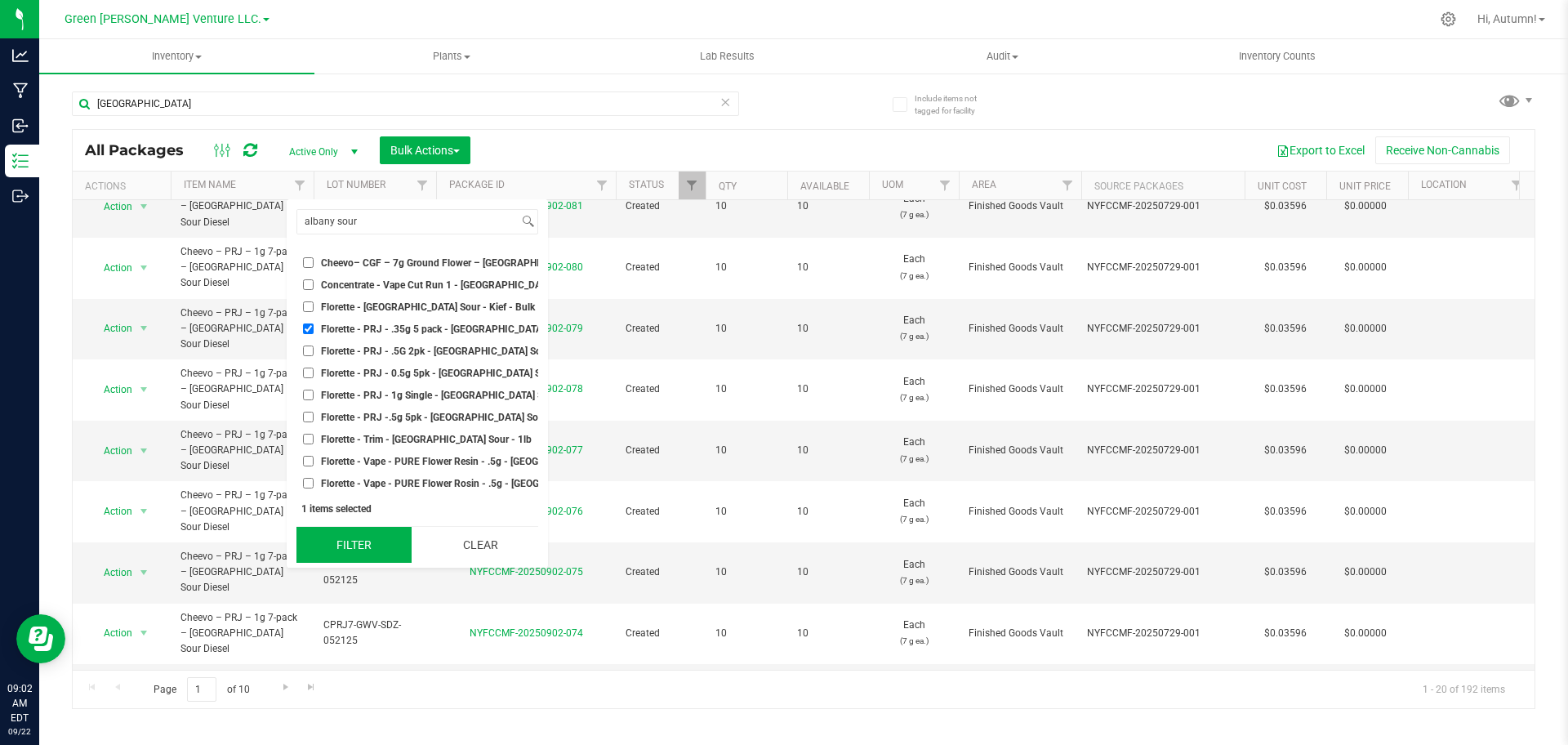
click at [389, 539] on button "Filter" at bounding box center [354, 545] width 116 height 36
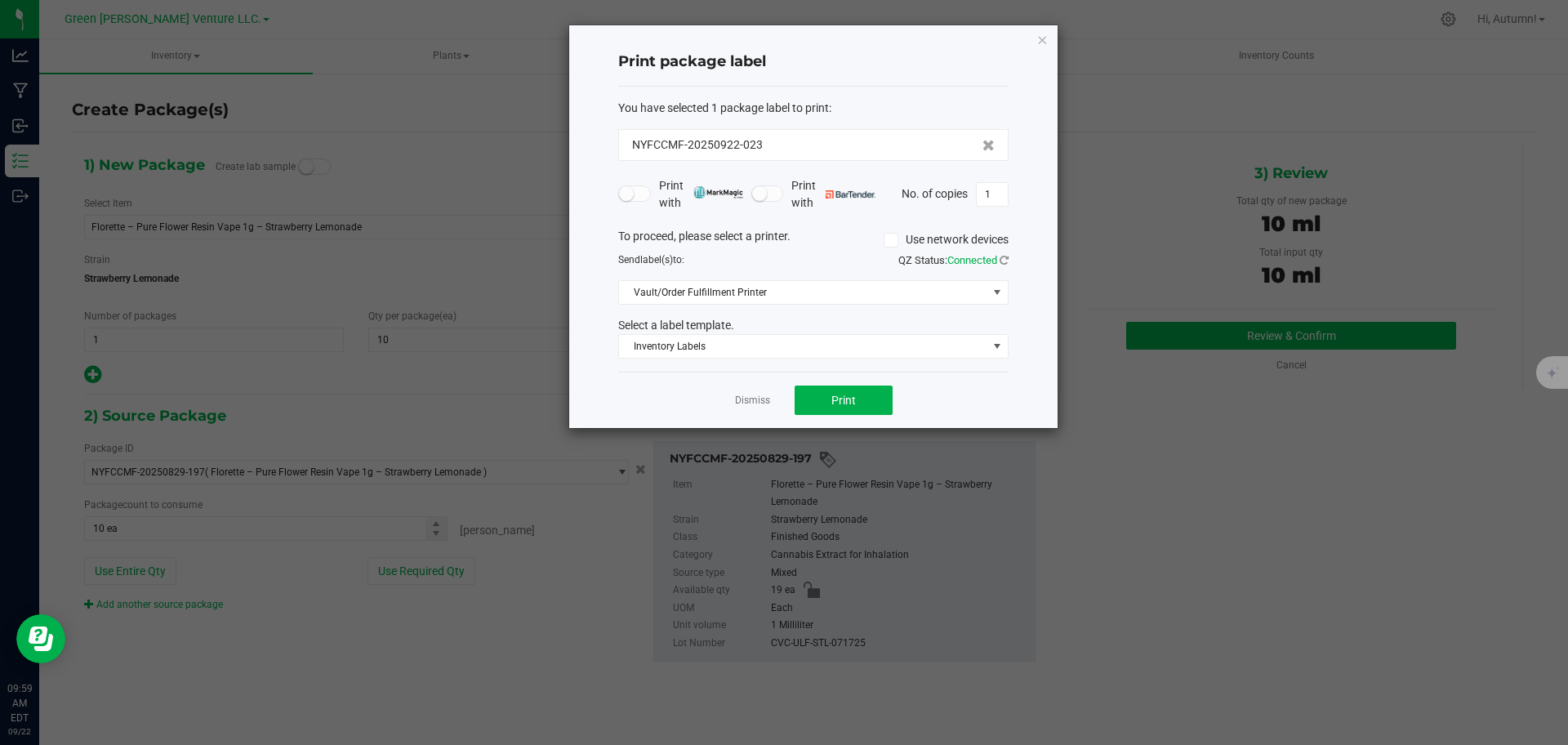
click at [1049, 42] on div "Print package label You have selected 1 package label to print : NYFCCMF-202509…" at bounding box center [813, 227] width 488 height 403
click at [1040, 43] on icon "button" at bounding box center [1041, 39] width 11 height 20
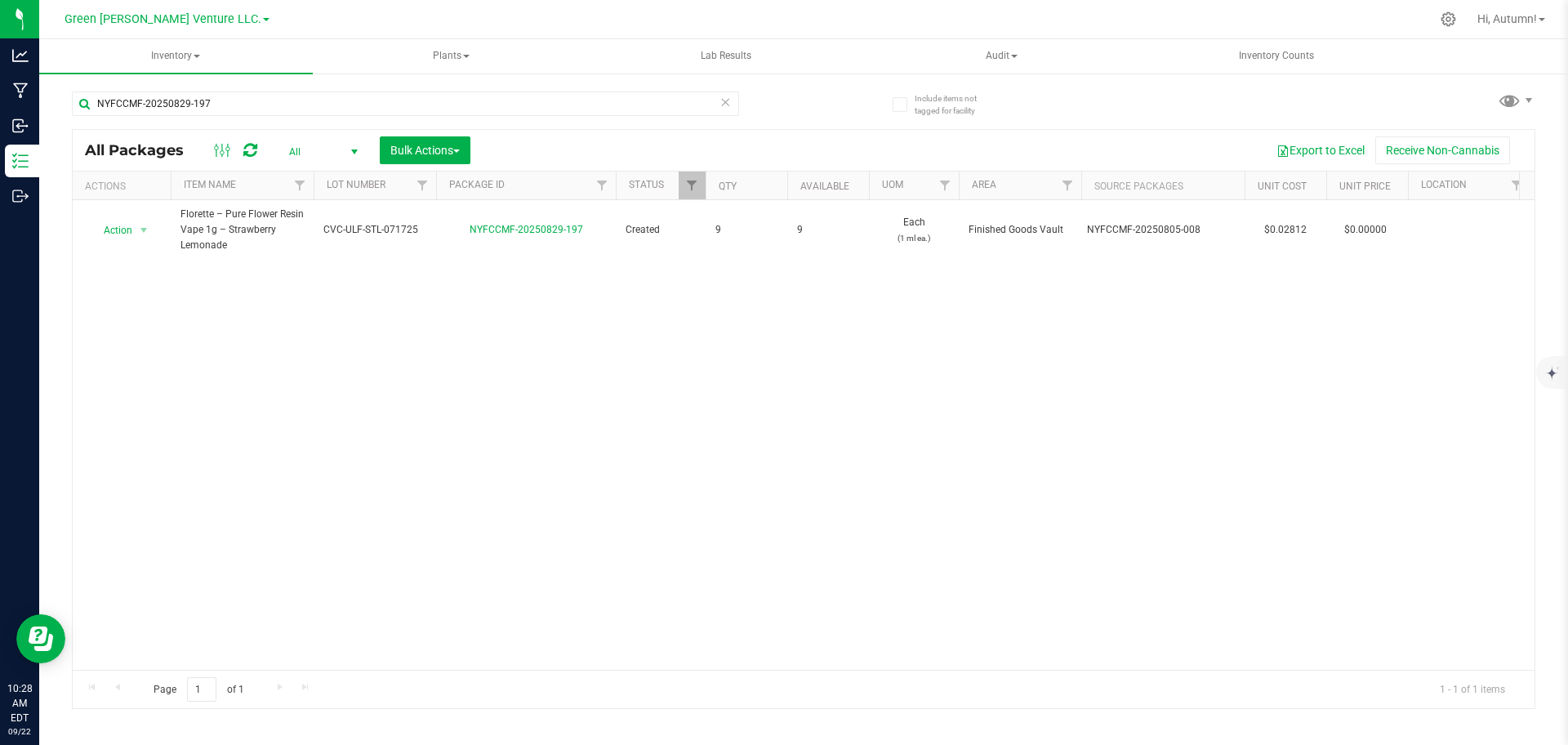
click at [916, 375] on div "Action Action Adjust qty Create package Edit attributes Global inventory Locate…" at bounding box center [804, 435] width 1462 height 470
click at [1567, 178] on div "Include items not tagged for facility NYFCCMF-20250829-197 All Packages All Act…" at bounding box center [804, 321] width 1529 height 498
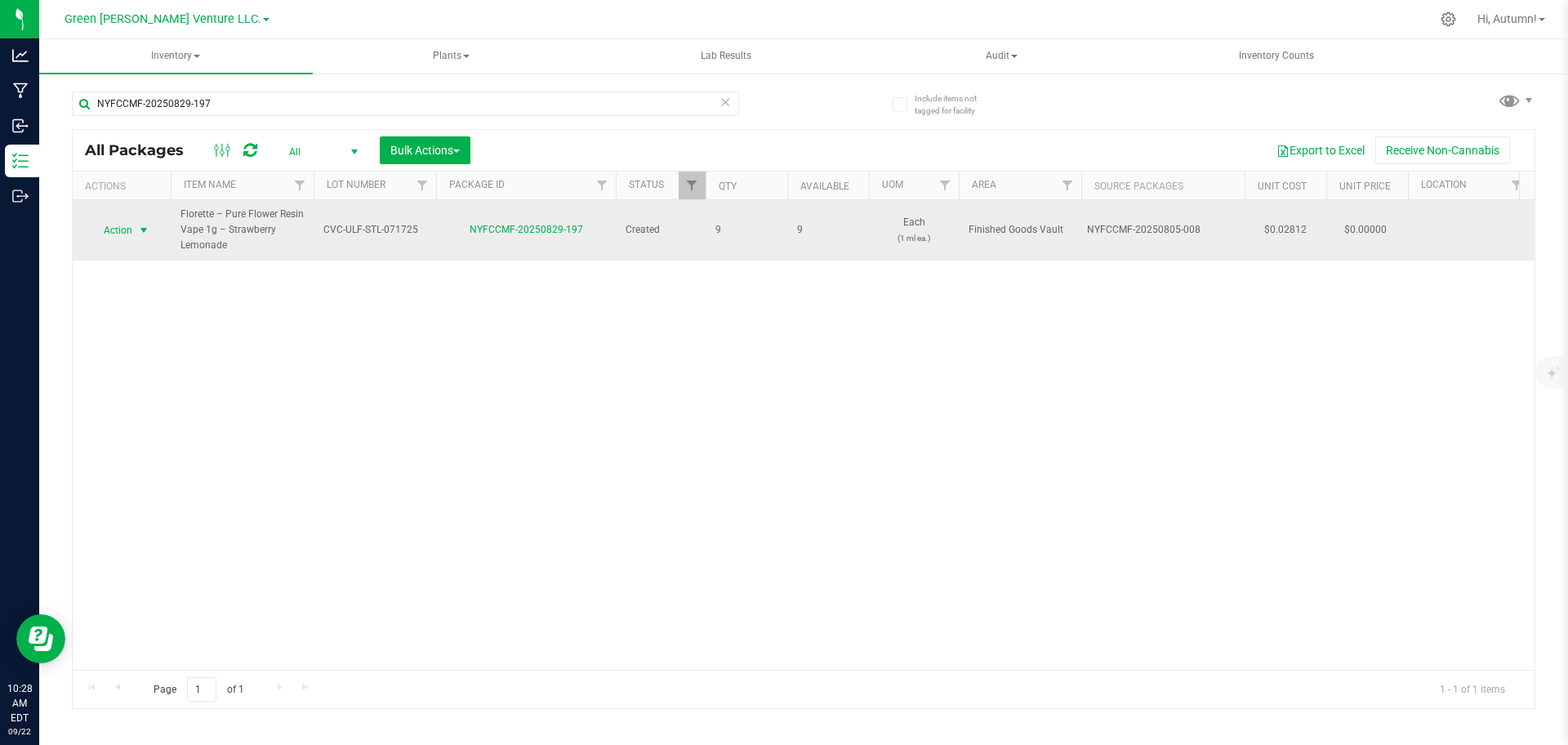
click at [137, 234] on span "select" at bounding box center [144, 230] width 20 height 23
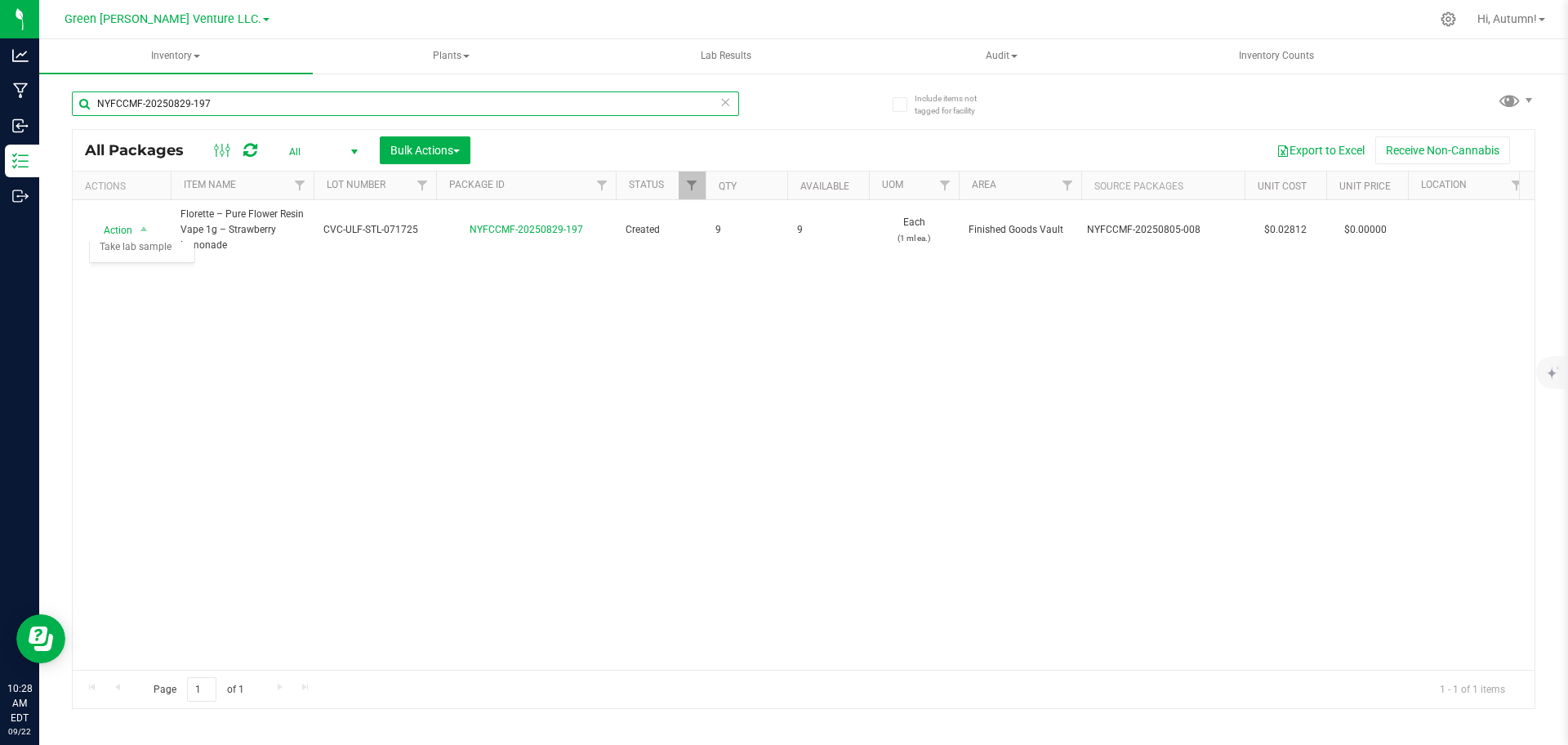
click at [276, 97] on input "NYFCCMF-20250829-197" at bounding box center [405, 104] width 667 height 25
type input "N"
type input "NYFCCMF-20250820-089"
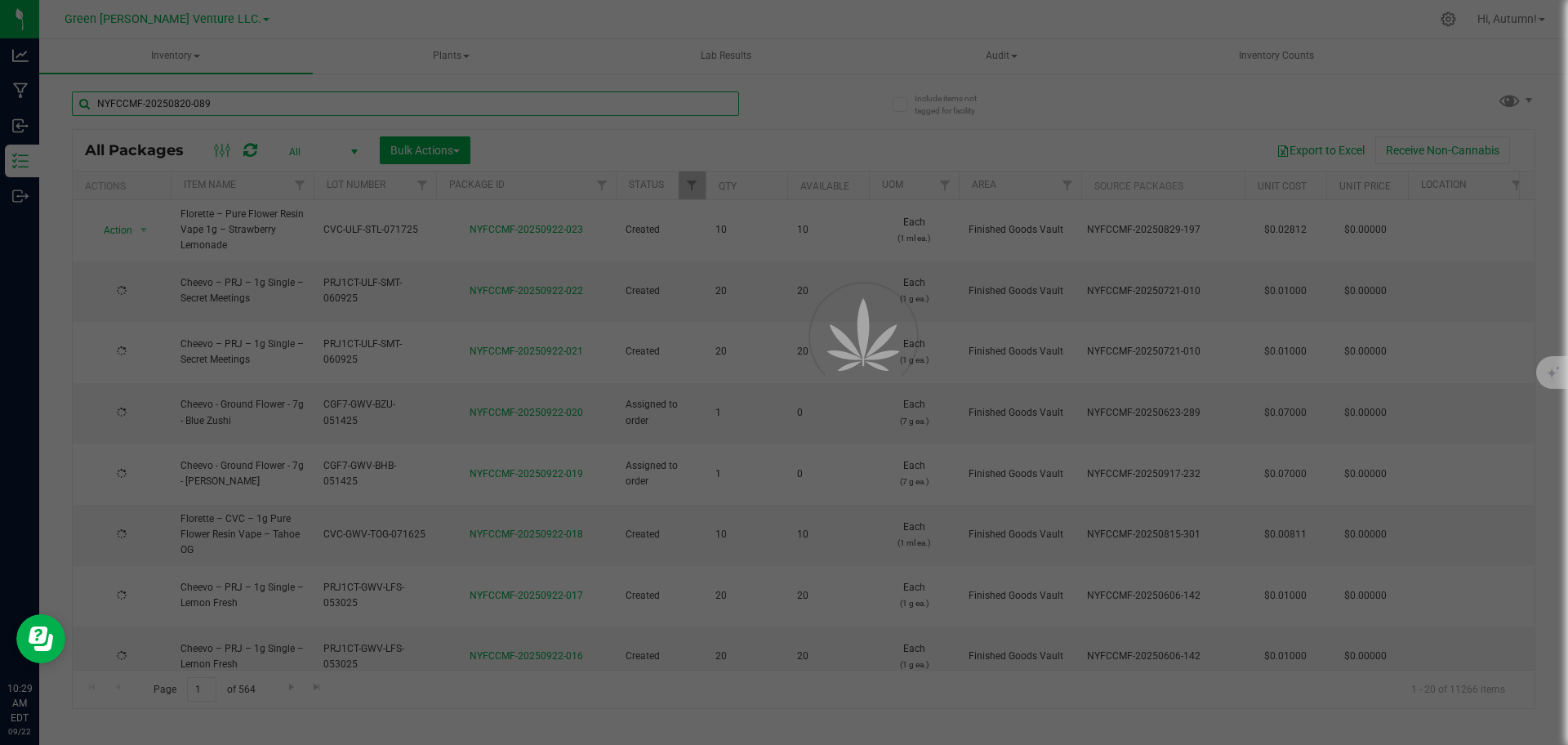
type input "[DATE]"
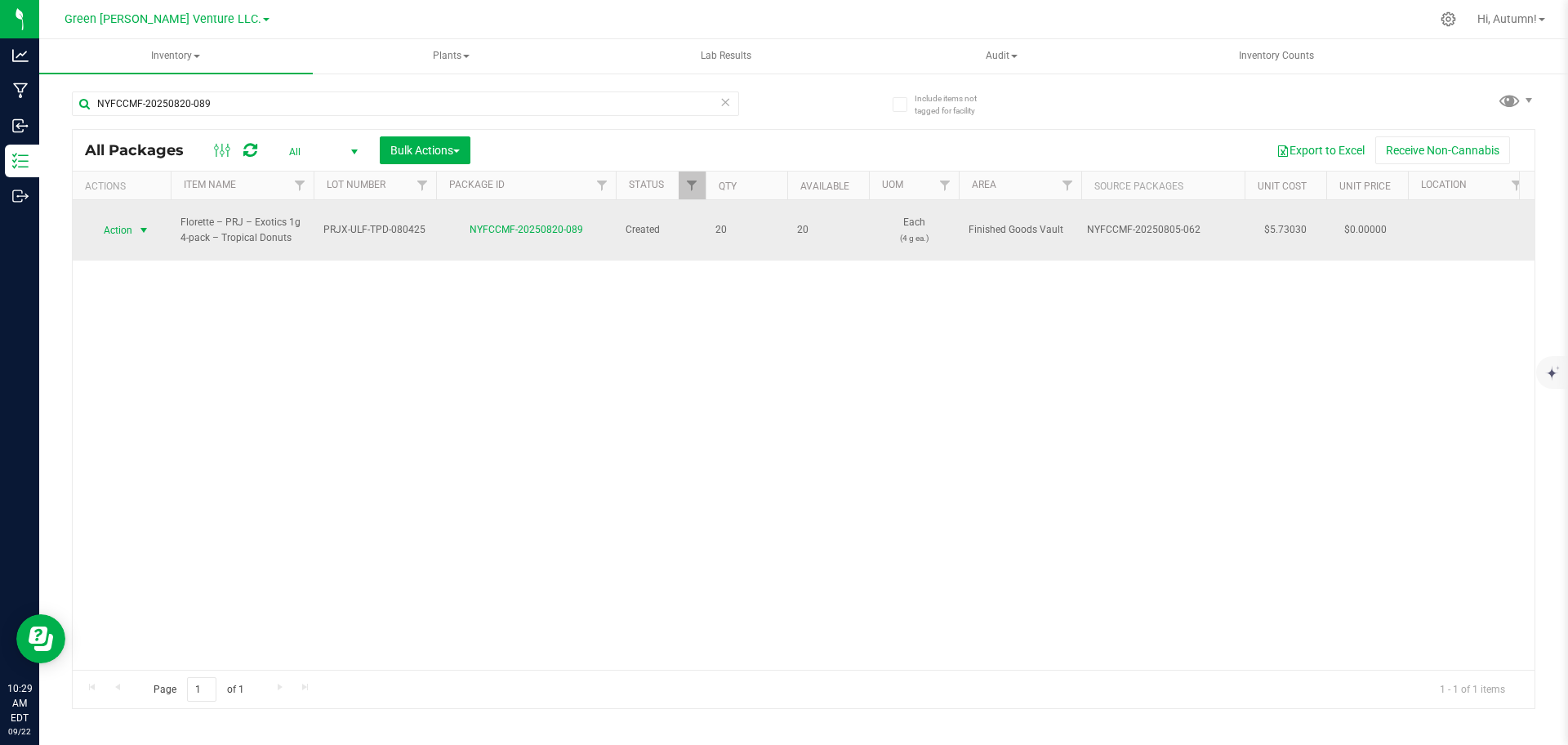
click at [139, 223] on span "select" at bounding box center [144, 229] width 13 height 13
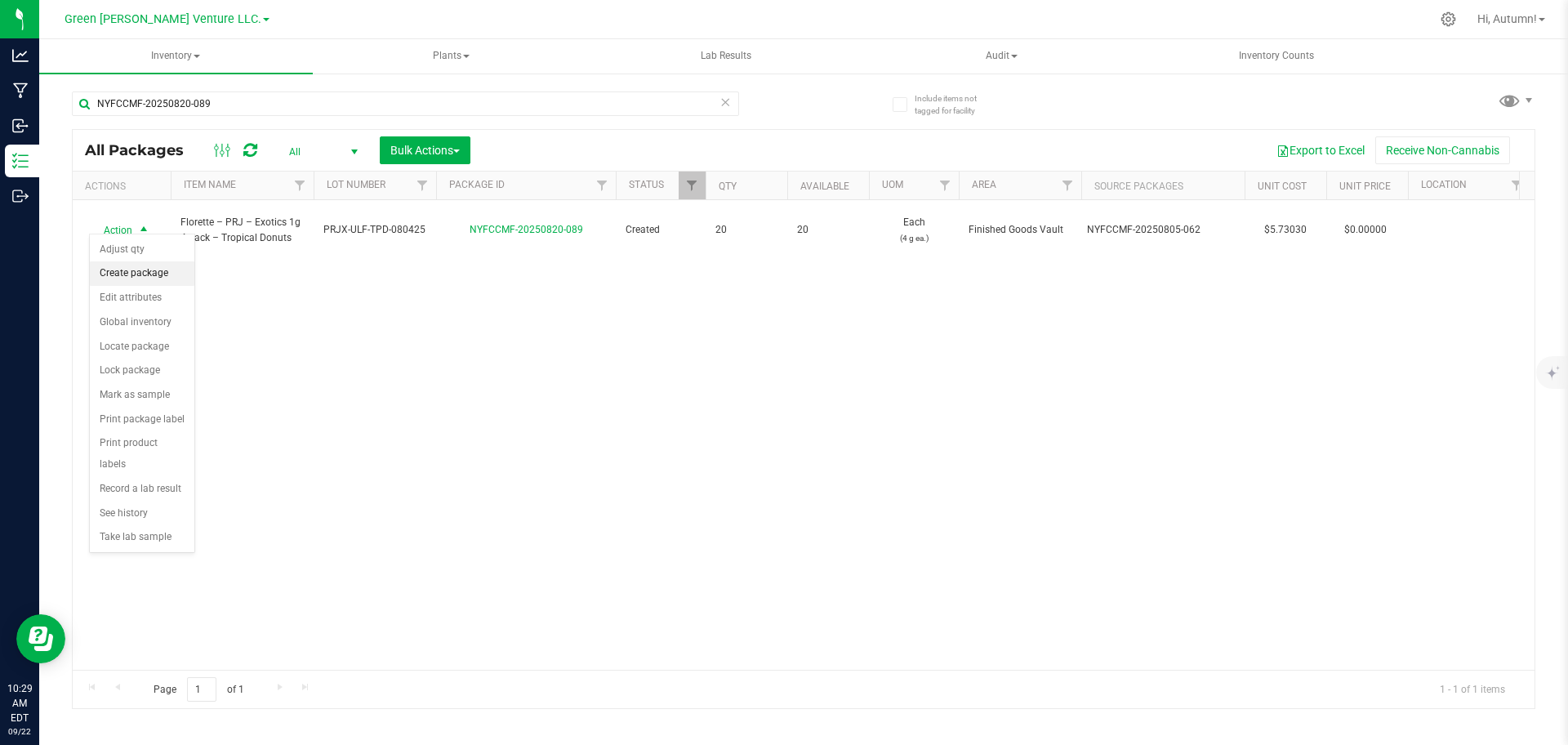
click at [131, 268] on li "Create package" at bounding box center [142, 274] width 104 height 25
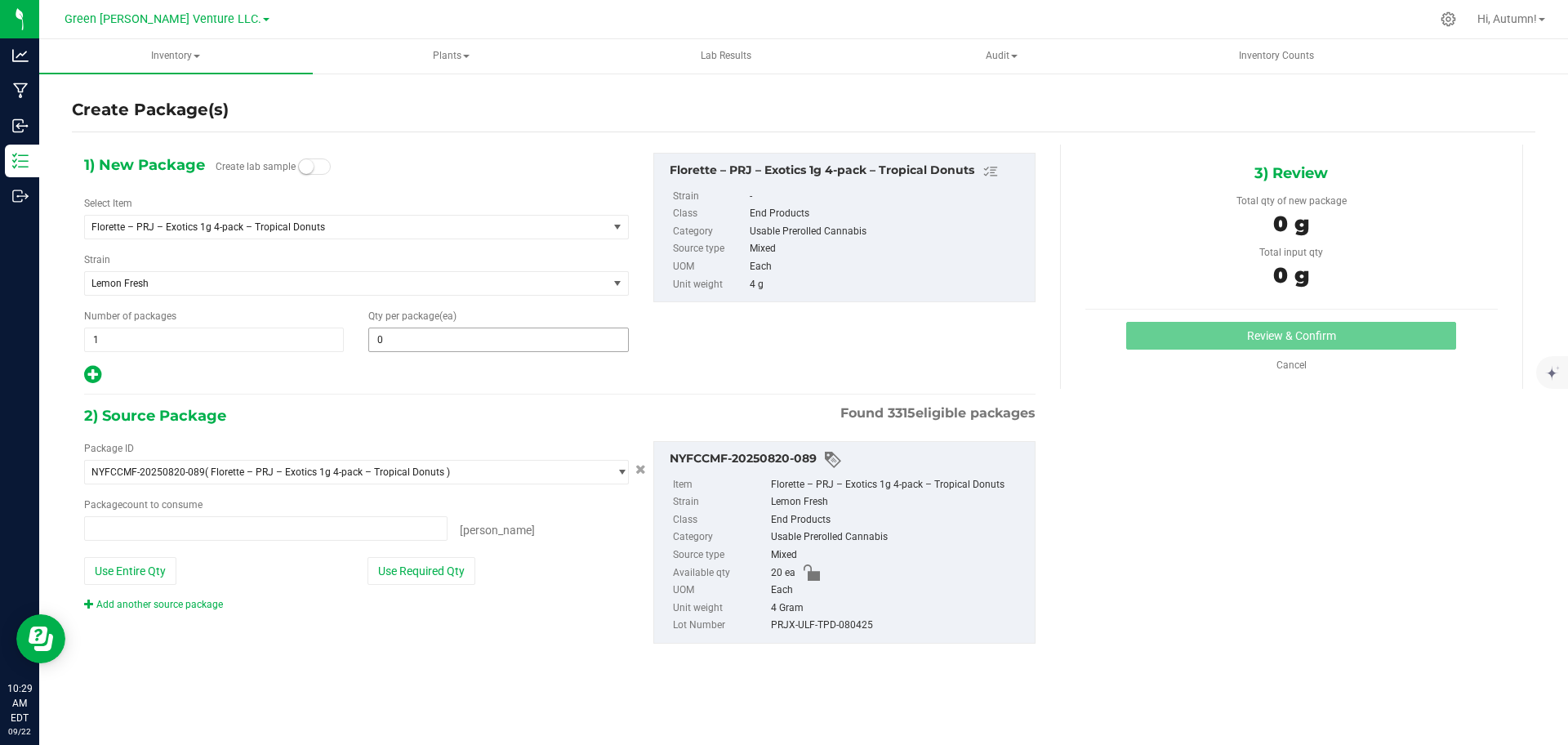
type input "0 ea"
click at [465, 338] on span at bounding box center [499, 340] width 260 height 25
type input "10"
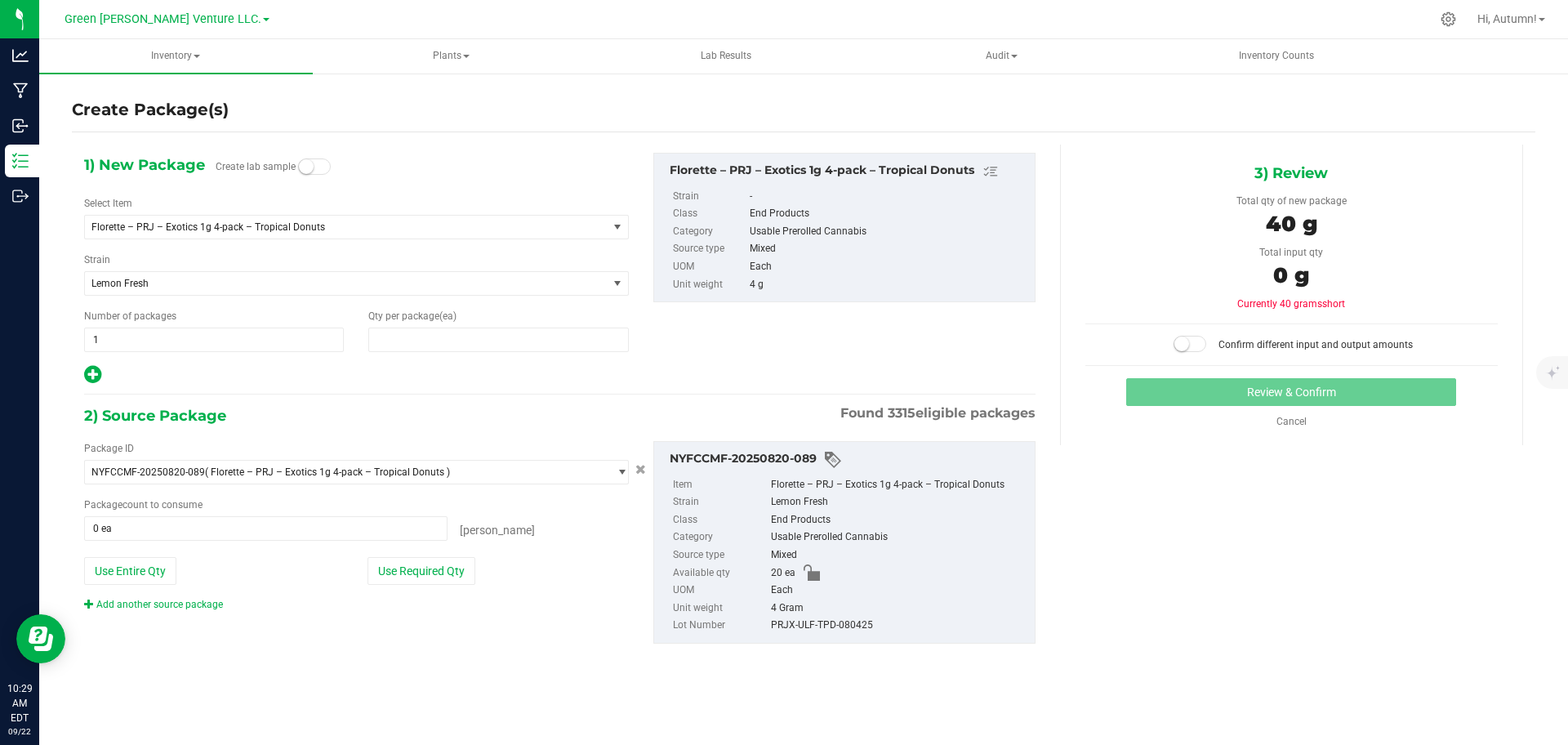
type input "10"
click at [344, 658] on div "2) Source Package Found 3315 eligible packages Package ID NYFCCMF-20250820-089 …" at bounding box center [560, 536] width 951 height 266
click at [556, 347] on span "10 10" at bounding box center [499, 340] width 260 height 25
click at [427, 574] on button "Use Required Qty" at bounding box center [421, 571] width 108 height 28
type input "10 ea"
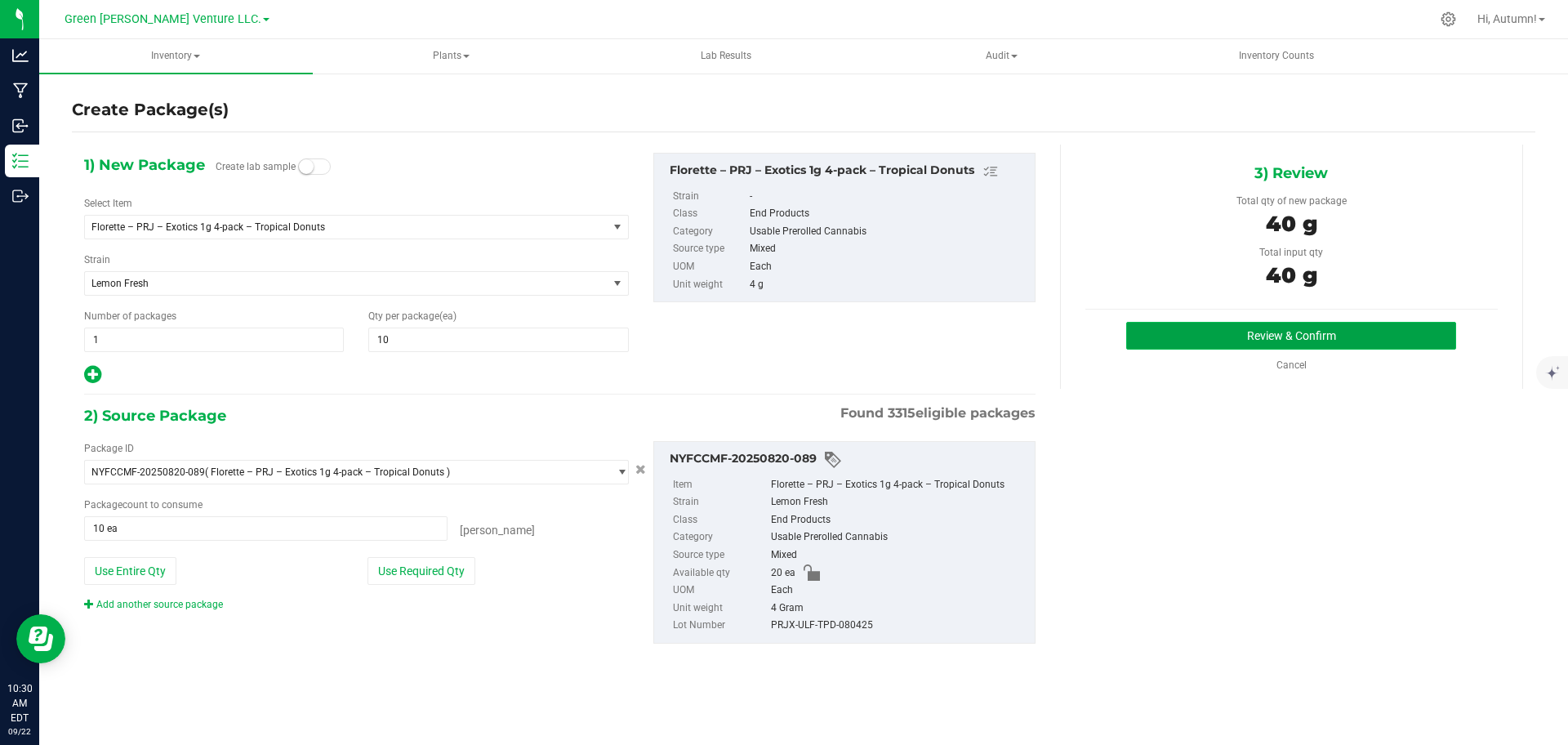
click at [1336, 349] on button "Review & Confirm" at bounding box center [1291, 336] width 330 height 28
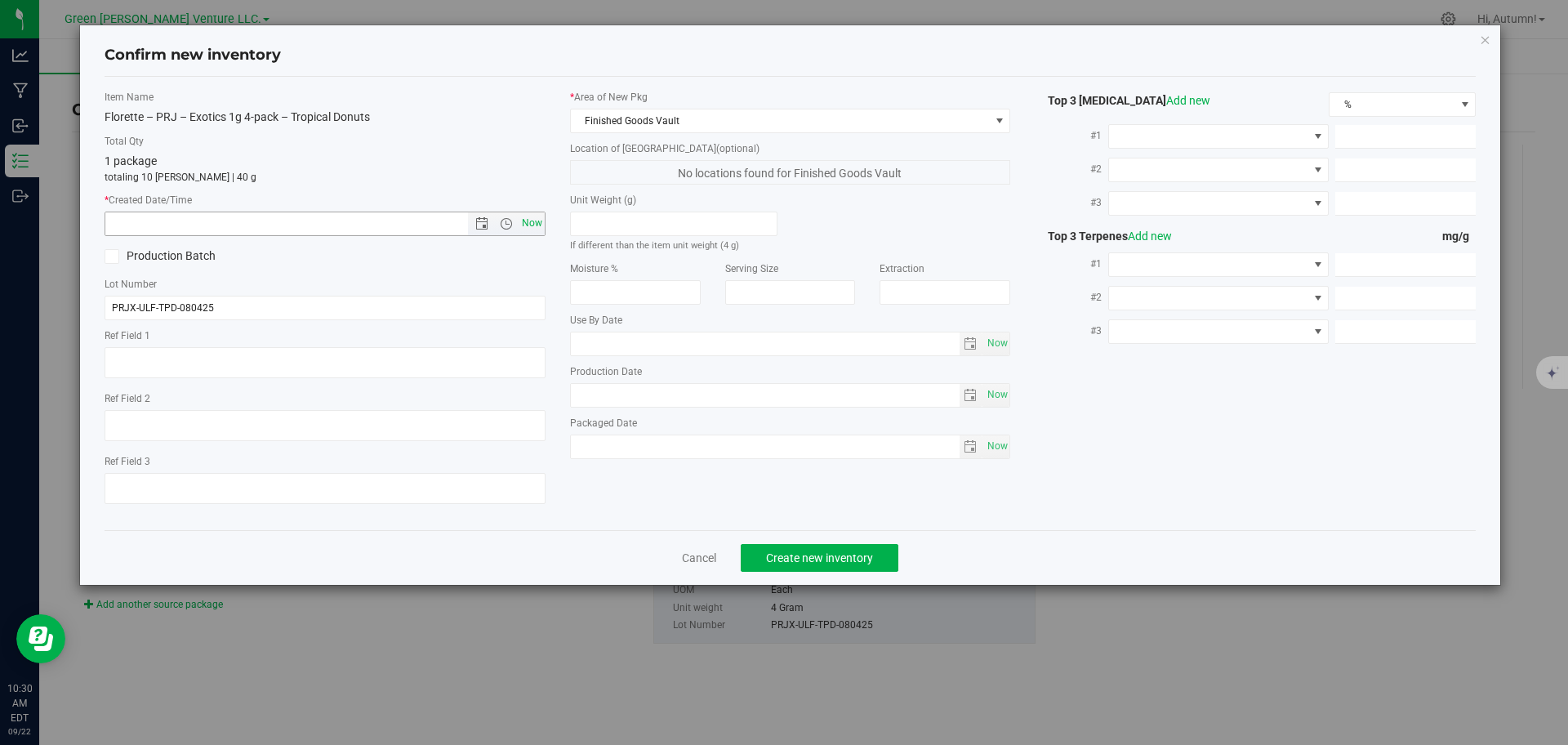
click at [525, 220] on span "Now" at bounding box center [532, 223] width 28 height 24
type input "9/22/2025 10:30 AM"
click at [807, 548] on button "Create new inventory" at bounding box center [820, 557] width 158 height 28
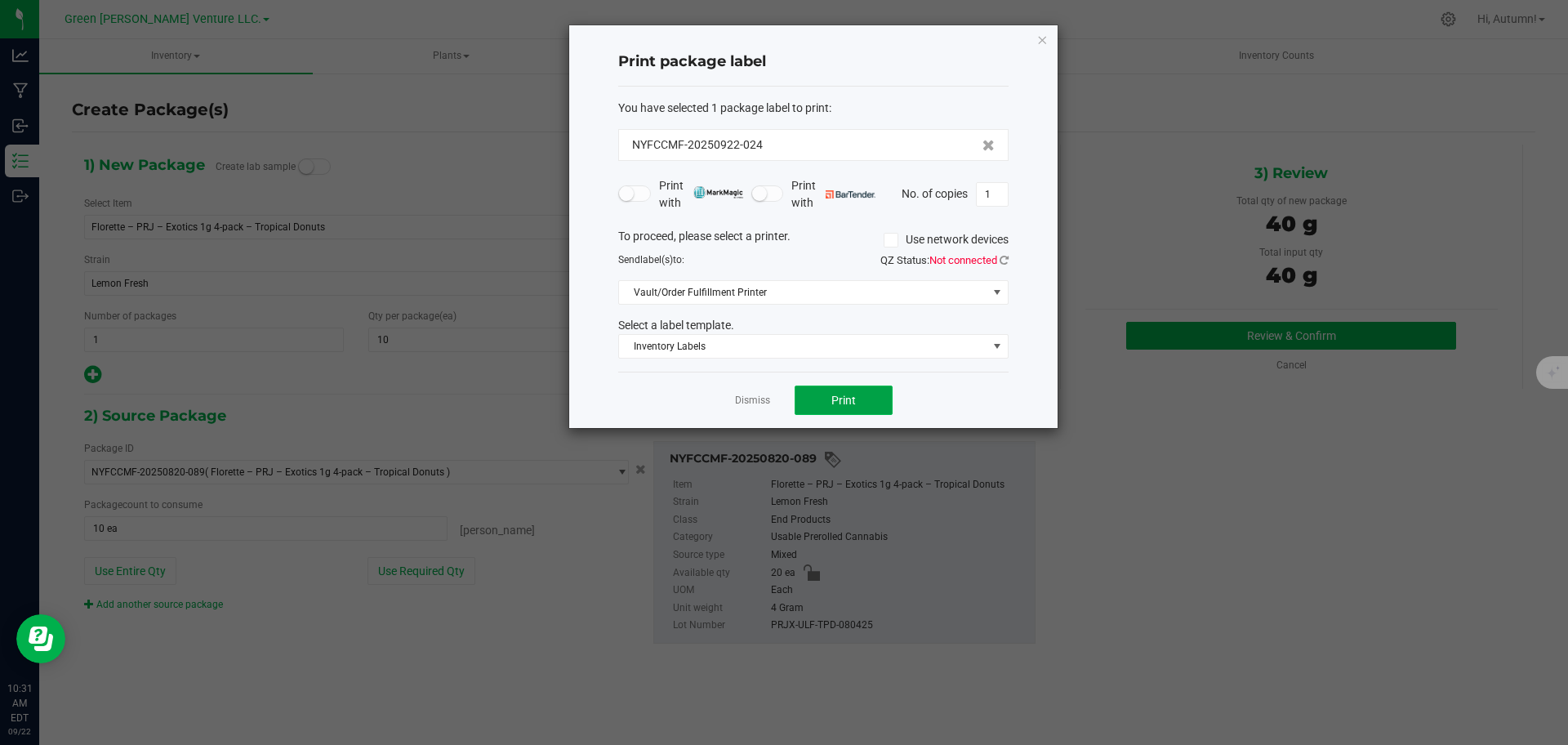
click at [835, 396] on span "Print" at bounding box center [843, 399] width 25 height 13
click at [851, 344] on span "Inventory Labels" at bounding box center [804, 346] width 369 height 23
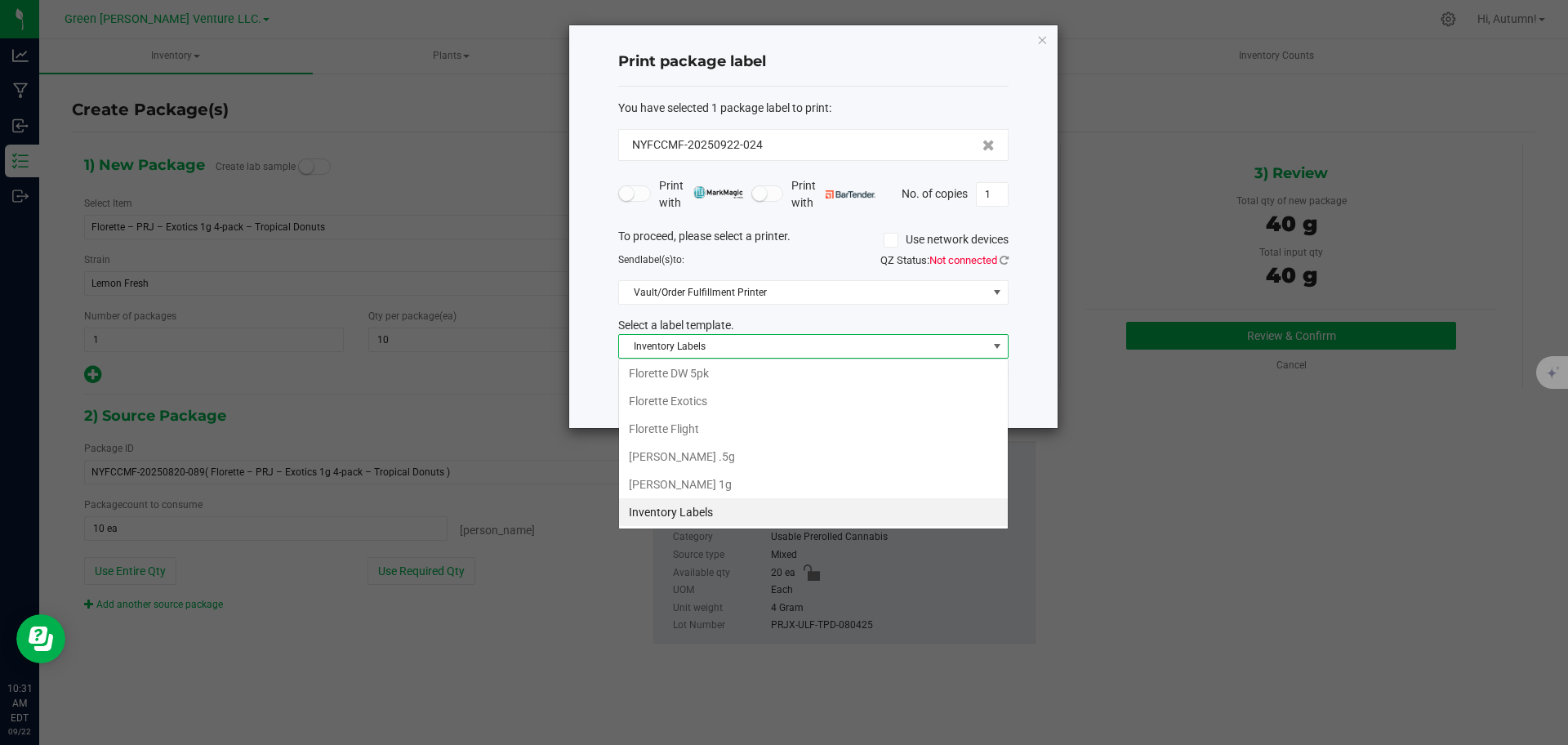
scroll to position [25, 391]
click at [809, 402] on li "Florette Exotics" at bounding box center [814, 401] width 389 height 28
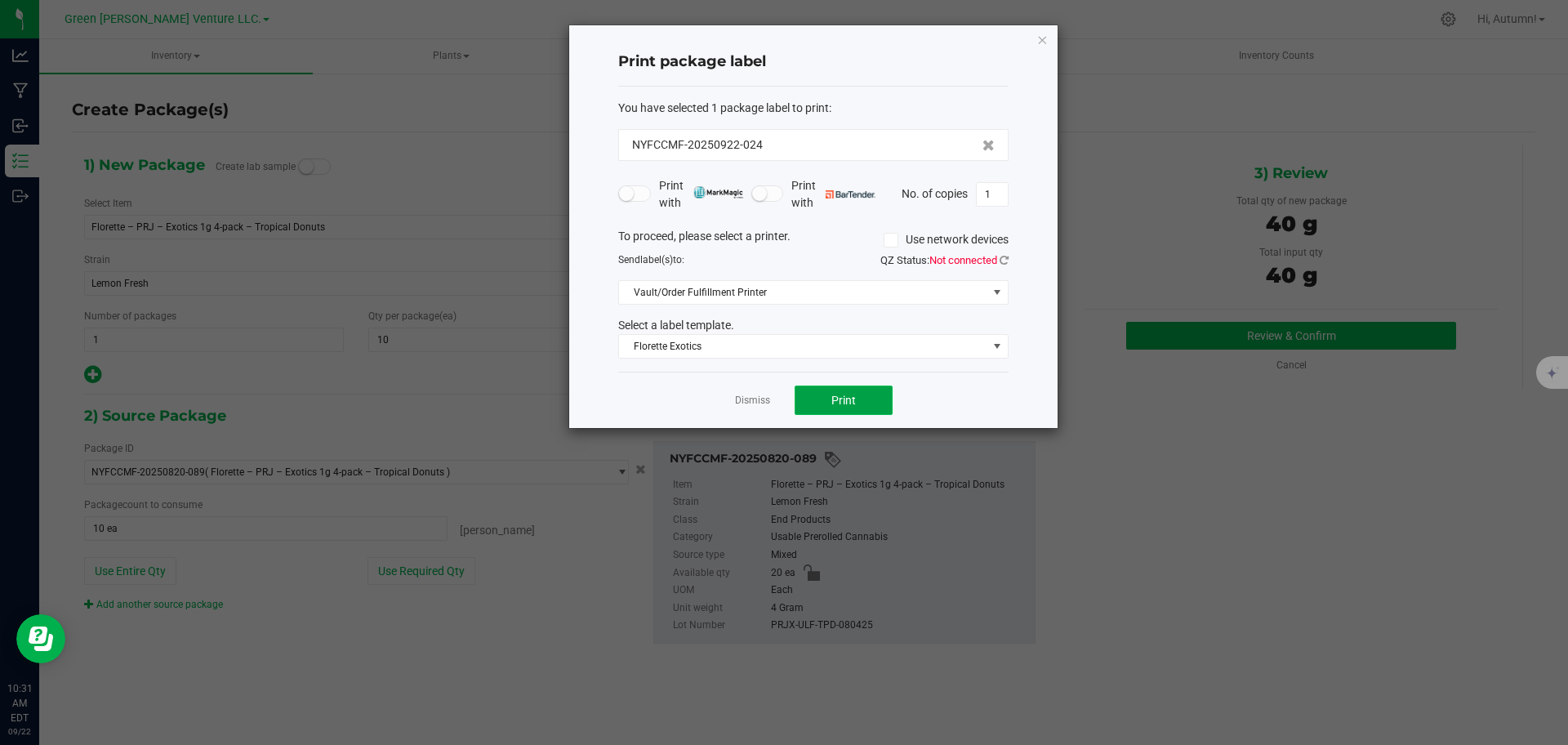
click at [816, 402] on button "Print" at bounding box center [843, 400] width 98 height 30
drag, startPoint x: 733, startPoint y: 399, endPoint x: 742, endPoint y: 398, distance: 9.1
click at [734, 399] on div "Dismiss Print" at bounding box center [814, 399] width 391 height 56
click at [748, 397] on link "Dismiss" at bounding box center [752, 400] width 35 height 14
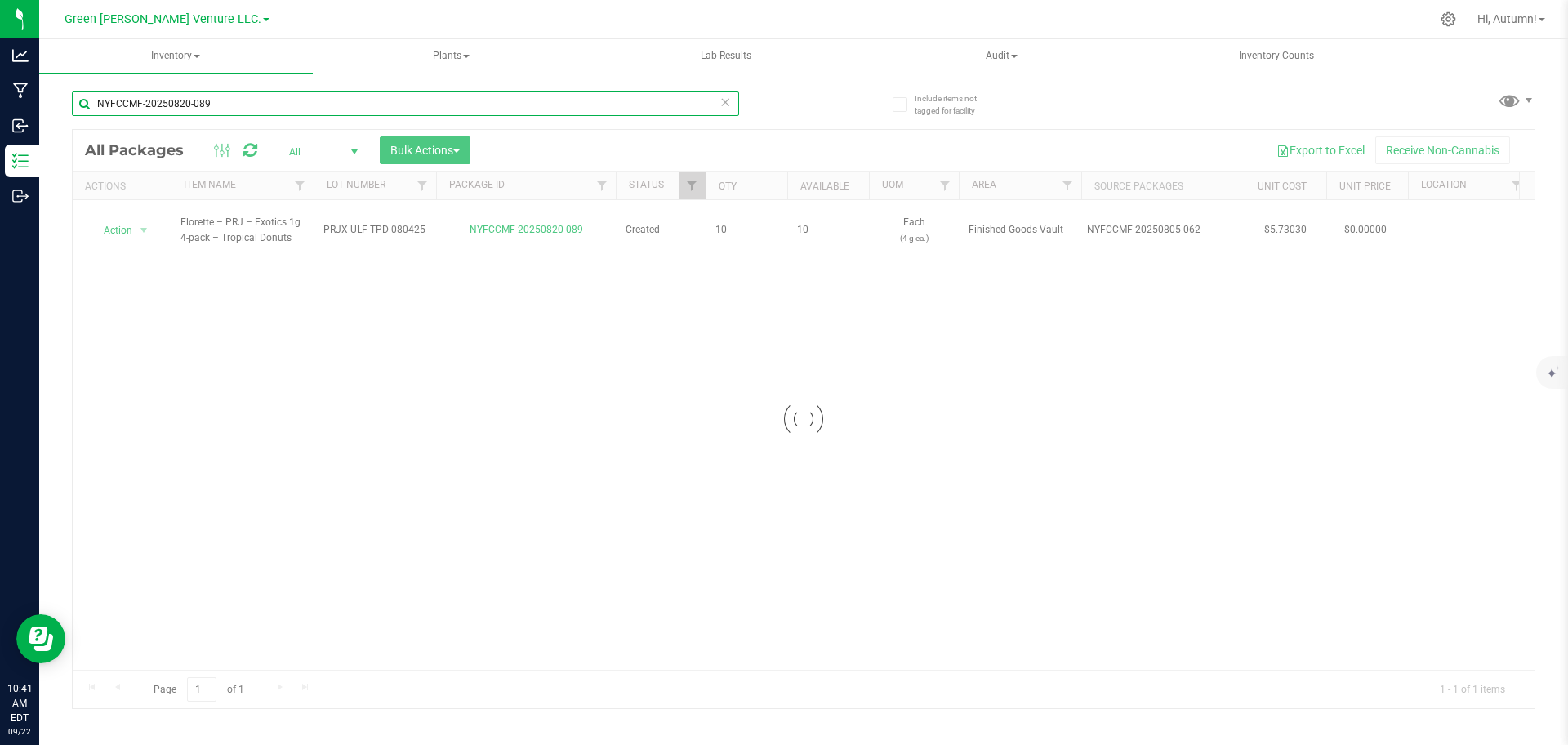
click at [321, 99] on input "NYFCCMF-20250820-089" at bounding box center [405, 104] width 667 height 25
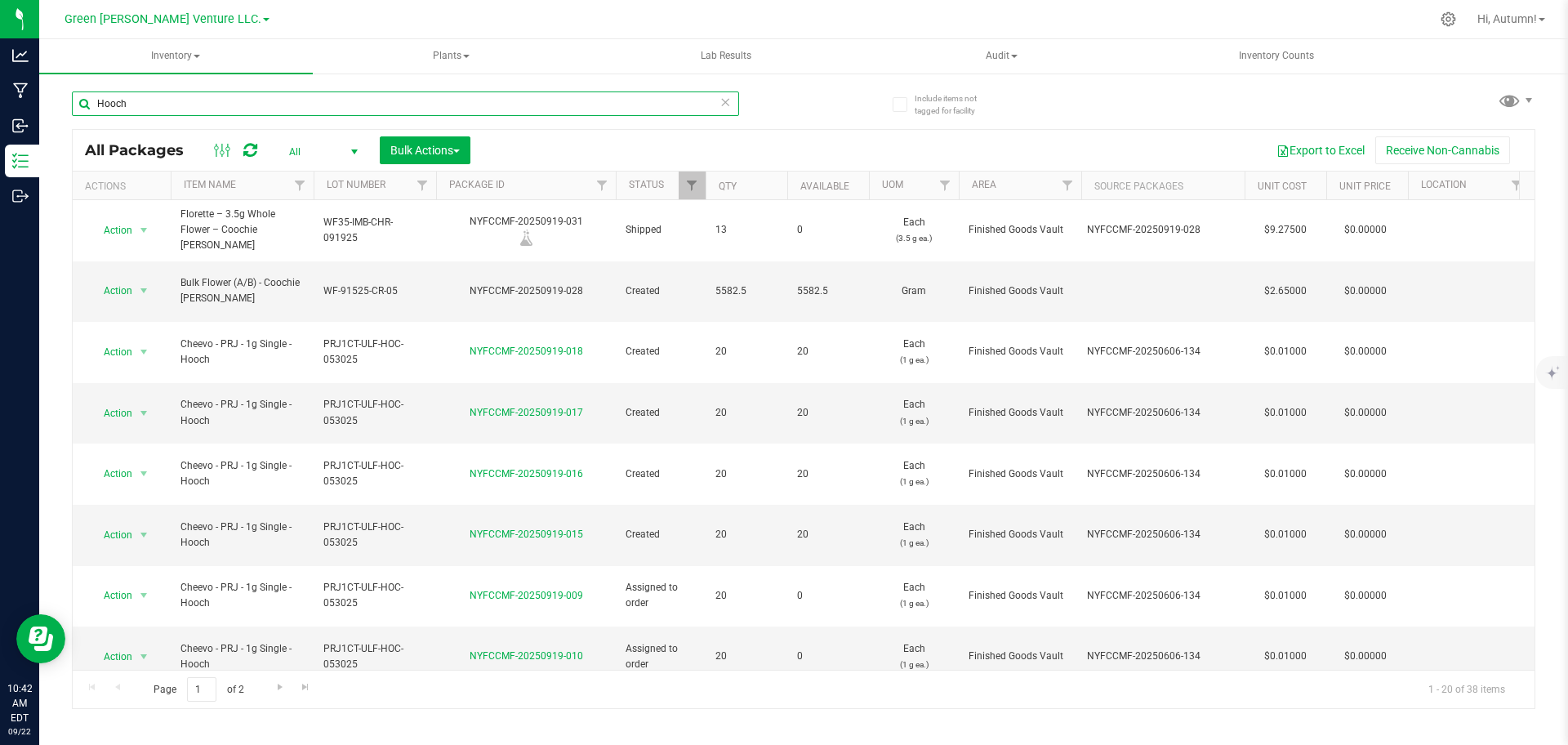
type input "Hooch"
click at [737, 184] on th "Qty" at bounding box center [747, 186] width 82 height 29
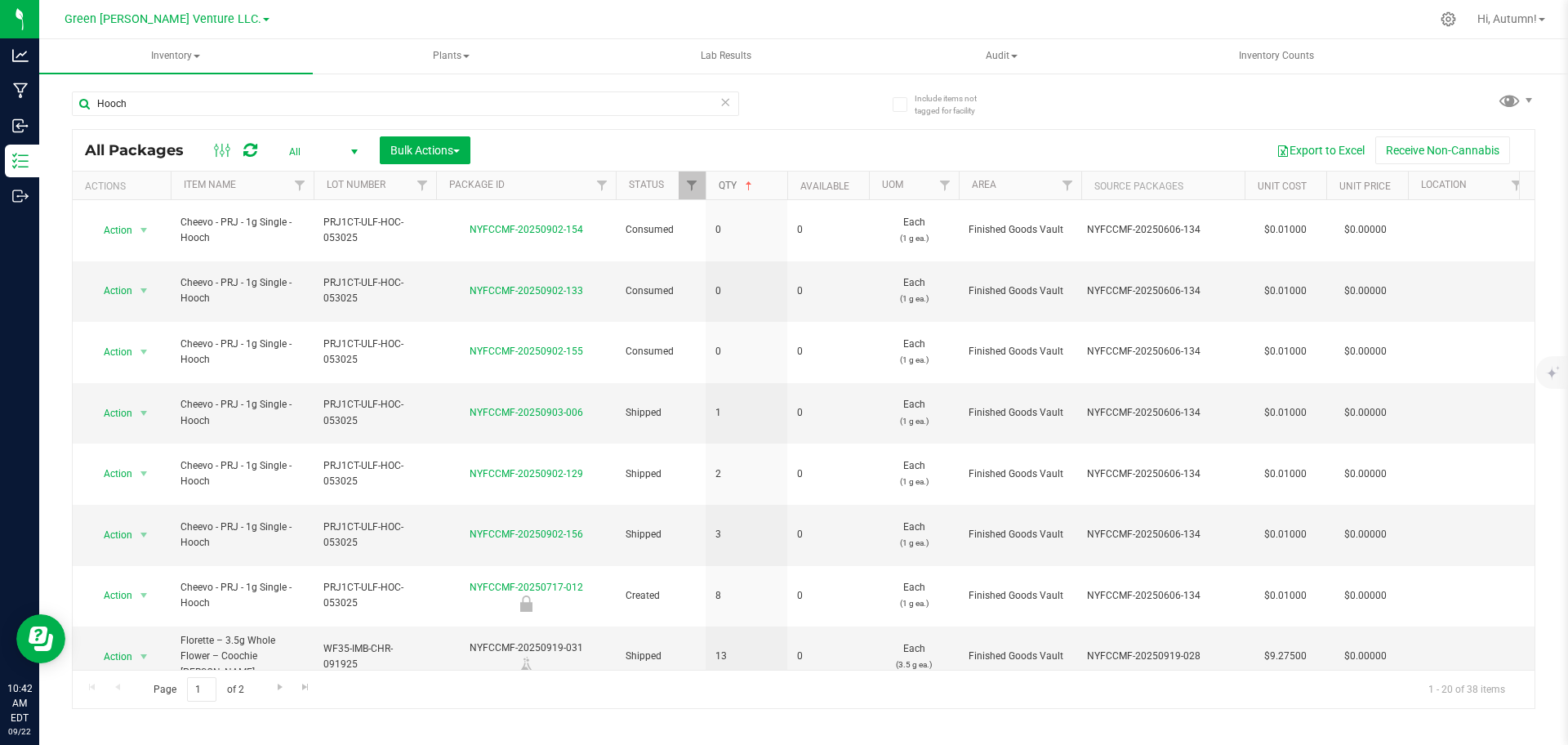
click at [730, 186] on link "Qty" at bounding box center [736, 185] width 37 height 11
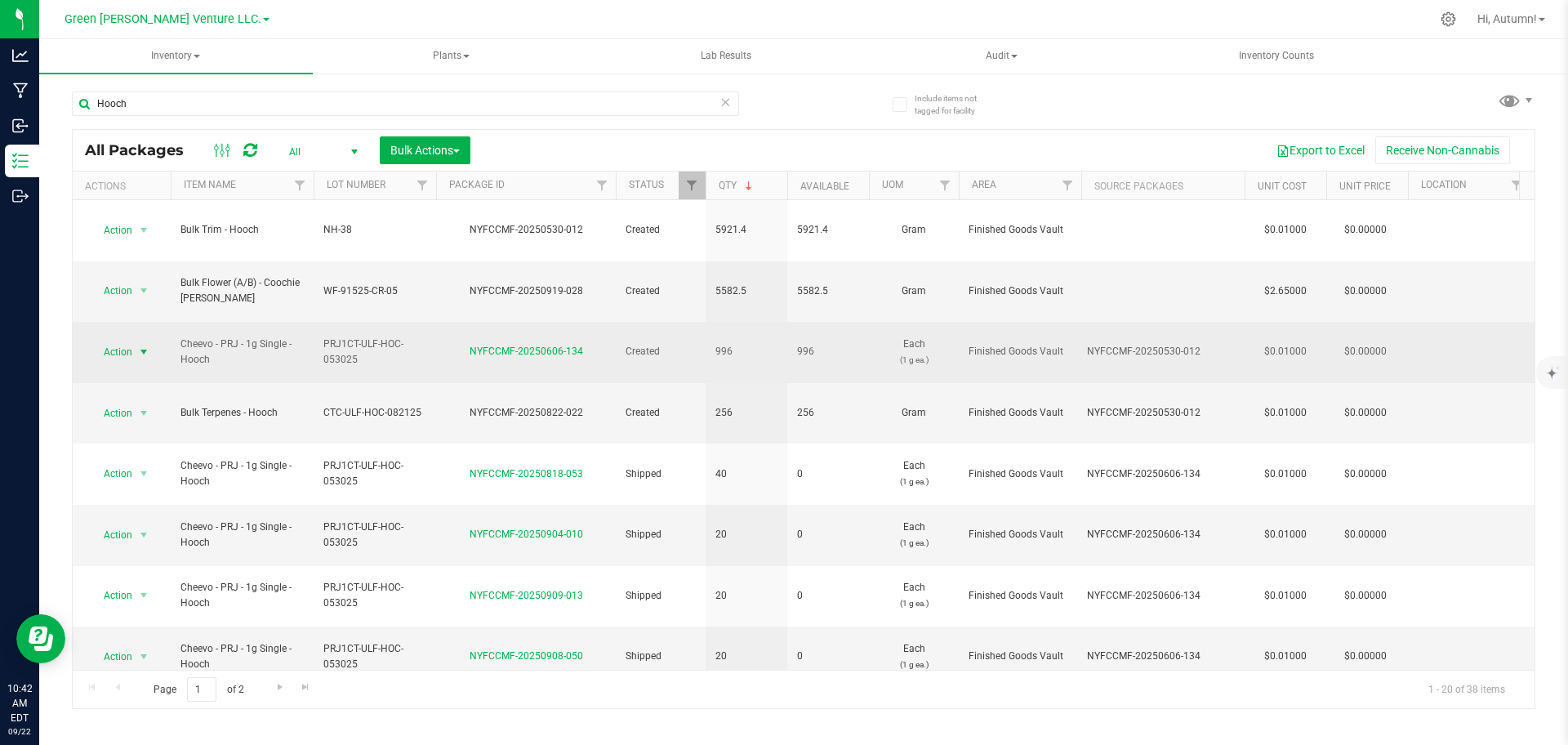
click at [149, 346] on span "select" at bounding box center [144, 352] width 13 height 13
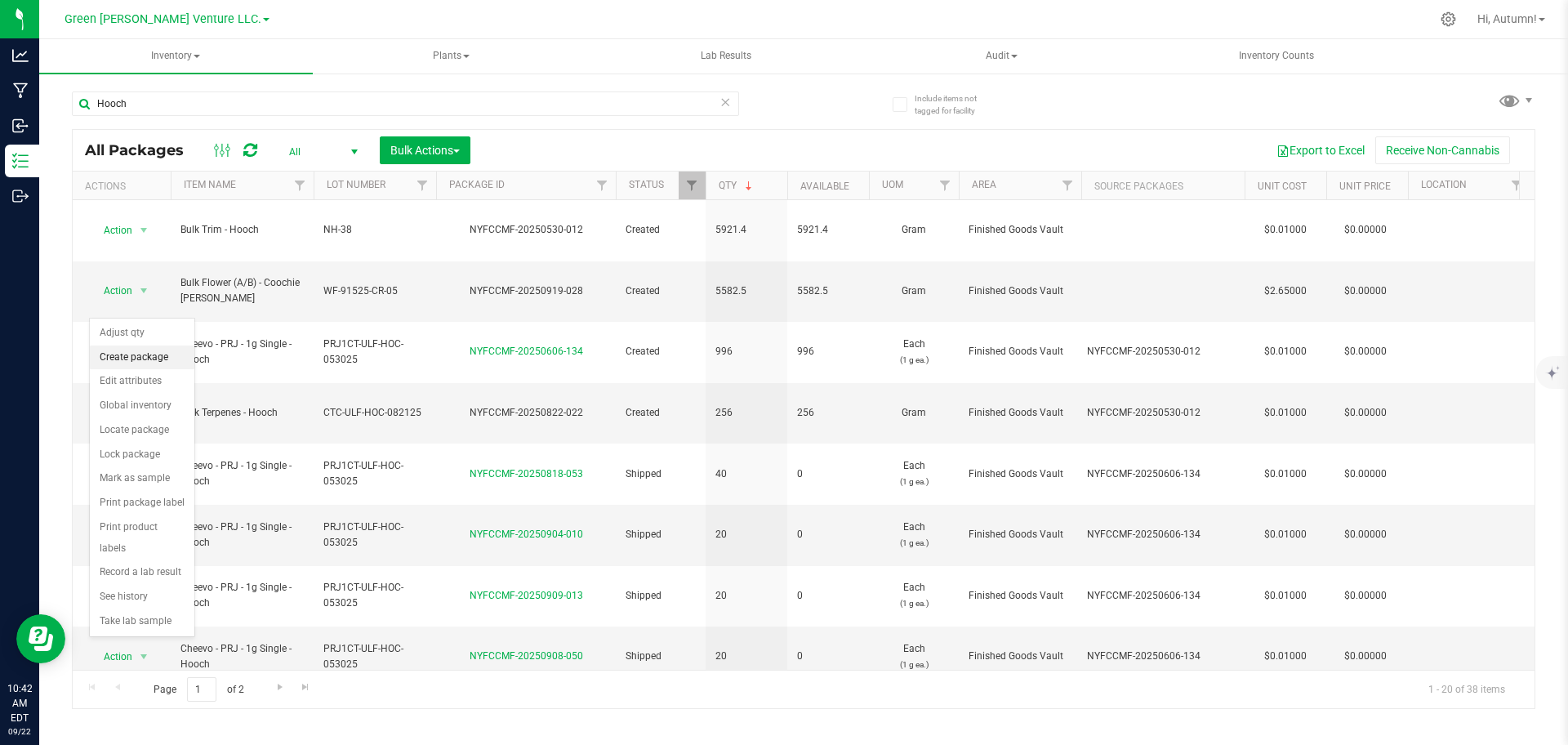
click at [169, 353] on li "Create package" at bounding box center [142, 358] width 104 height 25
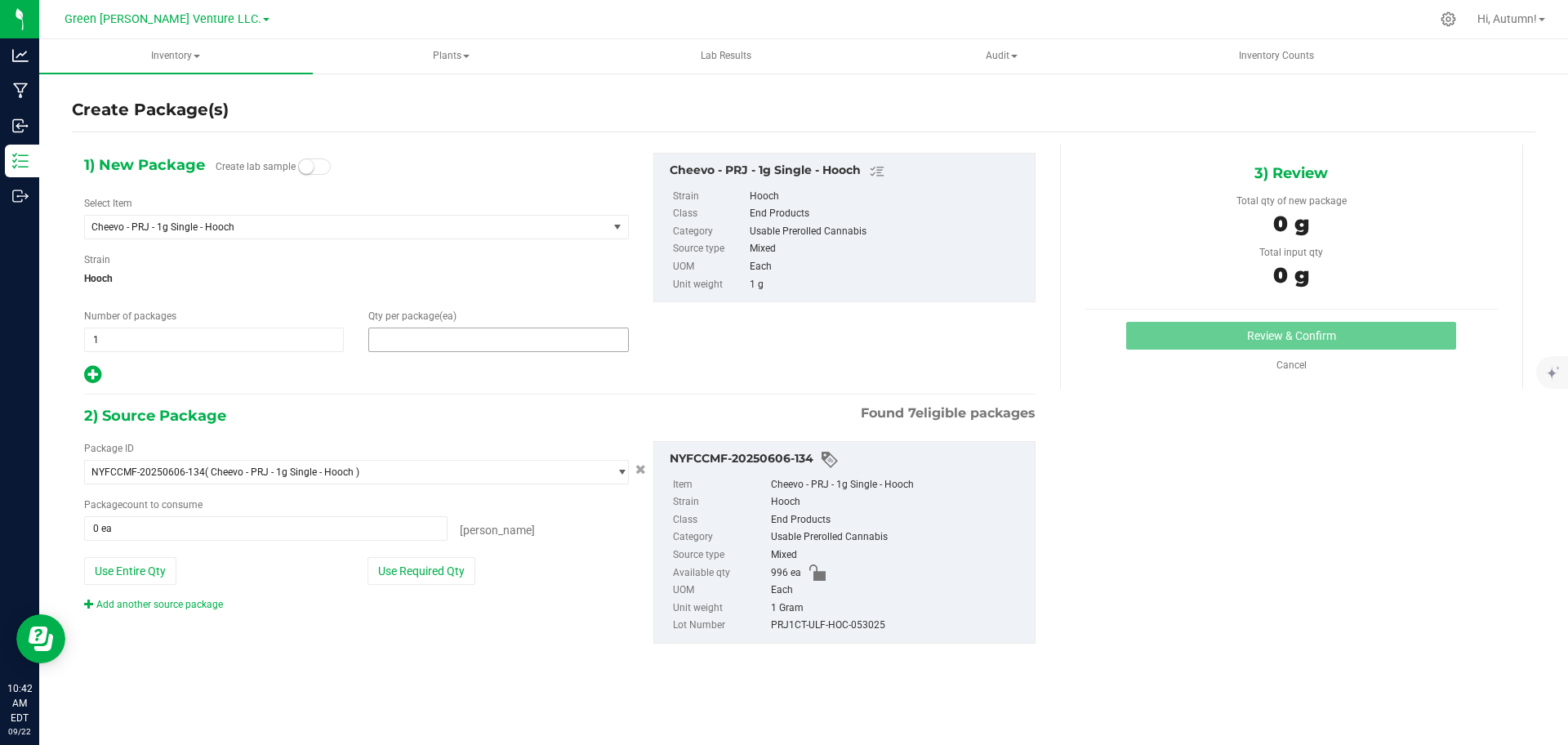
click at [527, 349] on span at bounding box center [499, 340] width 260 height 25
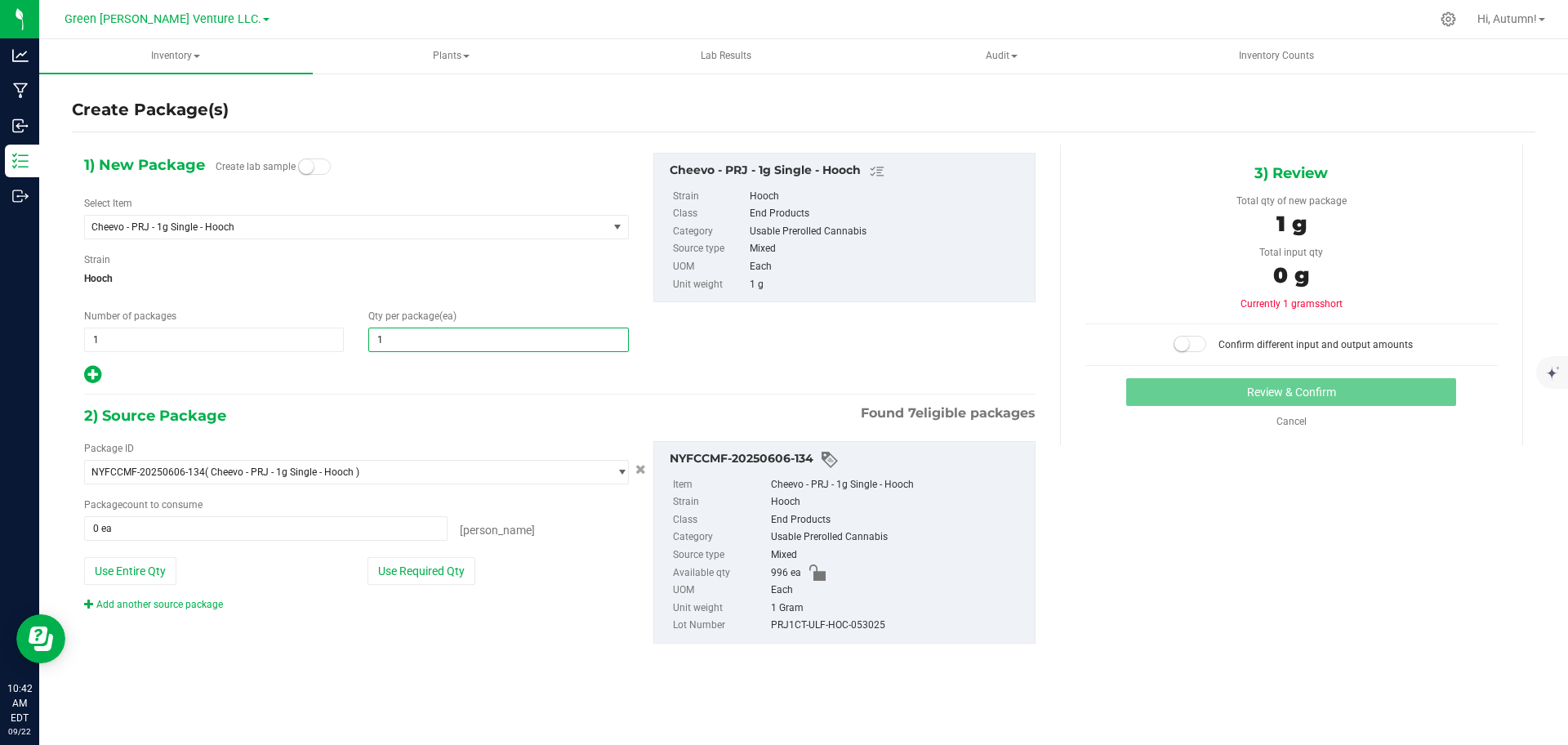
type input "10"
click at [445, 568] on button "Use Required Qty" at bounding box center [421, 571] width 108 height 28
type input "10 ea"
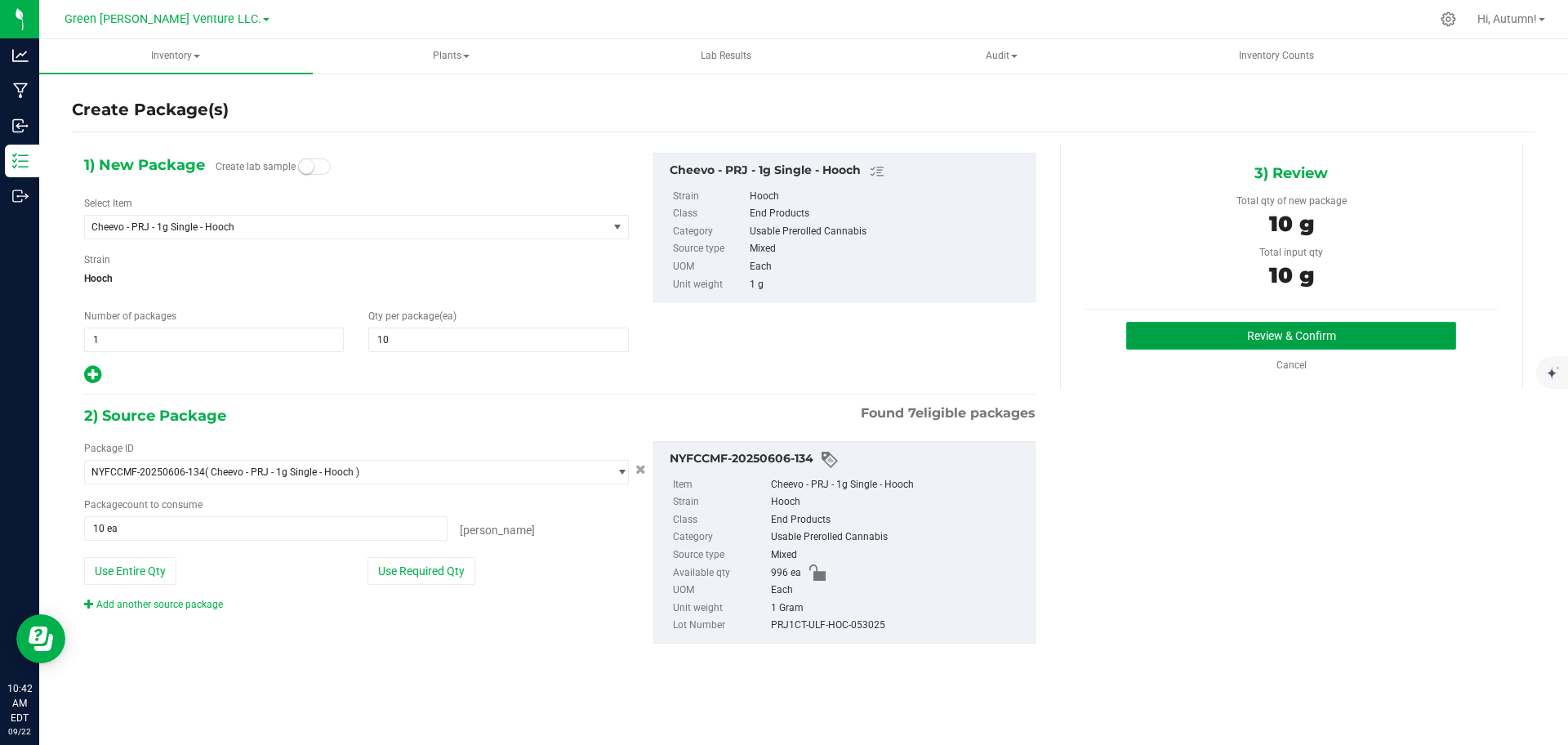
click at [1243, 336] on button "Review & Confirm" at bounding box center [1291, 336] width 330 height 28
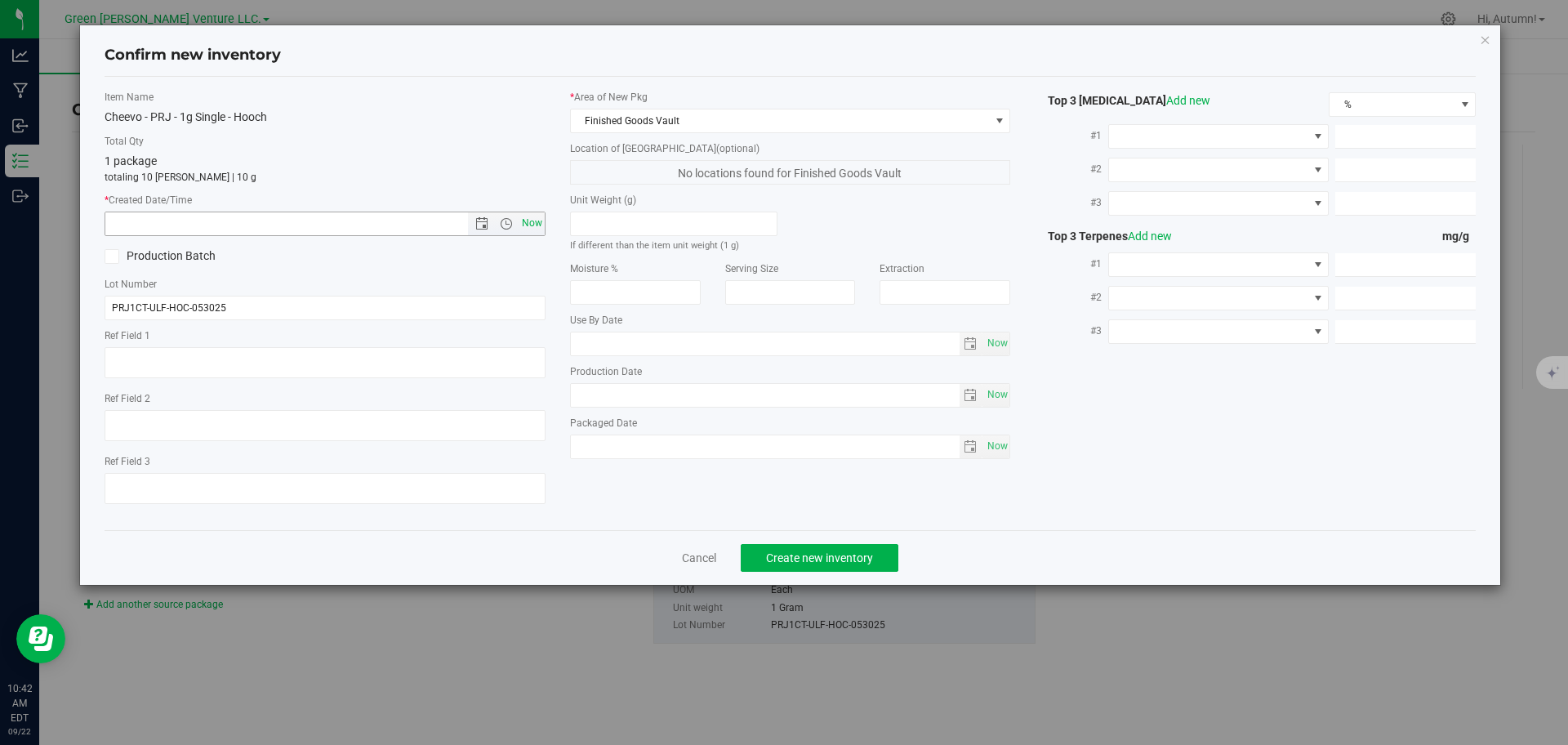
click at [530, 222] on span "Now" at bounding box center [532, 223] width 28 height 24
type input "9/22/2025 10:42 AM"
click at [814, 551] on span "Create new inventory" at bounding box center [820, 557] width 107 height 13
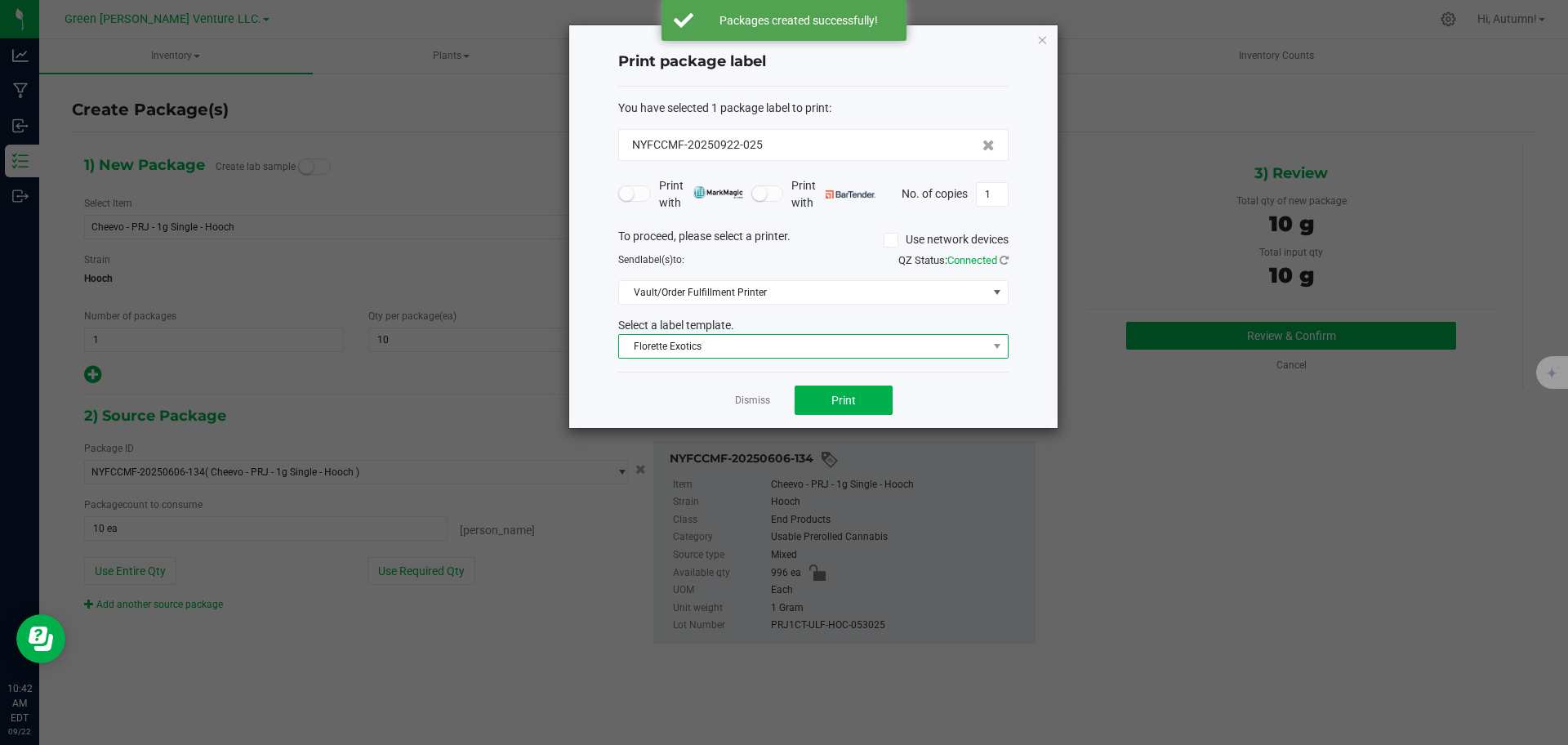
click at [845, 351] on span "Florette Exotics" at bounding box center [804, 346] width 369 height 23
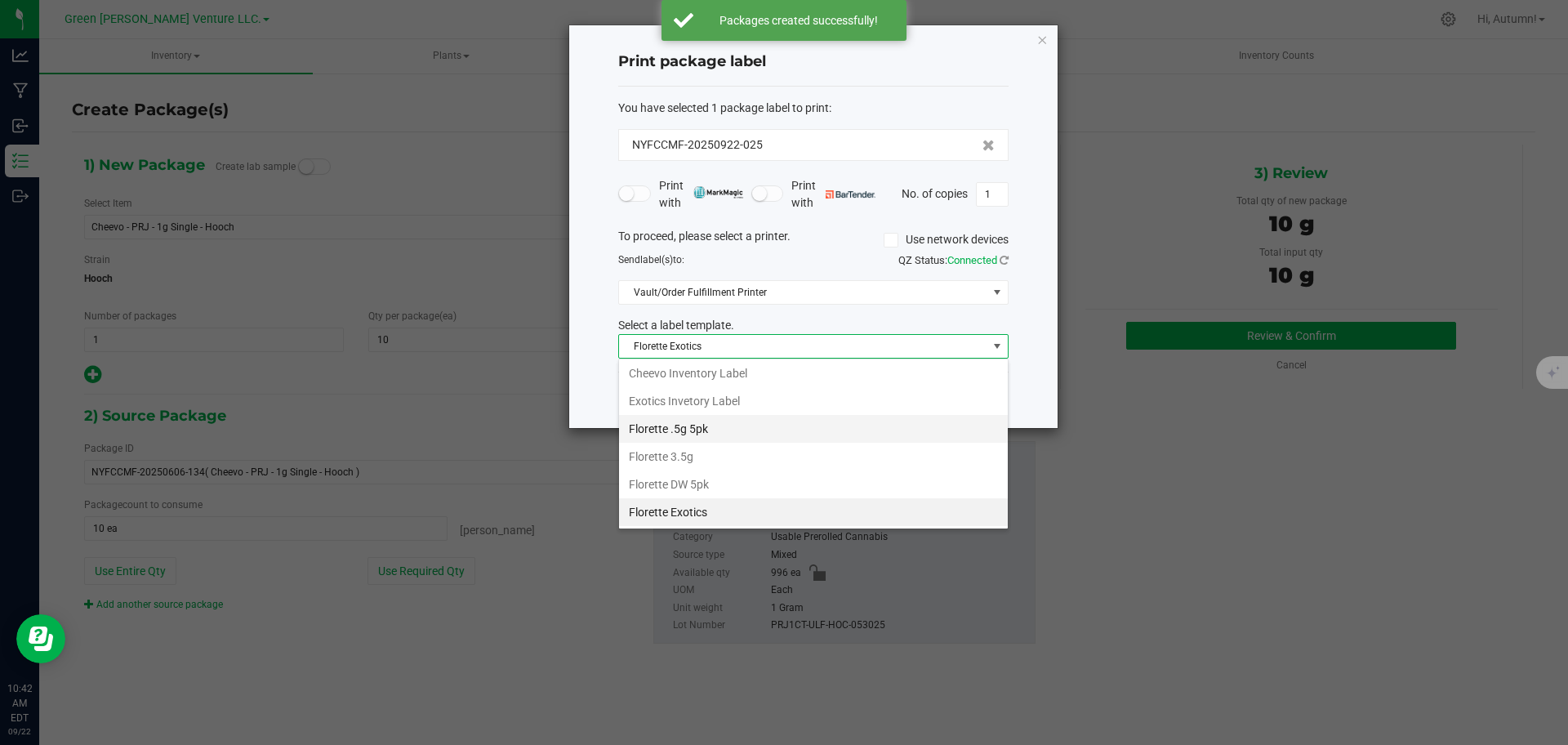
scroll to position [100, 0]
click at [809, 444] on li "Cheevo Inventory Label" at bounding box center [814, 443] width 389 height 28
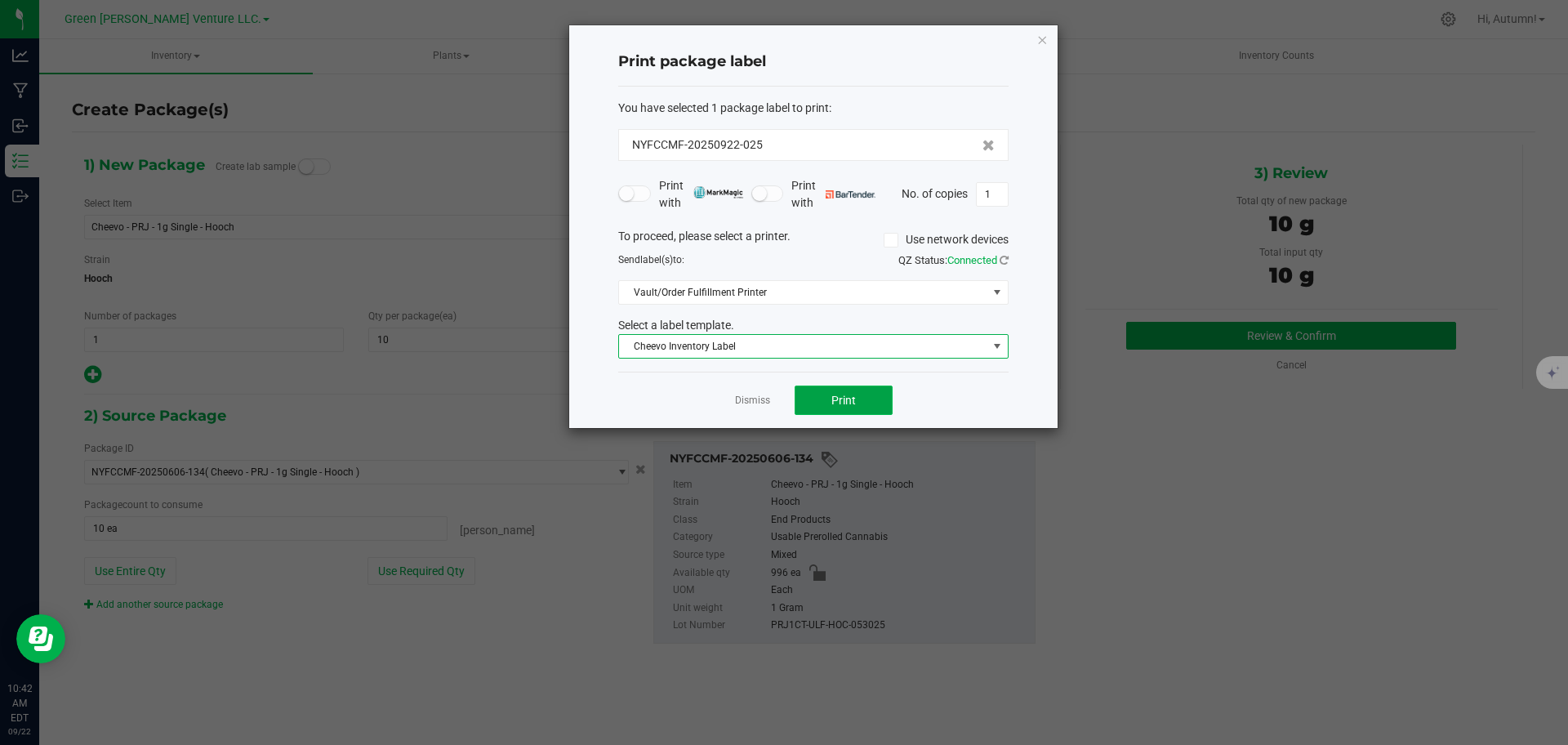
click at [869, 407] on button "Print" at bounding box center [843, 400] width 98 height 30
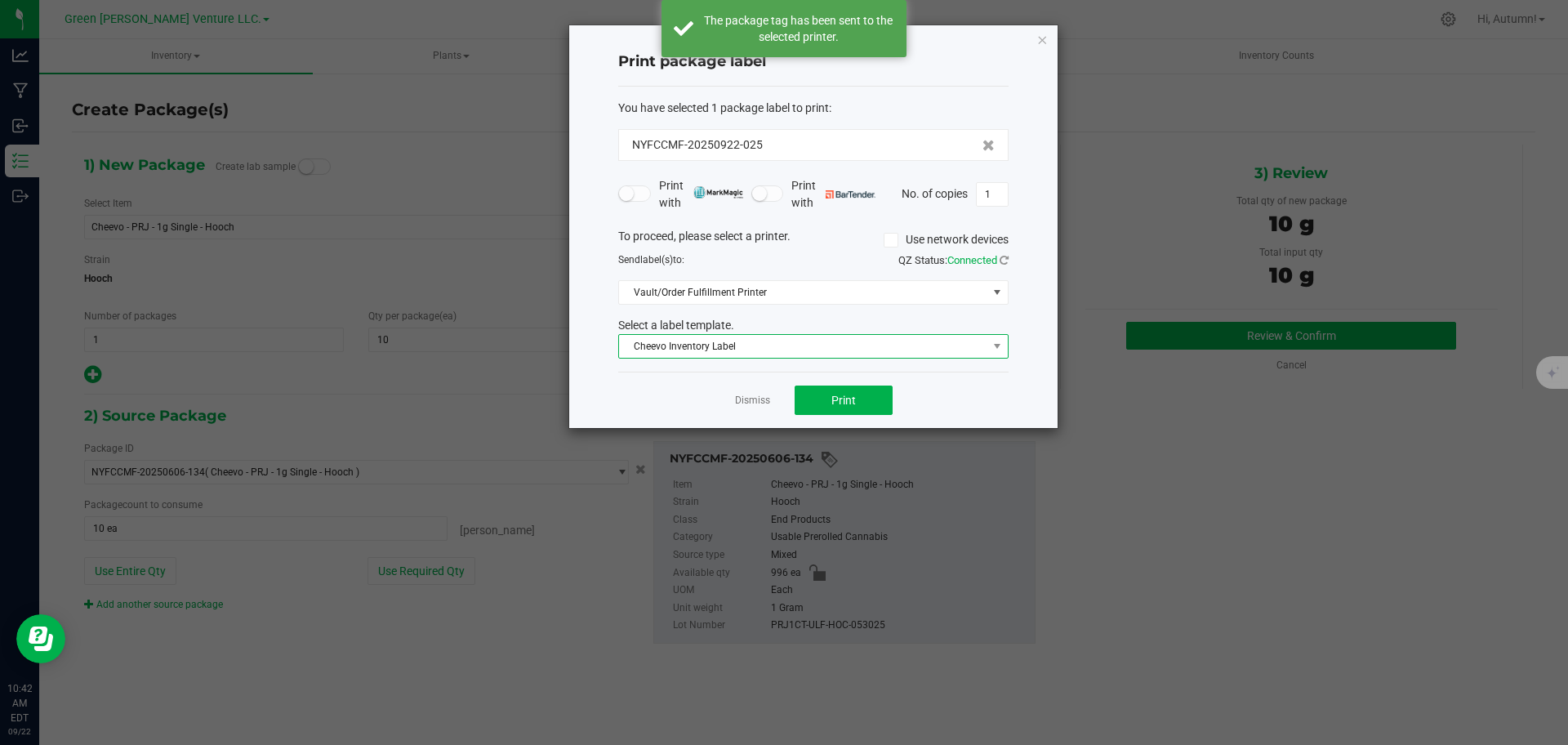
click at [788, 342] on span "Cheevo Inventory Label" at bounding box center [804, 346] width 369 height 23
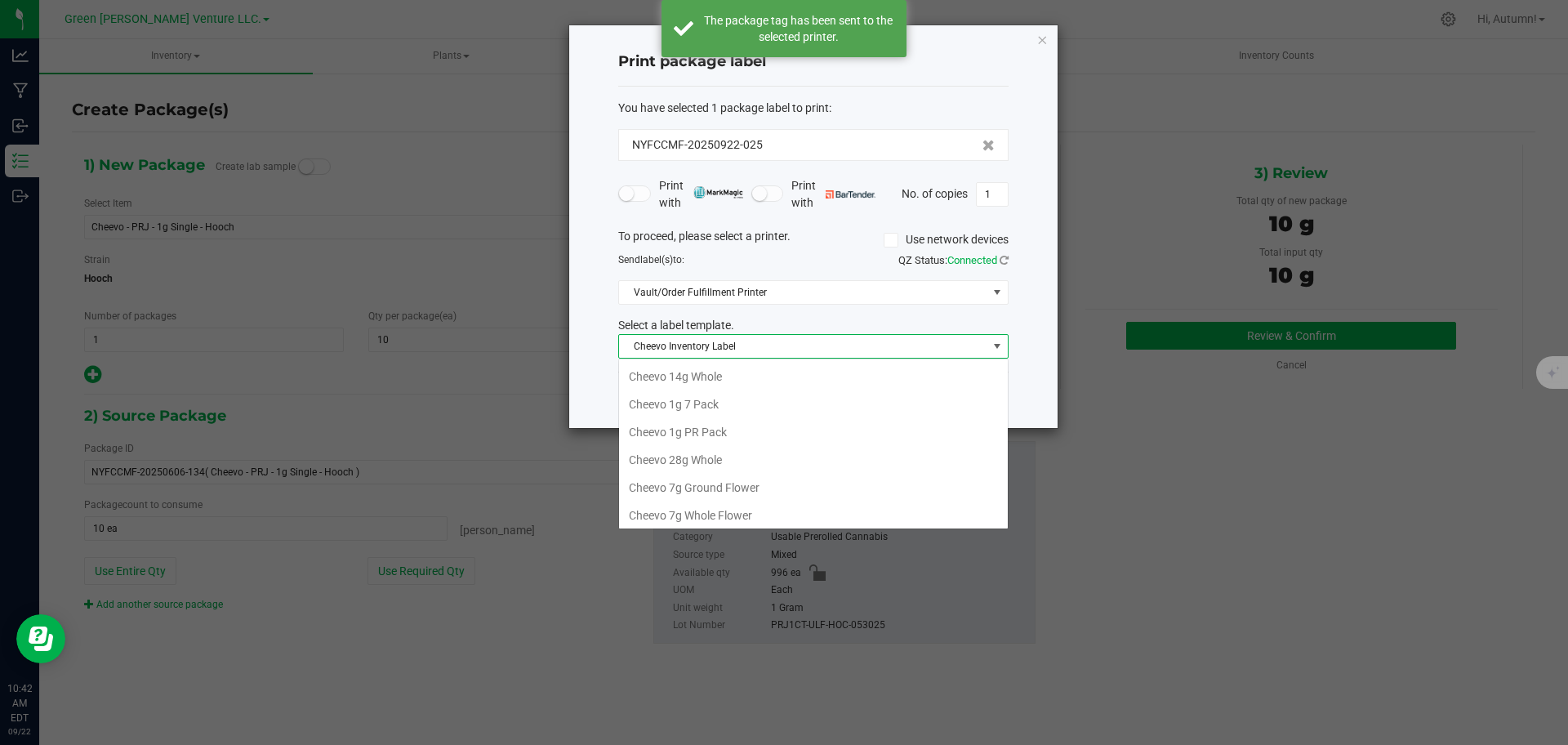
scroll to position [25, 391]
click at [785, 403] on li "Cheevo 1g PR Pack" at bounding box center [814, 401] width 389 height 28
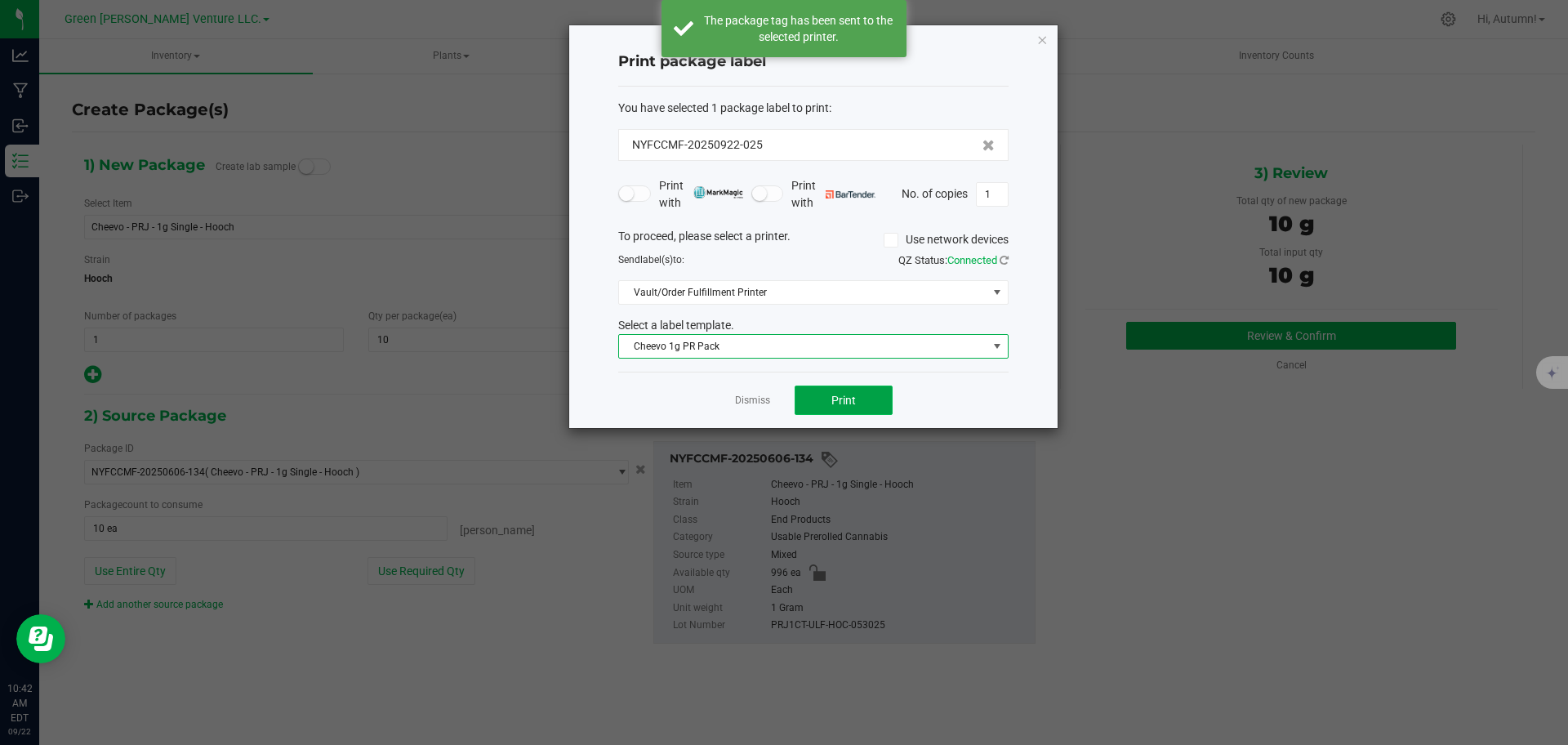
click at [877, 398] on button "Print" at bounding box center [843, 400] width 98 height 30
click at [1043, 42] on icon "button" at bounding box center [1041, 39] width 11 height 20
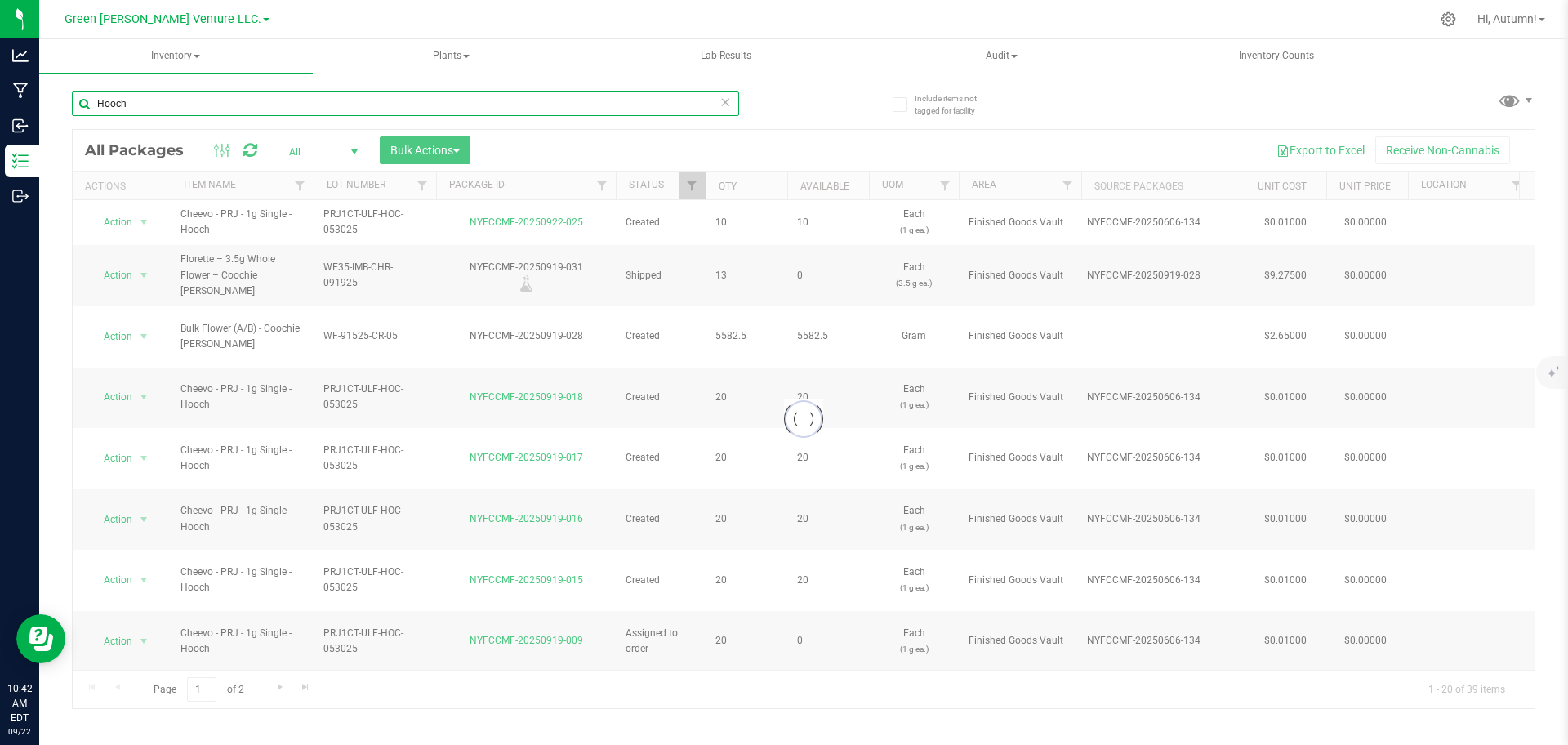
click at [351, 104] on input "Hooch" at bounding box center [405, 104] width 667 height 25
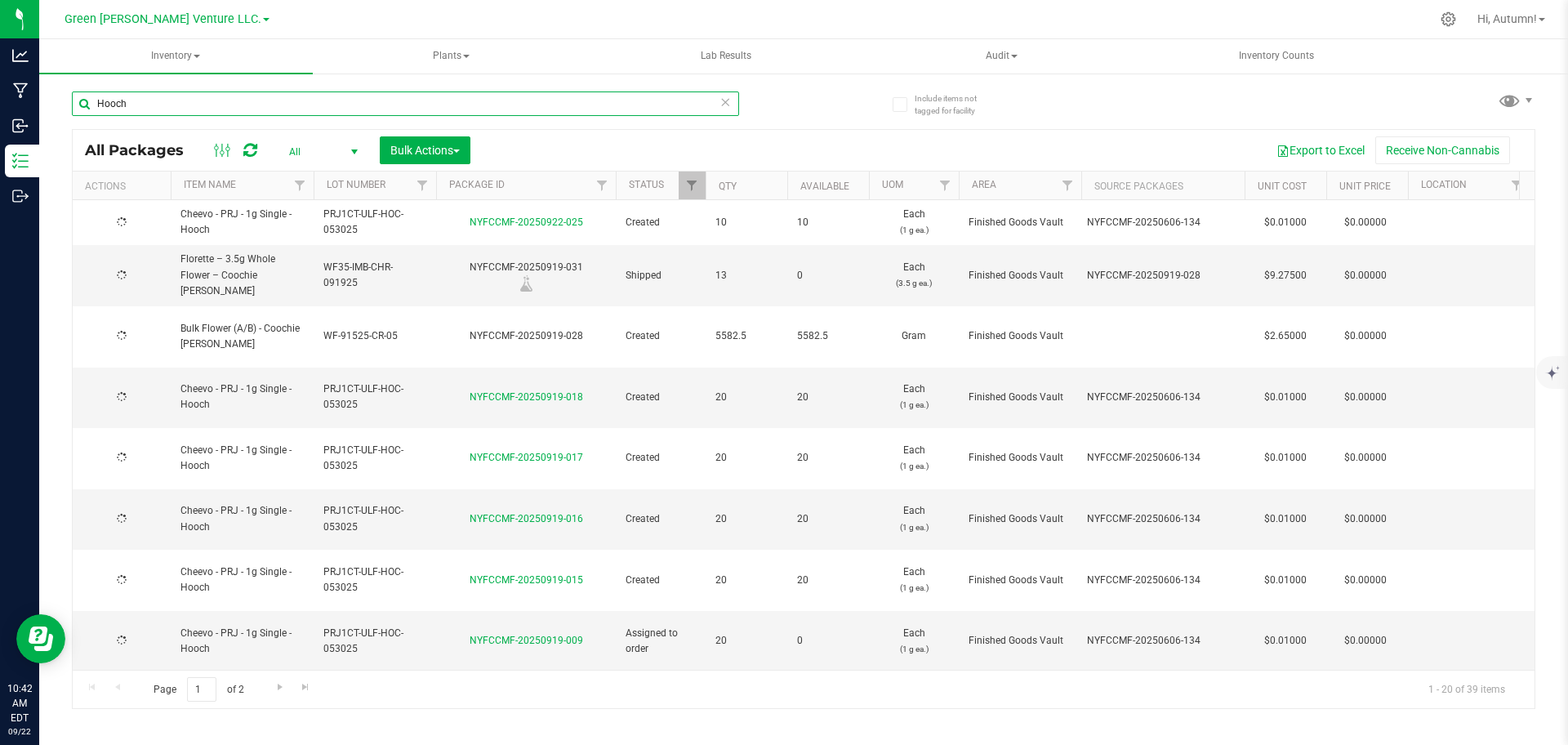
click at [351, 104] on input "Hooch" at bounding box center [405, 104] width 667 height 25
type input "NYFCCMF-20250917-135"
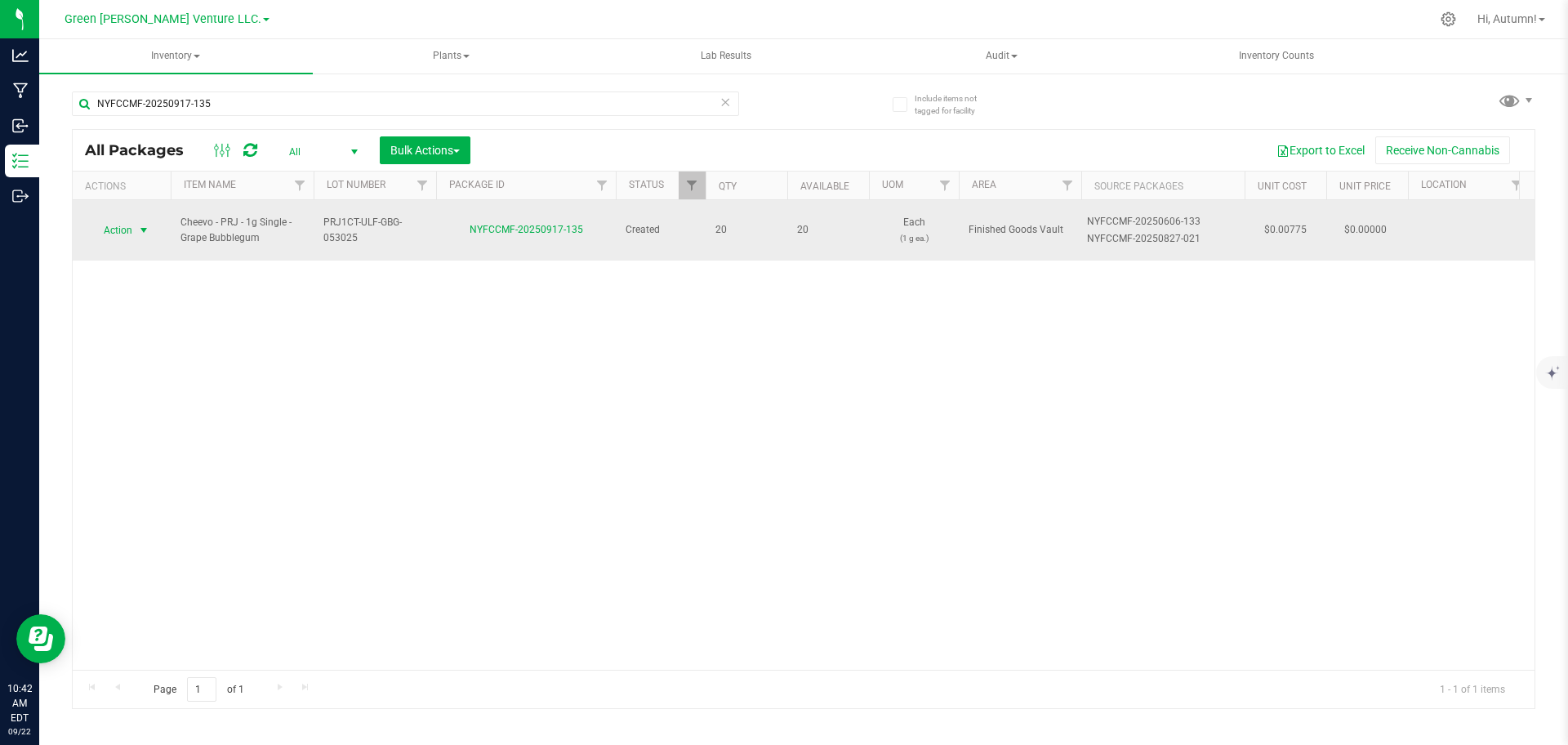
click at [144, 223] on span "select" at bounding box center [144, 229] width 13 height 13
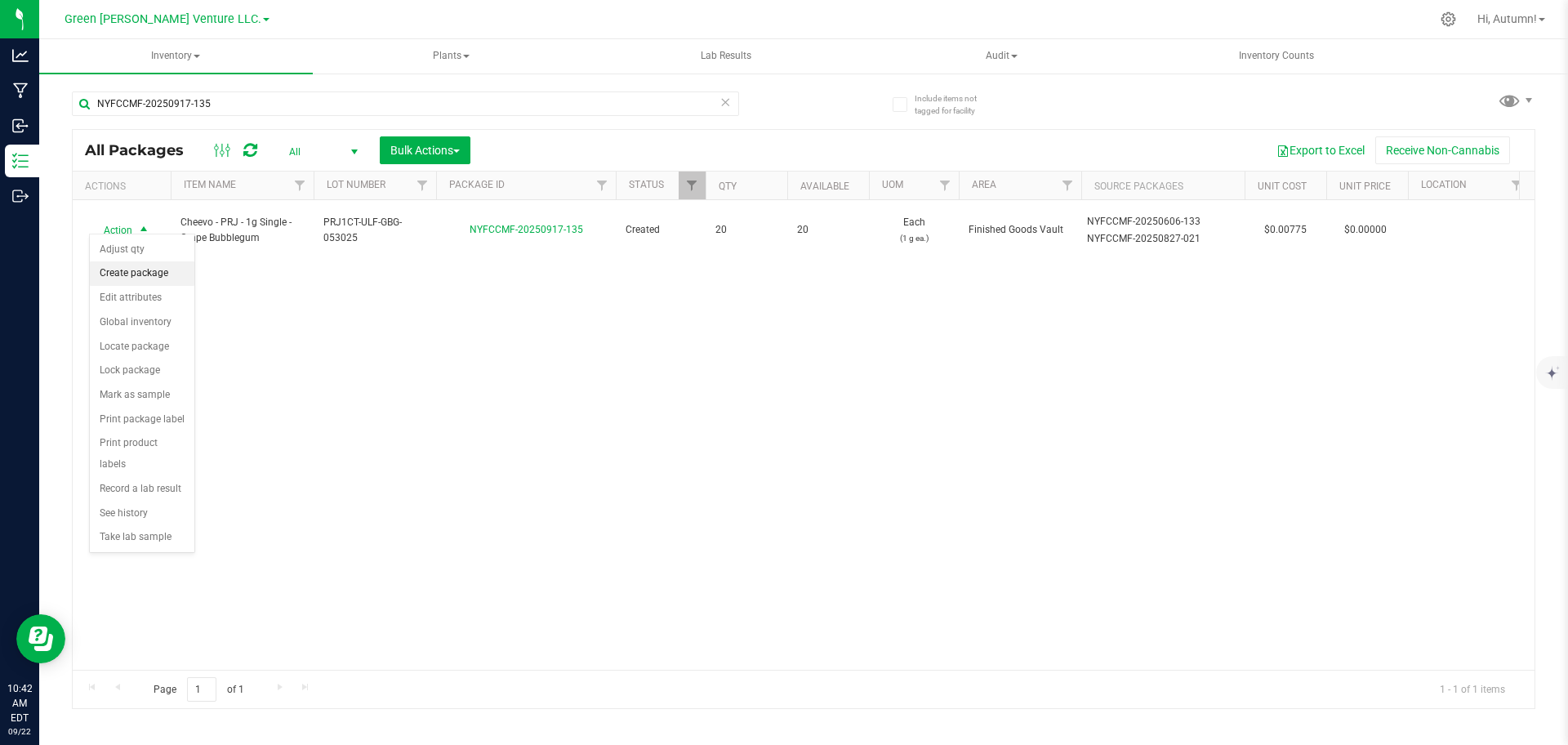
click at [140, 267] on li "Create package" at bounding box center [142, 274] width 104 height 25
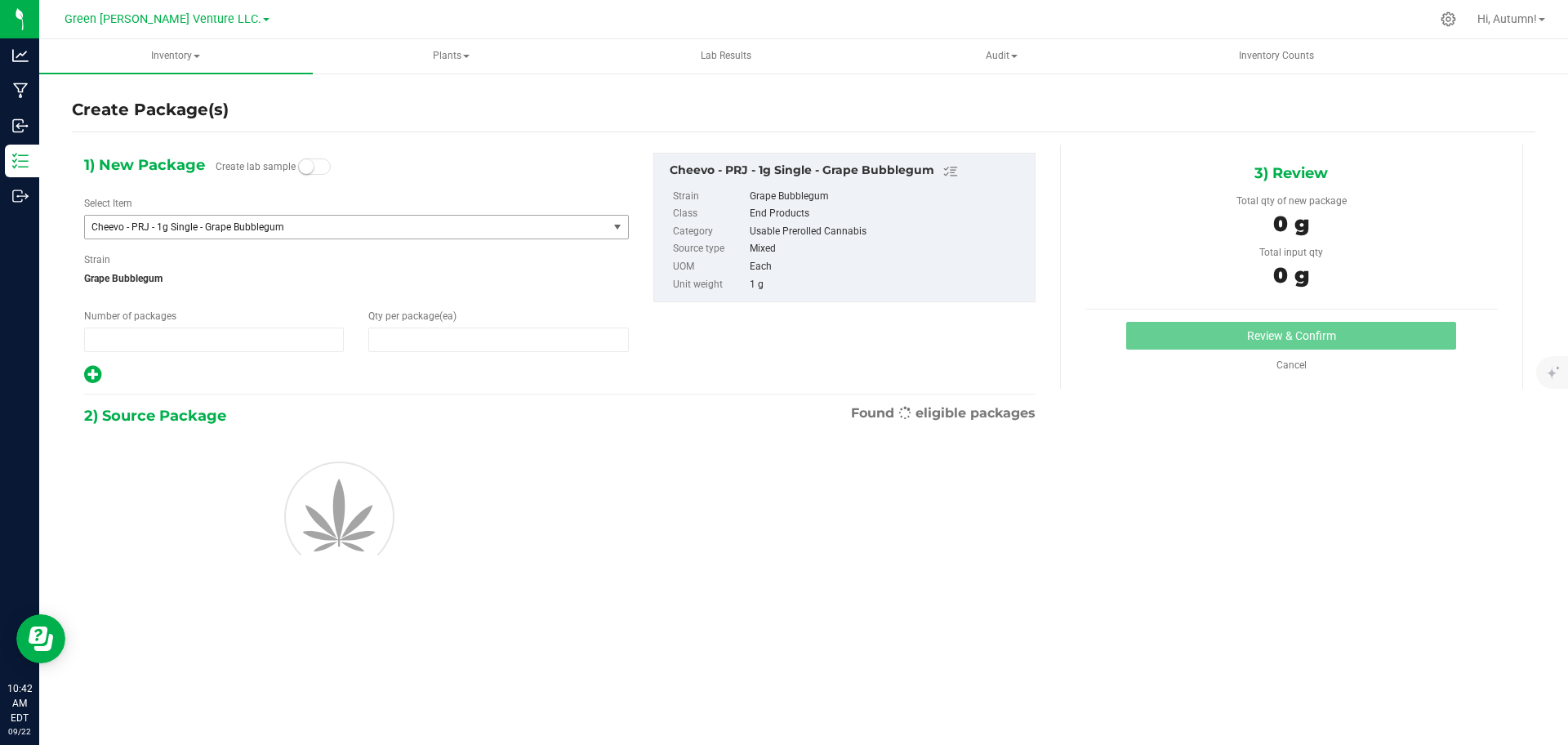
type input "1"
type input "0"
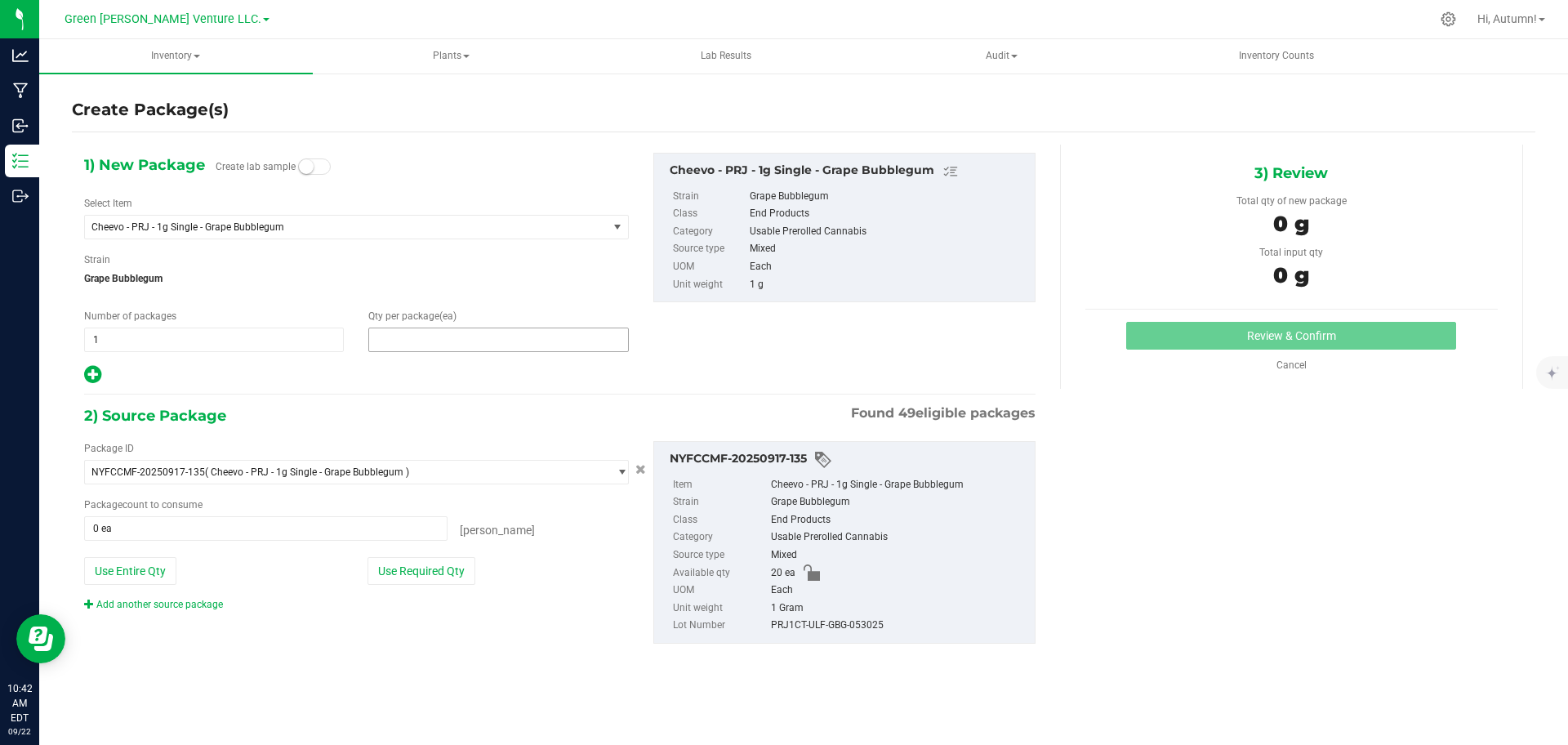
click at [475, 341] on span at bounding box center [499, 340] width 260 height 25
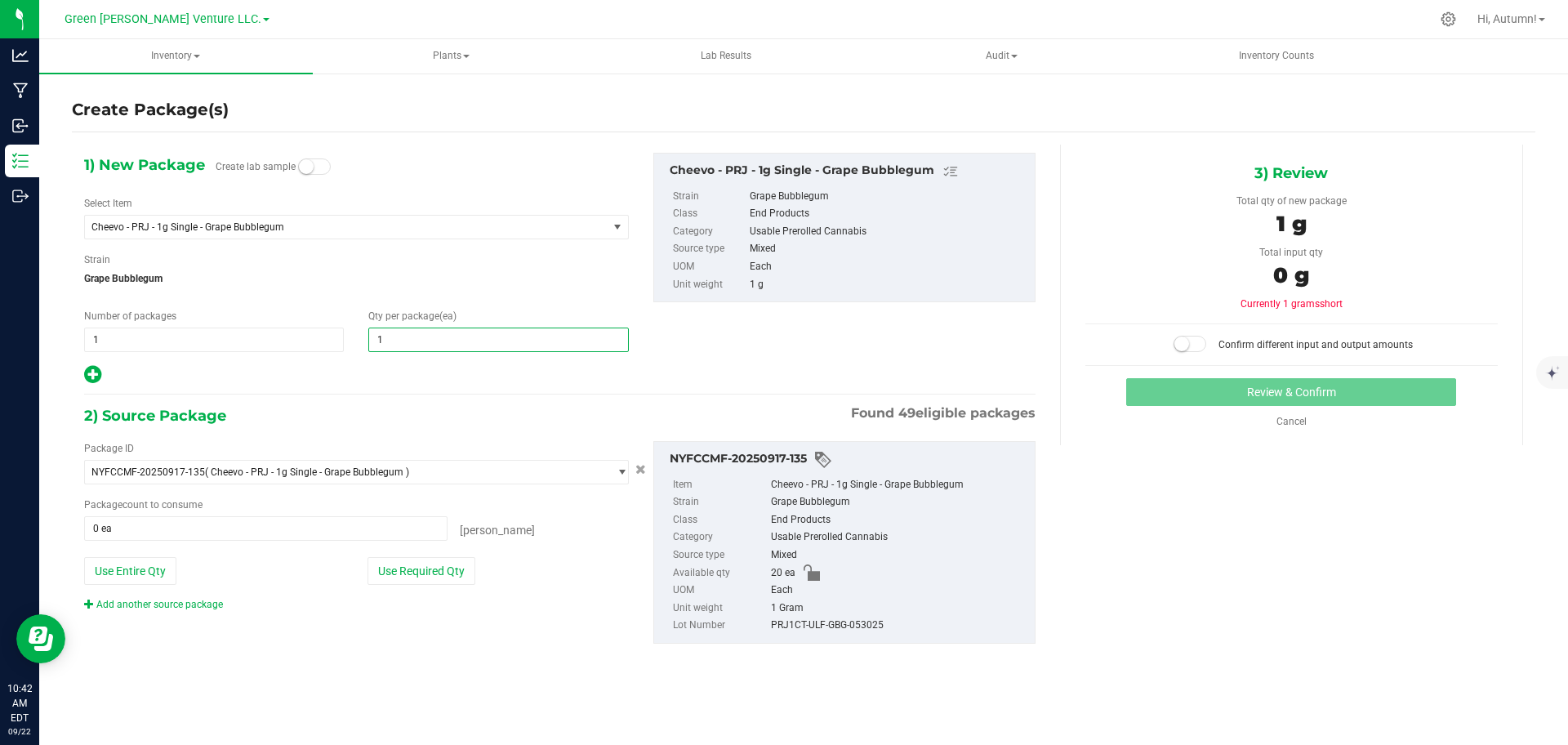
type input "10"
click at [448, 573] on button "Use Required Qty" at bounding box center [421, 571] width 108 height 28
type input "10 ea"
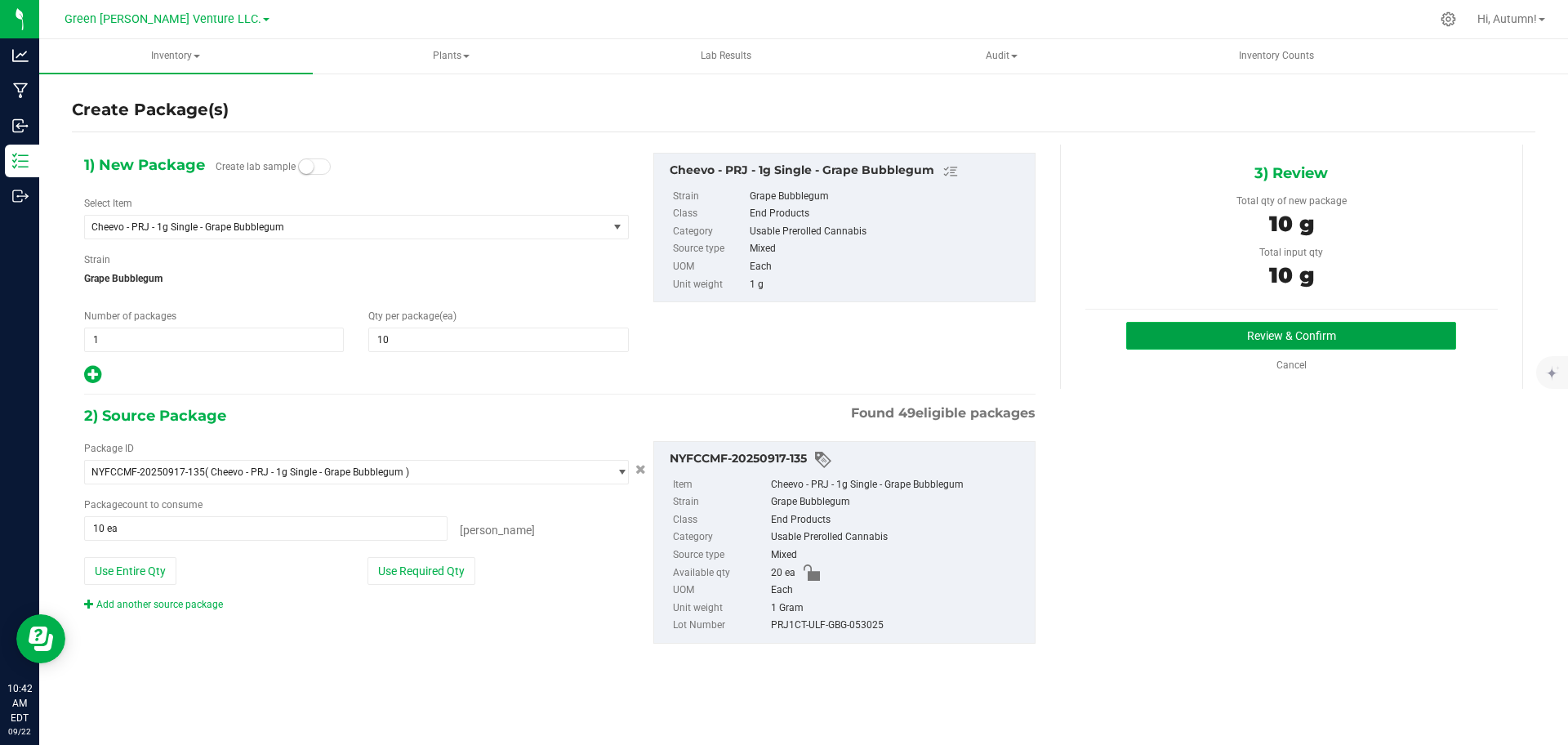
click at [1215, 322] on button "Review & Confirm" at bounding box center [1291, 336] width 330 height 28
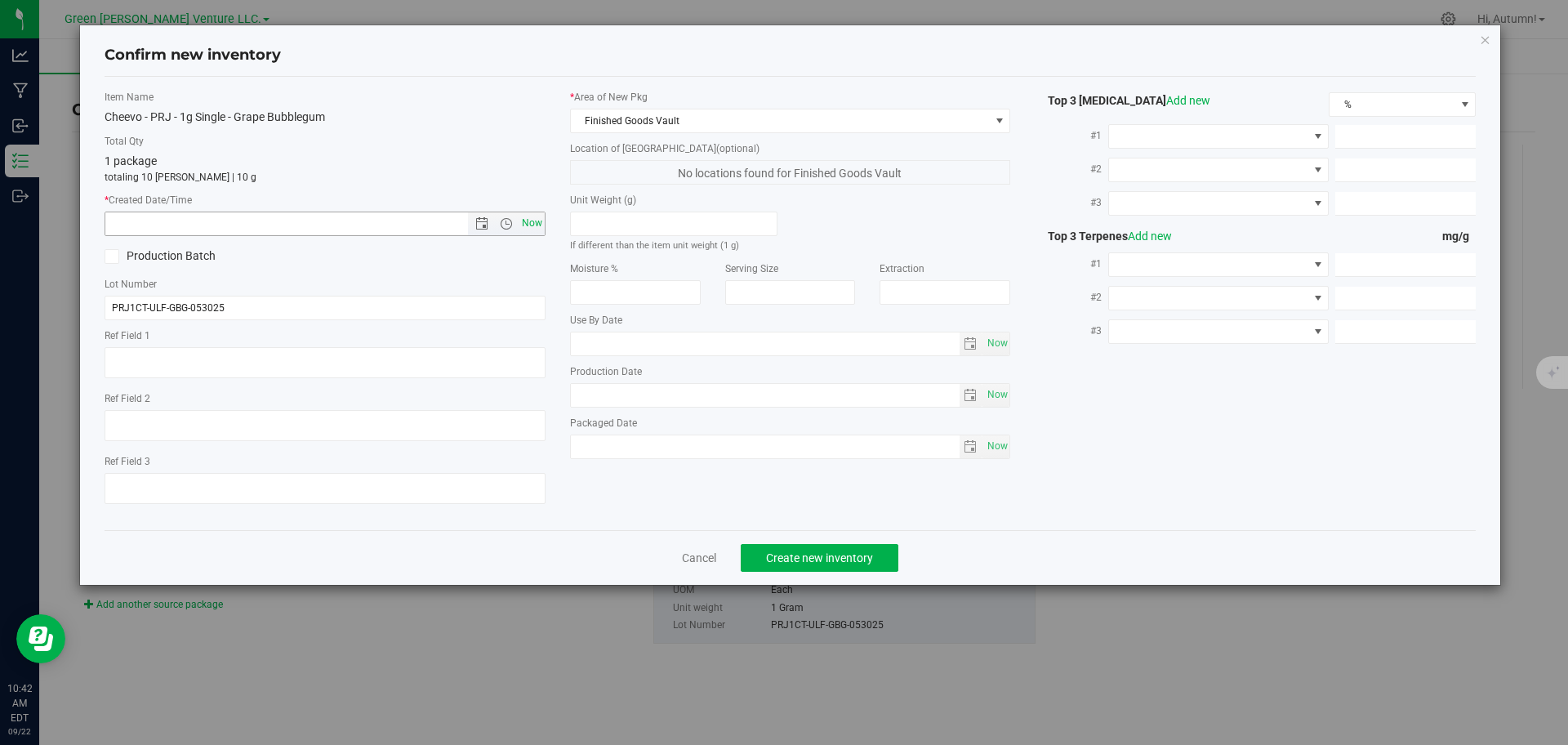
click at [529, 218] on span "Now" at bounding box center [532, 223] width 28 height 24
type input "9/22/2025 10:42 AM"
click at [843, 544] on button "Create new inventory" at bounding box center [820, 557] width 158 height 28
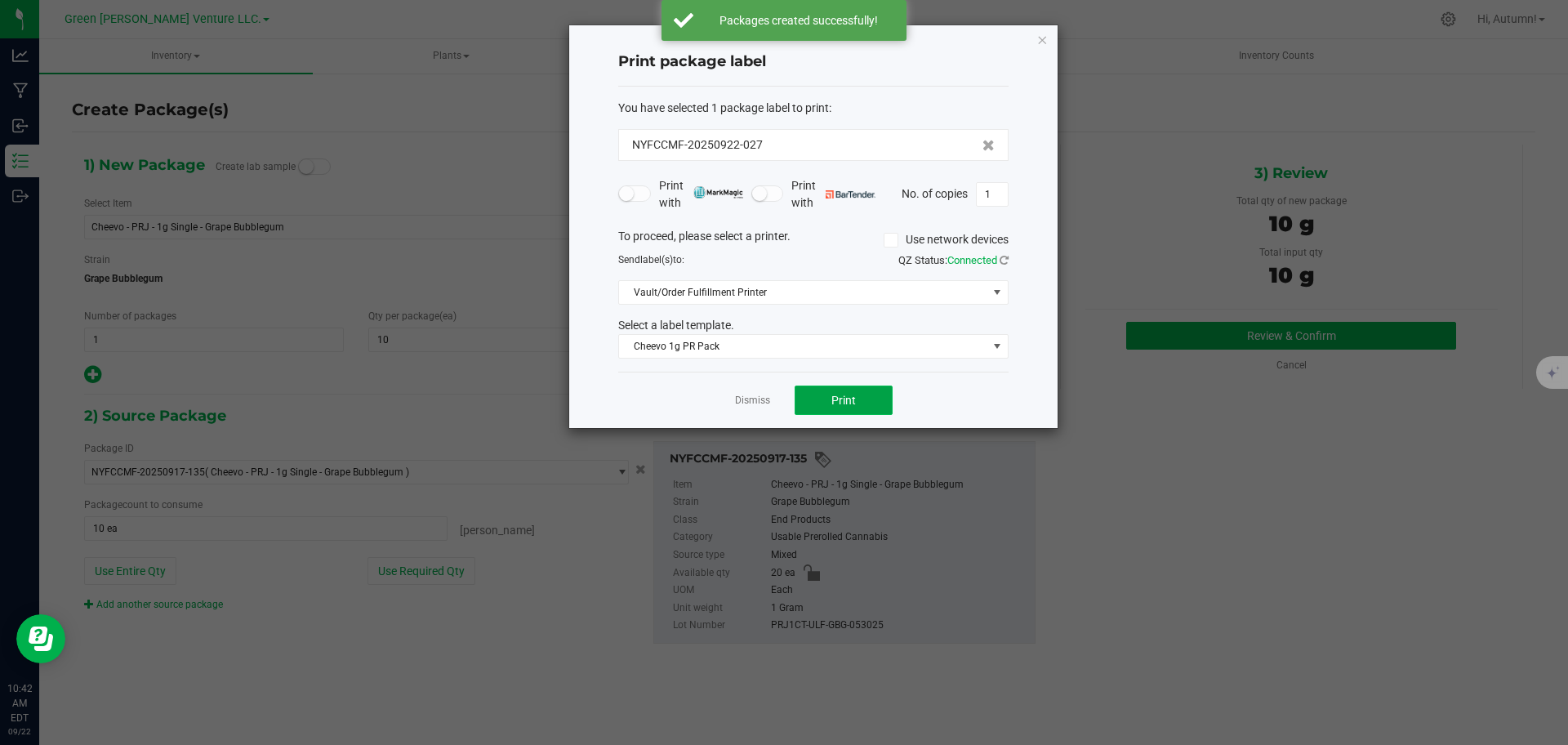
click at [846, 394] on span "Print" at bounding box center [843, 399] width 25 height 13
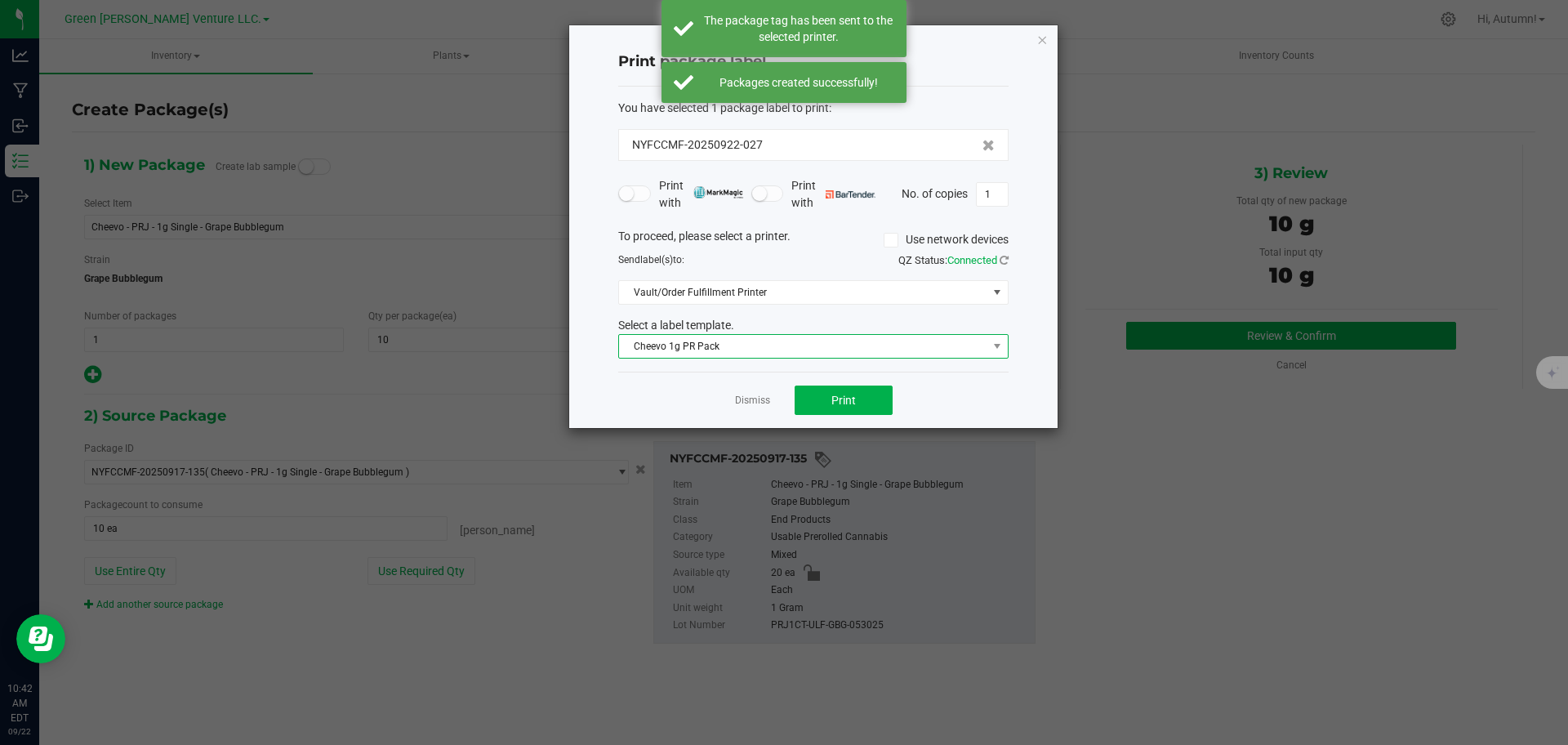
click at [838, 351] on span "Cheevo 1g PR Pack" at bounding box center [804, 346] width 369 height 23
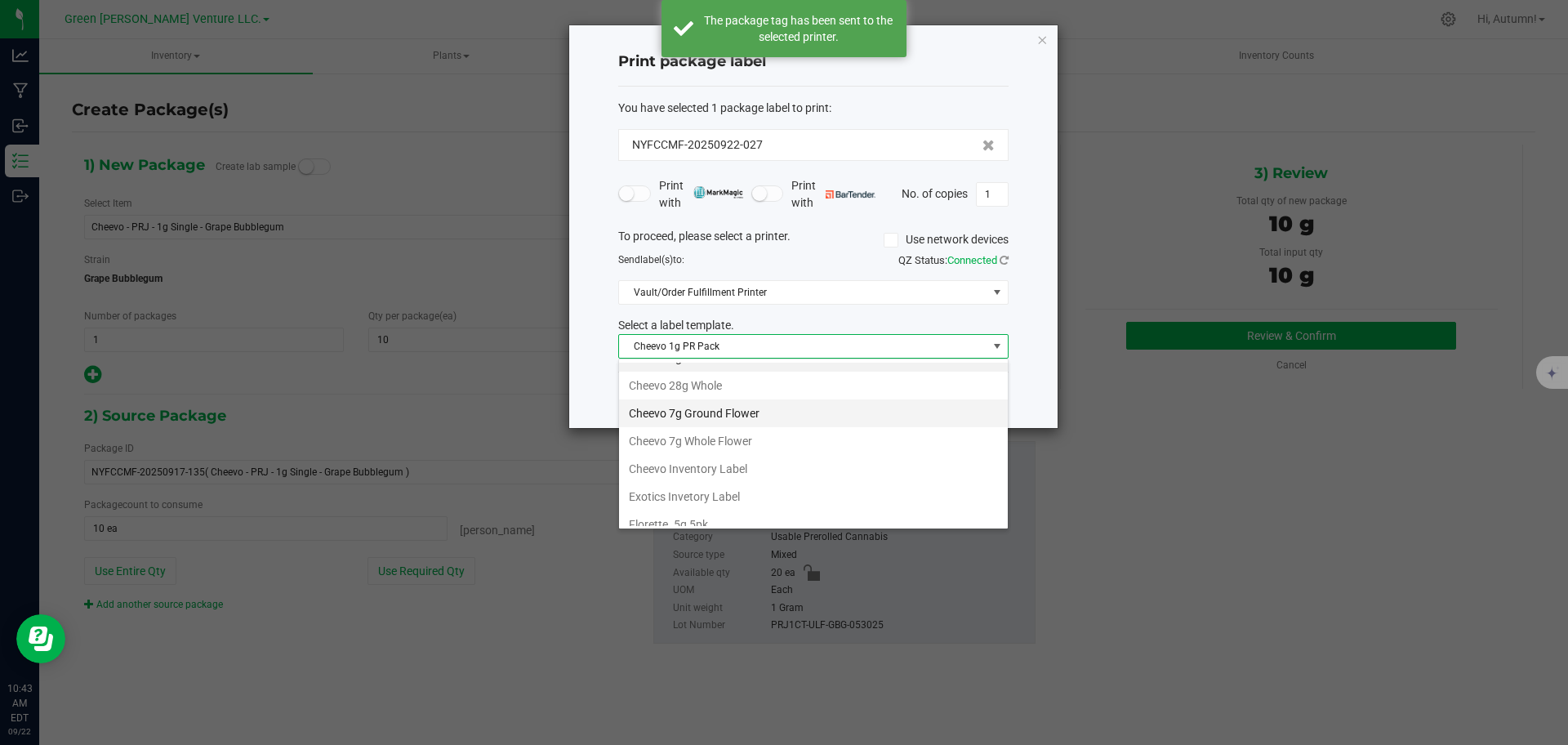
scroll to position [76, 0]
click at [805, 469] on li "Cheevo Inventory Label" at bounding box center [814, 467] width 389 height 28
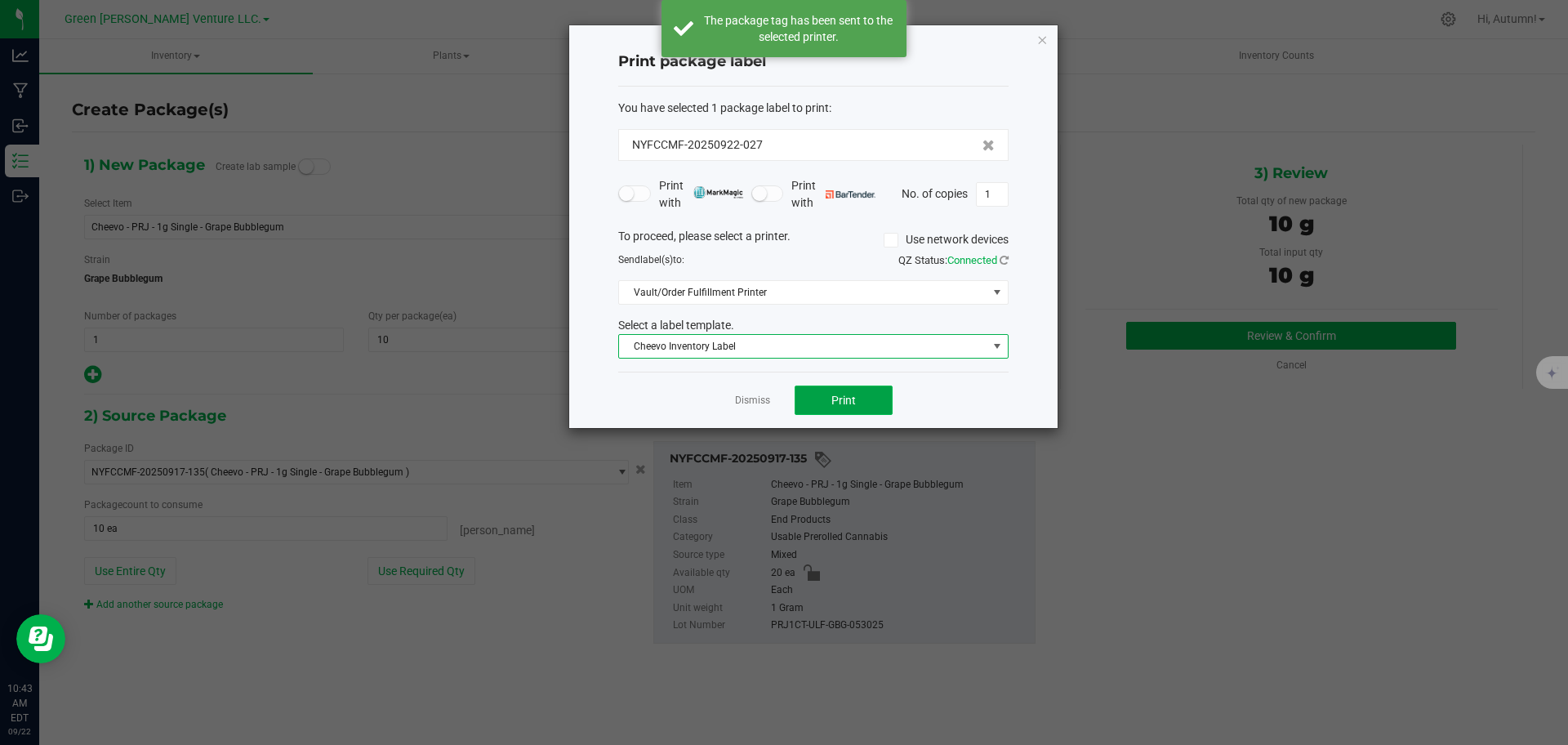
click at [869, 412] on button "Print" at bounding box center [843, 400] width 98 height 30
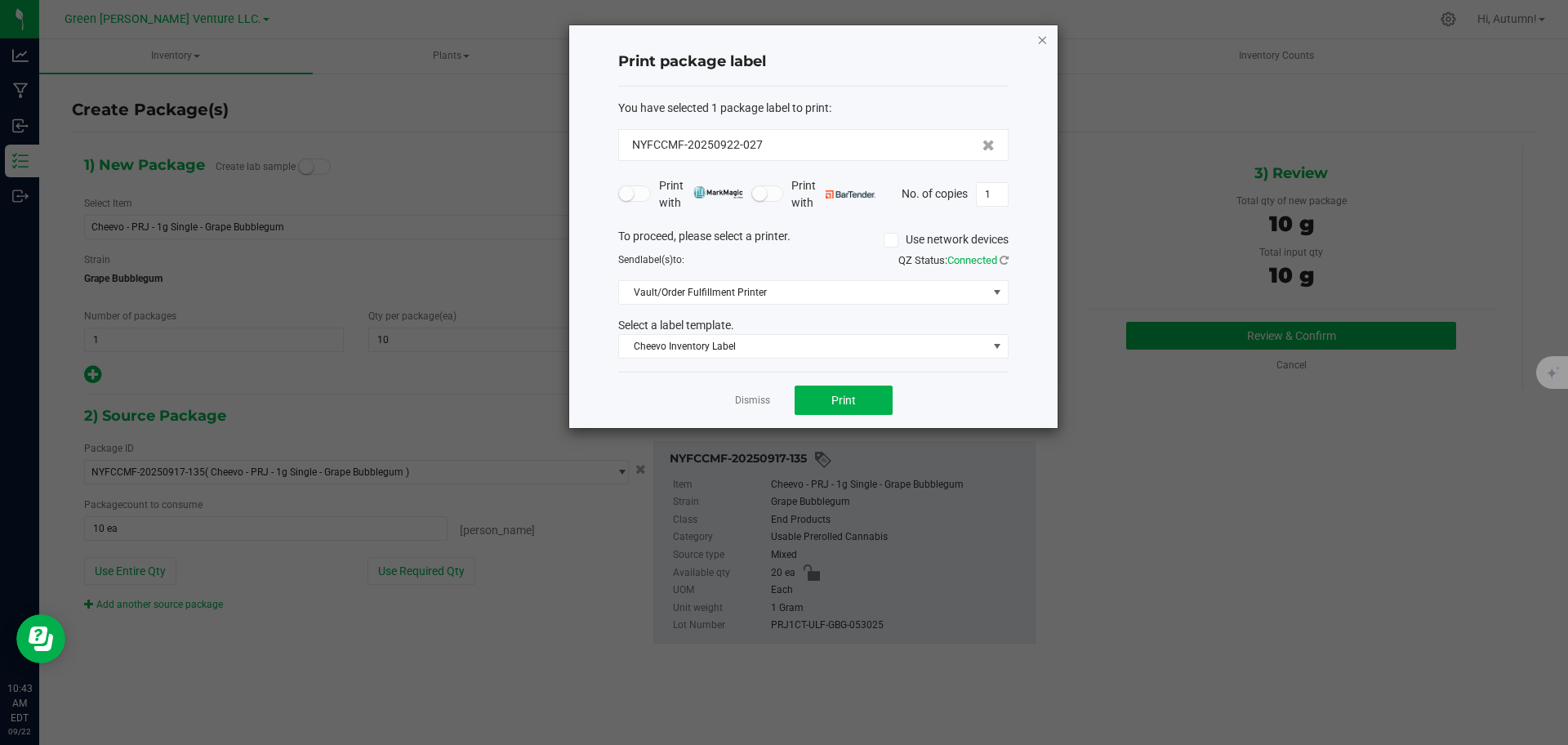
click at [1046, 41] on icon "button" at bounding box center [1041, 39] width 11 height 20
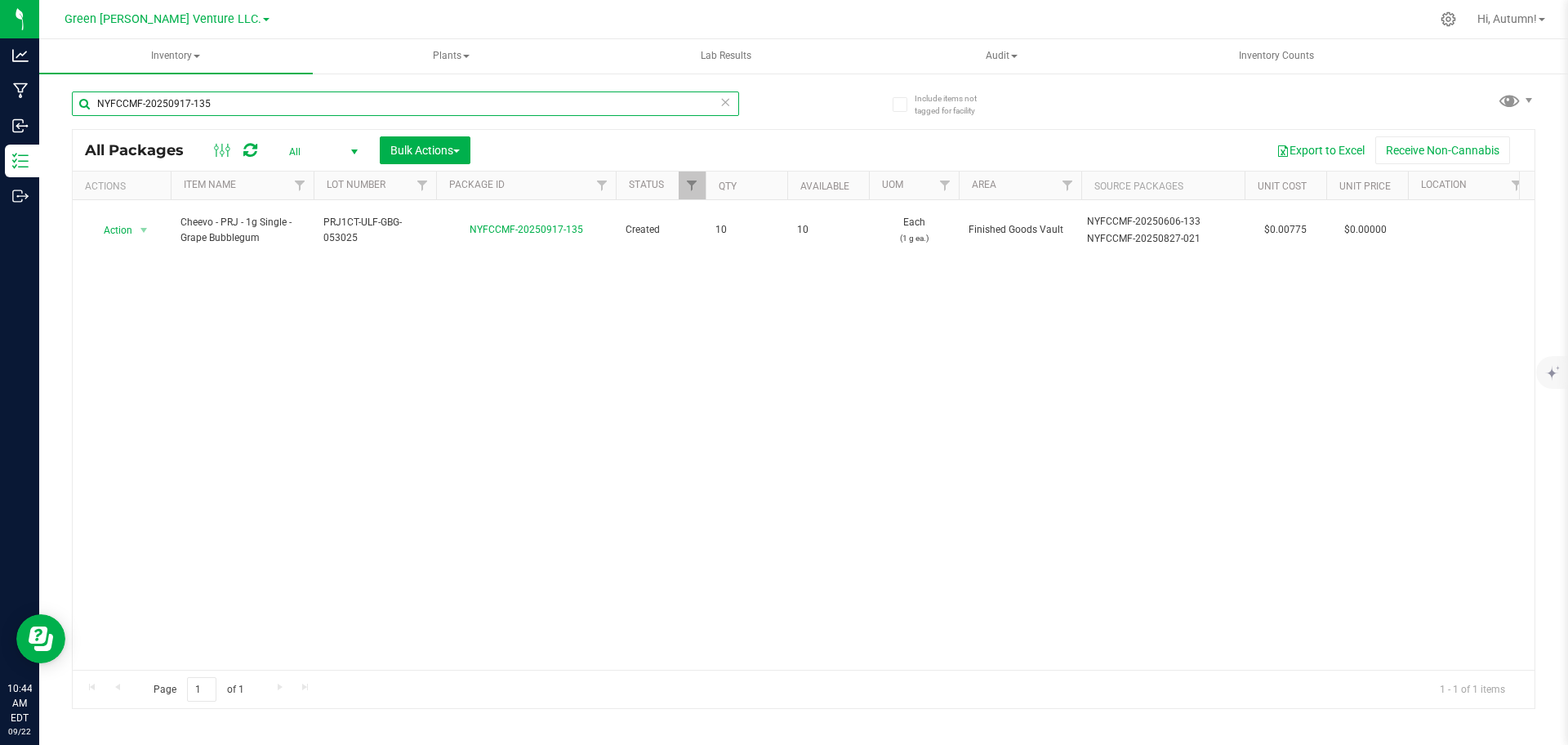
click at [269, 101] on input "NYFCCMF-20250917-135" at bounding box center [405, 104] width 667 height 25
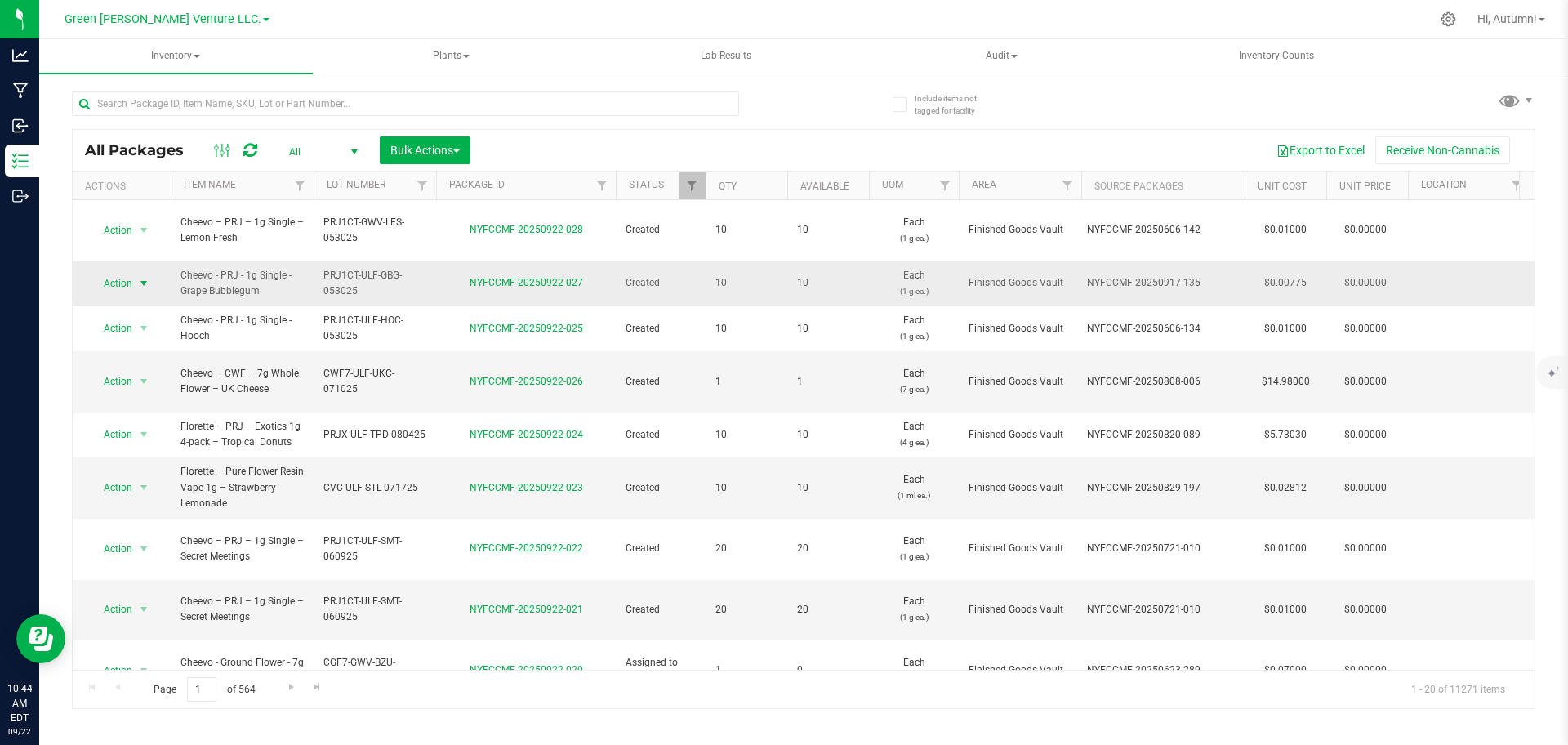
click at [149, 277] on span "select" at bounding box center [144, 283] width 13 height 13
click at [169, 465] on li "Print package label" at bounding box center [142, 465] width 104 height 25
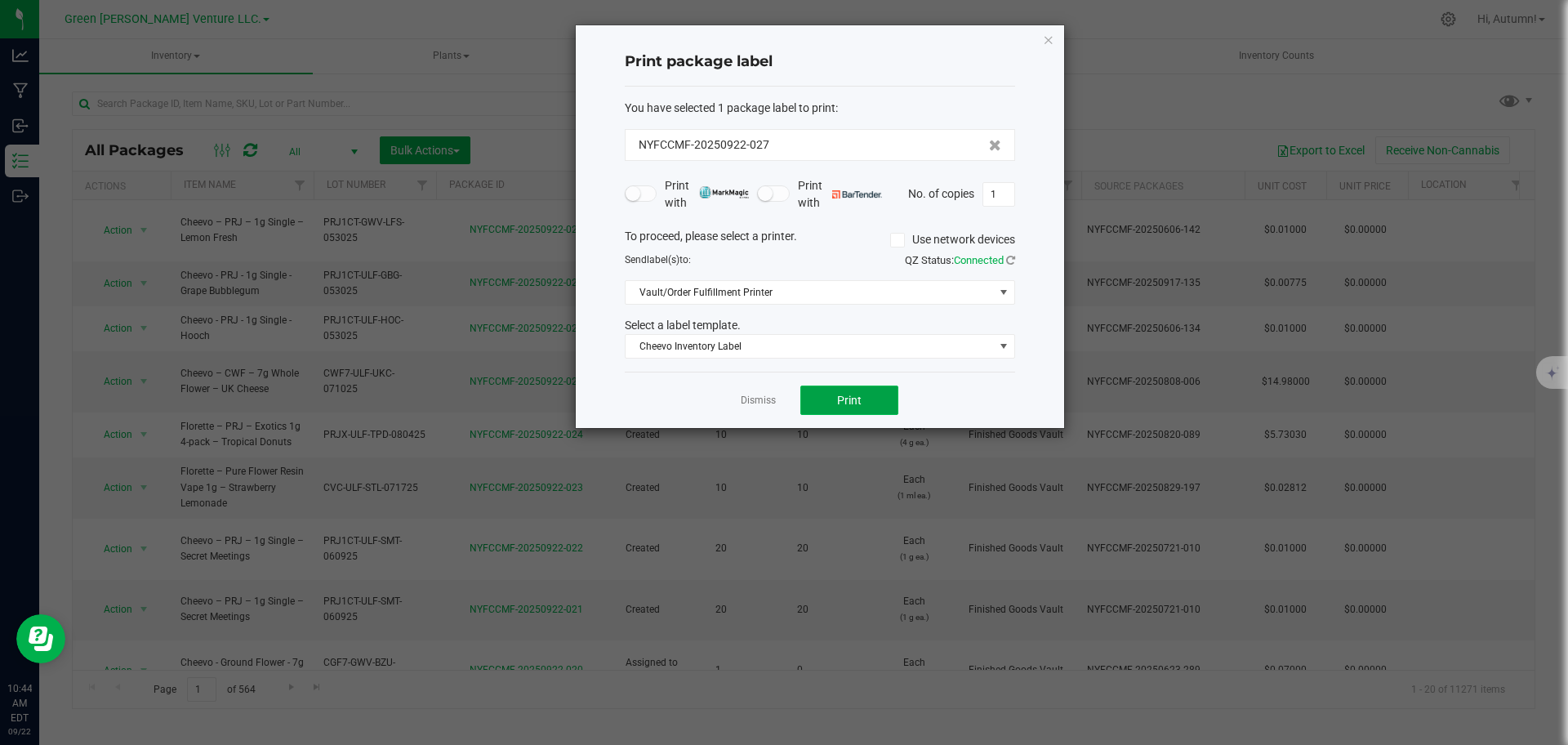
click at [835, 407] on button "Print" at bounding box center [849, 400] width 98 height 30
click at [771, 400] on link "Dismiss" at bounding box center [758, 400] width 35 height 14
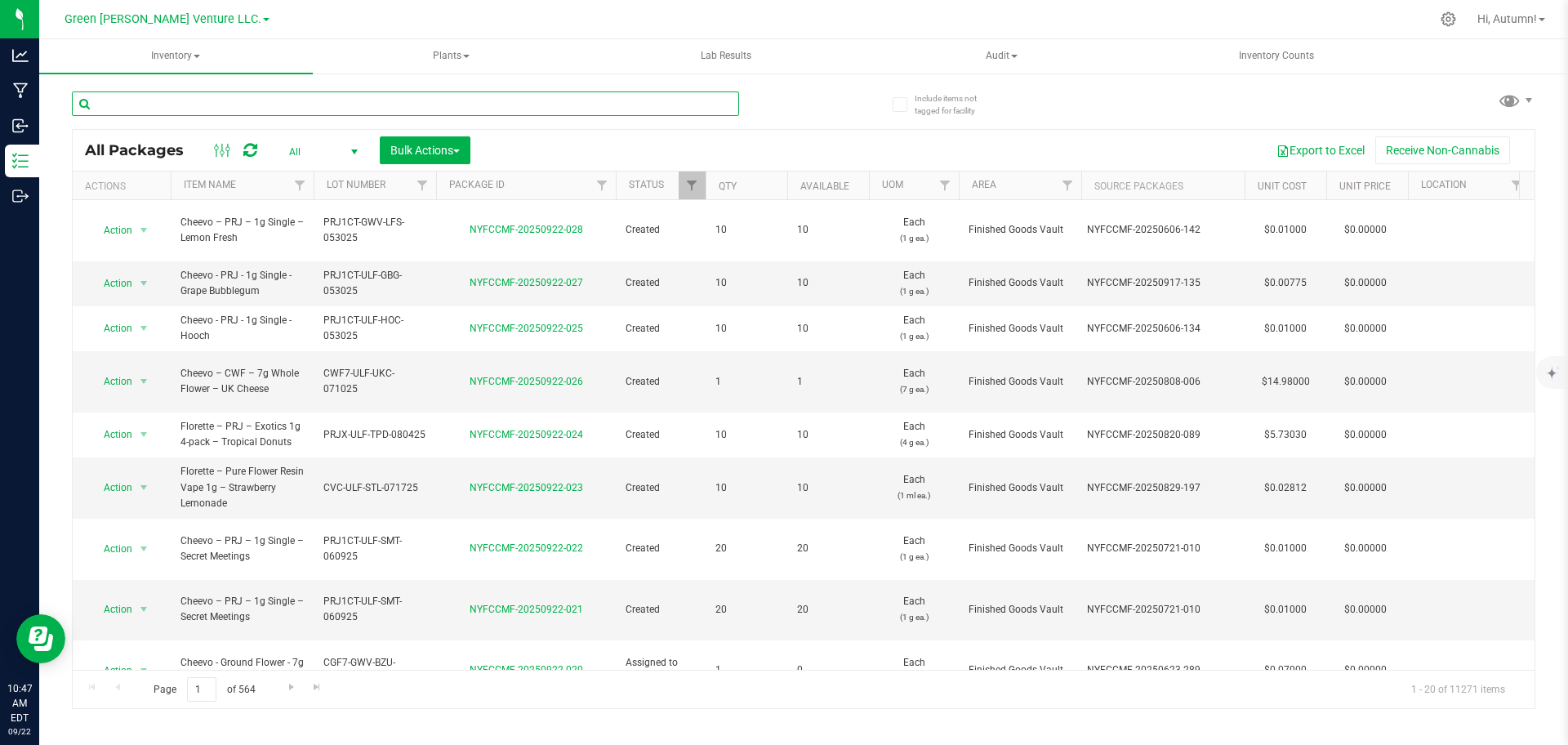
click at [168, 99] on input "text" at bounding box center [405, 104] width 667 height 25
type input "lodi dodi"
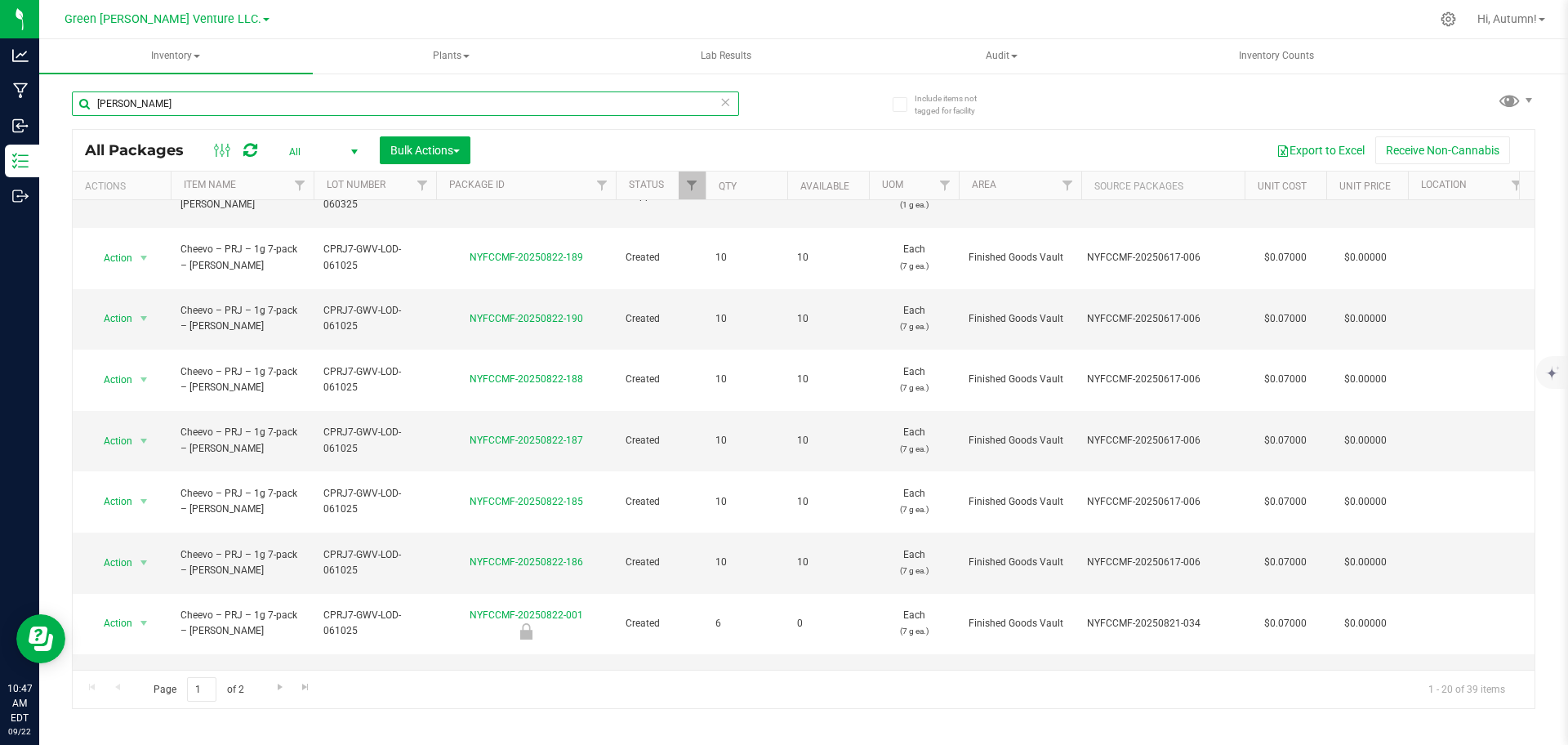
scroll to position [498, 0]
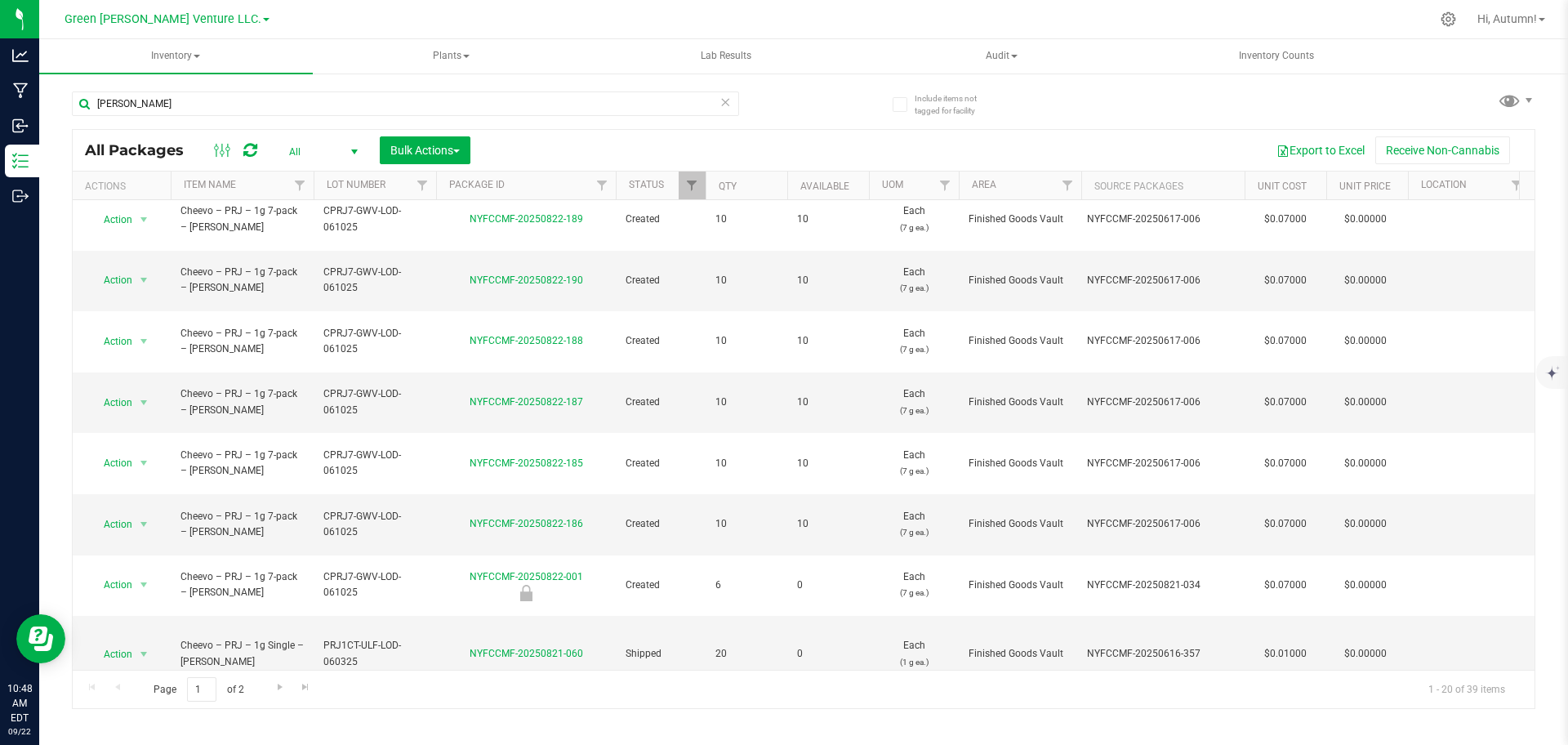
click at [166, 637] on li "Print package label" at bounding box center [142, 641] width 104 height 25
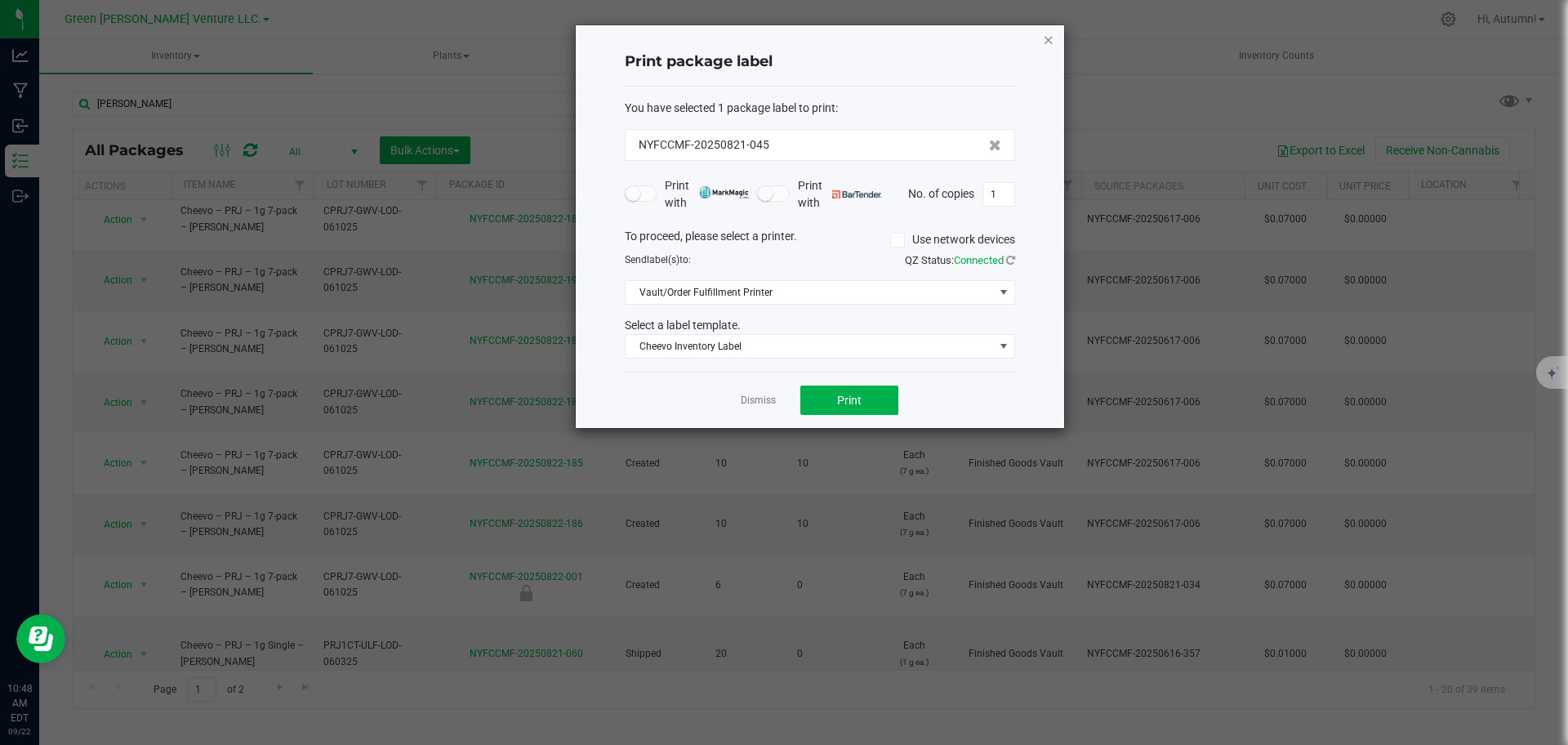
click at [1051, 41] on icon "button" at bounding box center [1048, 39] width 11 height 20
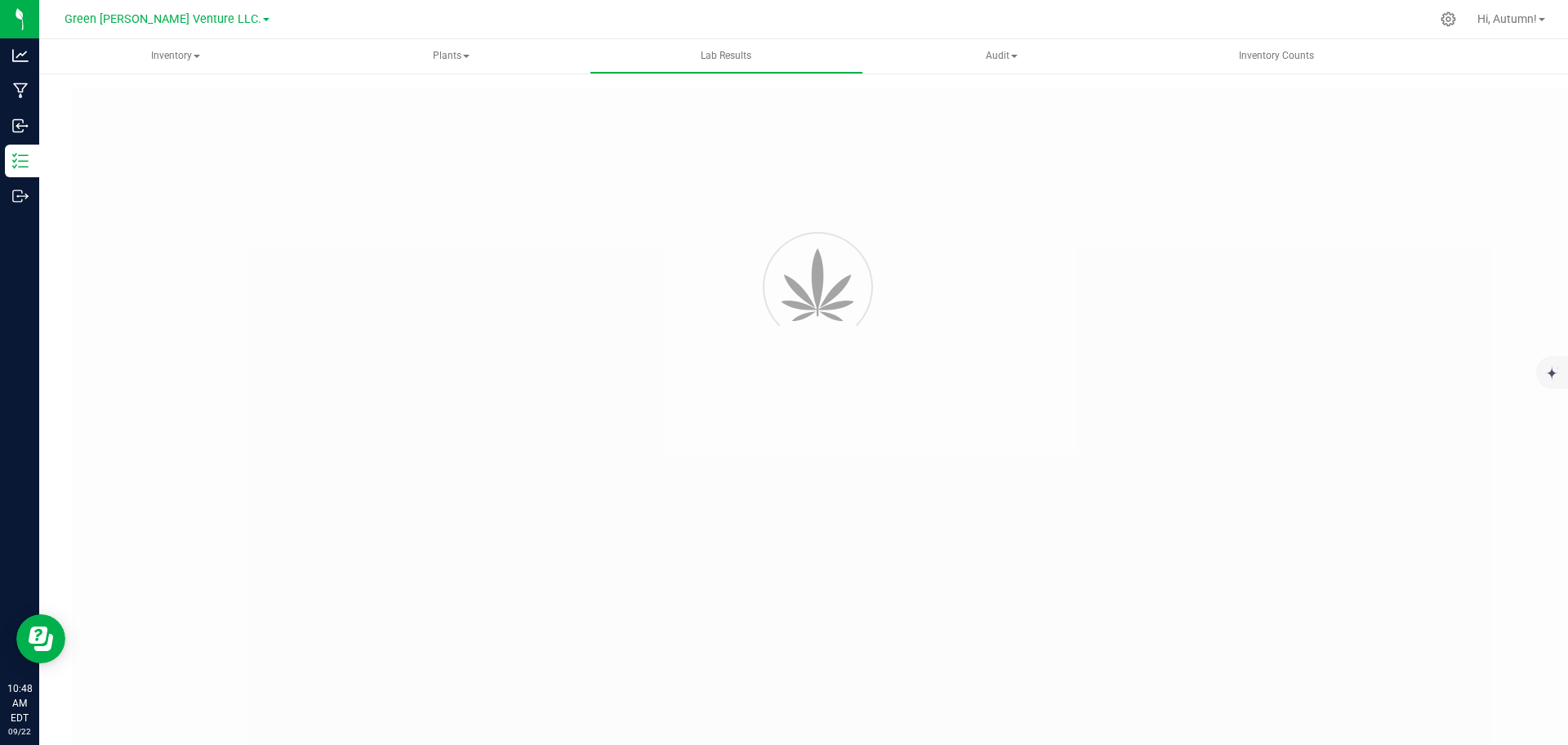
type input "NYFCCMF-20250616-357"
type input "AL50611005-004"
type input "NYFCCMF-20250616-357"
type input "06/15/2025 1:38 PM"
type input "06/15/2026"
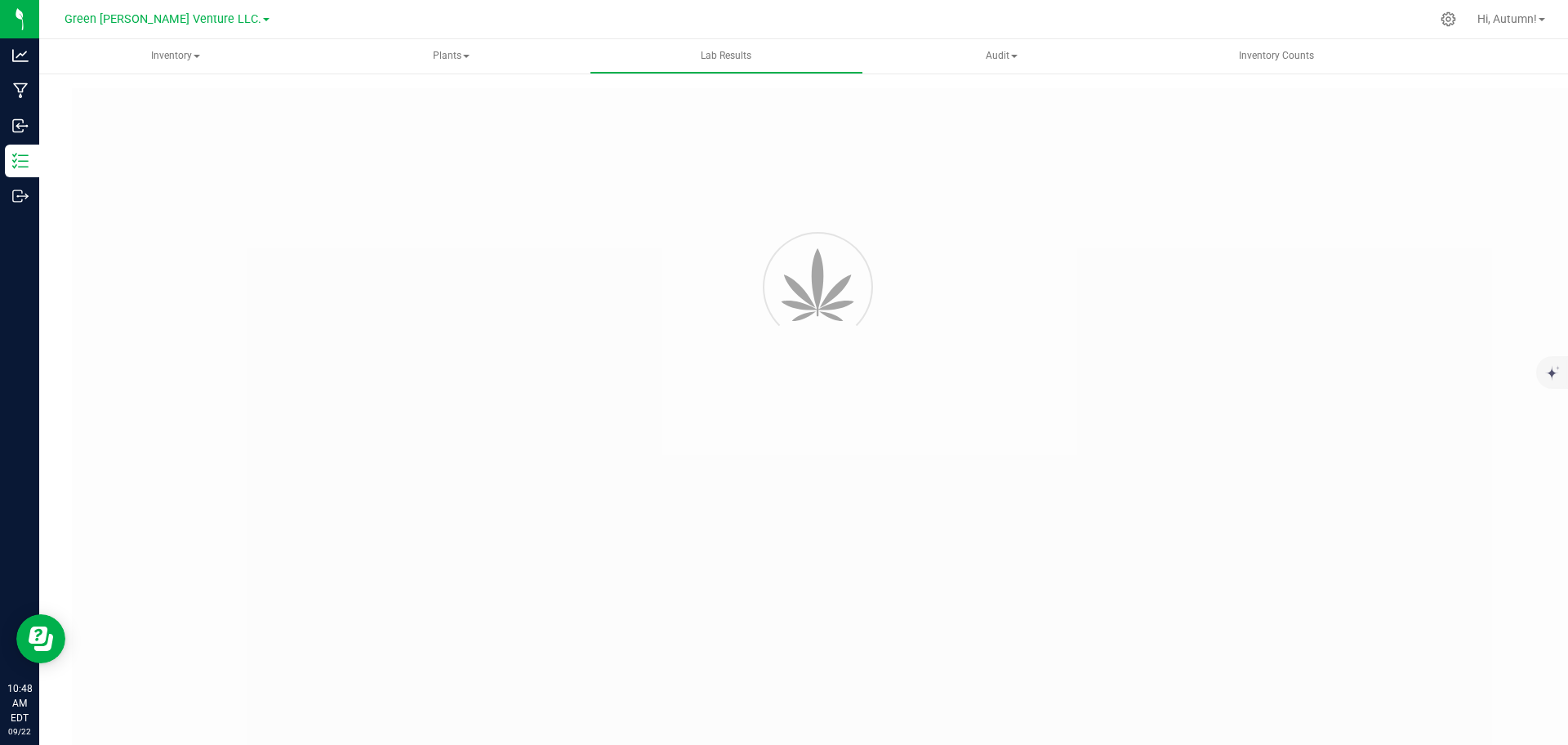
type input "https://www.cheevo.co/test-results"
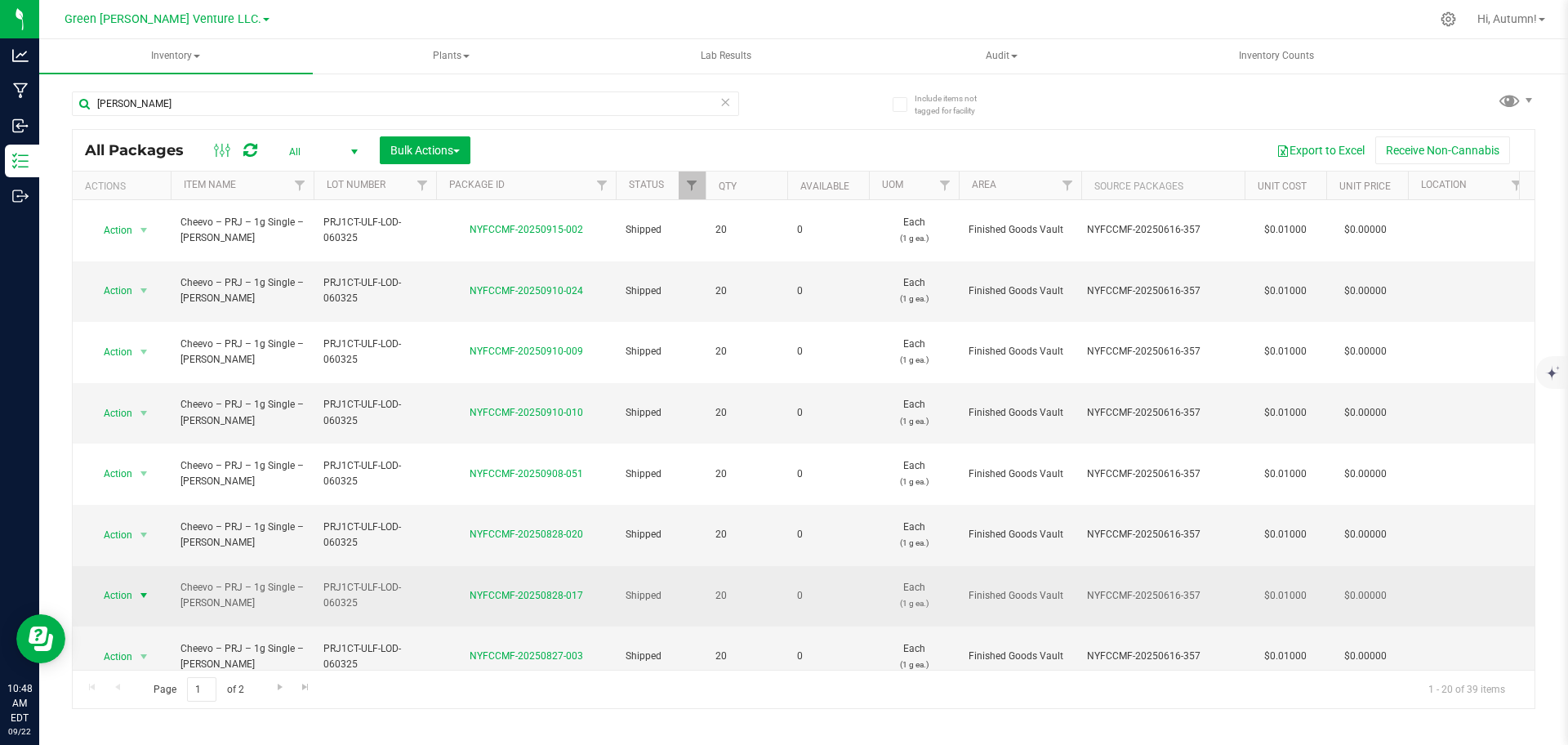
click at [119, 584] on span "Action" at bounding box center [111, 595] width 44 height 23
click at [526, 566] on td "NYFCCMF-20250828-017" at bounding box center [526, 596] width 180 height 61
click at [604, 566] on td "NYFCCMF-20250828-017" at bounding box center [526, 596] width 180 height 61
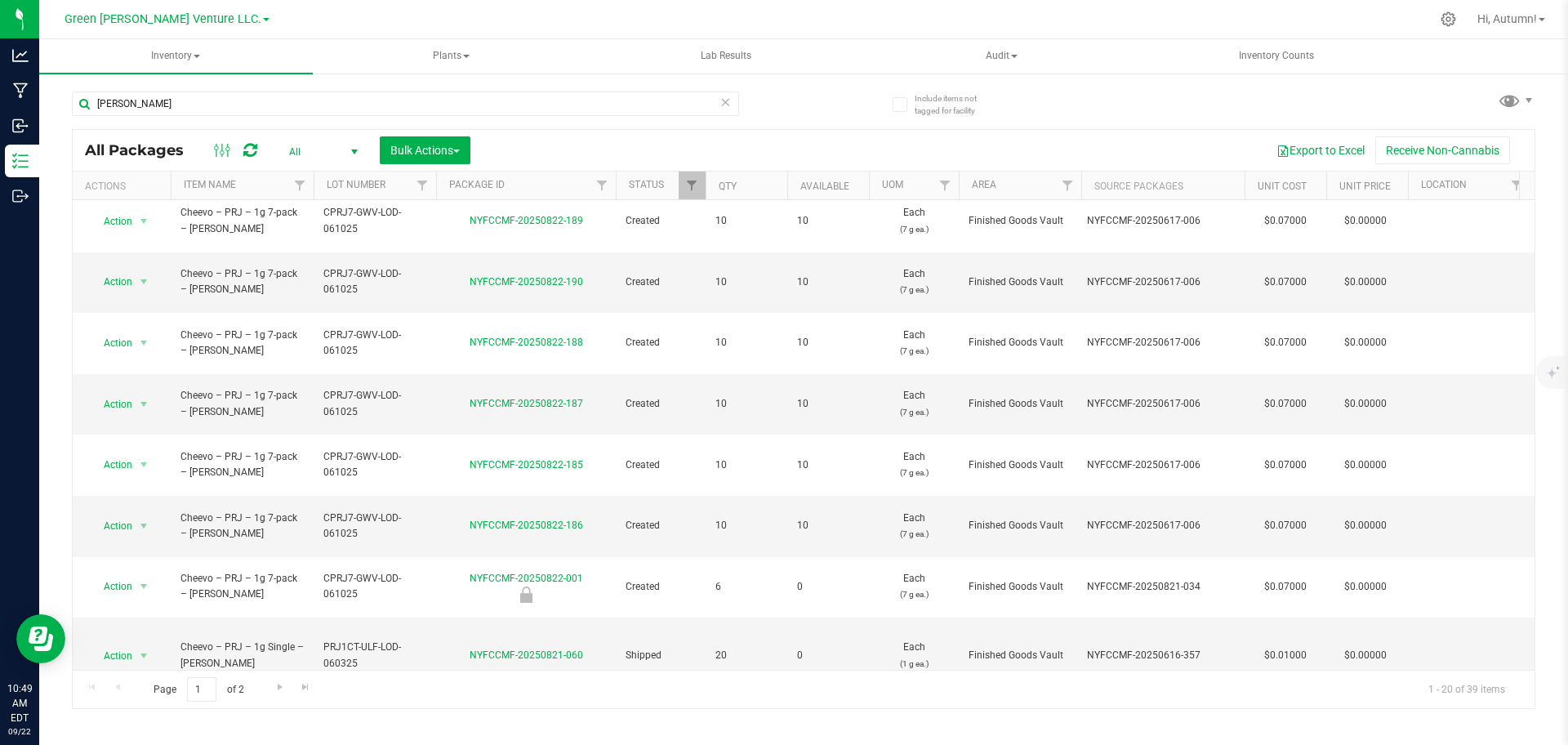
scroll to position [498, 0]
click at [276, 692] on span "Go to the next page" at bounding box center [279, 686] width 13 height 13
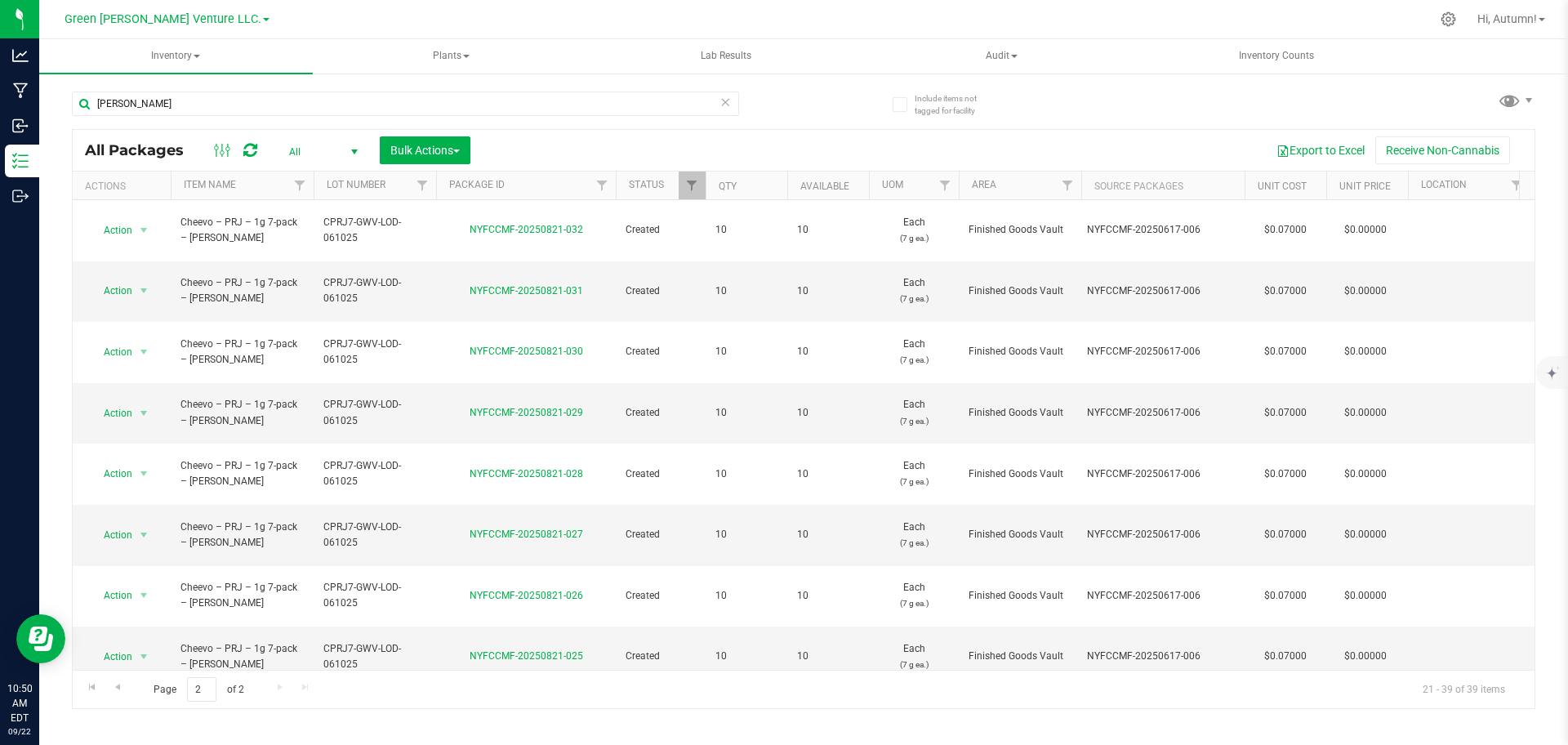
click at [1300, 687] on td "$0.07000" at bounding box center [1285, 718] width 82 height 61
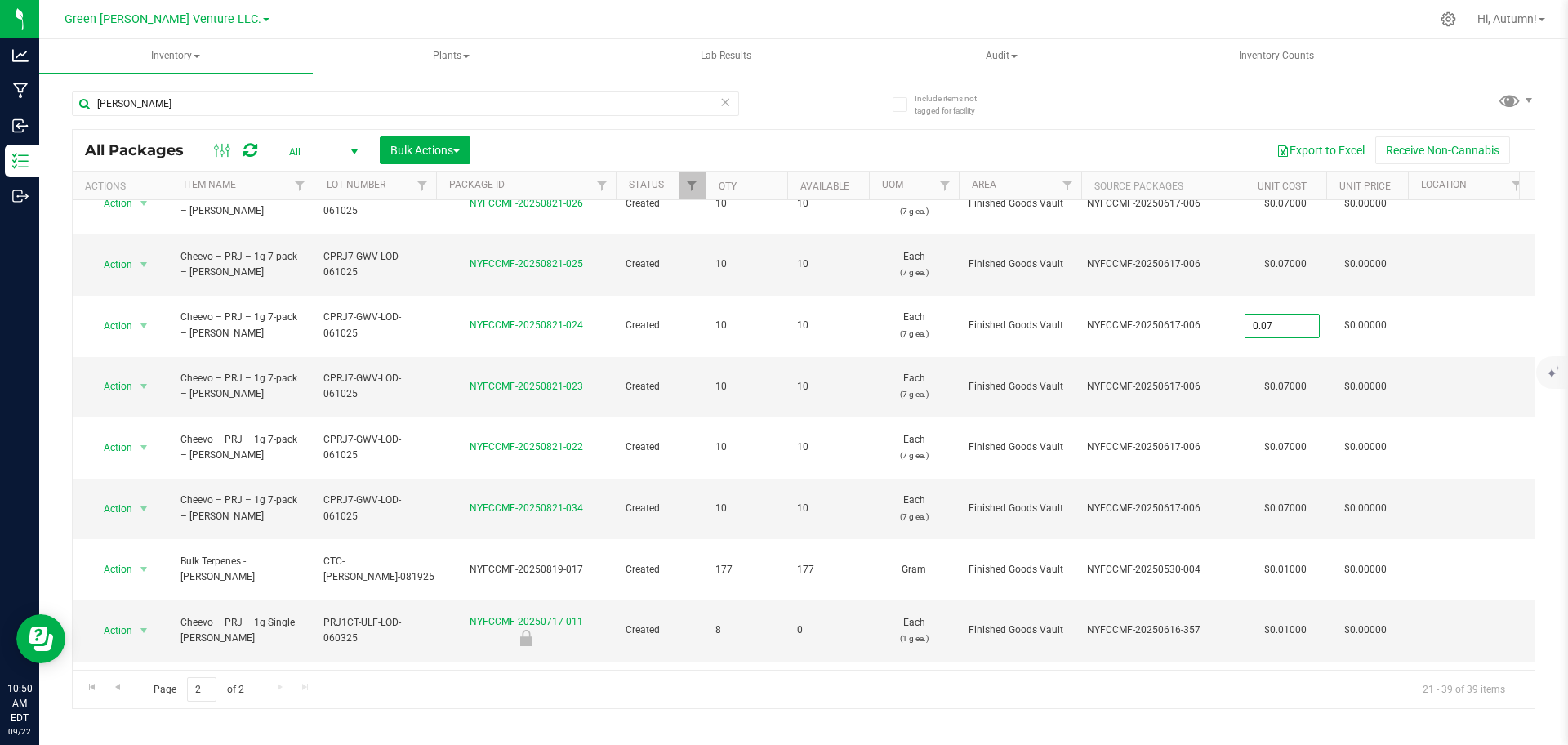
scroll to position [392, 0]
click at [143, 276] on li "Create package" at bounding box center [142, 278] width 104 height 25
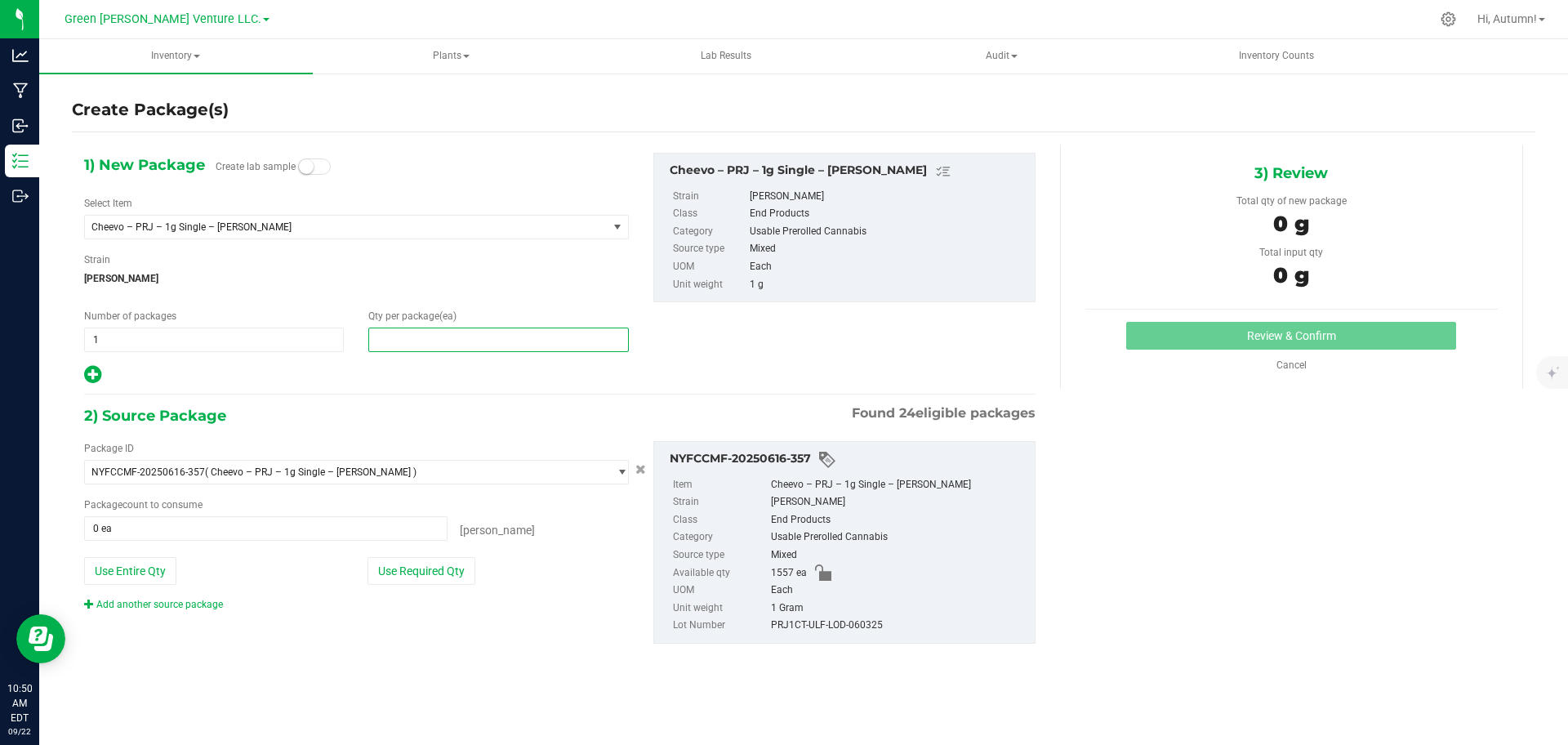
click at [455, 340] on span at bounding box center [499, 340] width 260 height 25
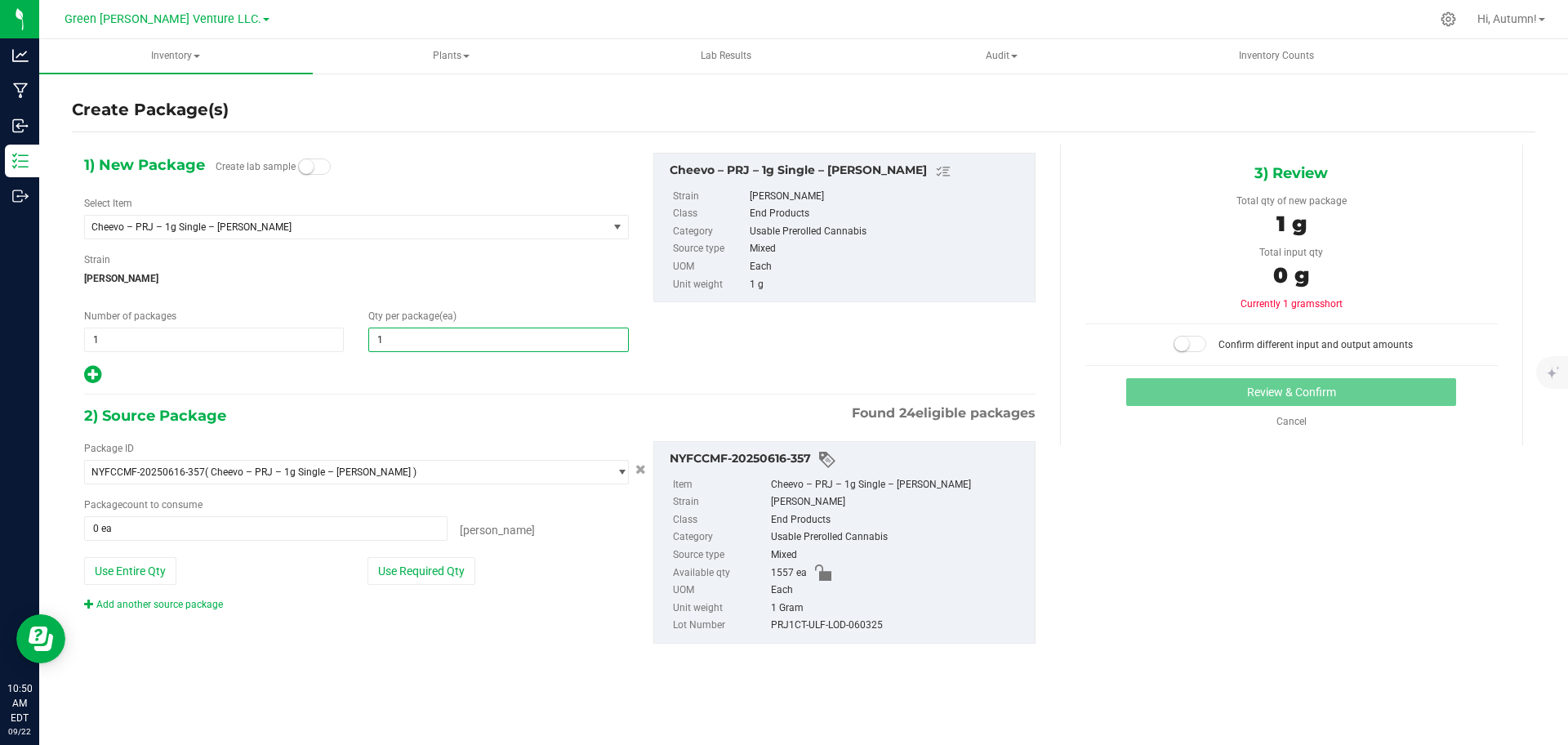
type input "10"
click at [412, 575] on button "Use Required Qty" at bounding box center [421, 571] width 108 height 28
type input "10 ea"
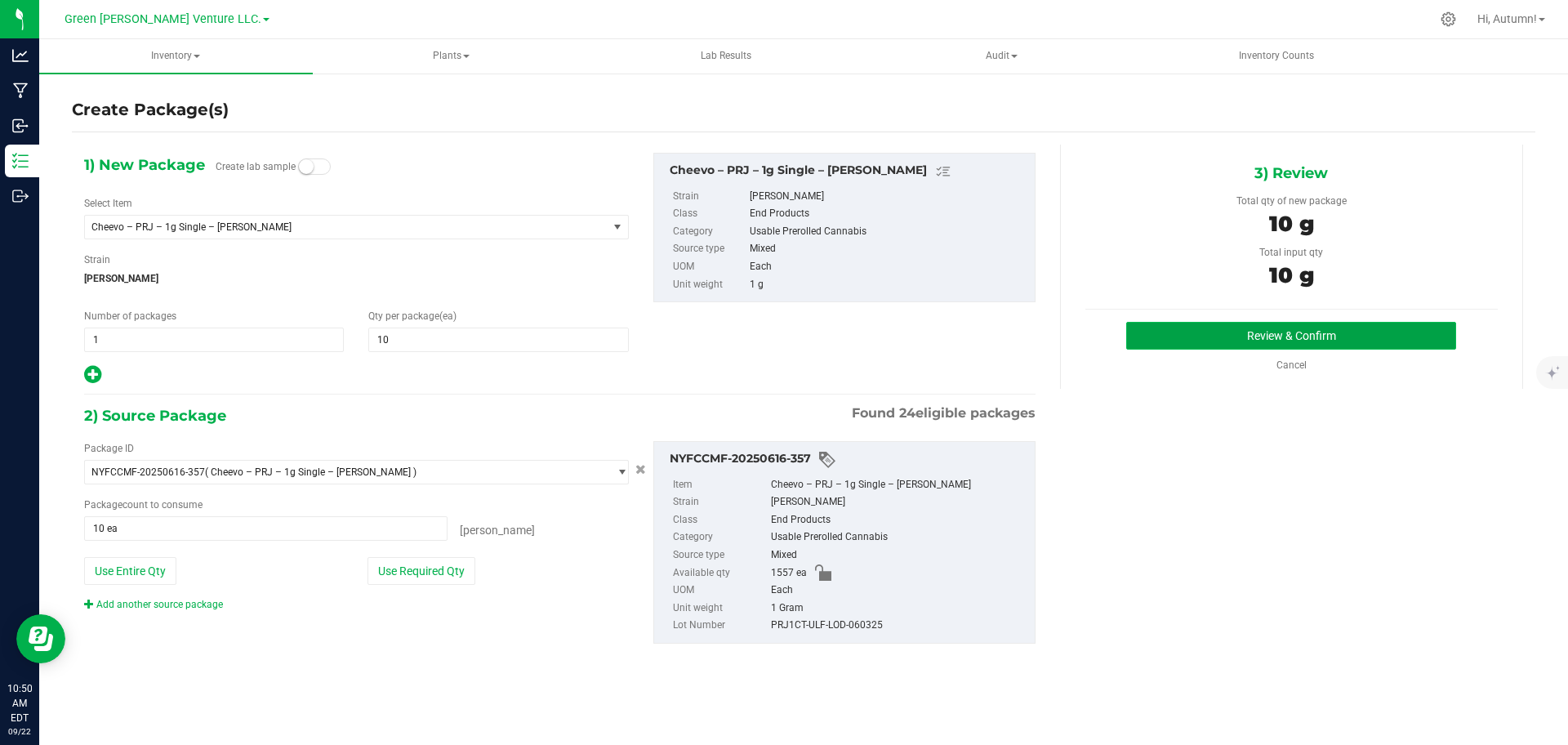
click at [1261, 327] on button "Review & Confirm" at bounding box center [1291, 336] width 330 height 28
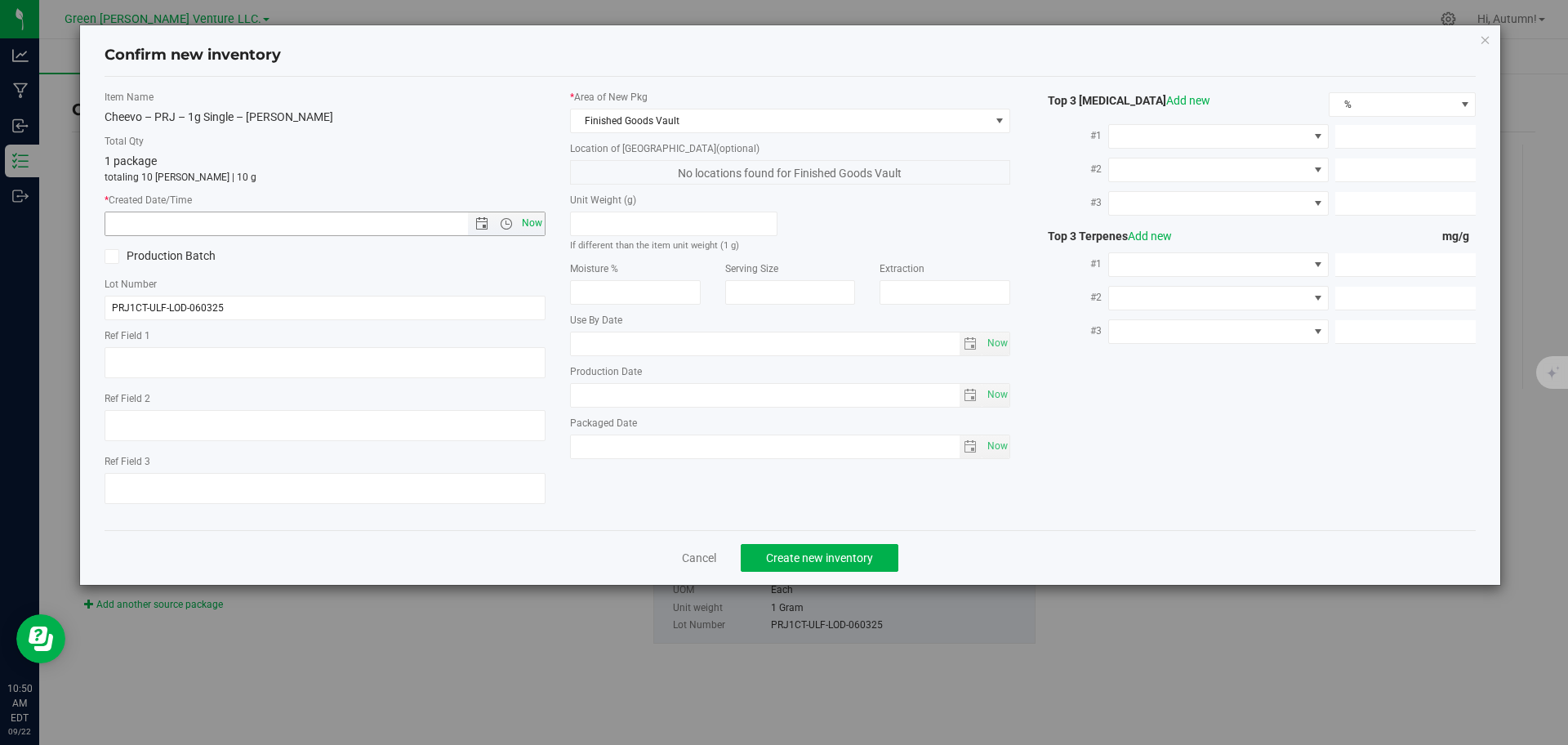
click at [534, 231] on span "Now" at bounding box center [532, 223] width 28 height 24
type input "9/22/2025 10:50 AM"
click at [838, 554] on span "Create new inventory" at bounding box center [820, 557] width 107 height 13
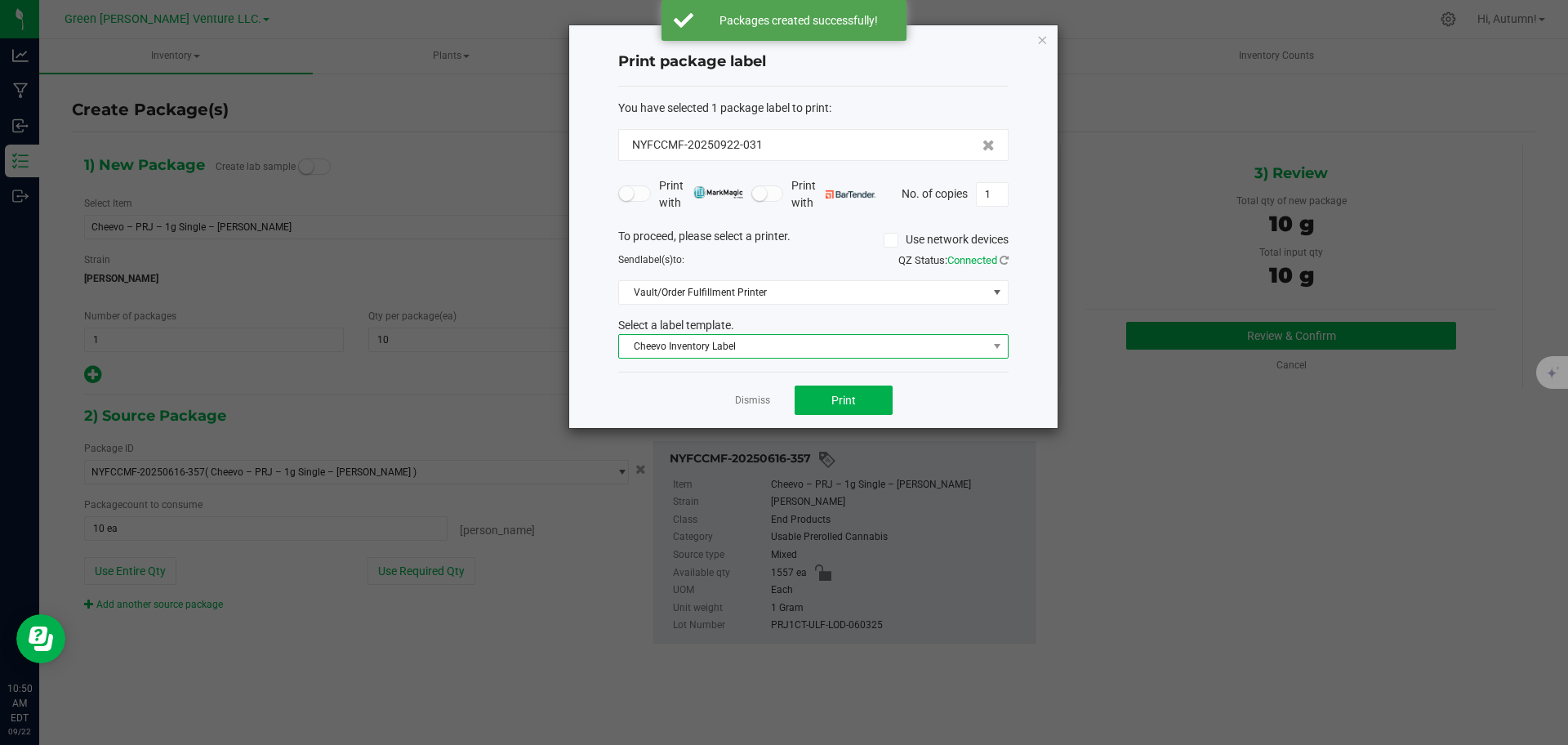
click at [810, 353] on span "Cheevo Inventory Label" at bounding box center [804, 346] width 369 height 23
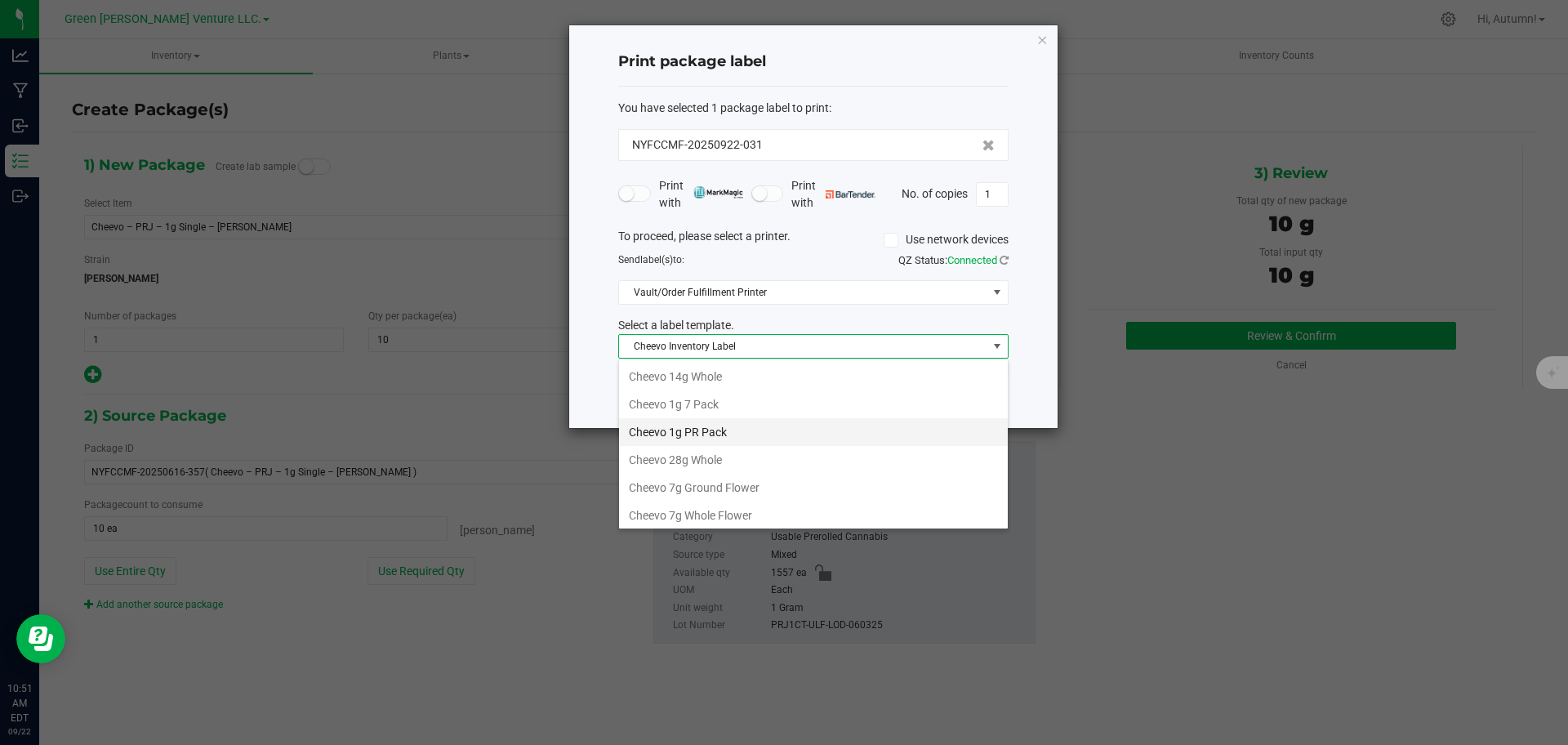
click at [756, 421] on li "Cheevo 1g PR Pack" at bounding box center [814, 432] width 389 height 28
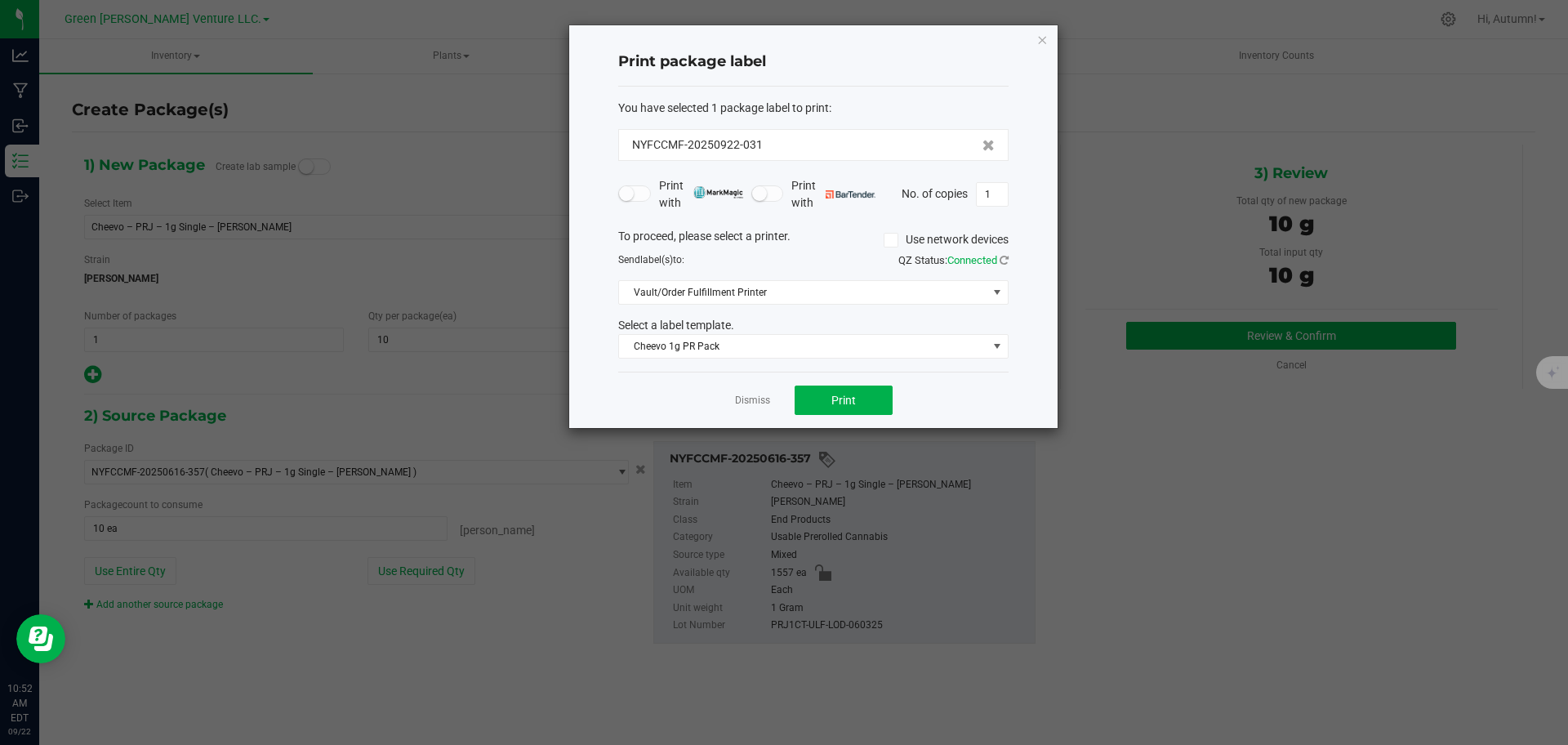
click at [756, 421] on div "Dismiss Print" at bounding box center [814, 399] width 391 height 56
click at [864, 403] on button "Print" at bounding box center [843, 400] width 98 height 30
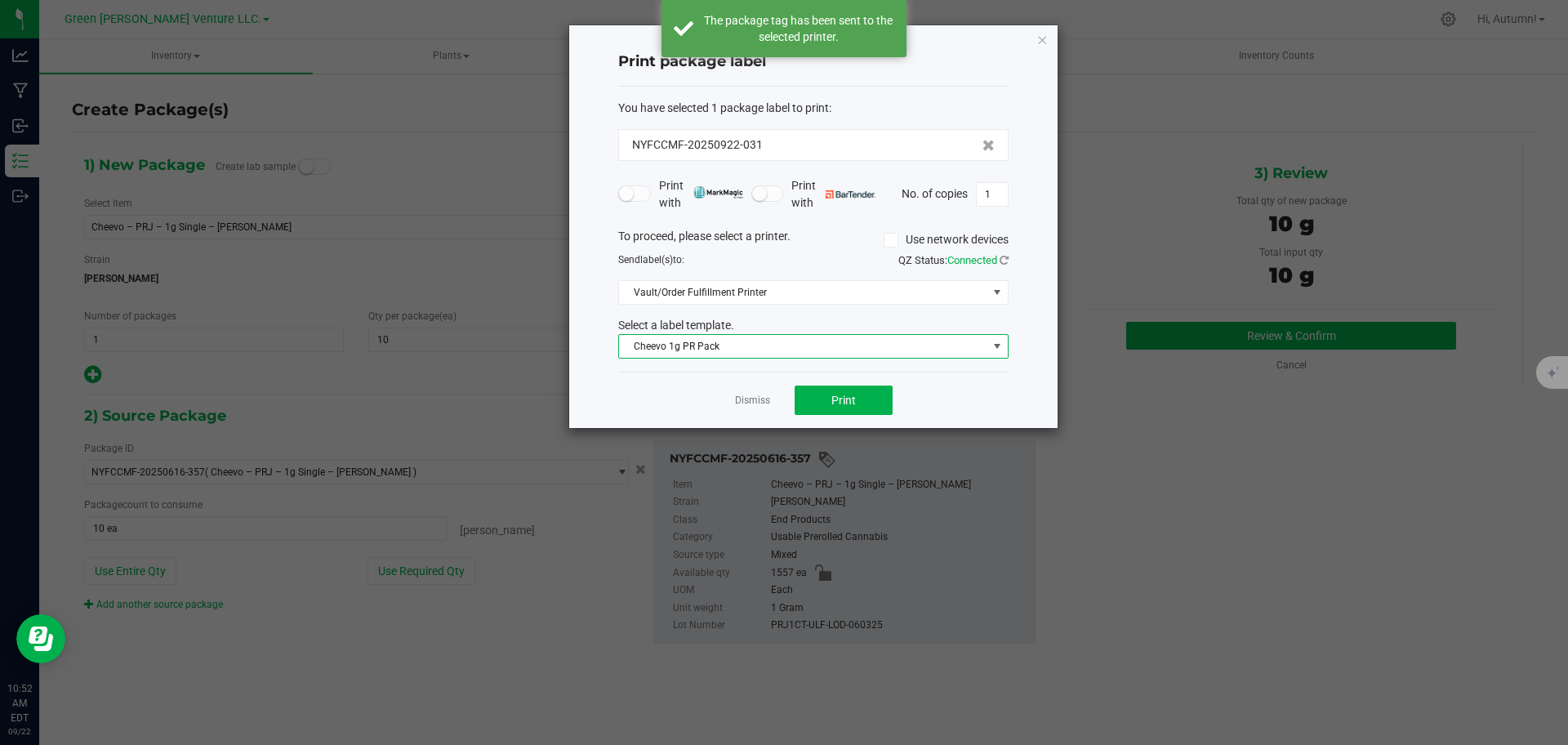
click at [991, 348] on span at bounding box center [996, 346] width 13 height 13
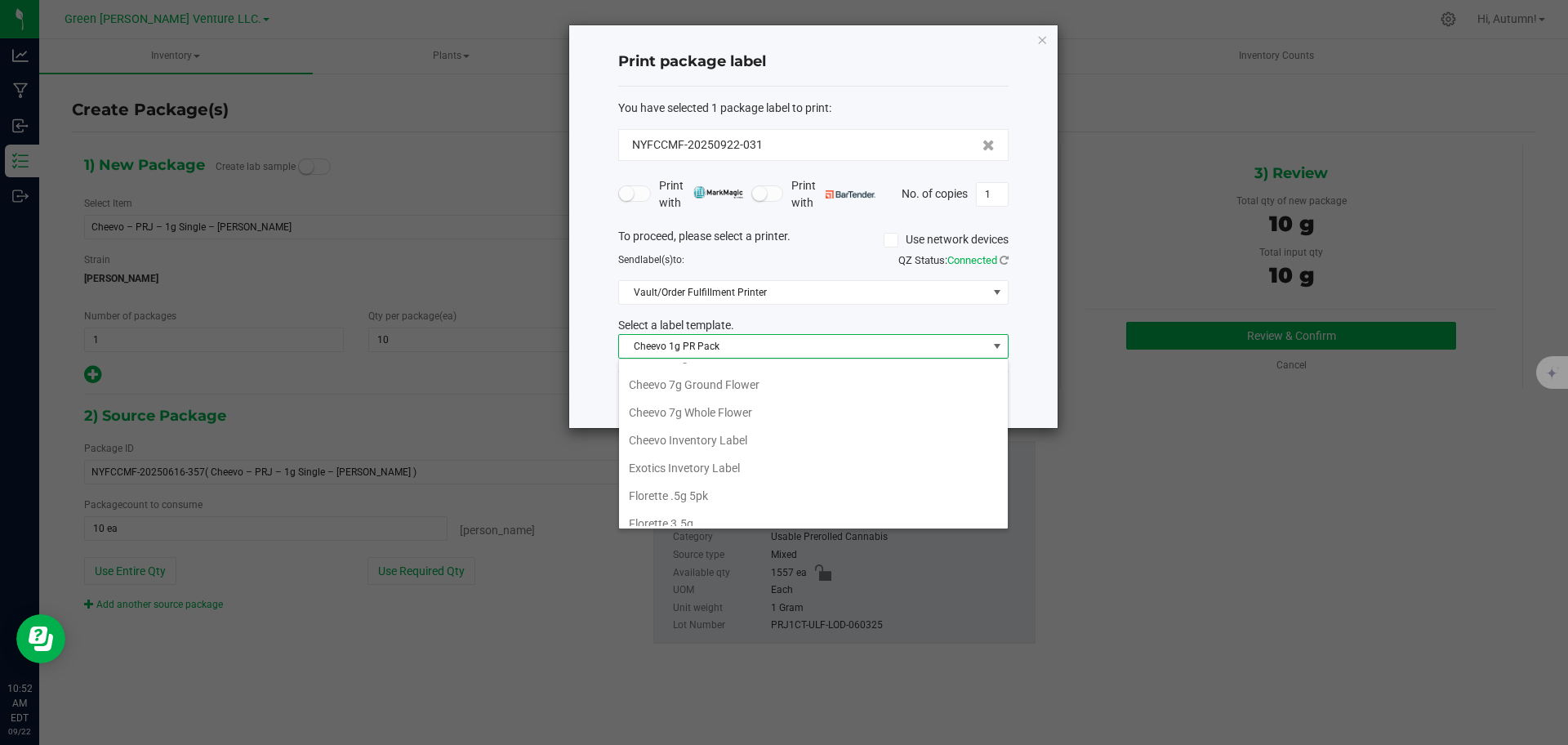
scroll to position [100, 0]
click at [746, 453] on li "Cheevo Inventory Label" at bounding box center [814, 443] width 389 height 28
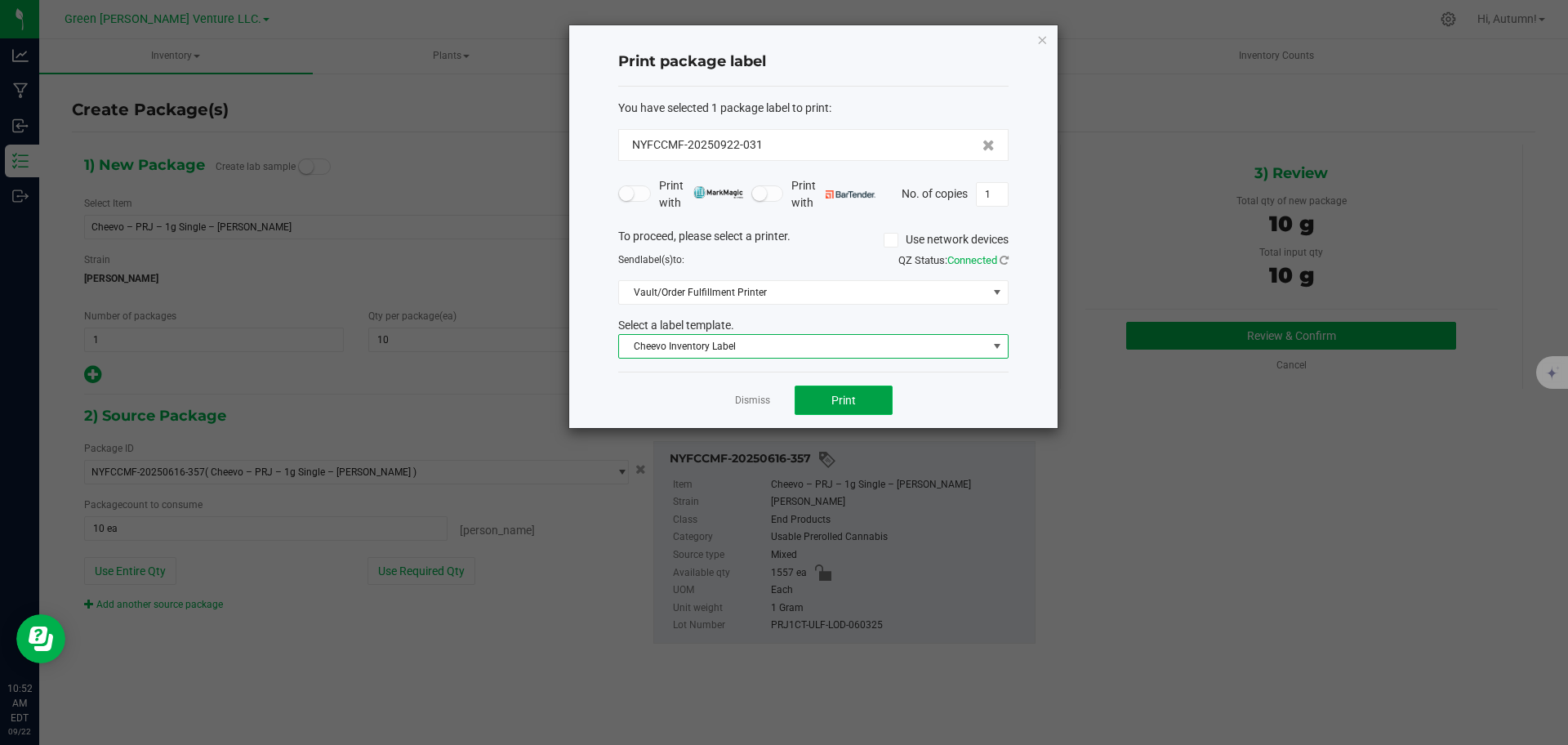
click at [865, 396] on button "Print" at bounding box center [843, 400] width 98 height 30
click at [10, 590] on ngb-modal-window "Print package label You have selected 1 package label to print : NYFCCMF-202509…" at bounding box center [784, 372] width 1568 height 745
click at [25, 599] on ngb-modal-window "Print package label You have selected 1 package label to print : NYFCCMF-202509…" at bounding box center [784, 372] width 1568 height 745
click at [1041, 41] on icon "button" at bounding box center [1041, 39] width 11 height 20
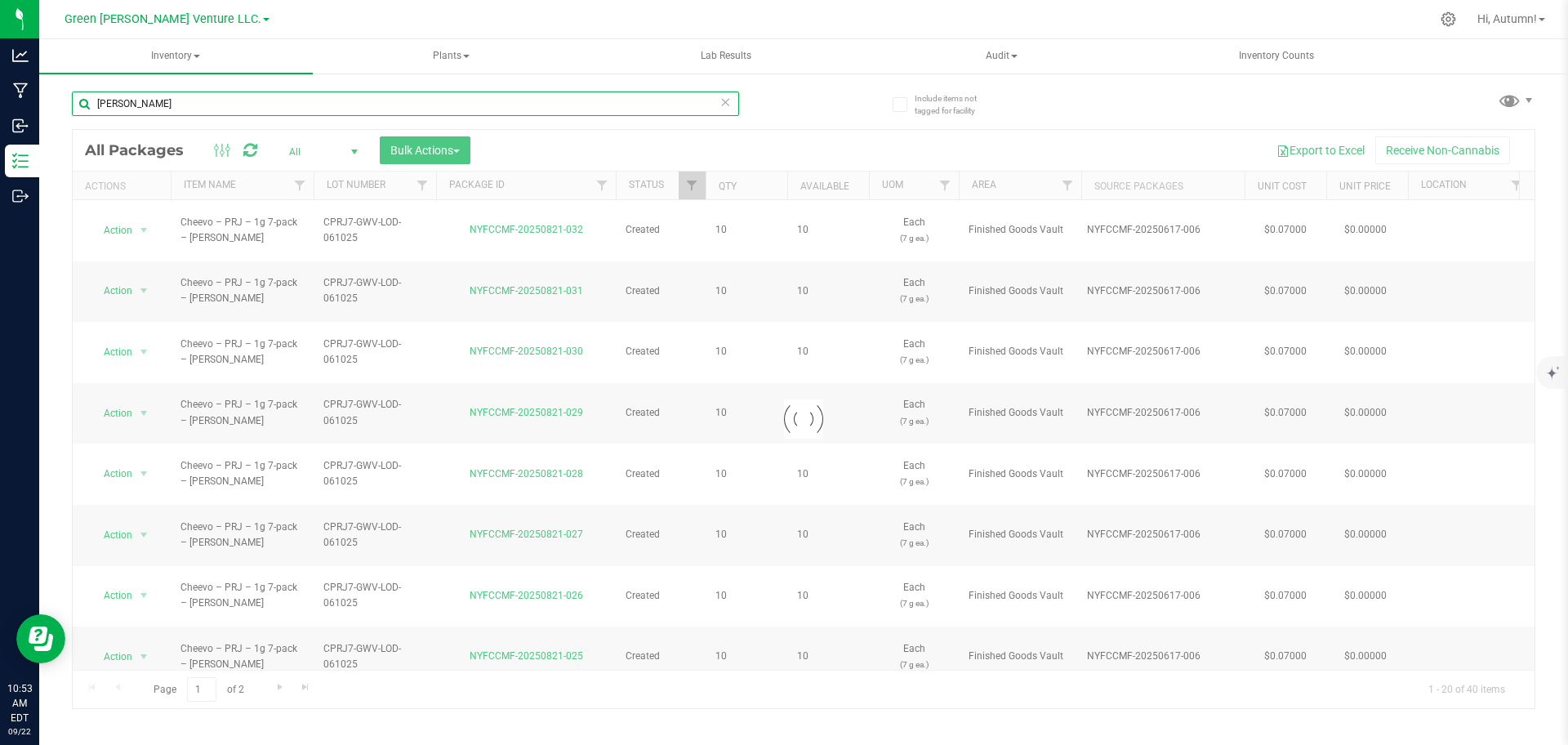
click at [266, 108] on input "lodi dodi" at bounding box center [405, 104] width 667 height 25
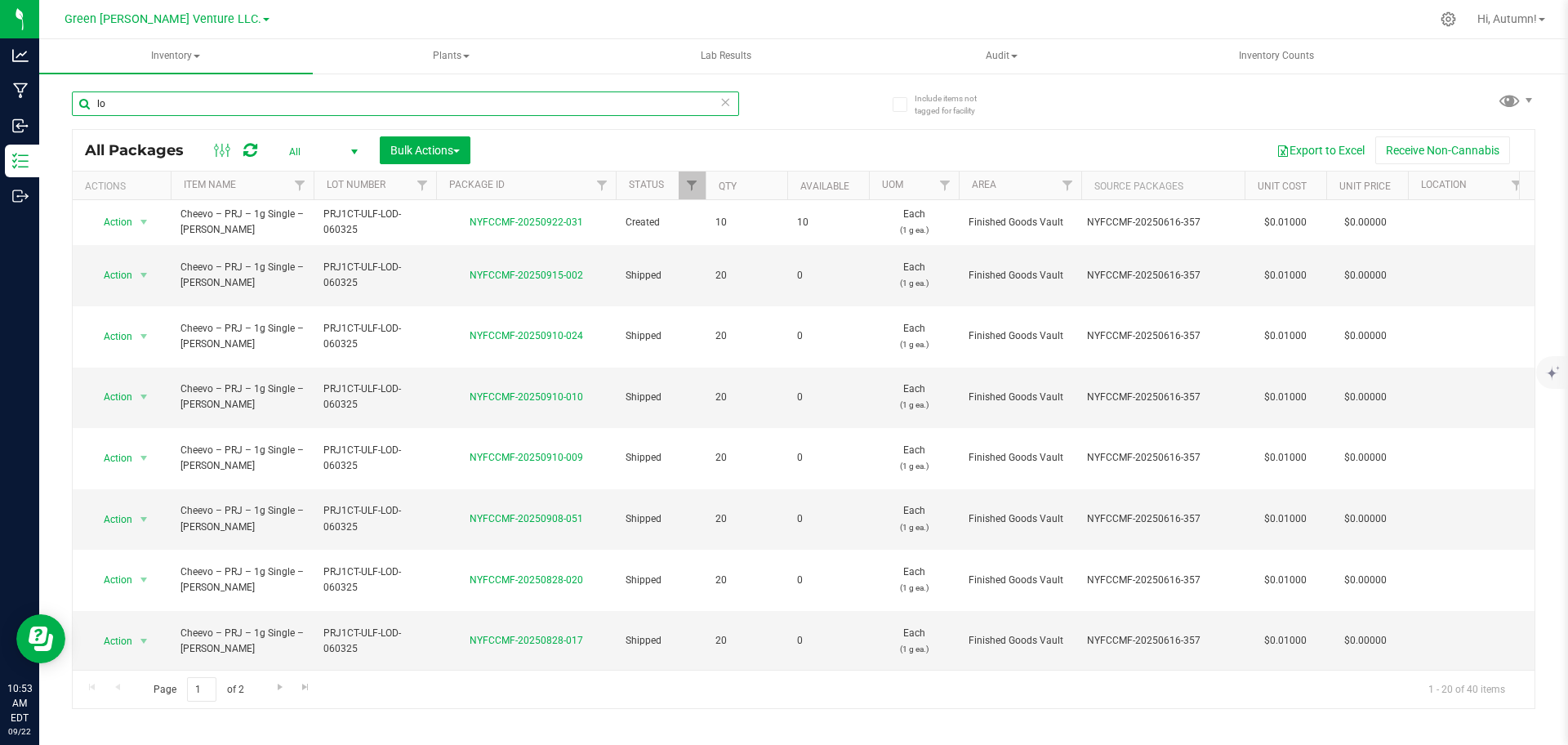
type input "l"
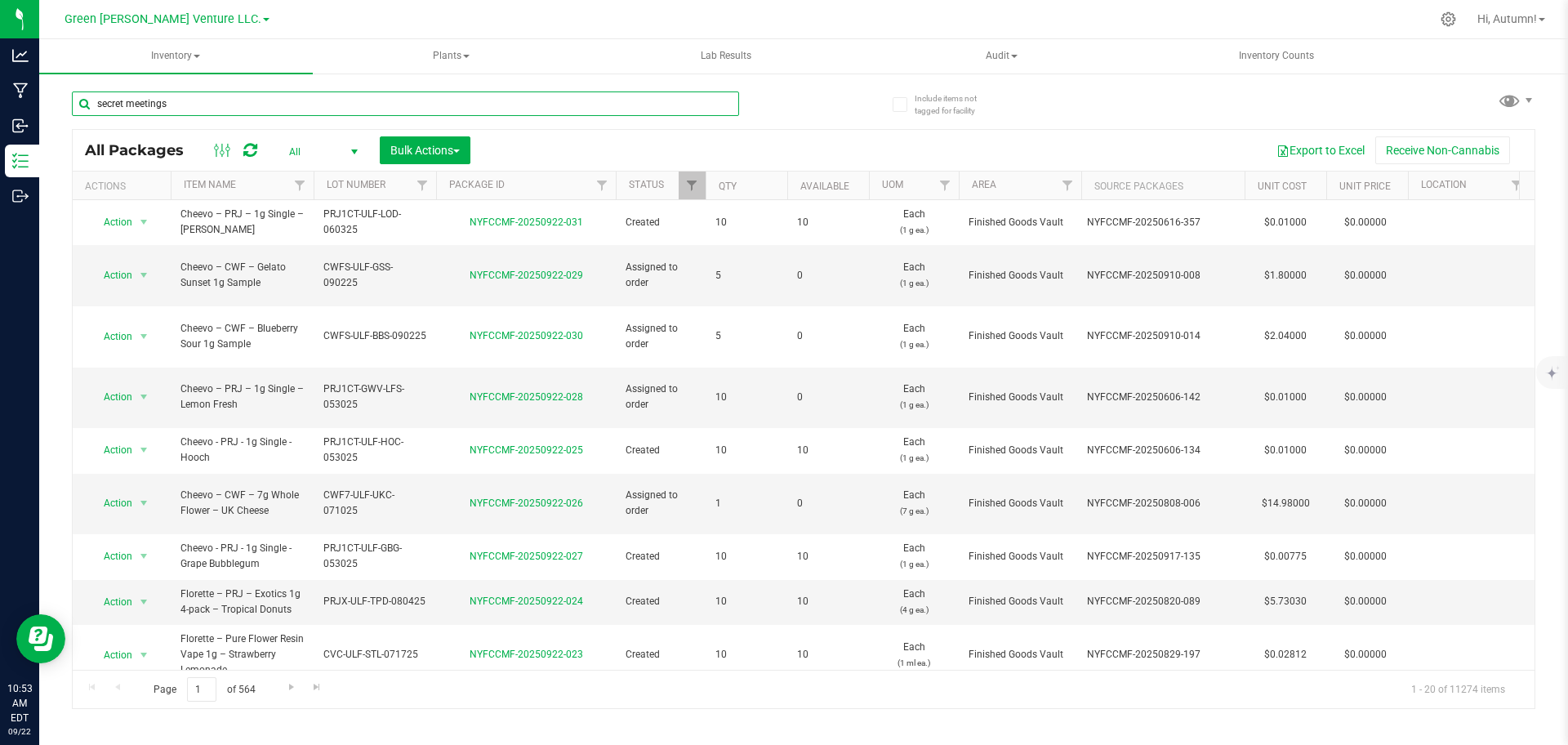
type input "secret meetings"
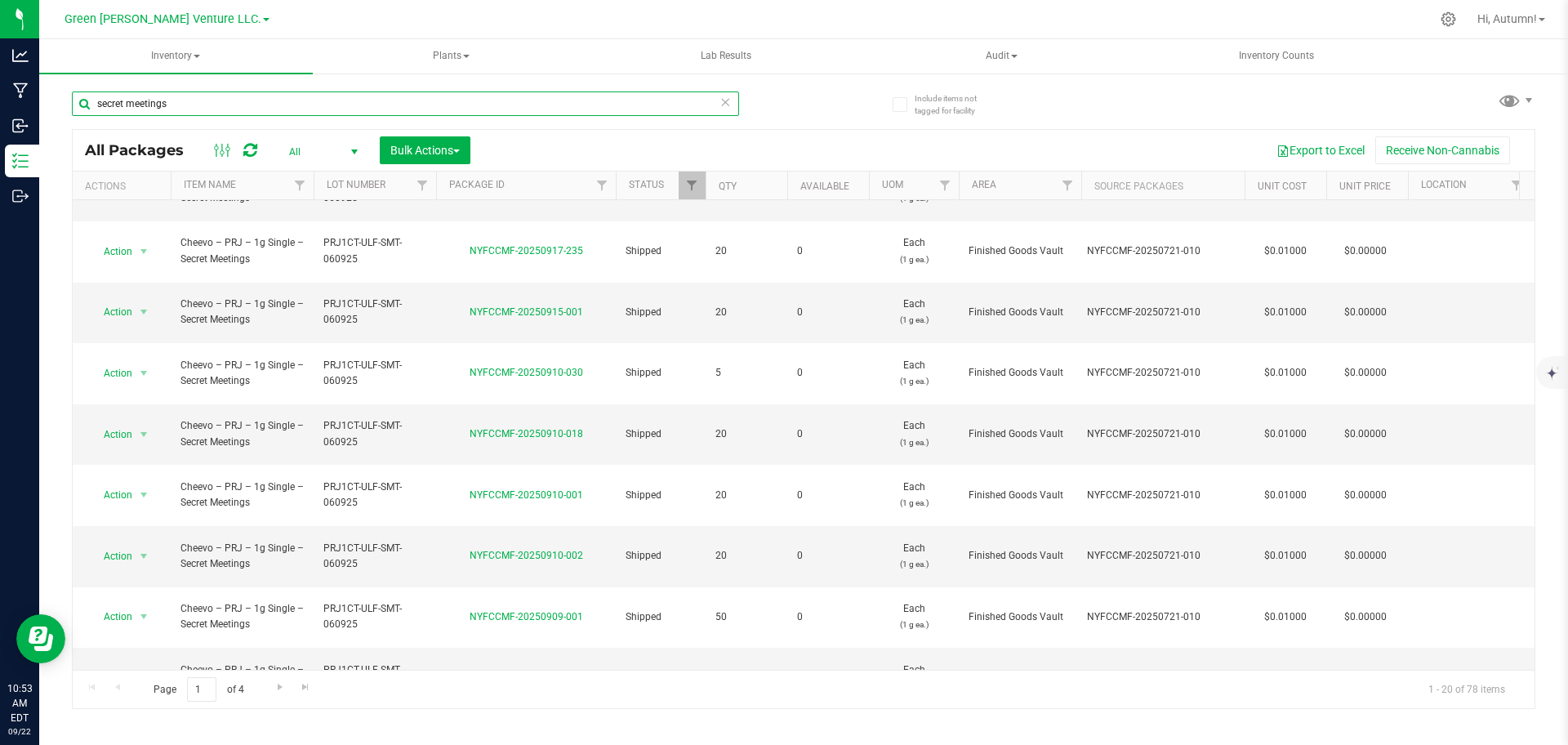
scroll to position [513, 0]
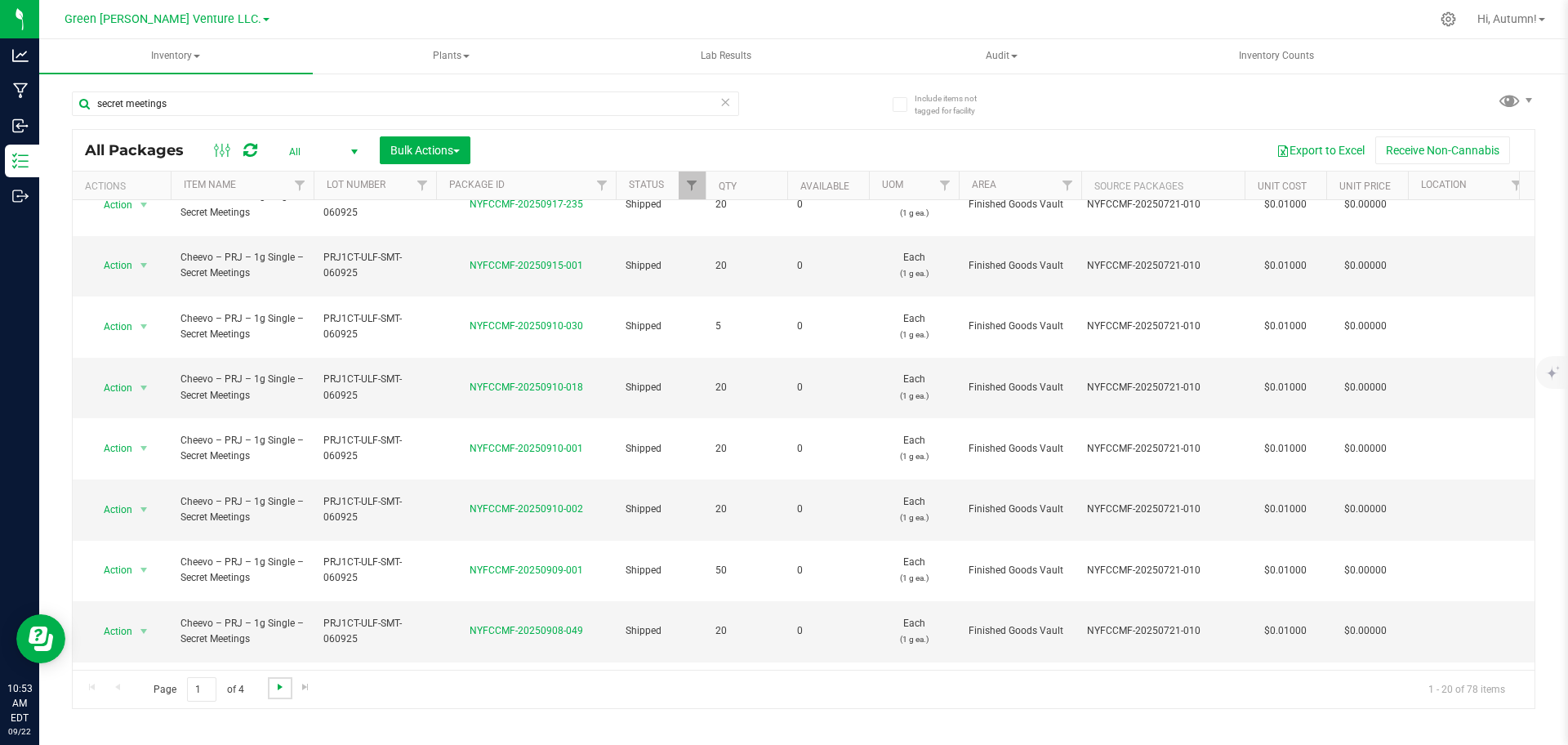
click at [283, 685] on span "Go to the next page" at bounding box center [279, 686] width 13 height 13
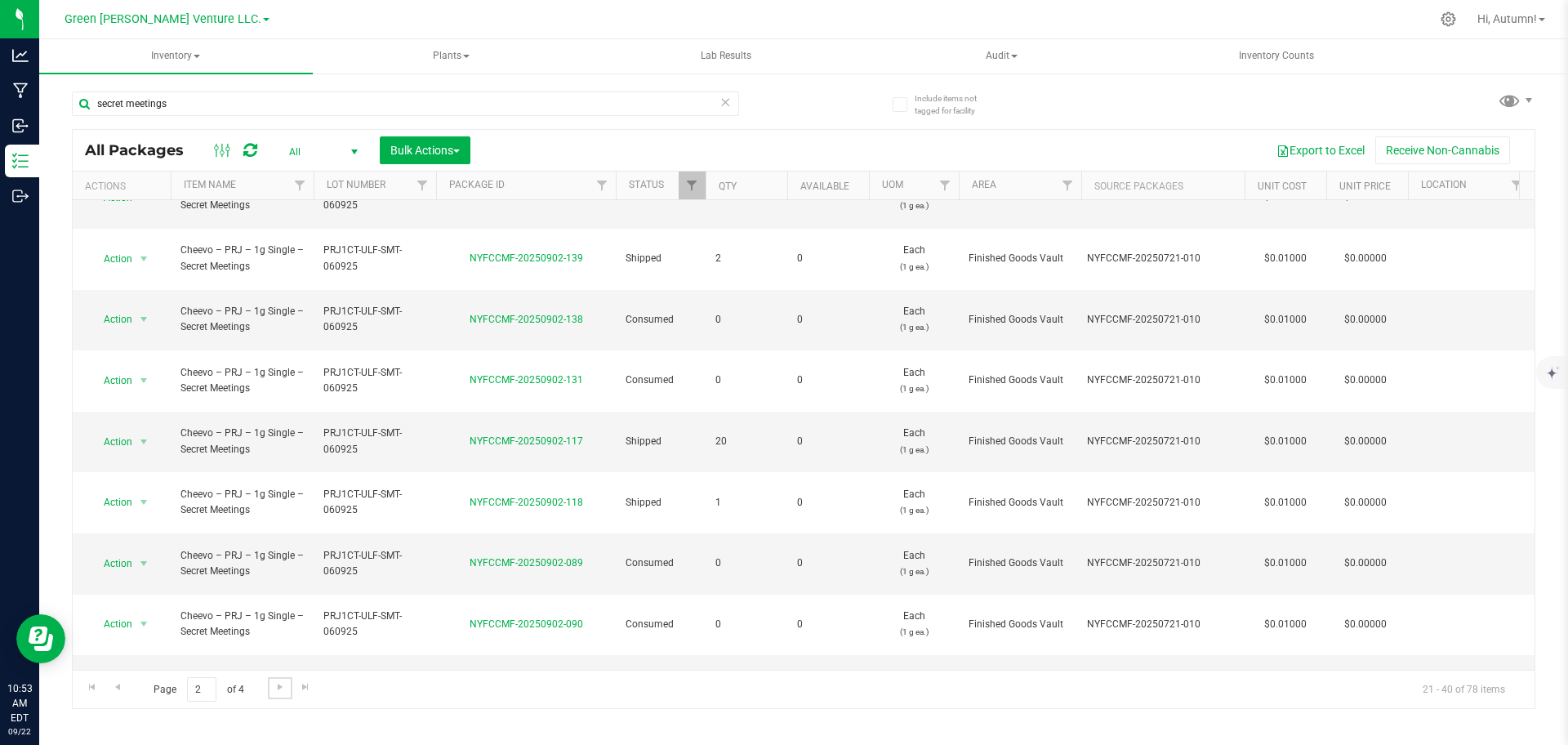
scroll to position [466, 0]
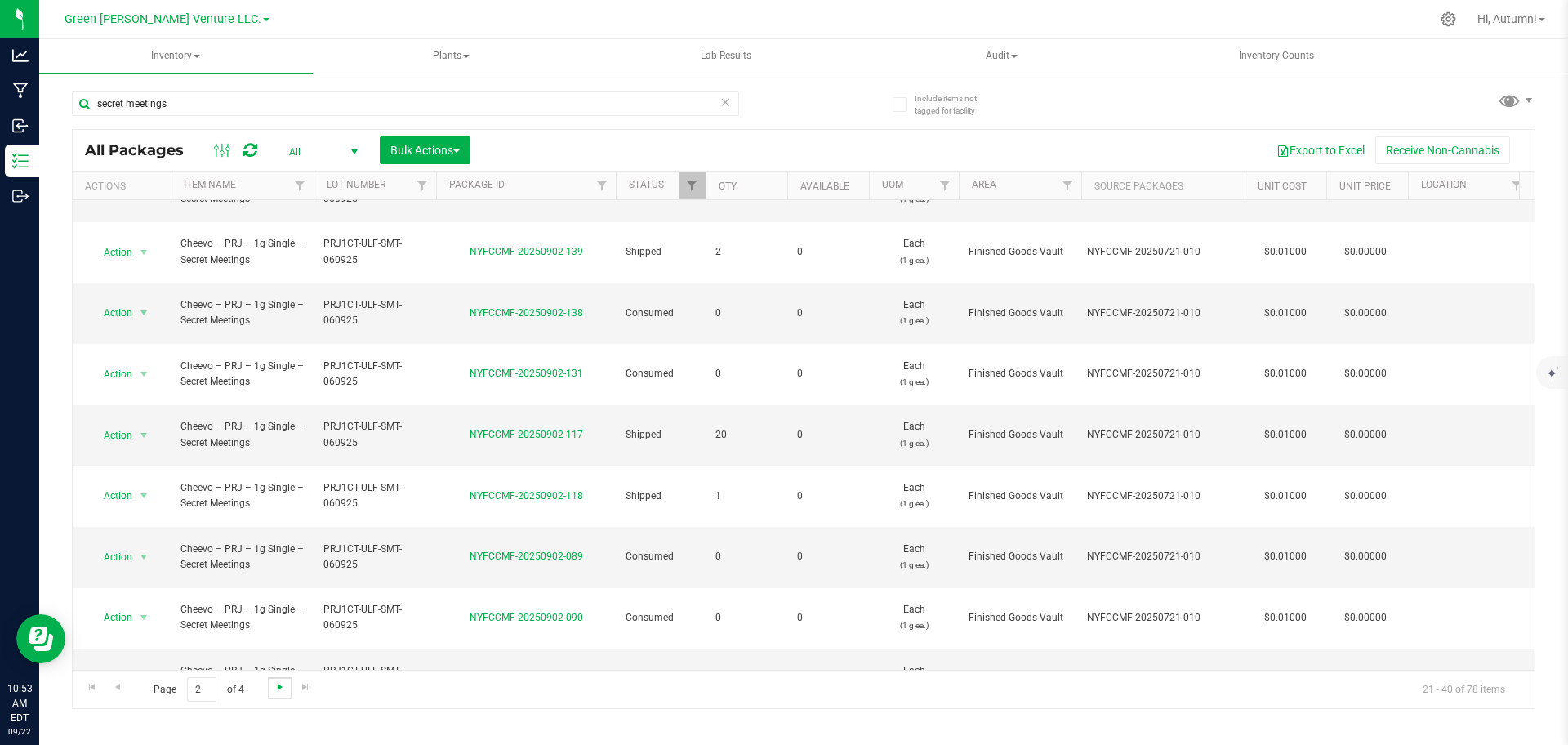
click at [275, 687] on span "Go to the next page" at bounding box center [279, 686] width 13 height 13
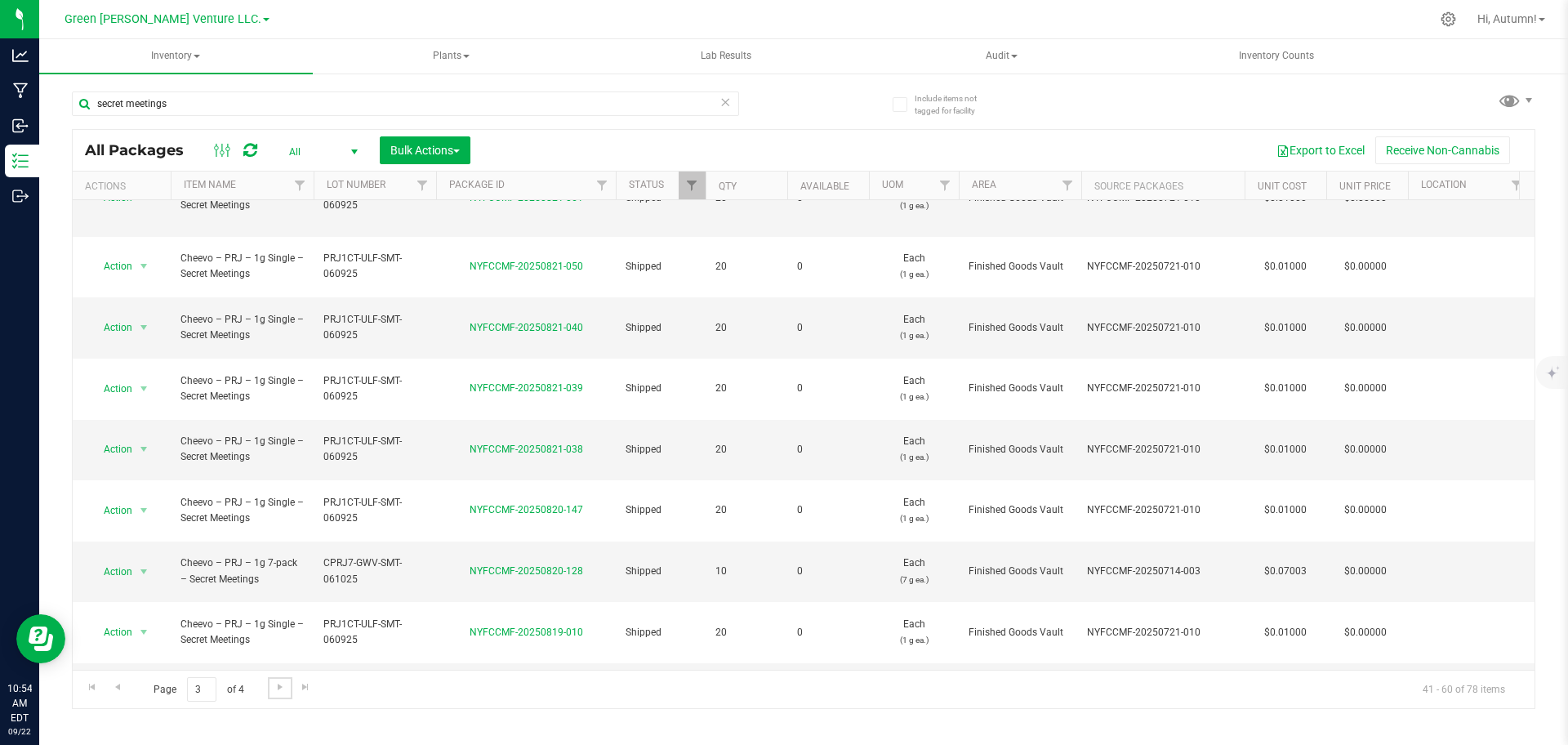
scroll to position [513, 0]
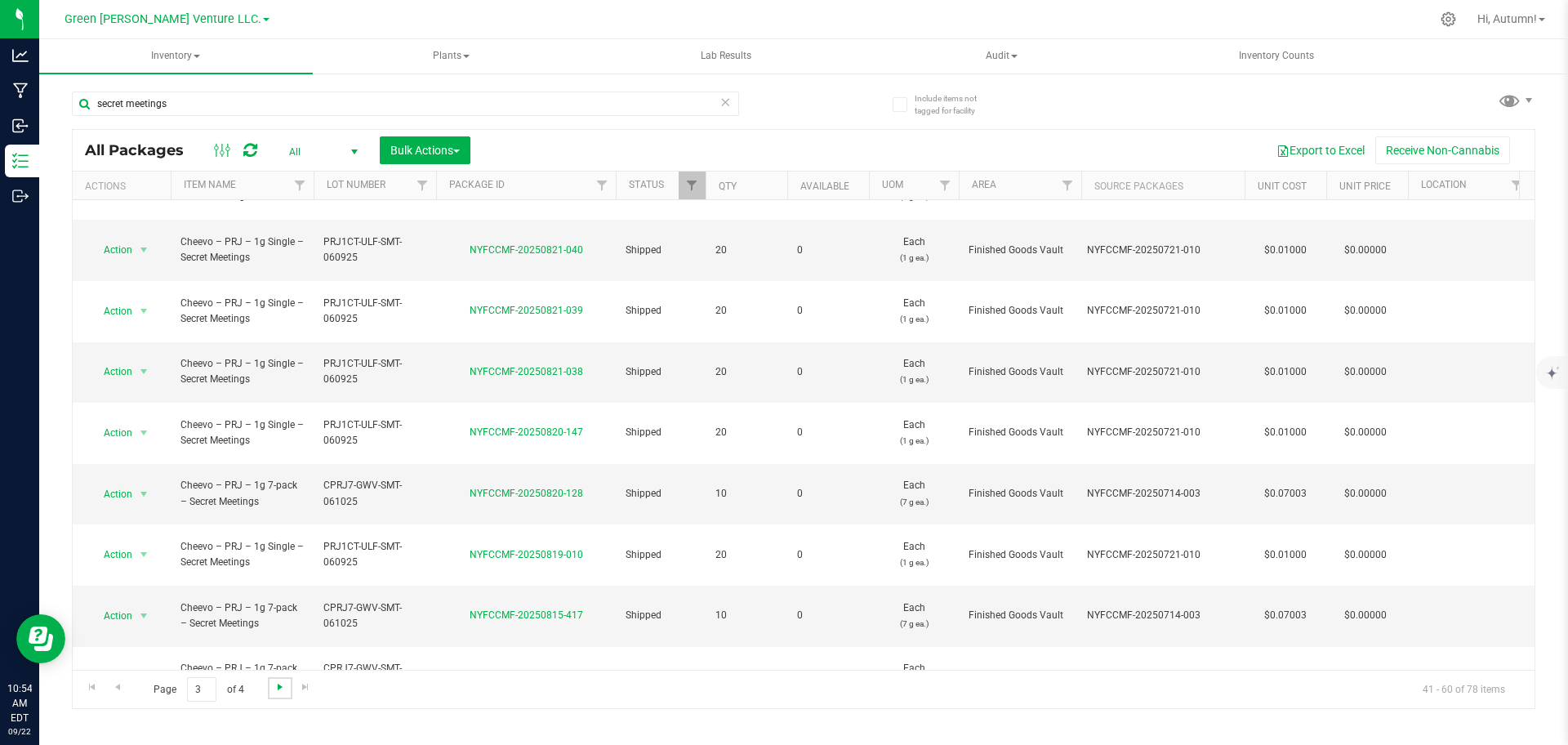
click at [276, 682] on span "Go to the next page" at bounding box center [279, 686] width 13 height 13
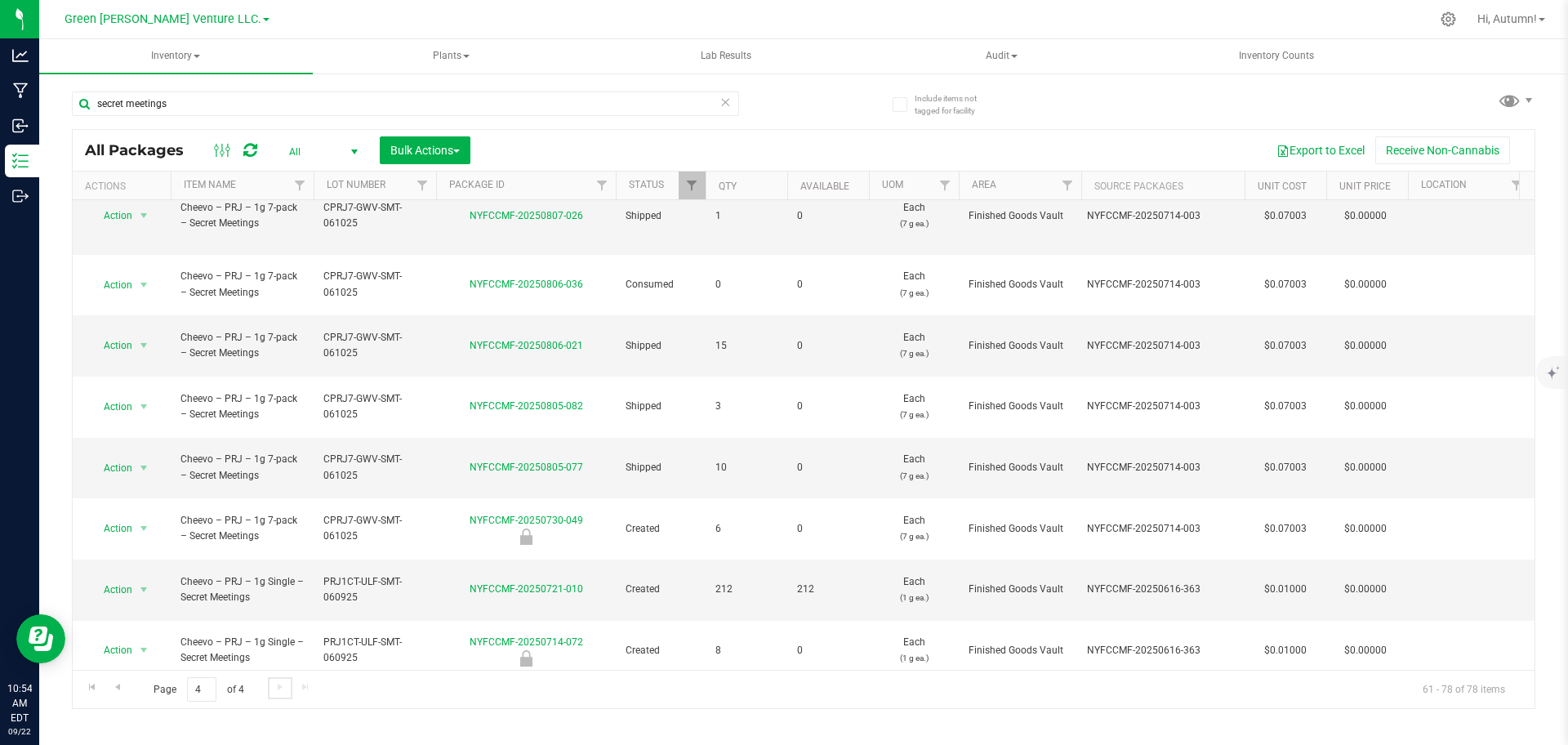
scroll to position [387, 0]
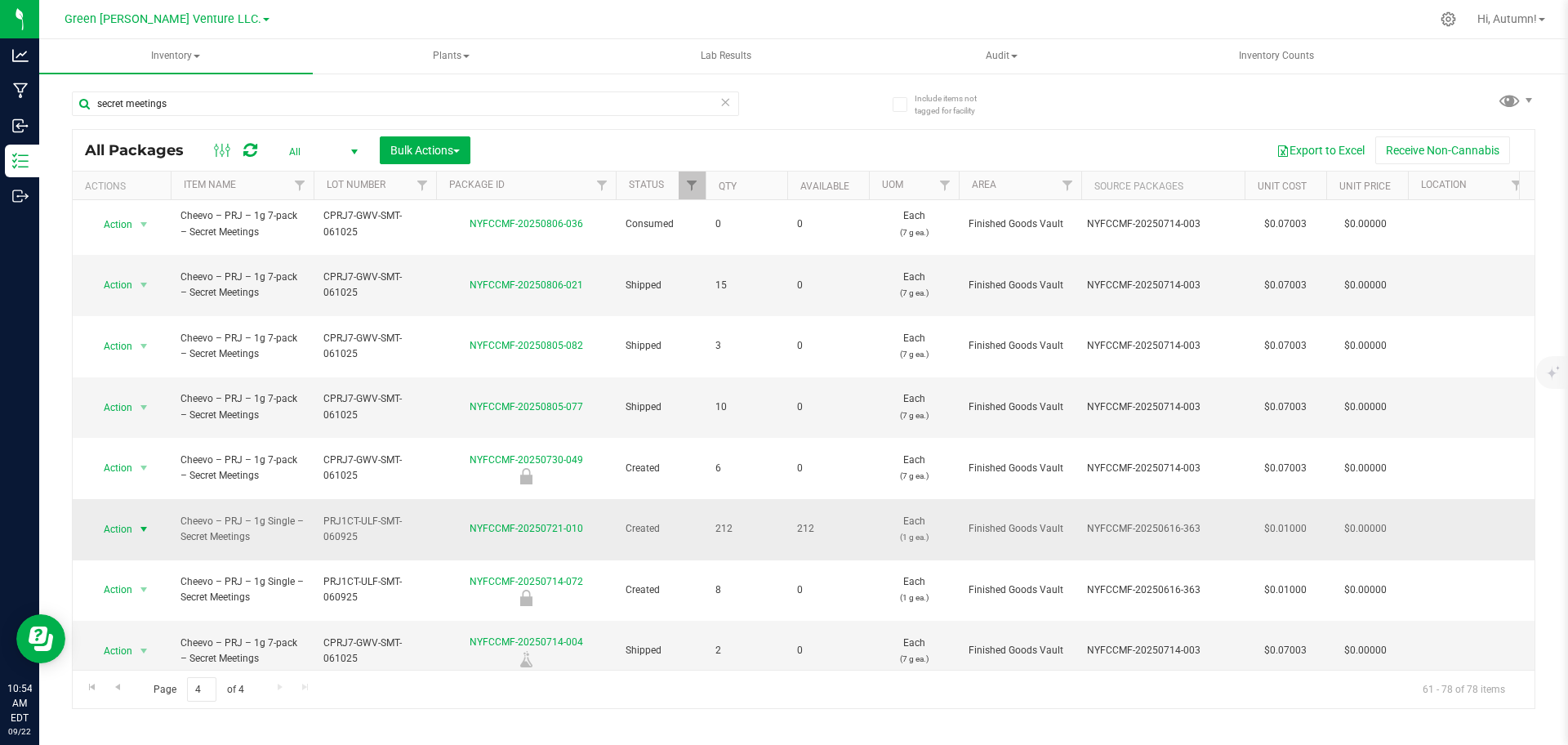
click at [139, 522] on span "select" at bounding box center [144, 528] width 13 height 13
click at [122, 409] on li "Create package" at bounding box center [142, 416] width 104 height 25
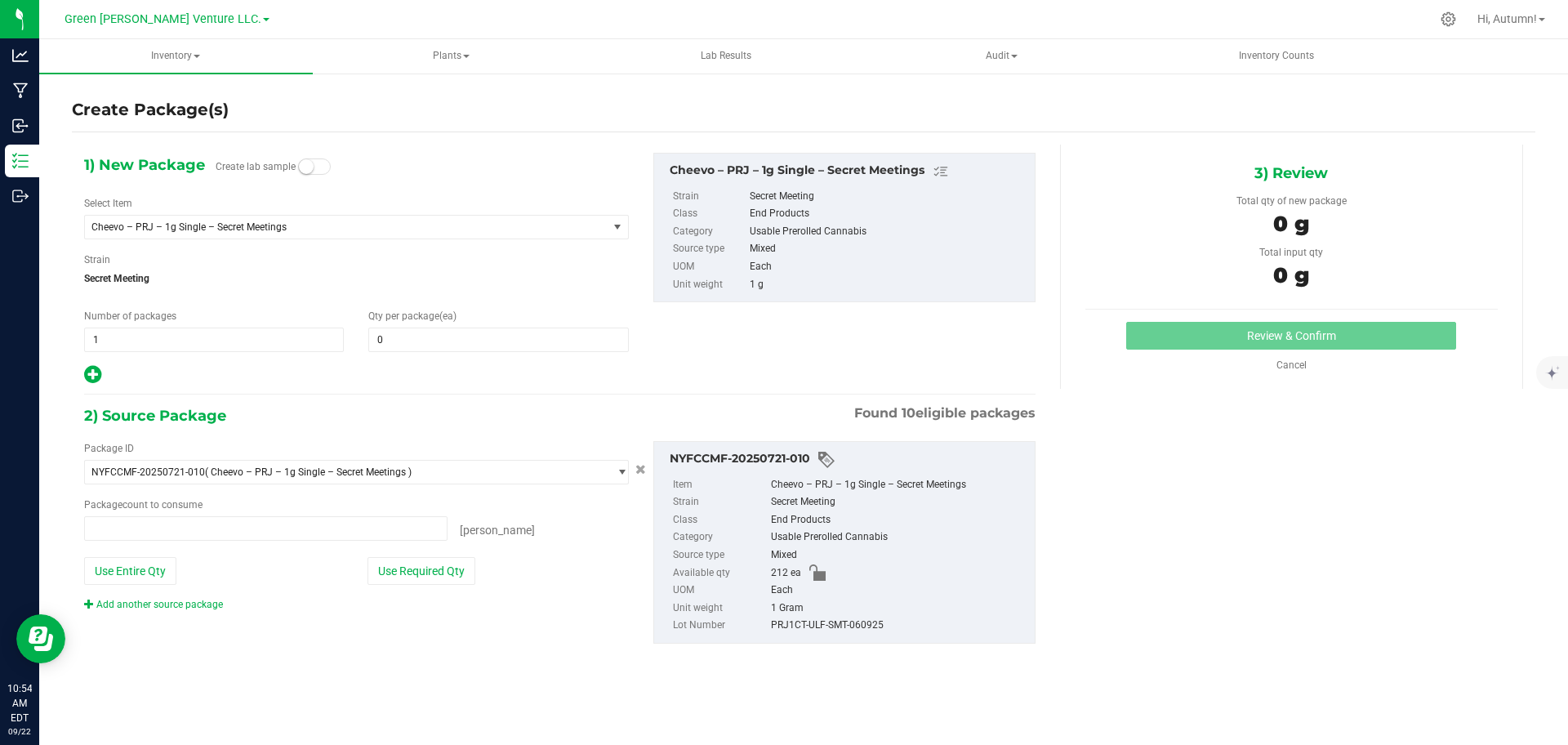
type input "0 ea"
click at [403, 341] on span at bounding box center [499, 340] width 260 height 25
type input "10"
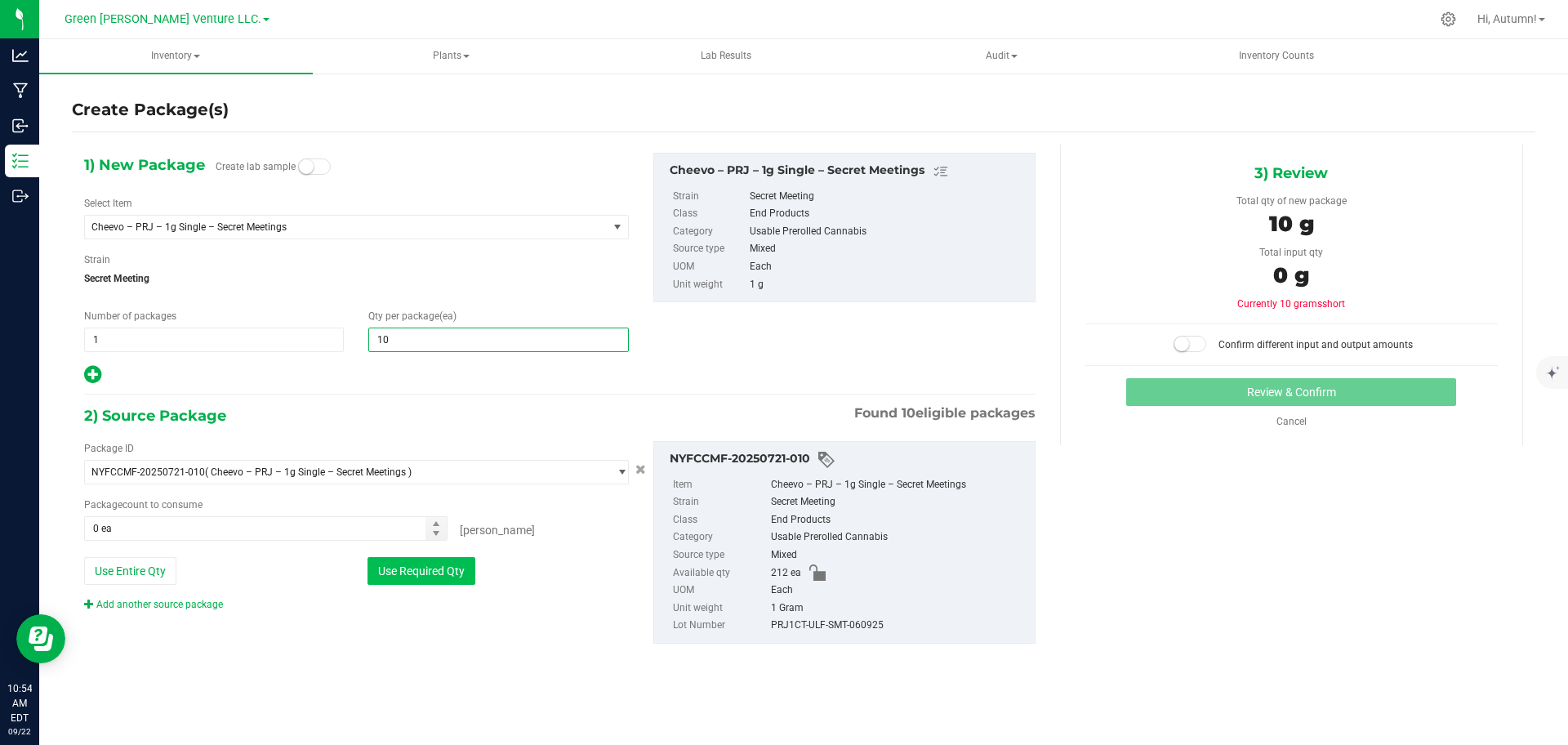
type input "10"
click at [410, 571] on button "Use Required Qty" at bounding box center [421, 571] width 108 height 28
type input "10 ea"
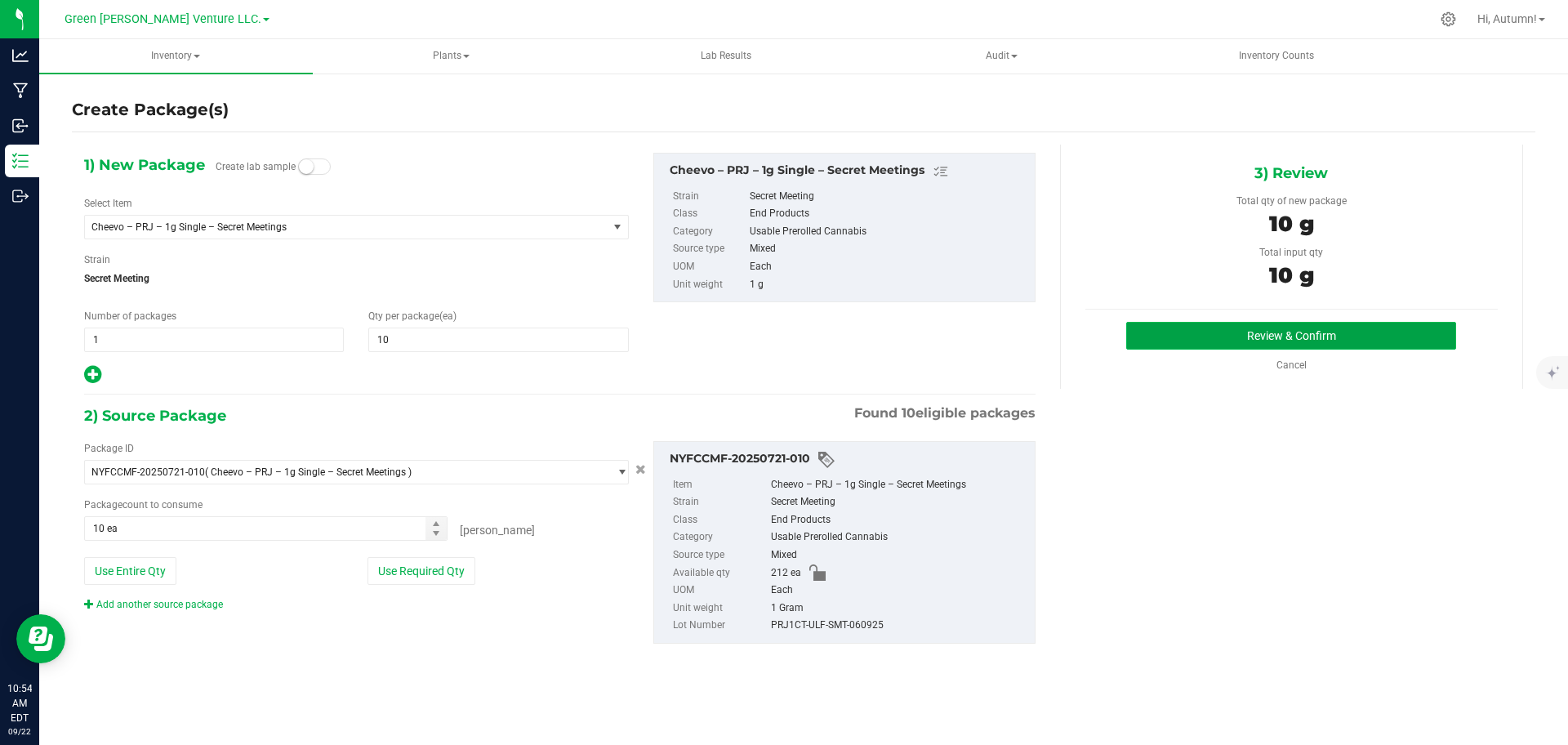
click at [1232, 333] on button "Review & Confirm" at bounding box center [1291, 336] width 330 height 28
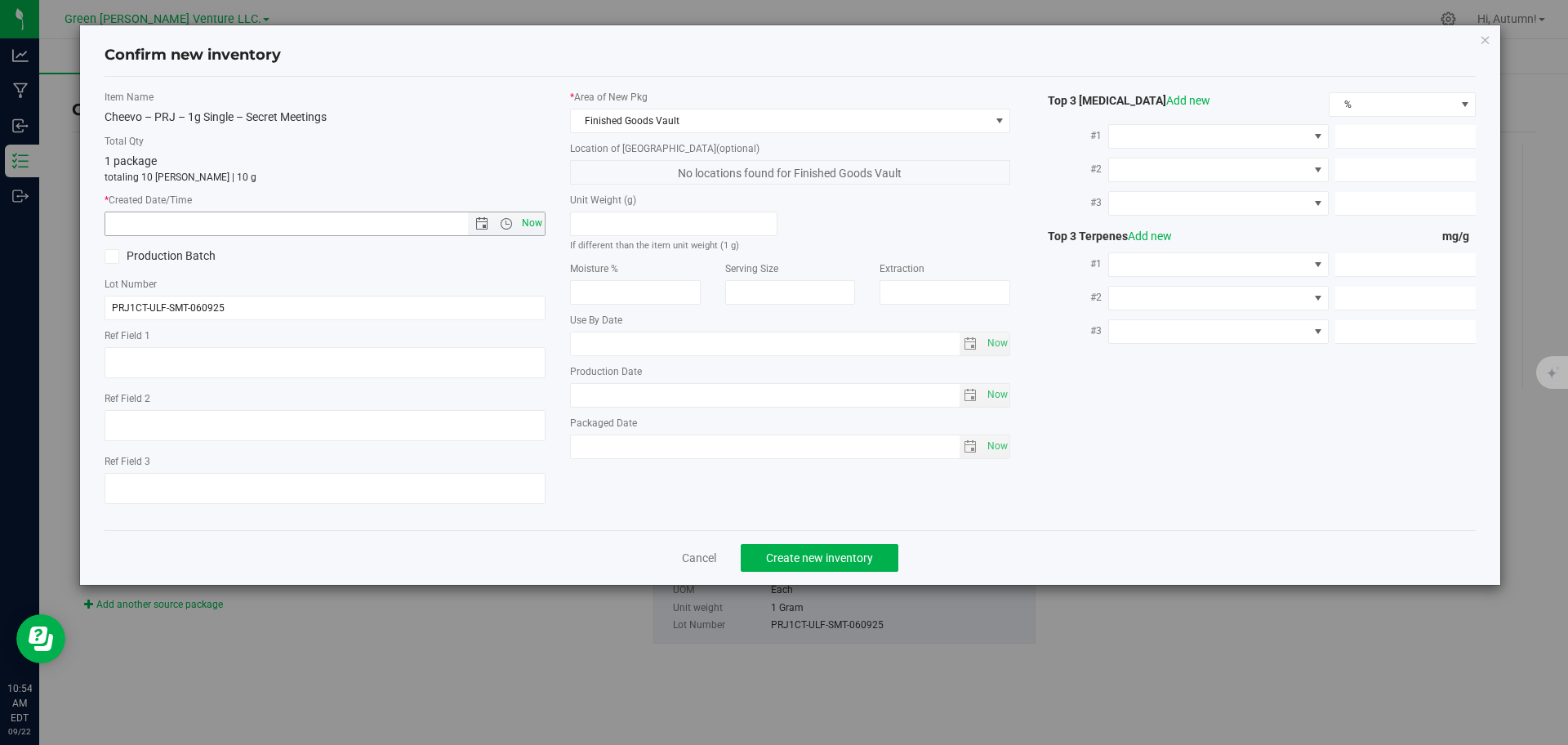
click at [532, 223] on span "Now" at bounding box center [532, 223] width 28 height 24
type input "9/22/2025 10:54 AM"
click at [836, 557] on span "Create new inventory" at bounding box center [820, 557] width 107 height 13
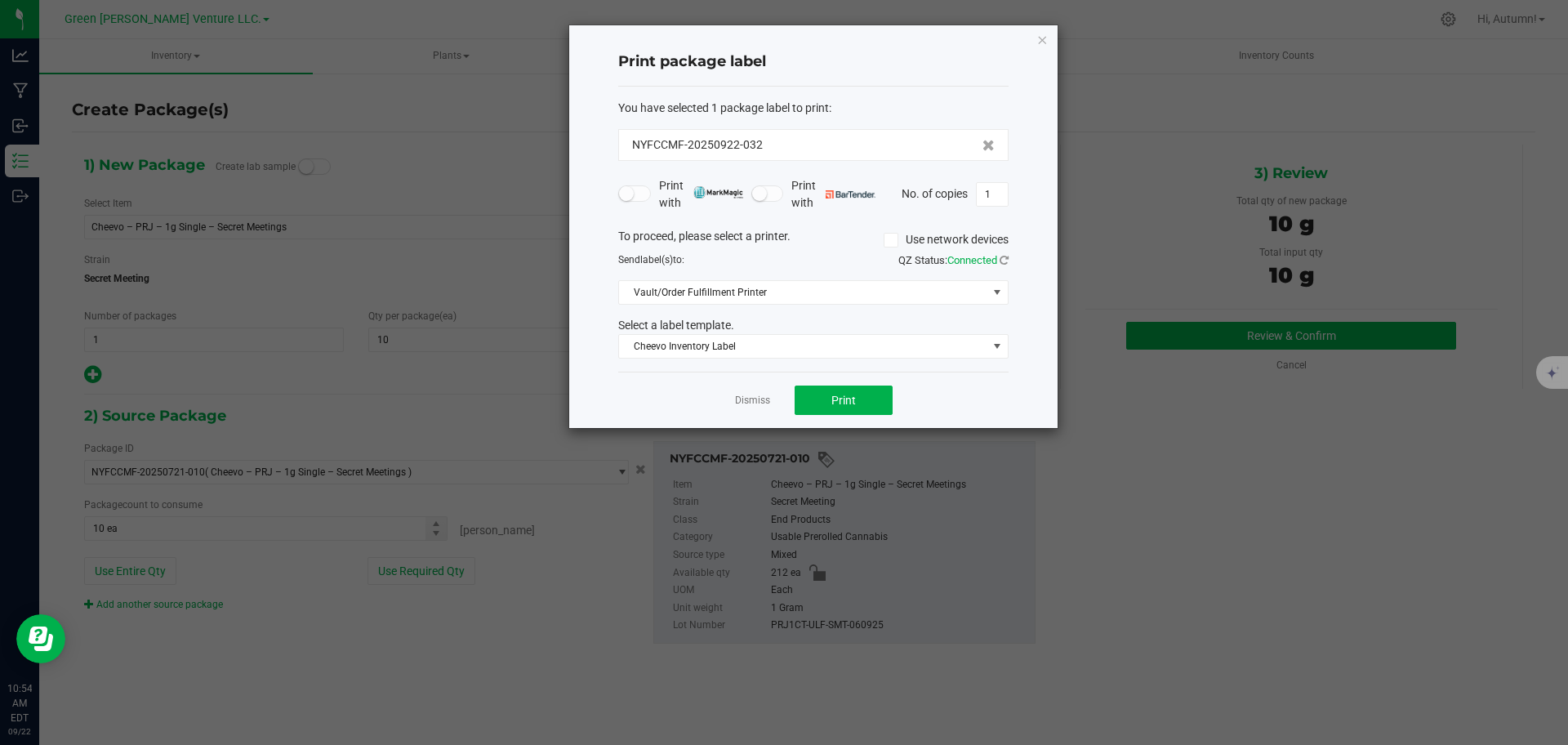
click at [10, 417] on ngb-modal-window "Print package label You have selected 1 package label to print : NYFCCMF-202509…" at bounding box center [784, 372] width 1568 height 745
click at [843, 400] on span "Print" at bounding box center [843, 399] width 25 height 13
click at [609, 409] on div "Print package label You have selected 1 package label to print : NYFCCMF-202509…" at bounding box center [813, 227] width 488 height 403
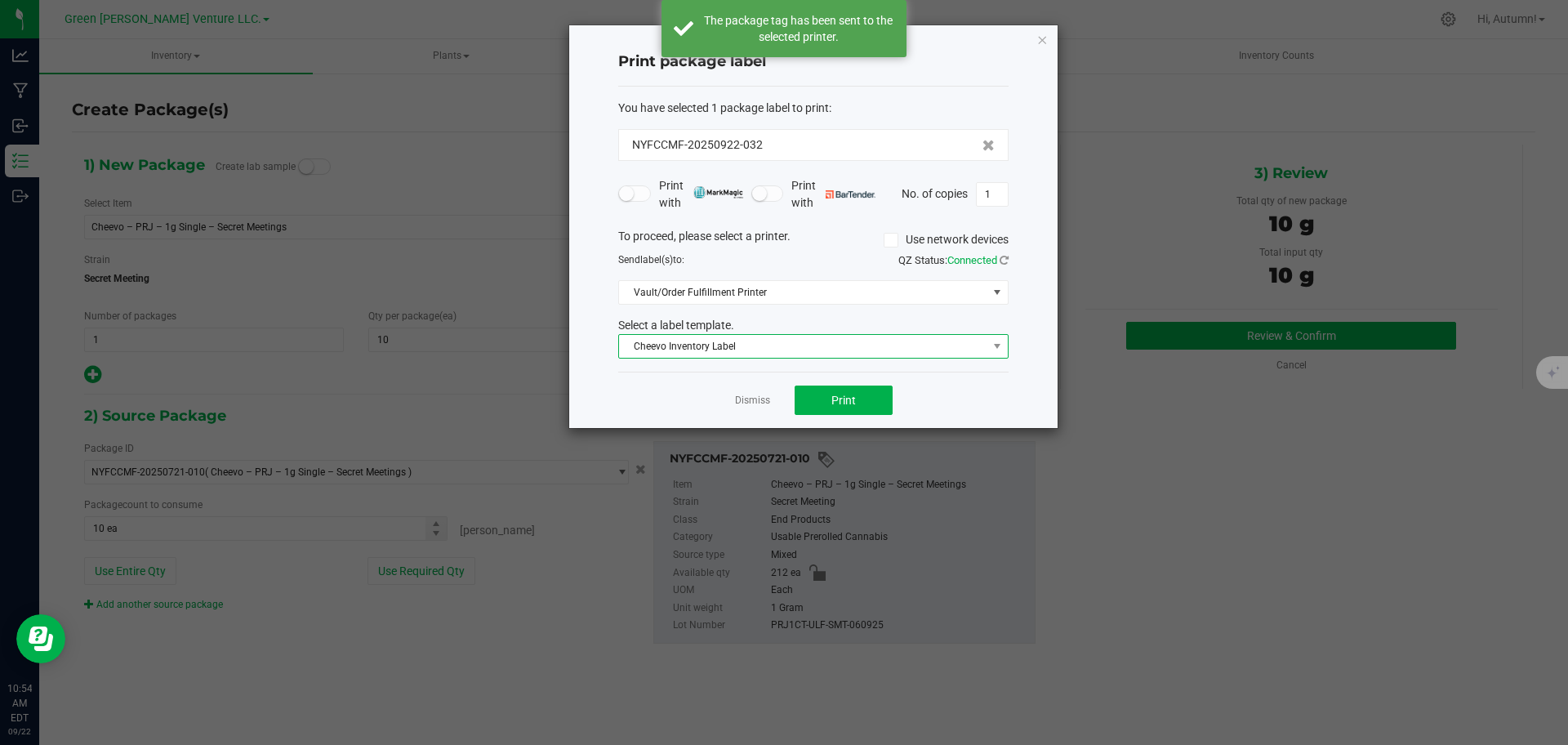
click at [721, 351] on span "Cheevo Inventory Label" at bounding box center [804, 346] width 369 height 23
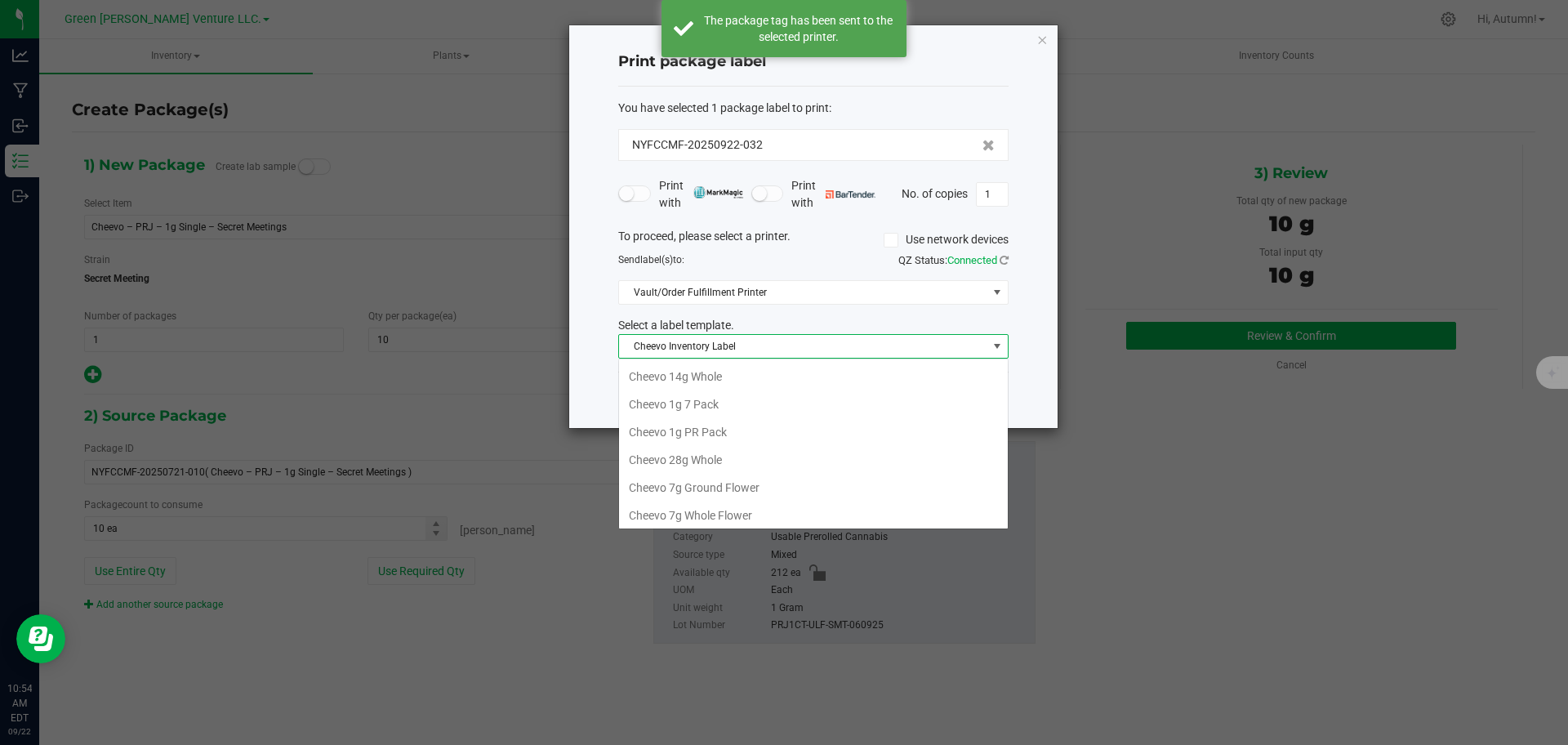
scroll to position [25, 391]
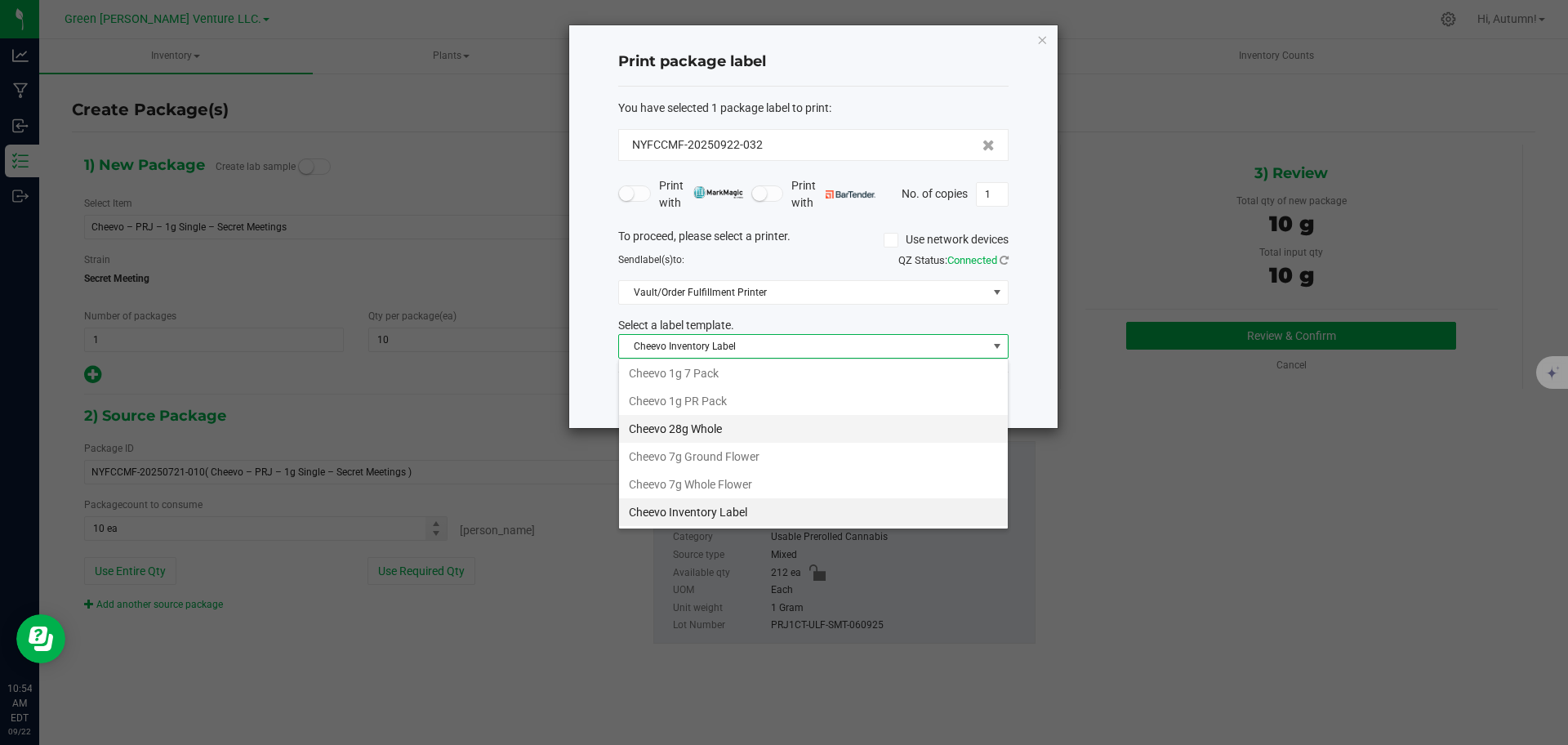
click at [659, 426] on li "Cheevo 28g Whole" at bounding box center [814, 428] width 389 height 28
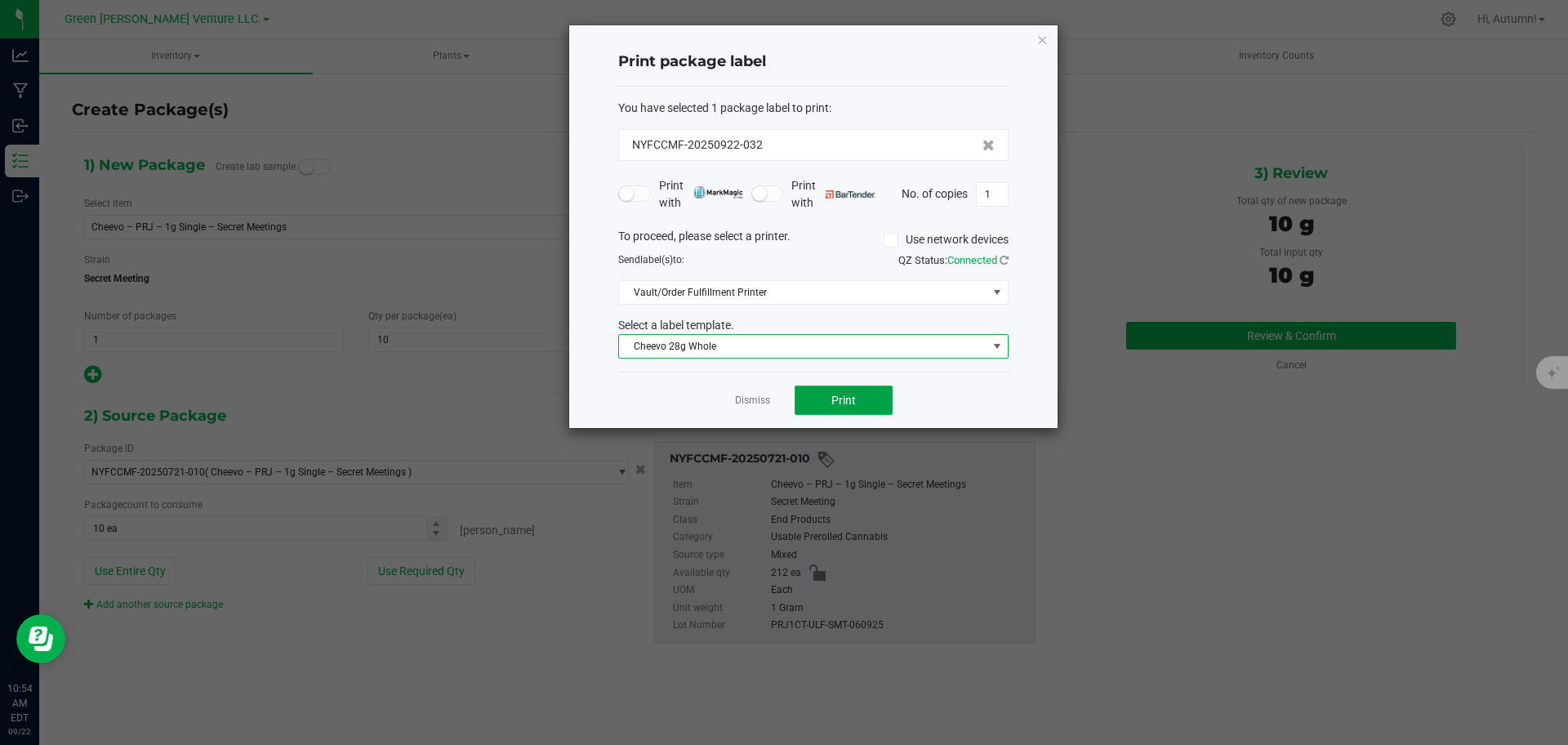
click at [843, 398] on span "Print" at bounding box center [843, 399] width 25 height 13
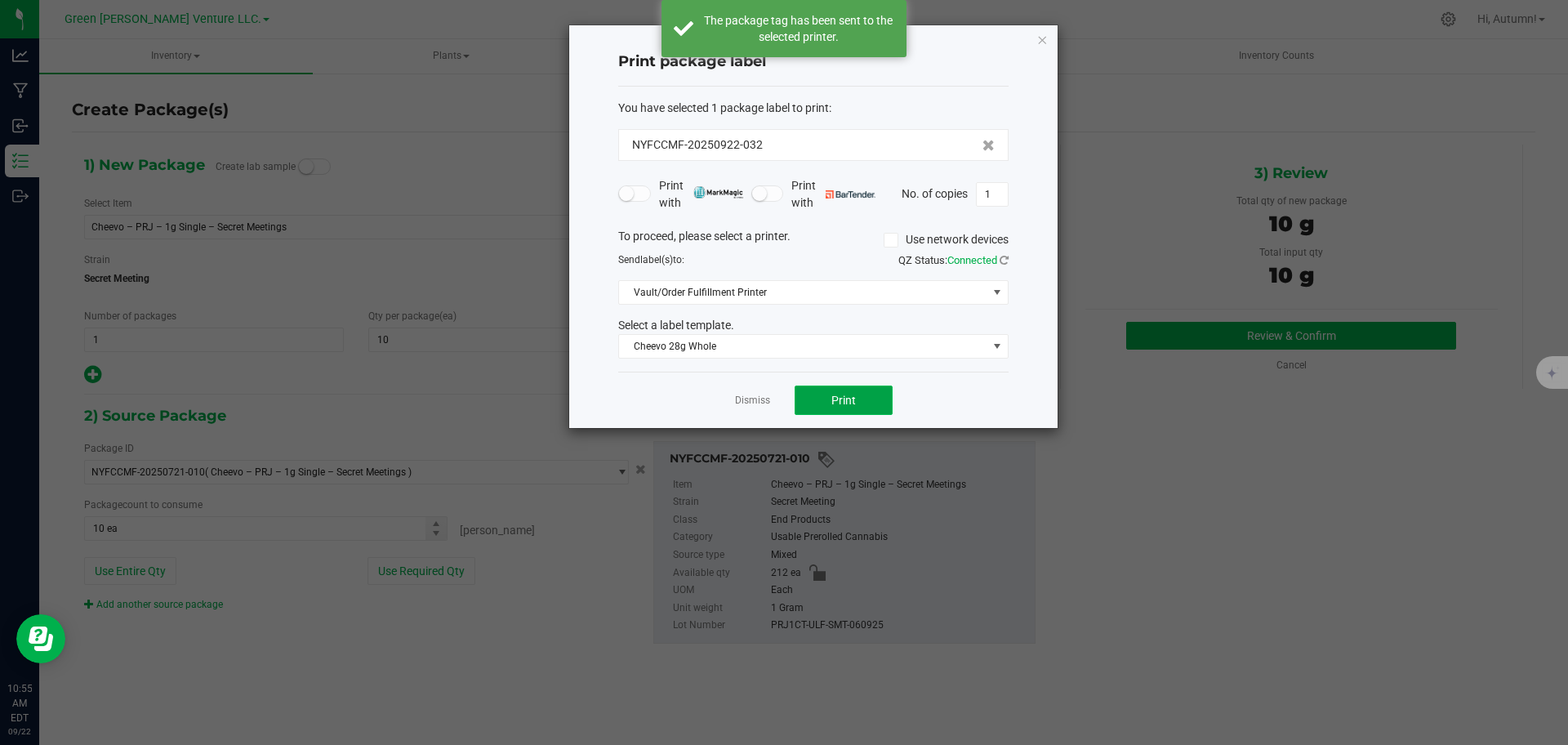
click at [856, 403] on button "Print" at bounding box center [843, 400] width 98 height 30
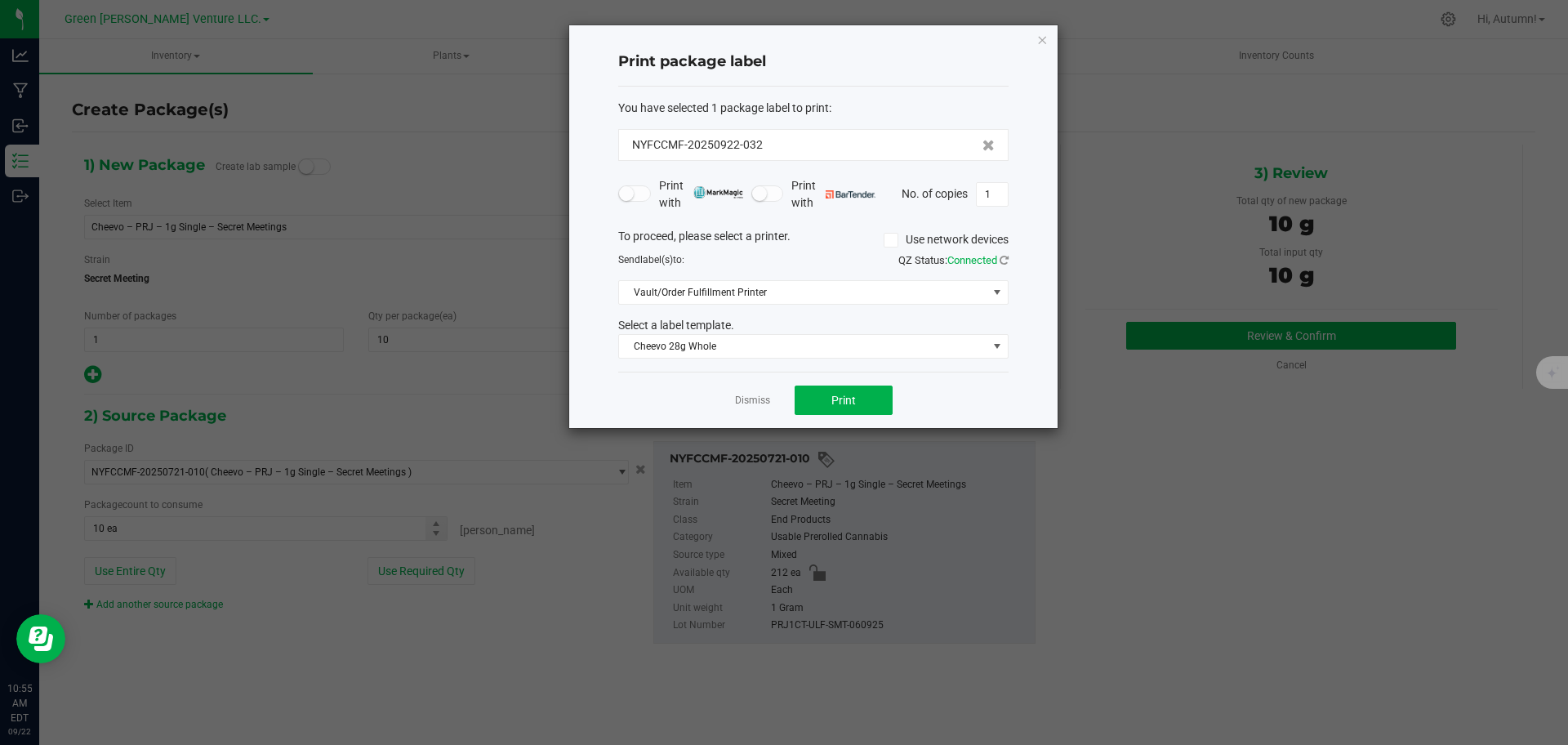
drag, startPoint x: 856, startPoint y: 403, endPoint x: 653, endPoint y: 246, distance: 256.6
drag, startPoint x: 653, startPoint y: 246, endPoint x: 1039, endPoint y: 36, distance: 439.4
click at [1039, 36] on icon "button" at bounding box center [1041, 39] width 11 height 20
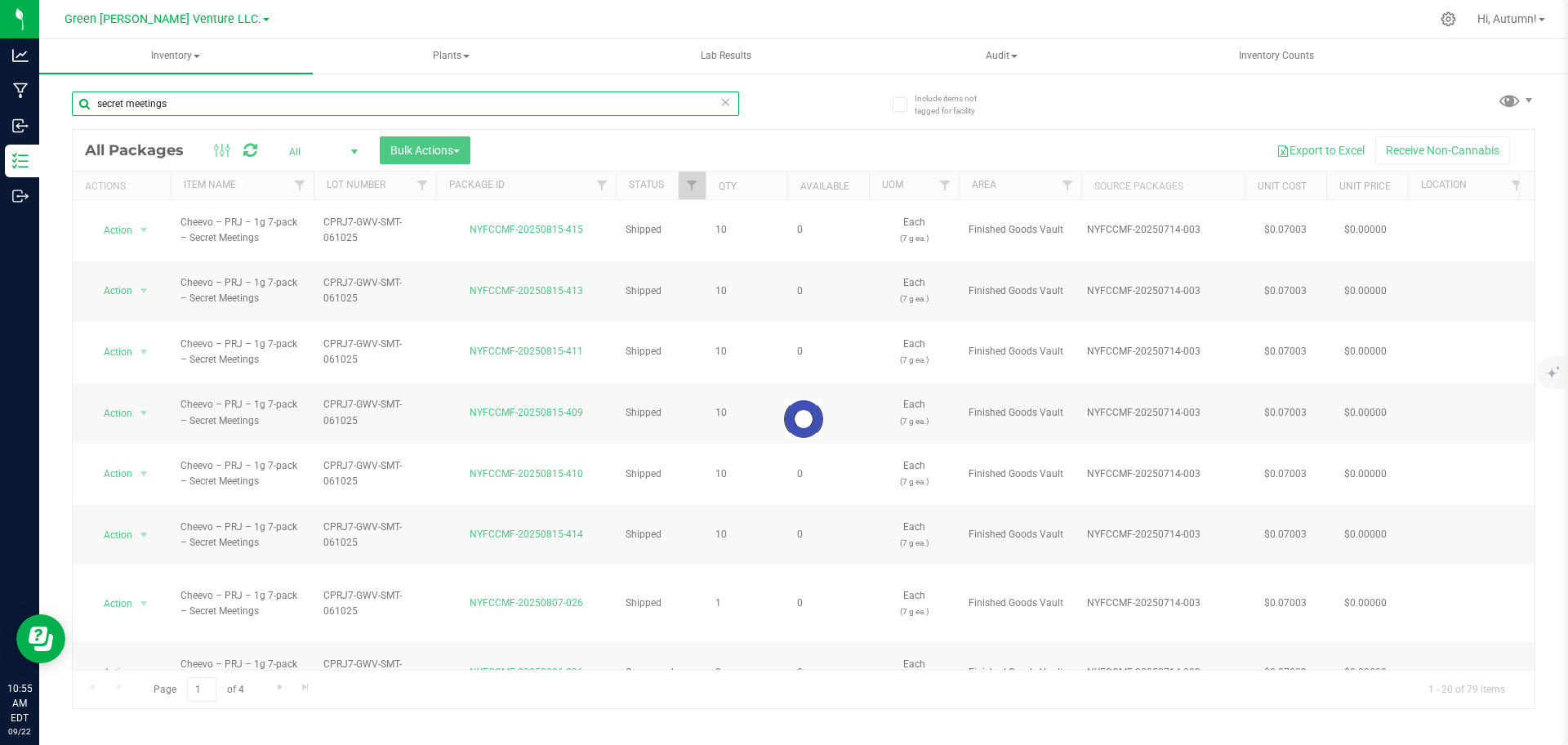
click at [184, 104] on input "secret meetings" at bounding box center [405, 104] width 667 height 25
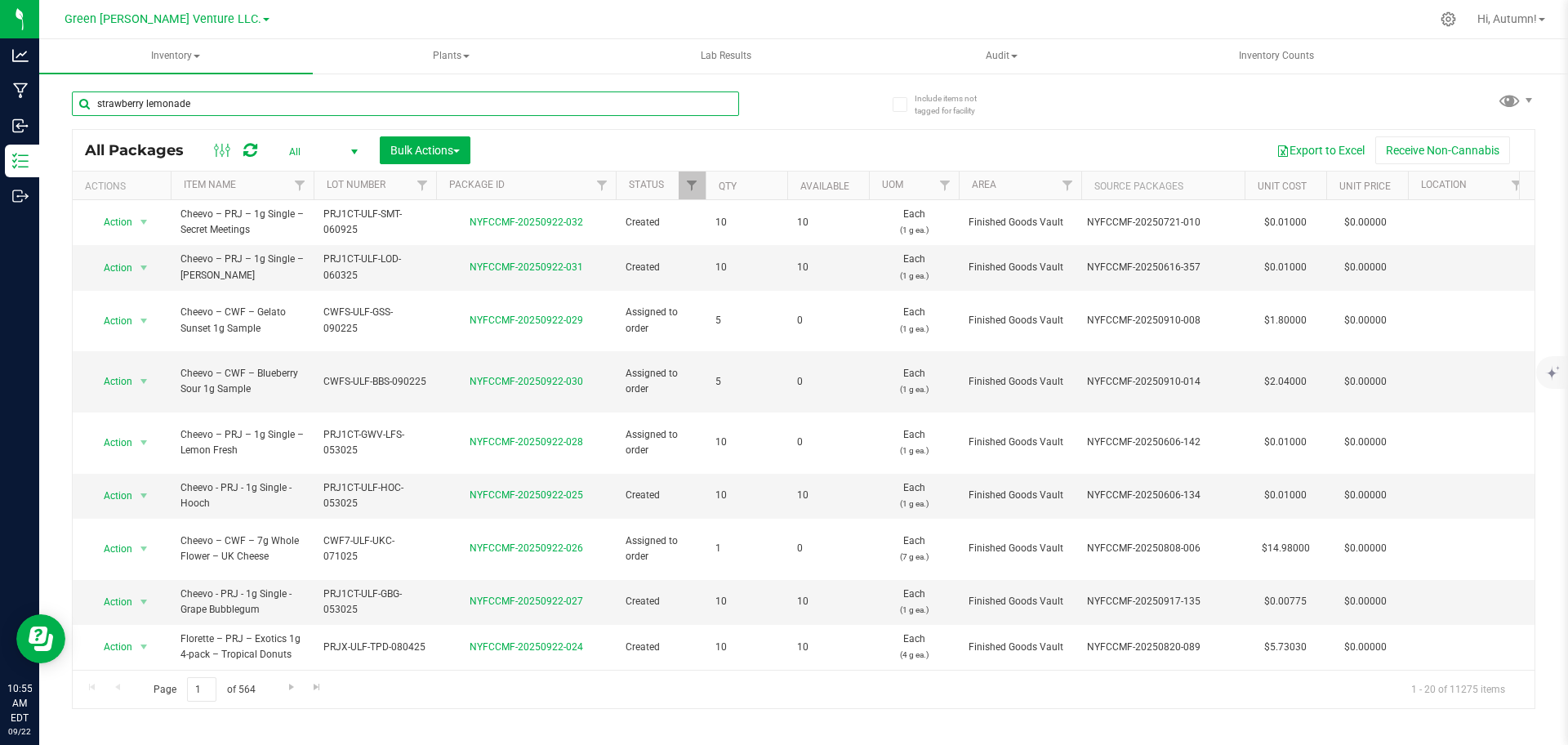
type input "strawberry lemonade"
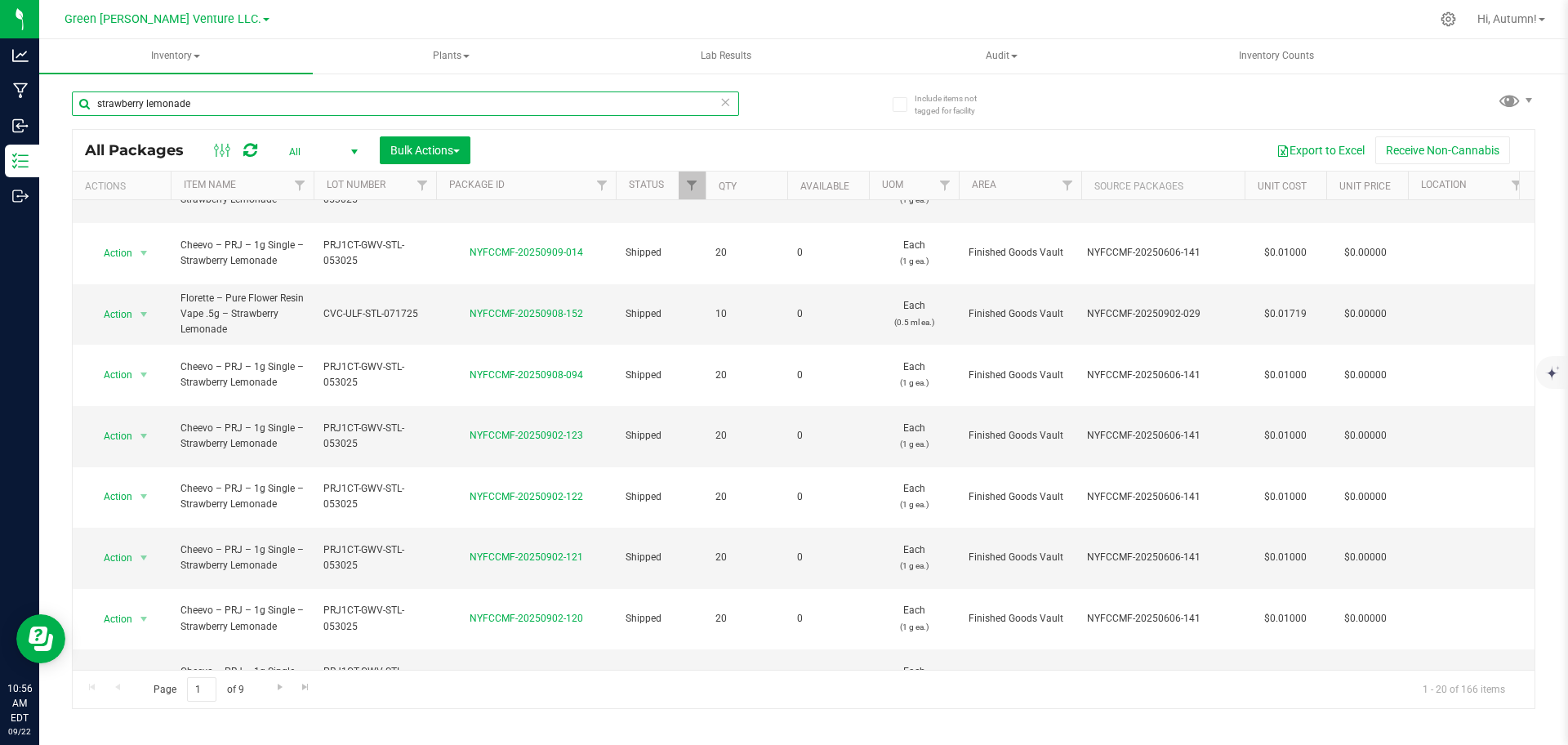
scroll to position [591, 0]
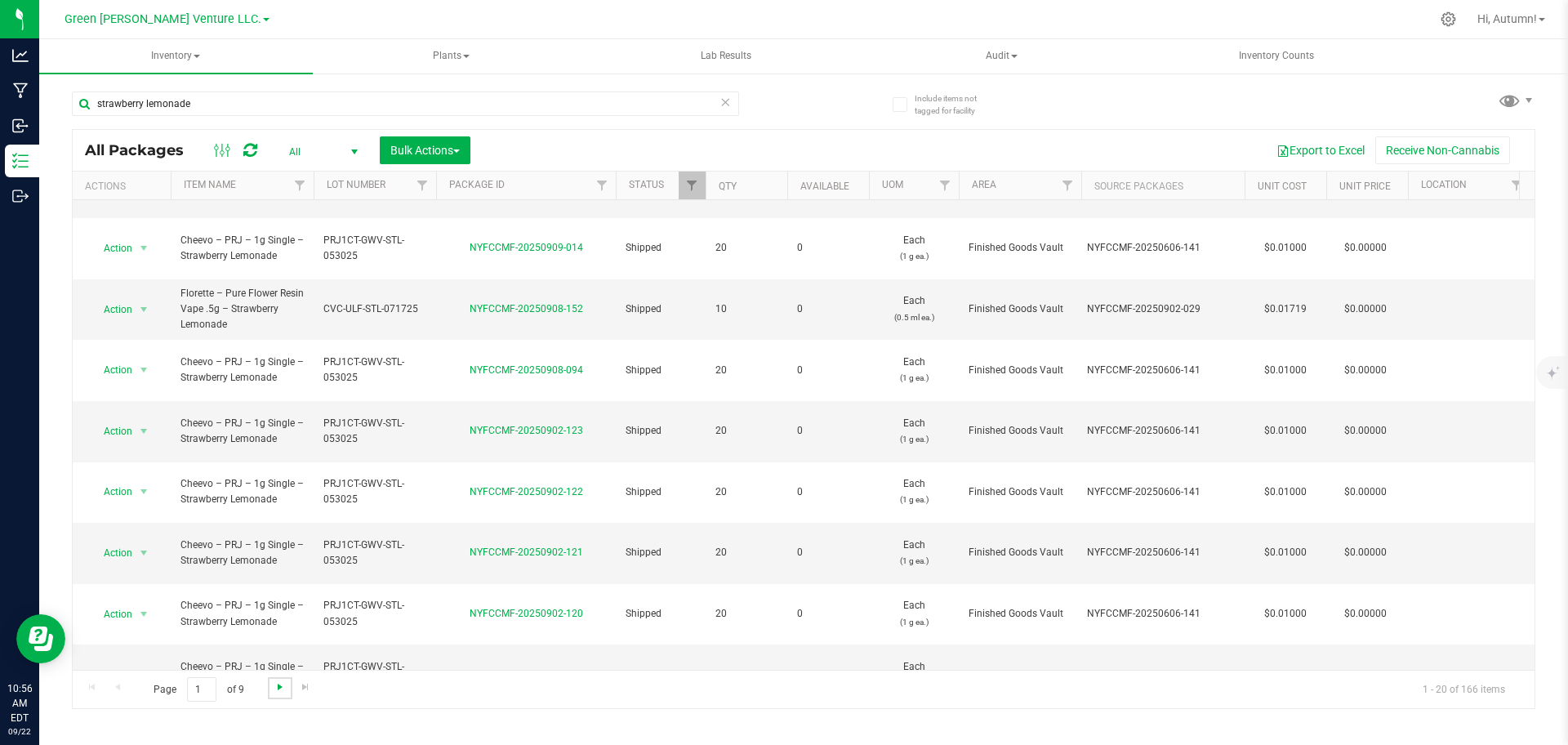
click at [285, 687] on span "Go to the next page" at bounding box center [279, 686] width 13 height 13
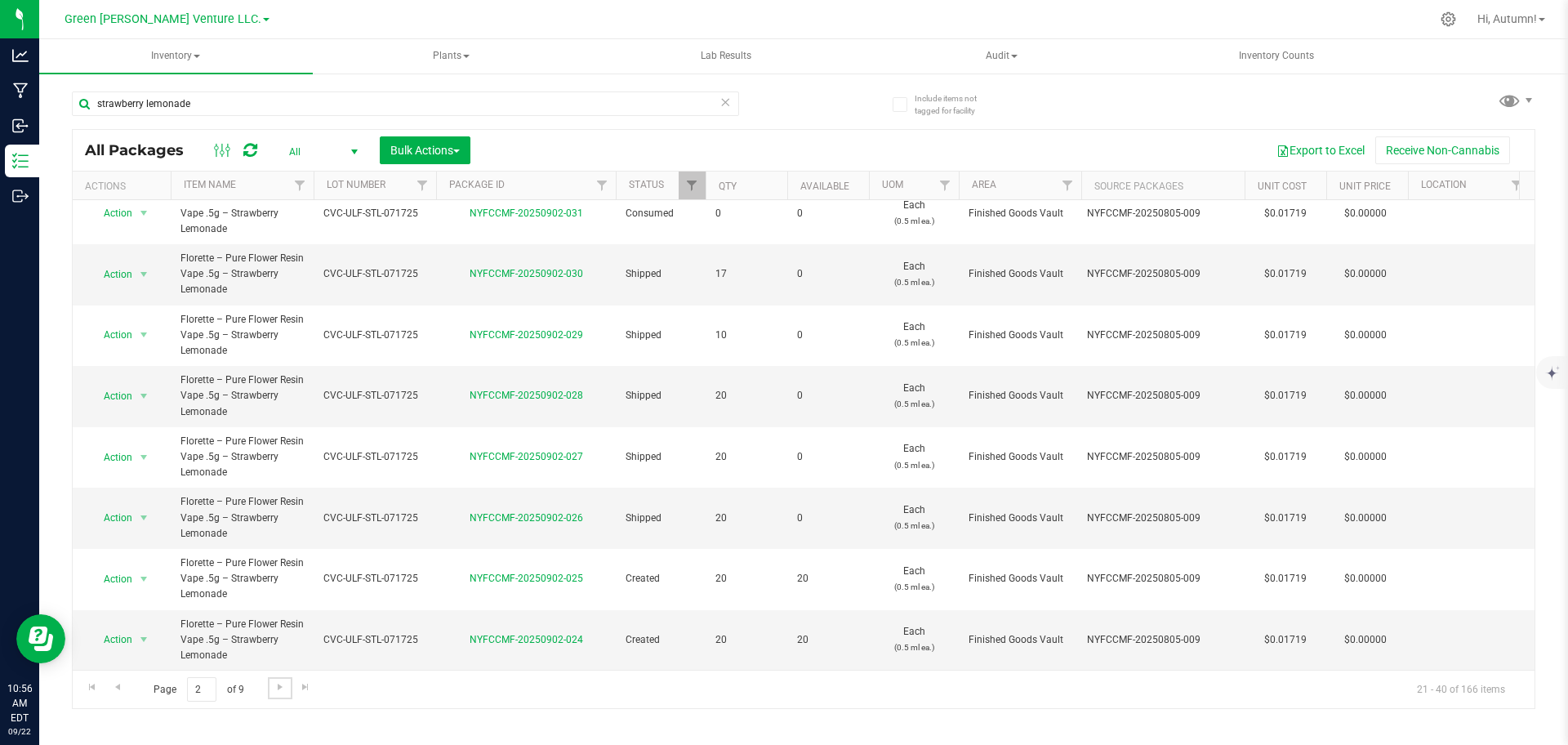
scroll to position [764, 0]
click at [279, 688] on span "Go to the next page" at bounding box center [279, 686] width 13 height 13
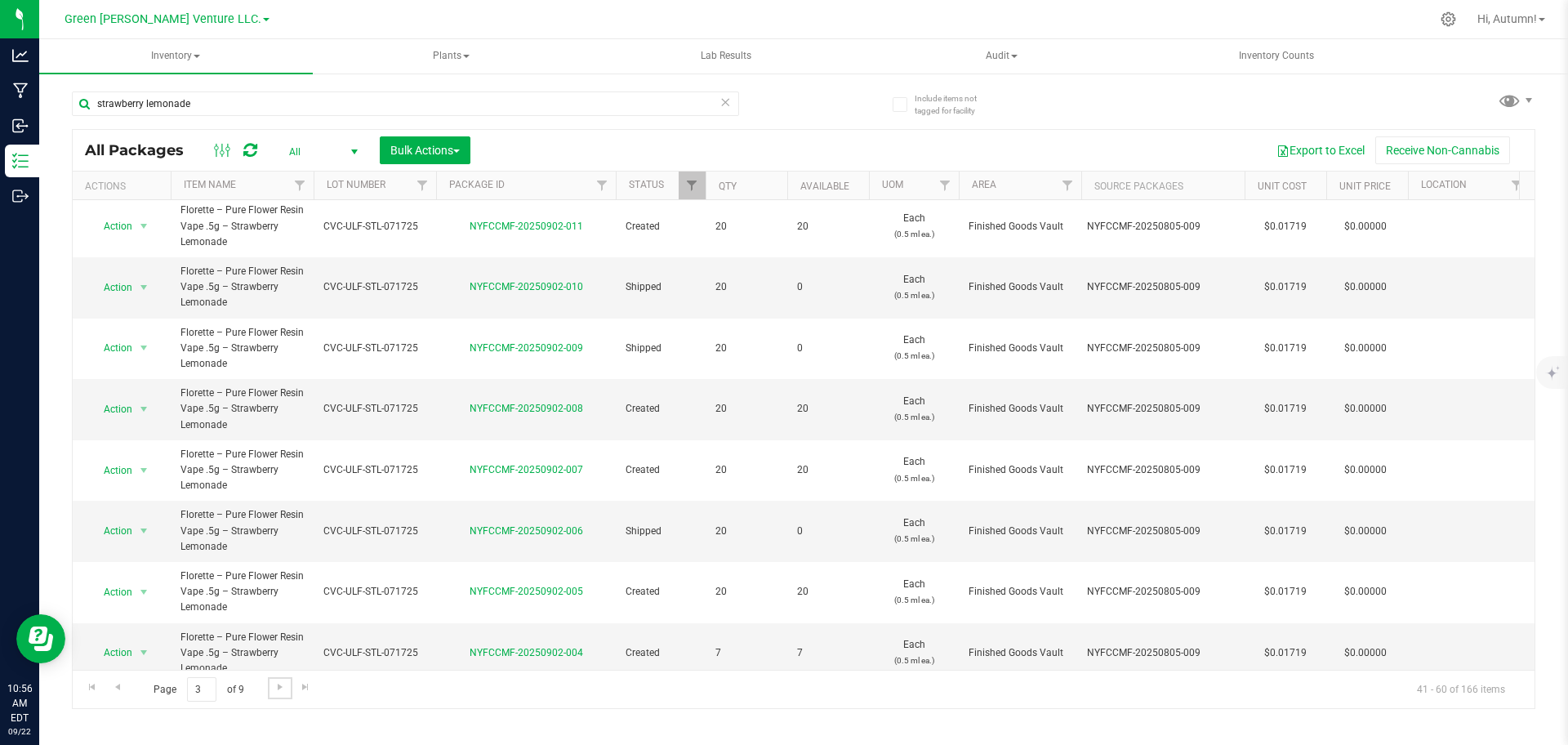
scroll to position [764, 0]
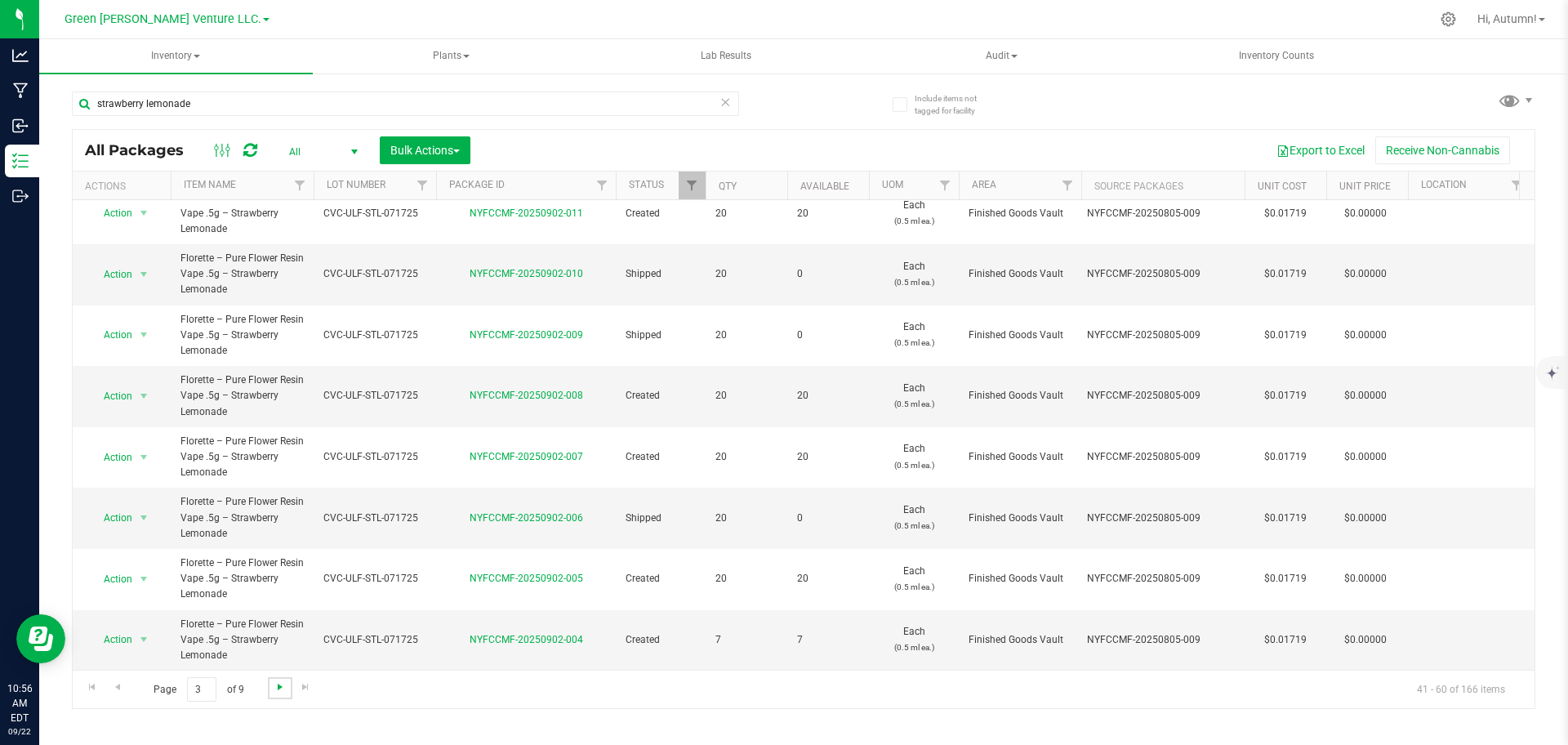
click at [279, 683] on span "Go to the next page" at bounding box center [279, 686] width 13 height 13
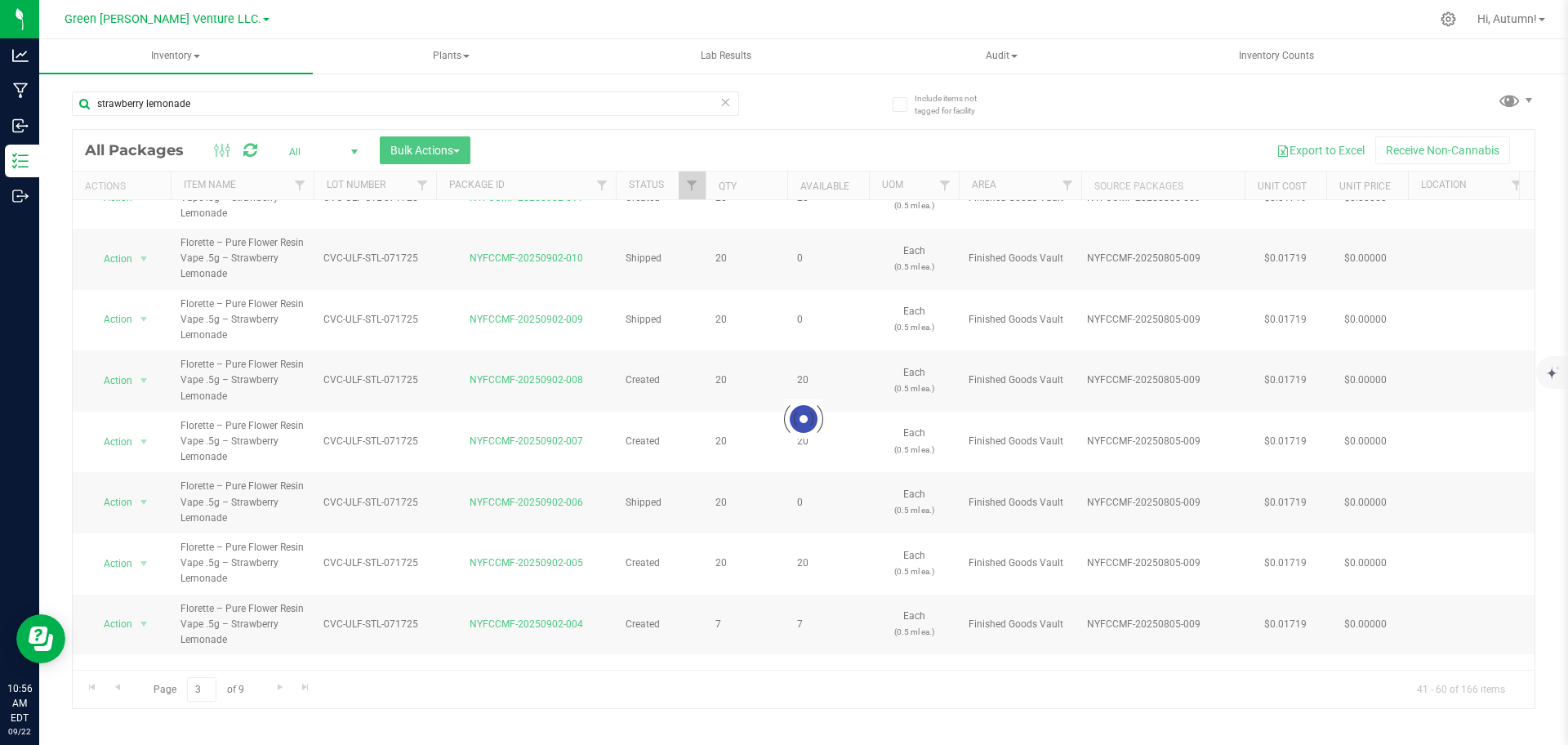
click at [931, 738] on div "Inventory All packages All inventory Waste log Create inventory Plants All plan…" at bounding box center [804, 392] width 1529 height 706
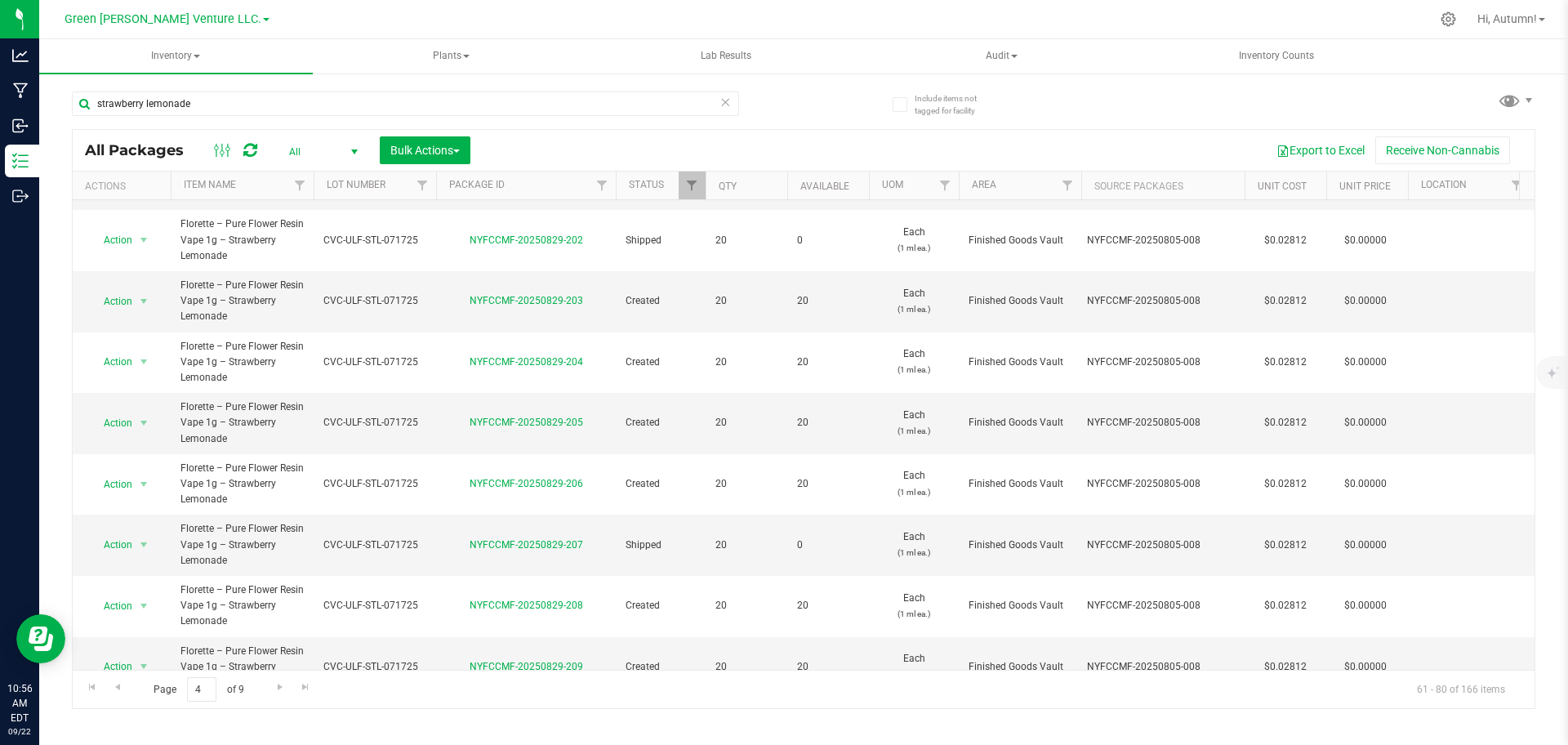
scroll to position [764, 0]
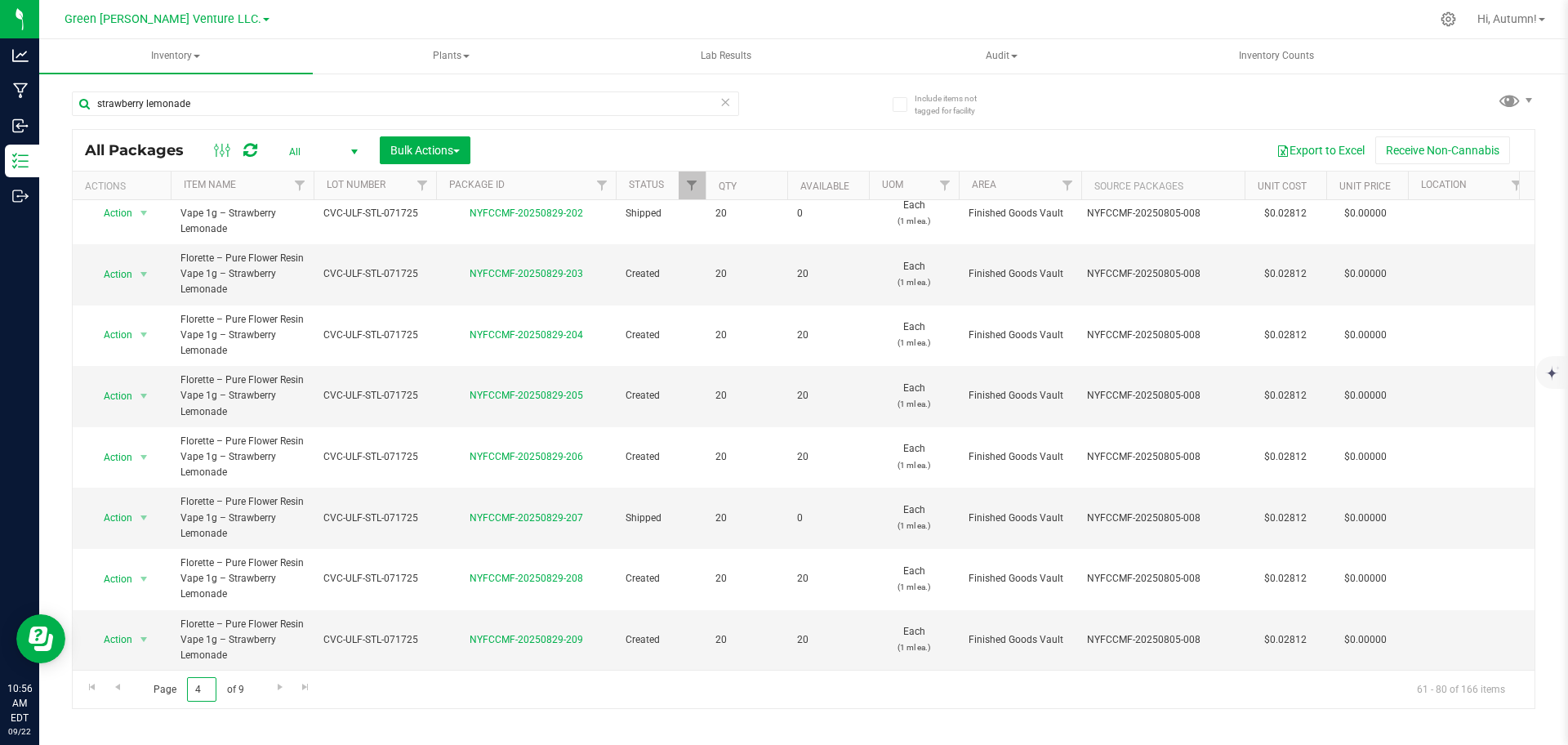
click at [212, 683] on input "4" at bounding box center [201, 690] width 30 height 25
type input "9"
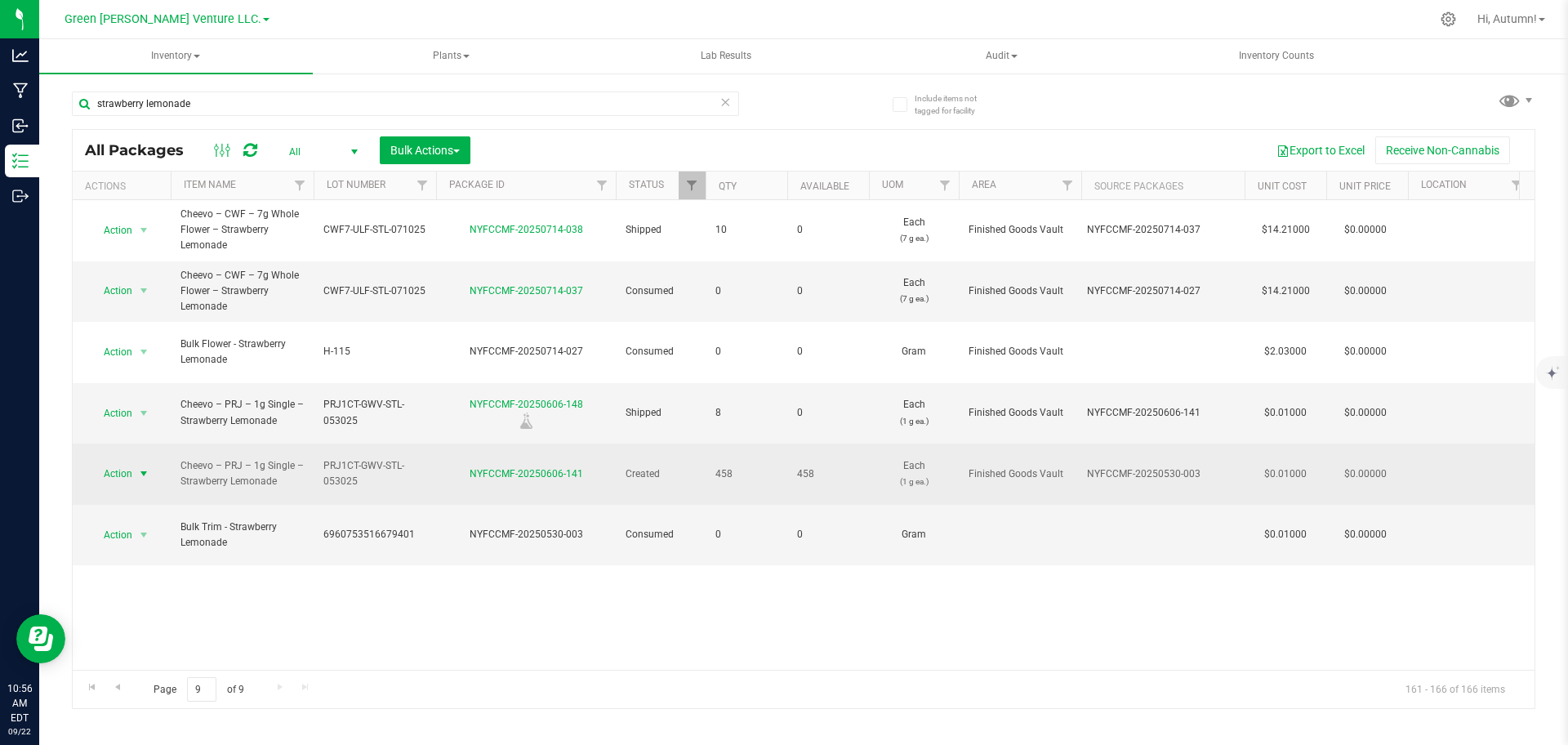
click at [135, 462] on span "select" at bounding box center [144, 473] width 20 height 23
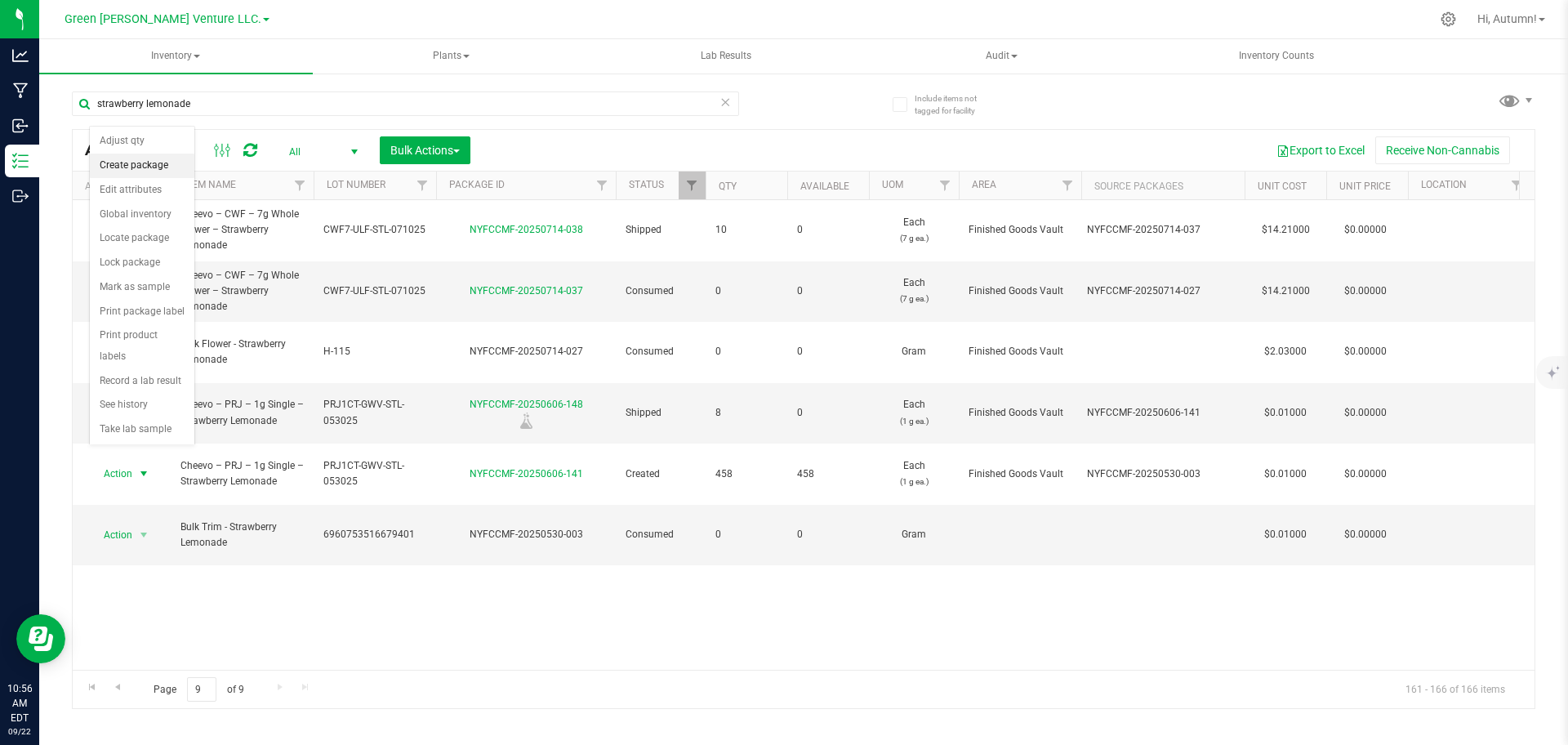
click at [118, 167] on li "Create package" at bounding box center [142, 166] width 104 height 25
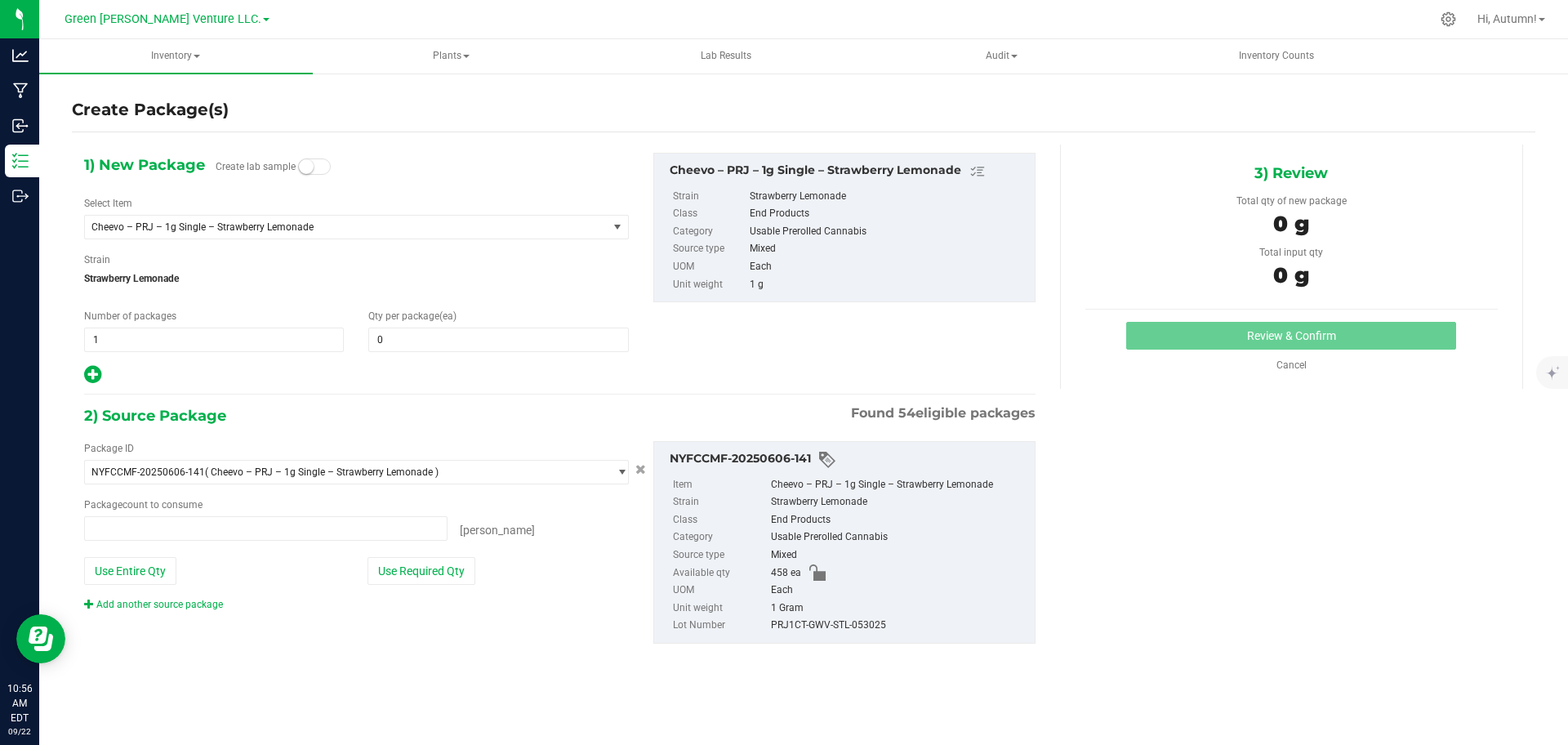
type input "0 ea"
click at [451, 342] on span "0 0" at bounding box center [499, 340] width 260 height 25
type input "10"
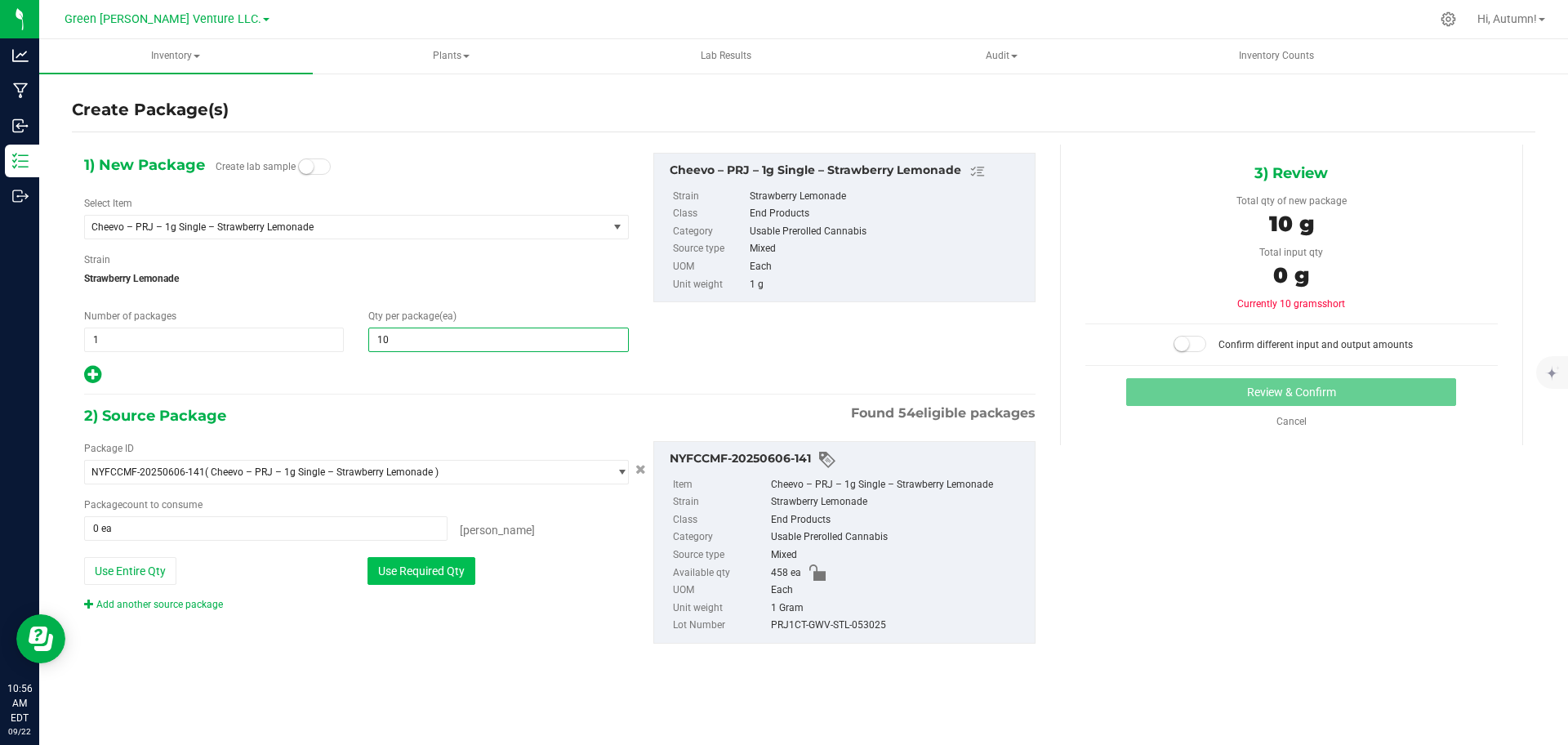
type input "10"
click at [429, 579] on button "Use Required Qty" at bounding box center [421, 571] width 108 height 28
type input "10 ea"
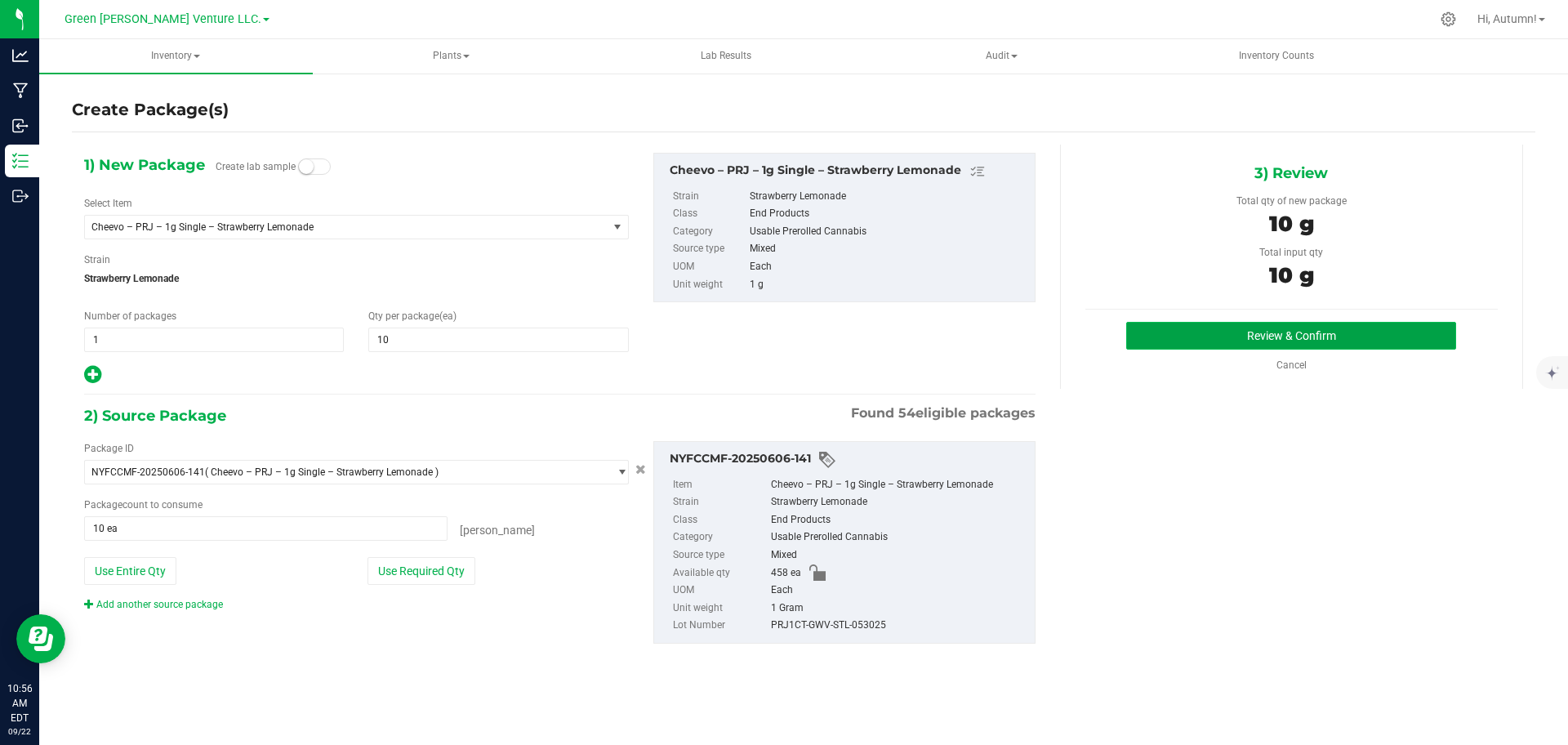
click at [1289, 340] on button "Review & Confirm" at bounding box center [1291, 336] width 330 height 28
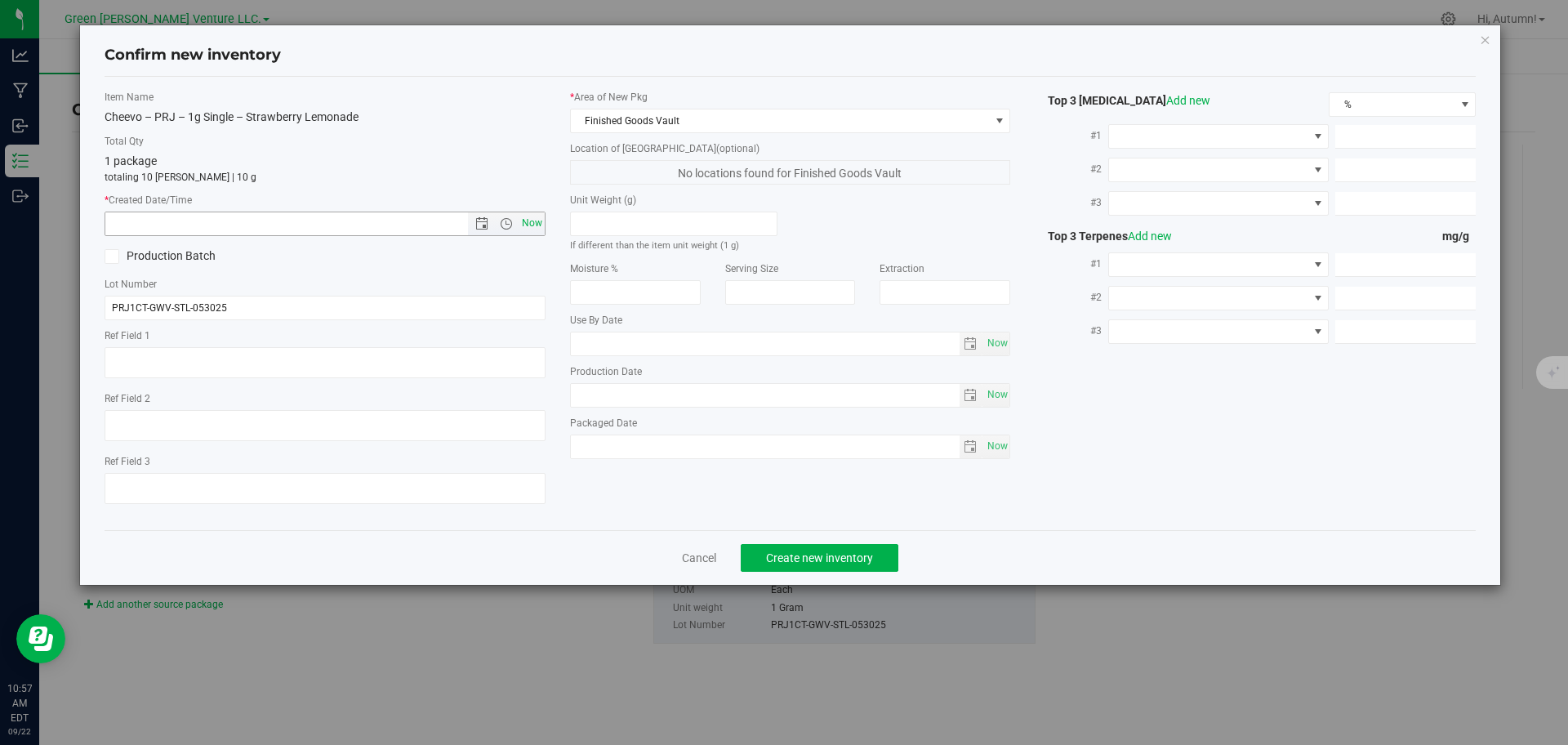
click at [535, 223] on span "Now" at bounding box center [532, 223] width 28 height 24
type input "9/22/2025 10:57 AM"
click at [811, 557] on span "Create new inventory" at bounding box center [820, 557] width 107 height 13
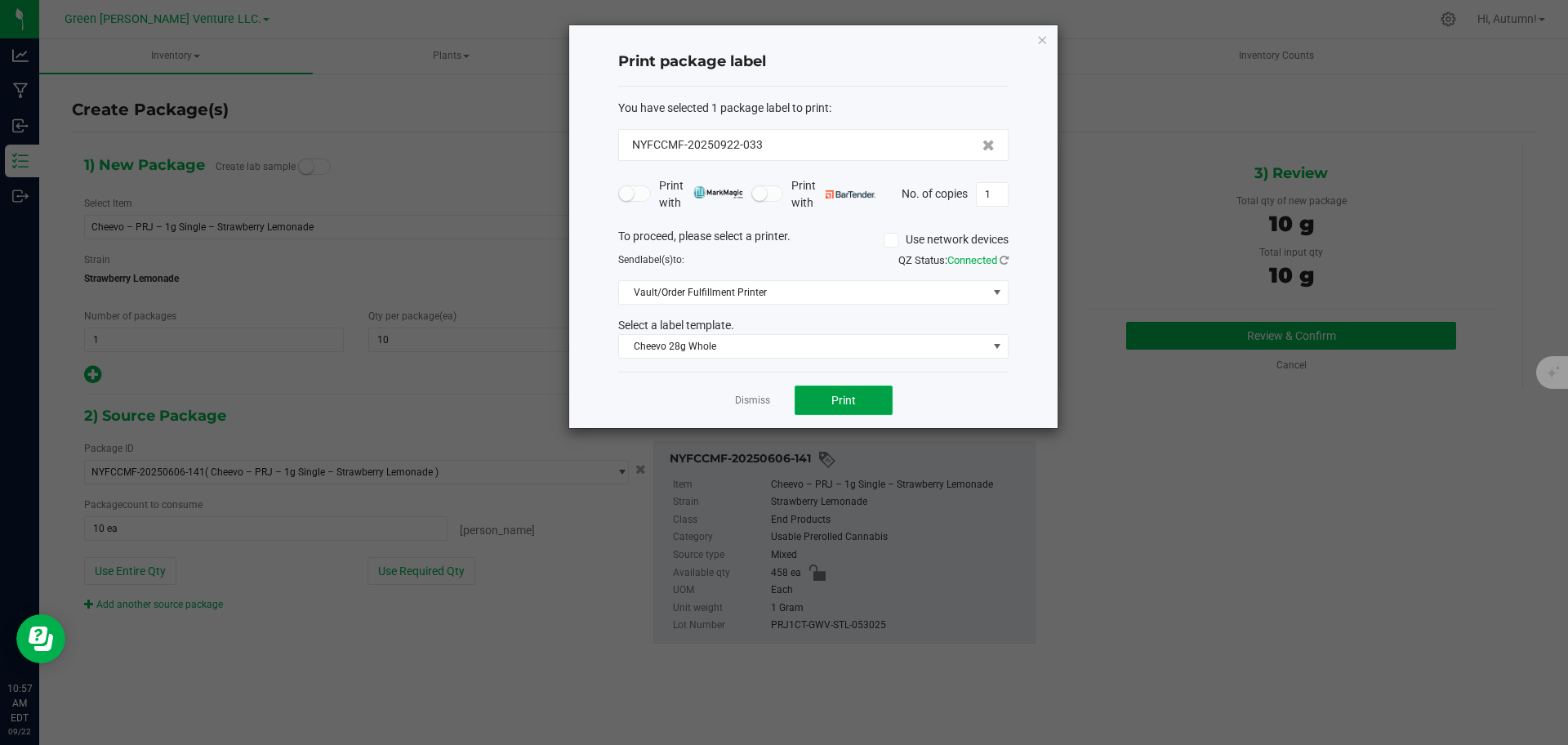
click at [871, 408] on button "Print" at bounding box center [843, 400] width 98 height 30
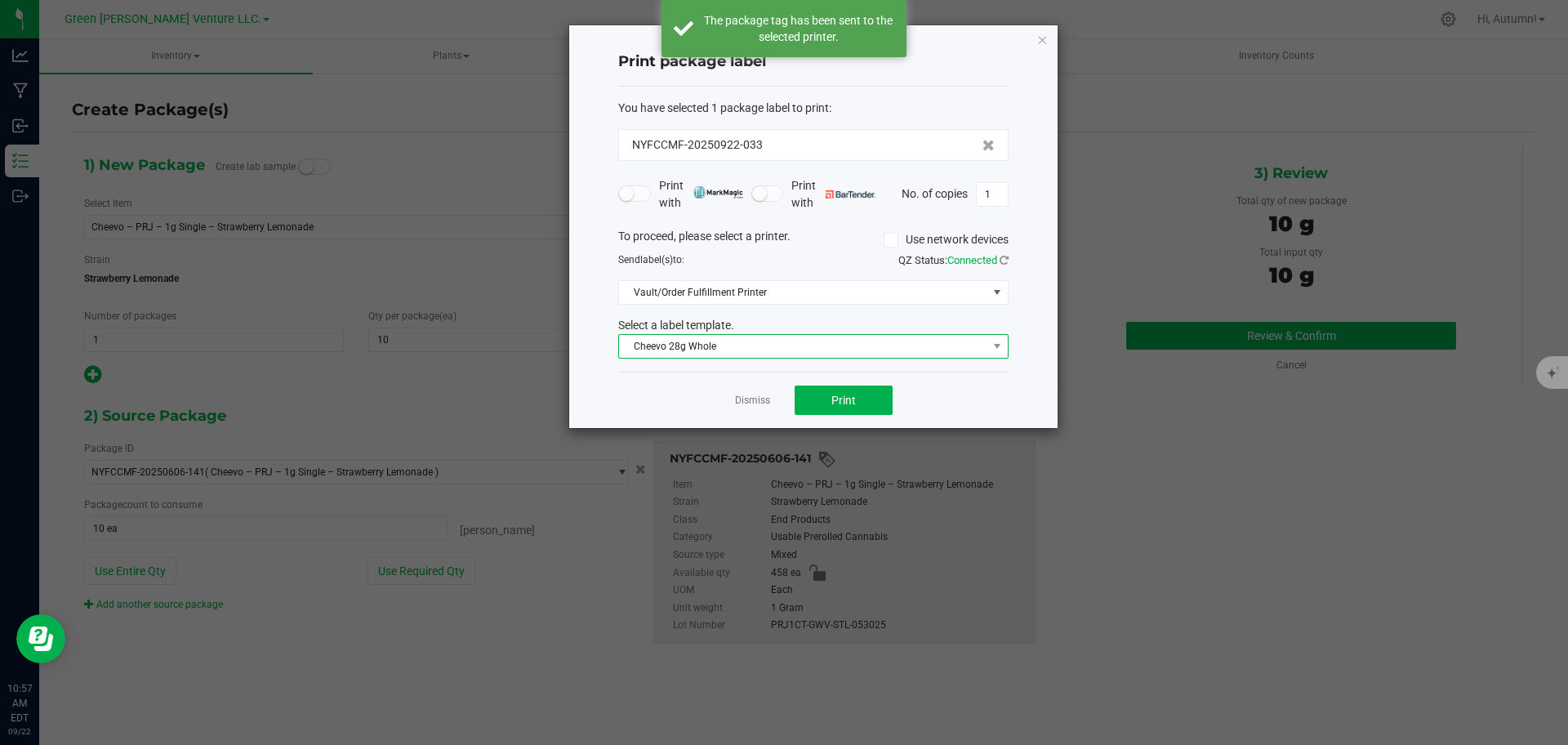
click at [831, 352] on span "Cheevo 28g Whole" at bounding box center [804, 346] width 369 height 23
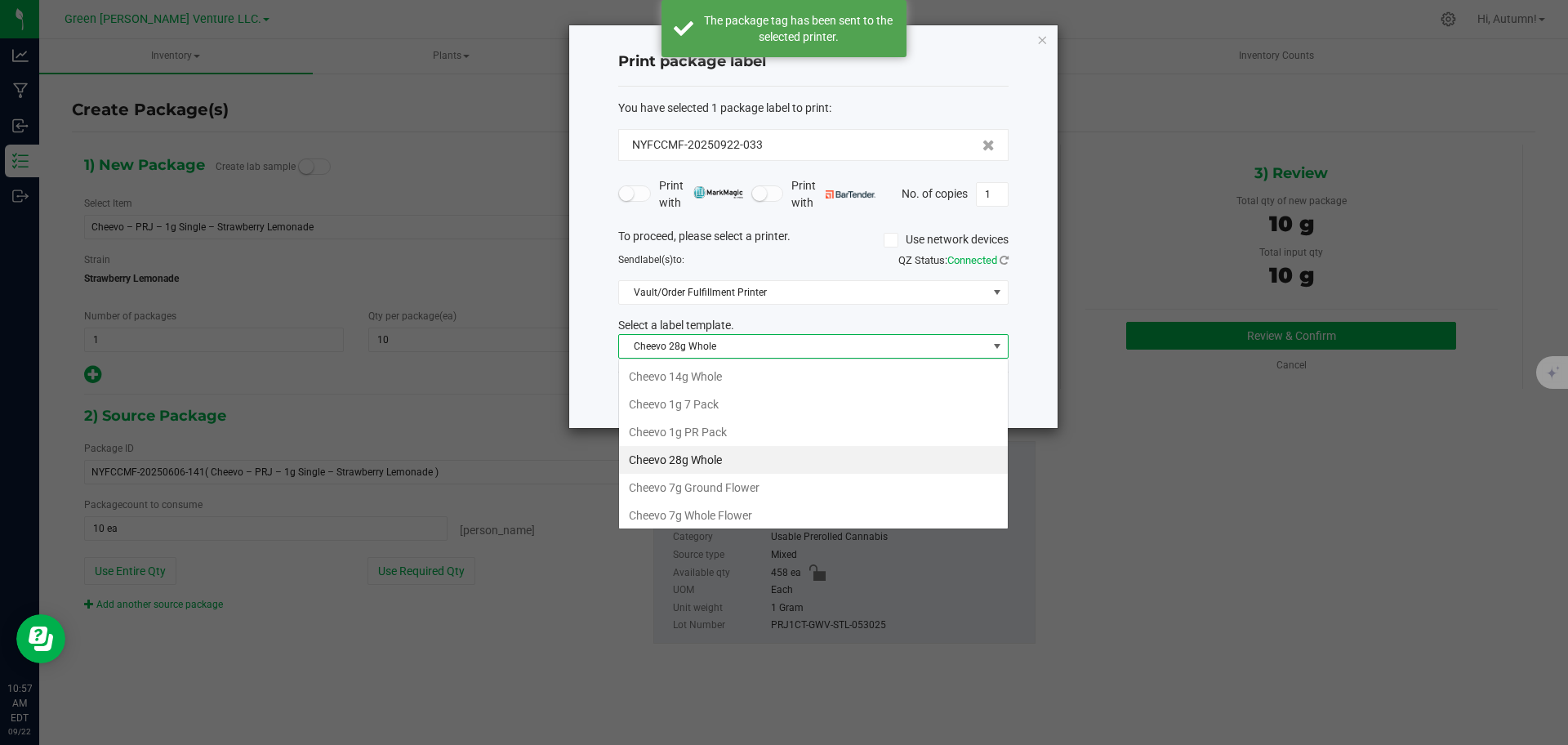
scroll to position [25, 391]
click at [769, 442] on li "Cheevo 1g PR Pack" at bounding box center [814, 432] width 389 height 28
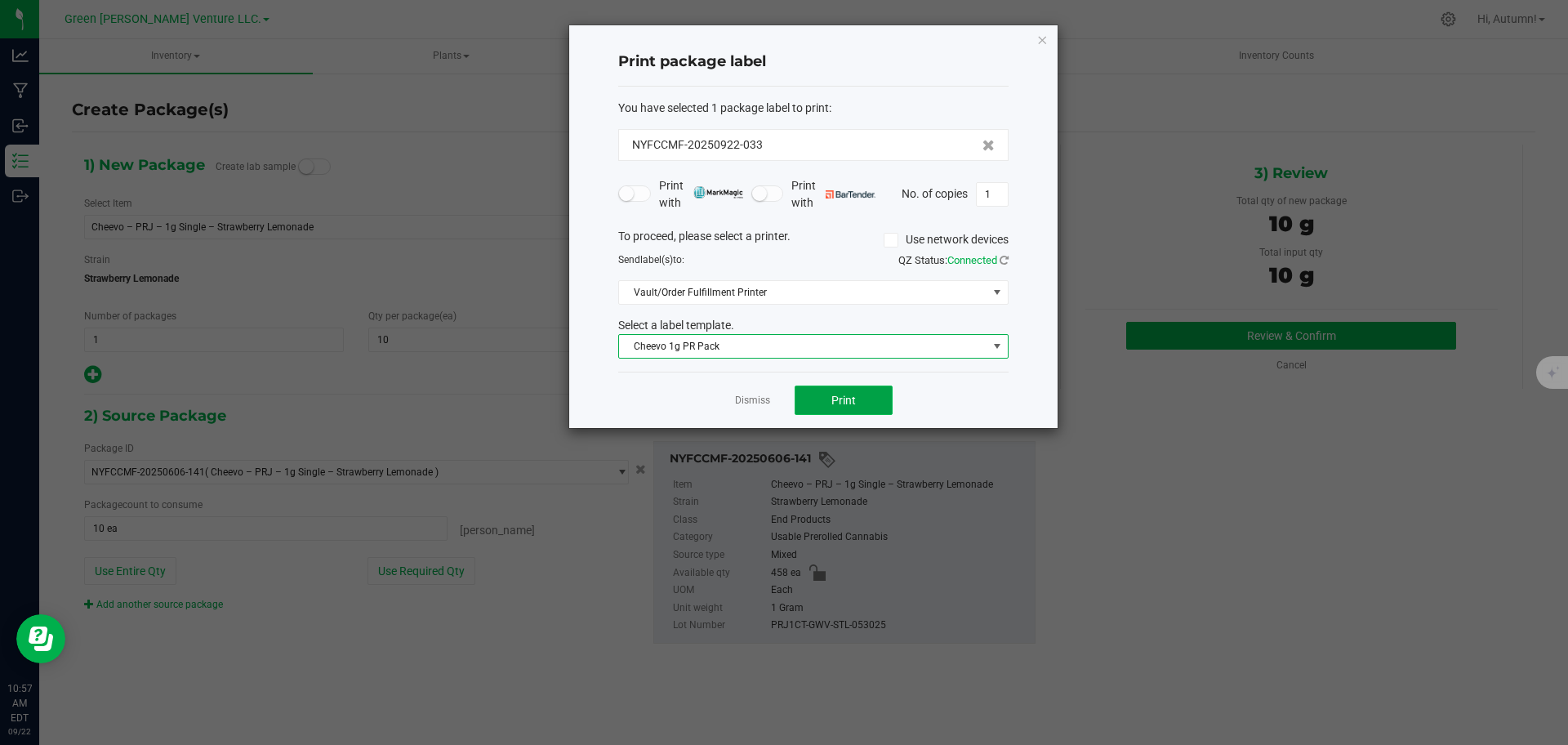
click at [863, 404] on button "Print" at bounding box center [843, 400] width 98 height 30
click at [870, 414] on button "Print" at bounding box center [843, 400] width 98 height 30
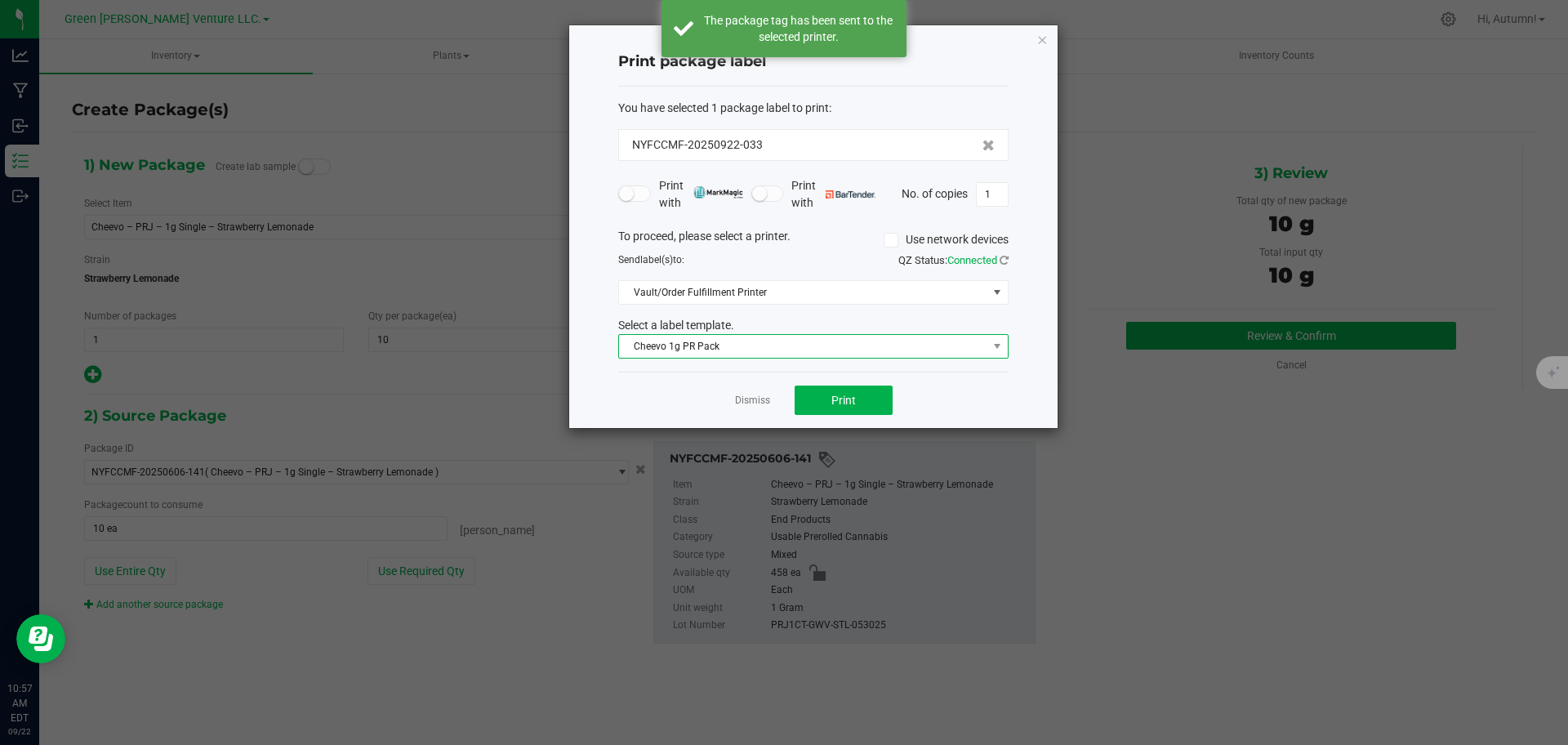
click at [836, 351] on span "Cheevo 1g PR Pack" at bounding box center [804, 346] width 369 height 23
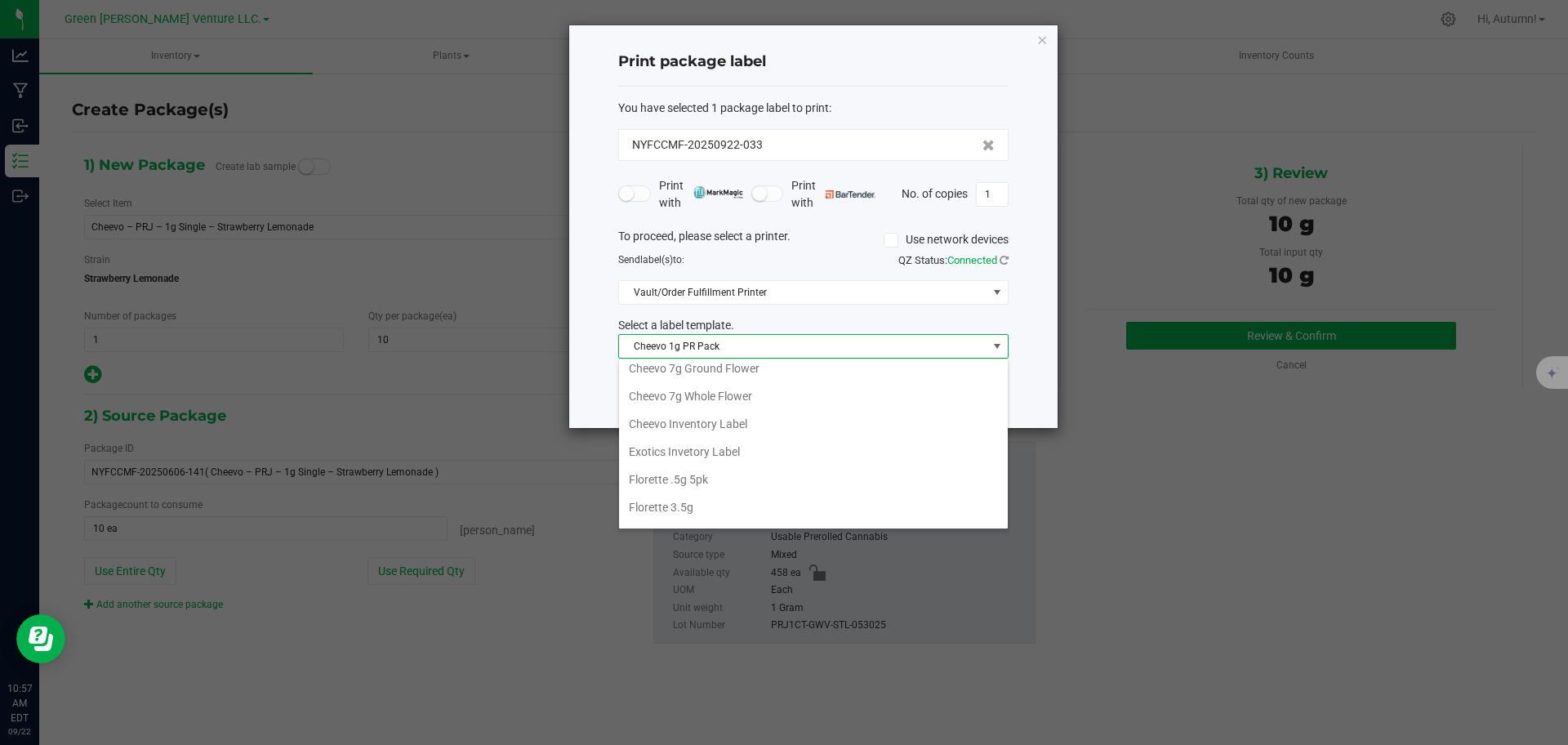
scroll to position [118, 0]
click at [745, 440] on li "Exotics Invetory Label" at bounding box center [814, 452] width 389 height 28
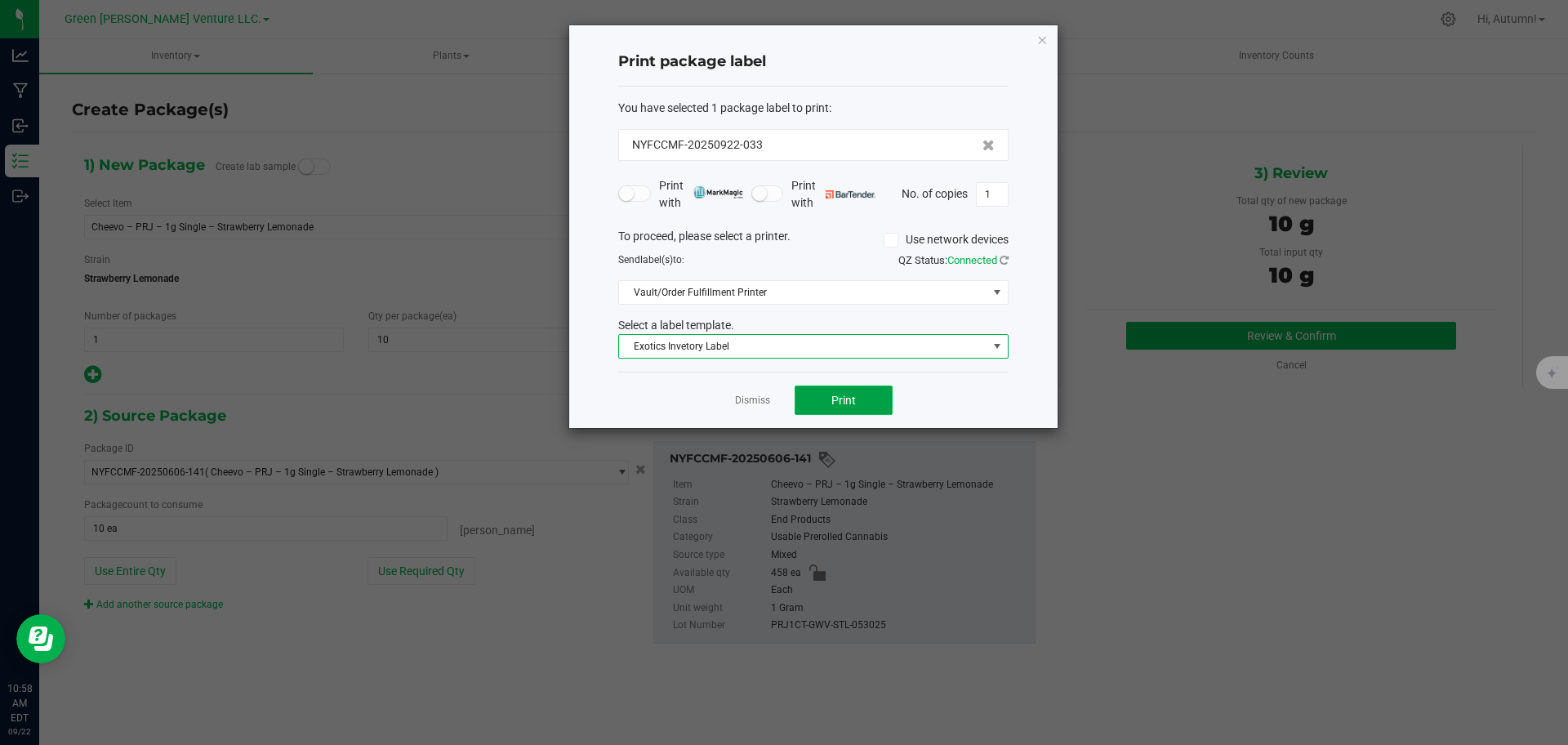
click at [845, 400] on span "Print" at bounding box center [843, 399] width 25 height 13
click at [1040, 41] on icon "button" at bounding box center [1041, 39] width 11 height 20
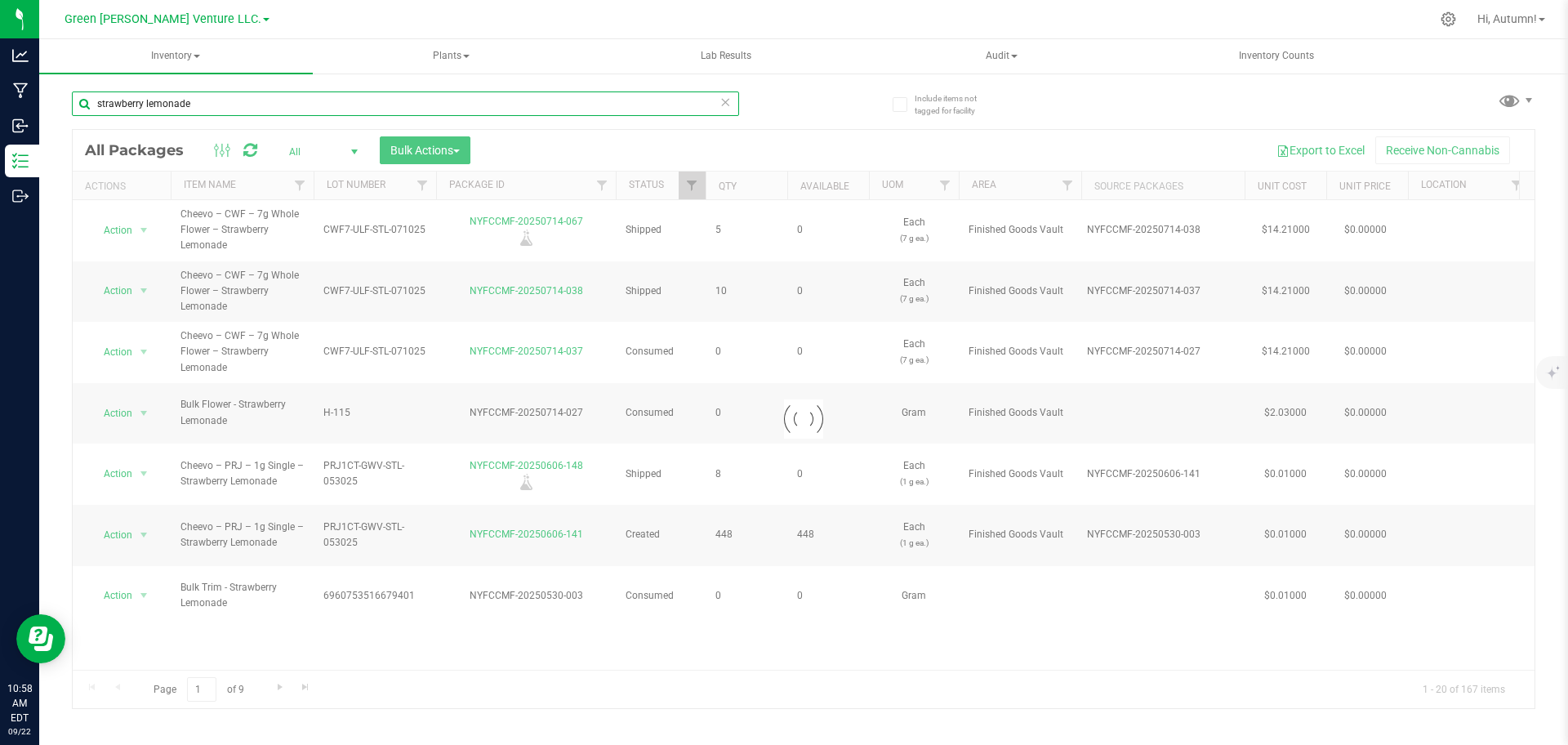
click at [229, 100] on input "strawberry lemonade" at bounding box center [405, 104] width 667 height 25
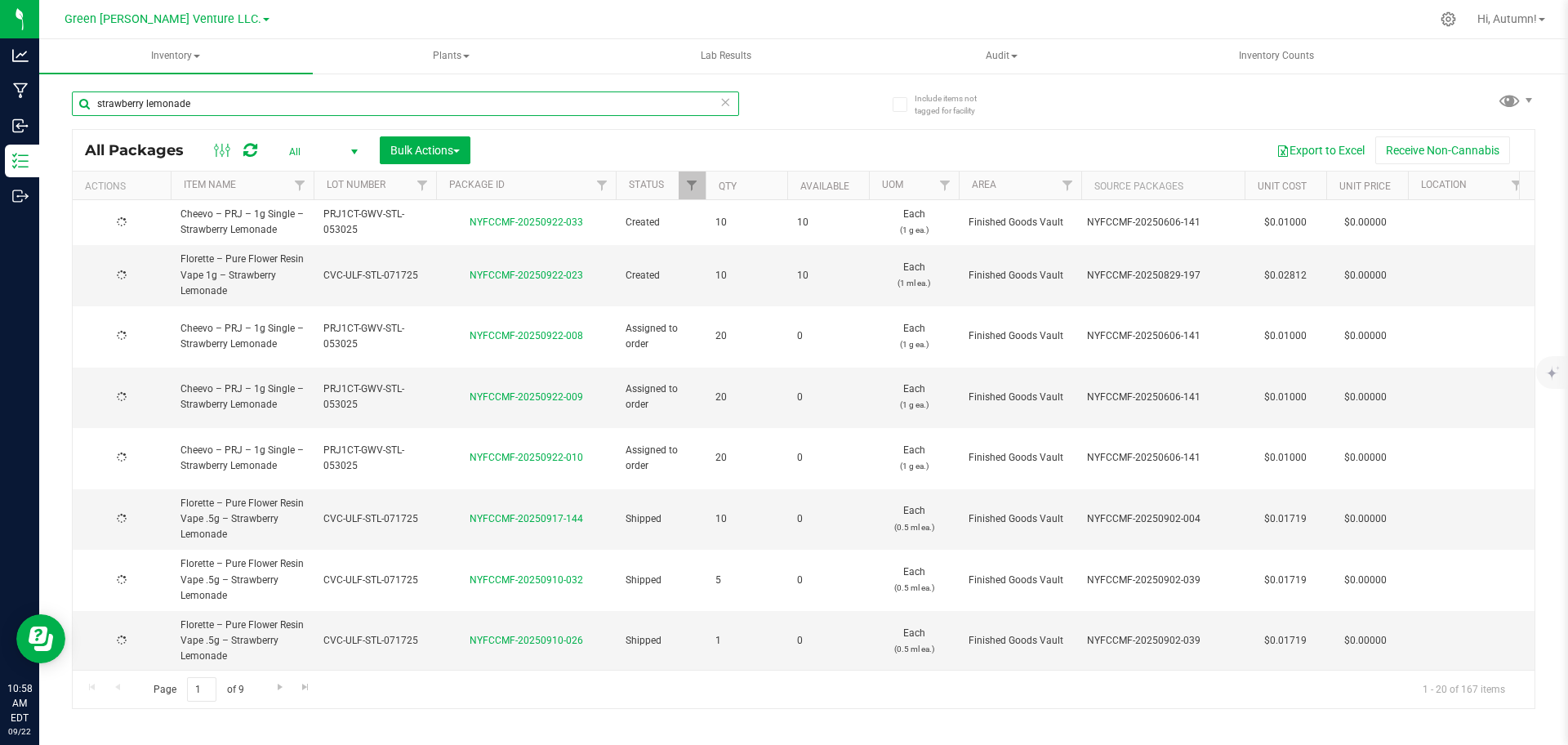
click at [229, 100] on input "strawberry lemonade" at bounding box center [405, 104] width 667 height 25
type input "lemon fresh"
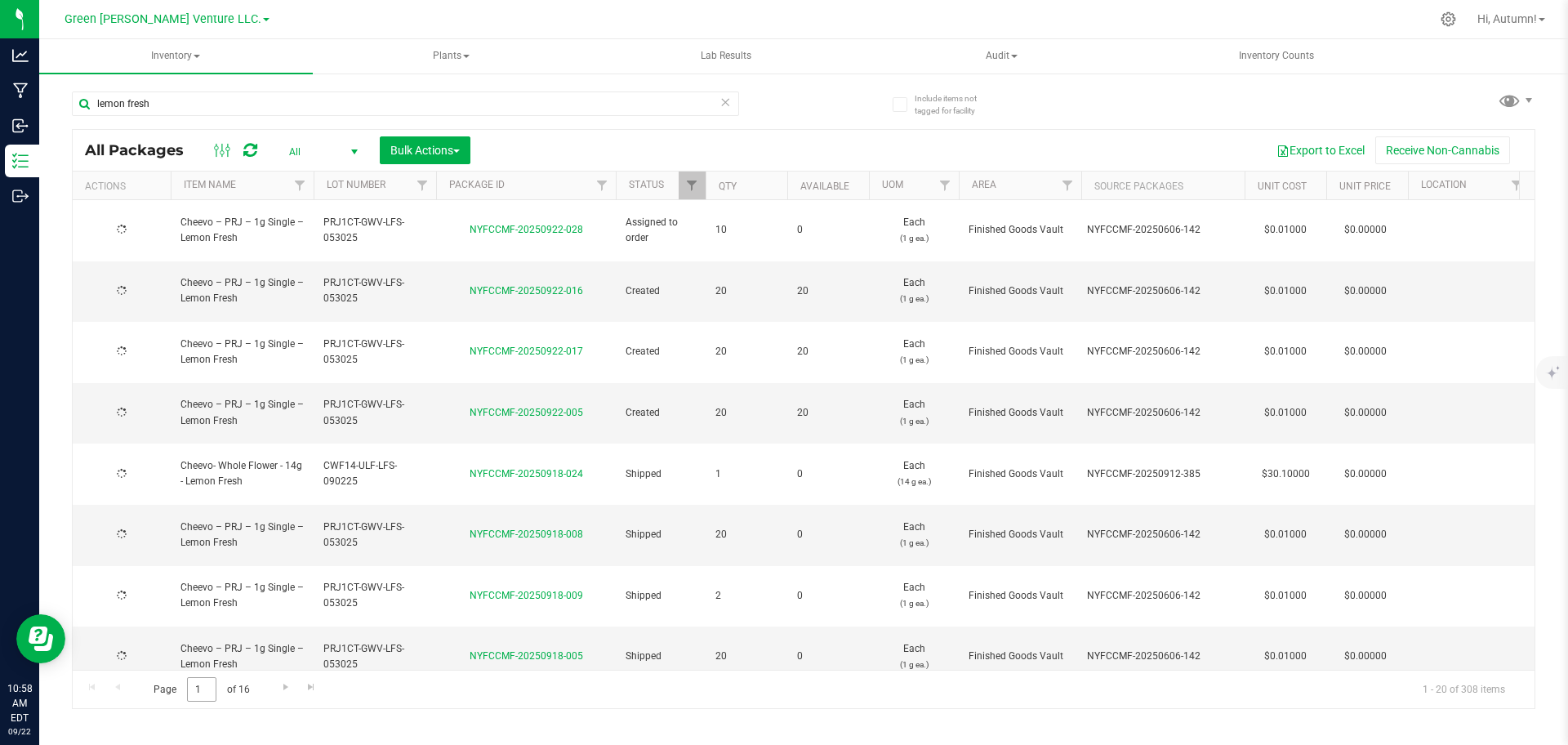
click at [211, 690] on input "1" at bounding box center [201, 690] width 30 height 25
type input "16"
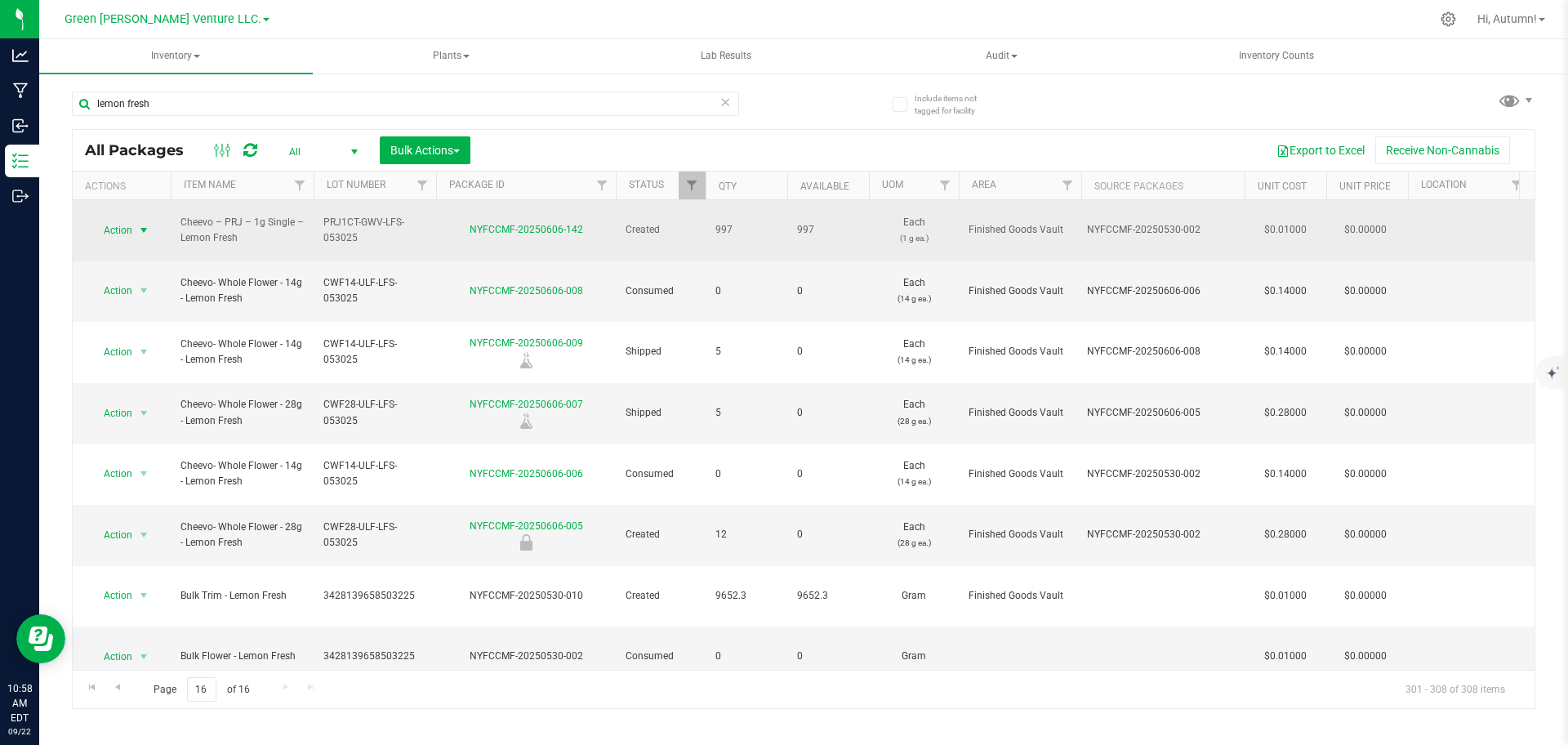
click at [144, 233] on span "select" at bounding box center [144, 230] width 20 height 23
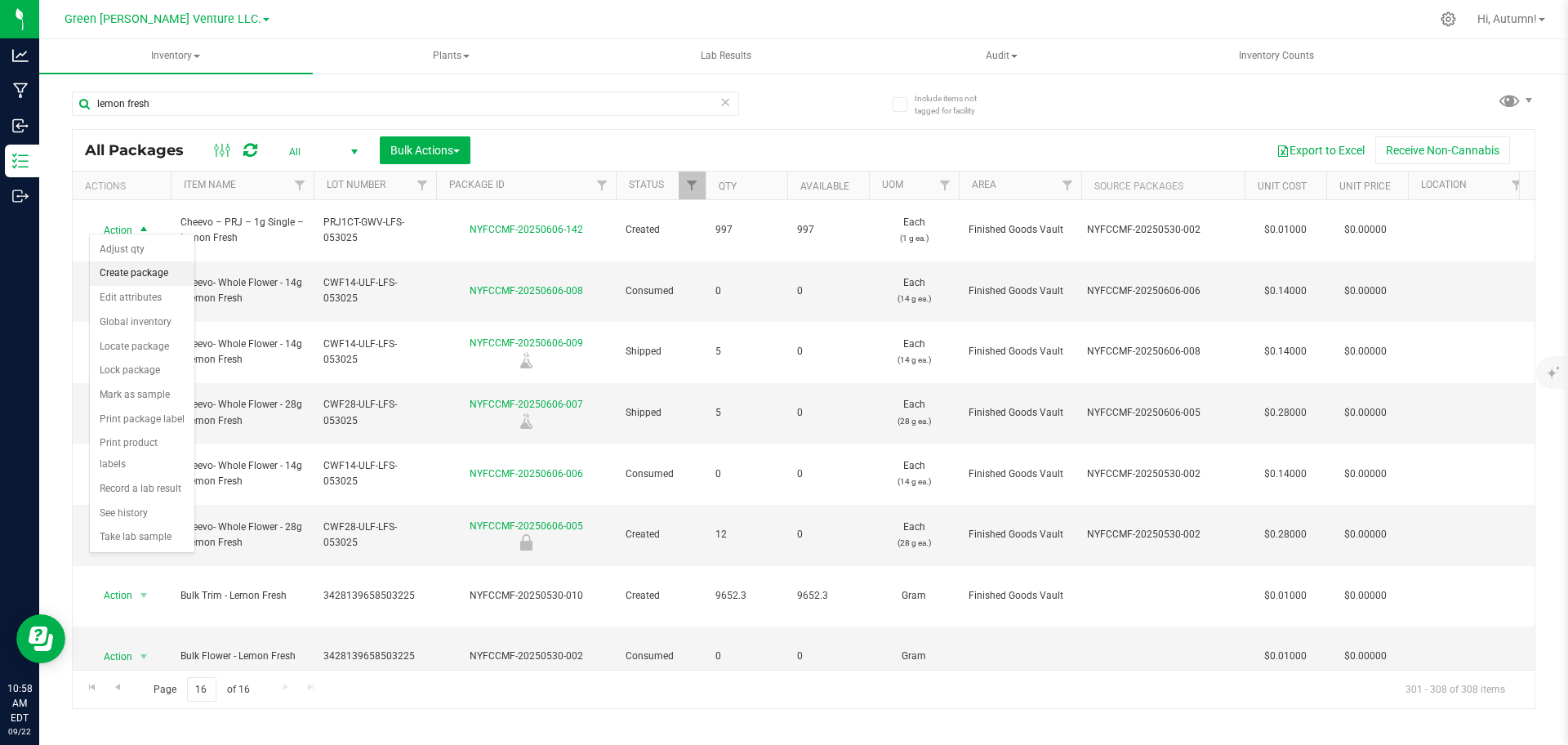
click at [159, 274] on li "Create package" at bounding box center [142, 274] width 104 height 25
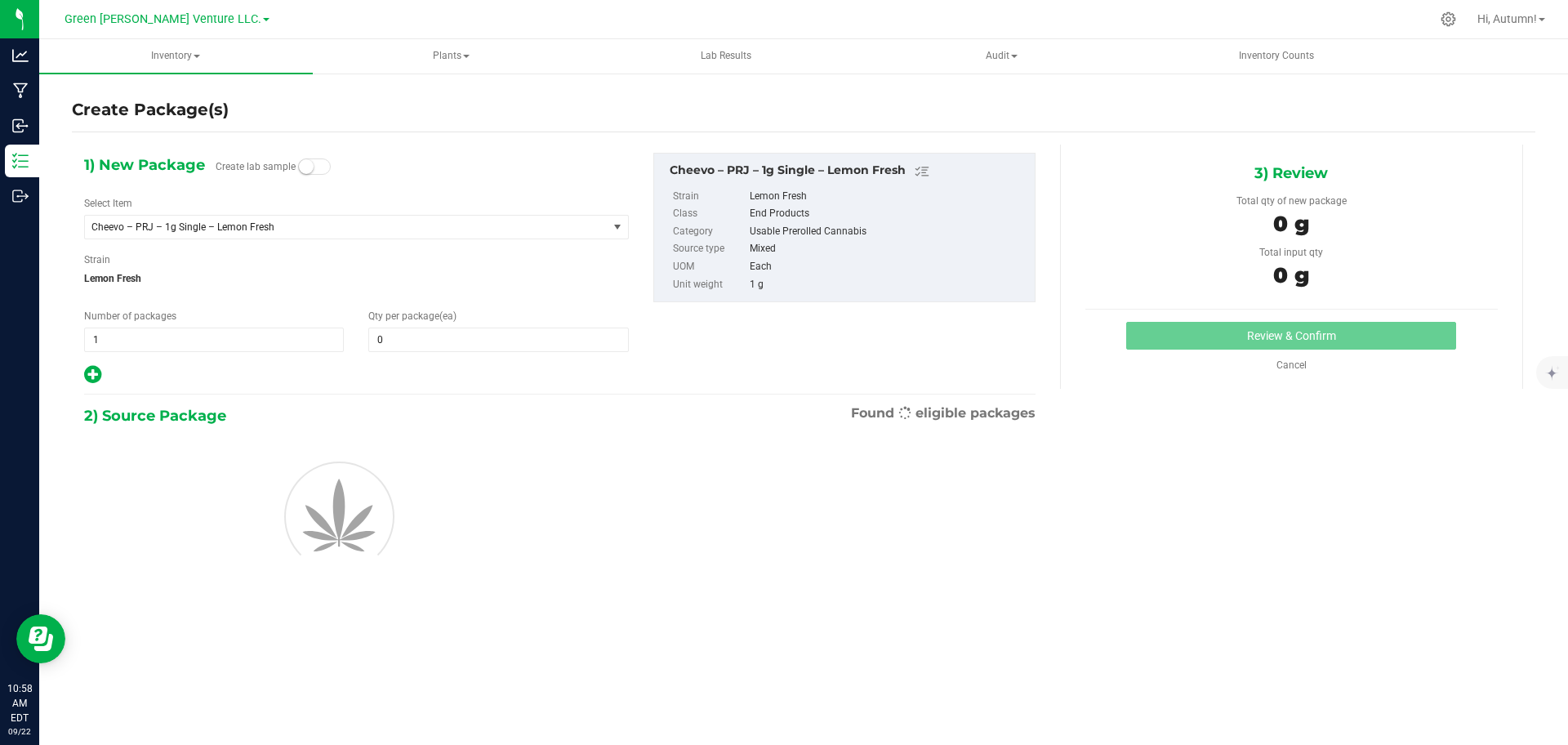
type input "0"
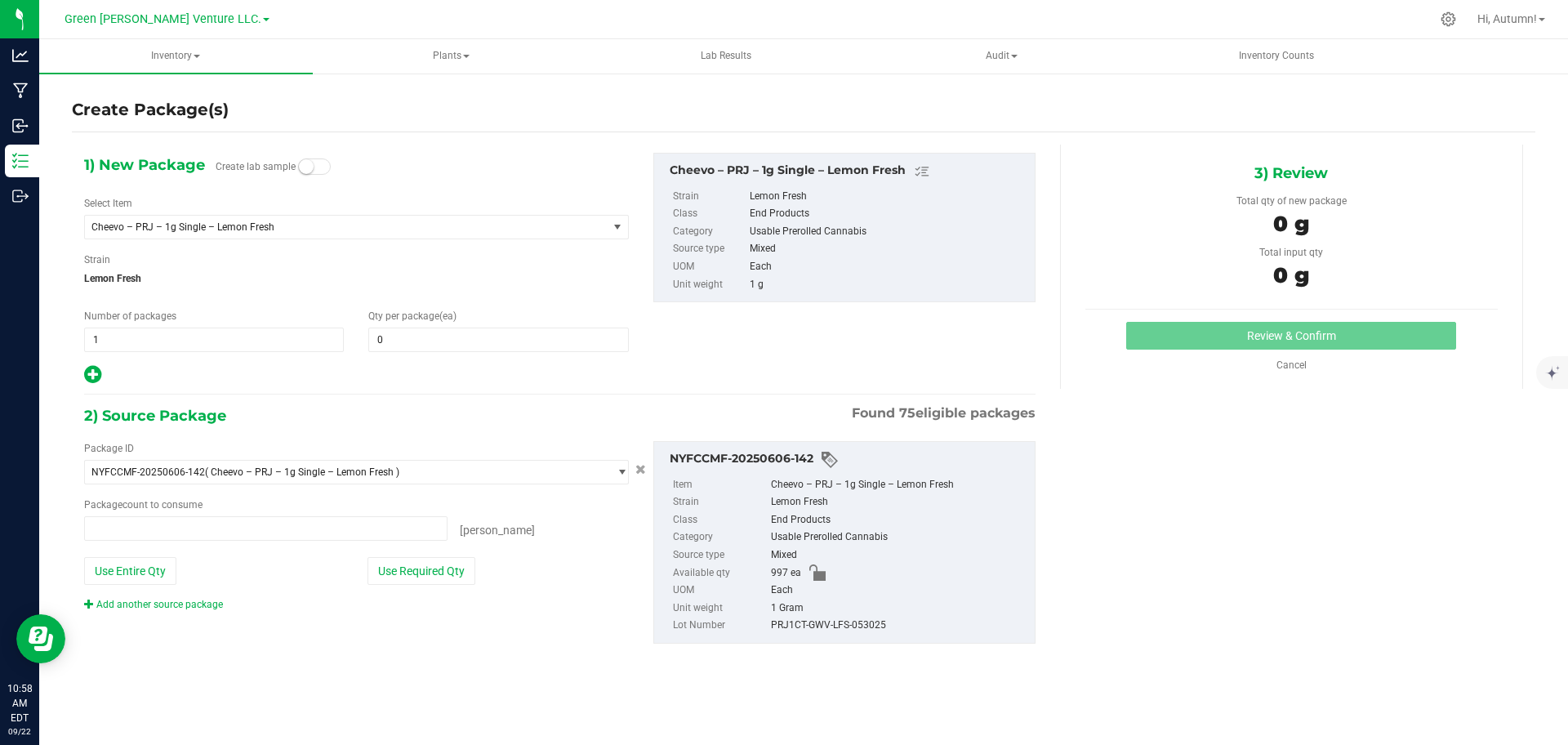
type input "0 ea"
click at [434, 347] on span "0 0" at bounding box center [499, 340] width 260 height 25
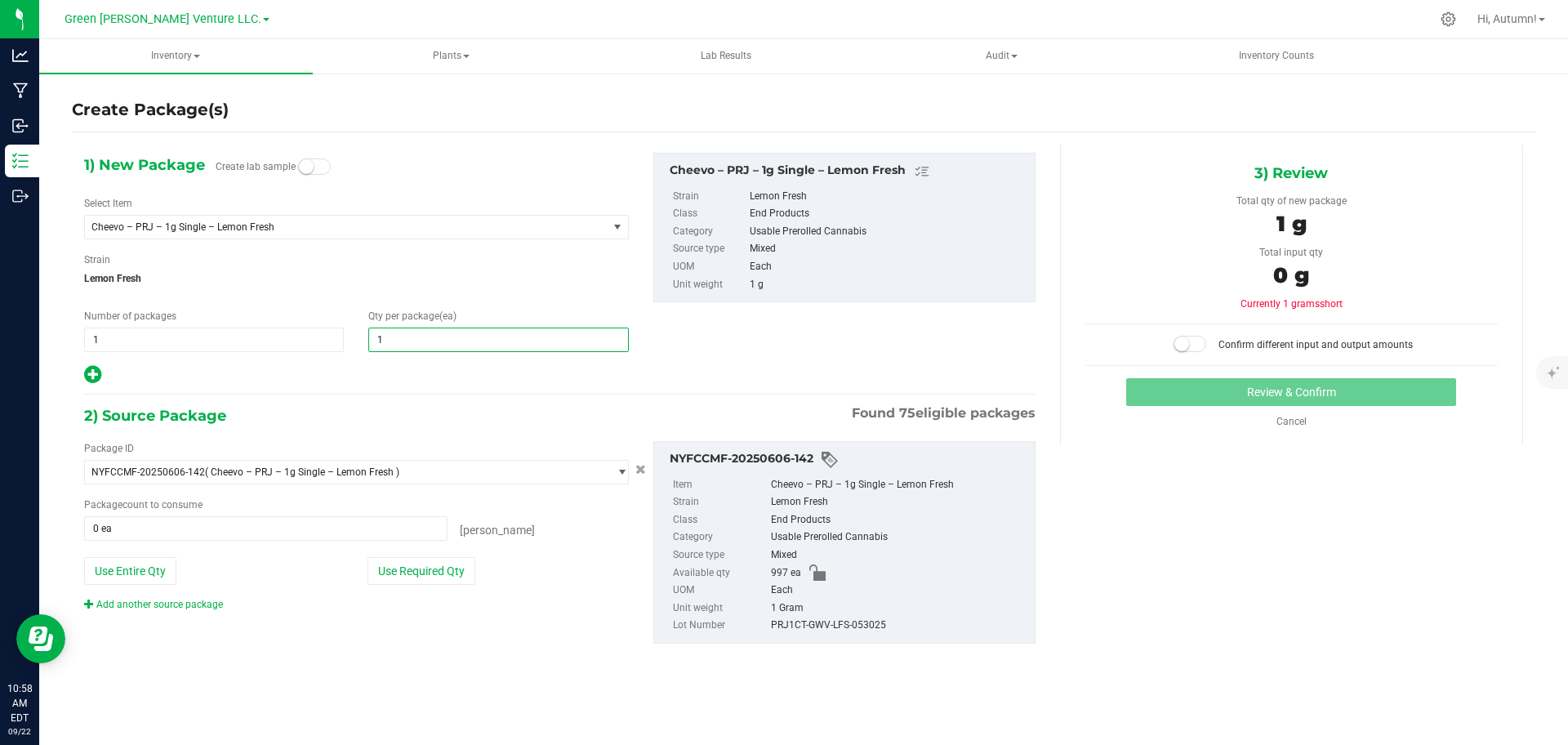
type input "10"
click at [418, 561] on button "Use Required Qty" at bounding box center [421, 571] width 108 height 28
type input "10 ea"
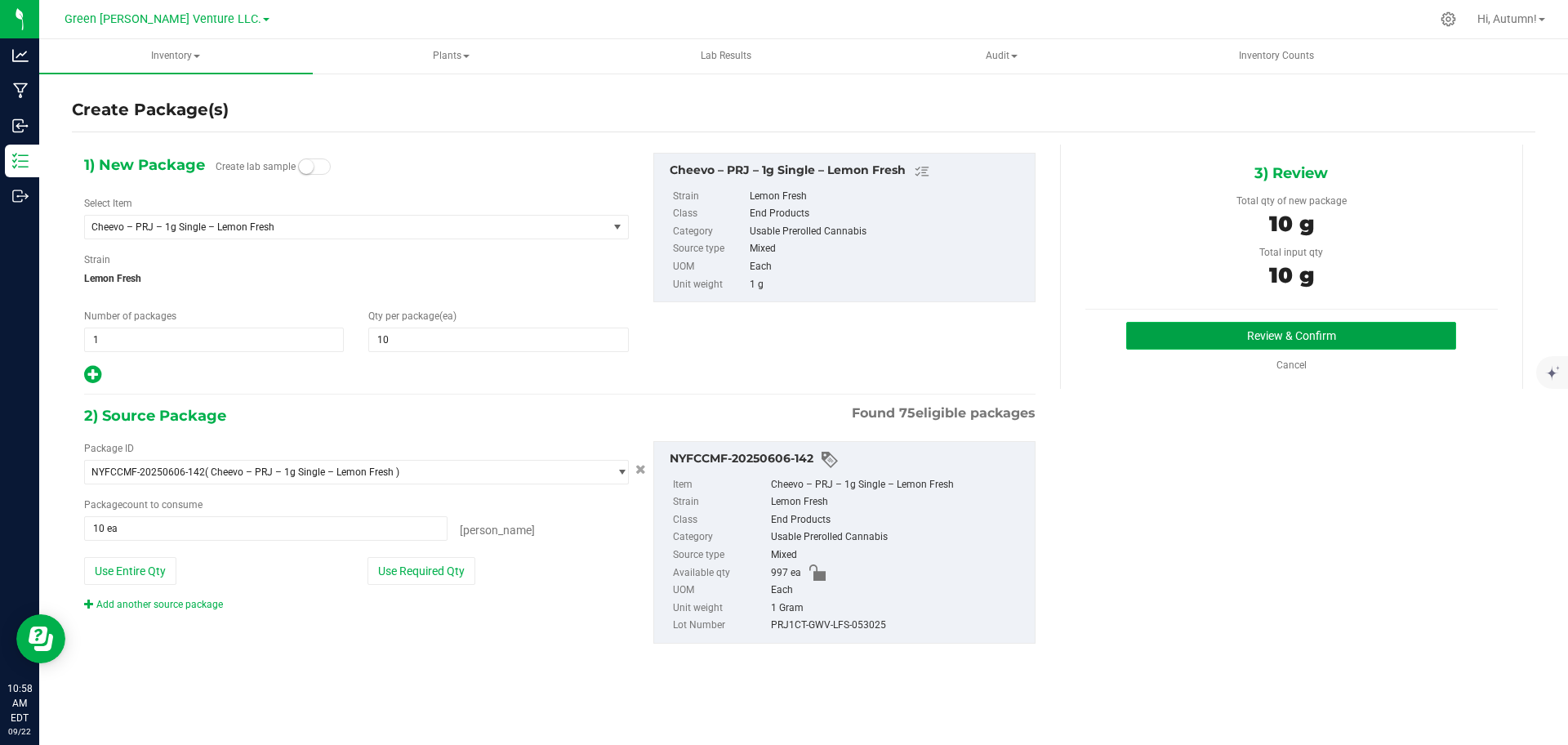
click at [1298, 338] on button "Review & Confirm" at bounding box center [1291, 336] width 330 height 28
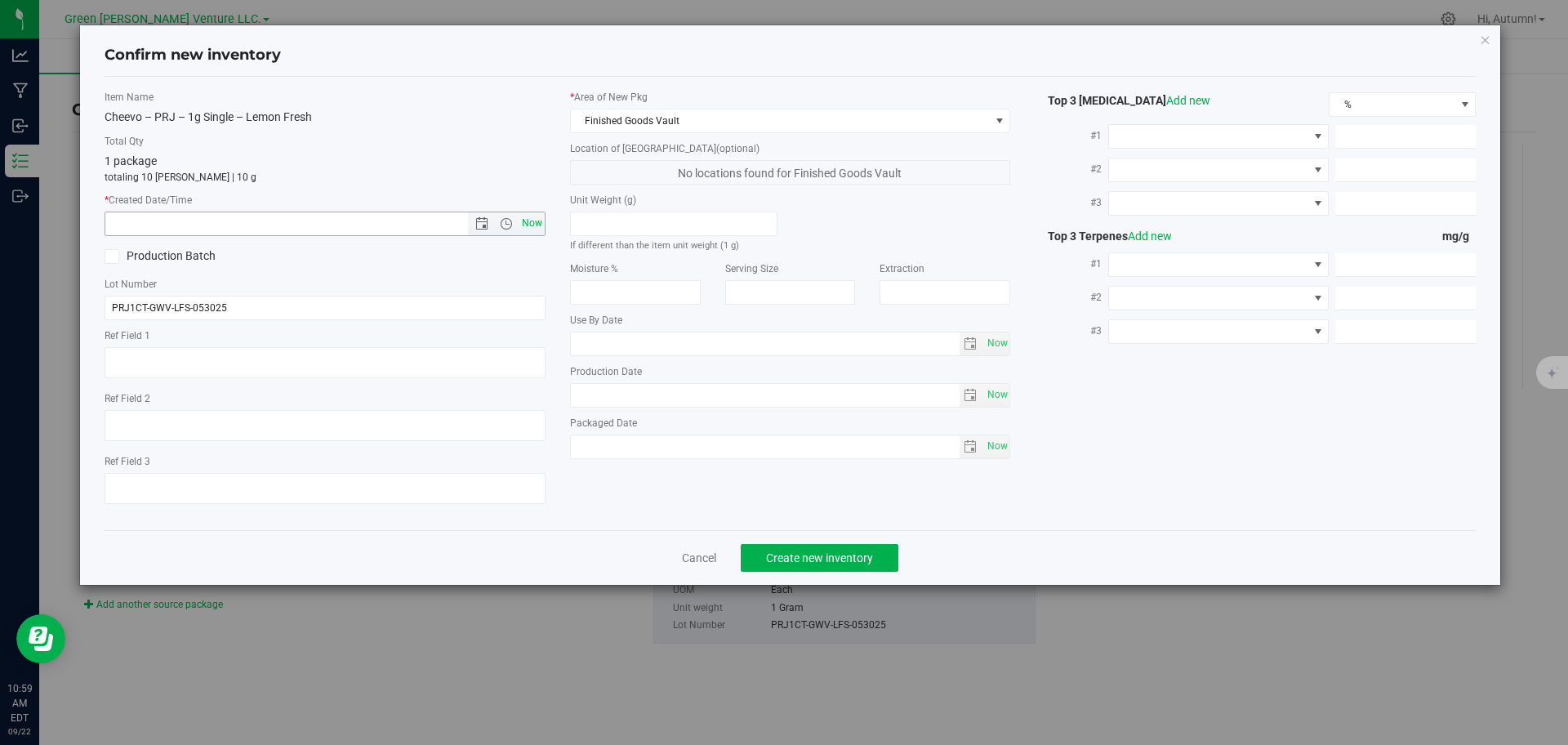
click at [529, 229] on span "Now" at bounding box center [532, 223] width 28 height 24
type input "9/22/2025 10:59 AM"
click at [793, 548] on button "Create new inventory" at bounding box center [820, 557] width 158 height 28
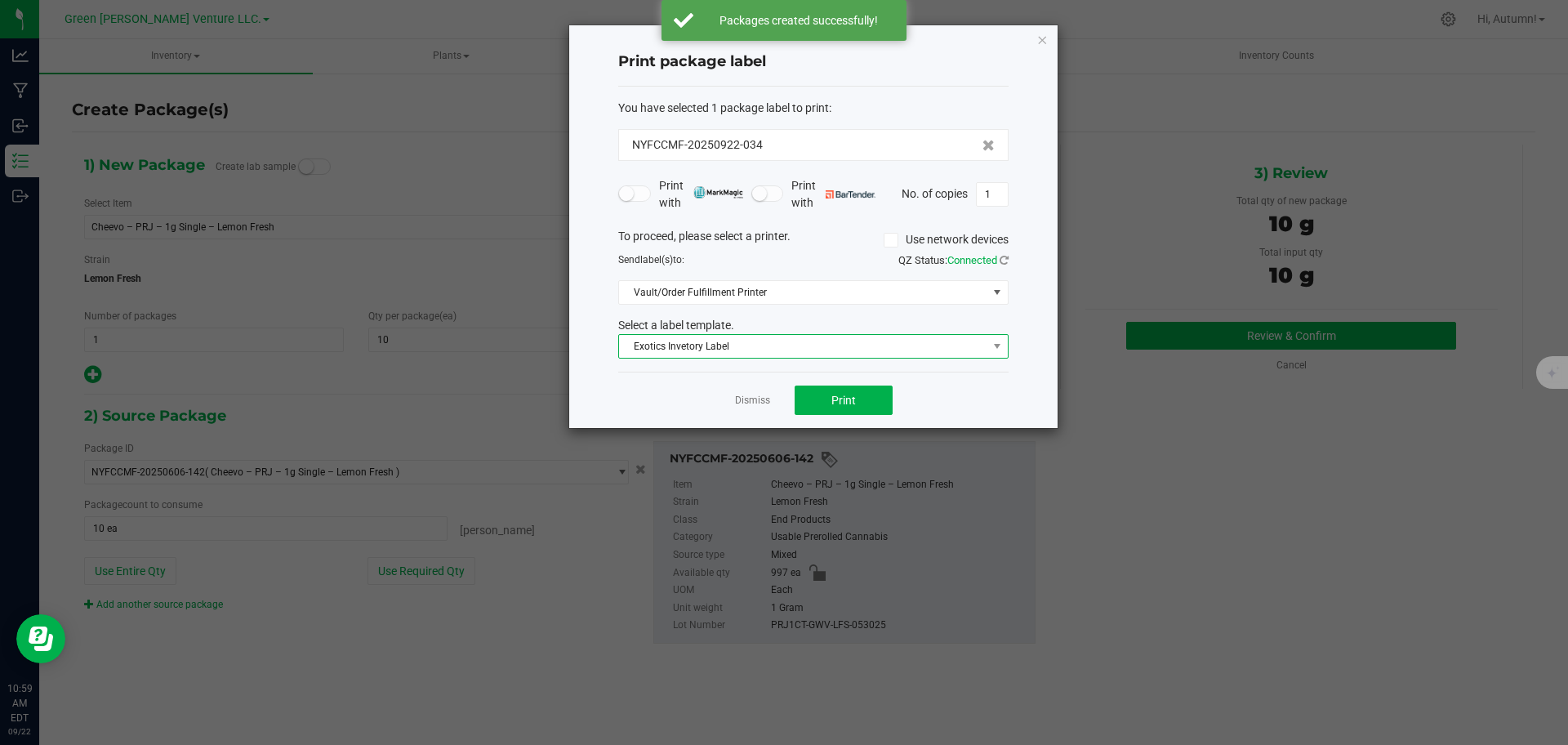
click at [757, 348] on span "Exotics Invetory Label" at bounding box center [804, 346] width 369 height 23
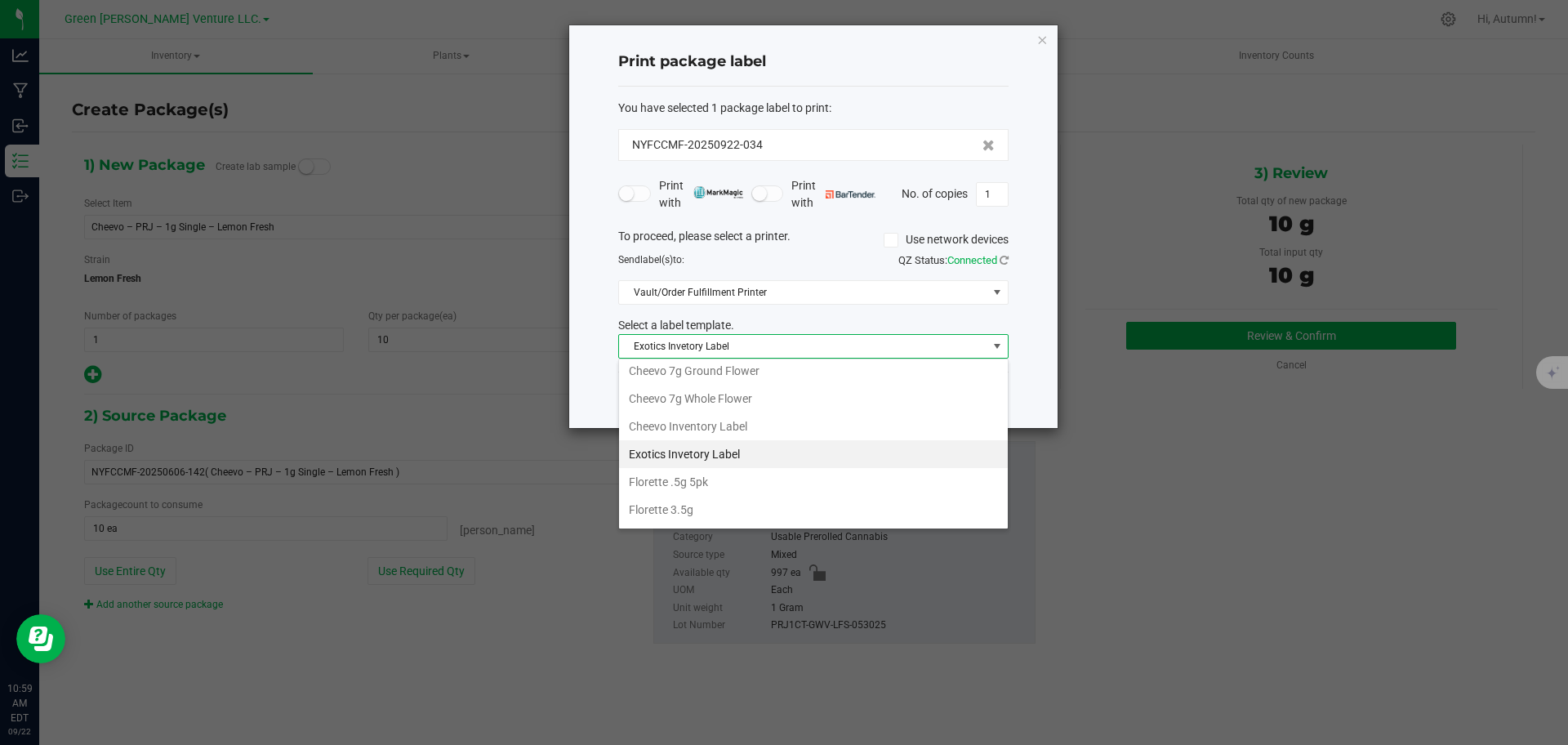
scroll to position [120, 0]
click at [741, 426] on li "Cheevo Inventory Label" at bounding box center [814, 423] width 389 height 28
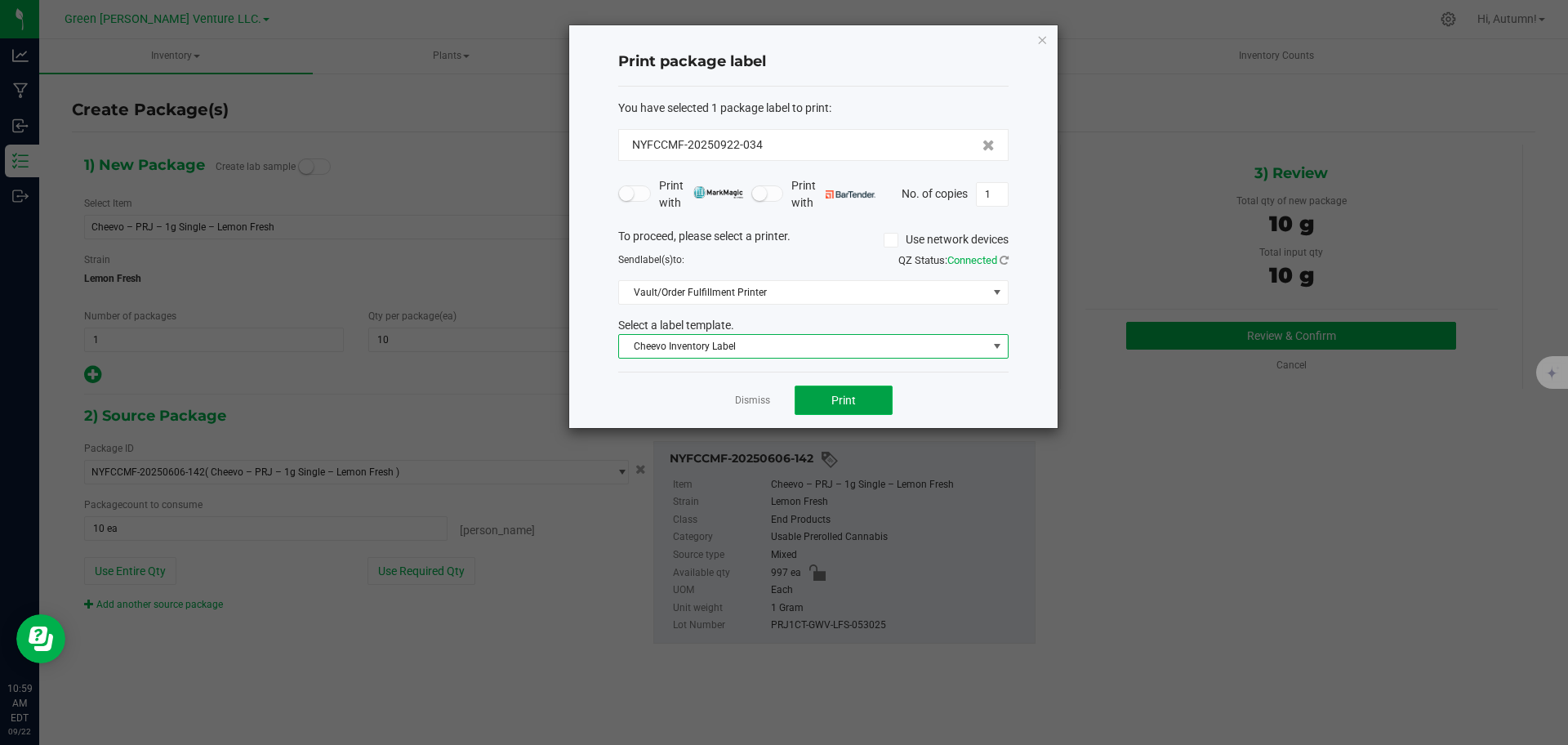
click at [862, 407] on button "Print" at bounding box center [843, 400] width 98 height 30
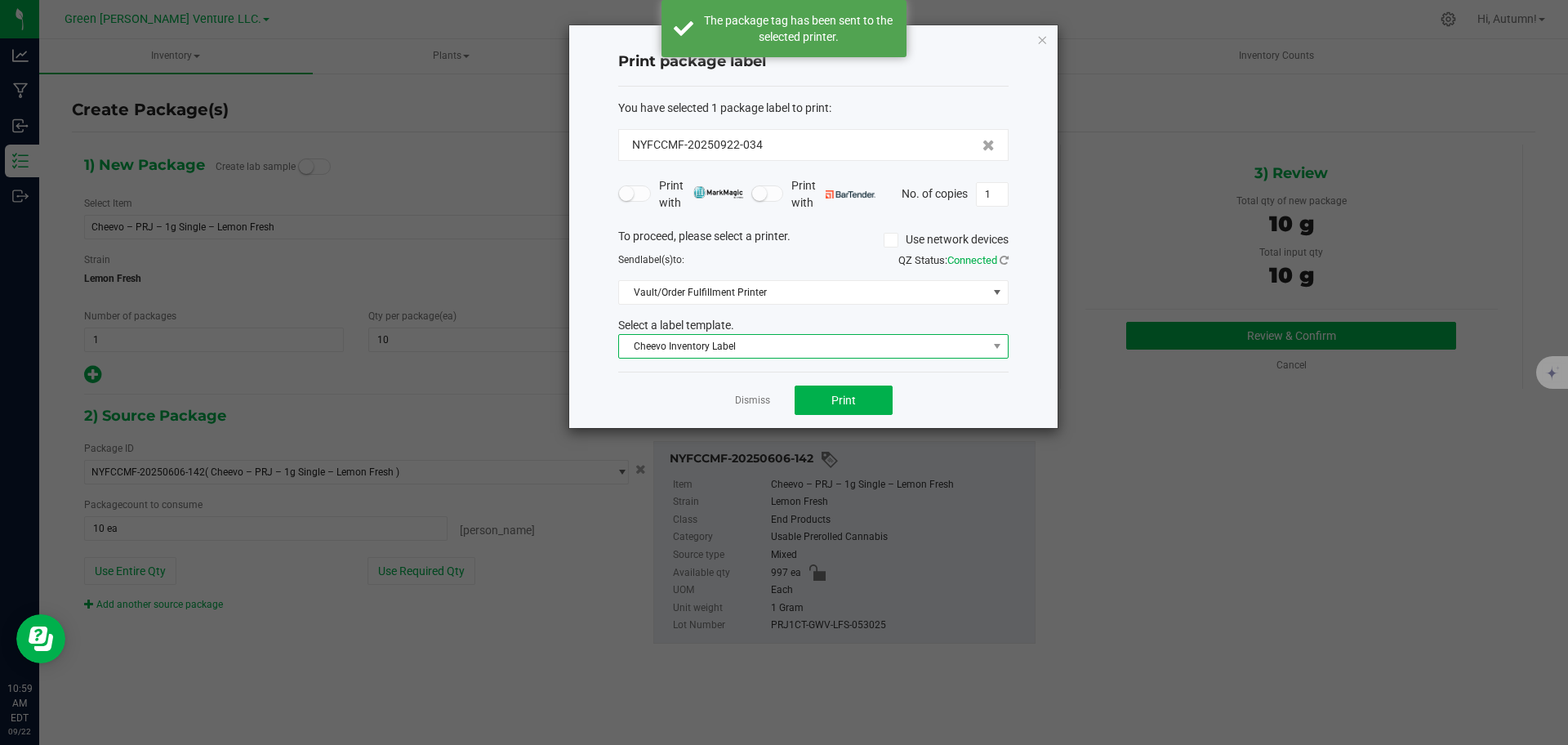
click at [891, 358] on span "Cheevo Inventory Label" at bounding box center [814, 346] width 391 height 25
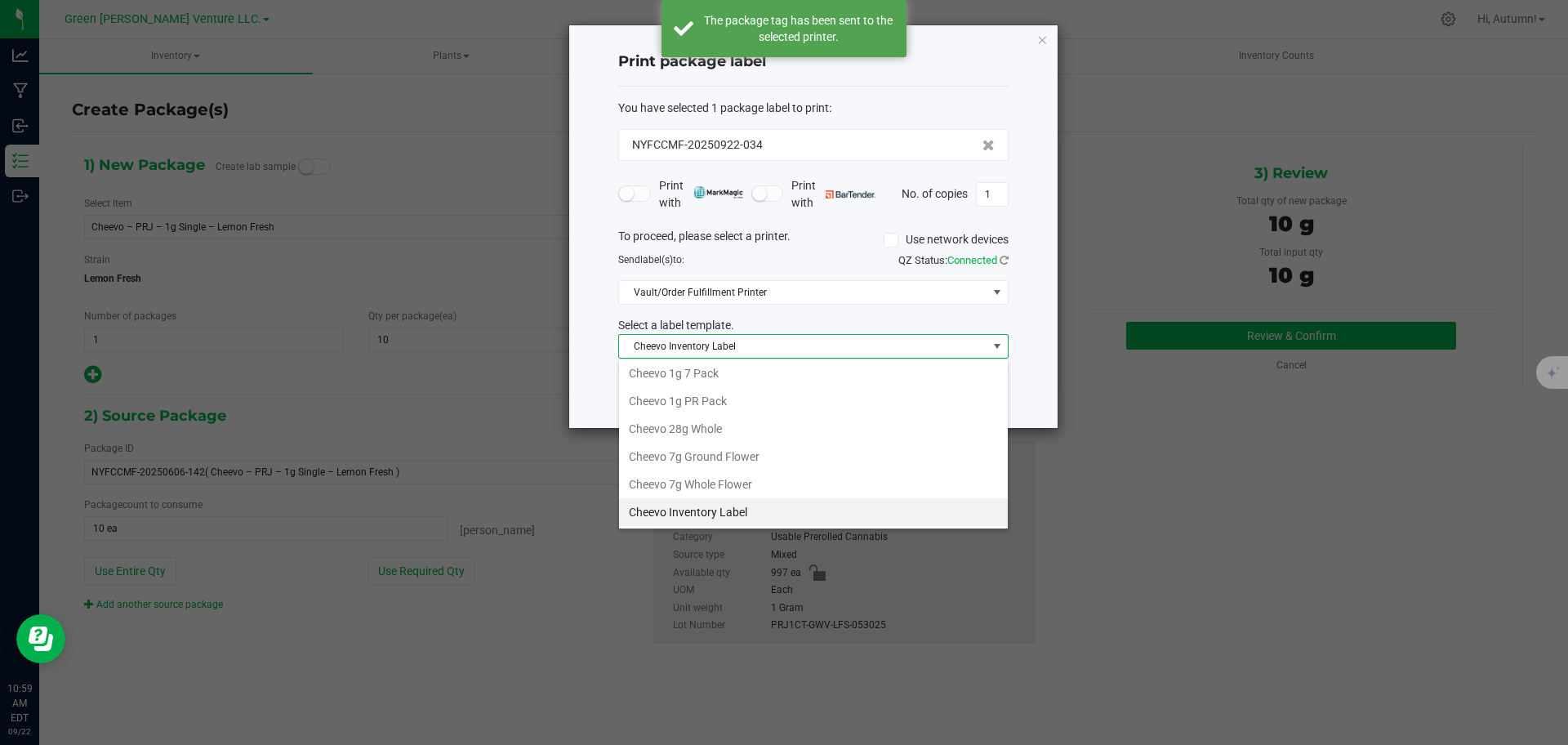
scroll to position [0, 0]
click at [730, 433] on li "Cheevo 1g PR Pack" at bounding box center [814, 432] width 389 height 28
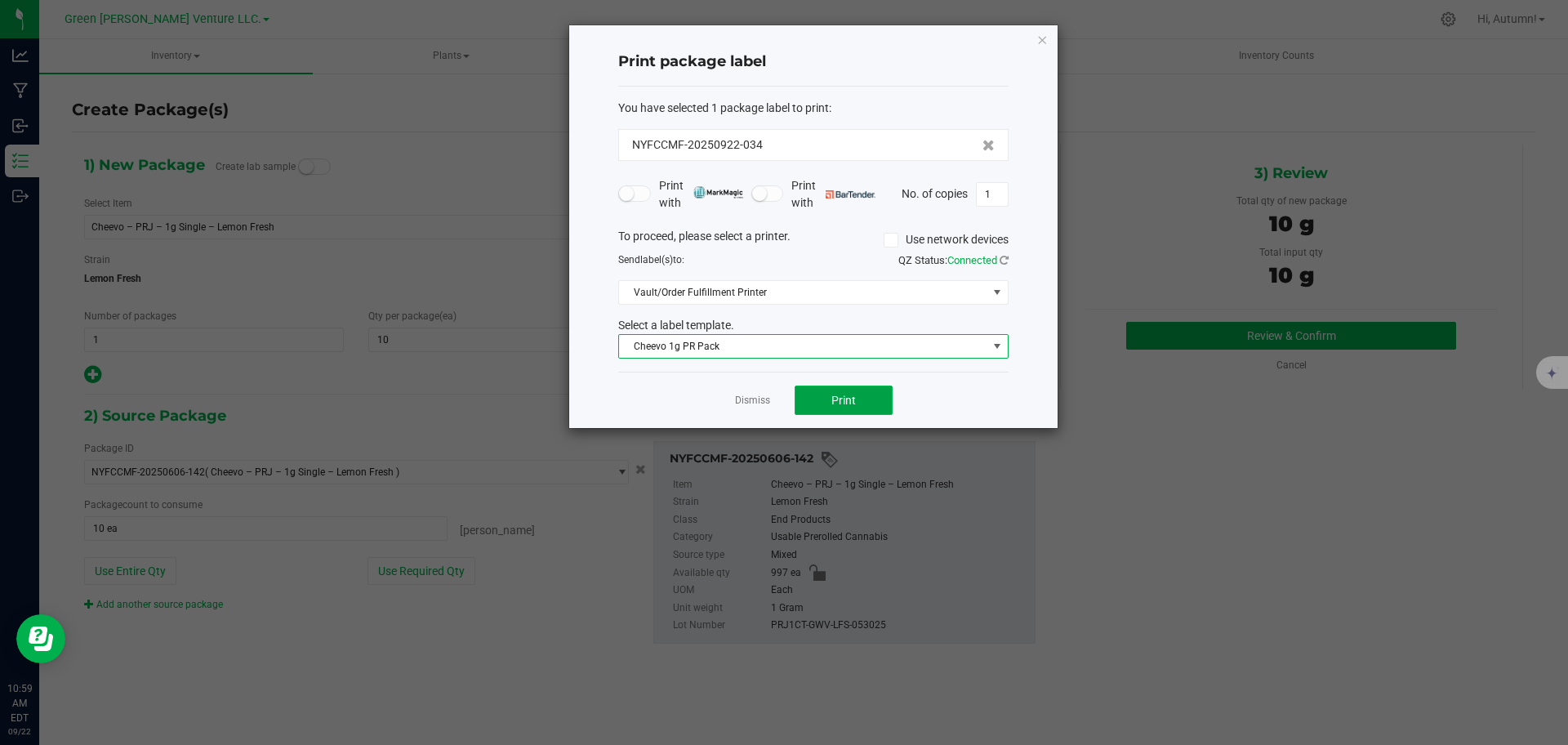
click at [865, 406] on button "Print" at bounding box center [843, 400] width 98 height 30
click at [19, 574] on ngb-modal-window "Print package label You have selected 1 package label to print : NYFCCMF-202509…" at bounding box center [784, 372] width 1568 height 745
click at [1046, 41] on icon "button" at bounding box center [1041, 39] width 11 height 20
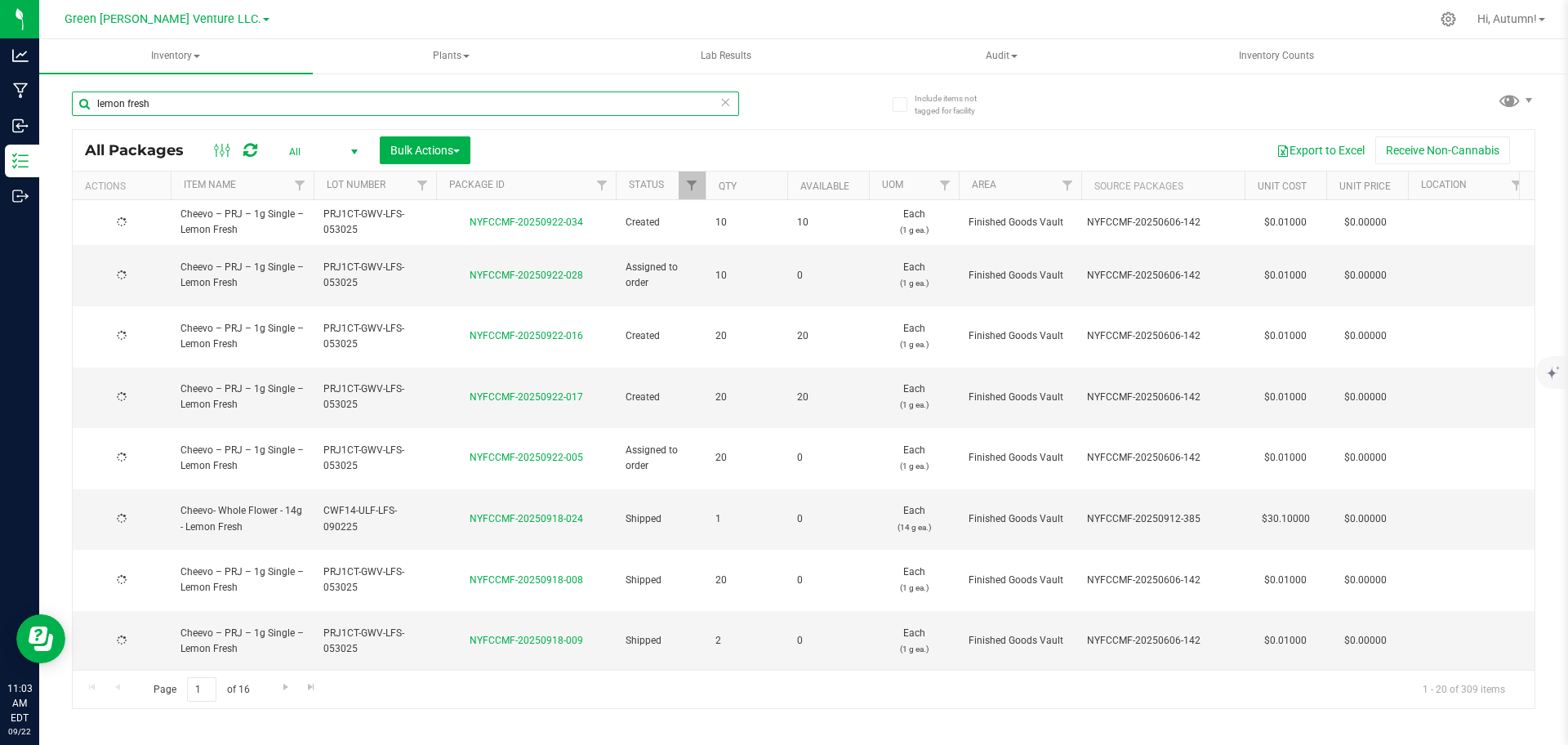
click at [284, 102] on input "lemon fresh" at bounding box center [405, 104] width 667 height 25
type input "l"
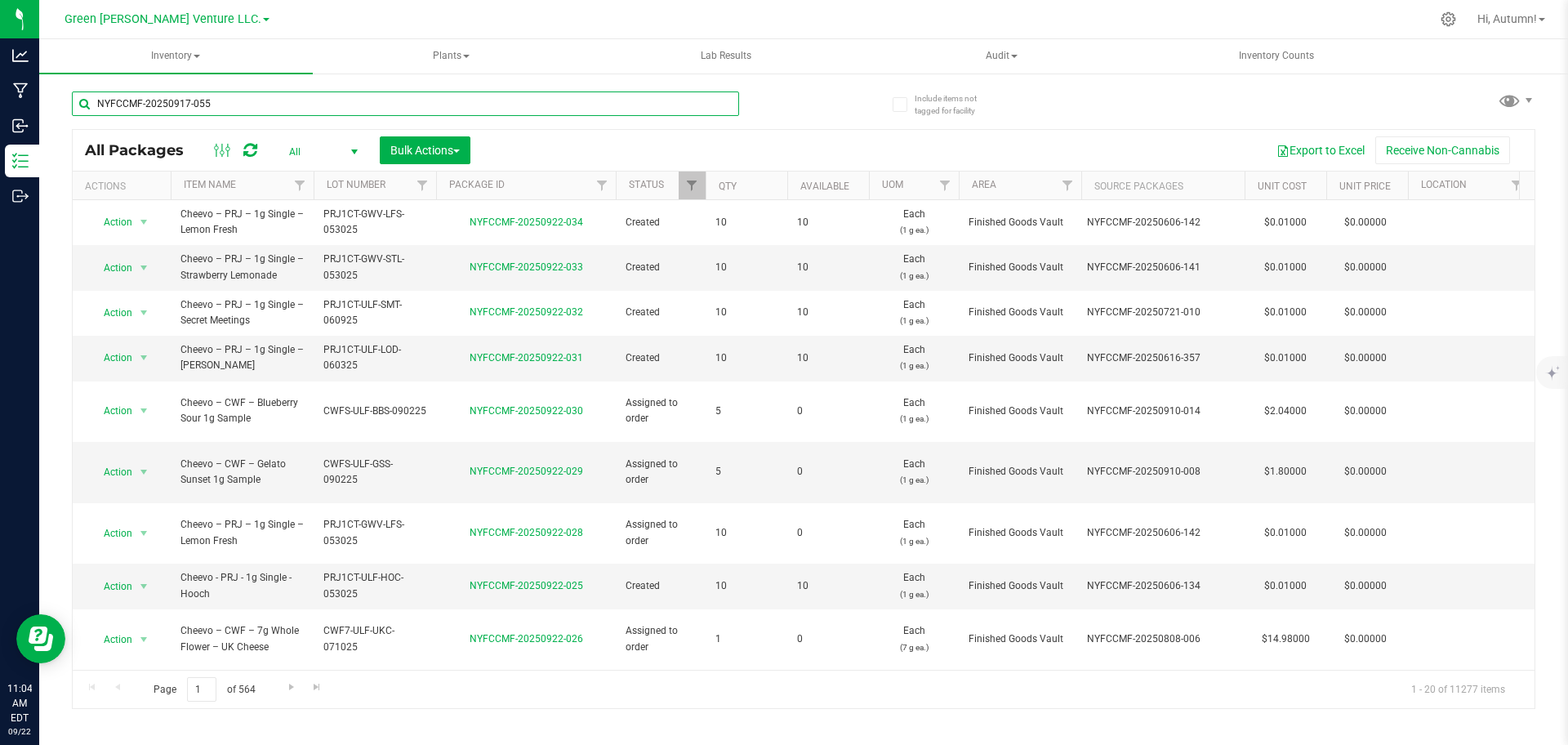
type input "NYFCCMF-20250917-055"
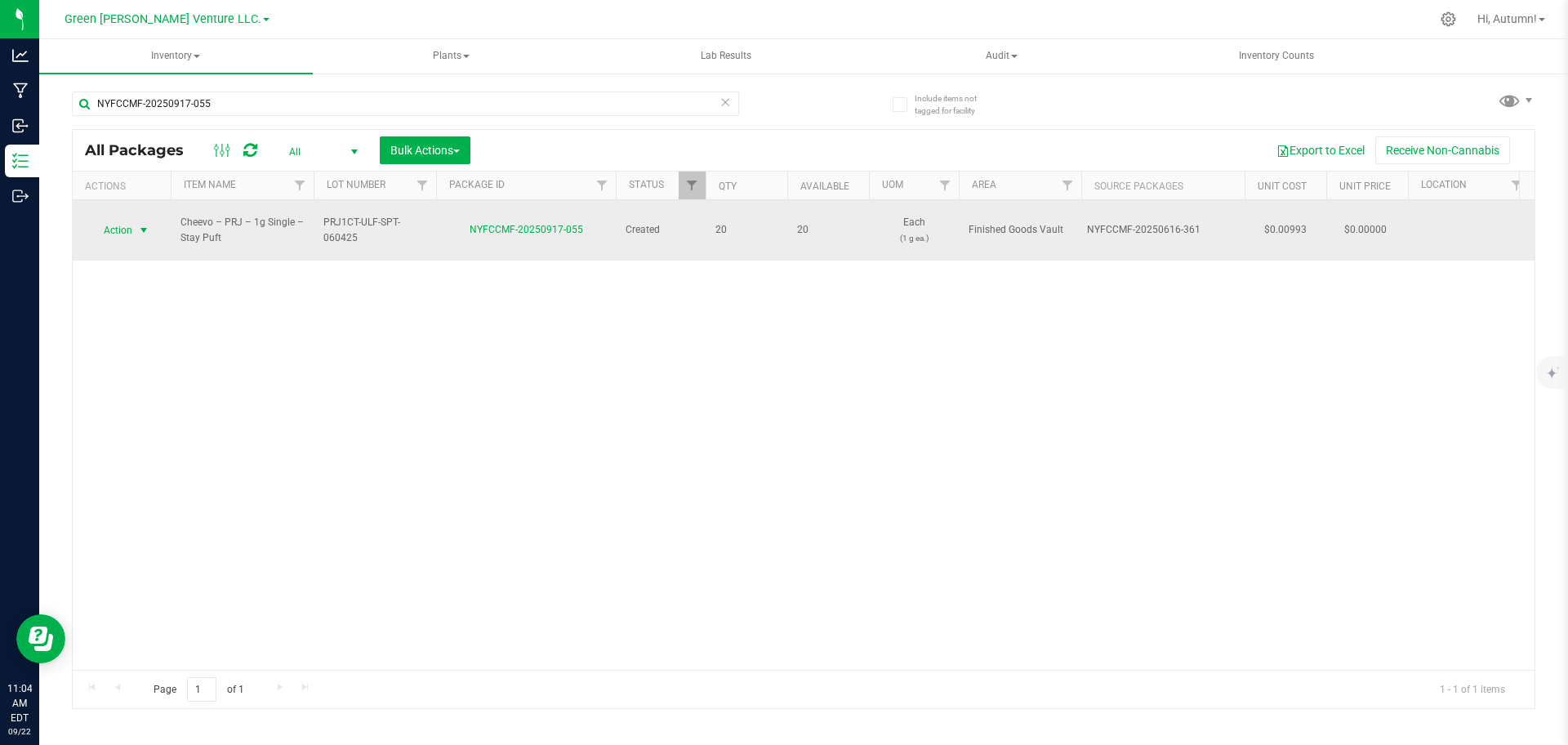
click at [138, 223] on span "select" at bounding box center [144, 229] width 13 height 13
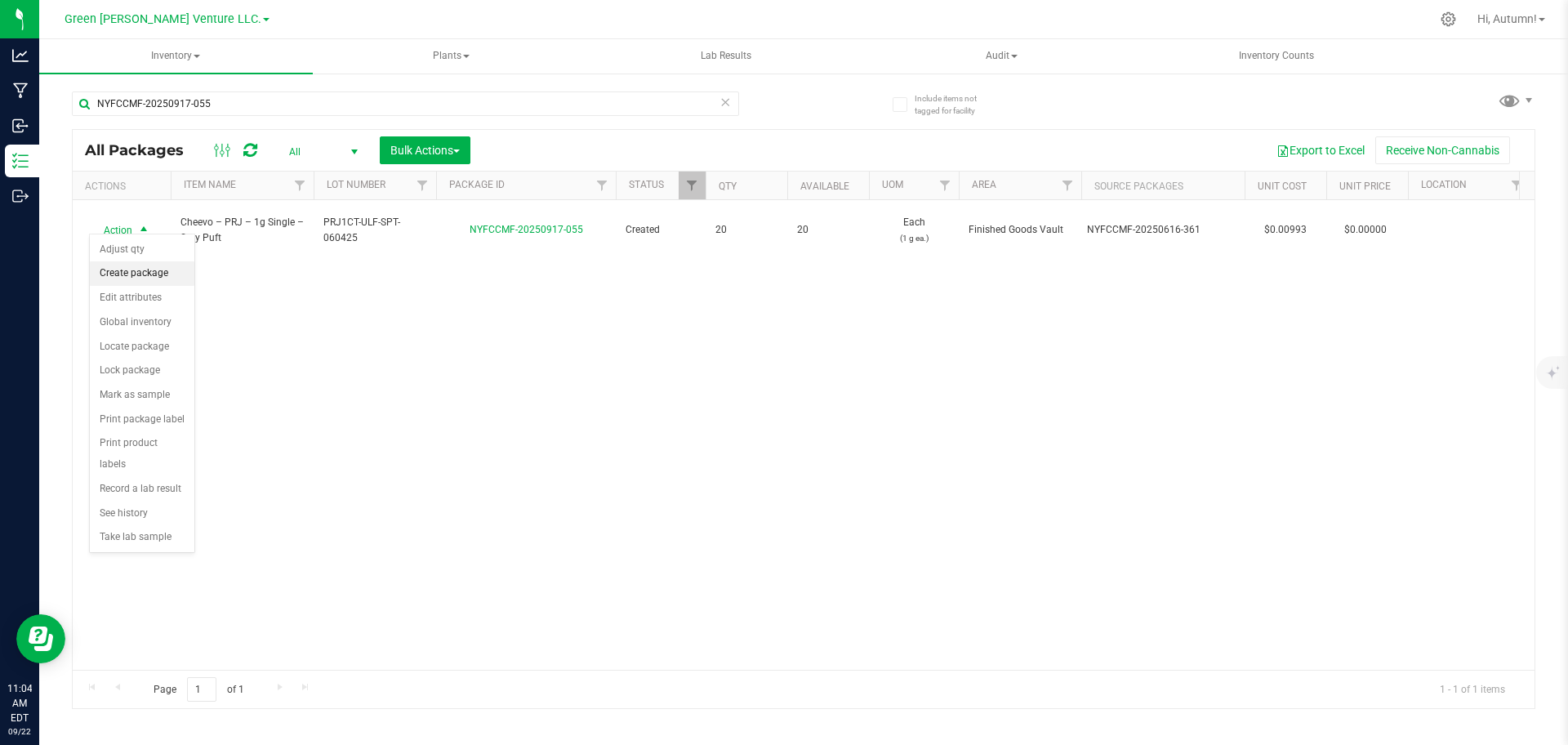
click at [127, 271] on li "Create package" at bounding box center [142, 274] width 104 height 25
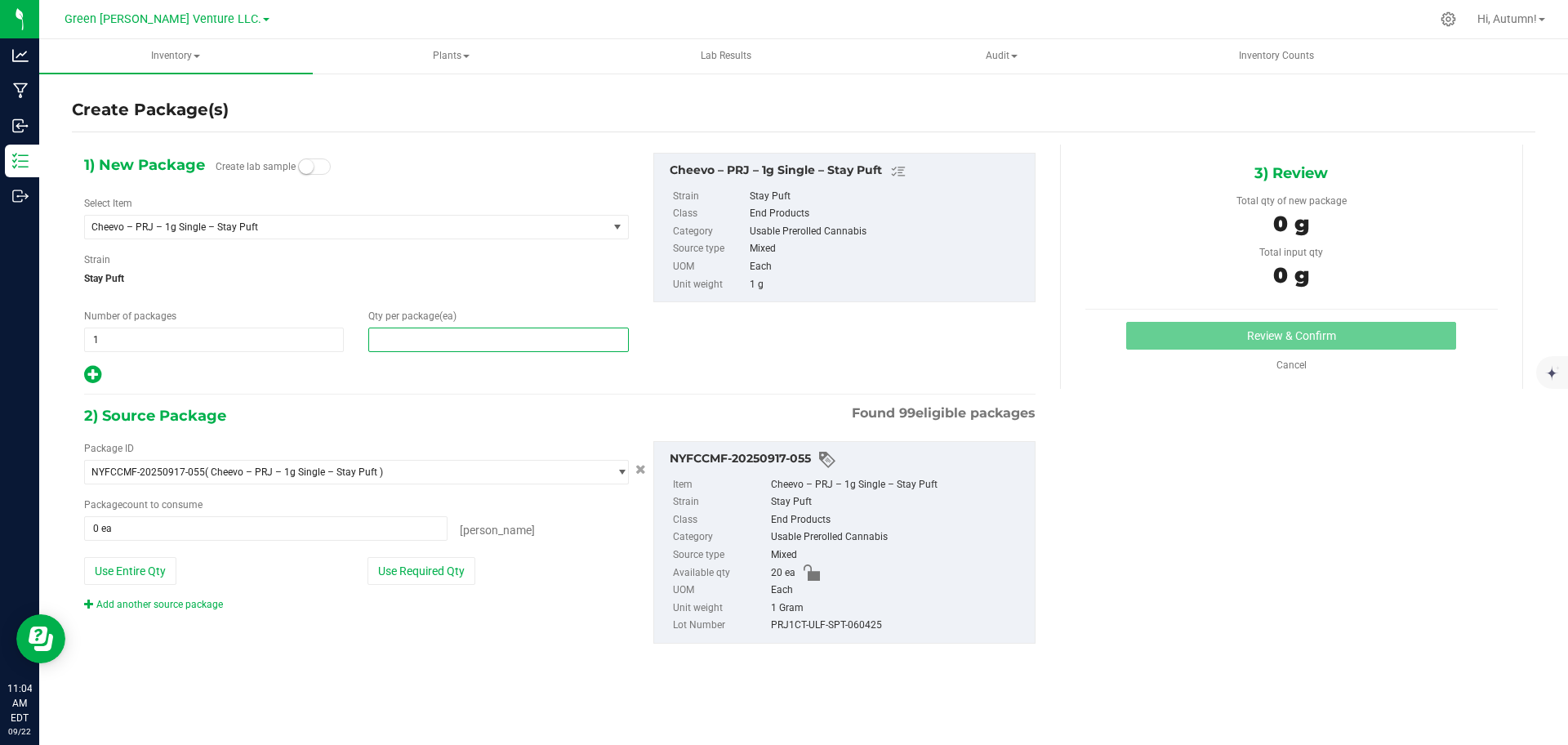
click at [437, 332] on span at bounding box center [499, 340] width 260 height 25
type input "10"
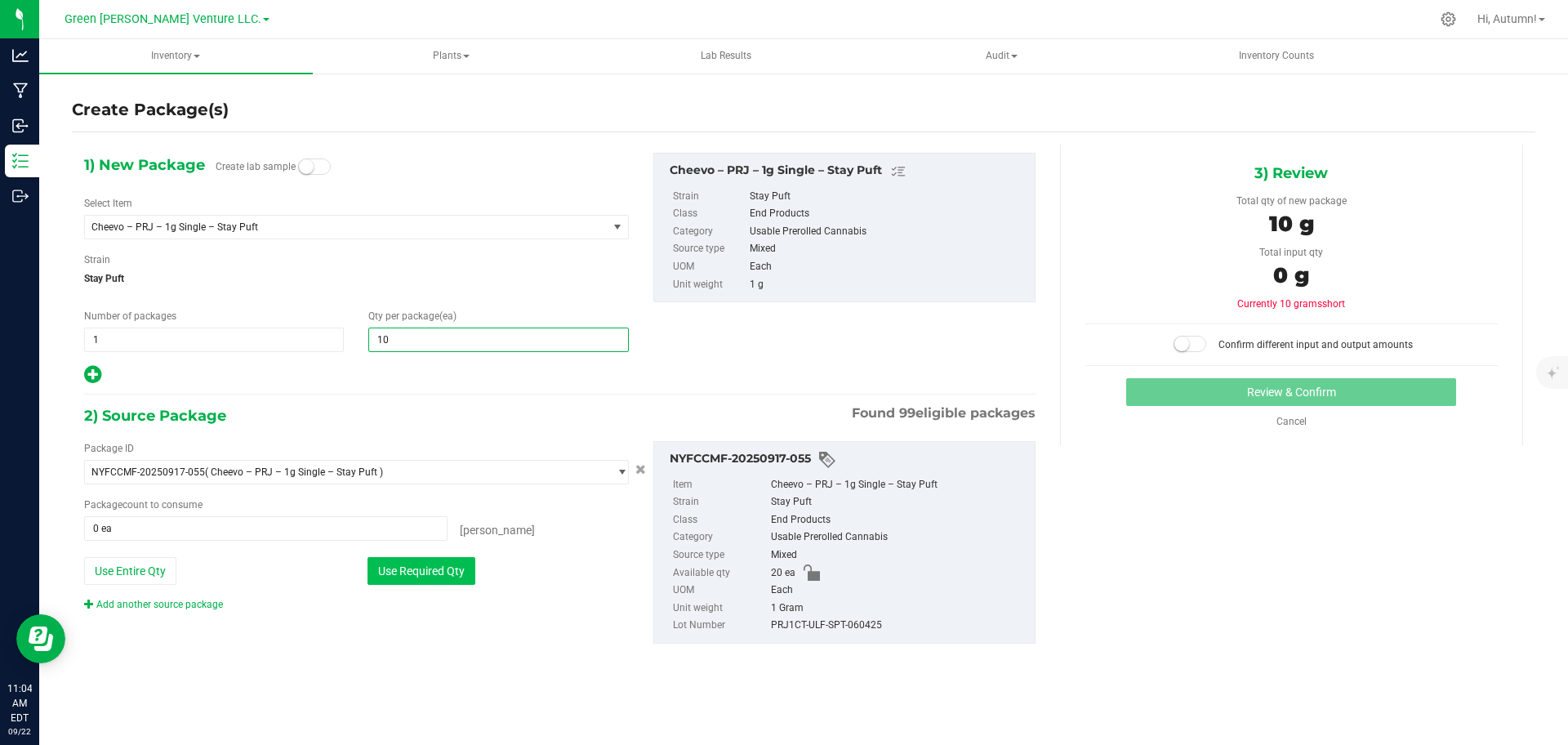
type input "10"
click at [451, 570] on button "Use Required Qty" at bounding box center [421, 571] width 108 height 28
type input "10 ea"
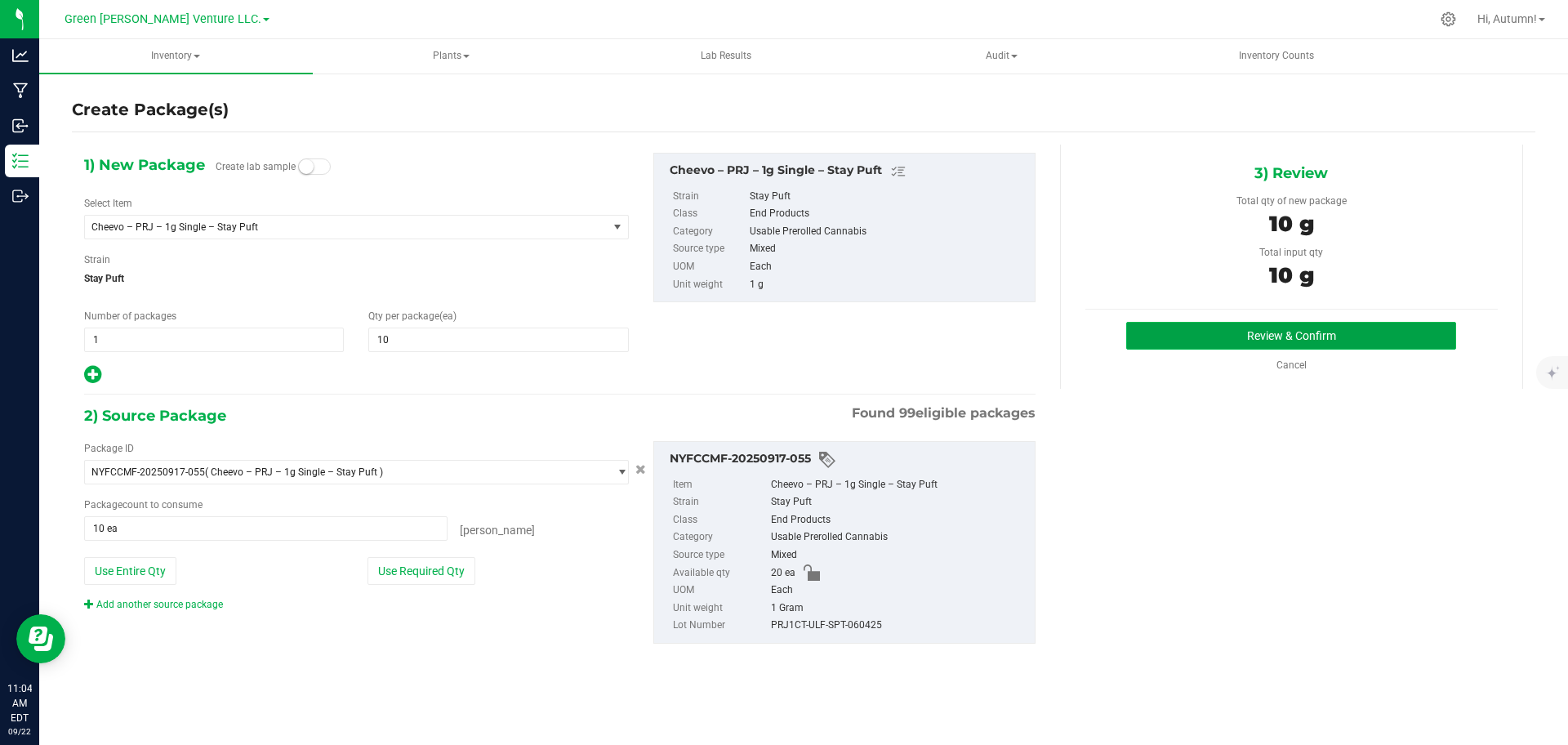
click at [1248, 341] on button "Review & Confirm" at bounding box center [1291, 336] width 330 height 28
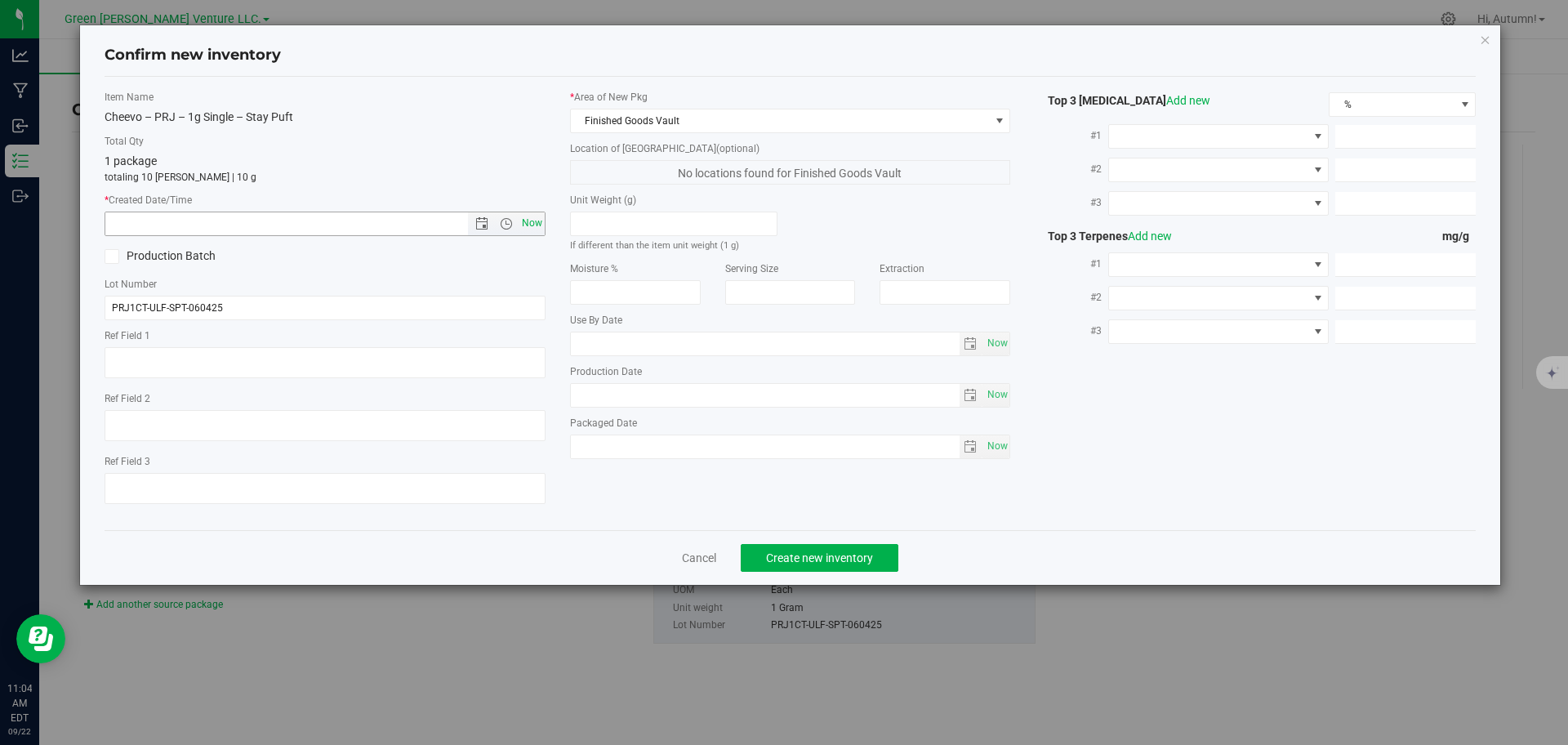
click at [528, 217] on span "Now" at bounding box center [532, 223] width 28 height 24
type input "9/22/2025 11:04 AM"
click at [838, 549] on button "Create new inventory" at bounding box center [820, 557] width 158 height 28
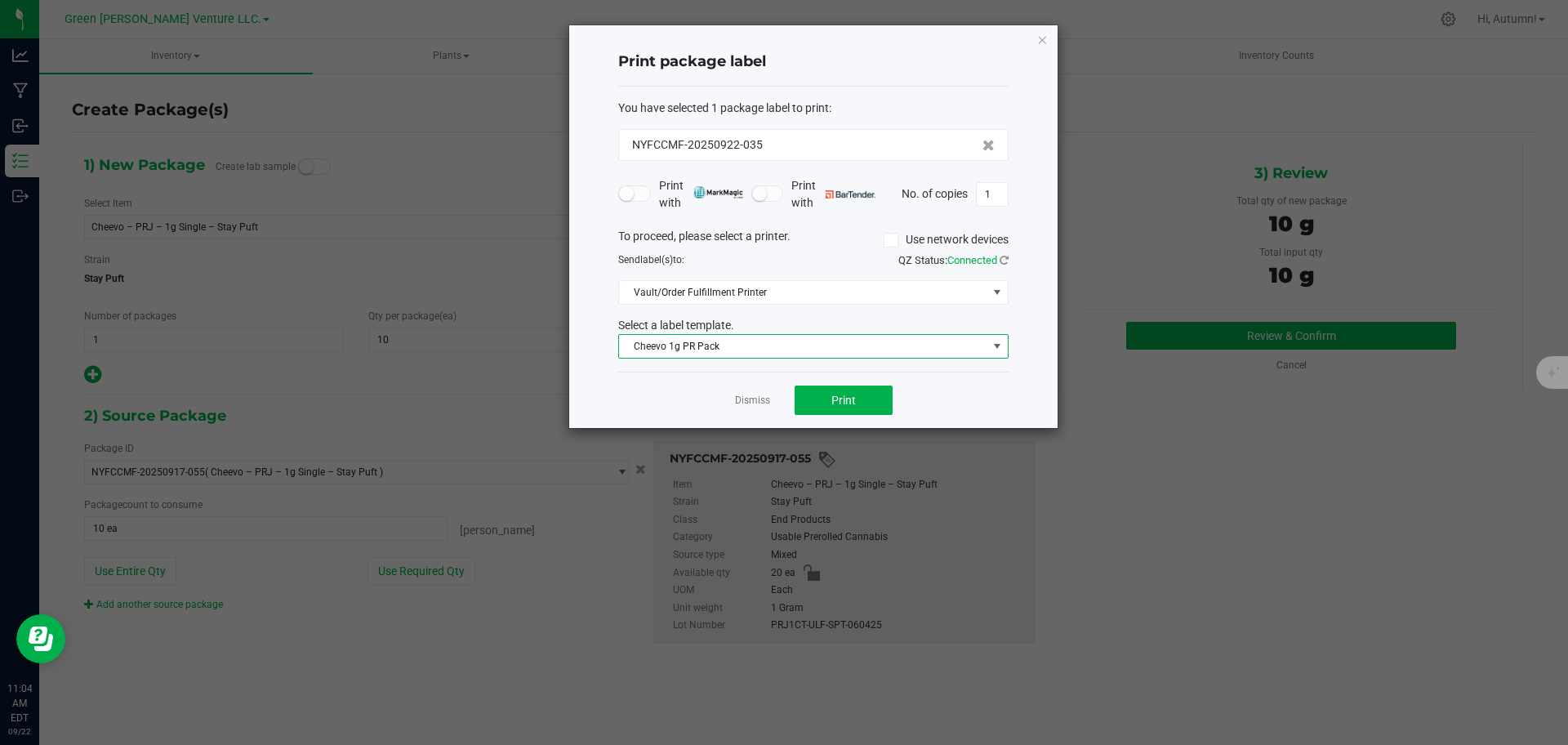
click at [782, 352] on span "Cheevo 1g PR Pack" at bounding box center [804, 346] width 369 height 23
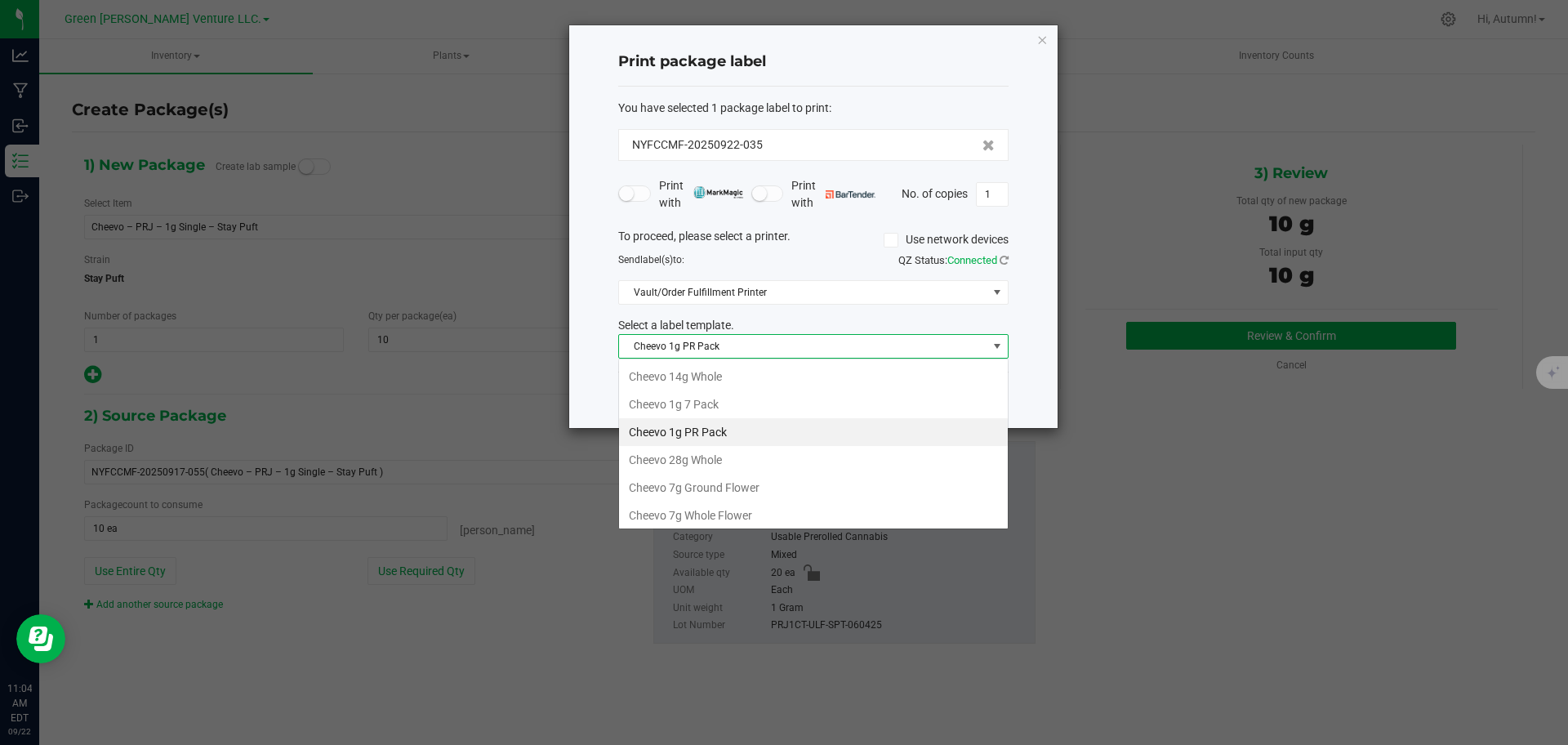
scroll to position [25, 391]
click at [663, 437] on li "Cheevo 1g PR Pack" at bounding box center [814, 432] width 389 height 28
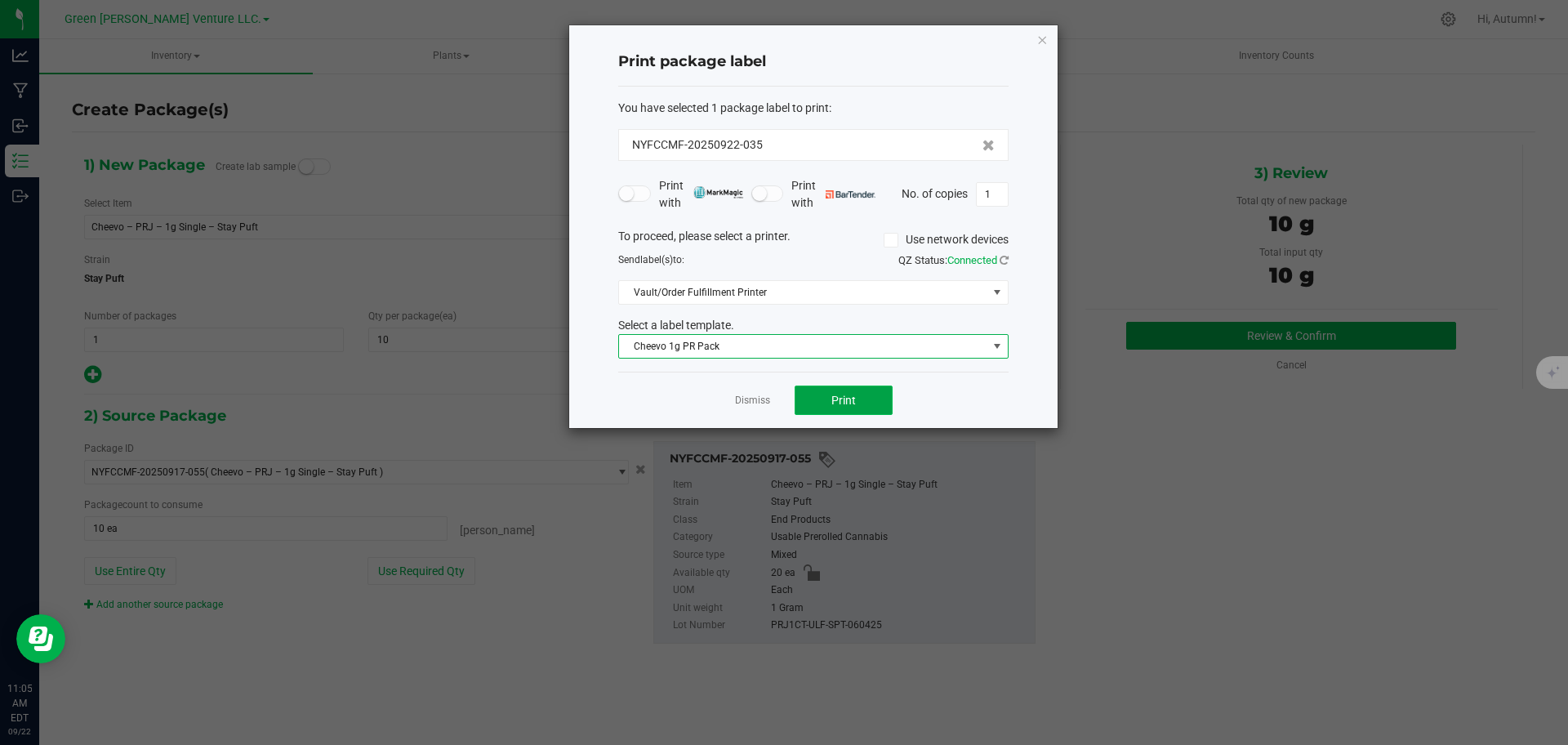
click at [844, 409] on button "Print" at bounding box center [843, 400] width 98 height 30
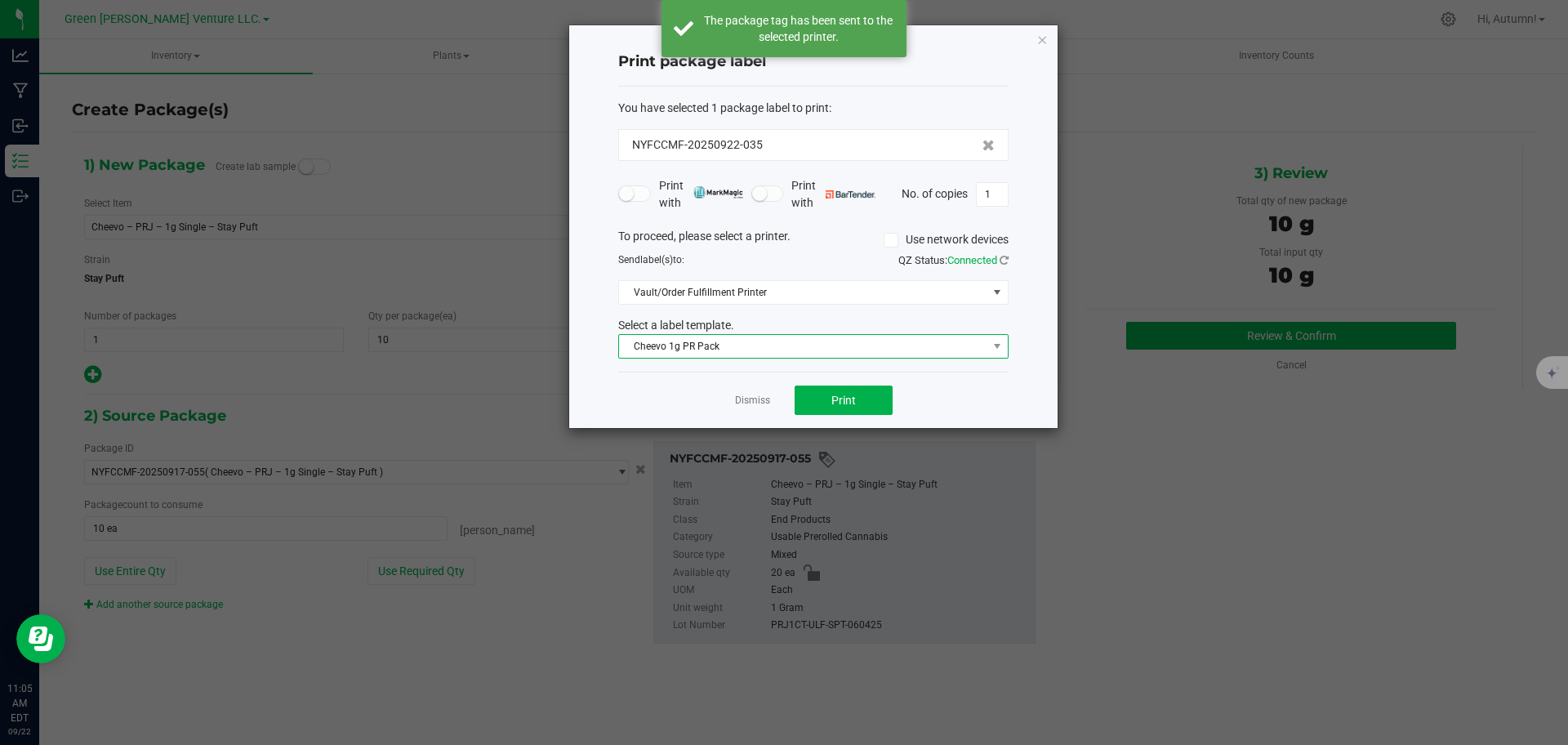
click at [650, 349] on span "Cheevo 1g PR Pack" at bounding box center [804, 346] width 369 height 23
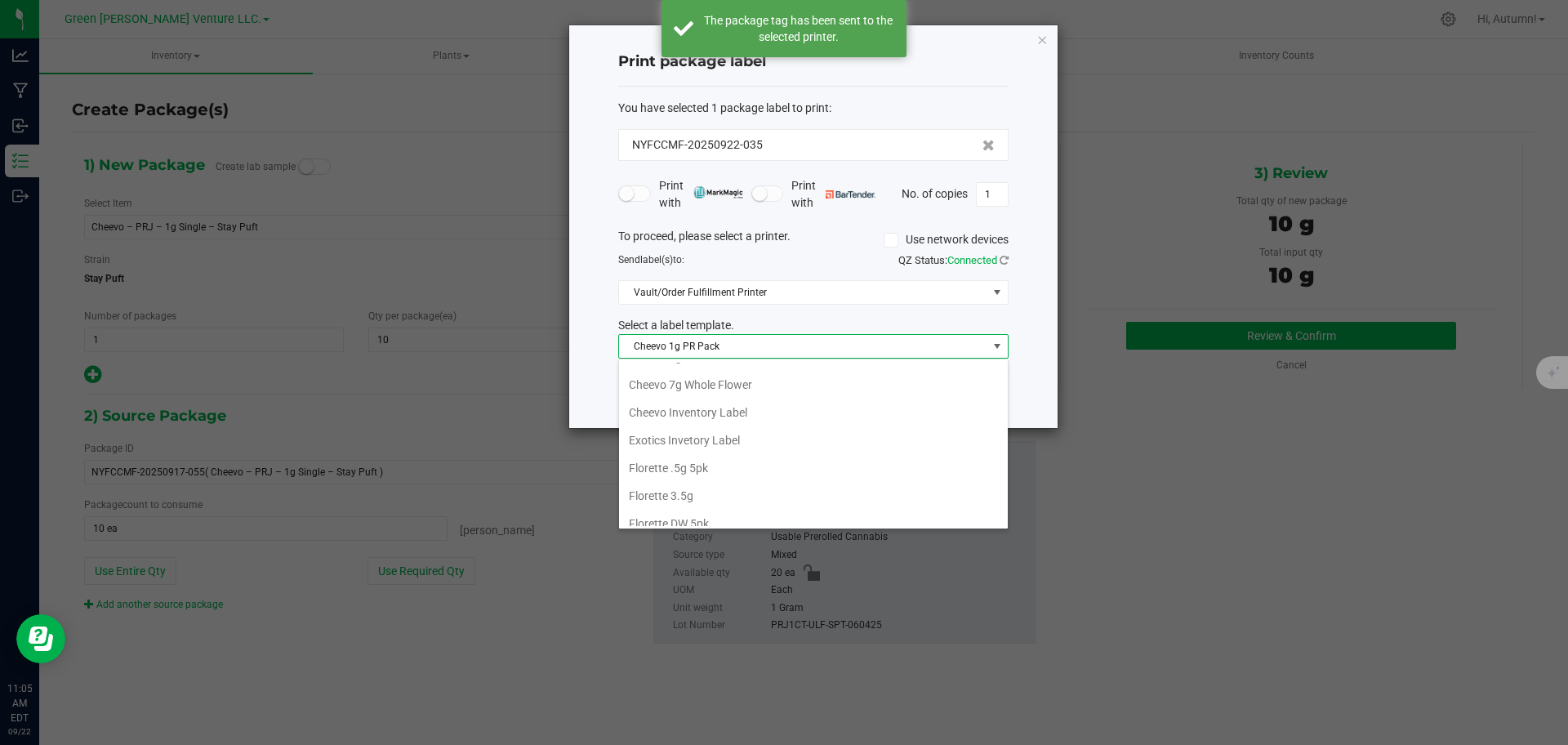
scroll to position [134, 0]
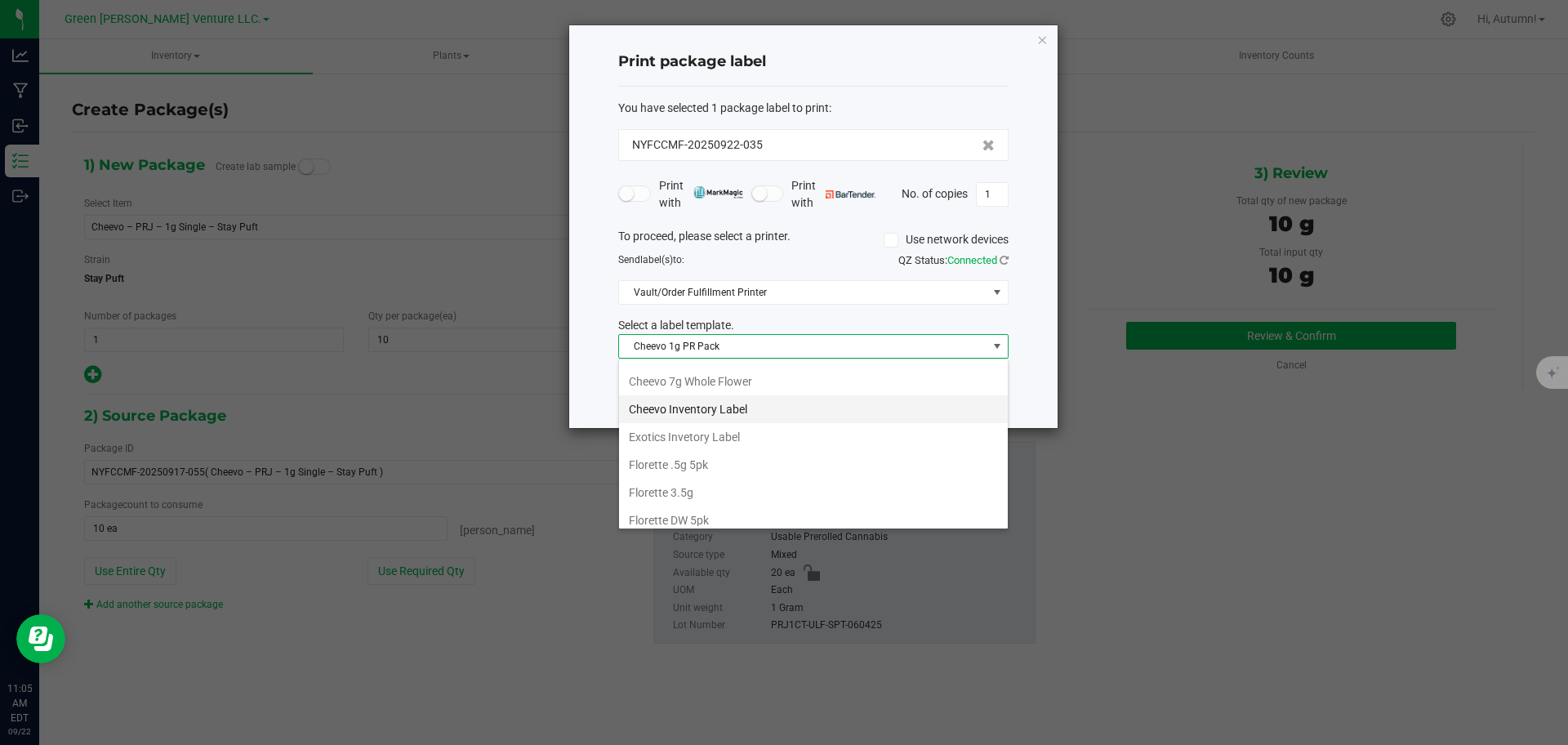
click at [654, 407] on li "Cheevo Inventory Label" at bounding box center [814, 409] width 389 height 28
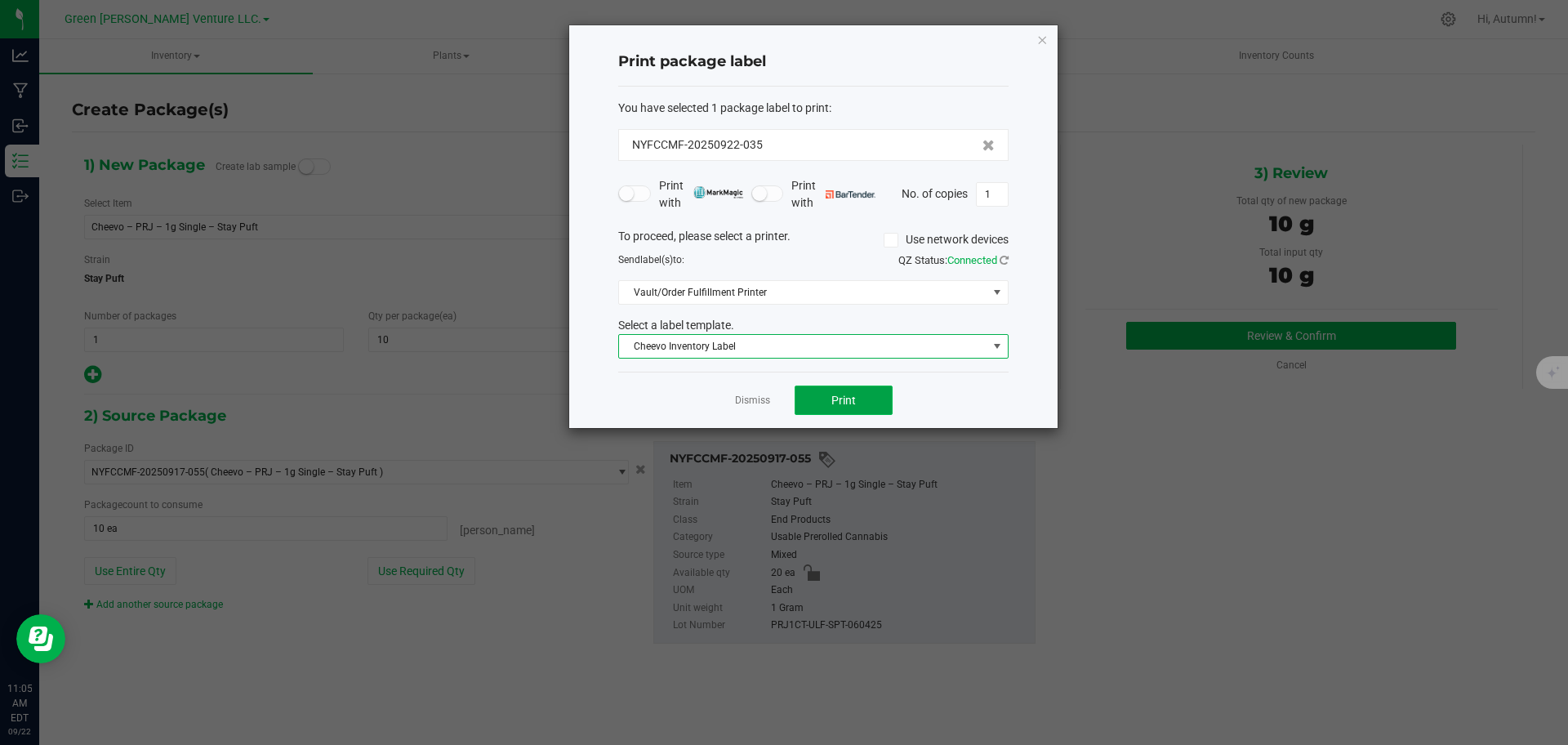
click at [832, 399] on span "Print" at bounding box center [843, 399] width 25 height 13
click at [1039, 42] on icon "button" at bounding box center [1041, 39] width 11 height 20
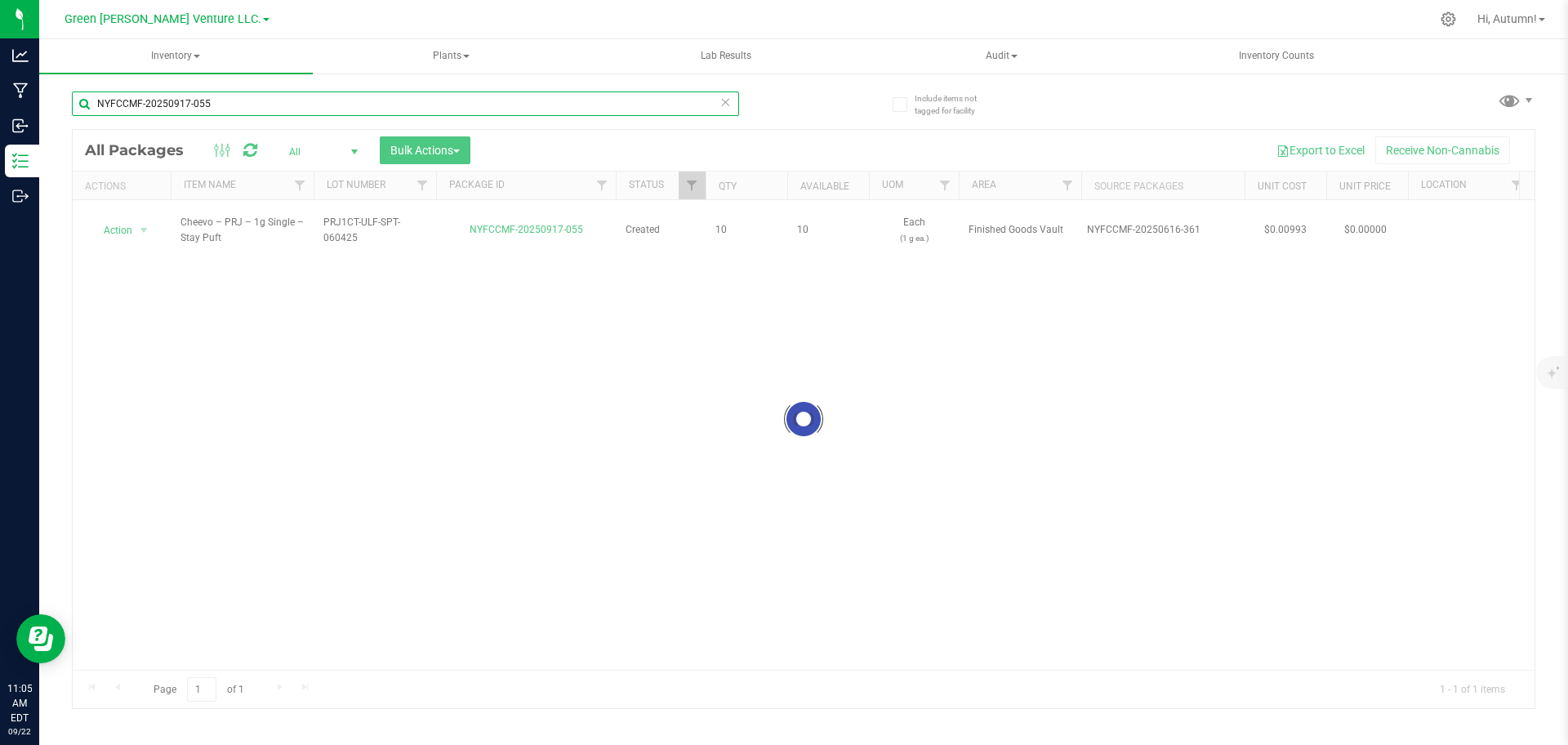
click at [258, 105] on input "NYFCCMF-20250917-055" at bounding box center [405, 104] width 667 height 25
type input "N"
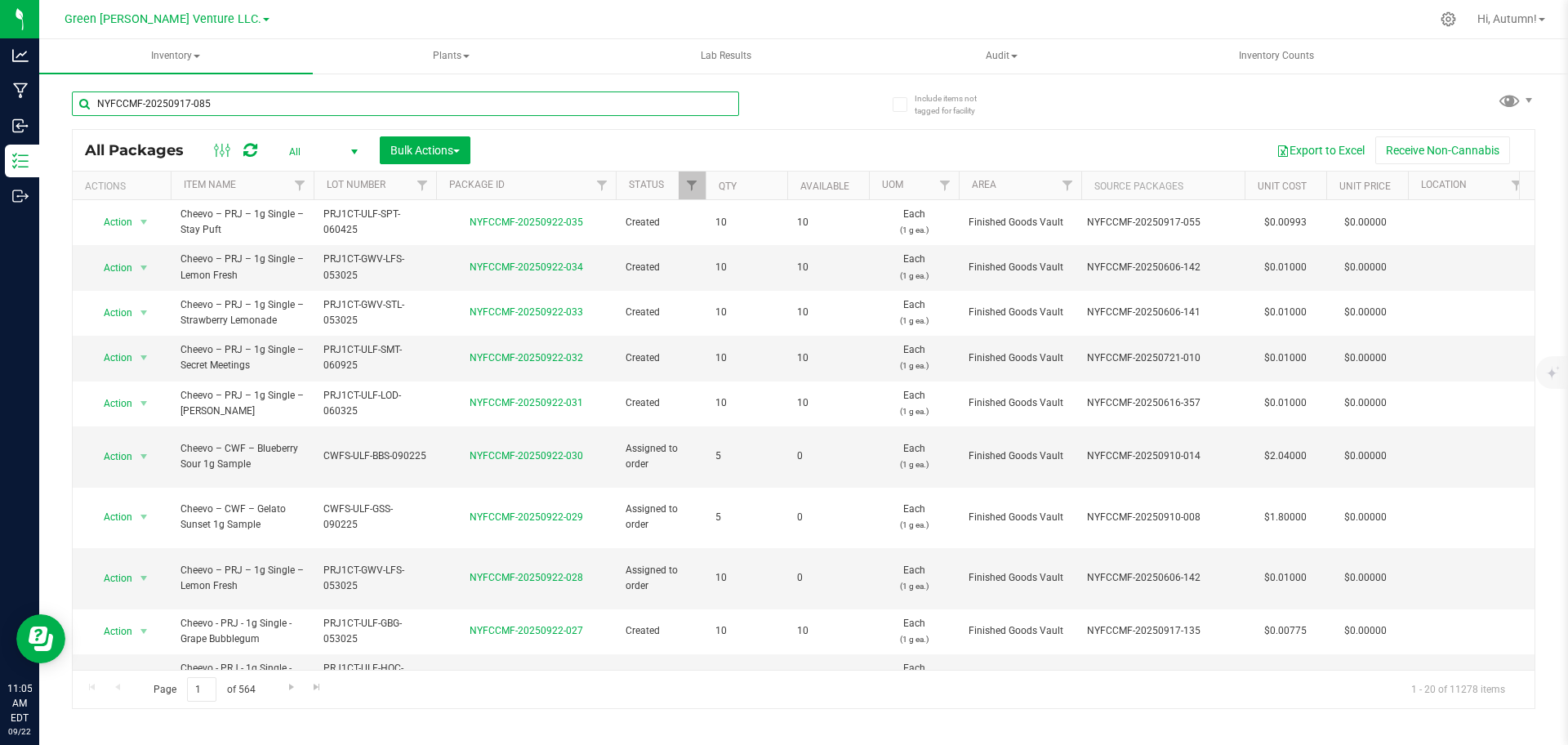
type input "NYFCCMF-20250917-085"
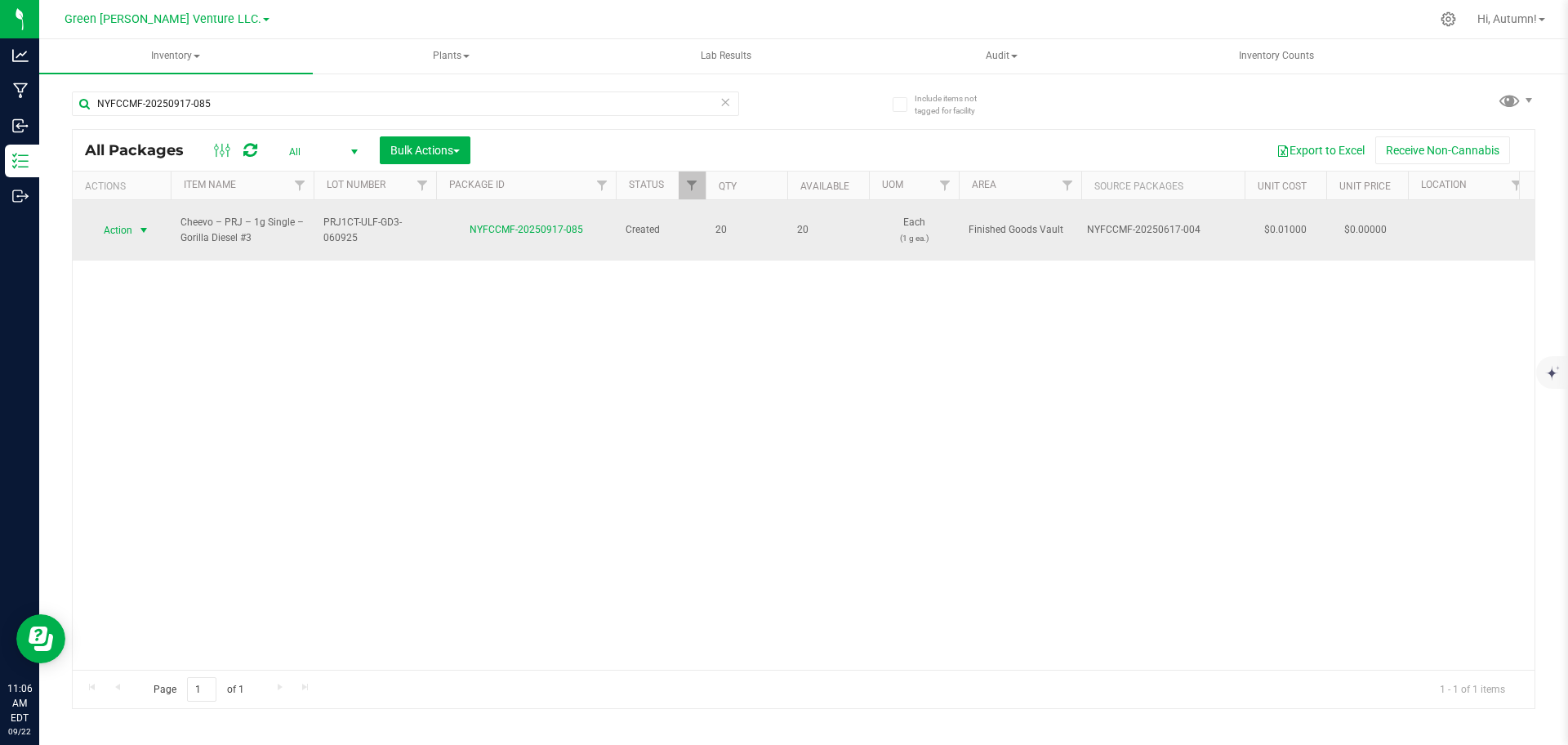
click at [142, 223] on span "select" at bounding box center [144, 229] width 13 height 13
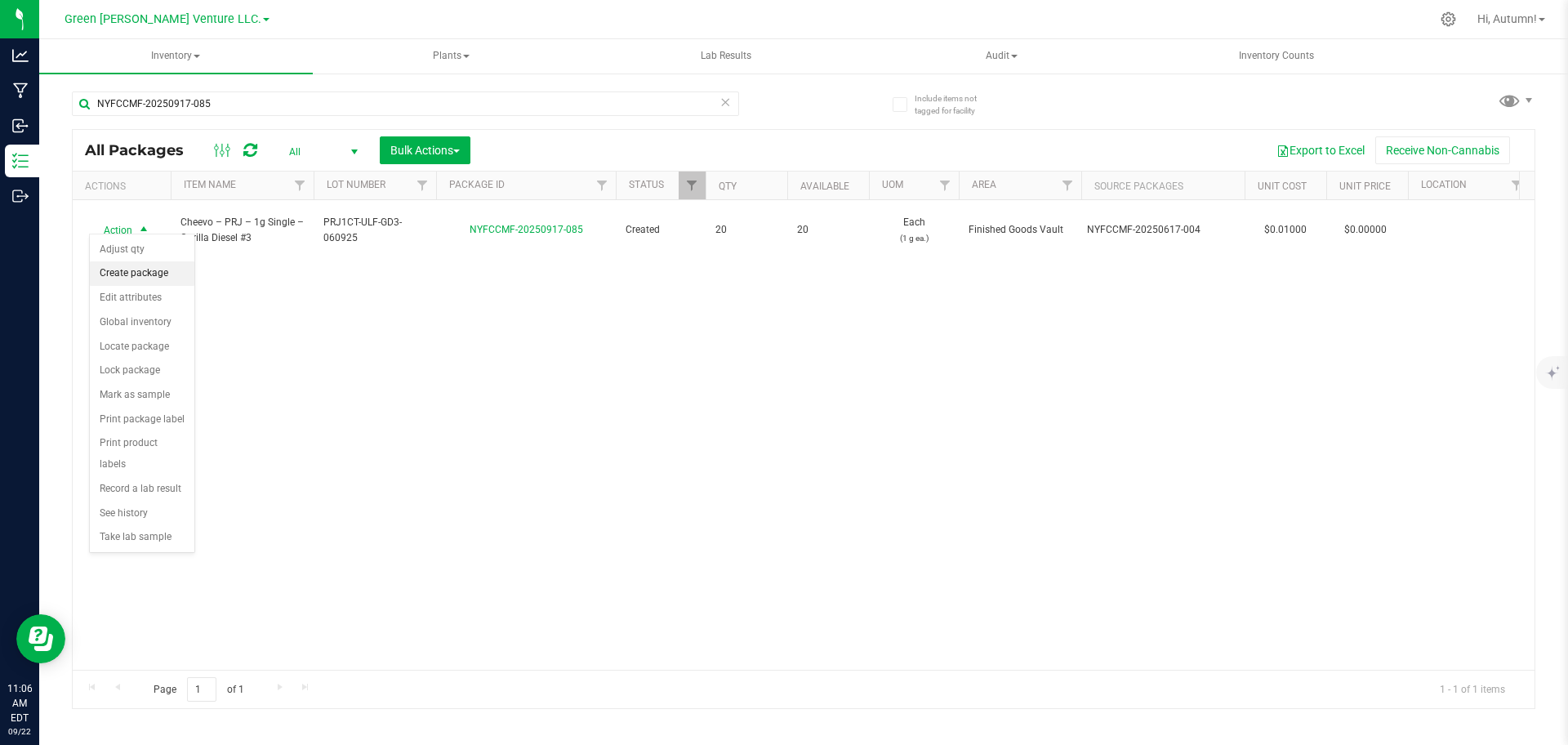
click at [149, 272] on li "Create package" at bounding box center [142, 274] width 104 height 25
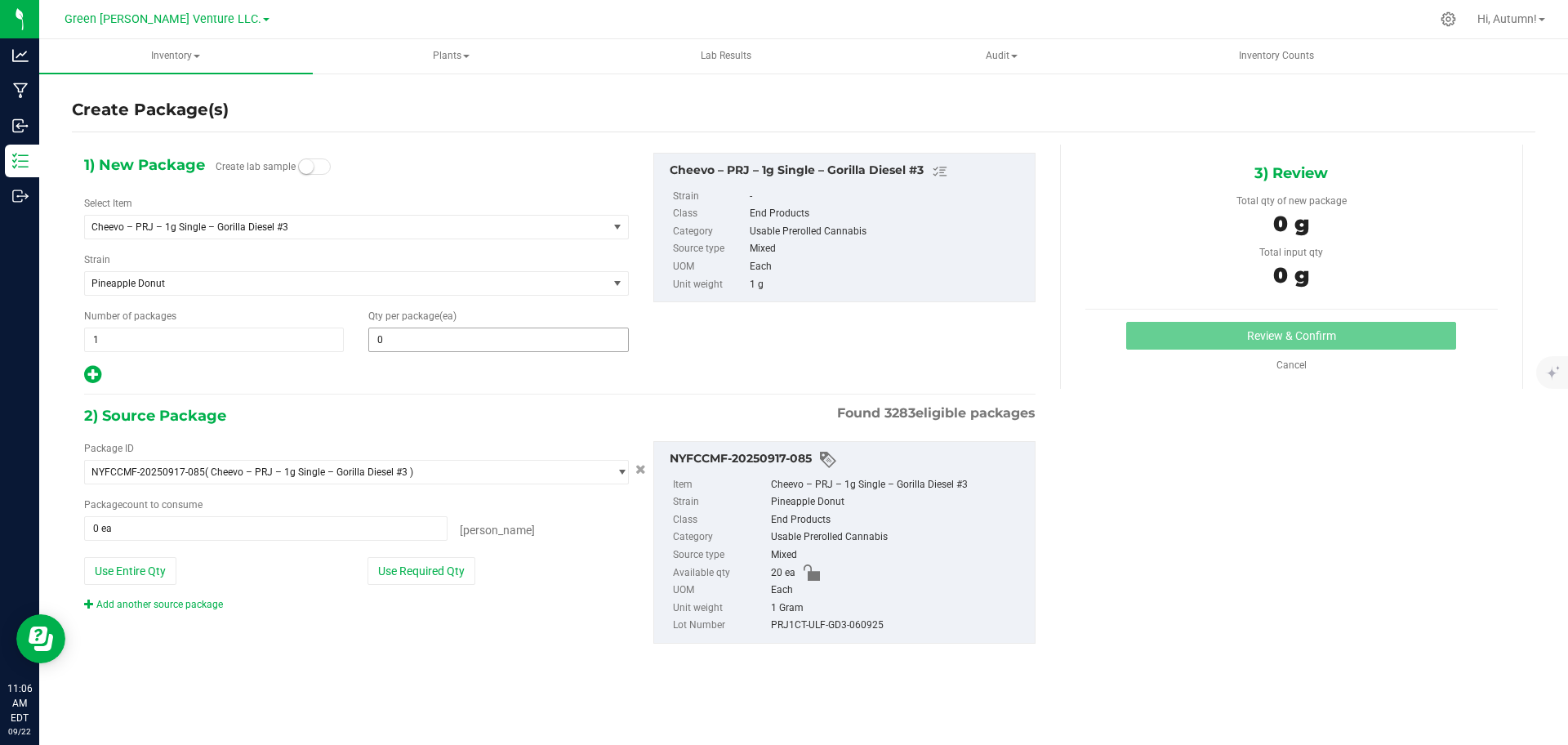
click at [435, 341] on span "0 0" at bounding box center [499, 340] width 260 height 25
type input "10"
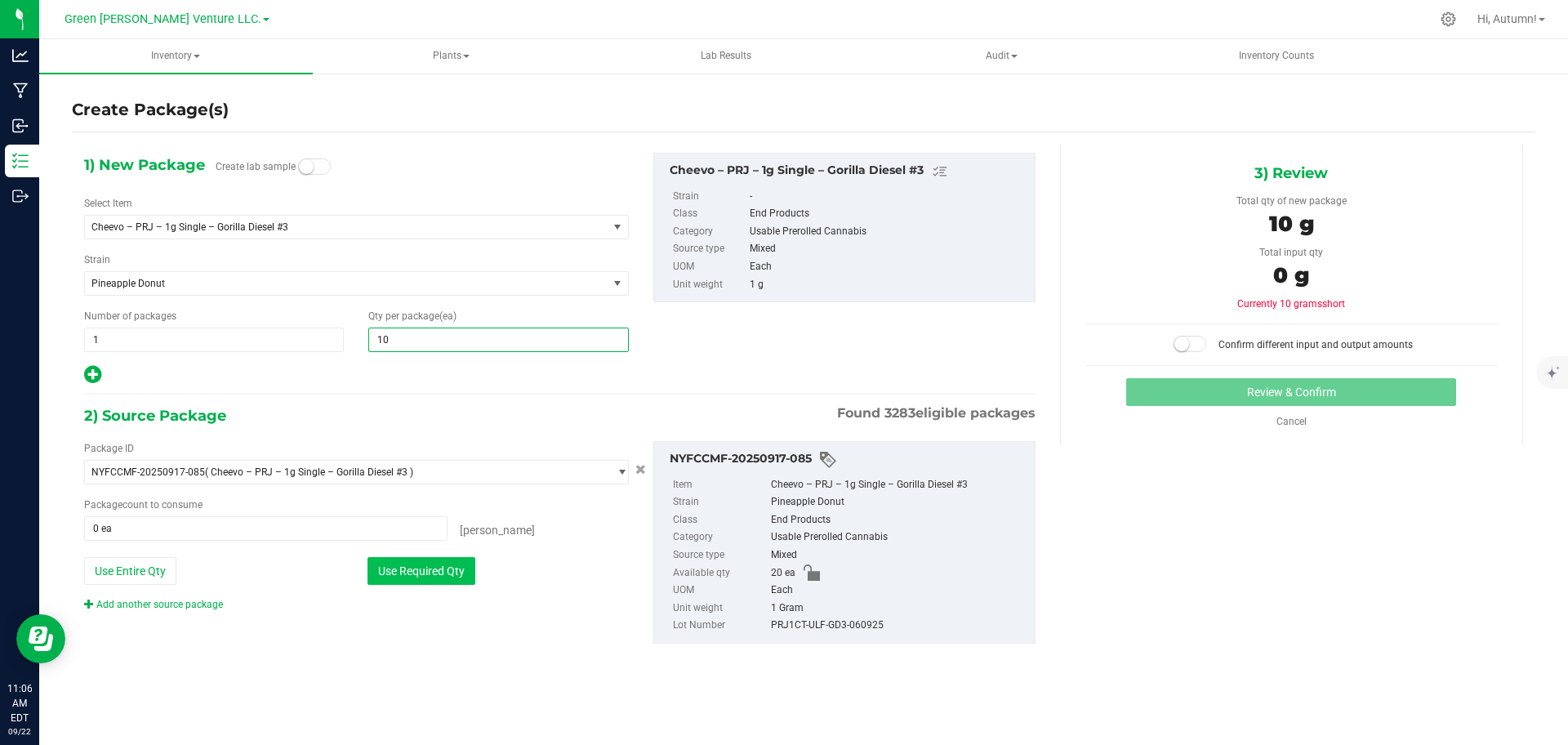
type input "10"
click at [394, 572] on button "Use Required Qty" at bounding box center [421, 571] width 108 height 28
type input "10 ea"
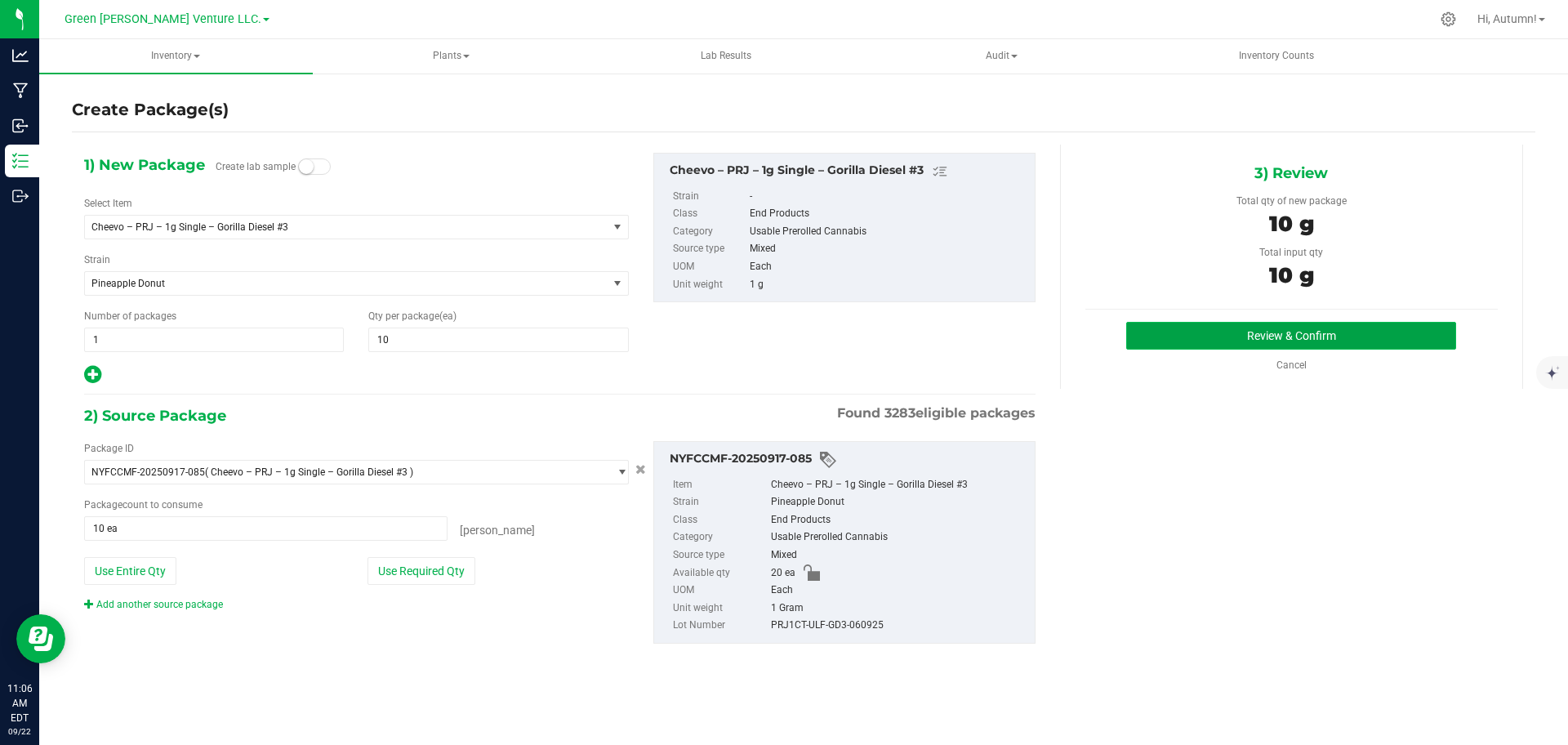
click at [1271, 329] on button "Review & Confirm" at bounding box center [1291, 336] width 330 height 28
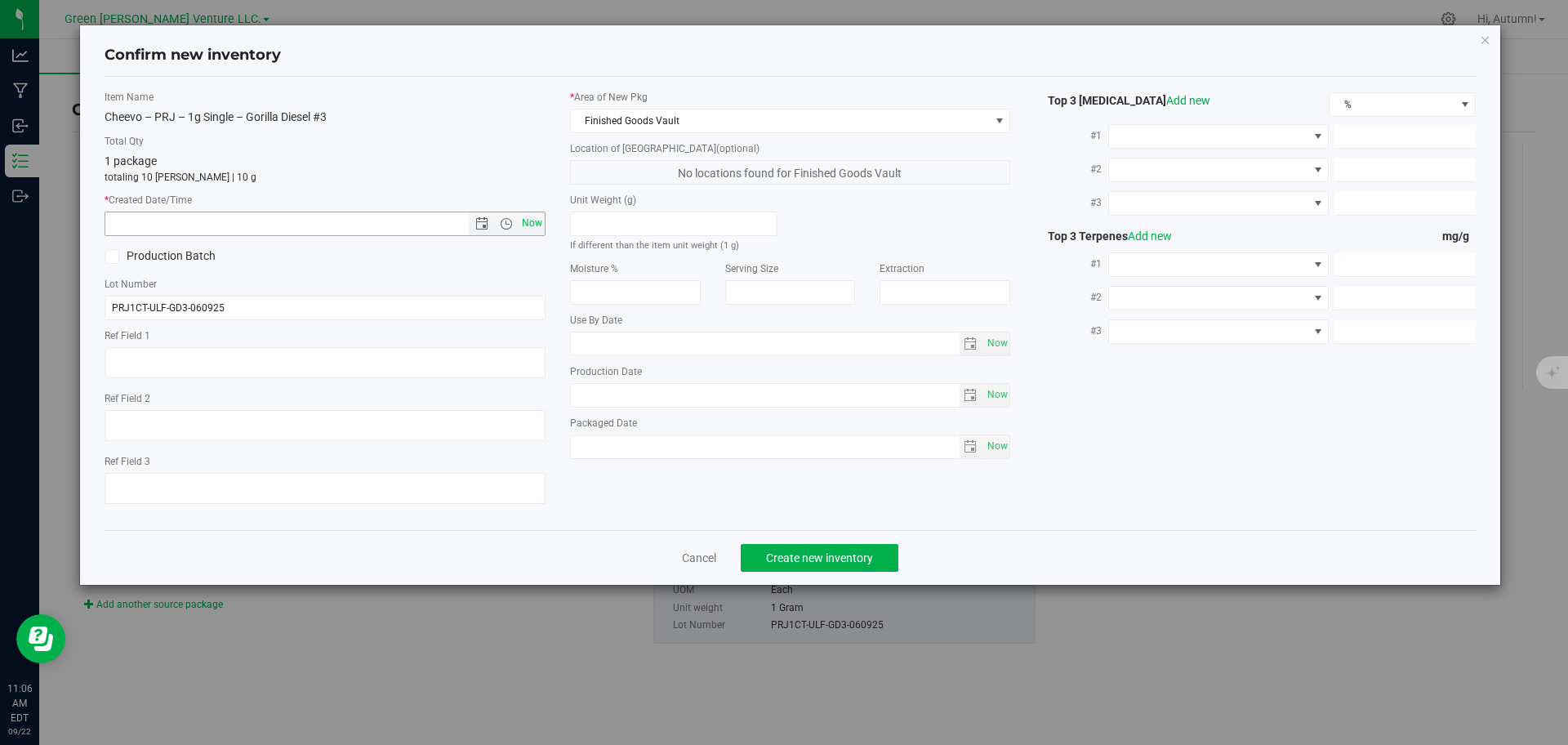
click at [531, 223] on span "Now" at bounding box center [532, 223] width 28 height 24
type input "9/22/2025 11:06 AM"
click at [801, 547] on button "Create new inventory" at bounding box center [820, 557] width 158 height 28
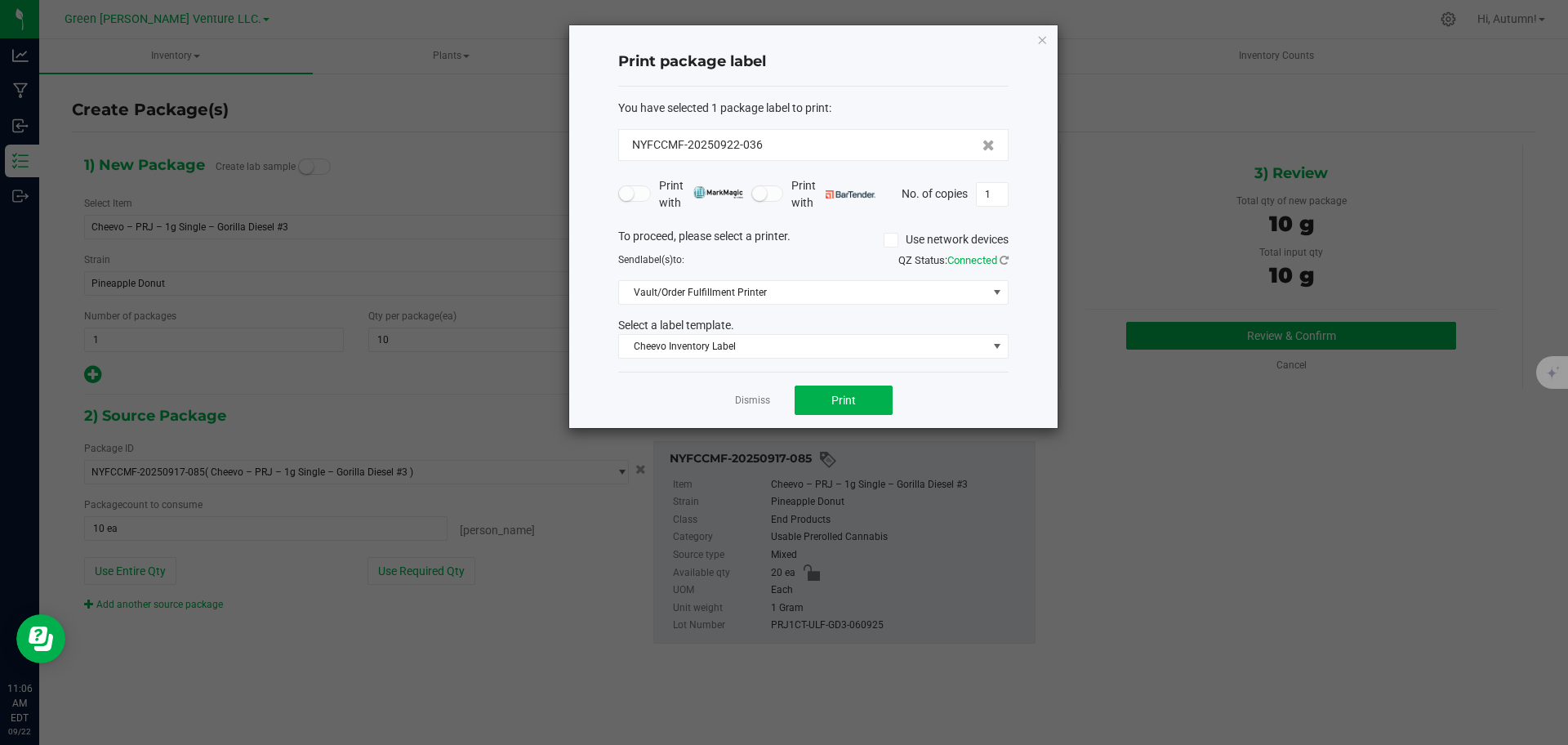
click at [1567, 291] on ngb-modal-window "Print package label You have selected 1 package label to print : NYFCCMF-202509…" at bounding box center [784, 372] width 1568 height 745
click at [849, 402] on span "Print" at bounding box center [843, 399] width 25 height 13
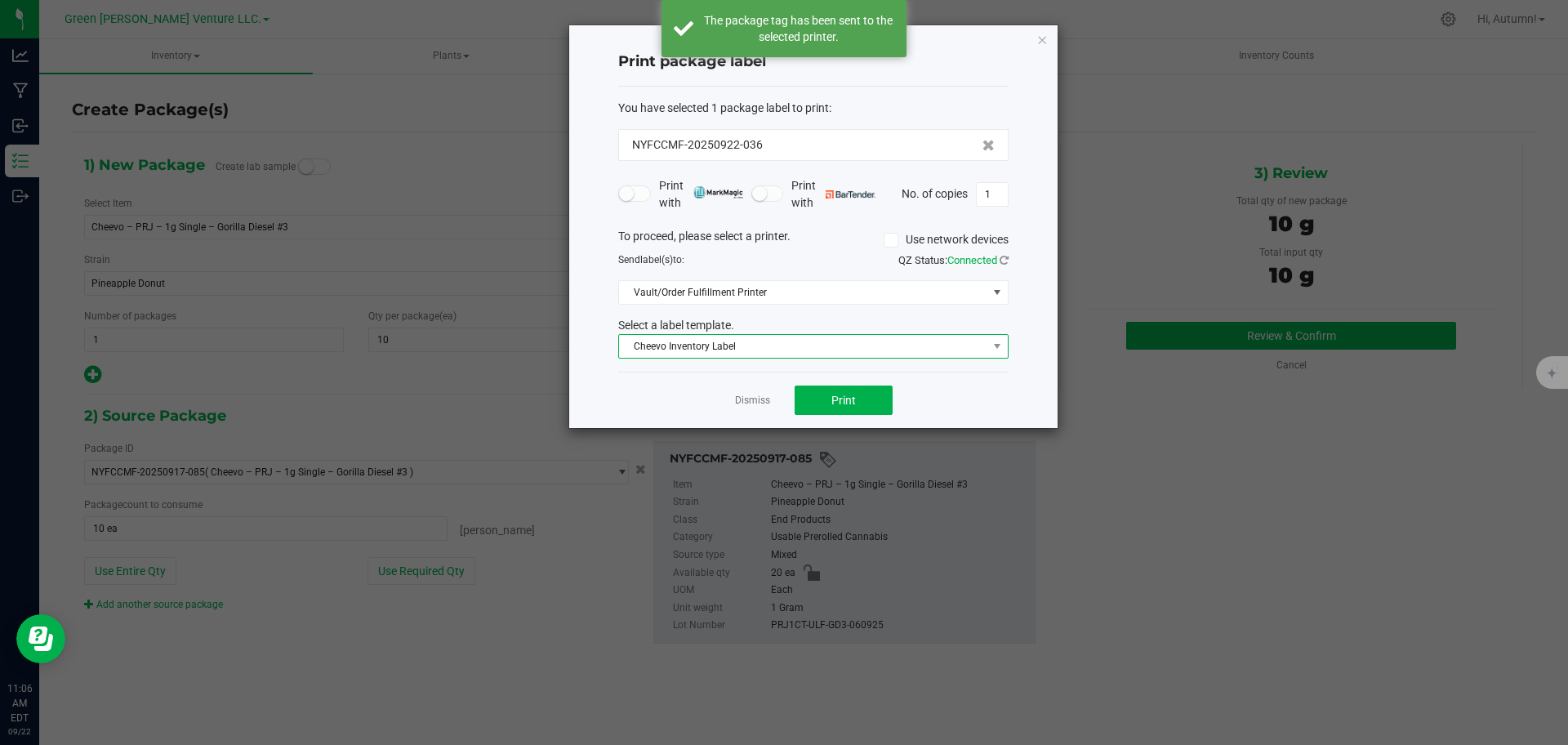
click at [659, 353] on span "Cheevo Inventory Label" at bounding box center [804, 346] width 369 height 23
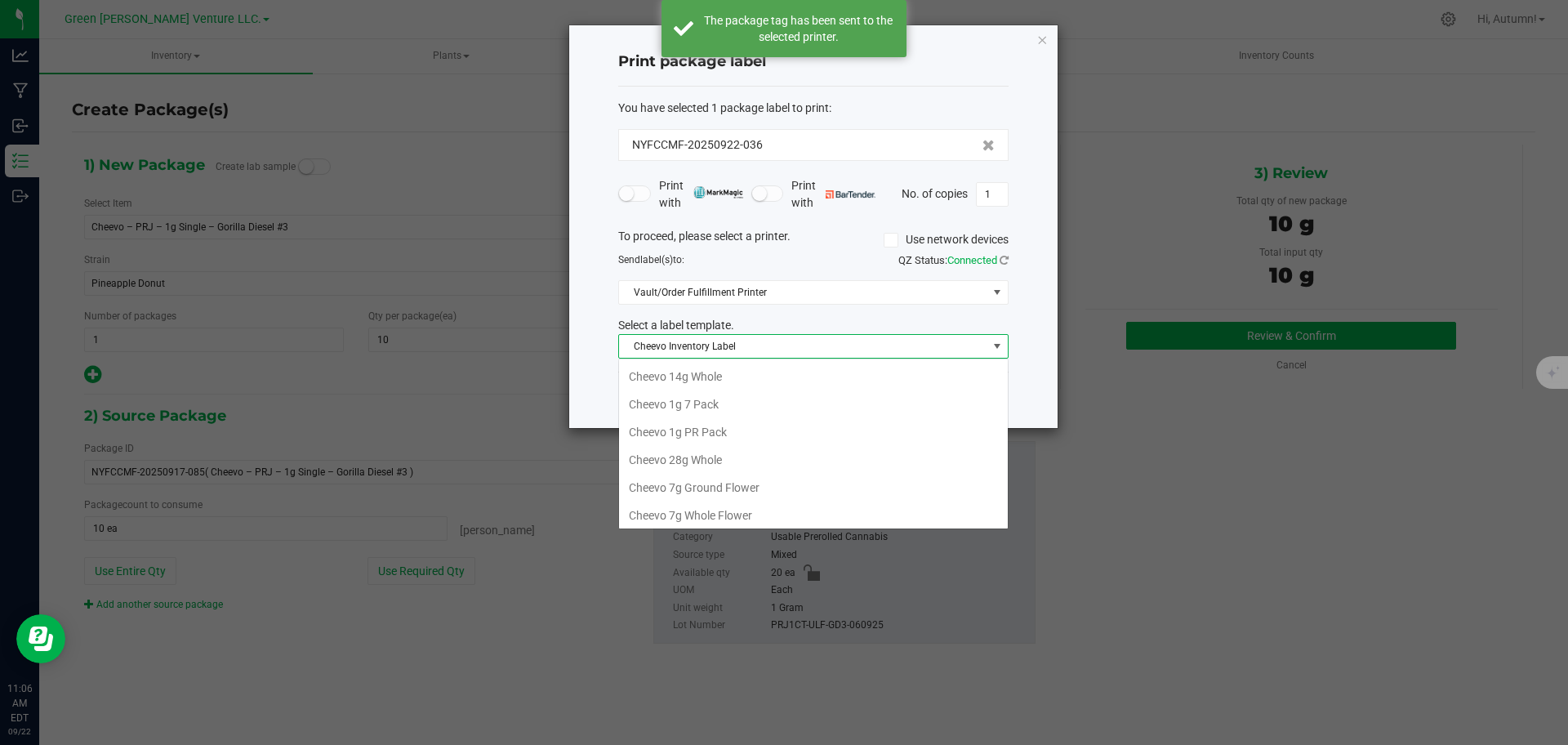
scroll to position [31, 0]
click at [635, 413] on li "Cheevo 1g PR Pack" at bounding box center [814, 401] width 389 height 28
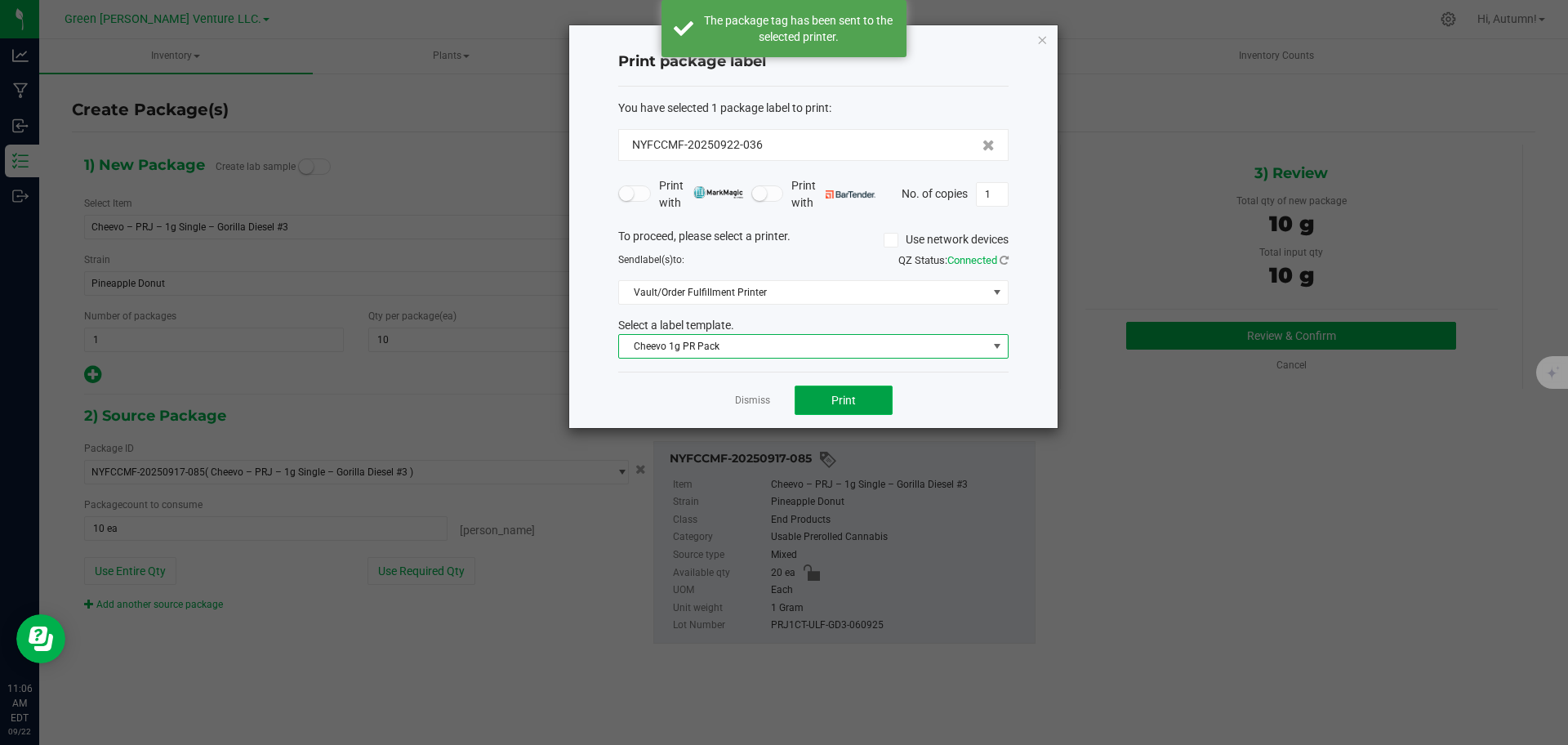
click at [840, 408] on button "Print" at bounding box center [843, 400] width 98 height 30
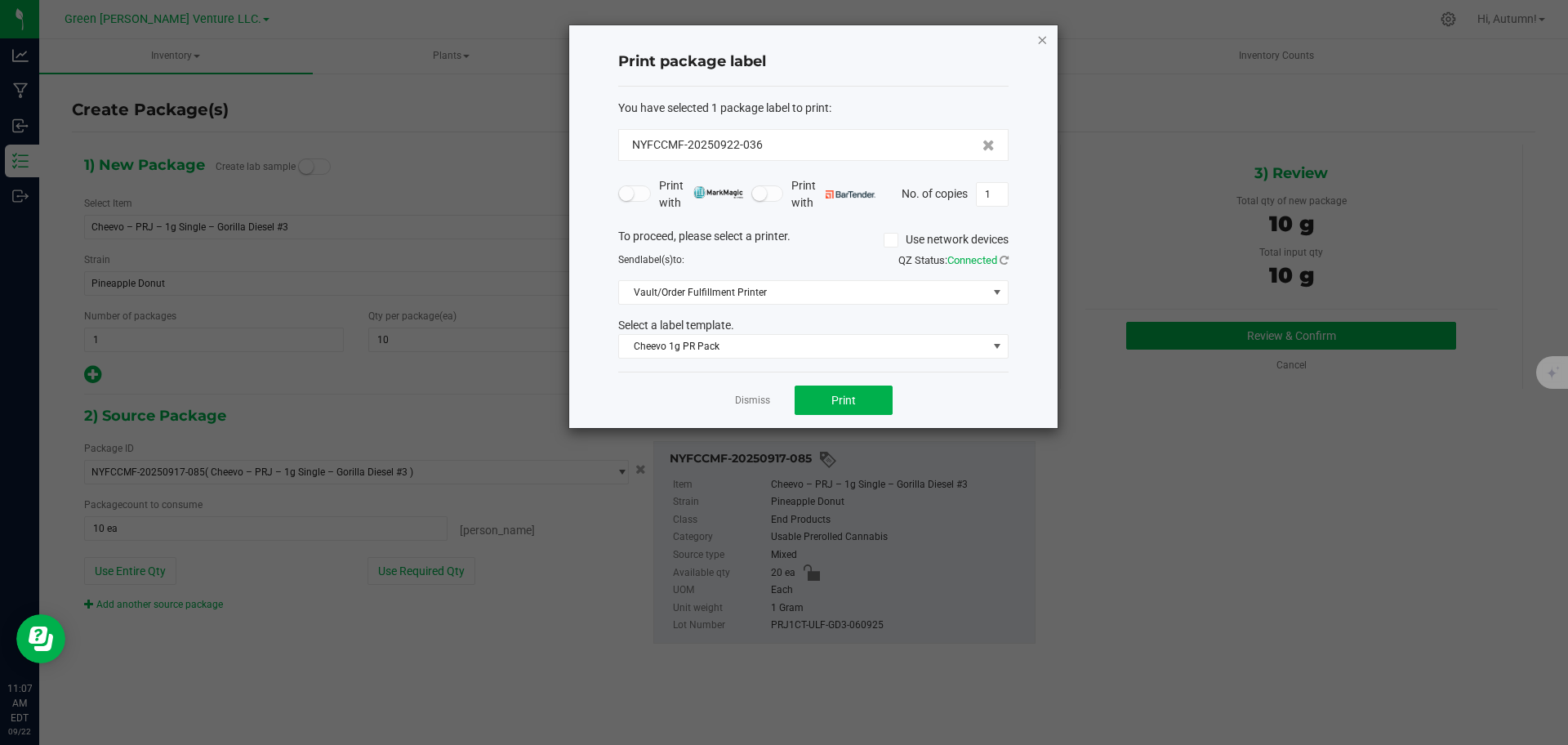
click at [1040, 42] on icon "button" at bounding box center [1041, 39] width 11 height 20
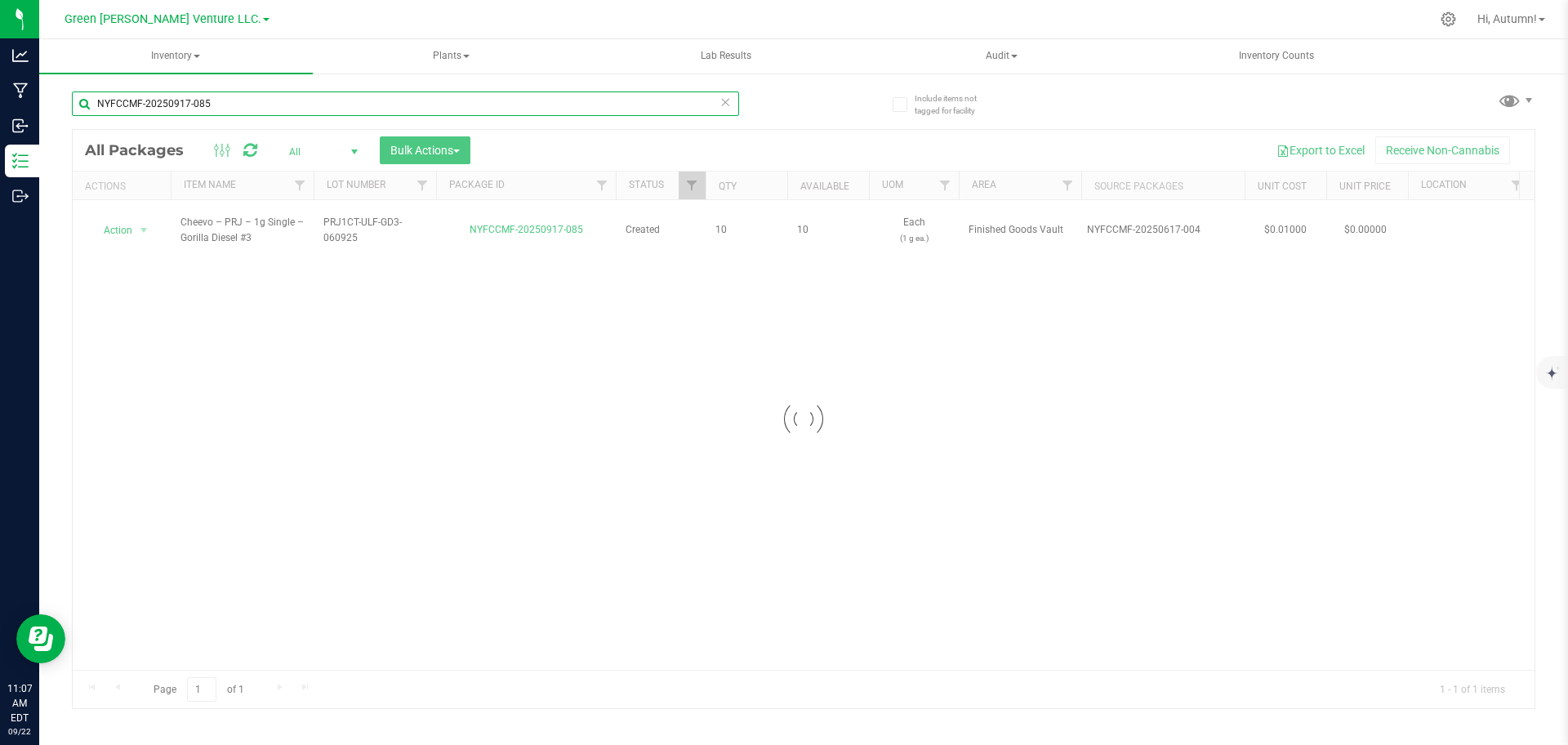
click at [230, 94] on input "NYFCCMF-20250917-085" at bounding box center [405, 104] width 667 height 25
type input "N"
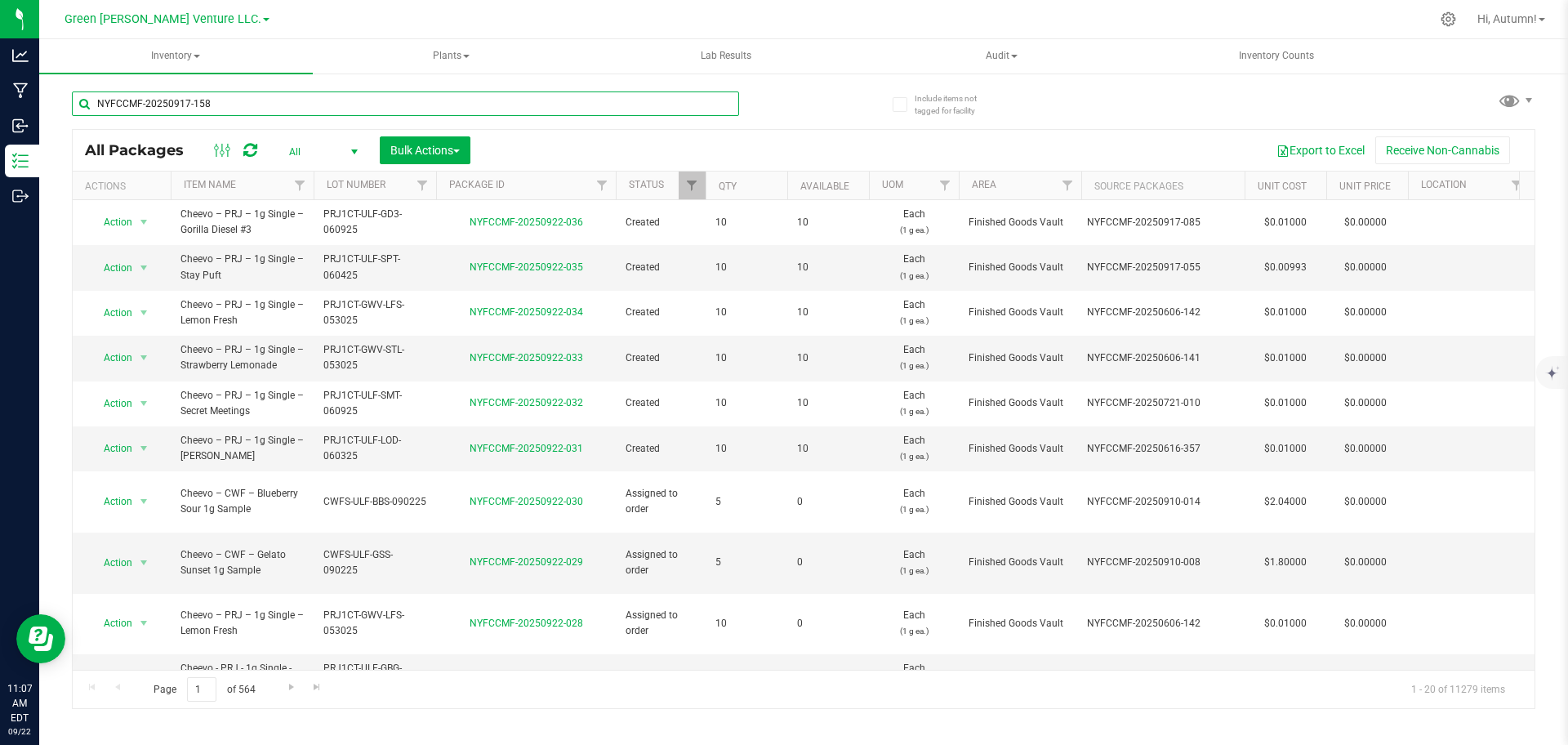
type input "NYFCCMF-20250917-158"
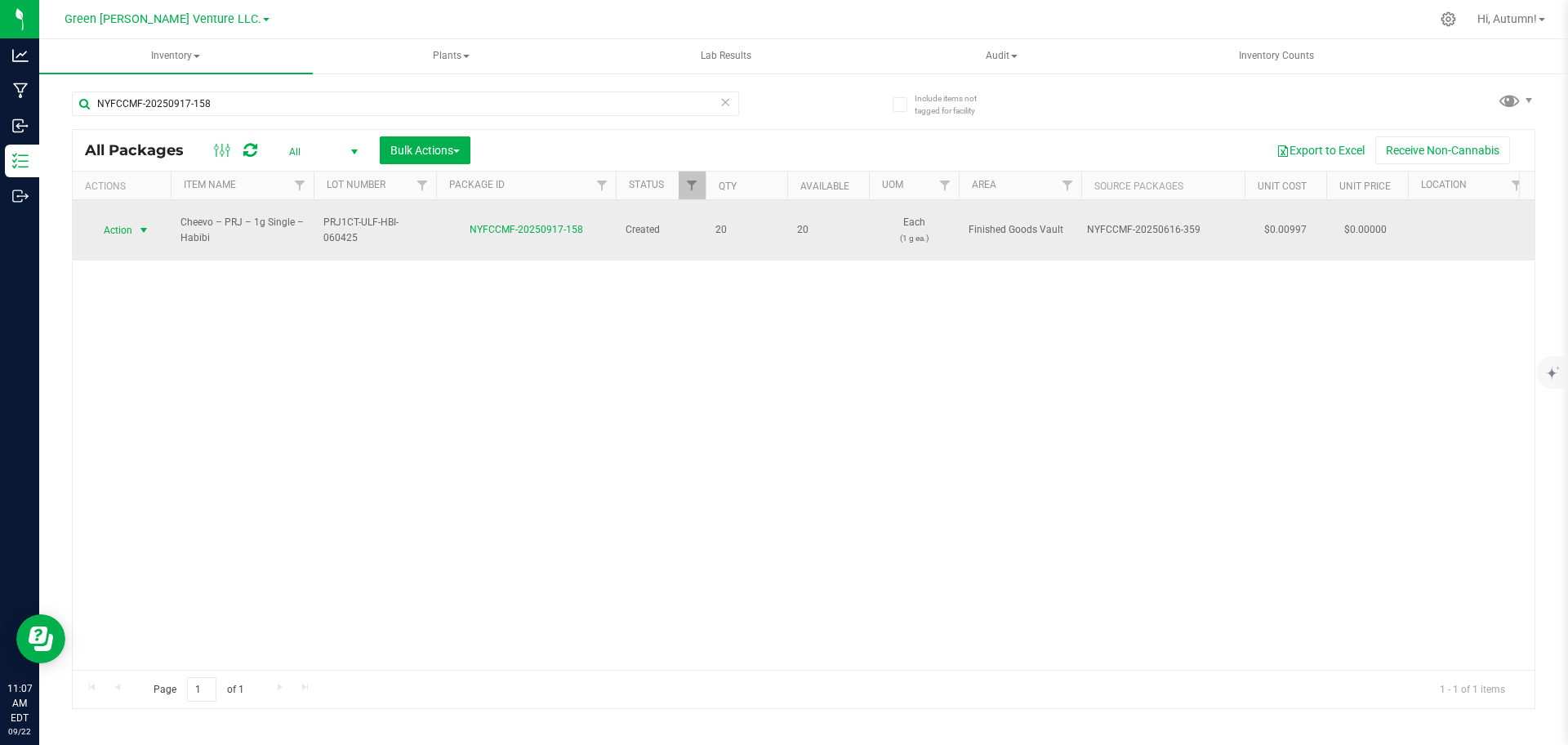
click at [148, 225] on span "select" at bounding box center [144, 229] width 13 height 13
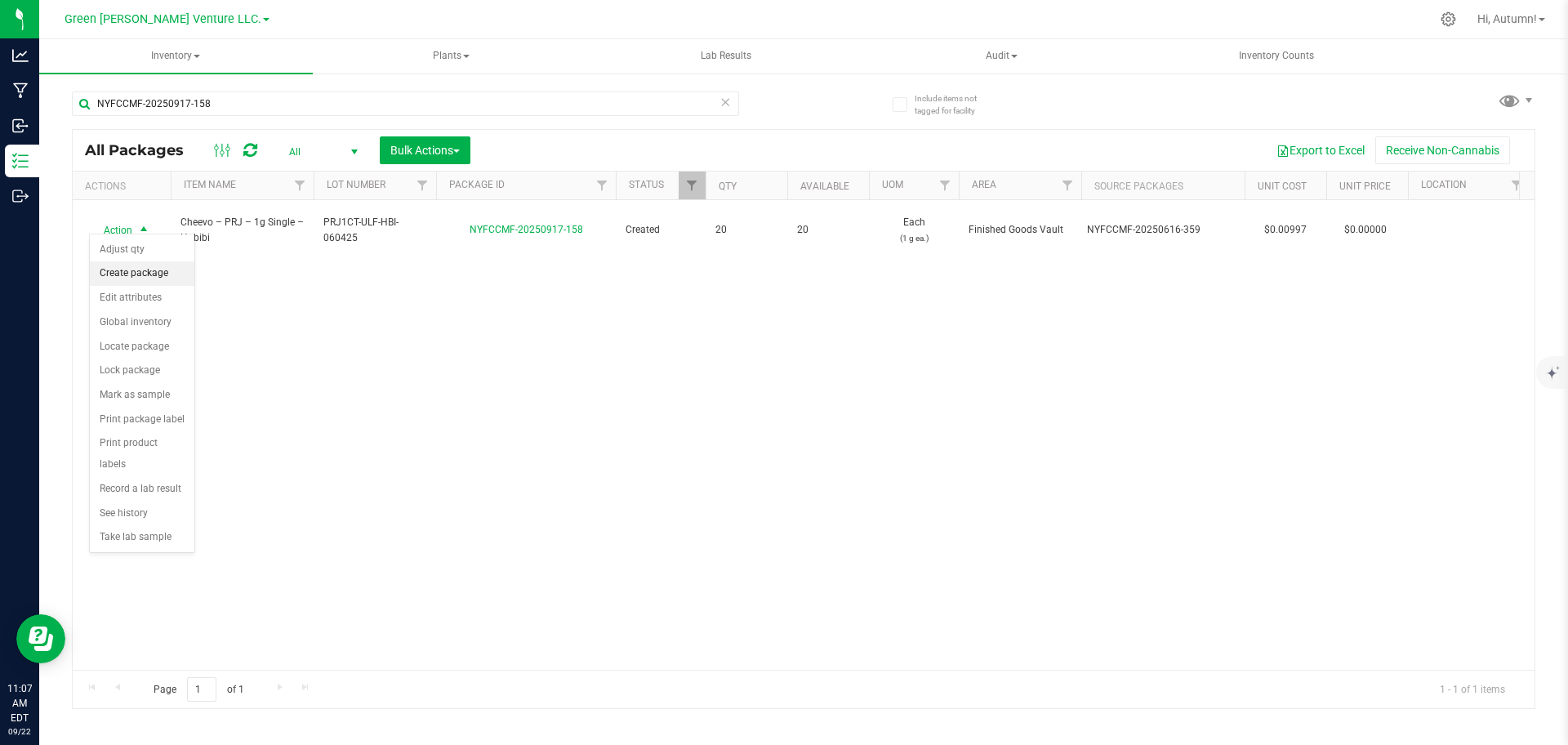
click at [147, 263] on li "Create package" at bounding box center [142, 274] width 104 height 25
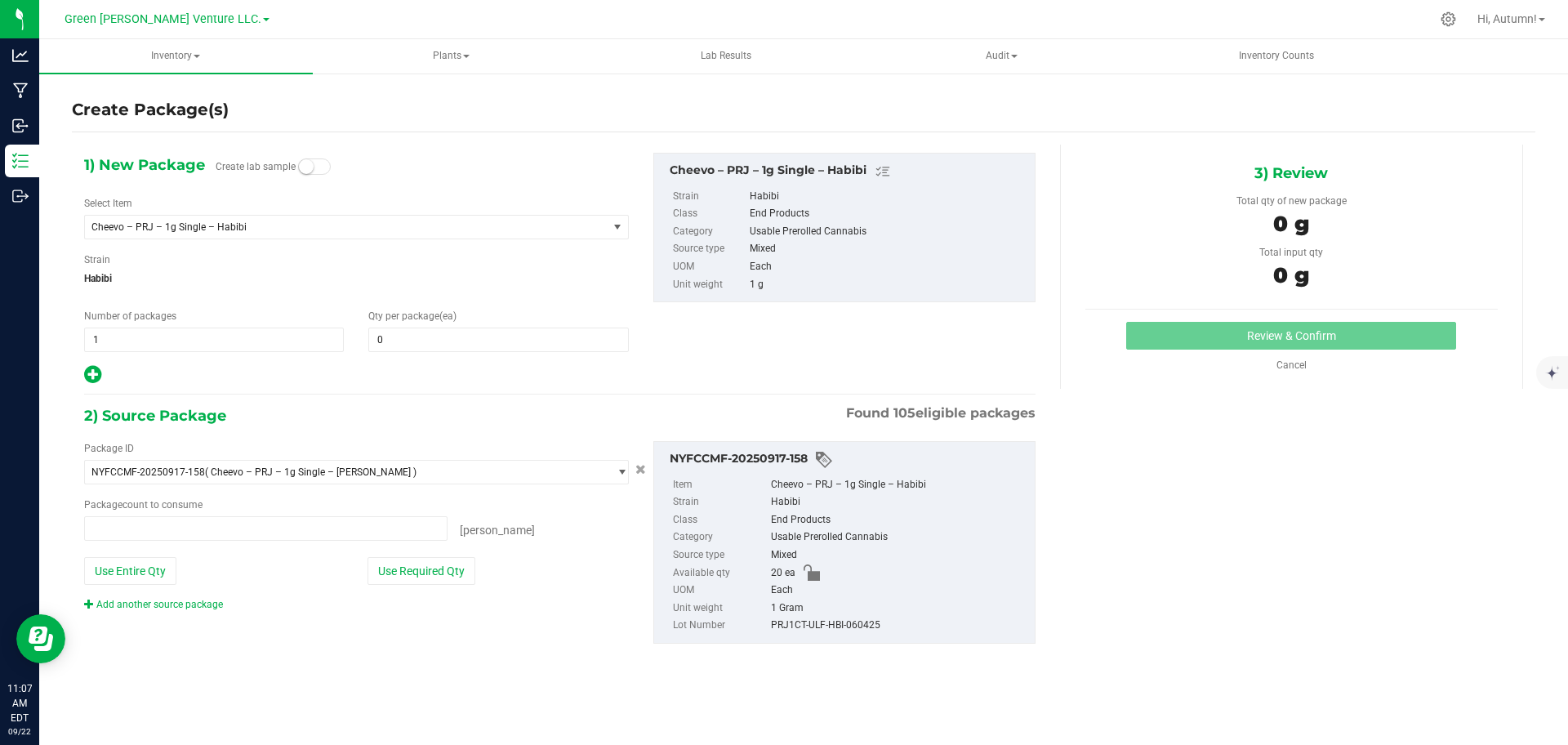
type input "0 ea"
click at [398, 336] on span "0 0" at bounding box center [499, 340] width 260 height 25
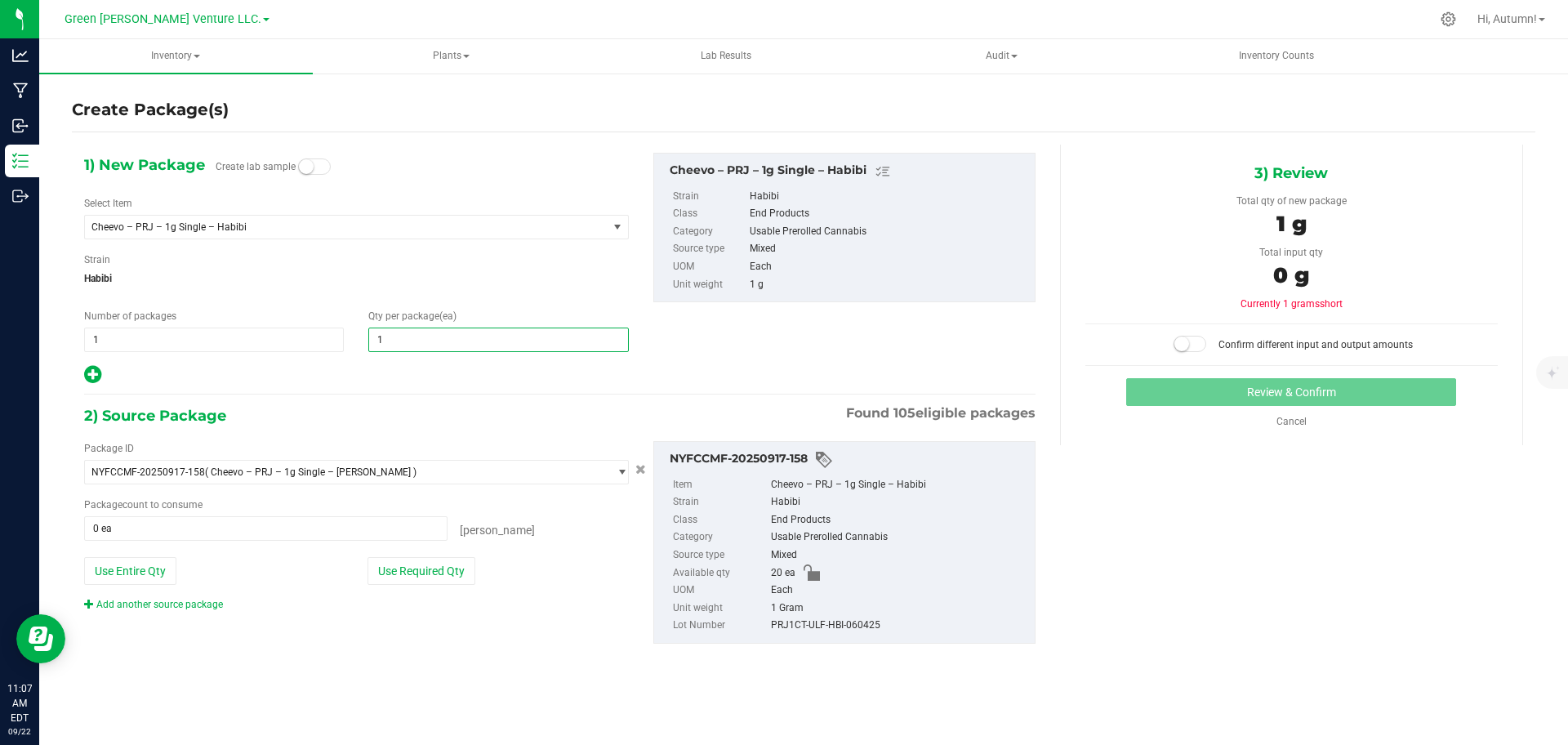
type input "10"
click at [389, 575] on button "Use Required Qty" at bounding box center [421, 571] width 108 height 28
type input "10 ea"
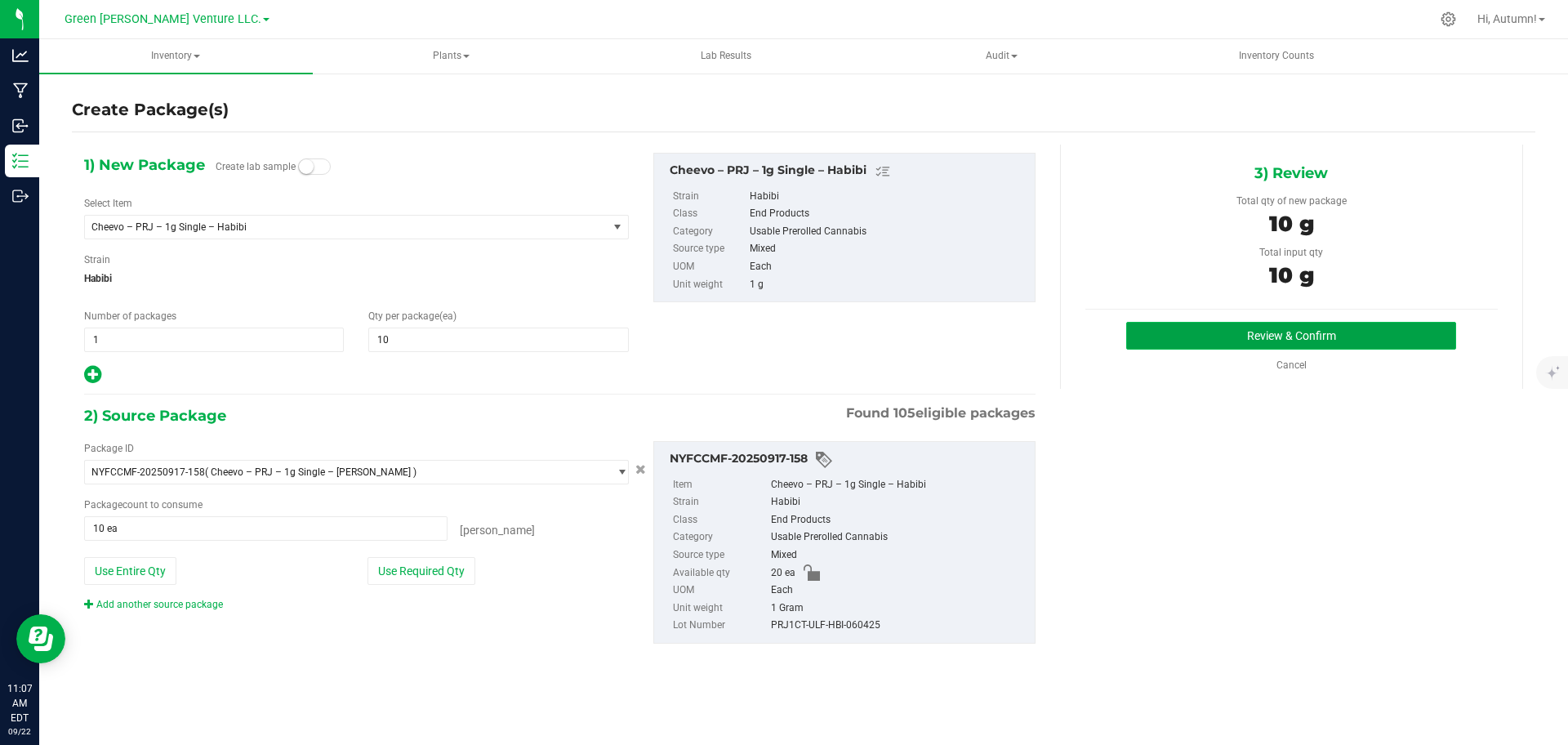
click at [1351, 336] on button "Review & Confirm" at bounding box center [1291, 336] width 330 height 28
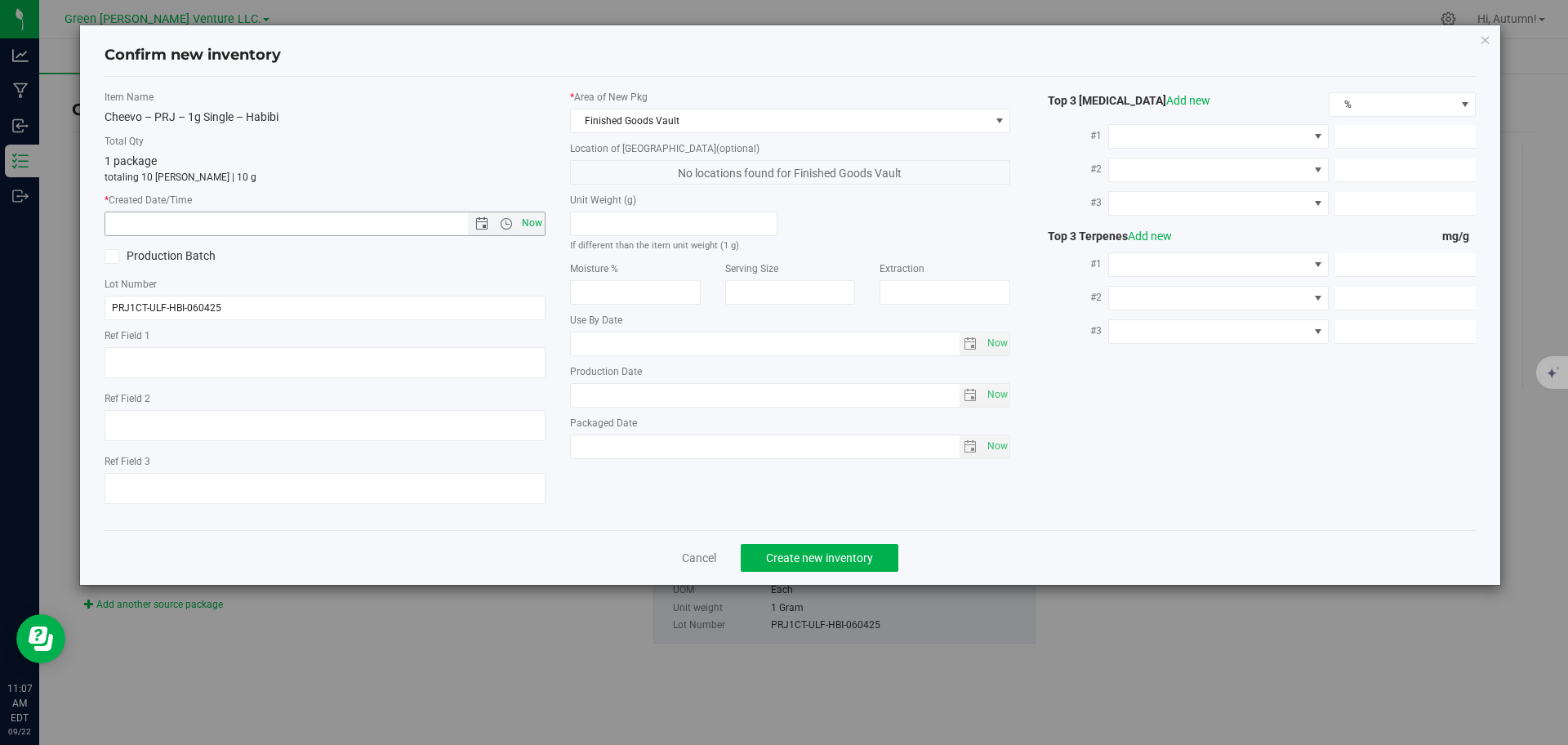
click at [528, 223] on span "Now" at bounding box center [532, 223] width 28 height 24
type input "9/22/2025 11:07 AM"
click at [795, 557] on span "Create new inventory" at bounding box center [820, 557] width 107 height 13
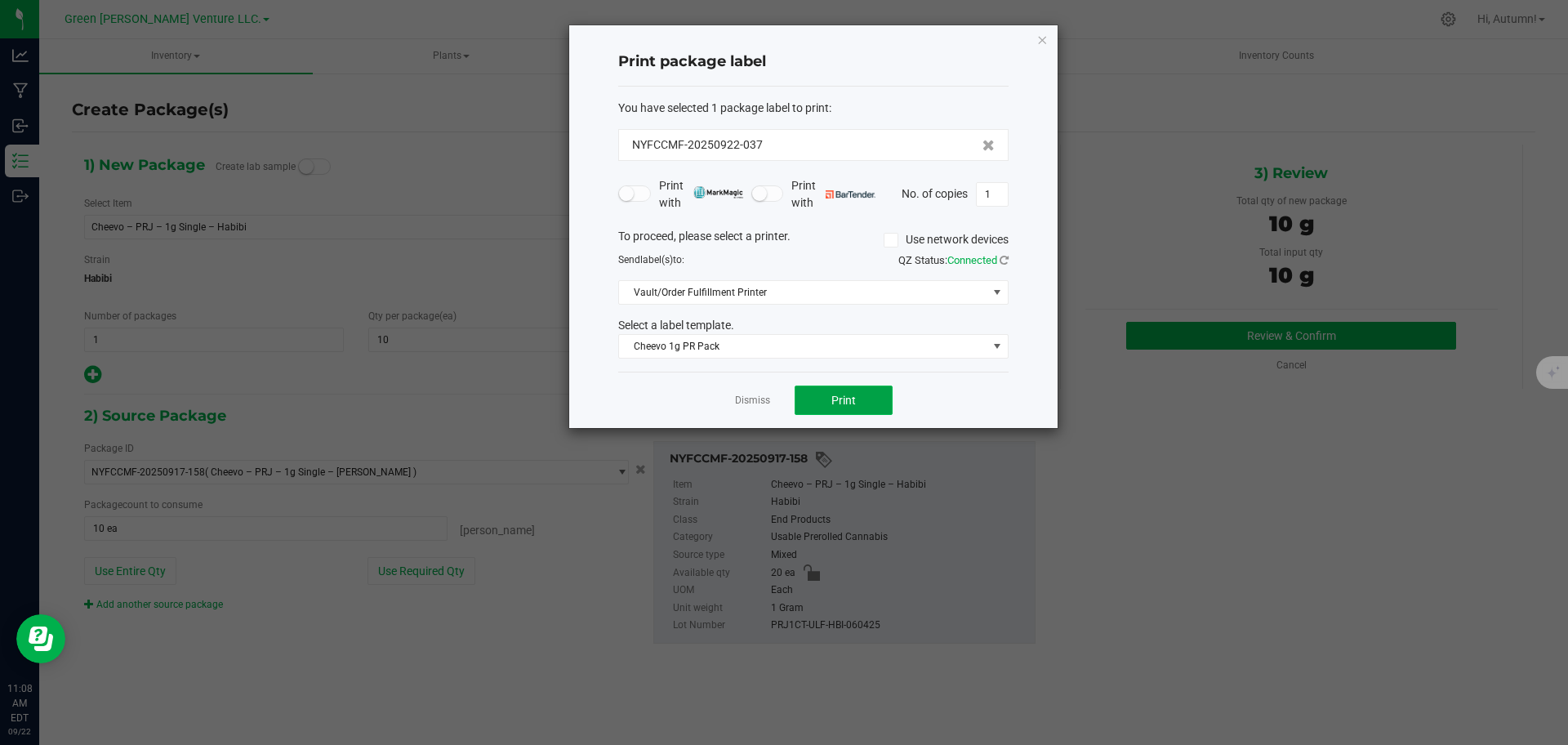
click at [870, 404] on button "Print" at bounding box center [843, 400] width 98 height 30
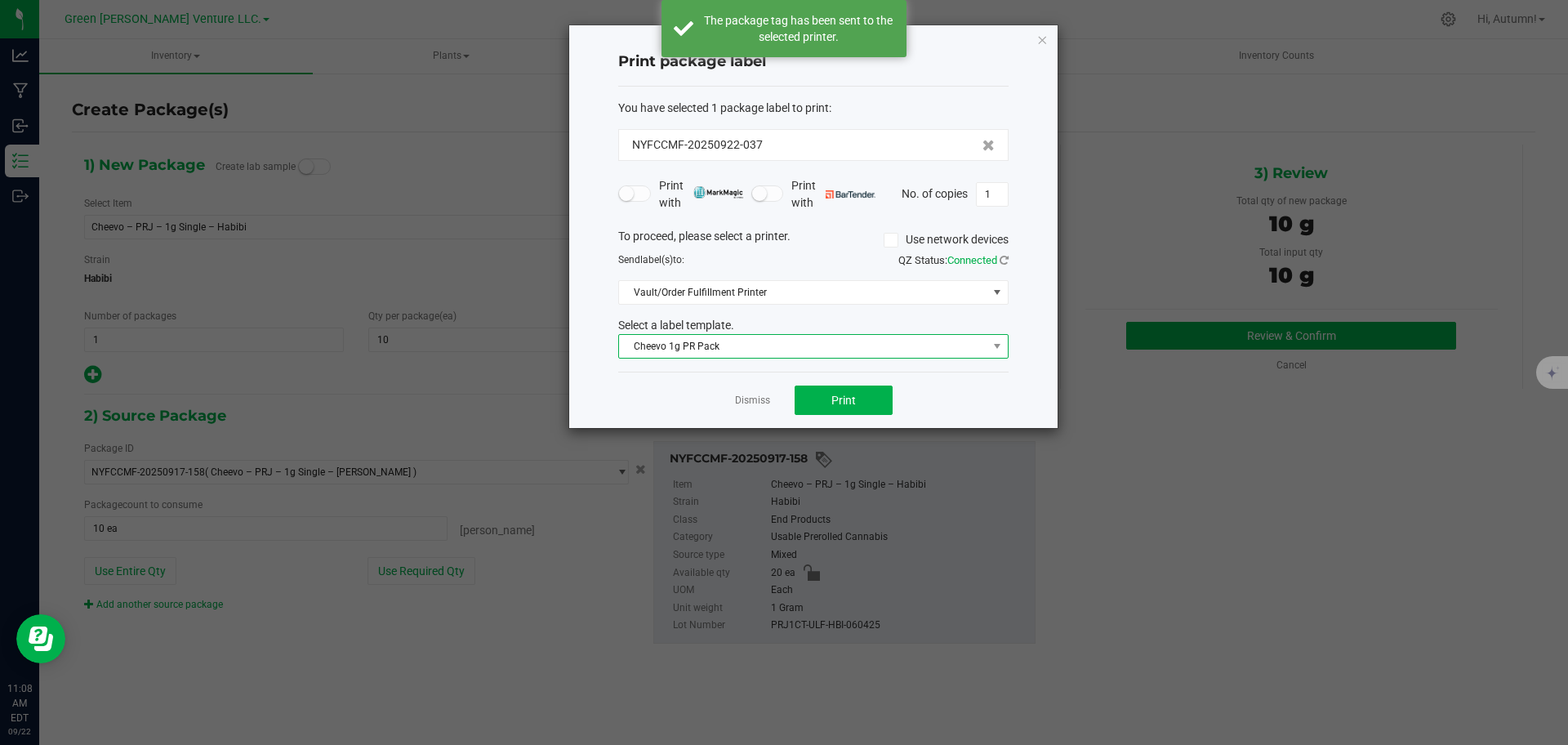
click at [835, 350] on span "Cheevo 1g PR Pack" at bounding box center [804, 346] width 369 height 23
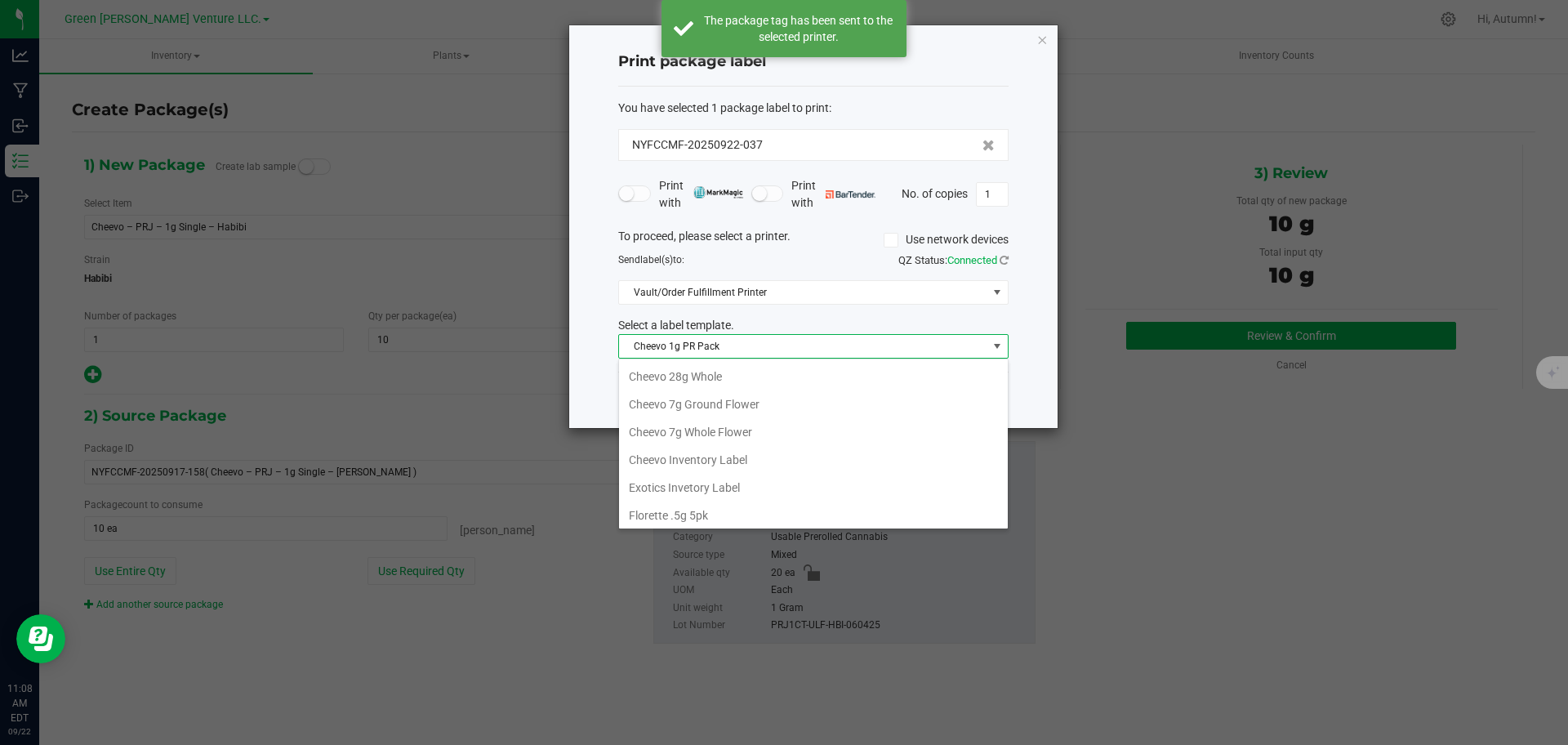
scroll to position [86, 0]
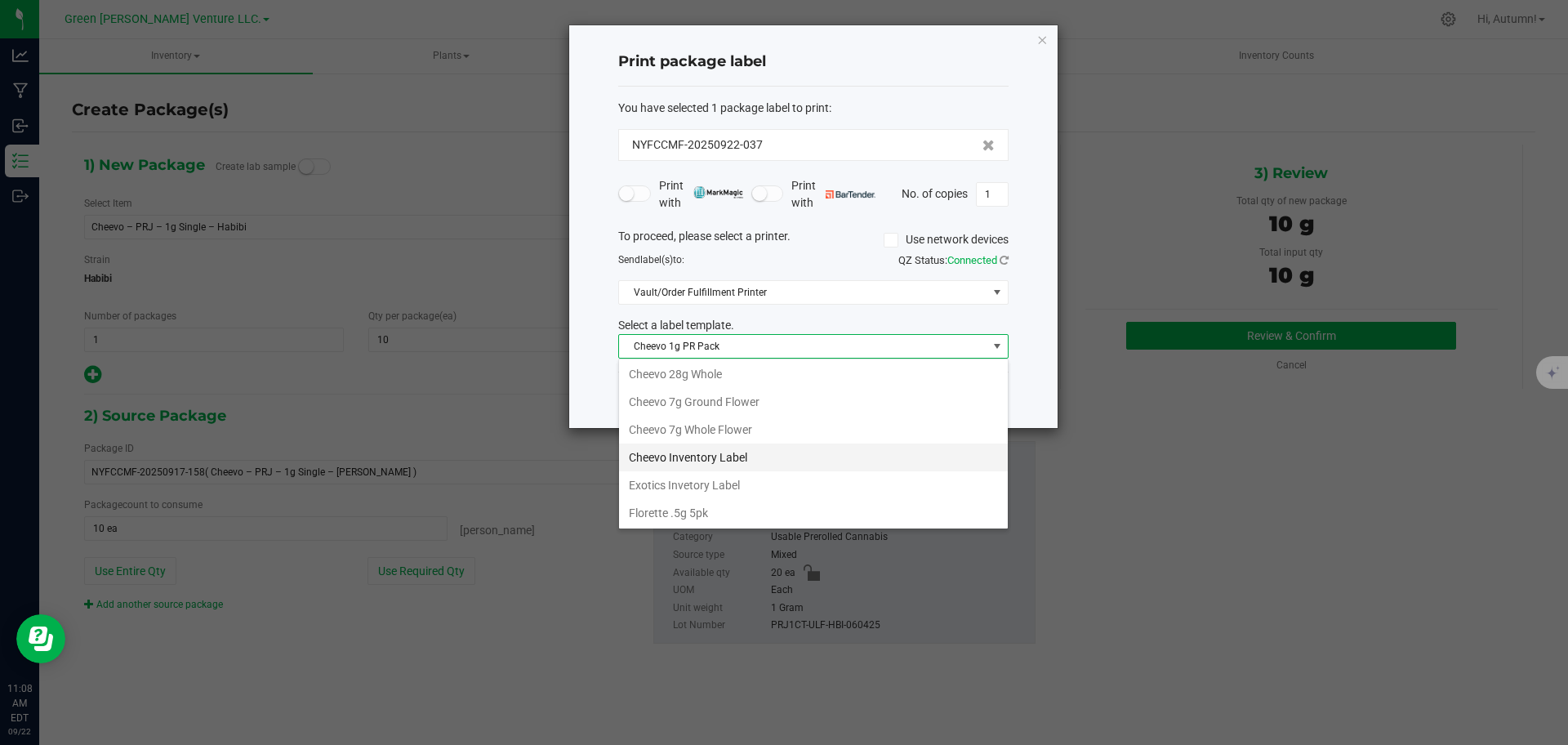
click at [761, 470] on li "Cheevo Inventory Label" at bounding box center [814, 457] width 389 height 28
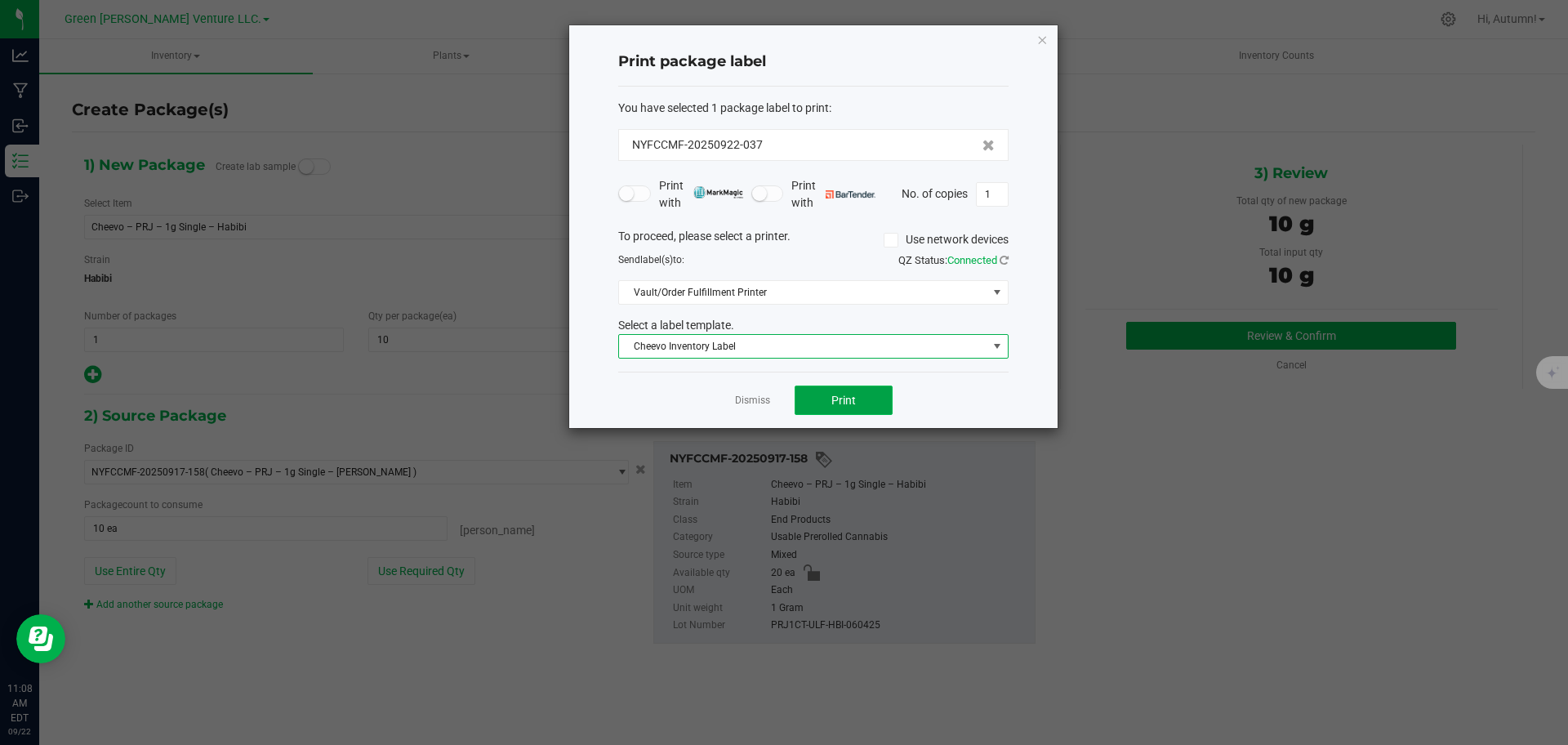
click at [853, 402] on span "Print" at bounding box center [843, 399] width 25 height 13
click at [1039, 37] on icon "button" at bounding box center [1041, 39] width 11 height 20
